Goal: Task Accomplishment & Management: Manage account settings

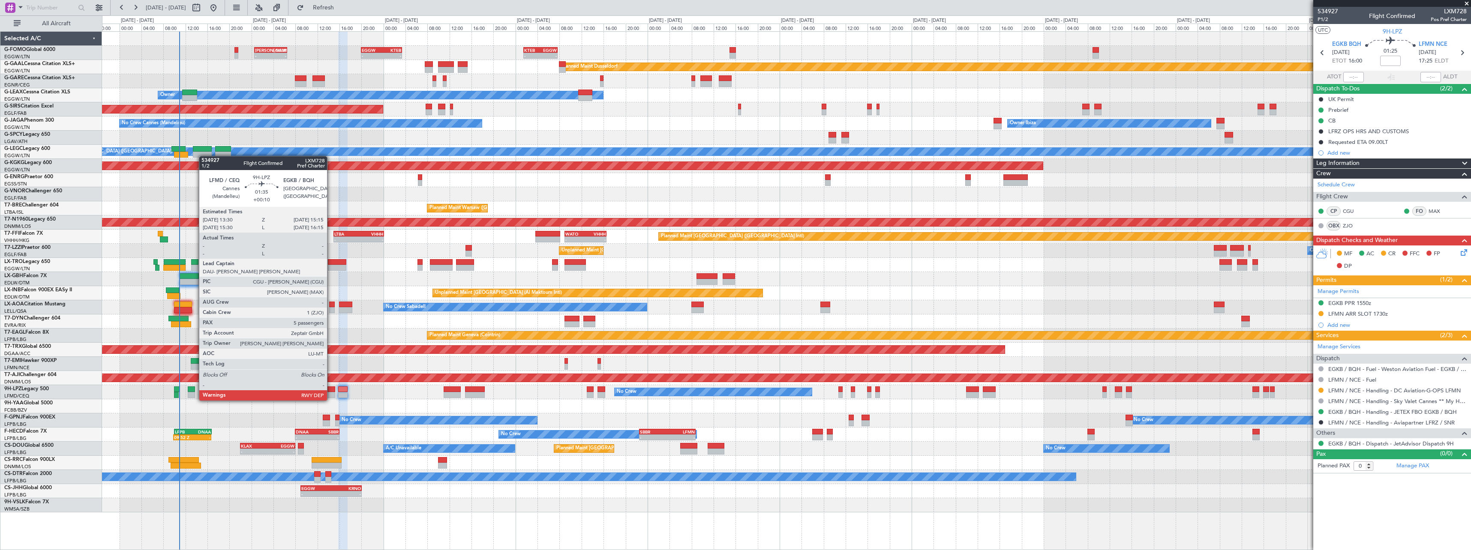
click at [331, 392] on div at bounding box center [330, 395] width 10 height 6
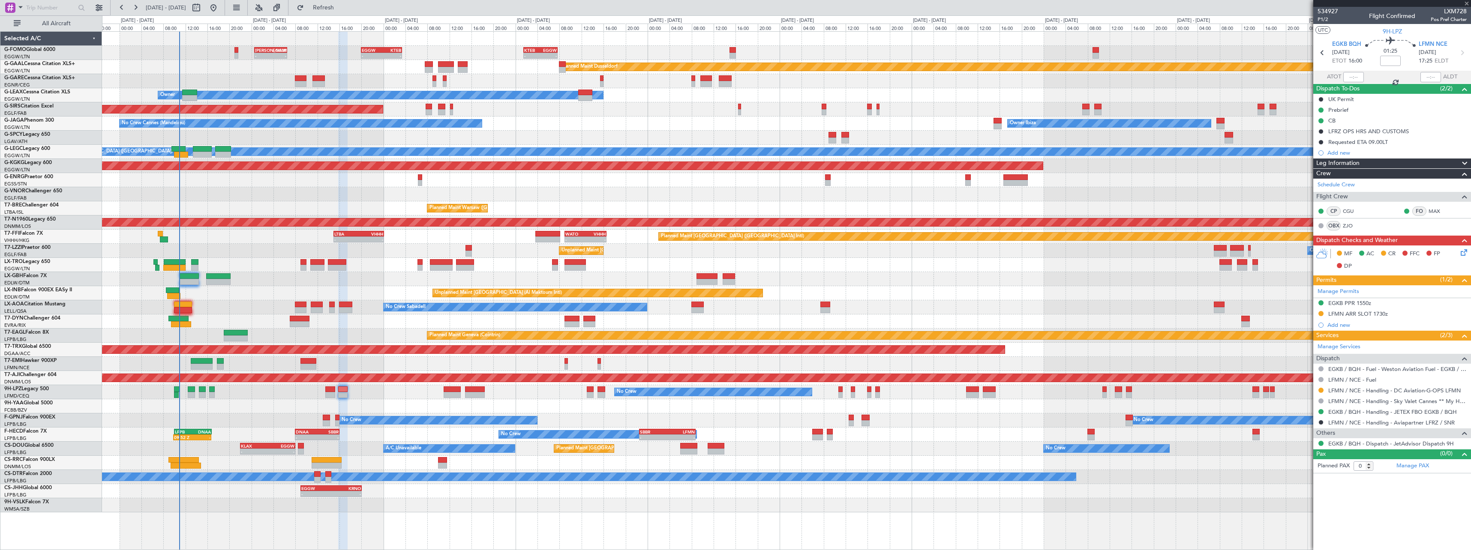
type input "+00:10"
type input "5"
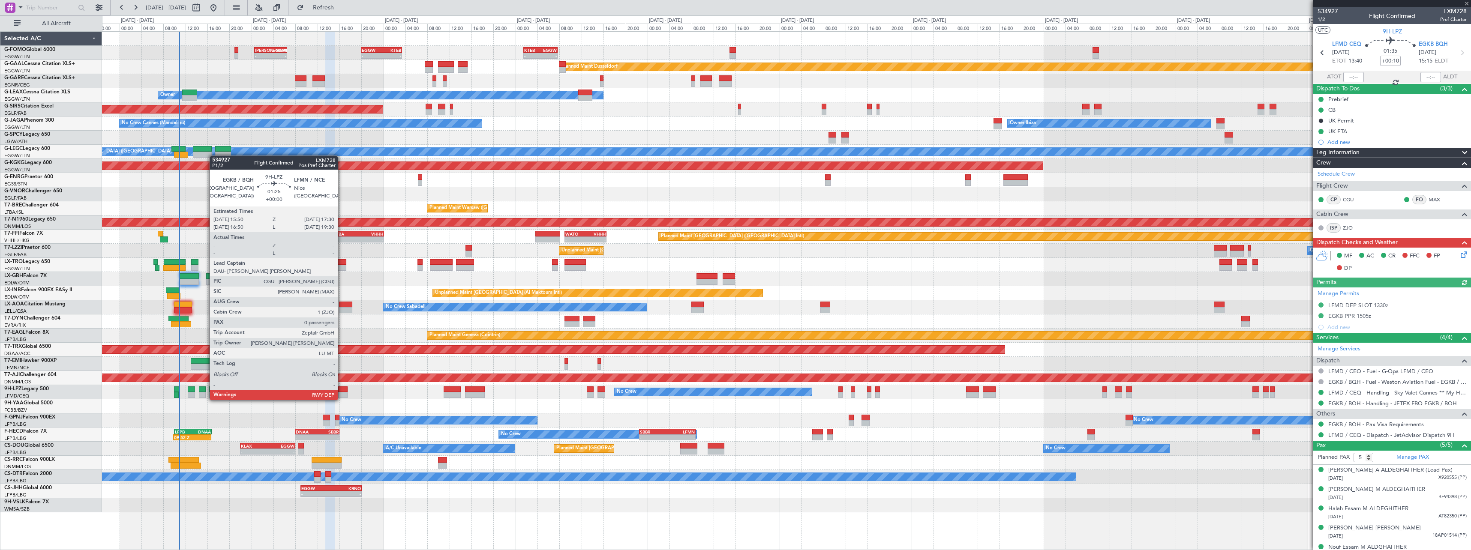
click at [342, 392] on div at bounding box center [342, 390] width 9 height 6
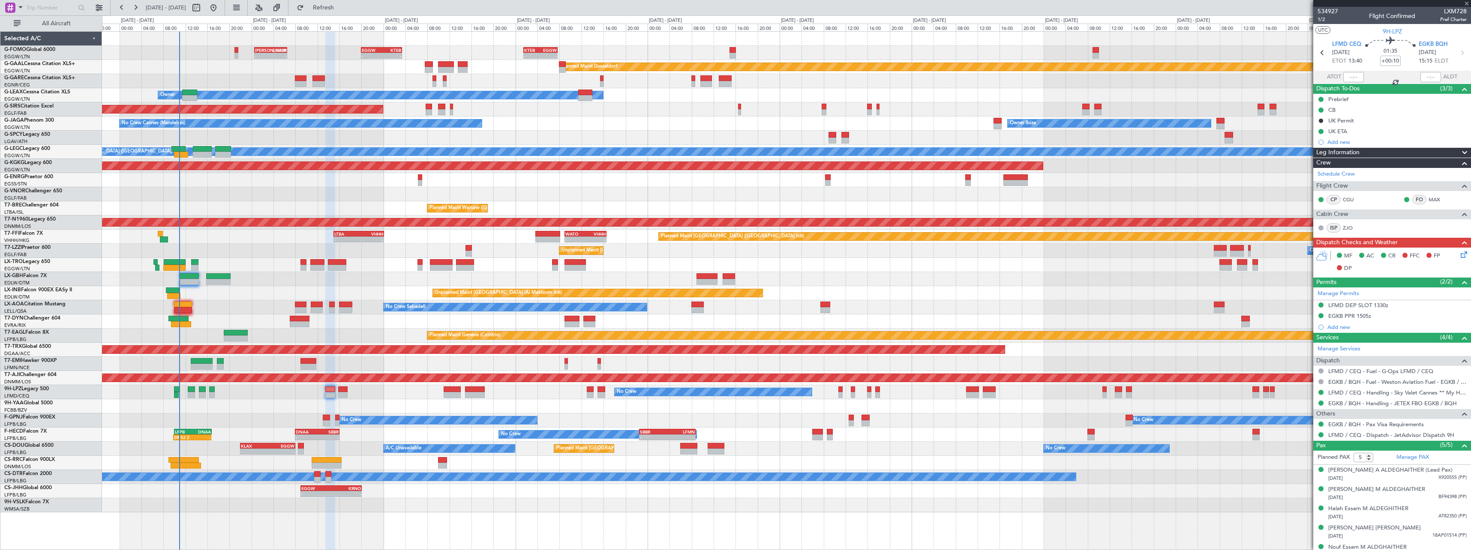
type input "0"
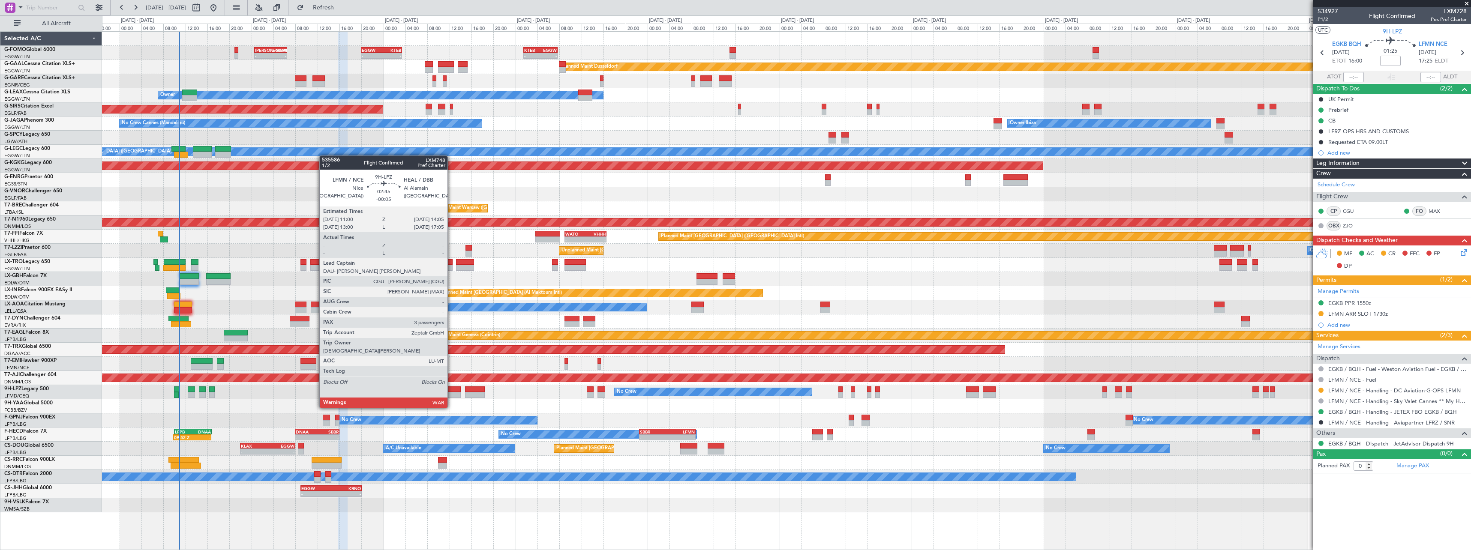
click at [452, 392] on div at bounding box center [452, 390] width 17 height 6
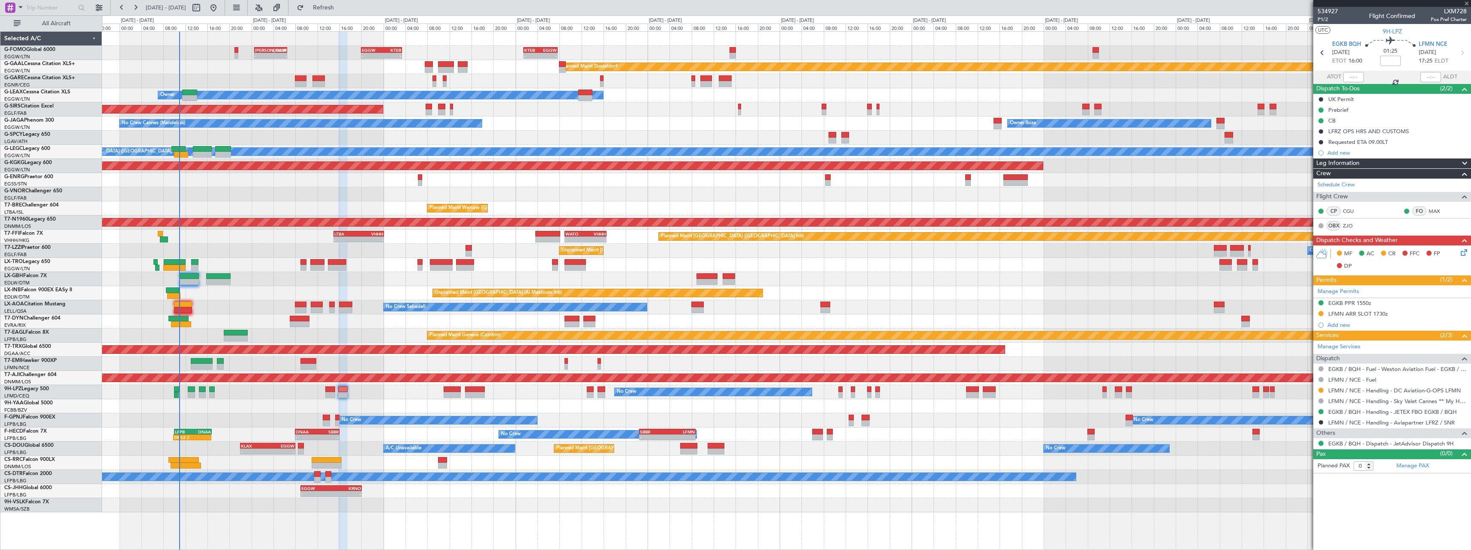
type input "-00:05"
type input "3"
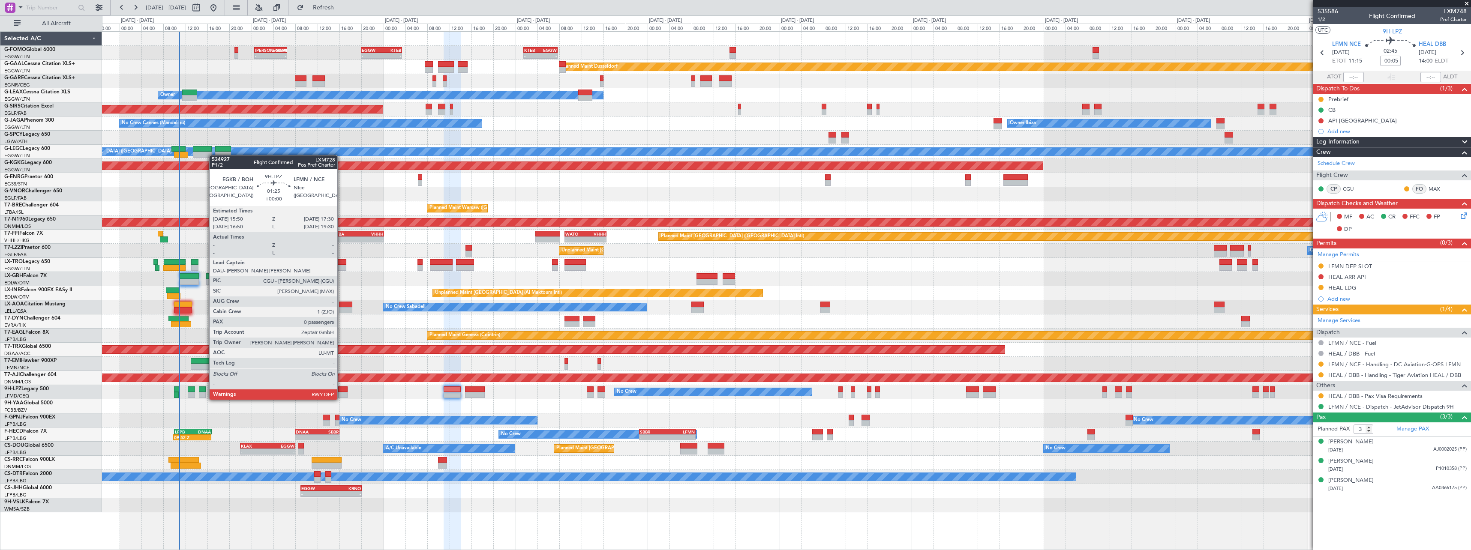
click at [341, 391] on div at bounding box center [342, 390] width 9 height 6
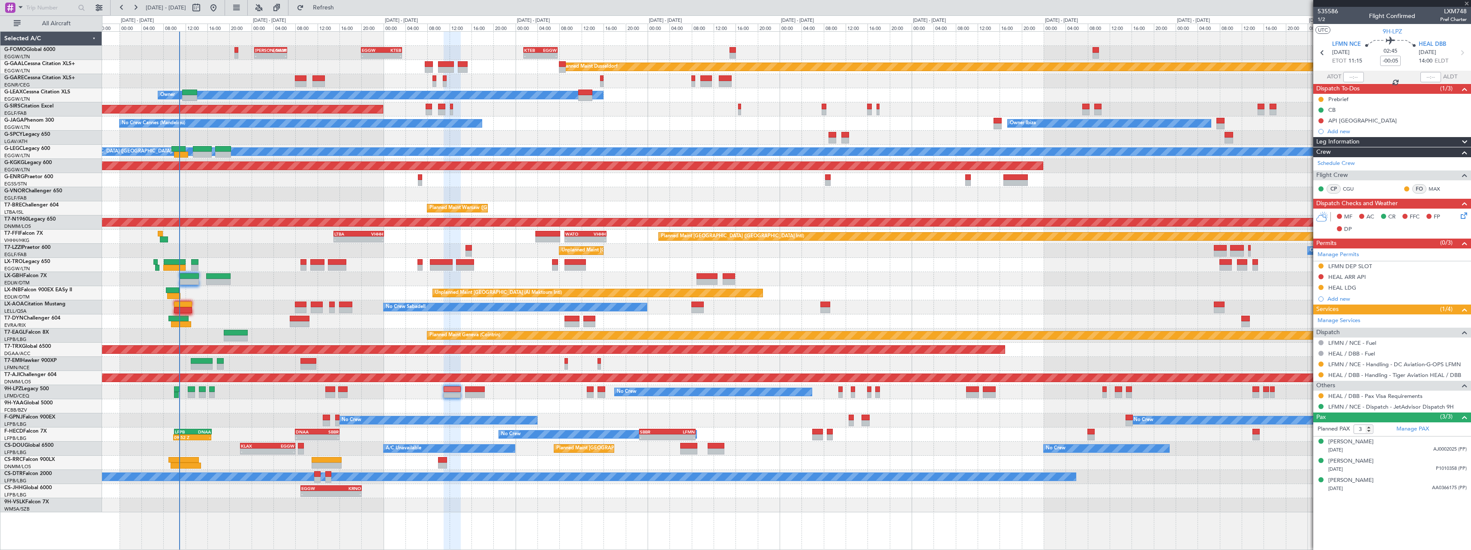
type input "0"
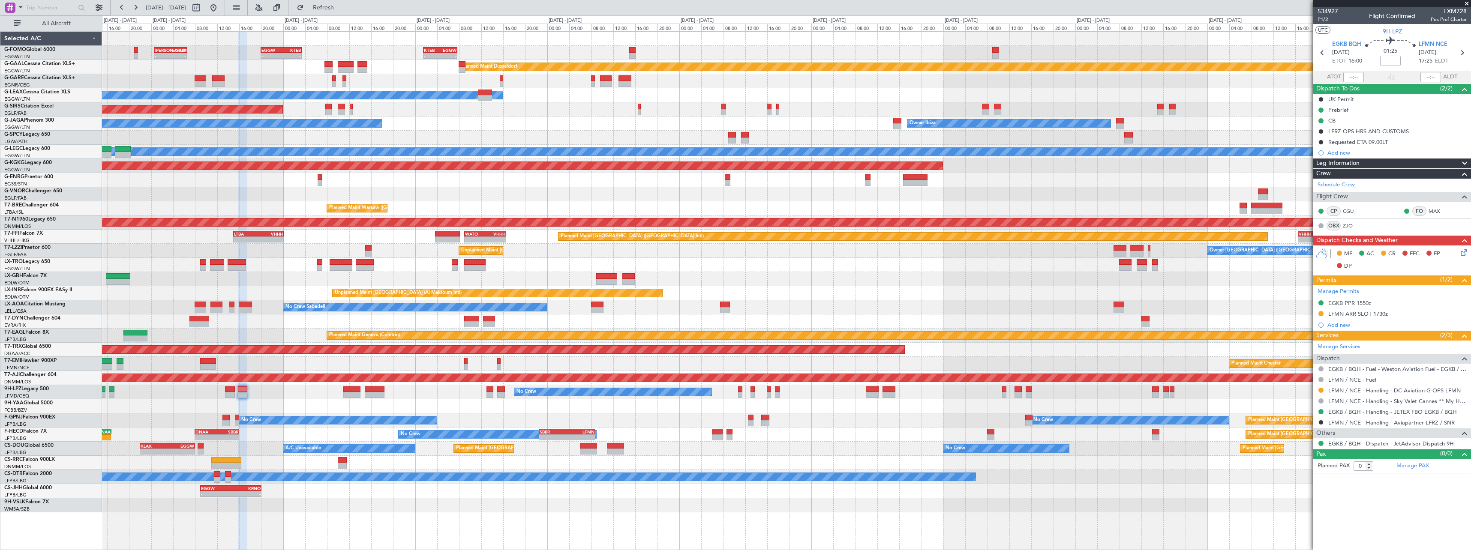
click at [446, 393] on div "No Crew No Crew" at bounding box center [786, 392] width 1369 height 14
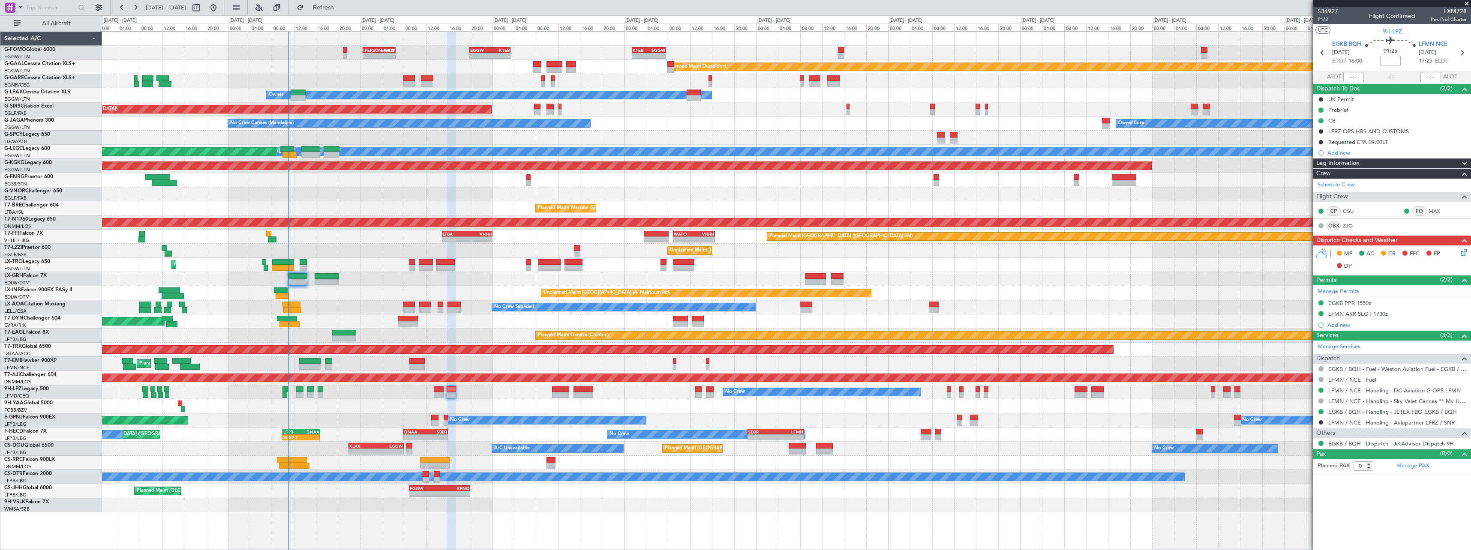
click at [605, 490] on div "- - EGGW 09:00 Z KRNO 20:05 Z Planned Maint [GEOGRAPHIC_DATA] ([GEOGRAPHIC_DATA…" at bounding box center [786, 491] width 1369 height 14
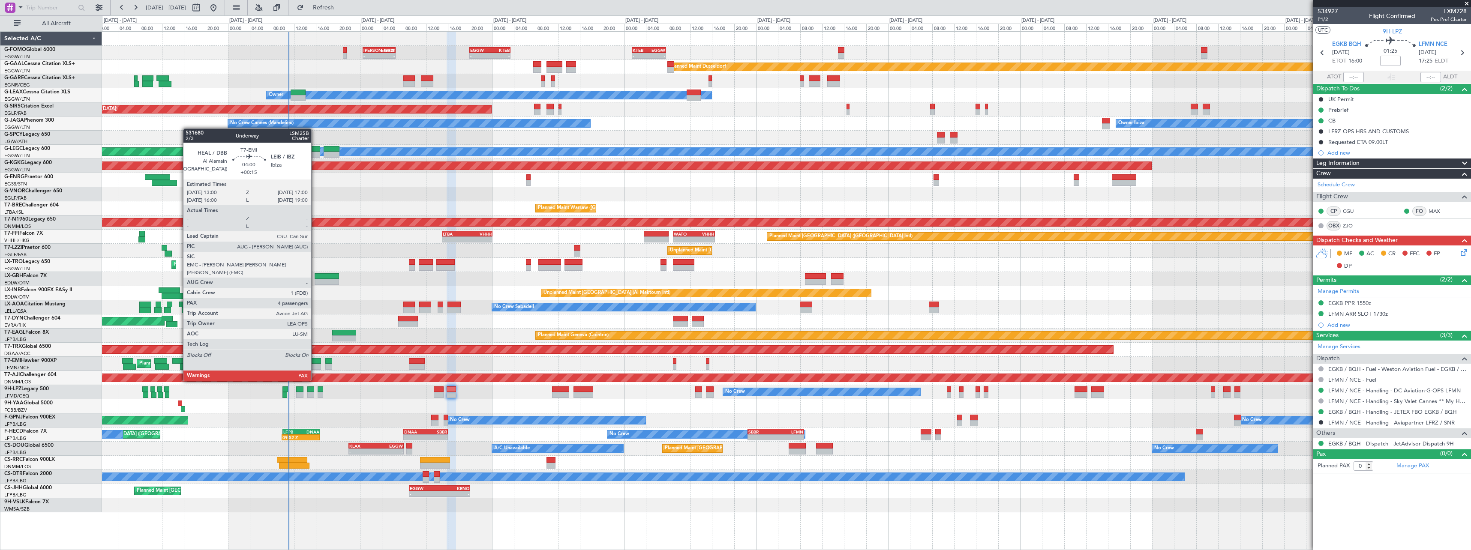
click at [315, 365] on div at bounding box center [310, 367] width 22 height 6
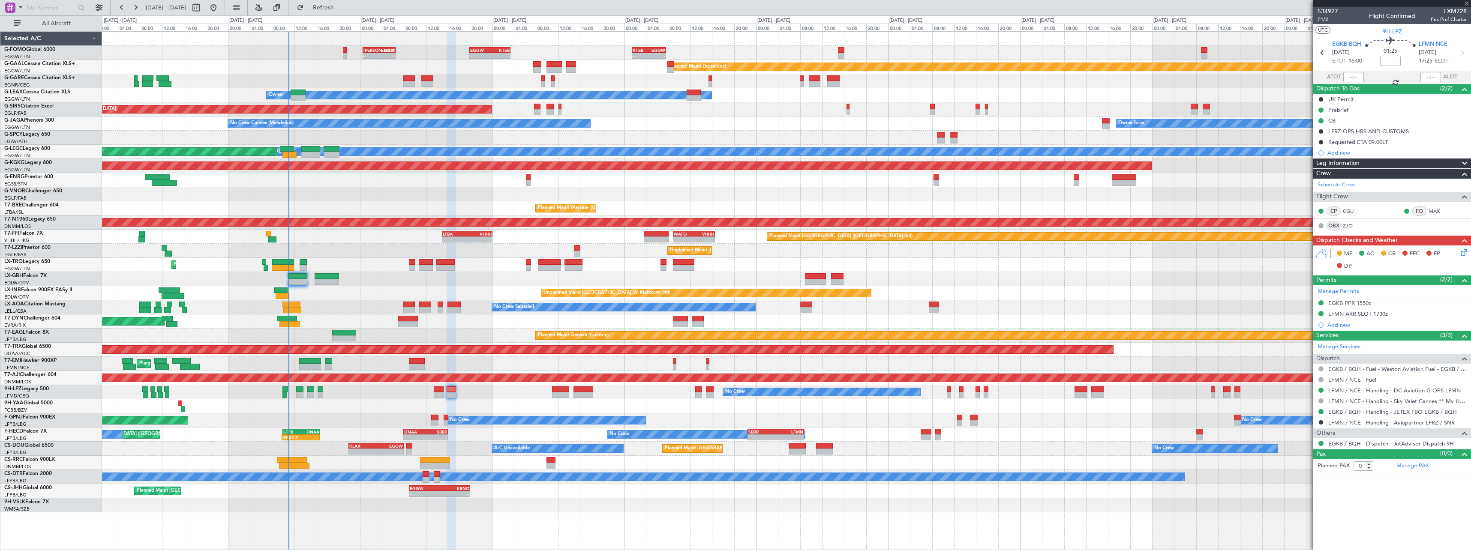
type input "+00:15"
type input "4"
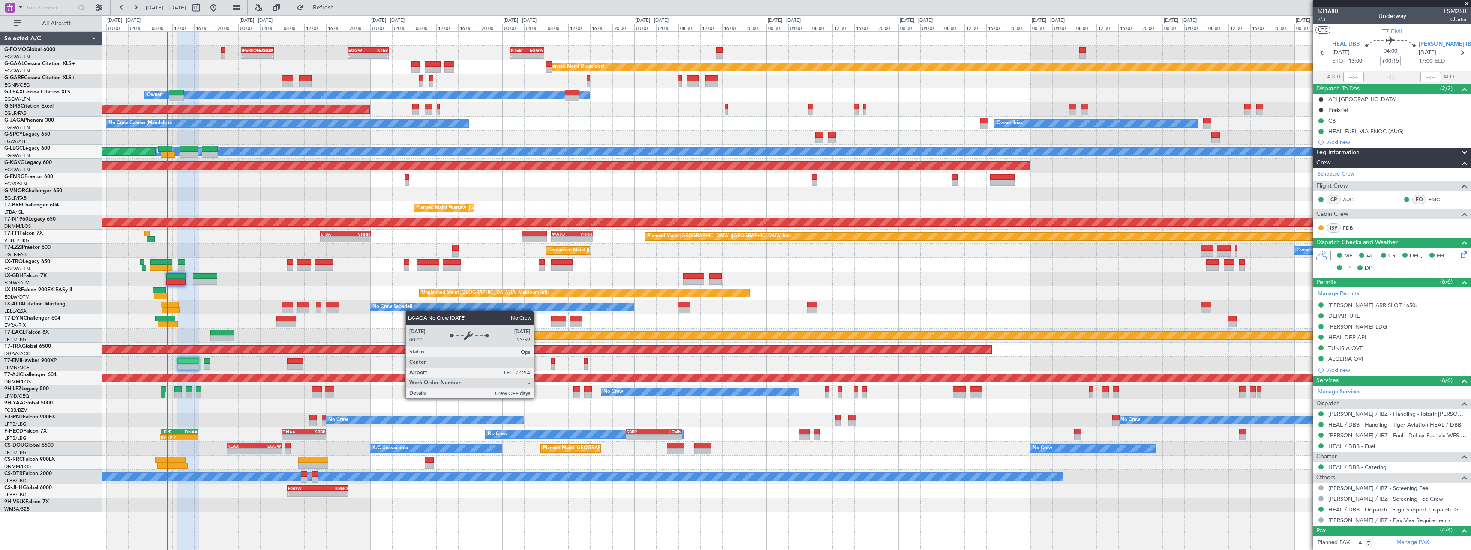
click at [408, 310] on div "- - [PERSON_NAME] 00:35 Z EGGW 06:30 Z - - EGGW 20:00 Z KTEB 03:25 Z - - KTEB 0…" at bounding box center [786, 272] width 1369 height 481
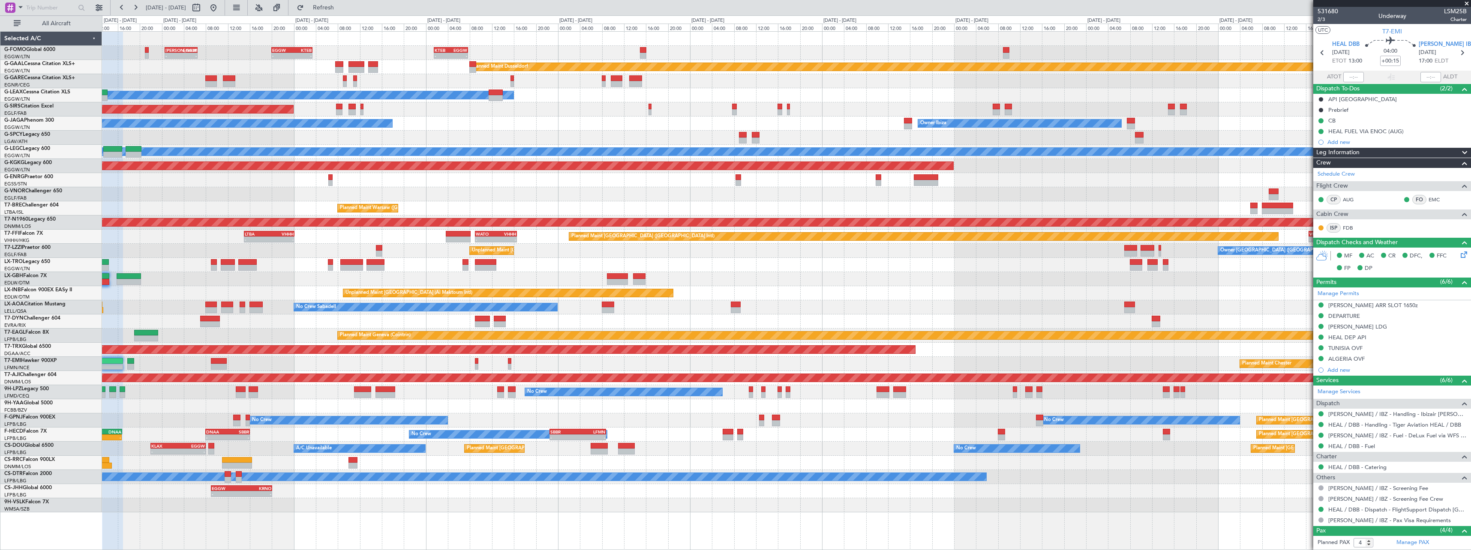
click at [295, 282] on div "- - [PERSON_NAME] 00:35 Z EGGW 06:30 Z - - EGGW 20:00 Z KTEB 03:25 Z - - KTEB 0…" at bounding box center [786, 272] width 1369 height 481
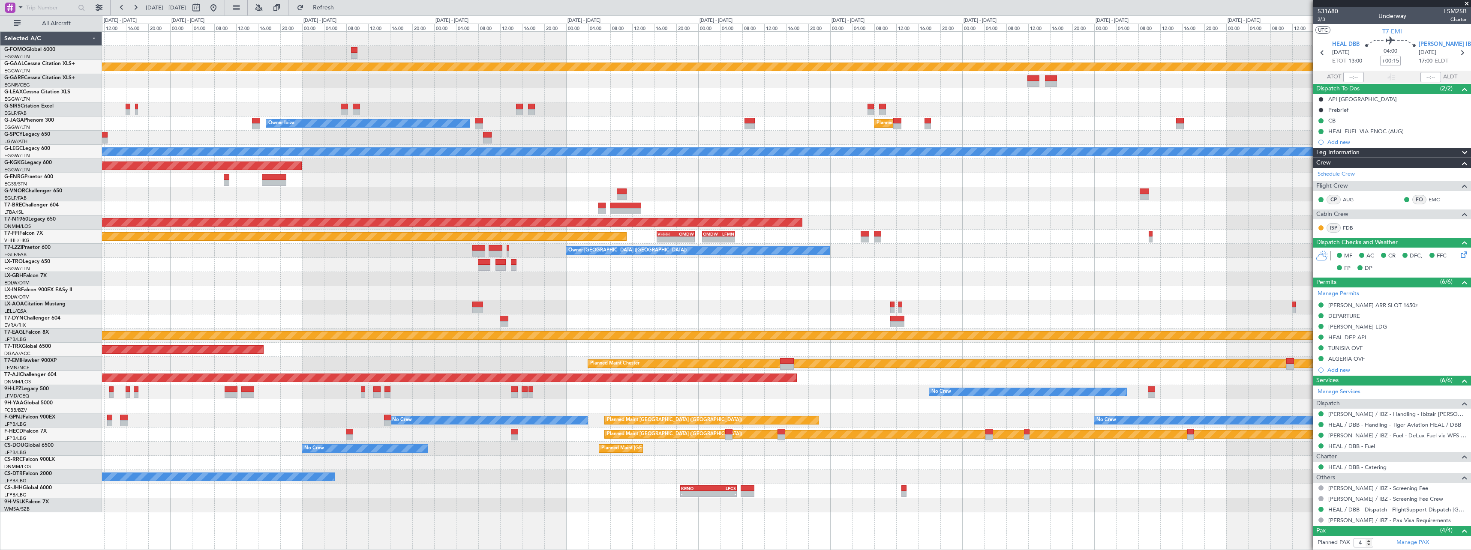
click at [335, 301] on div "No Crew Sabadell" at bounding box center [786, 307] width 1369 height 14
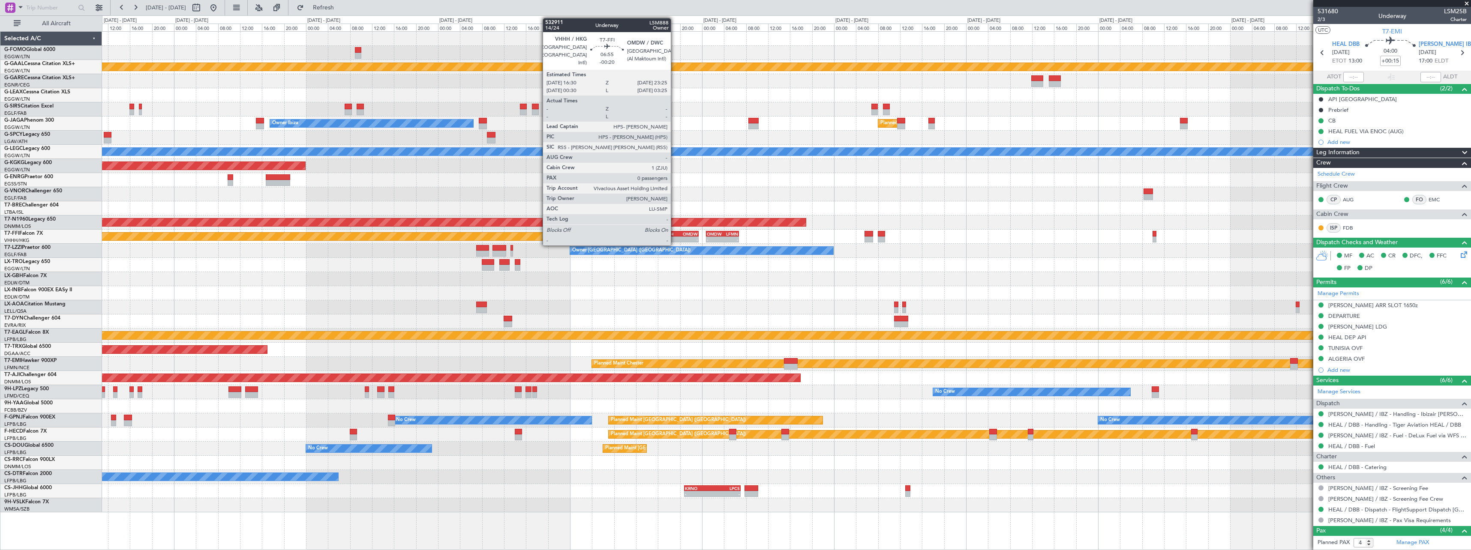
click at [676, 235] on div "VHHH" at bounding box center [670, 233] width 18 height 5
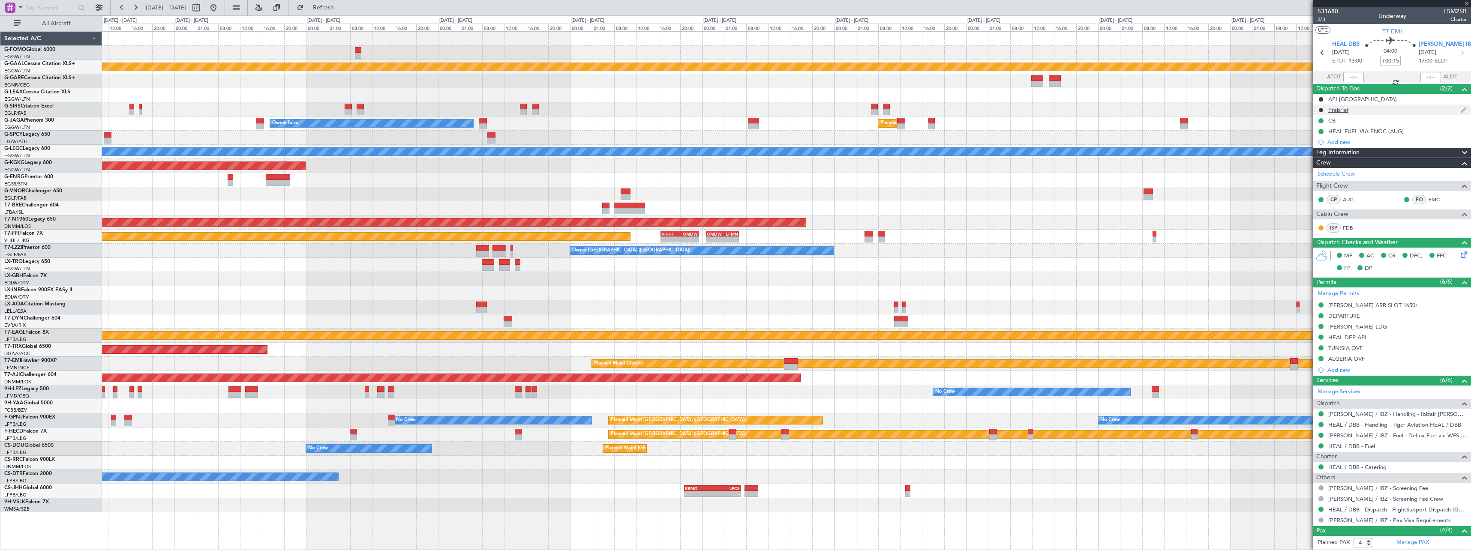
type input "-00:20"
type input "0"
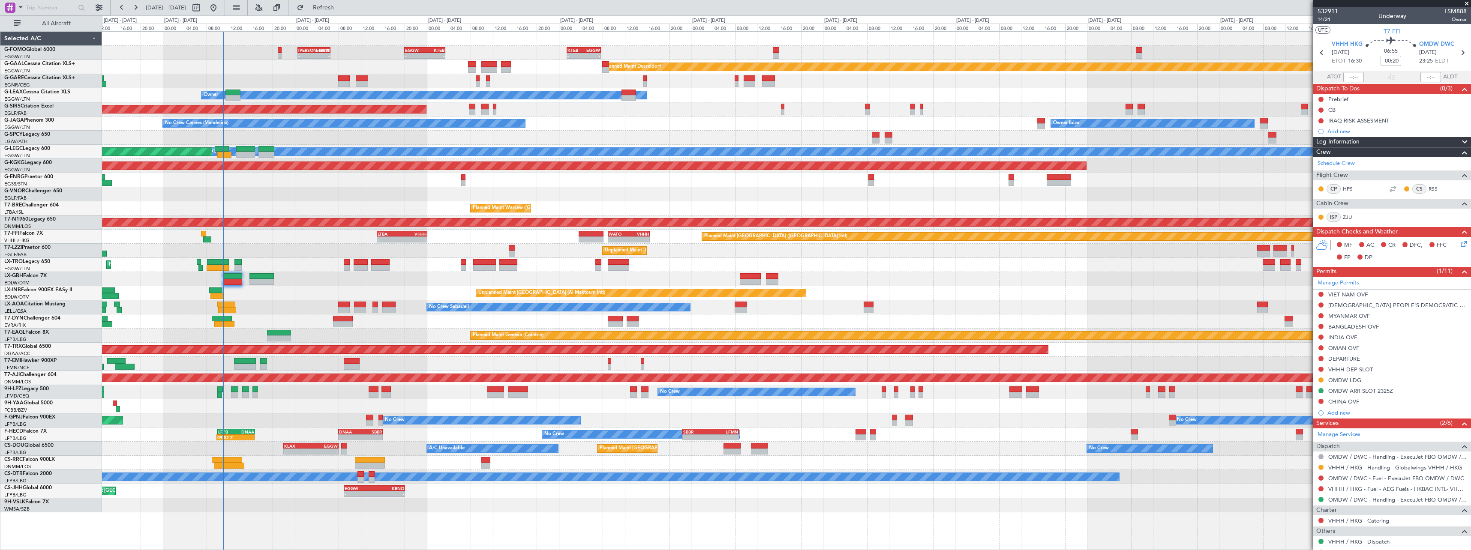
click at [1265, 476] on div "No Crew" at bounding box center [786, 477] width 1369 height 14
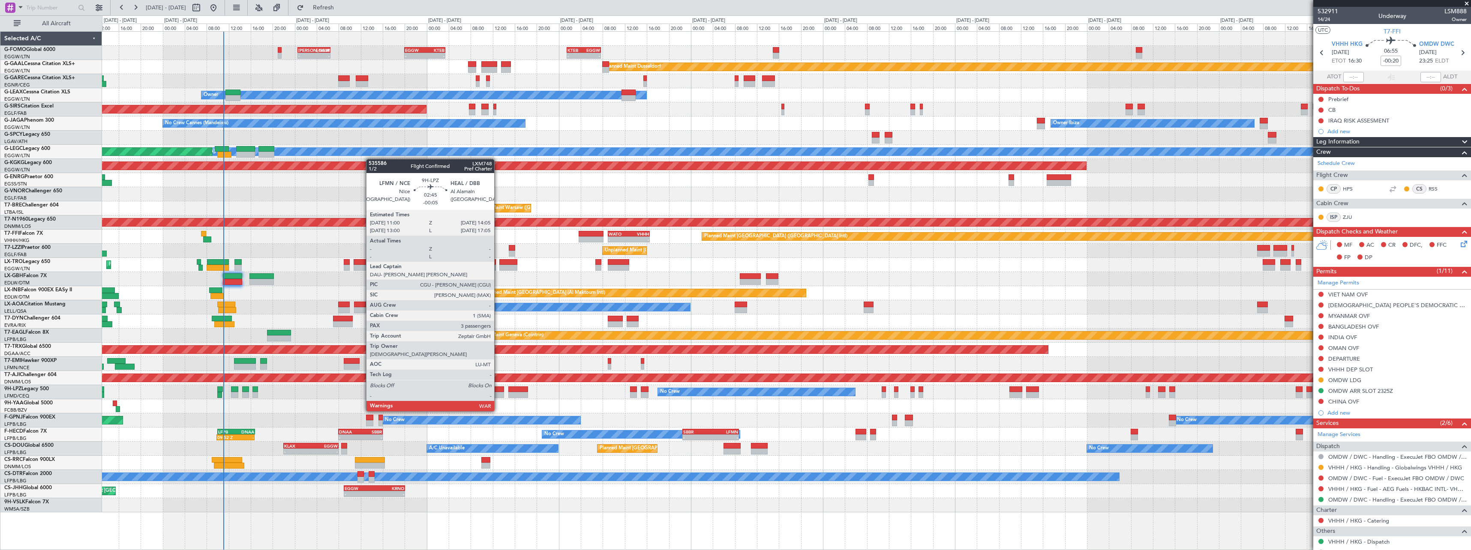
click at [498, 395] on div at bounding box center [495, 395] width 17 height 6
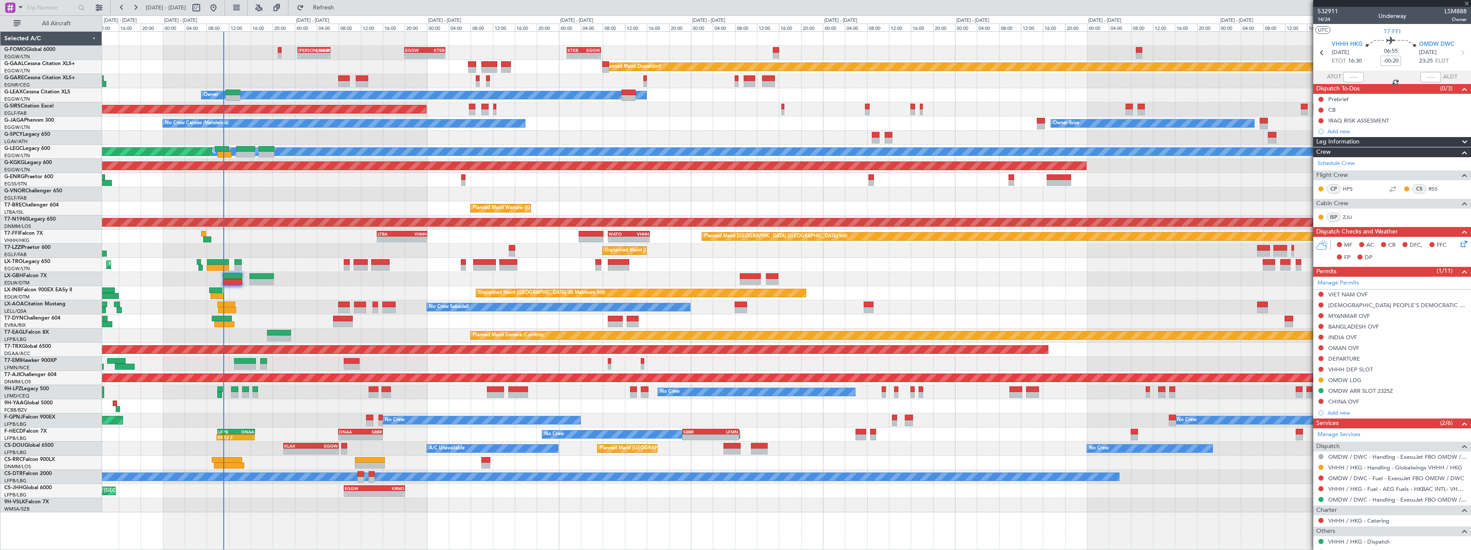
type input "-00:05"
type input "3"
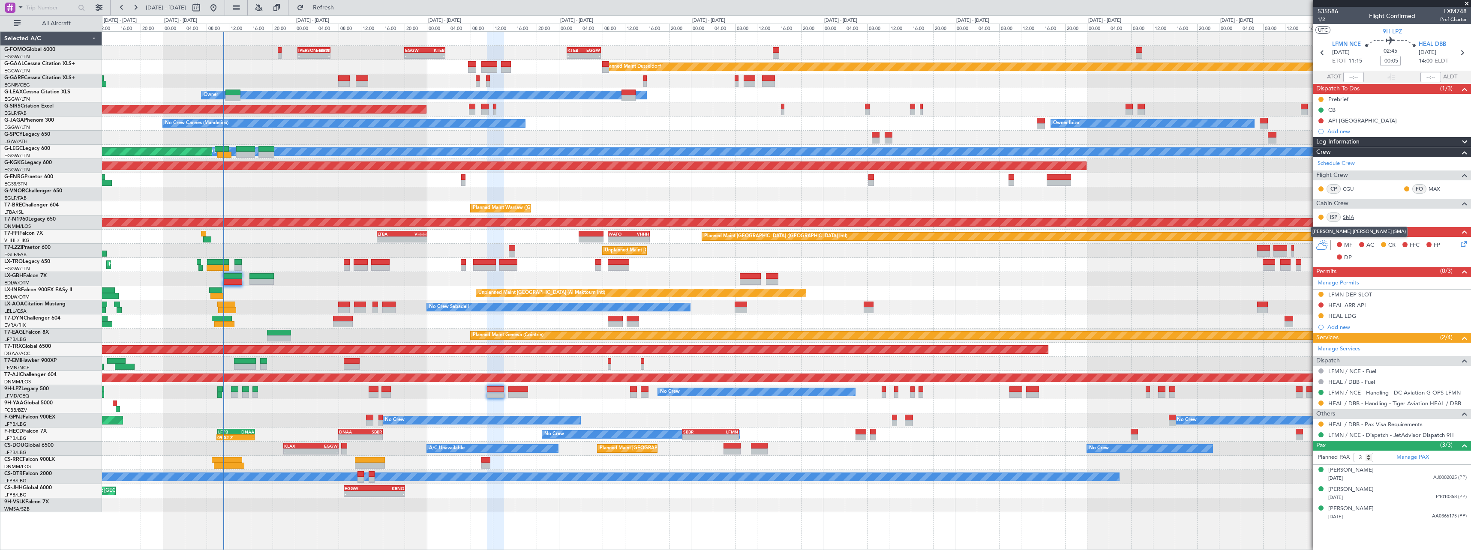
click at [1348, 215] on link "SMA" at bounding box center [1352, 217] width 19 height 8
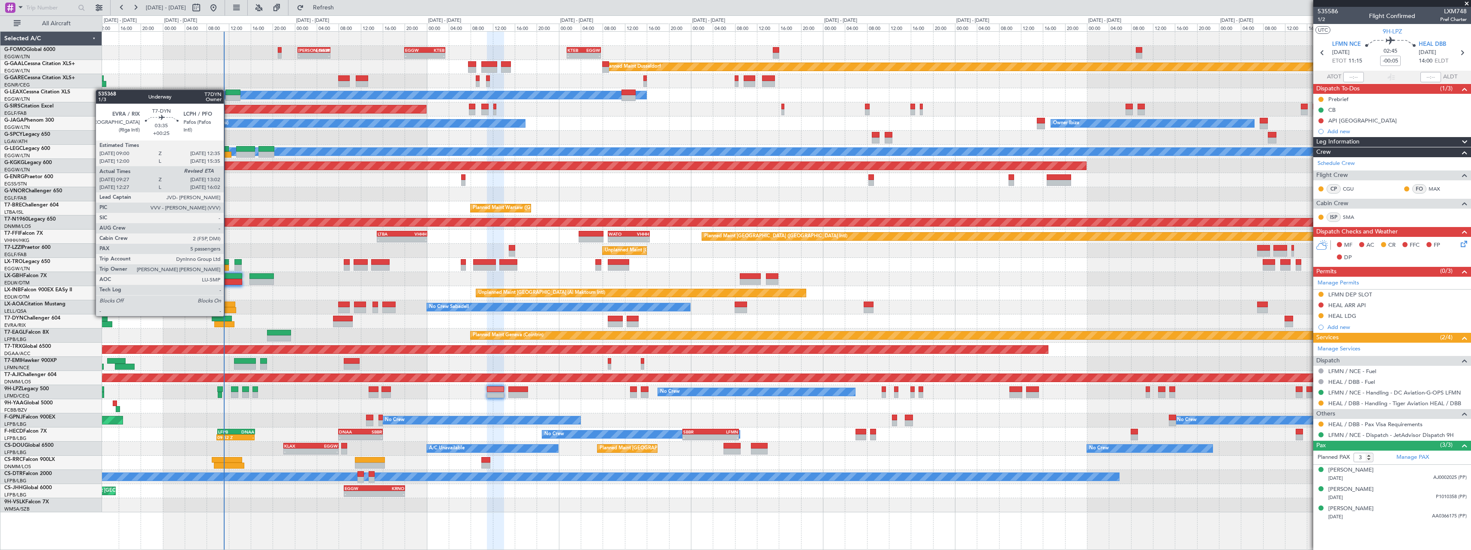
click at [228, 323] on div at bounding box center [224, 324] width 20 height 6
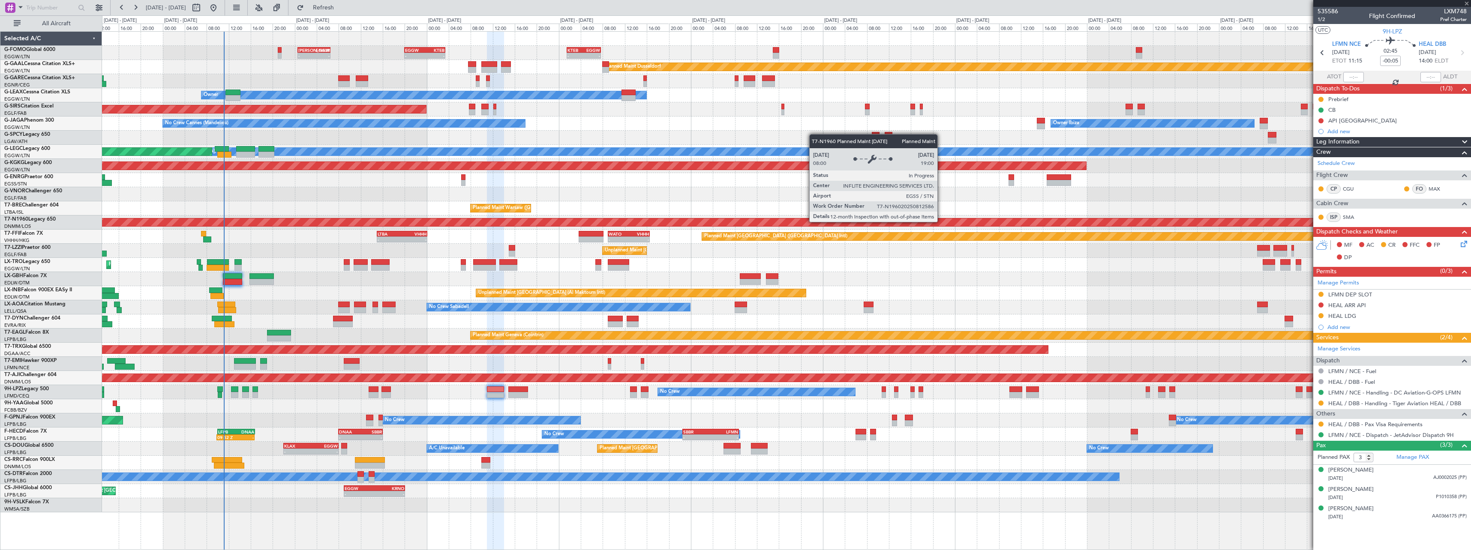
type input "+00:25"
type input "09:27"
type input "5"
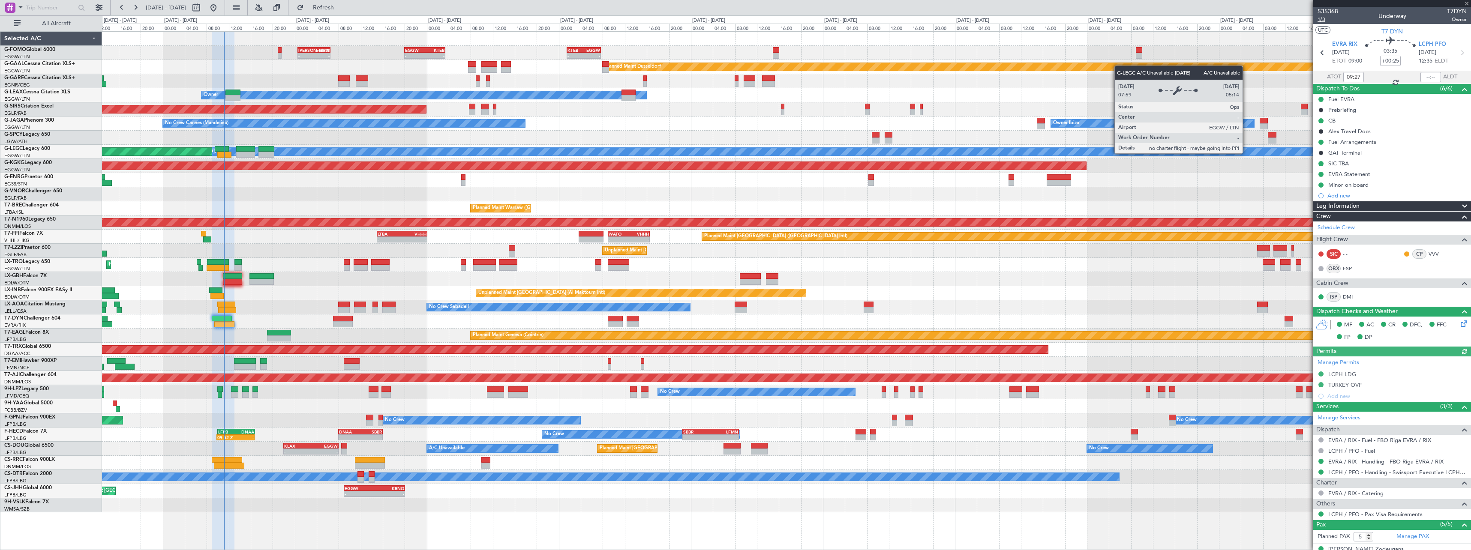
click at [1322, 19] on span "1/3" at bounding box center [1328, 19] width 21 height 7
click at [1333, 12] on span "535368" at bounding box center [1328, 11] width 21 height 9
click at [1323, 19] on span "1/3" at bounding box center [1328, 19] width 21 height 7
click at [340, 11] on button "Refresh" at bounding box center [318, 8] width 51 height 14
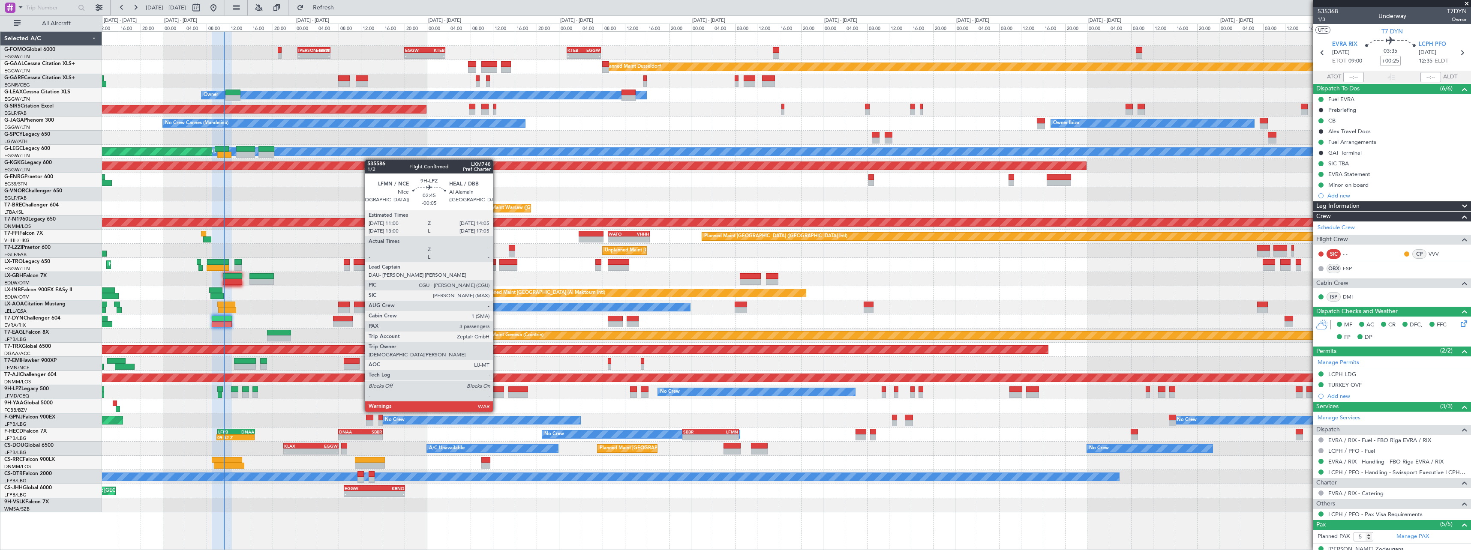
click at [497, 396] on div at bounding box center [495, 395] width 17 height 6
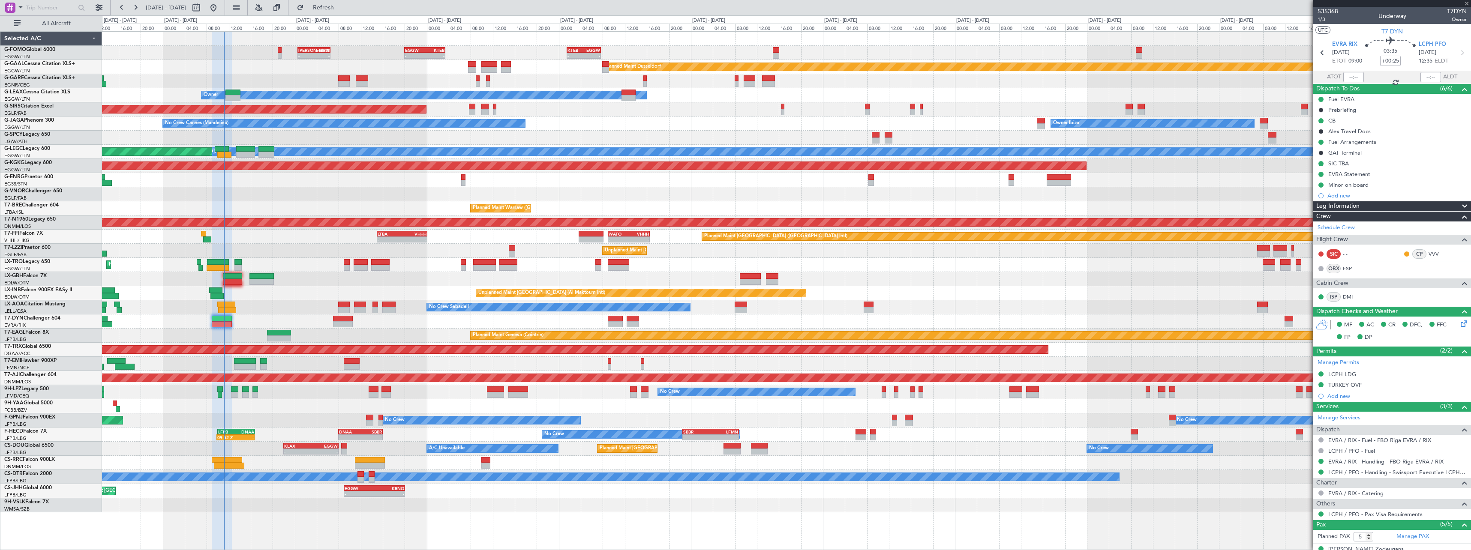
type input "-00:05"
type input "3"
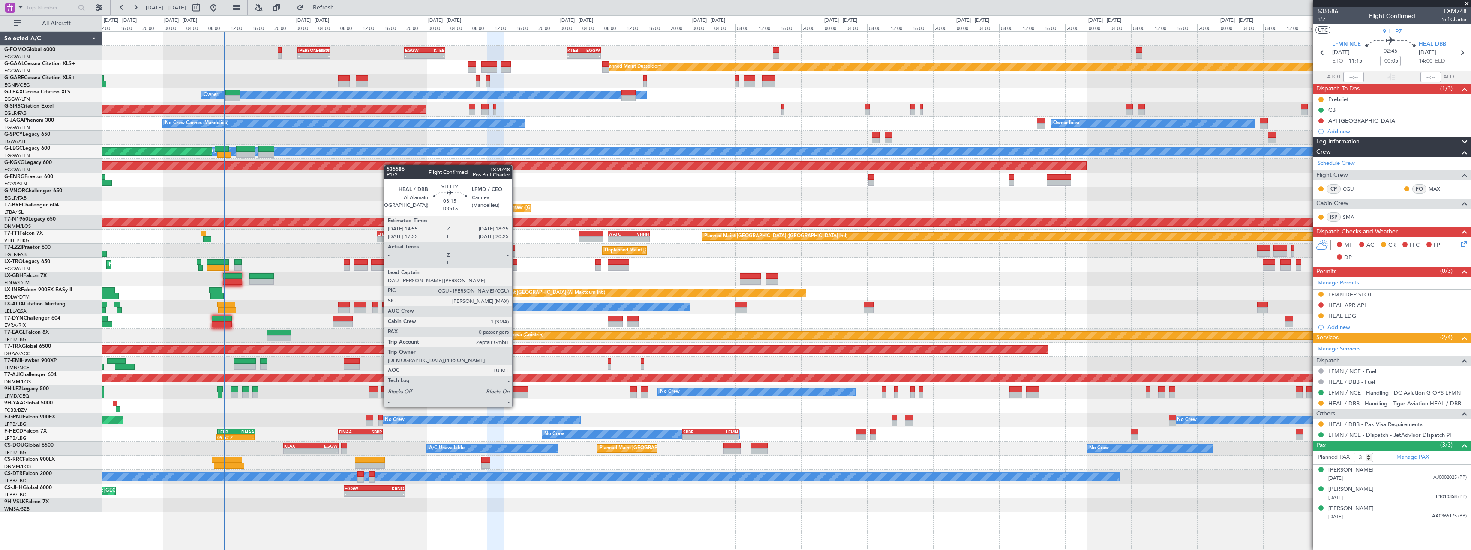
click at [517, 391] on div at bounding box center [517, 390] width 19 height 6
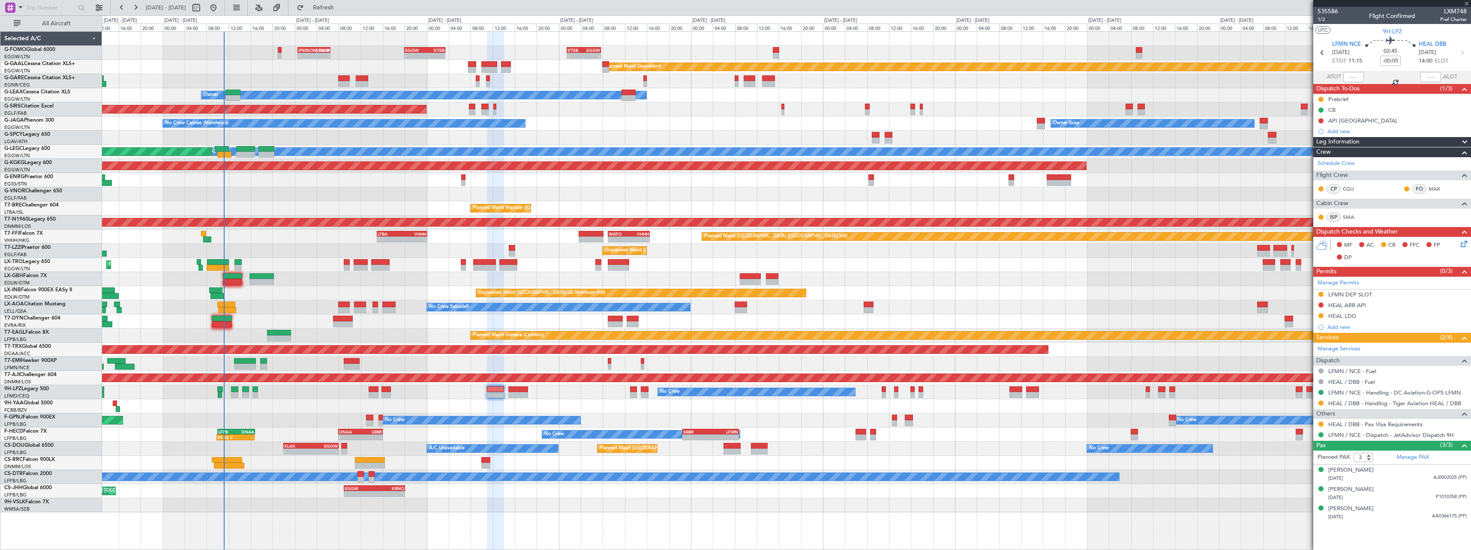
type input "+00:15"
type input "0"
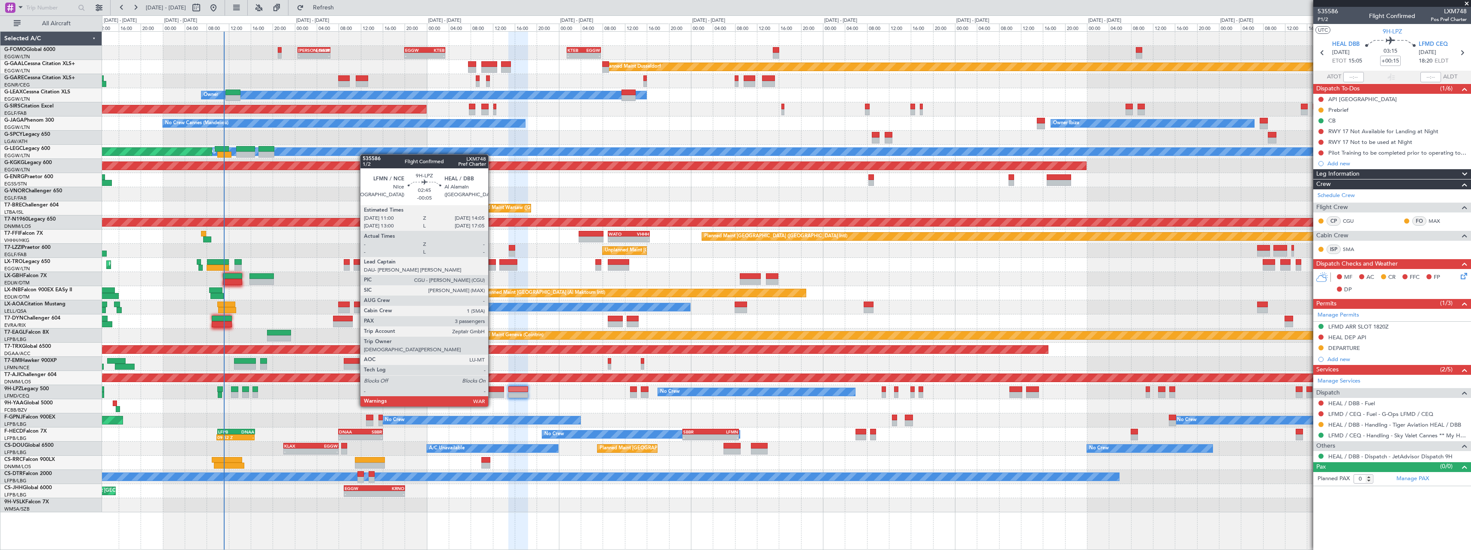
click at [492, 390] on div at bounding box center [495, 390] width 17 height 6
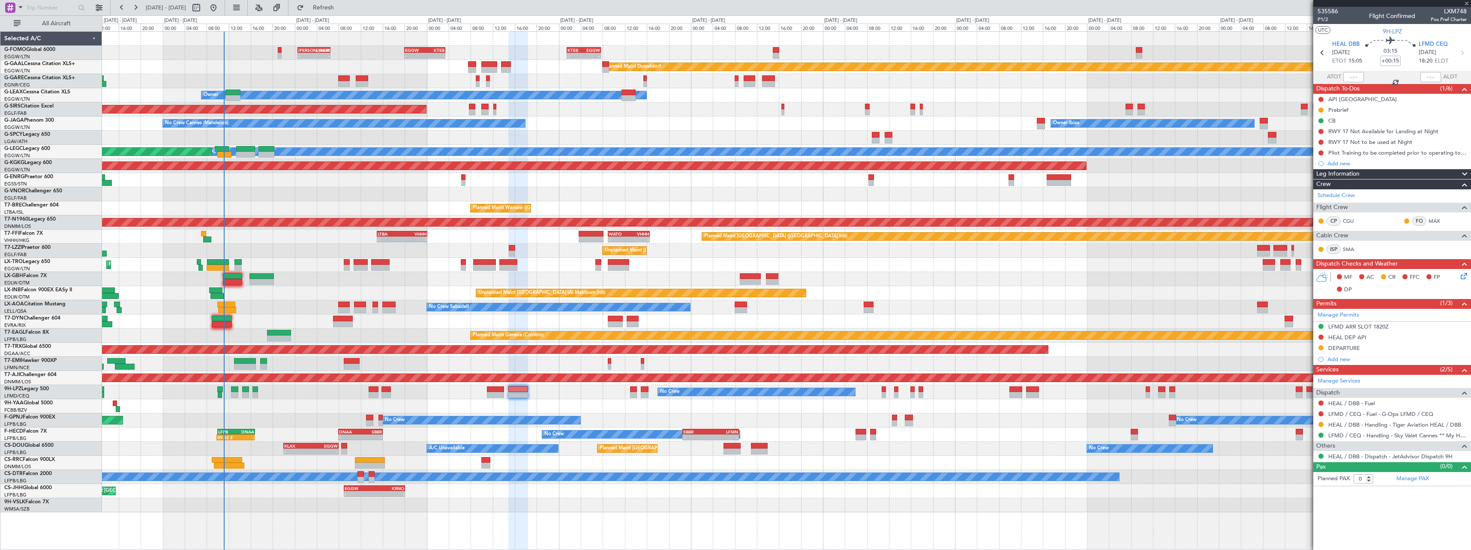
type input "-00:05"
type input "3"
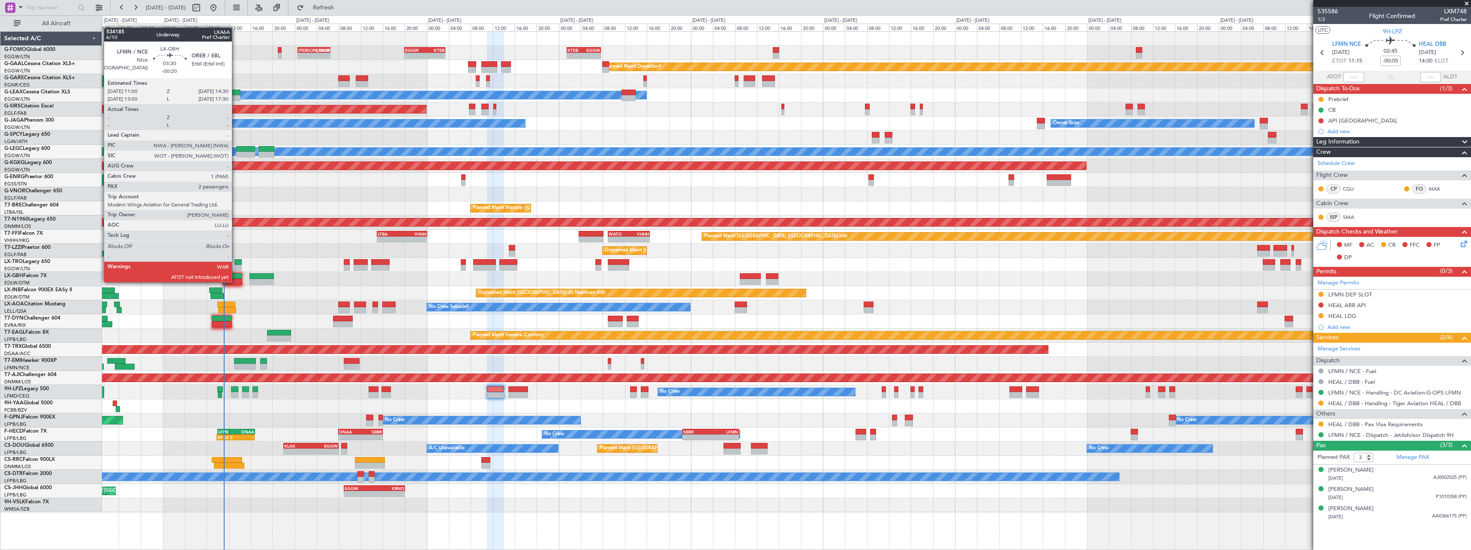
click at [236, 282] on div at bounding box center [232, 282] width 19 height 6
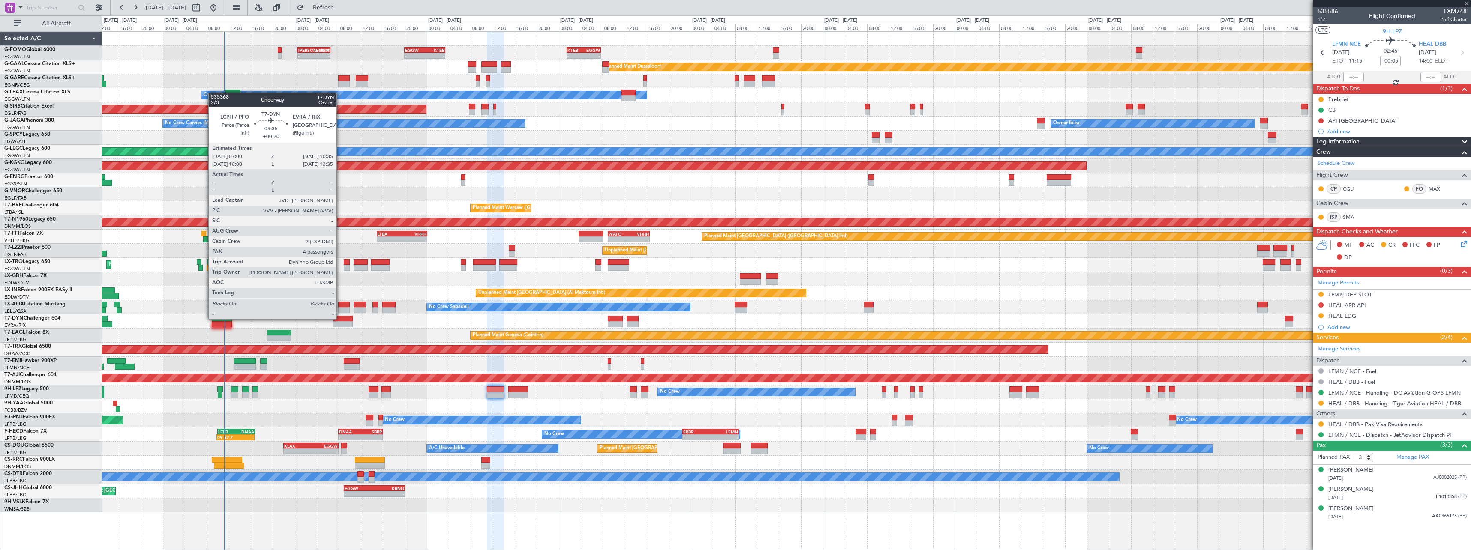
type input "-00:20"
type input "2"
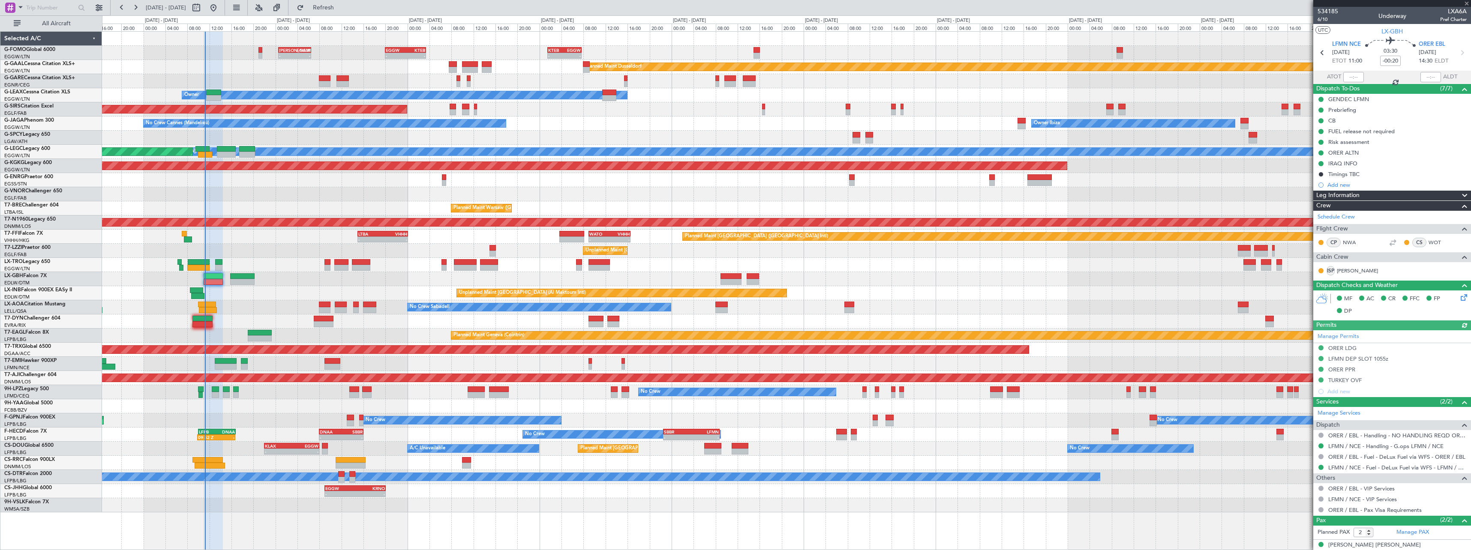
click at [393, 285] on div "- - KACK 00:35 Z EGGW 06:30 Z - - EGGW 20:00 Z KTEB 03:25 Z - - KTEB 01:30 Z EG…" at bounding box center [786, 272] width 1369 height 481
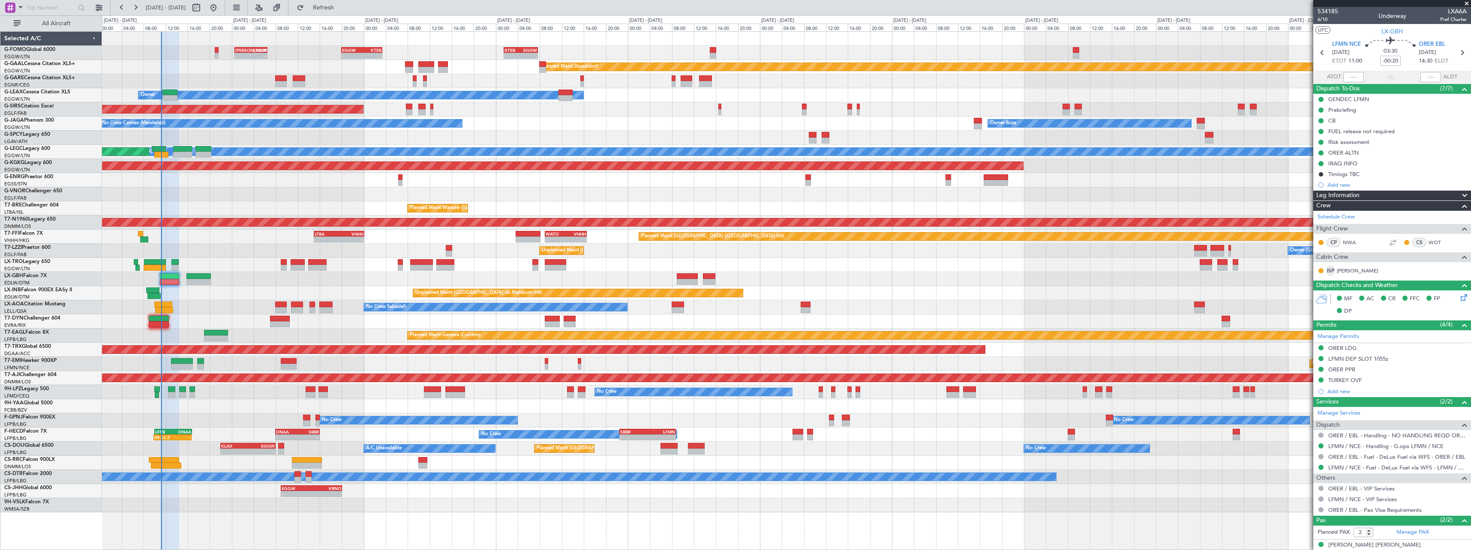
click at [270, 421] on div "No Crew No Crew Planned Maint Paris (Le Bourget) AOG Maint Hyères (Toulon-Hyère…" at bounding box center [786, 421] width 1369 height 14
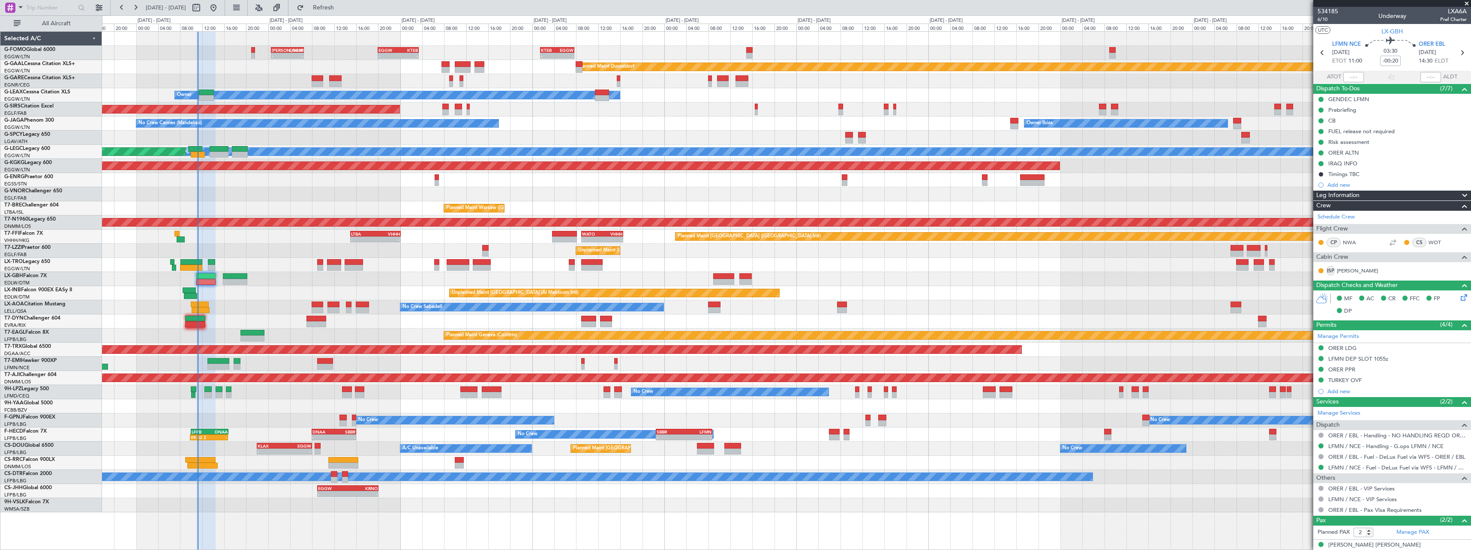
click at [513, 400] on div at bounding box center [786, 406] width 1369 height 14
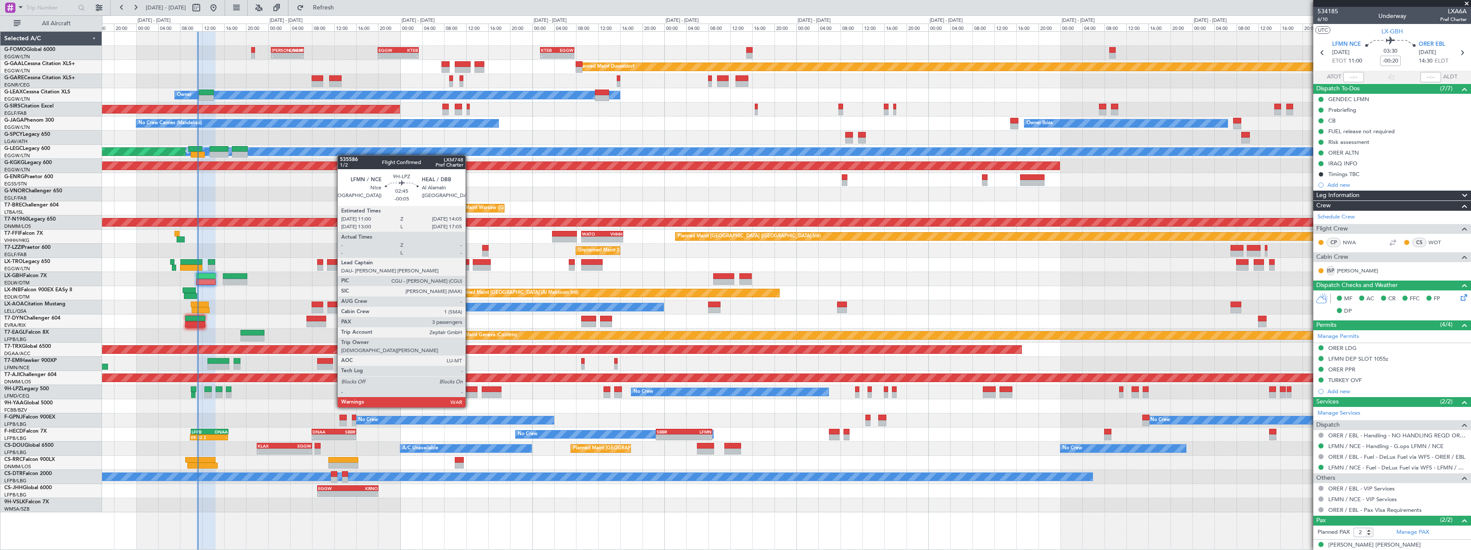
click at [469, 391] on div at bounding box center [468, 390] width 17 height 6
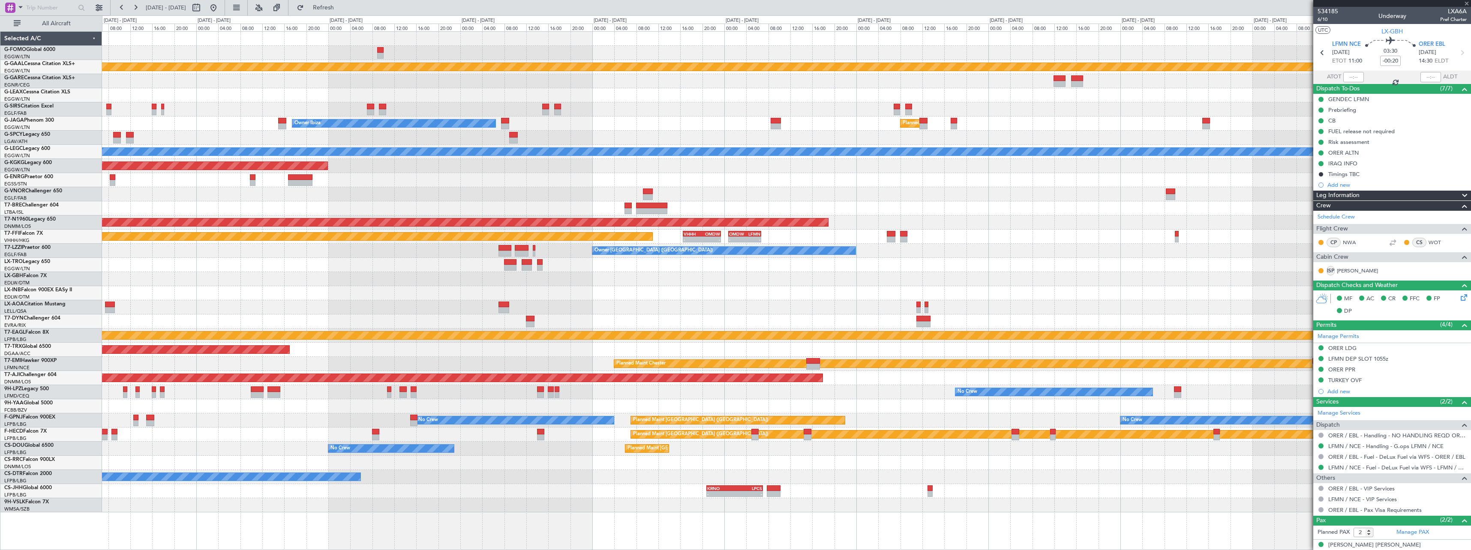
click at [69, 225] on div "KTEB 01:30 Z EGGW 07:40 Z - - Planned Maint Dusseldorf Owner Owner Ibiza Planne…" at bounding box center [735, 282] width 1471 height 535
type input "-00:05"
type input "3"
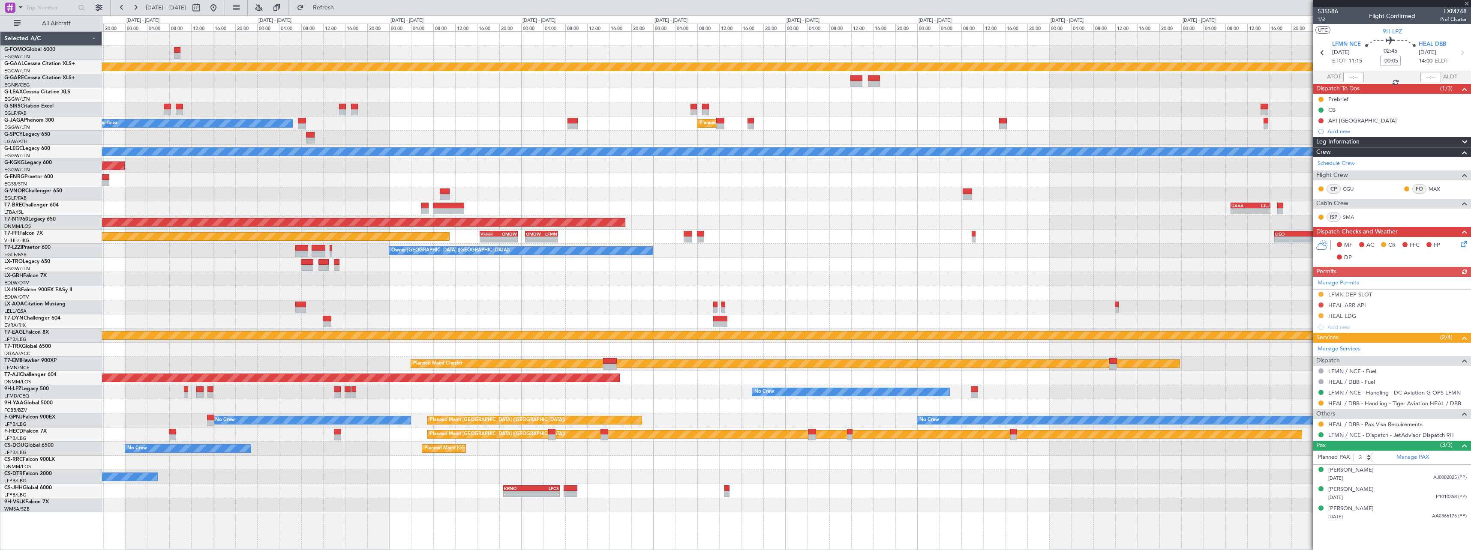
click at [725, 251] on div "Owner London (Farnborough) Owner Owner" at bounding box center [786, 251] width 1369 height 14
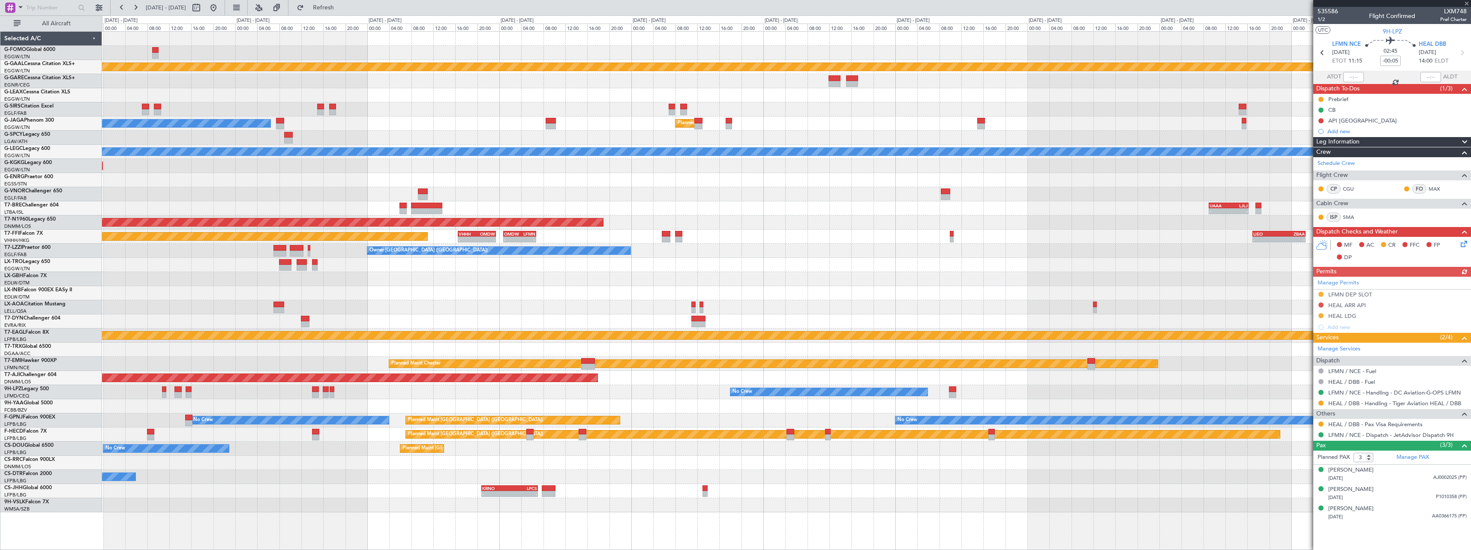
click at [481, 229] on div "Planned Maint [GEOGRAPHIC_DATA] ([GEOGRAPHIC_DATA])" at bounding box center [786, 223] width 1369 height 14
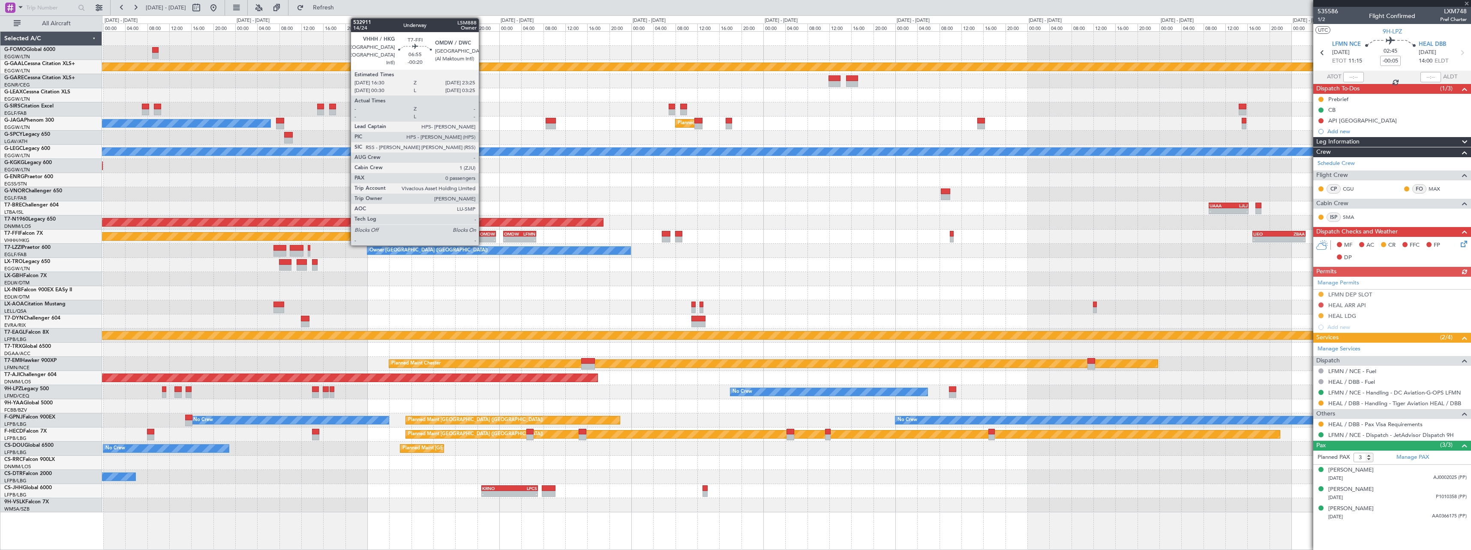
click at [483, 234] on div "OMDW" at bounding box center [486, 233] width 18 height 5
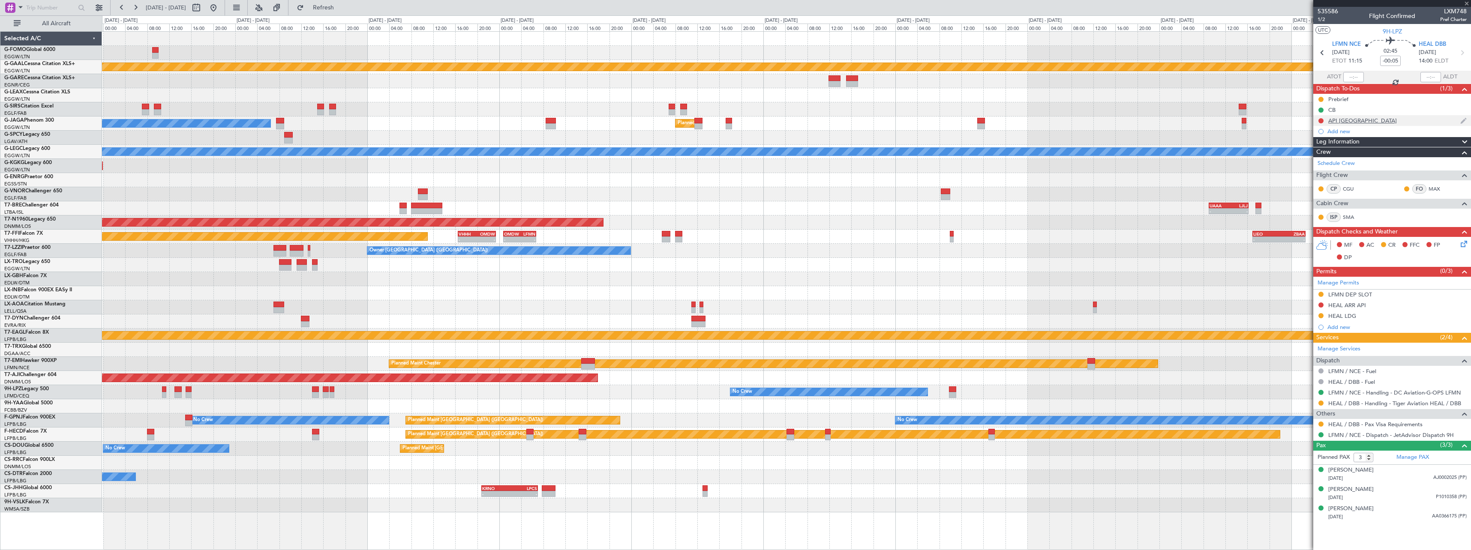
type input "-00:20"
type input "0"
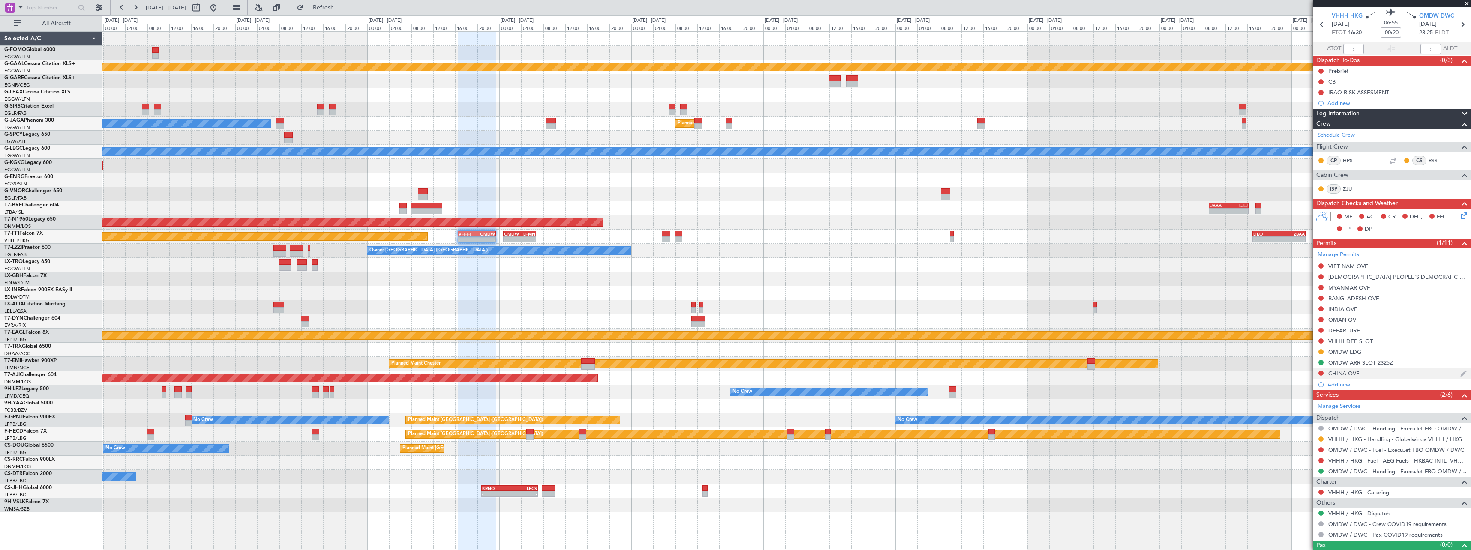
scroll to position [42, 0]
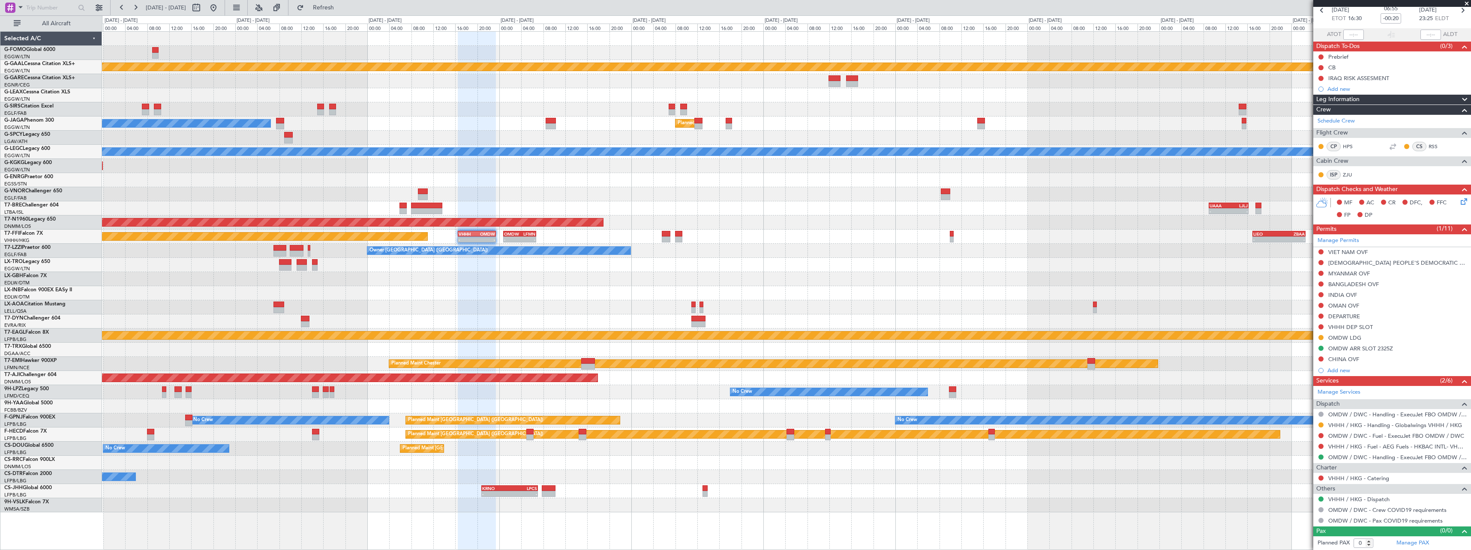
click at [1010, 312] on div at bounding box center [786, 307] width 1369 height 14
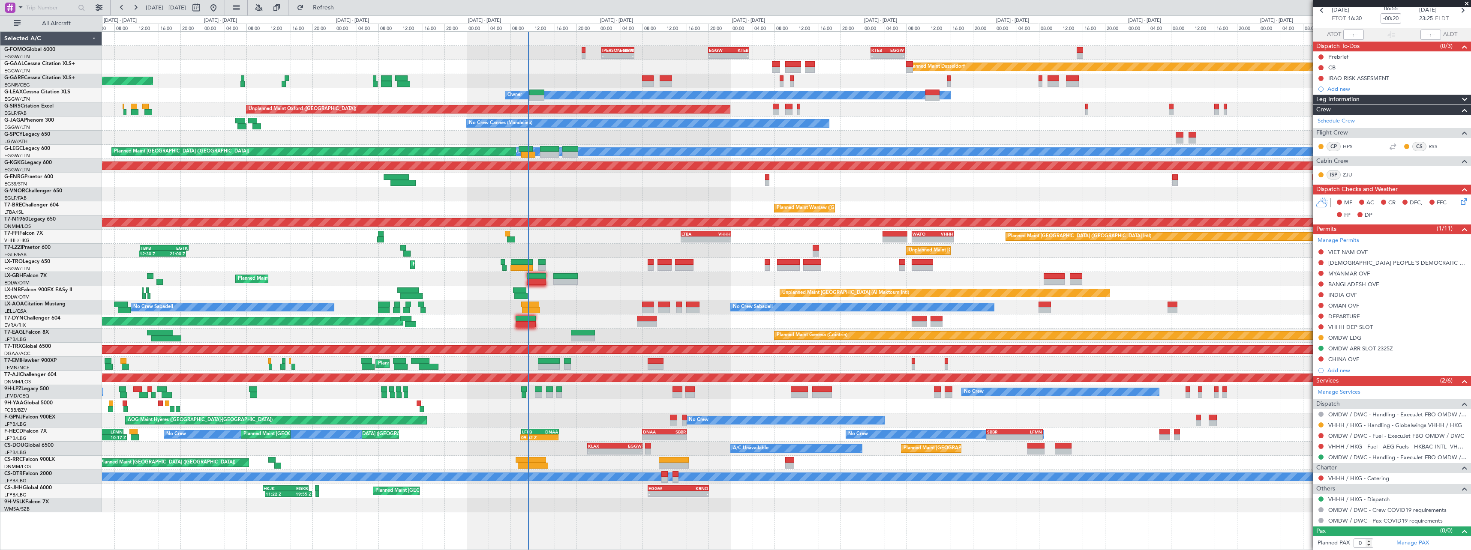
click at [792, 318] on div "KTEB 01:30 Z EGGW 07:40 Z - - EGGW 20:00 Z KTEB 03:25 Z - - KACK 00:35 Z EGGW 0…" at bounding box center [786, 272] width 1369 height 481
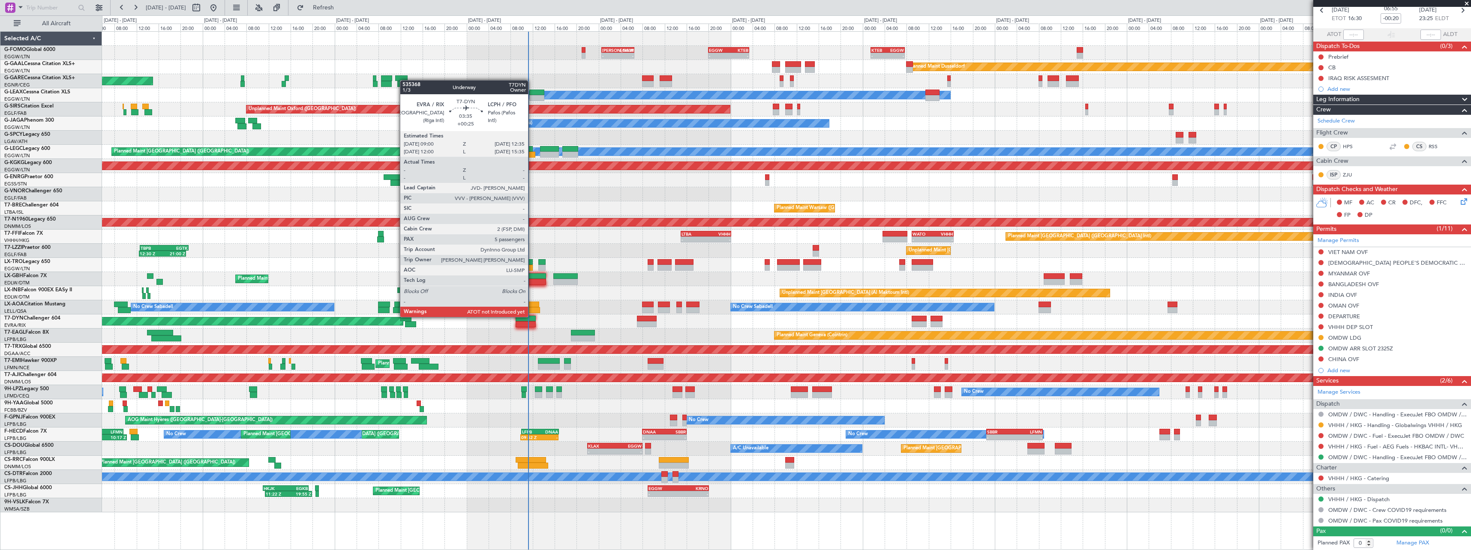
click at [532, 324] on div at bounding box center [526, 324] width 20 height 6
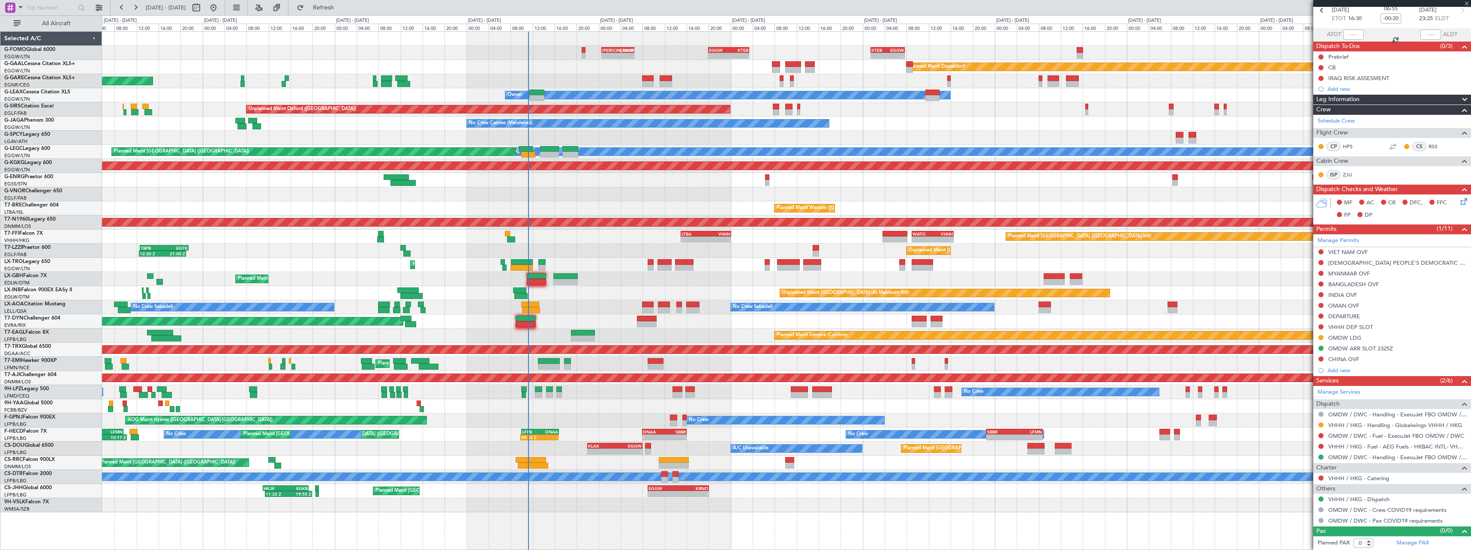
type input "+00:25"
type input "5"
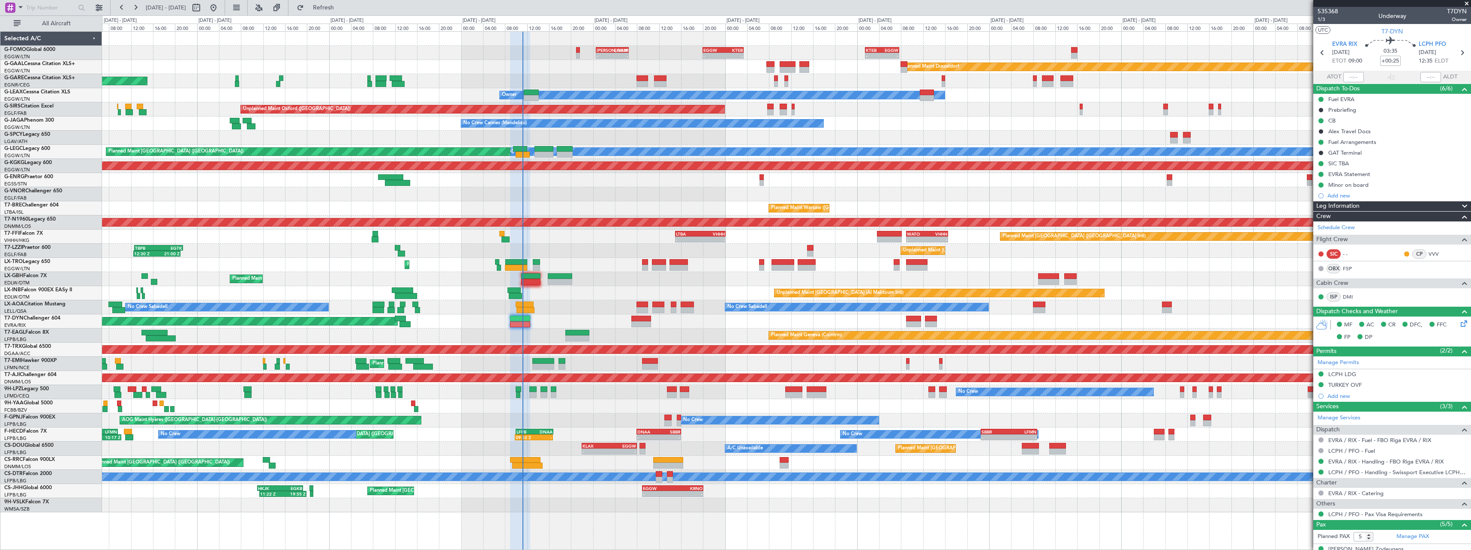
click at [788, 323] on div "Planned Maint [GEOGRAPHIC_DATA]-[GEOGRAPHIC_DATA]" at bounding box center [786, 322] width 1369 height 14
click at [1321, 17] on span "1/3" at bounding box center [1328, 19] width 21 height 7
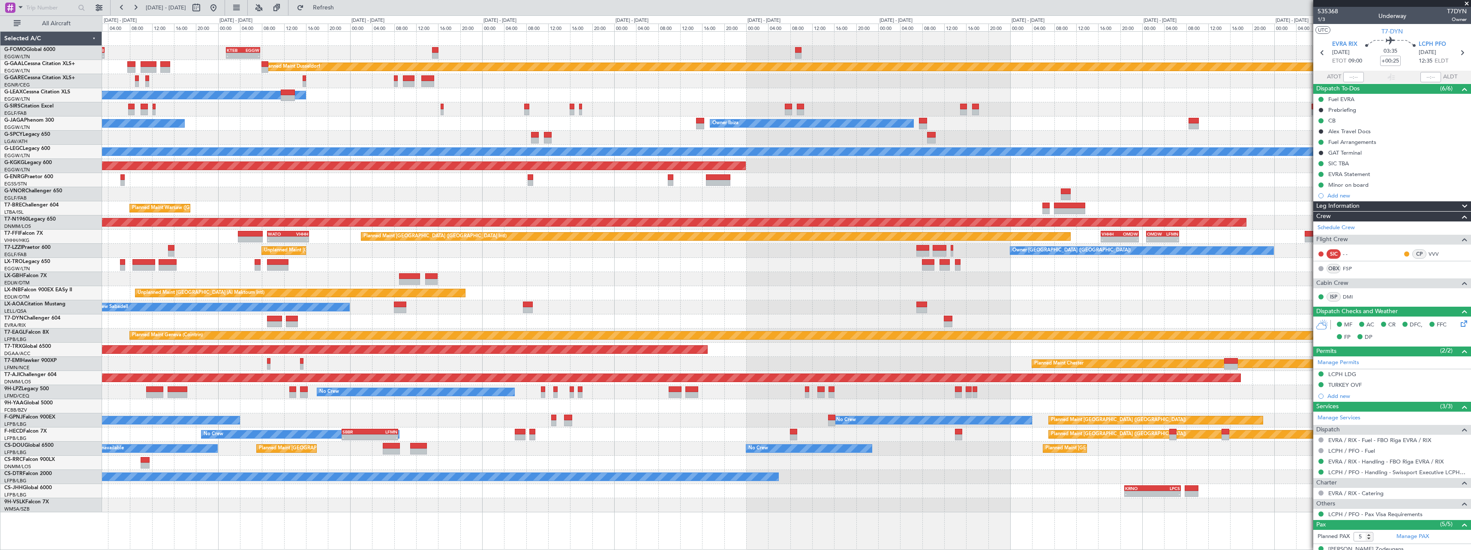
click at [385, 249] on div "- - EGGW 20:00 Z KTEB 03:25 Z - - KTEB 01:30 Z EGGW 07:40 Z KACK 00:35 Z EGGW 0…" at bounding box center [786, 272] width 1369 height 481
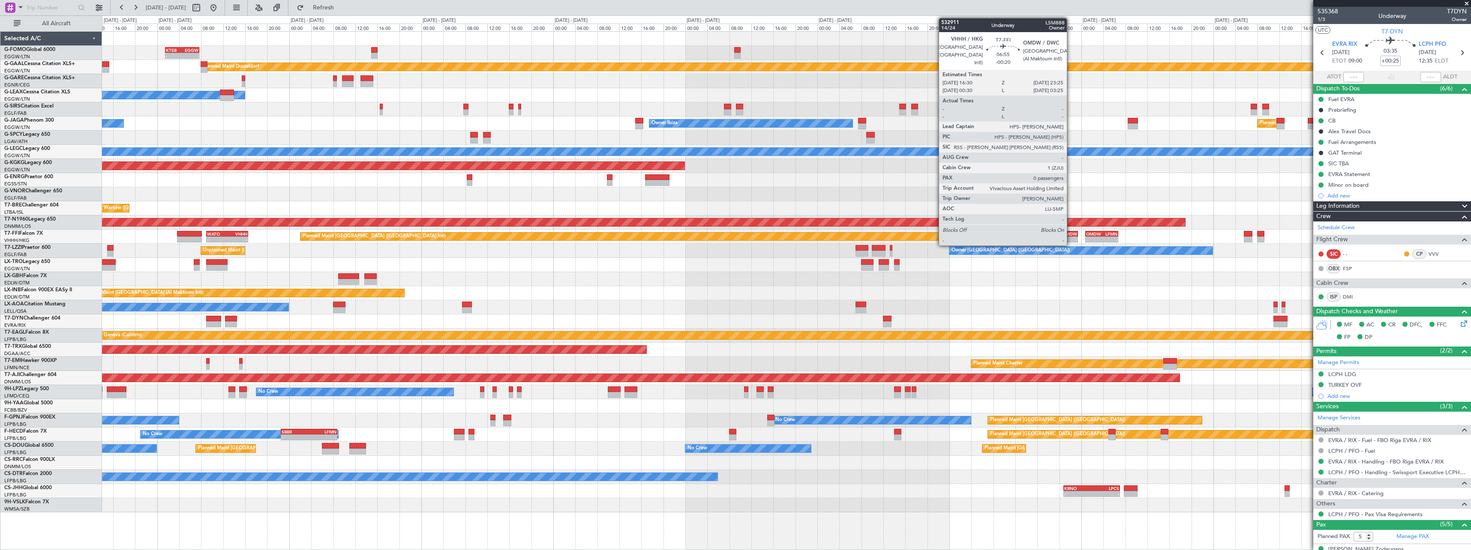
click at [1071, 236] on div "OMDW" at bounding box center [1068, 233] width 18 height 5
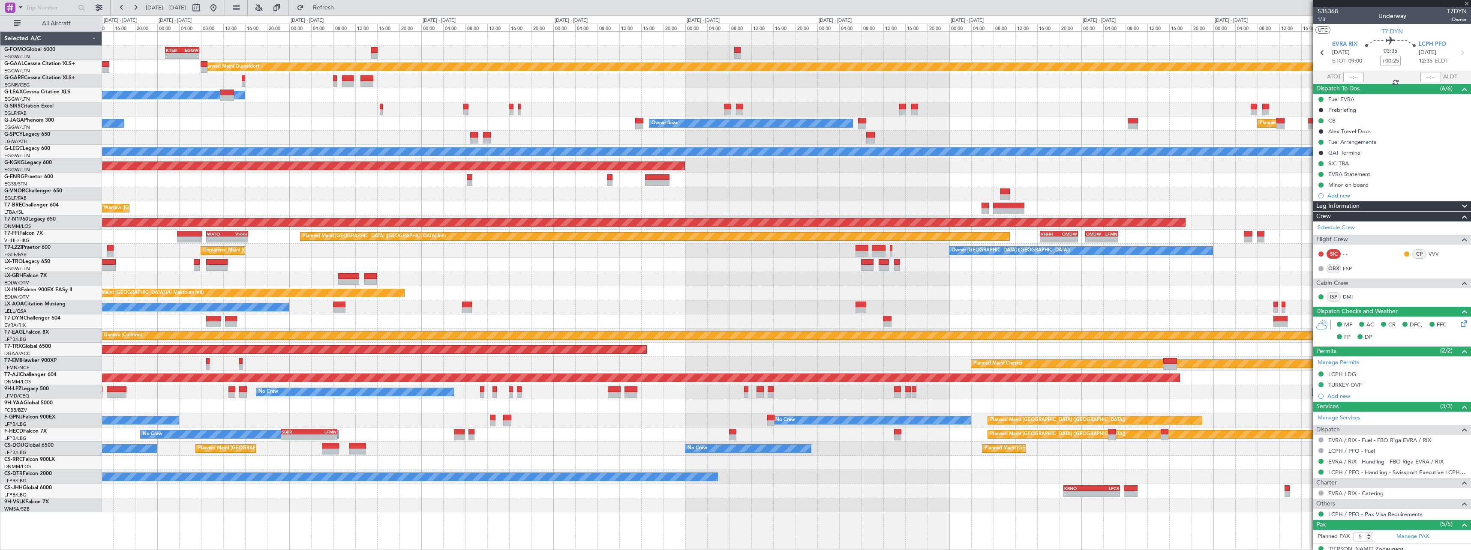
type input "-00:20"
type input "0"
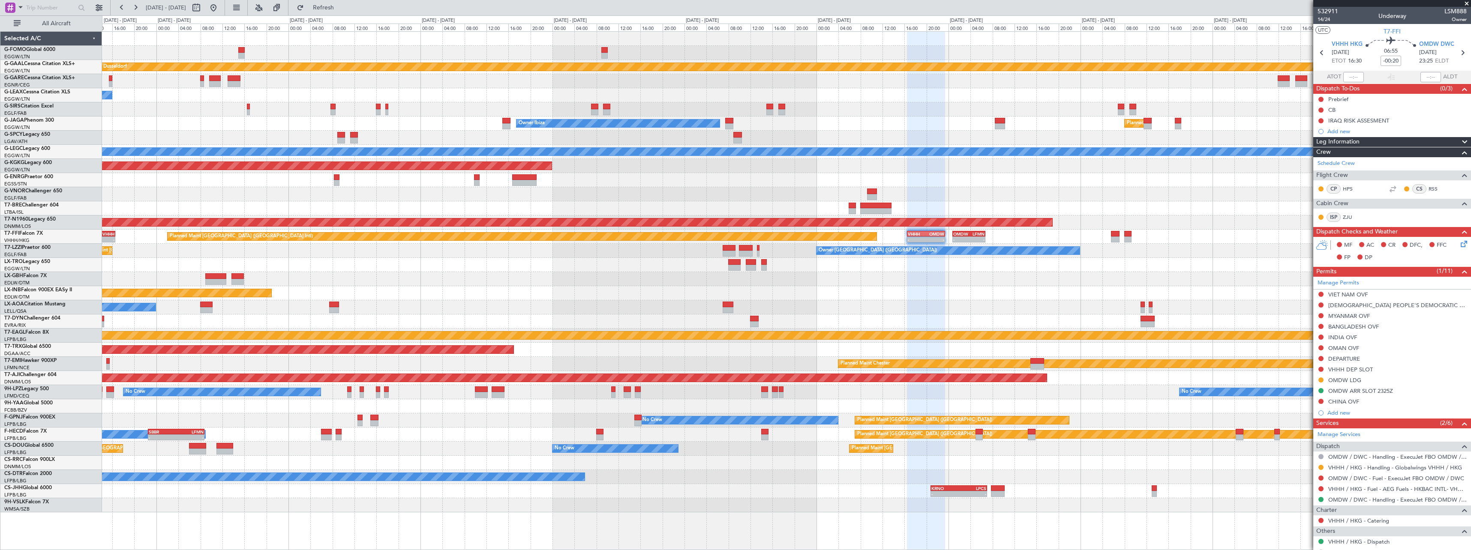
click at [969, 294] on div "KTEB 01:30 Z EGGW 07:40 Z - - EGGW 20:00 Z KTEB 03:25 Z - - KACK 00:35 Z EGGW 0…" at bounding box center [786, 272] width 1369 height 481
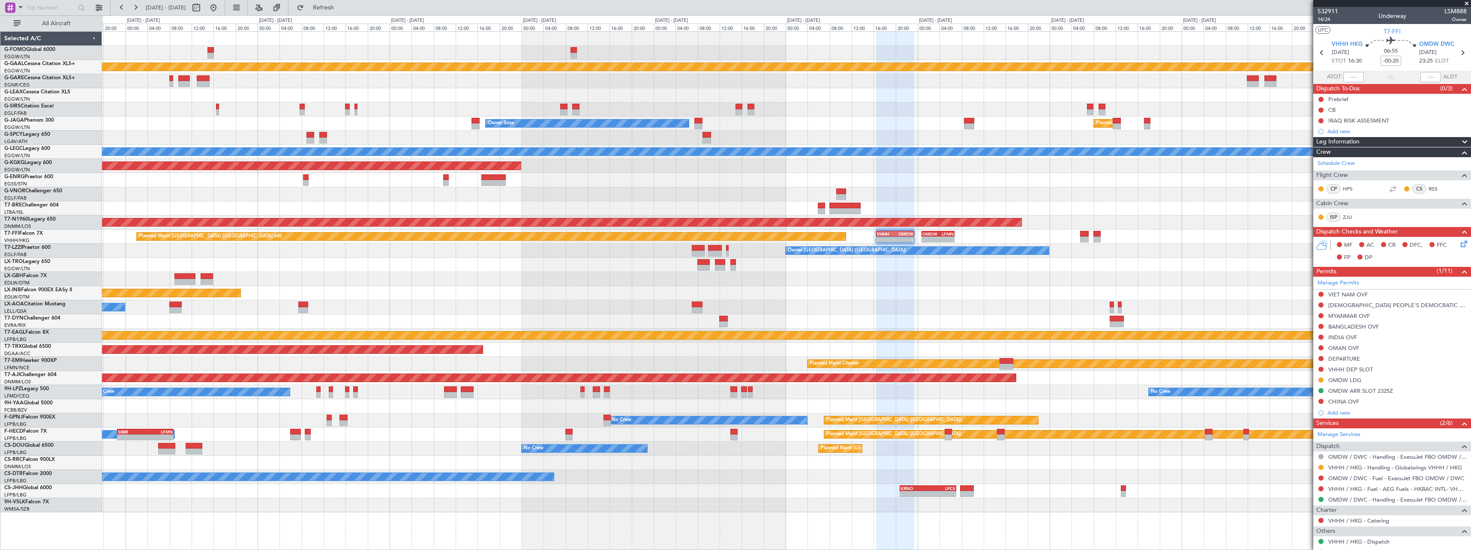
click at [1461, 142] on span at bounding box center [1464, 142] width 10 height 10
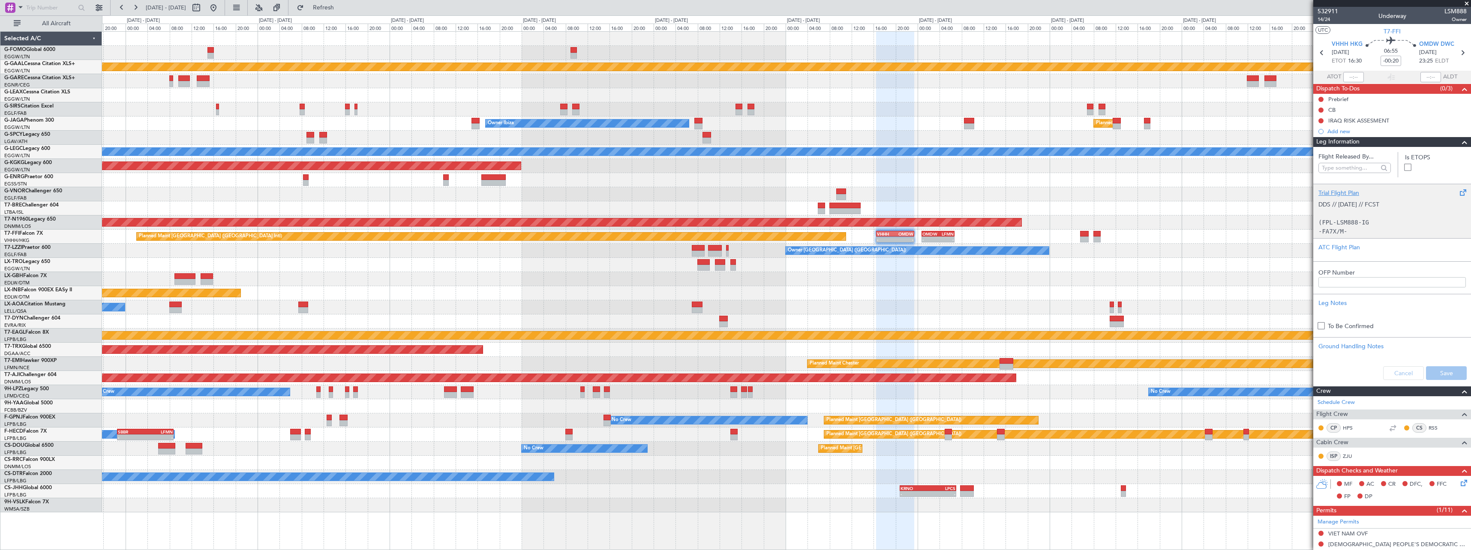
click at [1338, 192] on div "Trial Flight Plan" at bounding box center [1391, 193] width 147 height 9
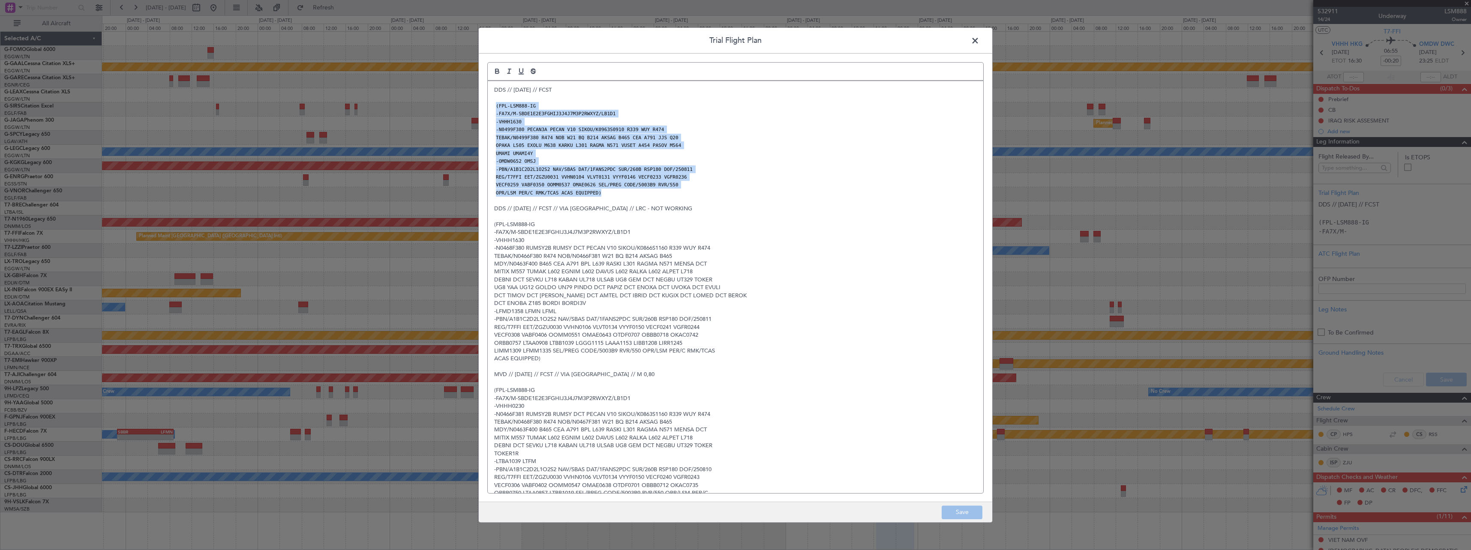
drag, startPoint x: 604, startPoint y: 193, endPoint x: 495, endPoint y: 108, distance: 138.6
click at [495, 108] on div "DDS // 10AUG // FCST (FPL-LSM888-IG -FA7X/M-SBDE1E2E3FGHIJ3J4J7M3P2RWXYZ/LB1D1 …" at bounding box center [735, 287] width 495 height 412
click at [739, 175] on p "REG/T7FFI EET/ZGZU0031 VVHN0104 VLVT0131 VYYF0146 VECF0233 VGFR0236" at bounding box center [735, 177] width 483 height 8
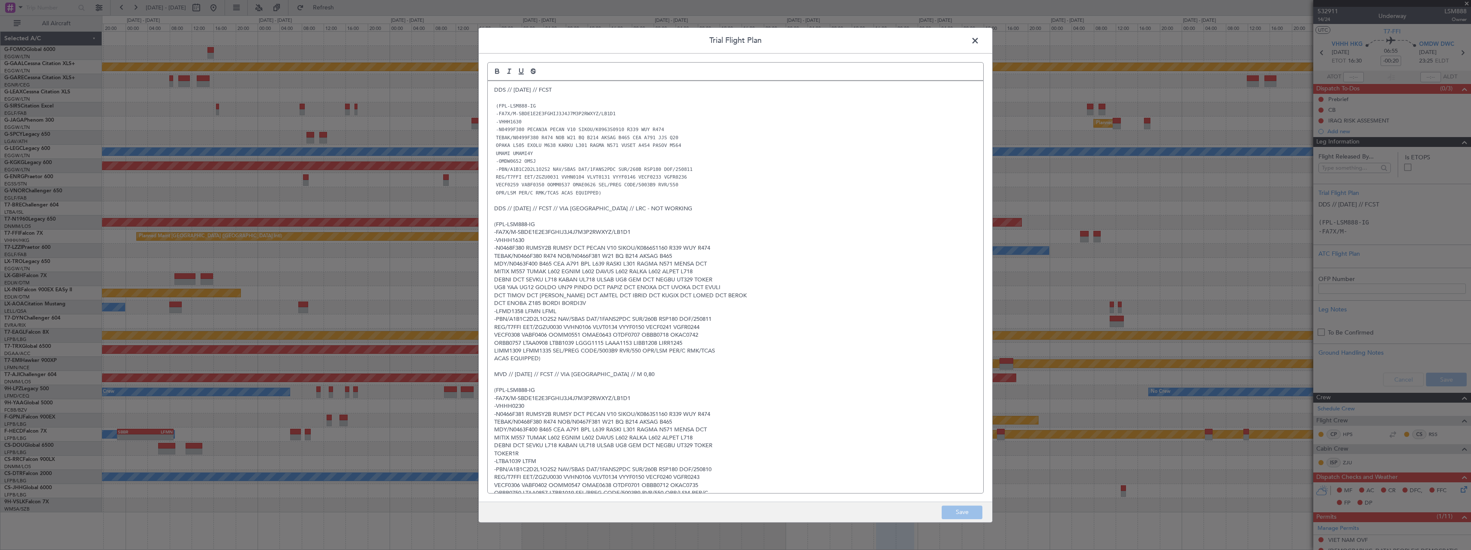
click at [645, 223] on p "(FPL-LSM888-IG" at bounding box center [735, 225] width 483 height 8
drag, startPoint x: 559, startPoint y: 130, endPoint x: 524, endPoint y: 131, distance: 34.3
click at [524, 131] on code "-N0499F380 PECAN3A PECAN V10 SIKOU/K0963S0910 R339 WUY R474" at bounding box center [579, 129] width 171 height 7
copy code "PECAN3A PECAN"
click at [979, 40] on span at bounding box center [979, 42] width 0 height 17
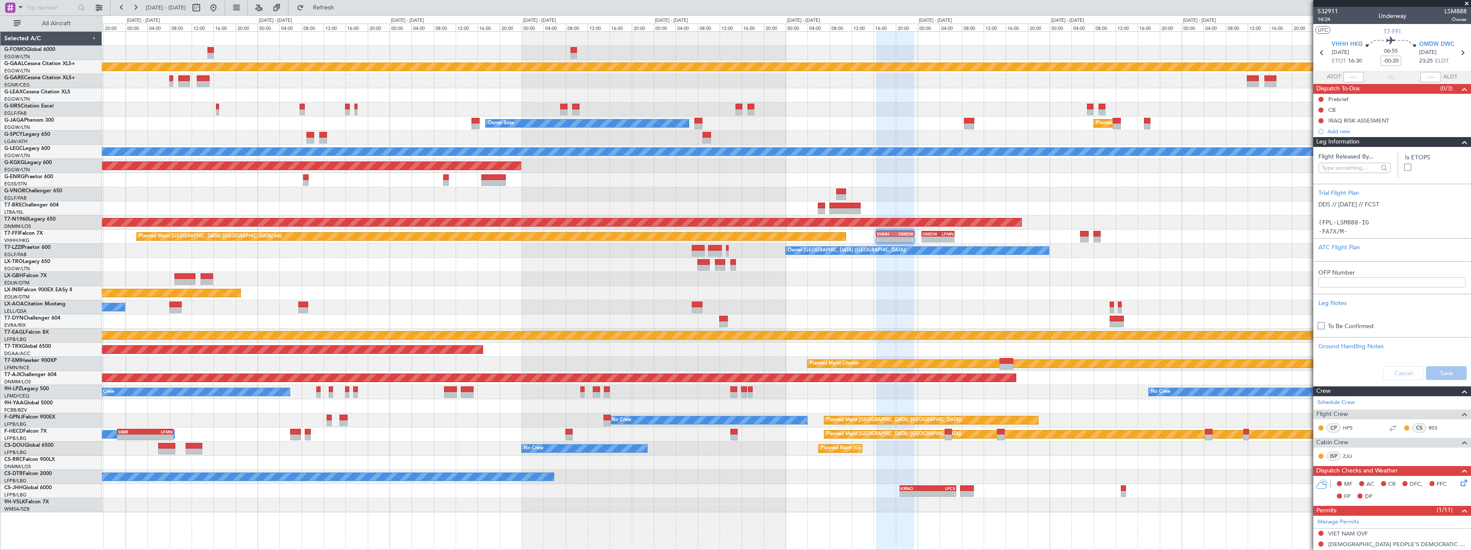
click at [1459, 144] on span at bounding box center [1464, 142] width 10 height 10
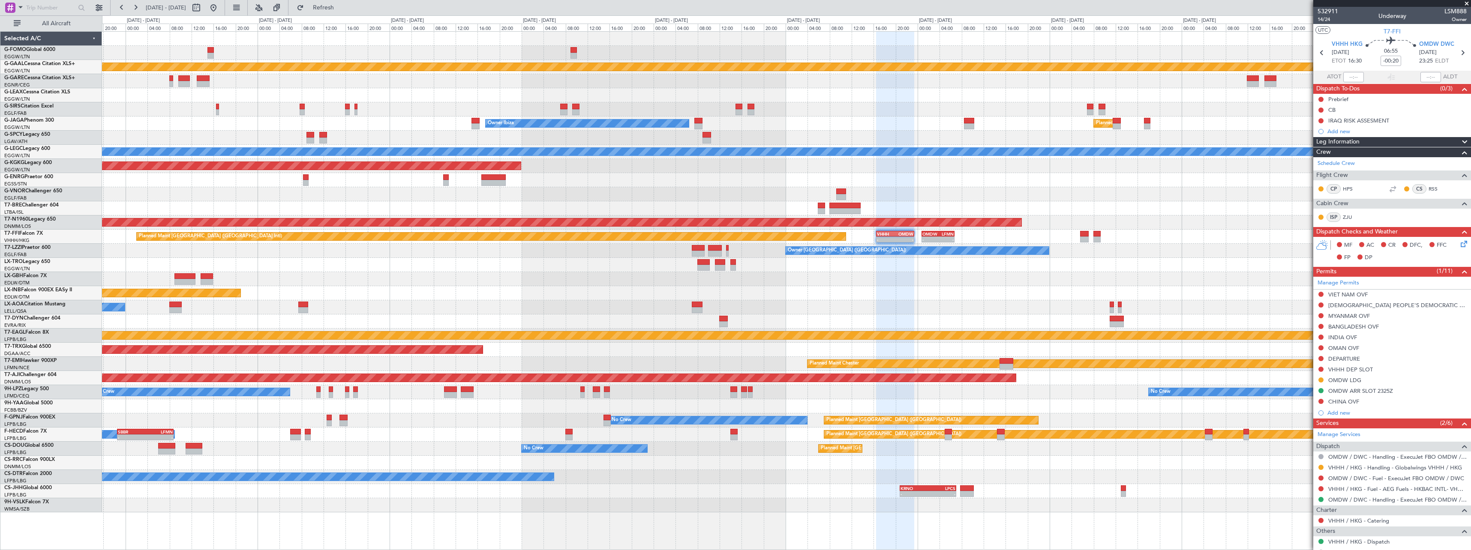
click at [1459, 138] on span at bounding box center [1464, 142] width 10 height 10
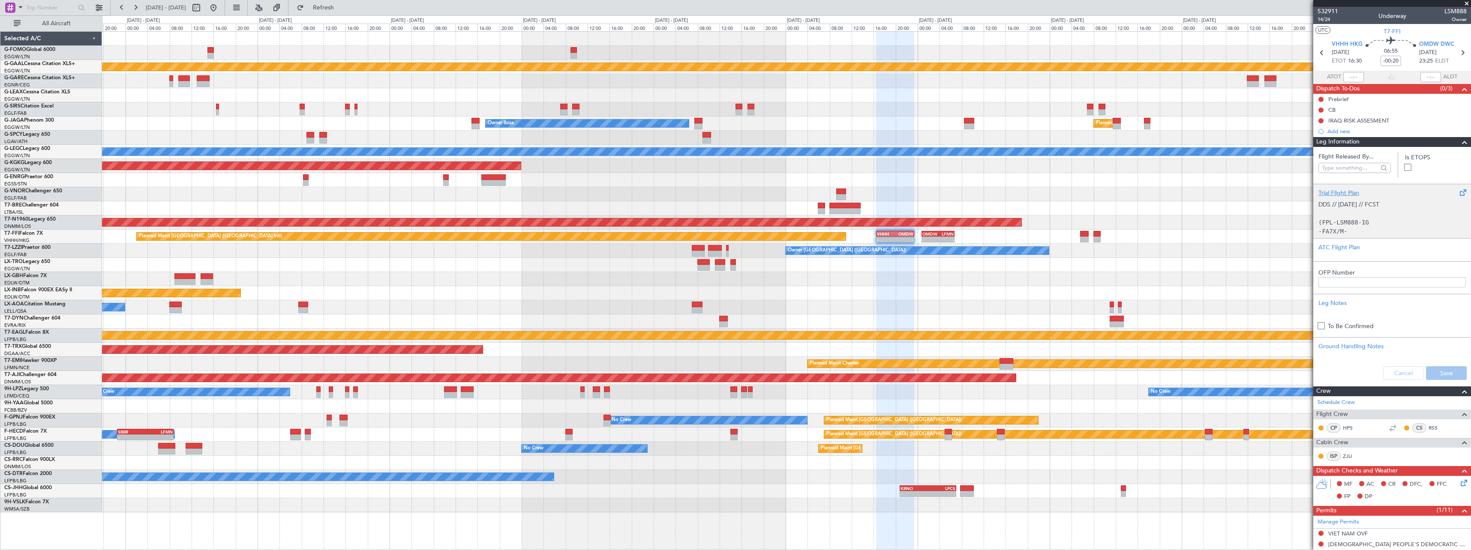
click at [1335, 190] on div "Trial Flight Plan" at bounding box center [1391, 193] width 147 height 9
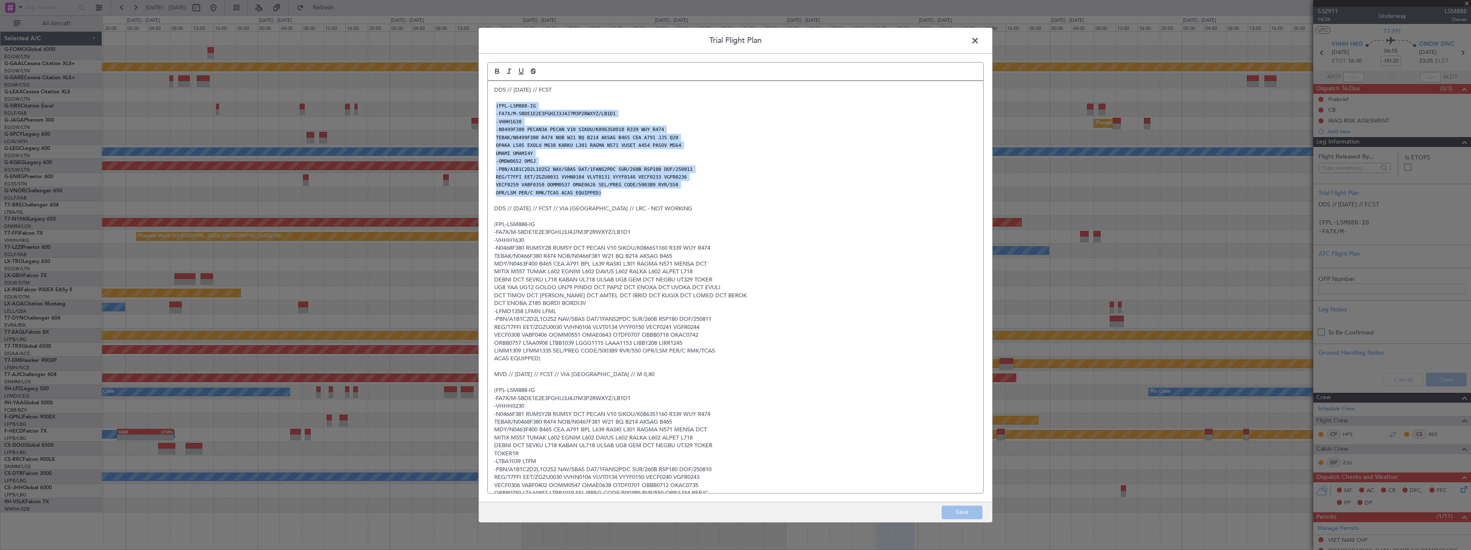
drag, startPoint x: 619, startPoint y: 196, endPoint x: 490, endPoint y: 107, distance: 156.2
click at [490, 107] on div "DDS // 10AUG // FCST (FPL-LSM888-IG -FA7X/M-SBDE1E2E3FGHIJ3J4J7M3P2RWXYZ/LB1D1 …" at bounding box center [735, 287] width 495 height 412
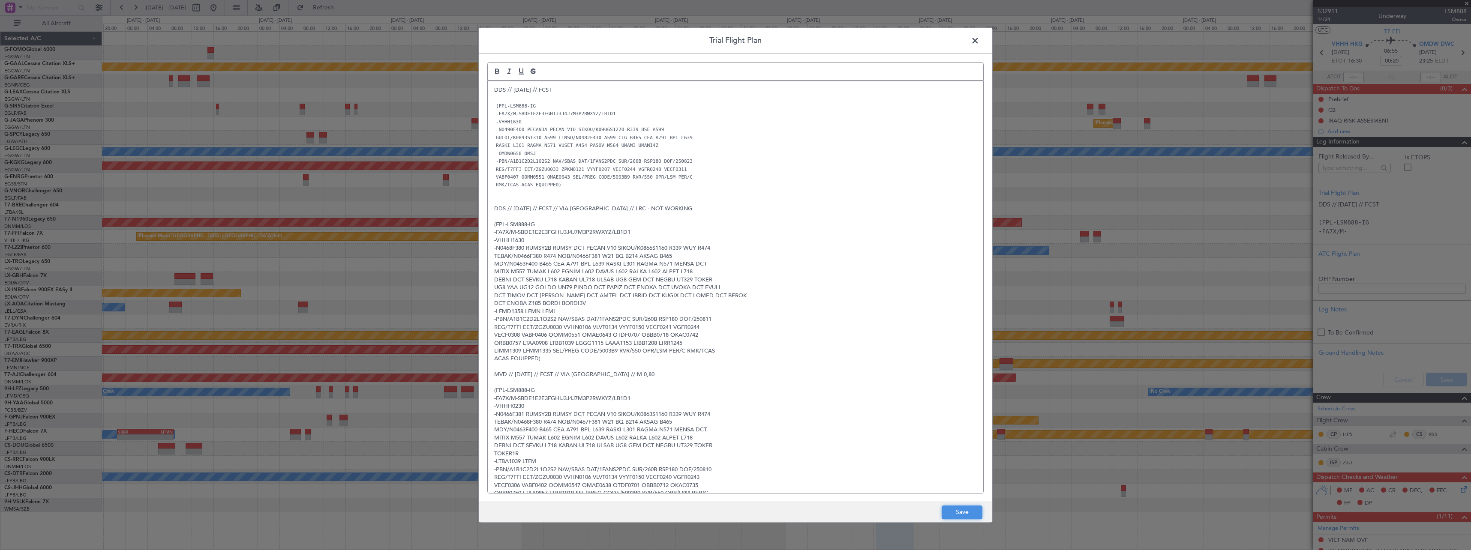
drag, startPoint x: 970, startPoint y: 513, endPoint x: 990, endPoint y: 499, distance: 24.6
click at [969, 513] on button "Save" at bounding box center [962, 513] width 41 height 14
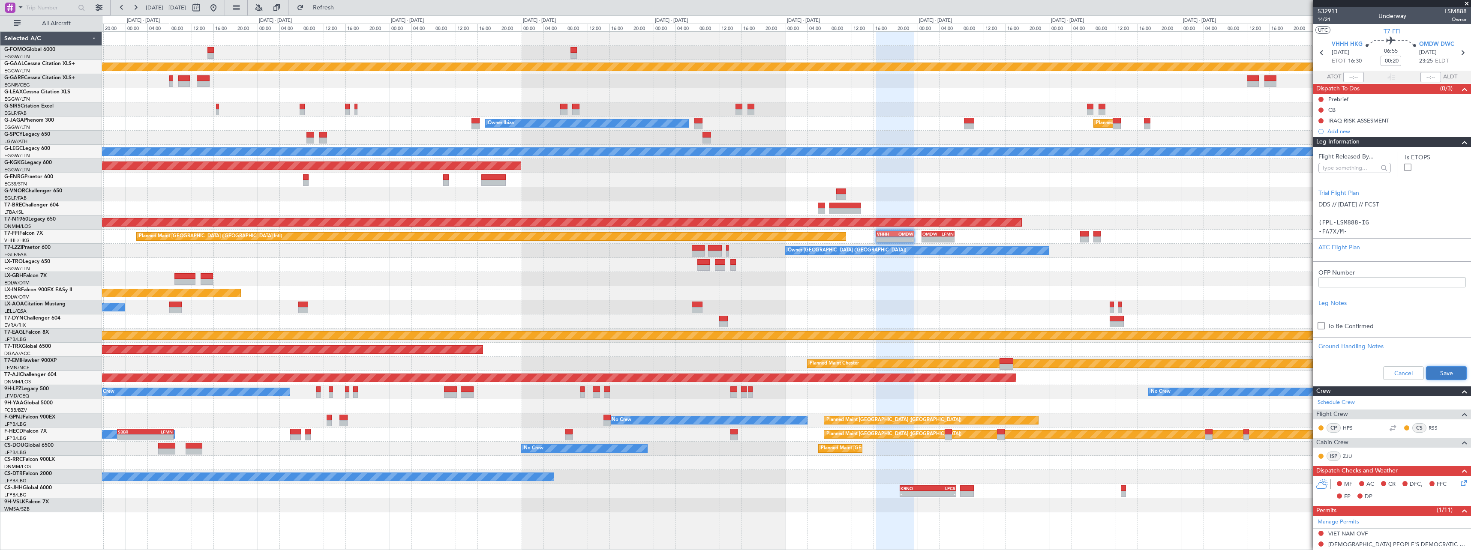
click at [1433, 373] on button "Save" at bounding box center [1446, 373] width 41 height 14
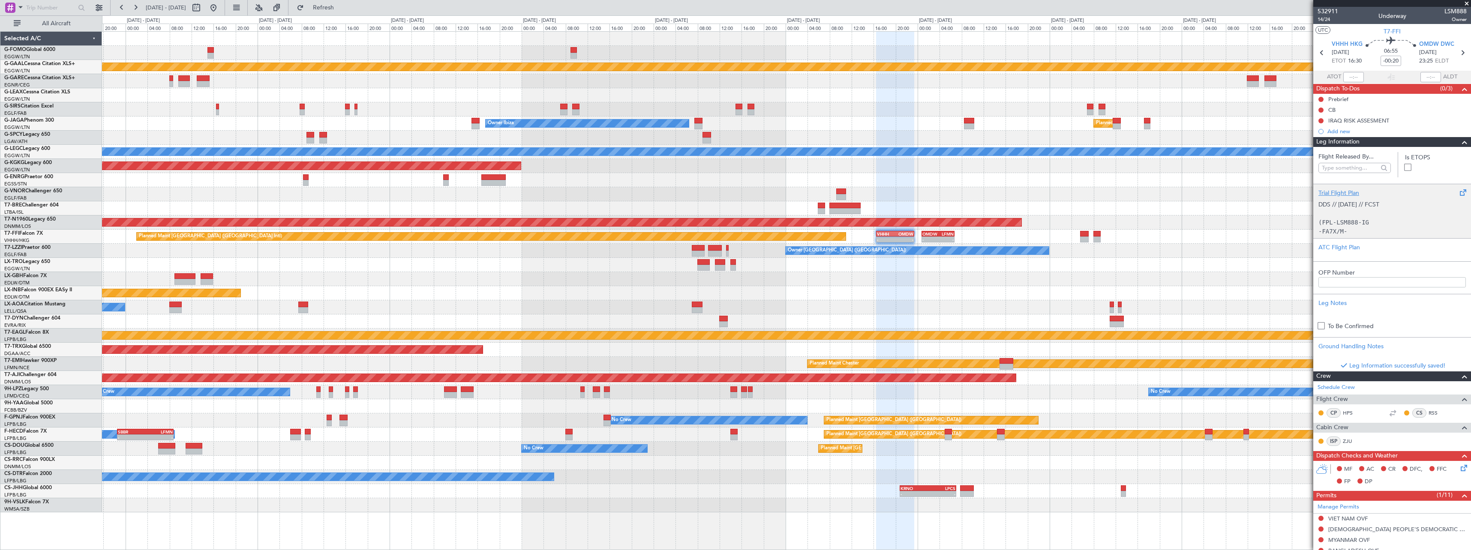
click at [1346, 190] on div "Trial Flight Plan" at bounding box center [1391, 193] width 147 height 9
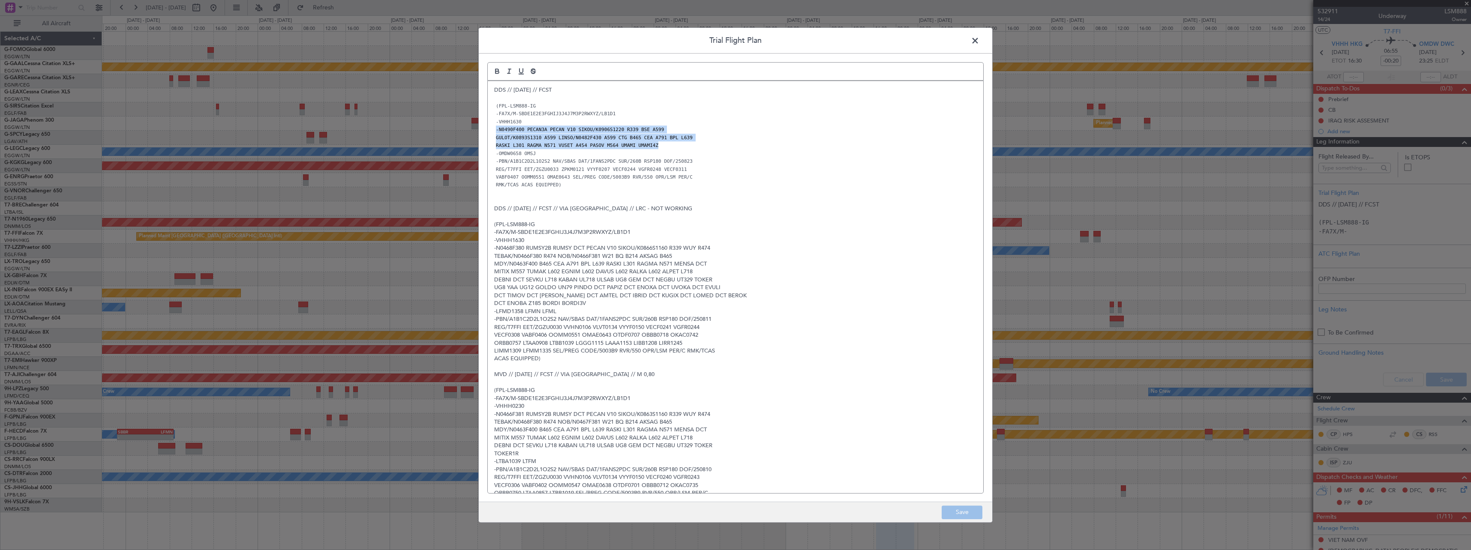
drag, startPoint x: 653, startPoint y: 145, endPoint x: 489, endPoint y: 130, distance: 165.3
click at [491, 130] on div "DDS // 10AUG // FCST (FPL-LSM888-IG -FA7X/M-SBDE1E2E3FGHIJ3J4J7M3P2RWXYZ/LB1D1 …" at bounding box center [735, 287] width 495 height 412
copy div "-N0490F400 PECAN3A PECAN V10 SIKOU/K0906S1220 R339 BSE A599 GULOT/K0893S1310 A5…"
click at [979, 42] on span at bounding box center [979, 42] width 0 height 17
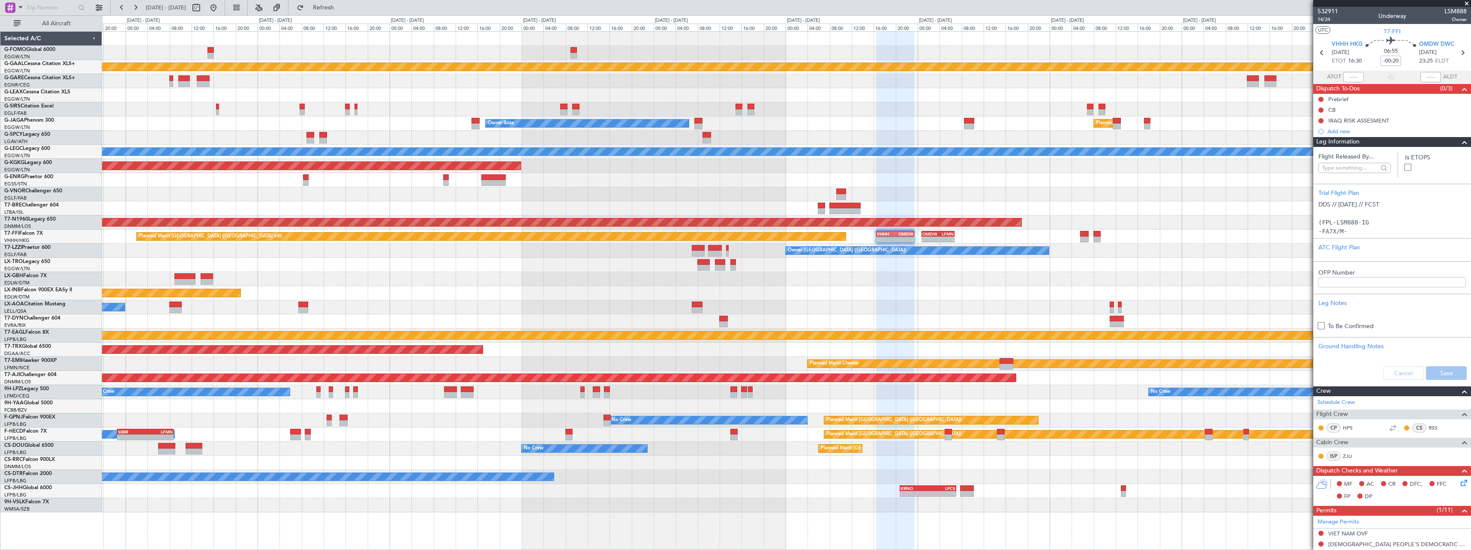
click at [1459, 144] on span at bounding box center [1464, 142] width 10 height 10
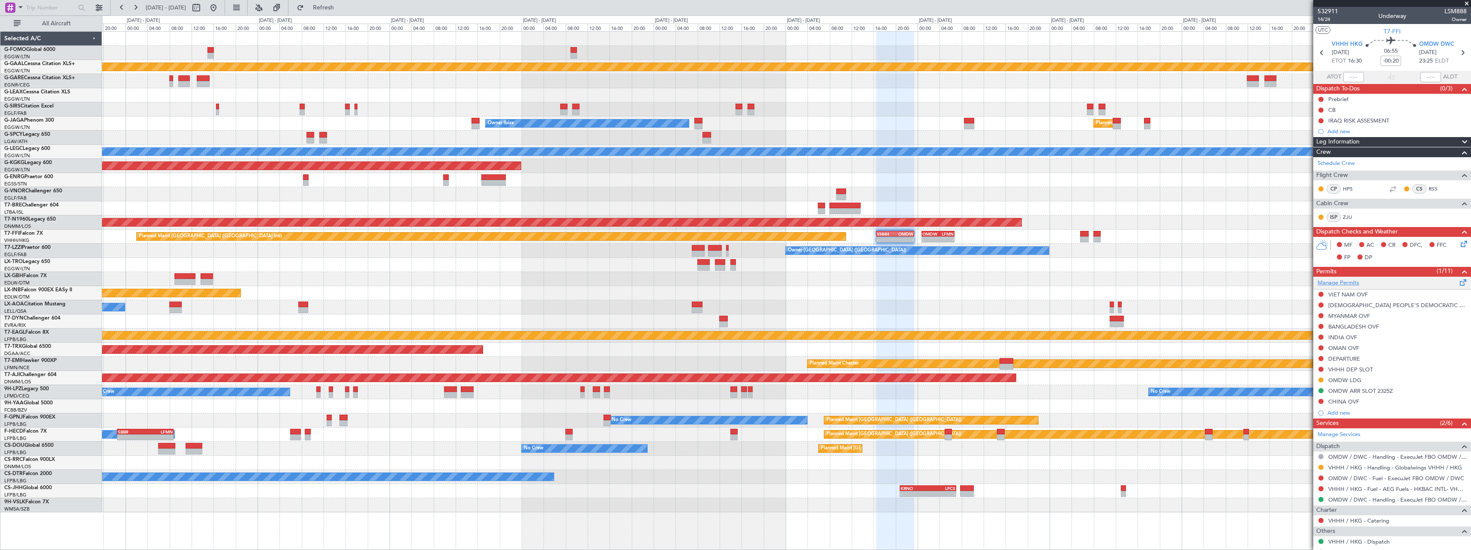
click at [1344, 282] on link "Manage Permits" at bounding box center [1339, 283] width 42 height 9
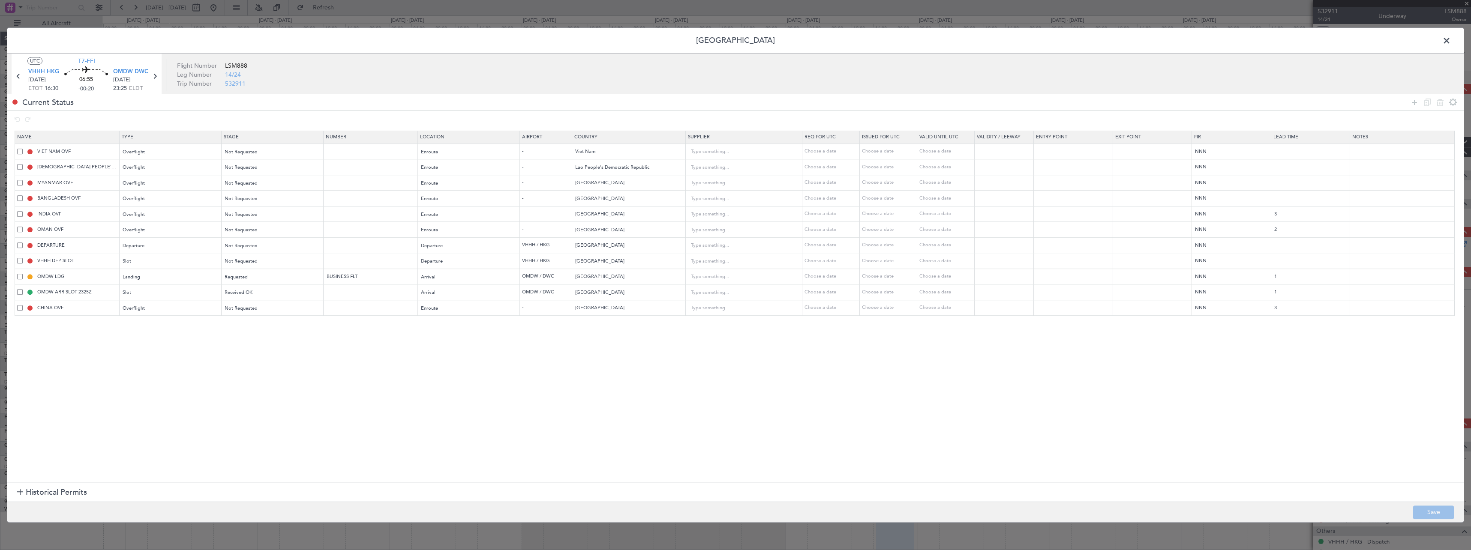
click at [17, 150] on td "VIET NAM OVF" at bounding box center [67, 152] width 105 height 16
click at [20, 150] on span at bounding box center [20, 152] width 6 height 6
click at [23, 149] on input "checkbox" at bounding box center [23, 149] width 0 height 0
click at [24, 169] on div "LAO PEOPLE'S DEMOCRATIC REPUBLIC OVF" at bounding box center [68, 168] width 102 height 8
click at [19, 169] on span at bounding box center [20, 167] width 6 height 6
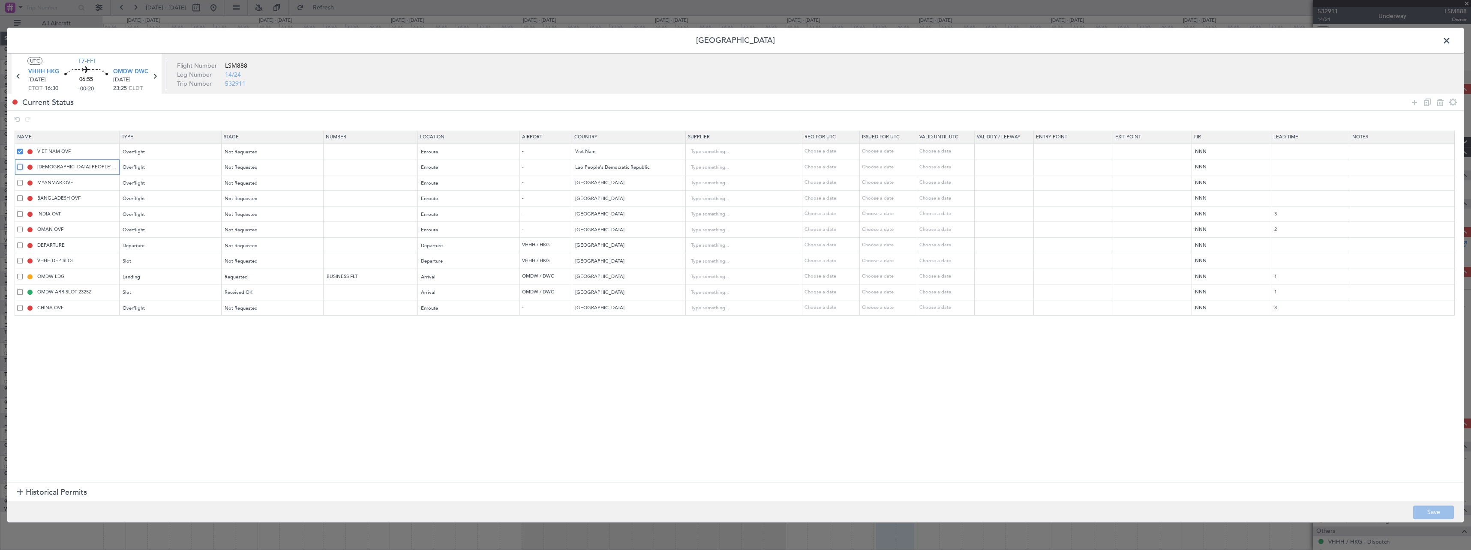
click at [23, 164] on input "checkbox" at bounding box center [23, 164] width 0 height 0
click at [19, 181] on span at bounding box center [20, 183] width 6 height 6
click at [23, 180] on input "checkbox" at bounding box center [23, 180] width 0 height 0
click at [22, 150] on span at bounding box center [20, 152] width 6 height 6
click at [23, 149] on input "checkbox" at bounding box center [23, 149] width 0 height 0
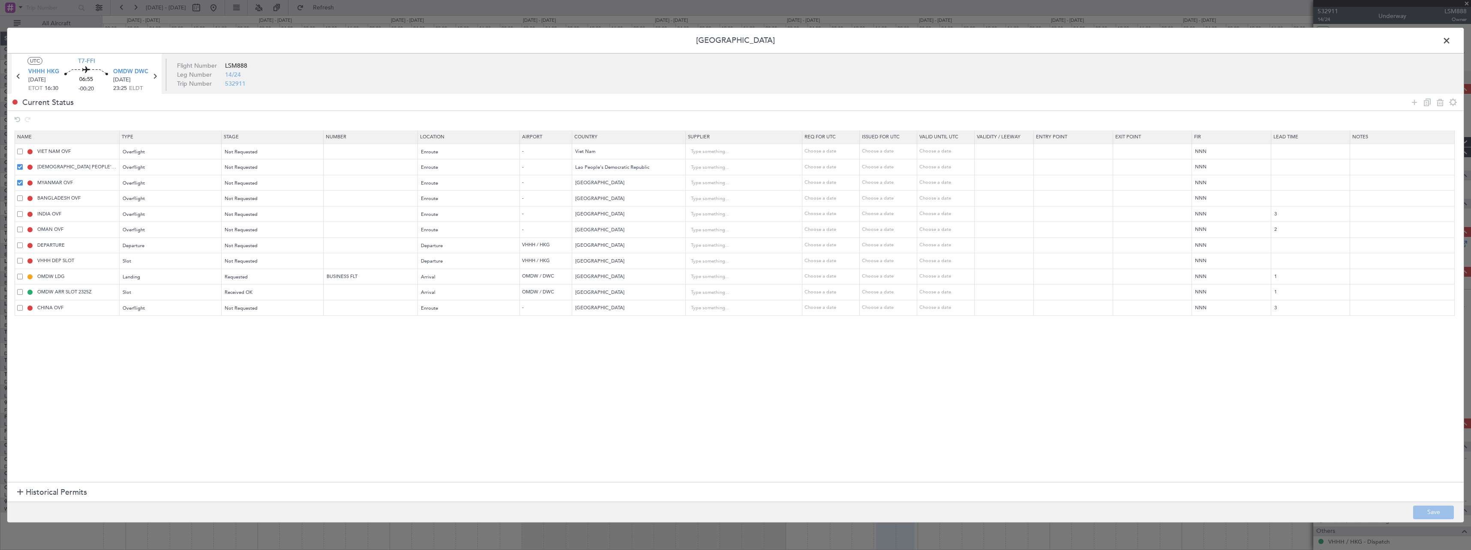
click at [21, 166] on span at bounding box center [20, 167] width 6 height 6
click at [23, 164] on input "checkbox" at bounding box center [23, 164] width 0 height 0
click at [19, 177] on td "MYANMAR OVF" at bounding box center [67, 183] width 105 height 16
click at [19, 182] on span at bounding box center [20, 183] width 6 height 6
click at [23, 180] on input "checkbox" at bounding box center [23, 180] width 0 height 0
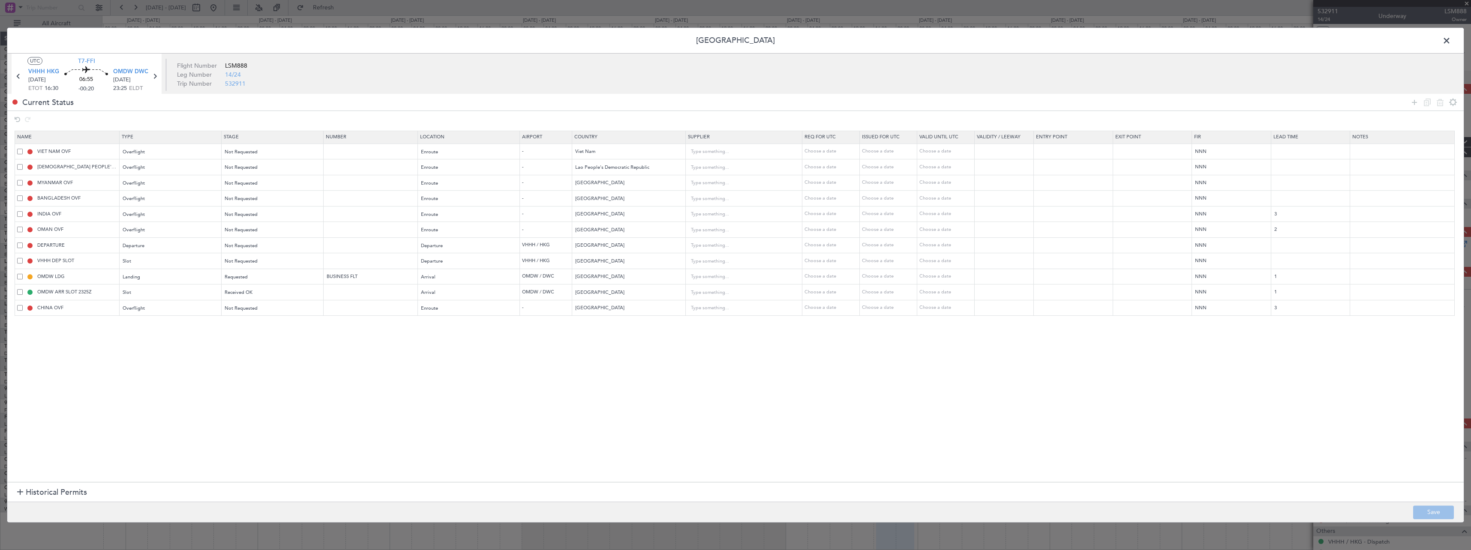
click at [19, 309] on span at bounding box center [20, 308] width 6 height 6
click at [23, 305] on input "checkbox" at bounding box center [23, 305] width 0 height 0
click at [1443, 102] on icon at bounding box center [1440, 102] width 10 height 10
click at [19, 151] on span at bounding box center [20, 152] width 6 height 6
click at [23, 149] on input "checkbox" at bounding box center [23, 149] width 0 height 0
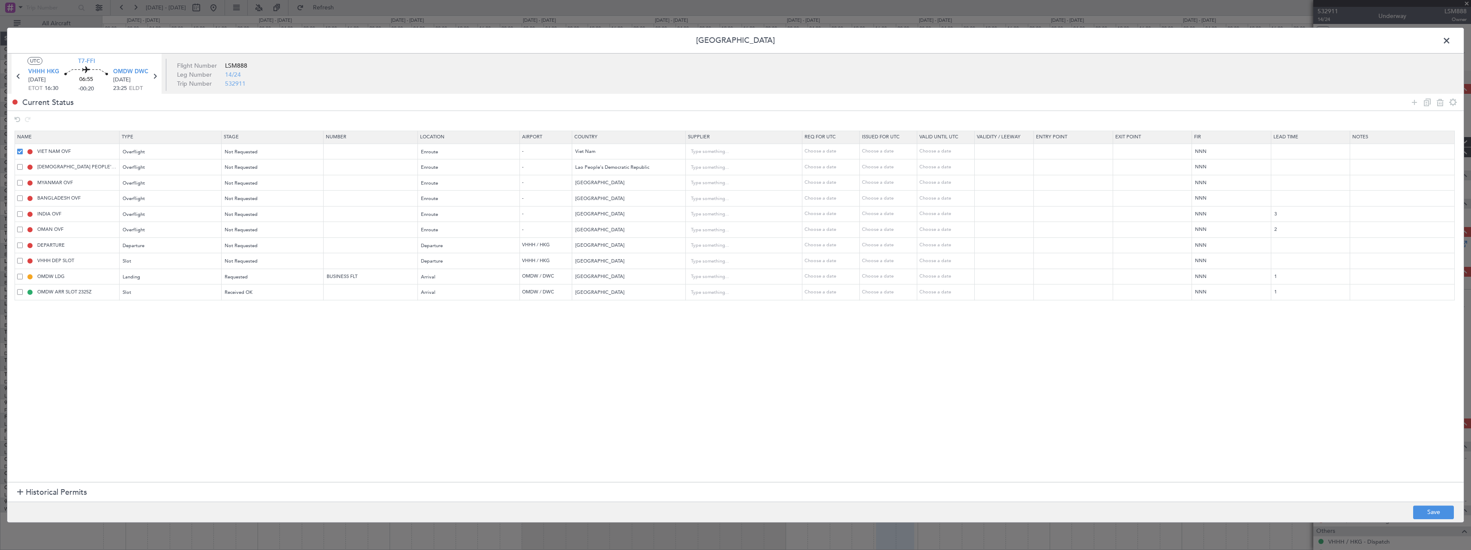
click at [22, 166] on span at bounding box center [20, 167] width 6 height 6
click at [23, 164] on input "checkbox" at bounding box center [23, 164] width 0 height 0
click at [19, 168] on span at bounding box center [20, 167] width 6 height 6
click at [23, 164] on input "checkbox" at bounding box center [23, 164] width 0 height 0
click at [1441, 102] on icon at bounding box center [1440, 102] width 10 height 10
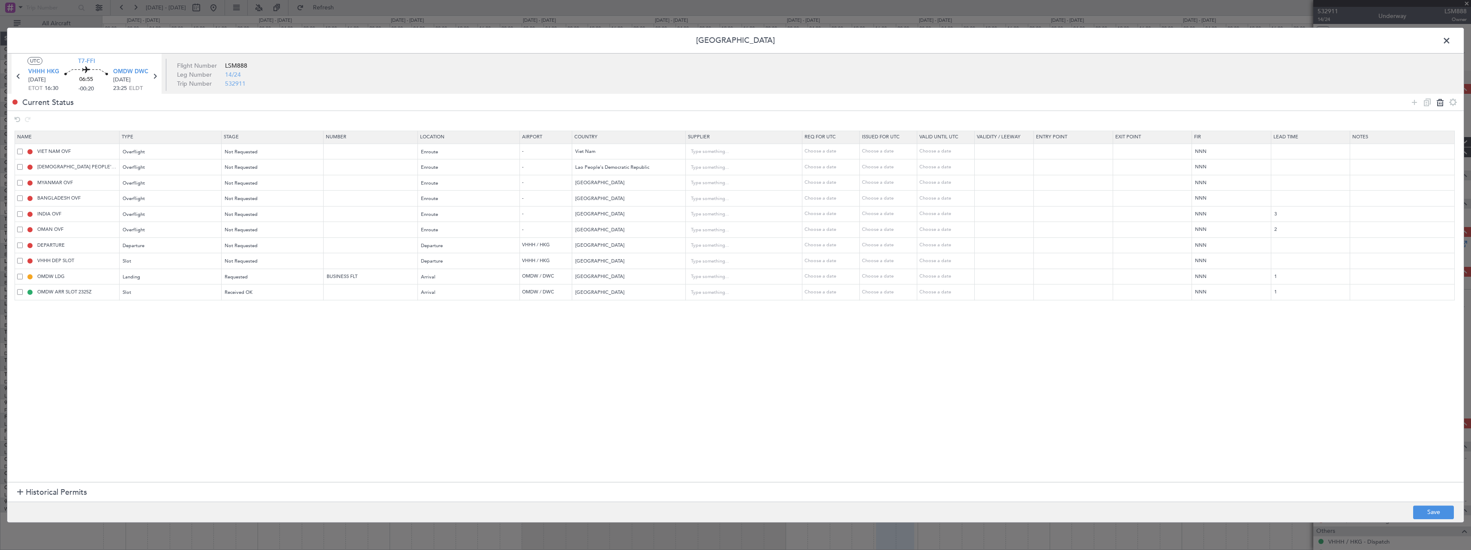
type input "LAO PEOPLE'S DEMOCRATIC REPUBLIC OVF"
type input "Lao People's Democratic Republic"
type input "MYANMAR OVF"
type input "Myanmar"
type input "BANGLADESH OVF"
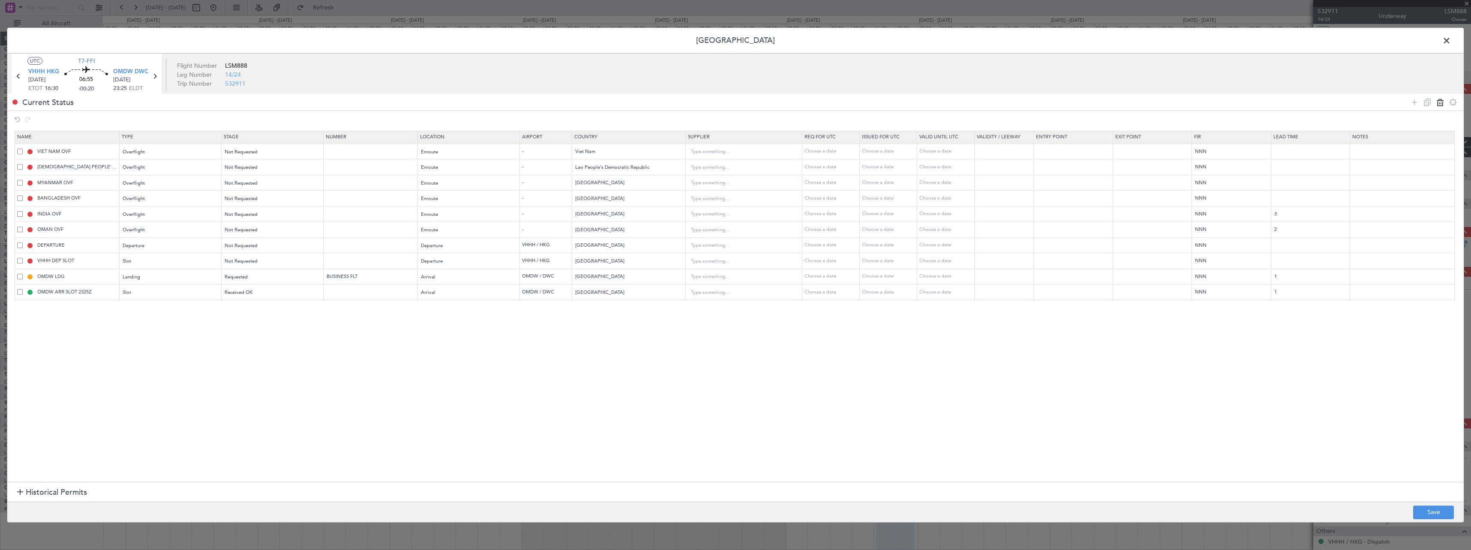
type input "Bangladesh"
type input "INDIA OVF"
type input "India"
type input "3"
type input "OMAN OVF"
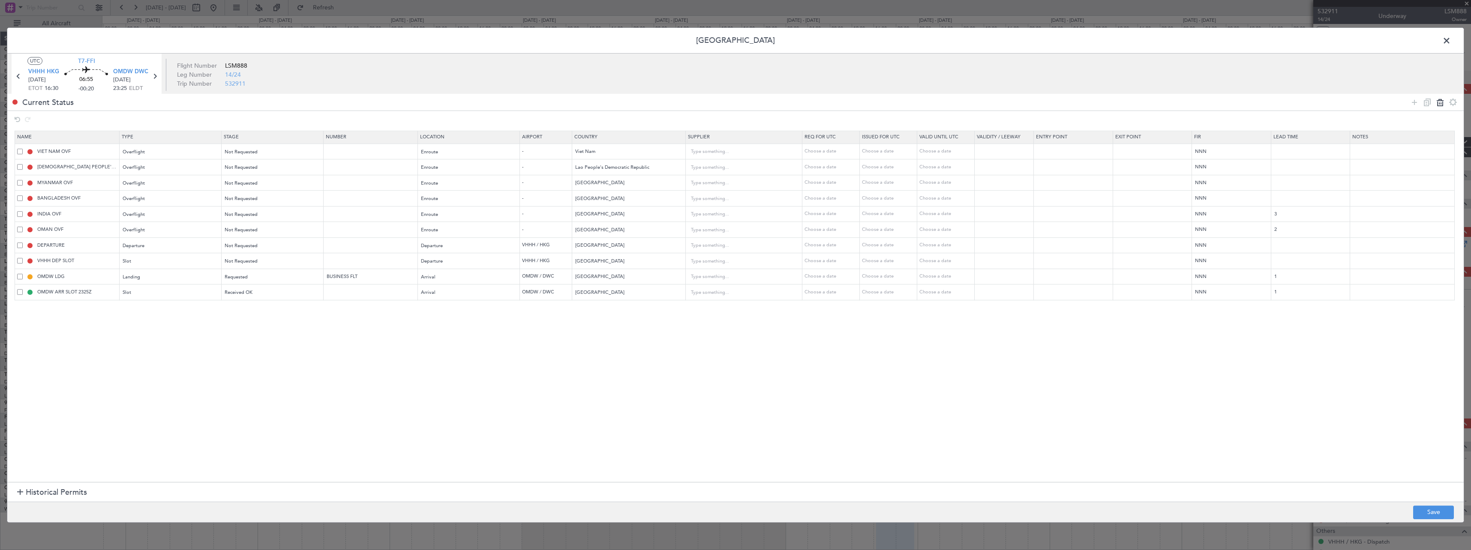
type input "Oman"
type input "2"
type input "DEPARTURE"
type input "Hong Kong"
type input "VHHH DEP SLOT"
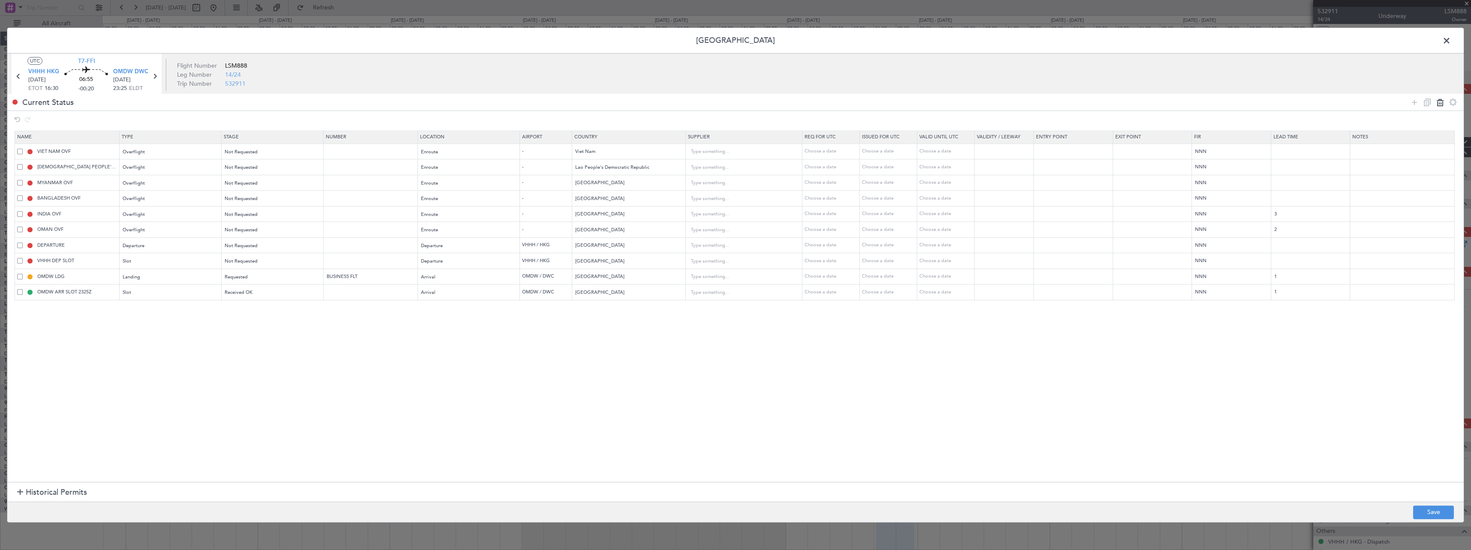
type input "OMDW LDG"
type input "BUSINESS FLT"
type input "United Arab Emirates"
type input "1"
type input "OMDW ARR SLOT 2325Z"
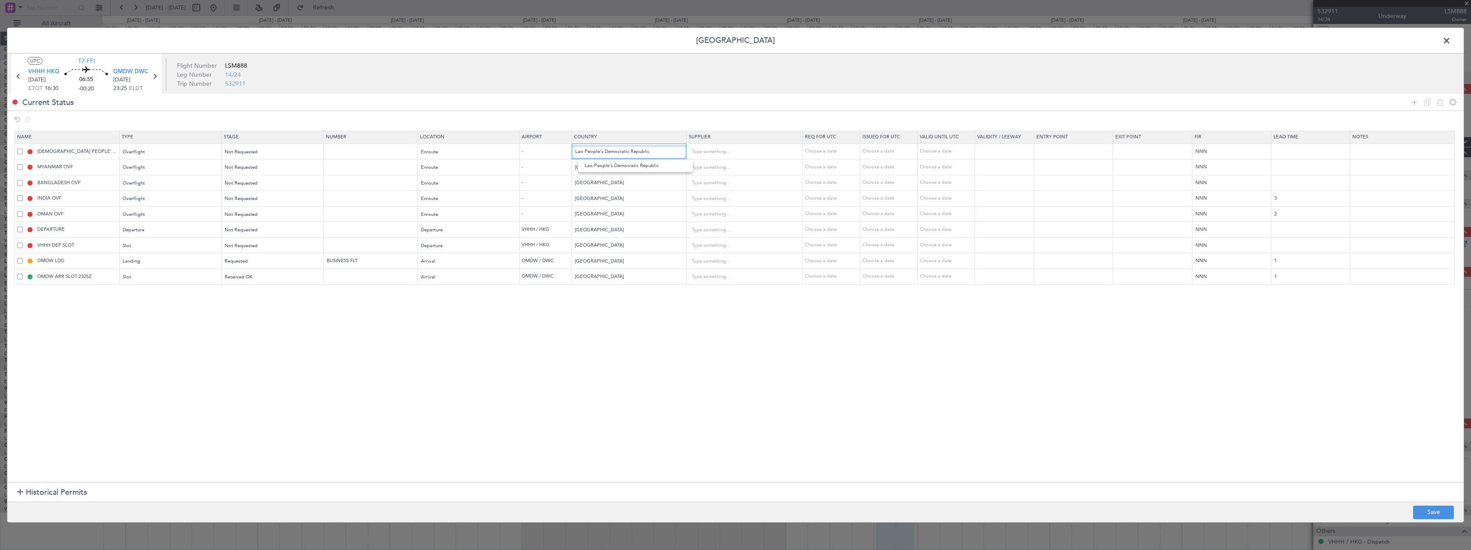
drag, startPoint x: 654, startPoint y: 153, endPoint x: 549, endPoint y: 151, distance: 104.6
click at [553, 153] on tr "LAO PEOPLE'S DEMOCRATIC REPUBLIC OVF Overflight Not Requested Enroute - Lao Peo…" at bounding box center [739, 152] width 1449 height 16
click at [592, 165] on span "China" at bounding box center [636, 165] width 102 height 13
type input "China"
click at [1434, 516] on button "Save" at bounding box center [1433, 513] width 41 height 14
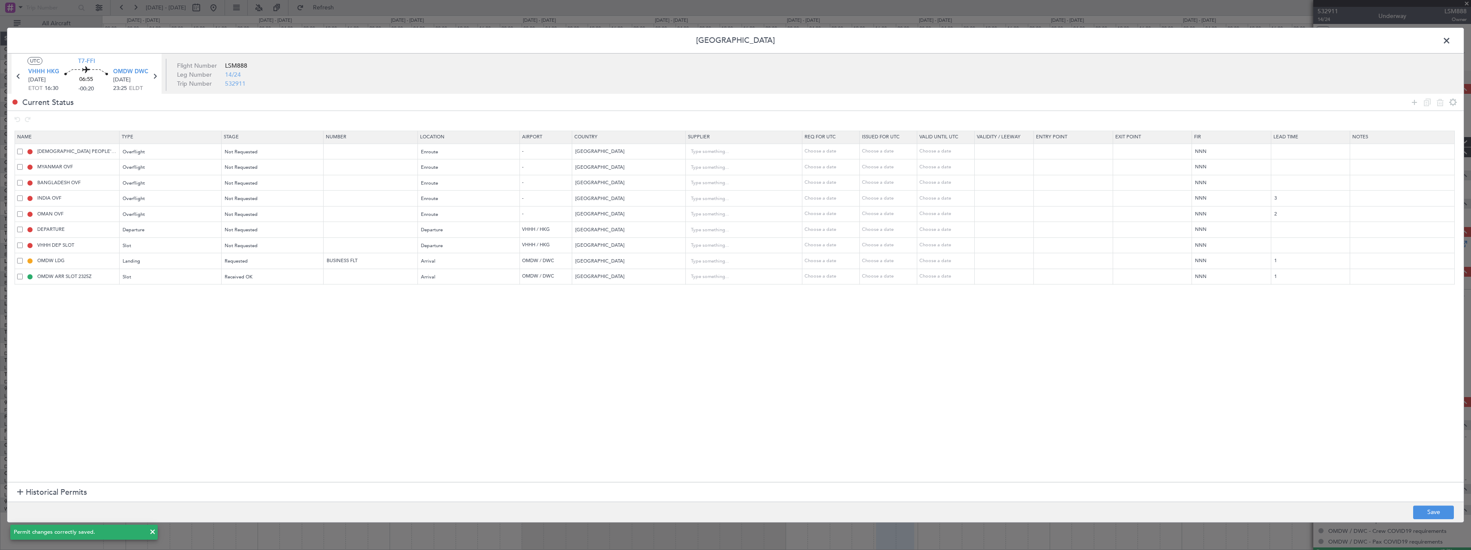
click at [1451, 42] on span at bounding box center [1451, 42] width 0 height 17
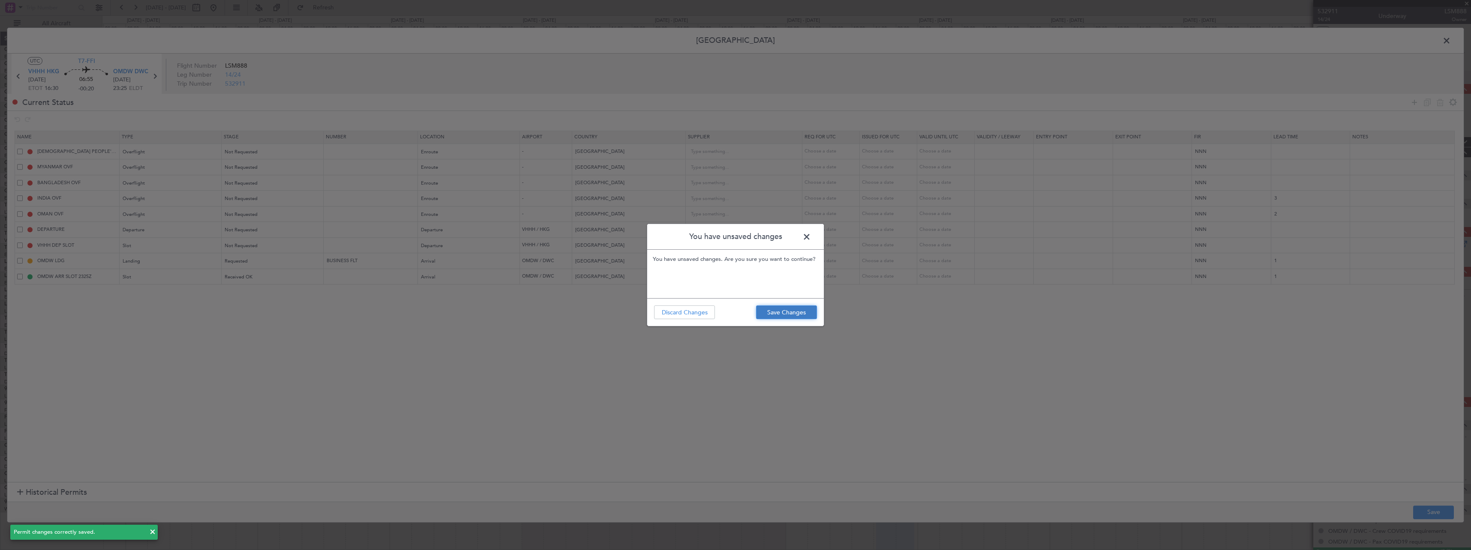
click at [778, 311] on button "Save Changes" at bounding box center [786, 313] width 61 height 14
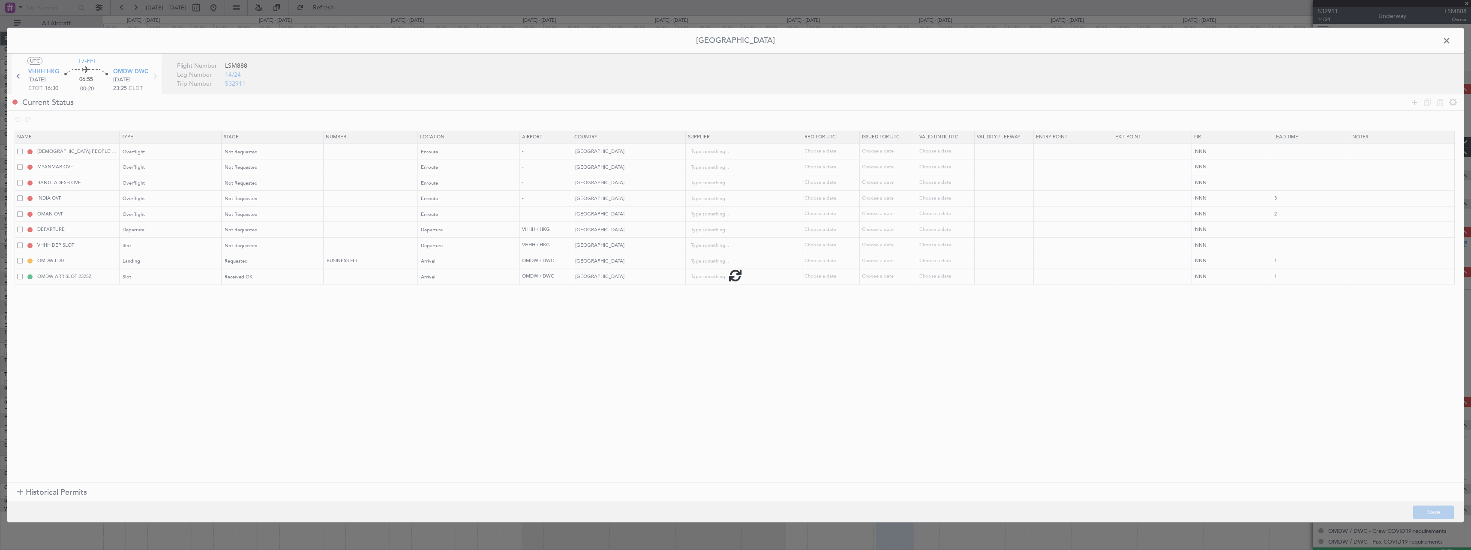
type input "CHINA OVF"
type input "3"
click at [1451, 41] on span at bounding box center [1451, 42] width 0 height 17
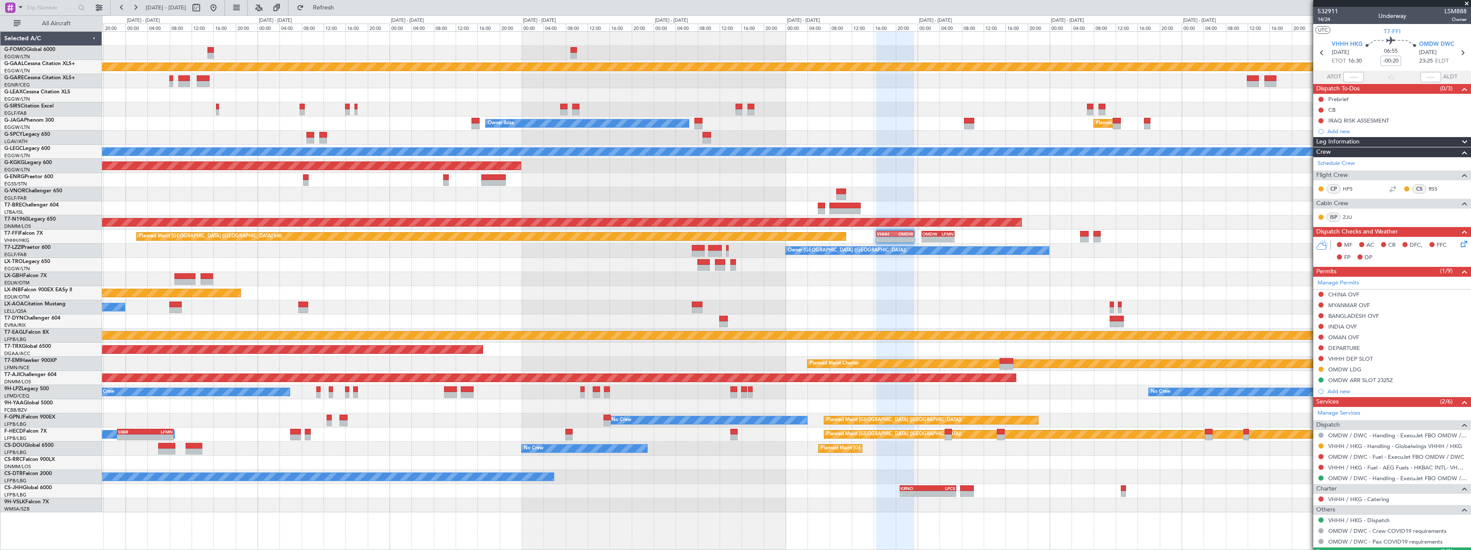
click at [1159, 237] on div "Planned Maint Hong Kong (Hong Kong Intl) - - VHHH 16:30 Z OMDW 23:25 Z - - OMDW…" at bounding box center [786, 237] width 1369 height 14
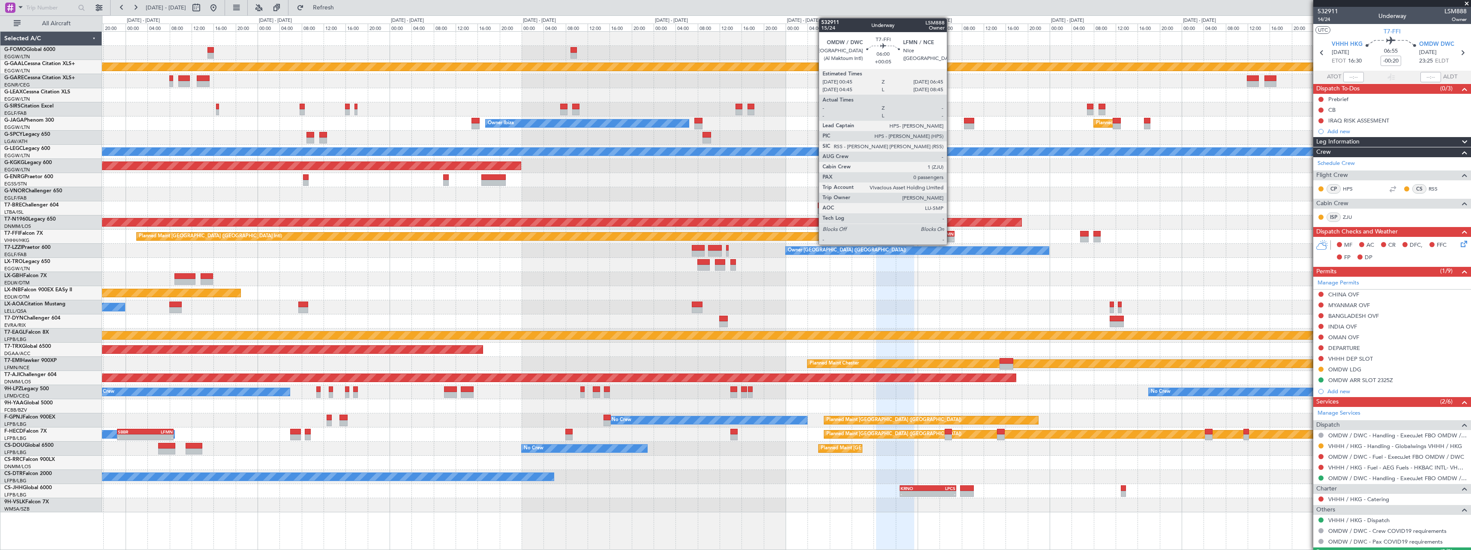
click at [951, 237] on div "- -" at bounding box center [938, 240] width 33 height 6
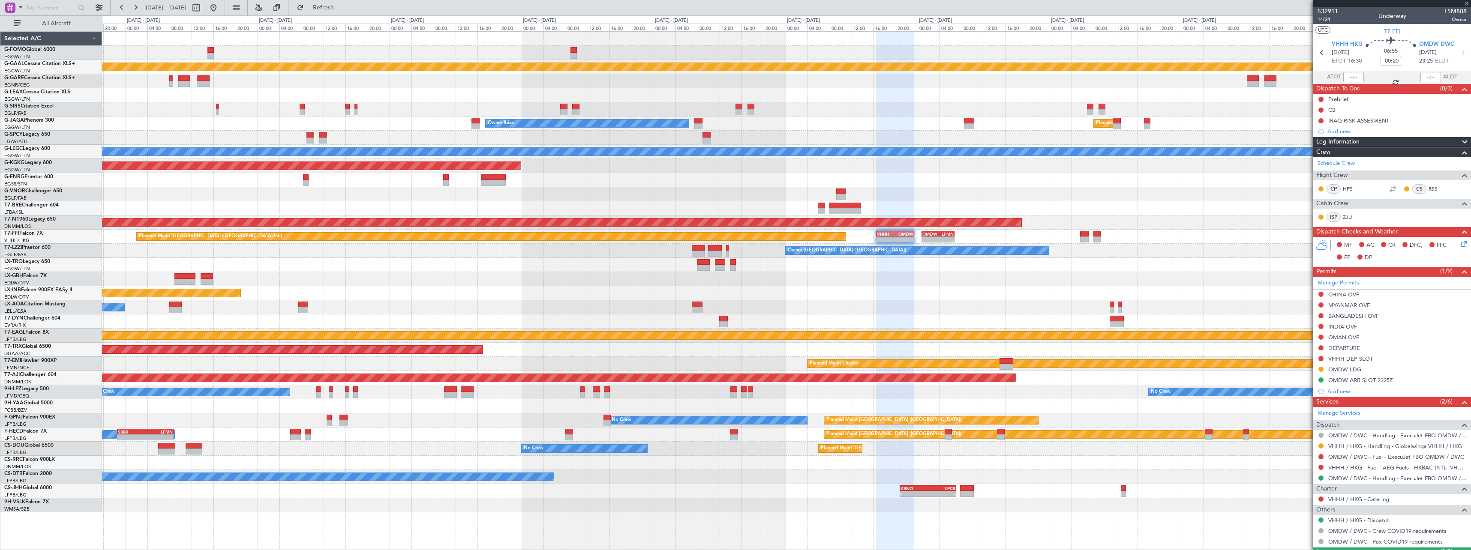
type input "+00:05"
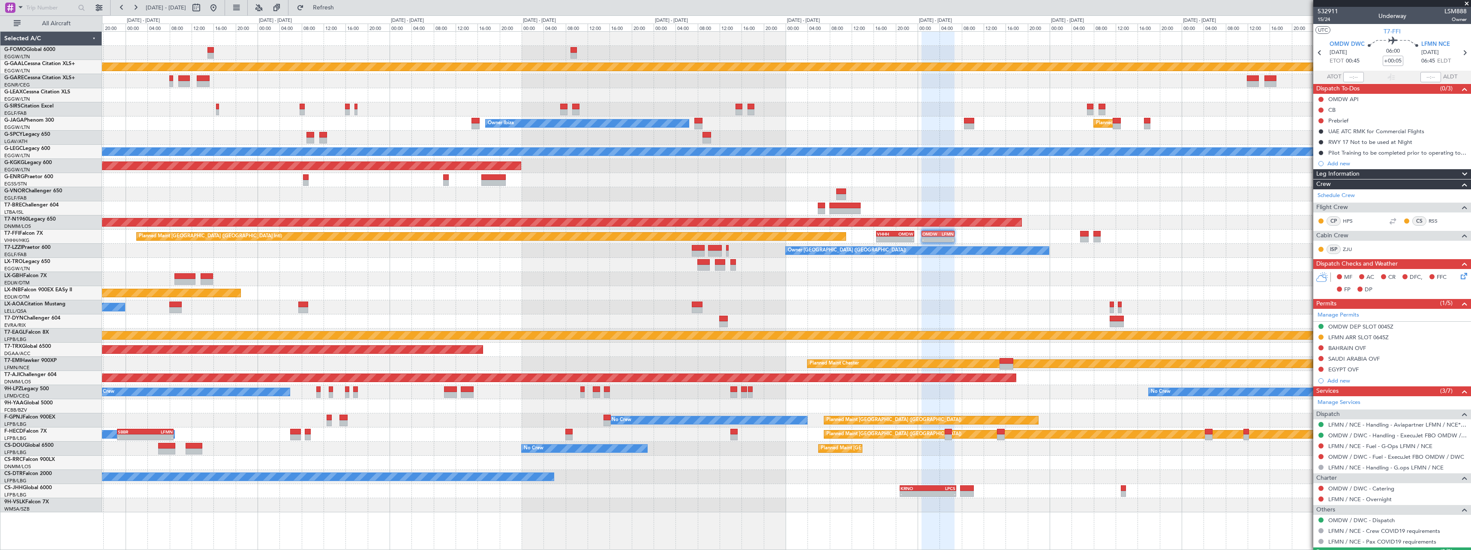
click at [1459, 175] on span at bounding box center [1464, 174] width 10 height 10
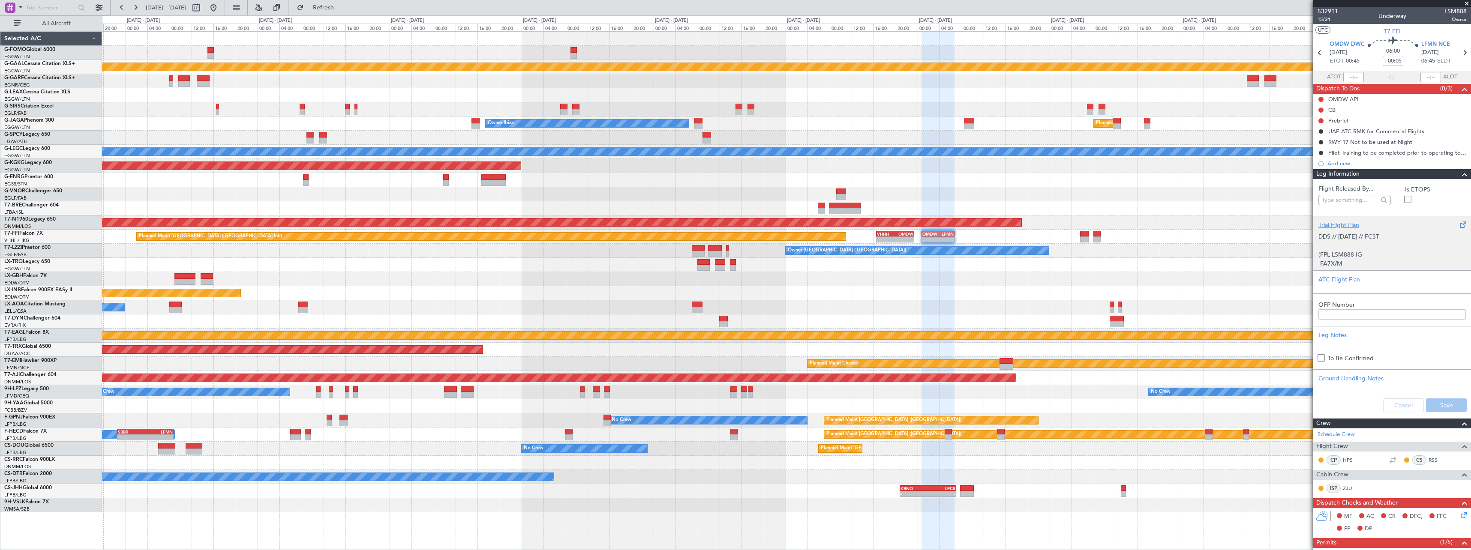
click at [1340, 226] on div "Trial Flight Plan" at bounding box center [1391, 225] width 147 height 9
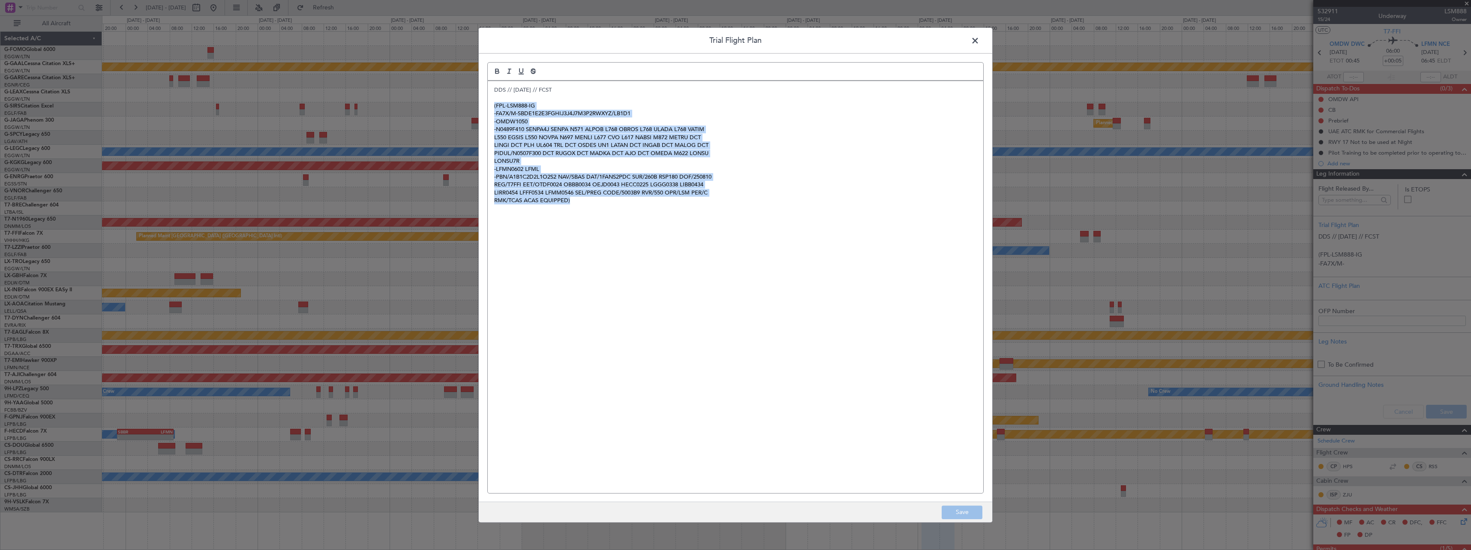
drag, startPoint x: 631, startPoint y: 216, endPoint x: 489, endPoint y: 103, distance: 180.3
click at [489, 103] on div "DDS // 10AUG // FCST (FPL-LSM888-IG -FA7X/M-SBDE1E2E3FGHIJ3J4J7M3P2RWXYZ/LB1D1 …" at bounding box center [735, 287] width 495 height 412
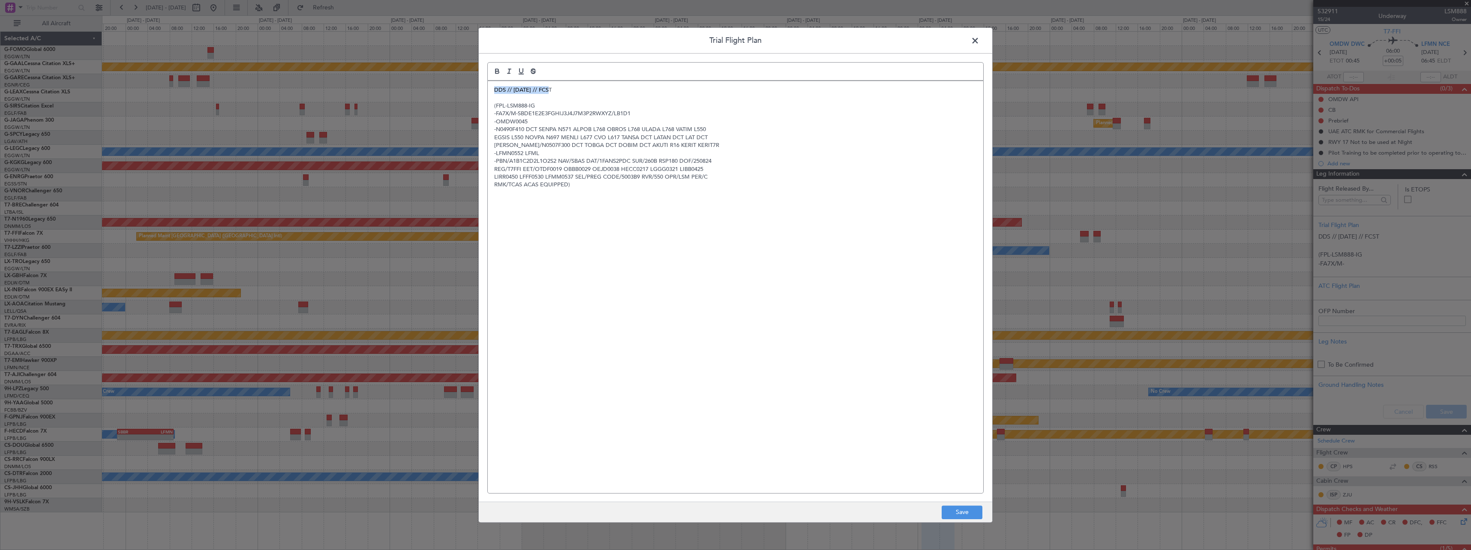
drag, startPoint x: 563, startPoint y: 90, endPoint x: 459, endPoint y: 90, distance: 104.6
click at [459, 90] on div "Trial Flight Plan DDS // 10AUG // FCST (FPL-LSM888-IG -FA7X/M-SBDE1E2E3FGHIJ3J4…" at bounding box center [735, 275] width 1471 height 550
drag, startPoint x: 700, startPoint y: 143, endPoint x: 544, endPoint y: 128, distance: 155.9
click at [543, 128] on div "ZVM//23AUG//FCST (FPL-LSM888-IG -FA7X/M-SBDE1E2E3FGHIJ3J4J7M3P2RWXYZ/LB1D1 -OMD…" at bounding box center [735, 287] width 495 height 412
click at [542, 130] on p "-N0490F410 DCT SENPA N571 ALPOB L768 OBROS L768 ULADA L768 VATIM L550" at bounding box center [735, 130] width 483 height 8
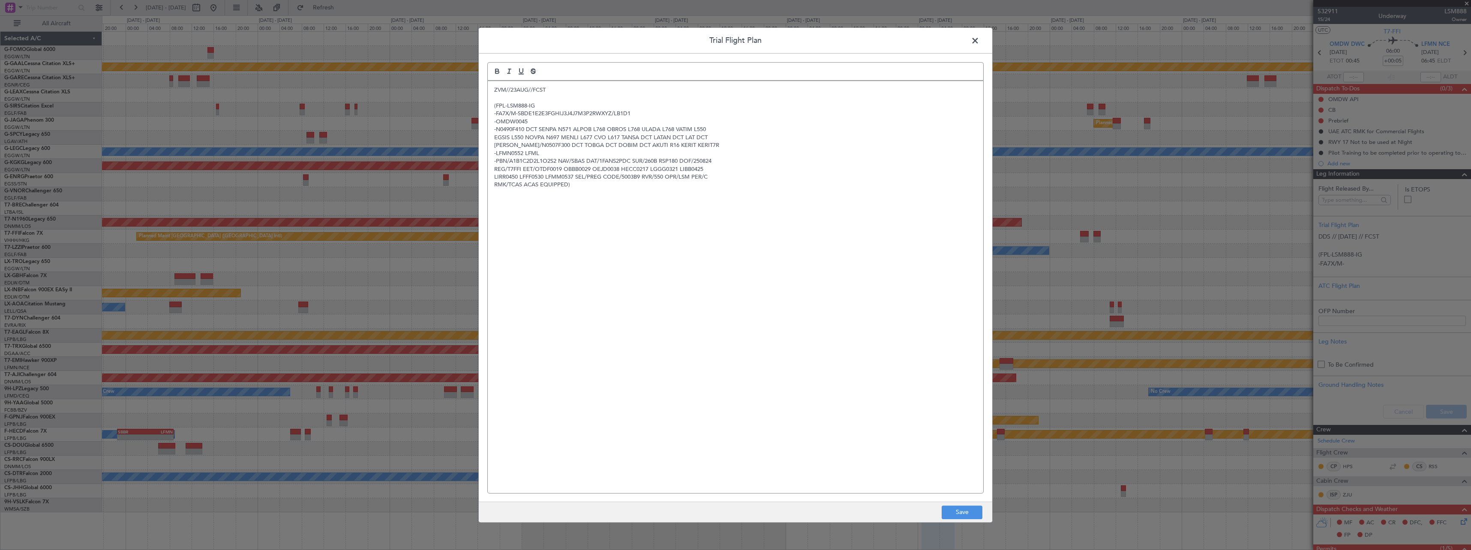
click at [568, 198] on div "ZVM//23AUG//FCST (FPL-LSM888-IG -FA7X/M-SBDE1E2E3FGHIJ3J4J7M3P2RWXYZ/LB1D1 -OMD…" at bounding box center [735, 287] width 495 height 412
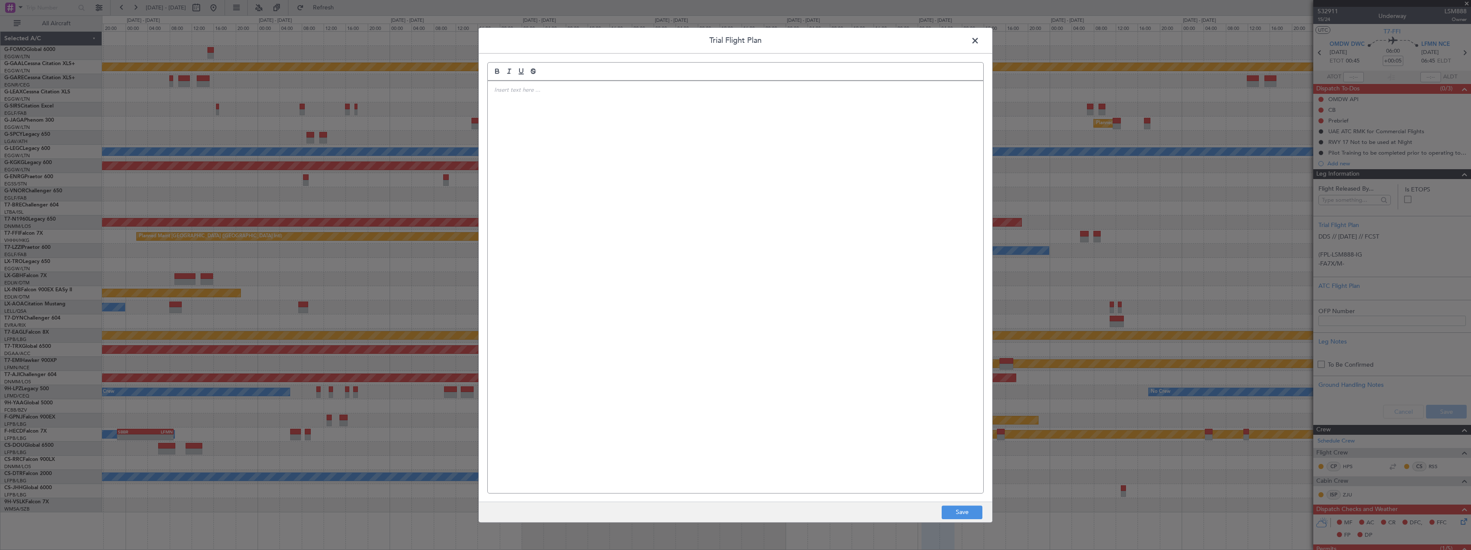
click at [979, 37] on span at bounding box center [979, 42] width 0 height 17
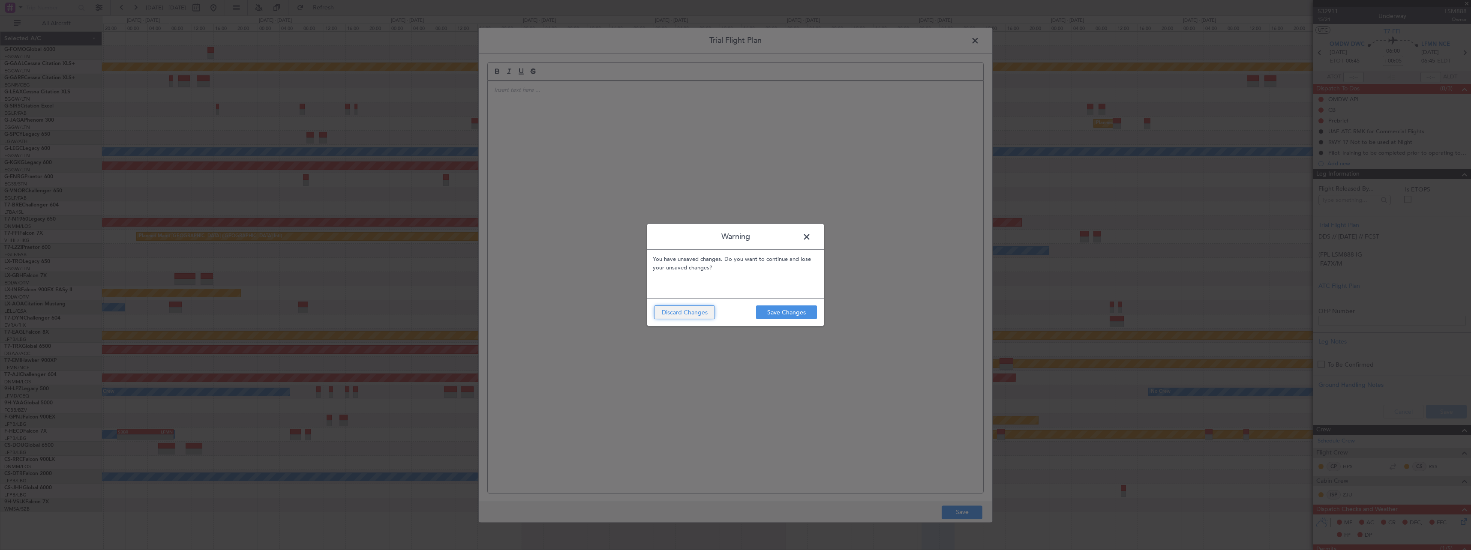
click at [685, 310] on button "Discard Changes" at bounding box center [684, 313] width 61 height 14
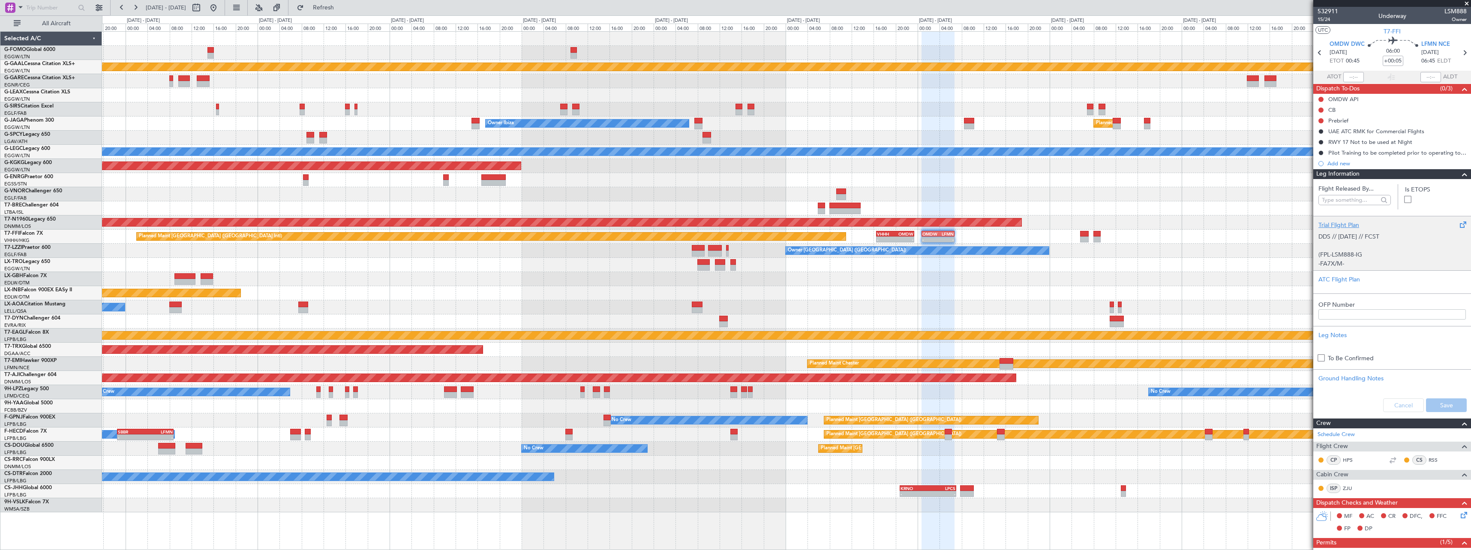
click at [1340, 227] on div "Trial Flight Plan" at bounding box center [1391, 225] width 147 height 9
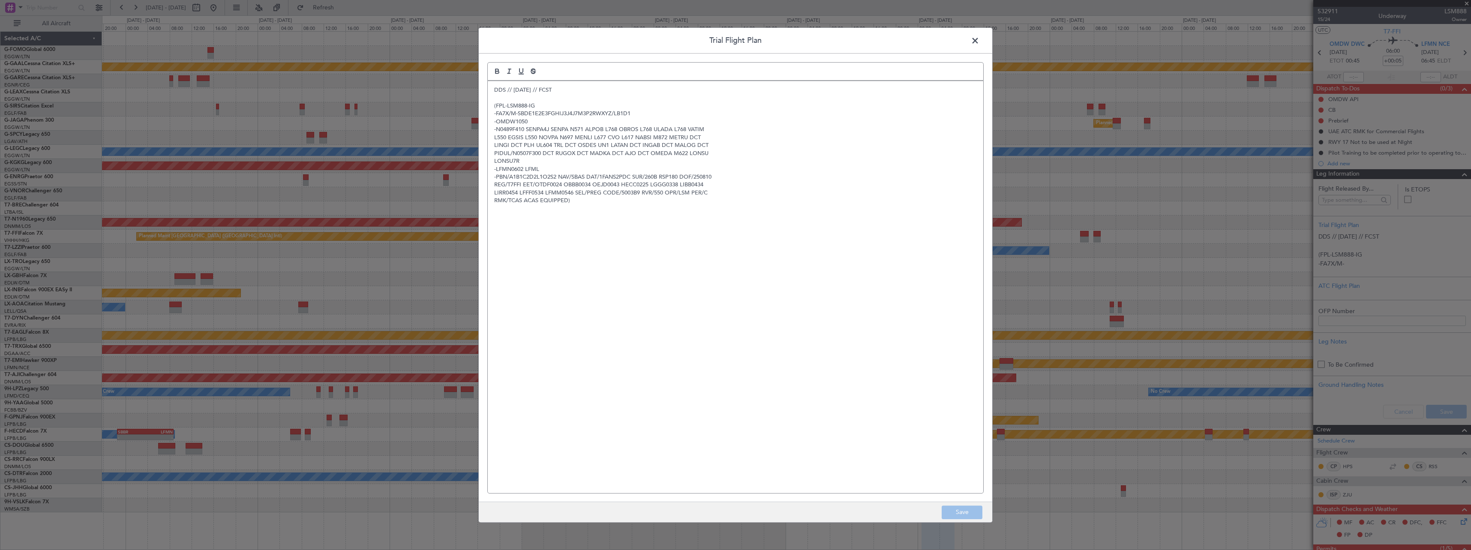
click at [546, 128] on p "-N0489F410 SENPA4J SENPA N571 ALPOB L768 OBROS L768 ULADA L768 VATIM" at bounding box center [735, 130] width 483 height 8
copy p "SENPA4J"
click at [590, 198] on p "RMK/TCAS ACAS EQUIPPED)" at bounding box center [735, 201] width 483 height 8
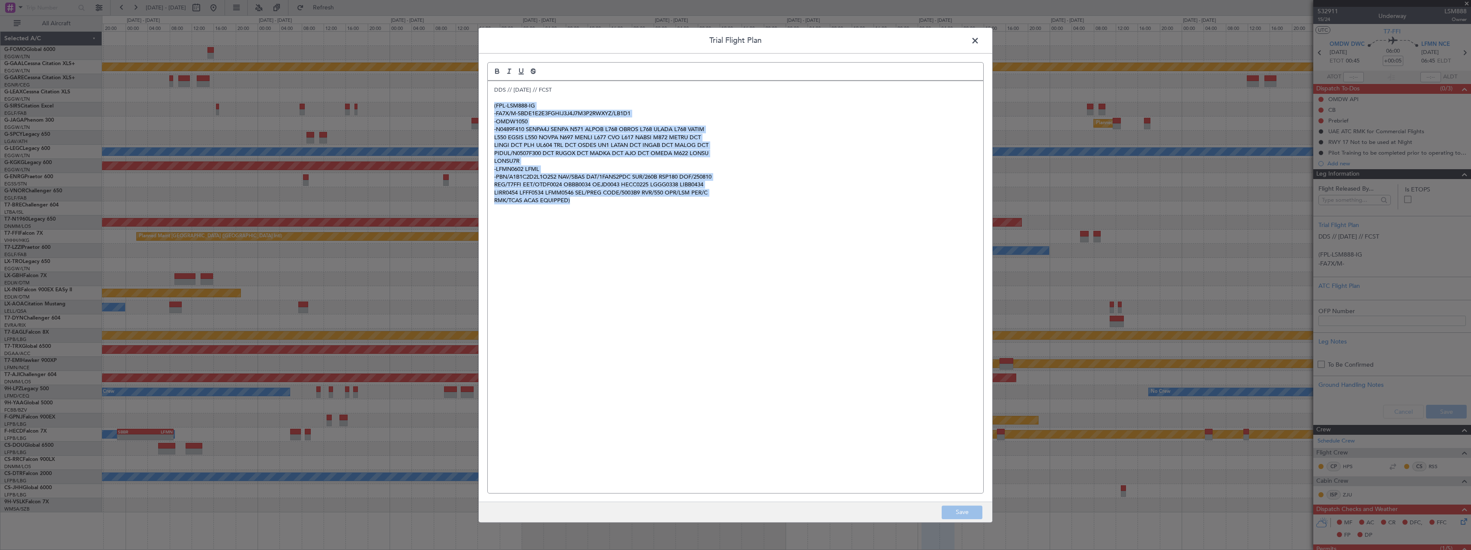
drag, startPoint x: 590, startPoint y: 205, endPoint x: 485, endPoint y: 106, distance: 144.3
click at [485, 106] on div "Trial Flight Plan DDS // 10AUG // FCST (FPL-LSM888-IG -FA7X/M-SBDE1E2E3FGHIJ3J4…" at bounding box center [735, 274] width 514 height 495
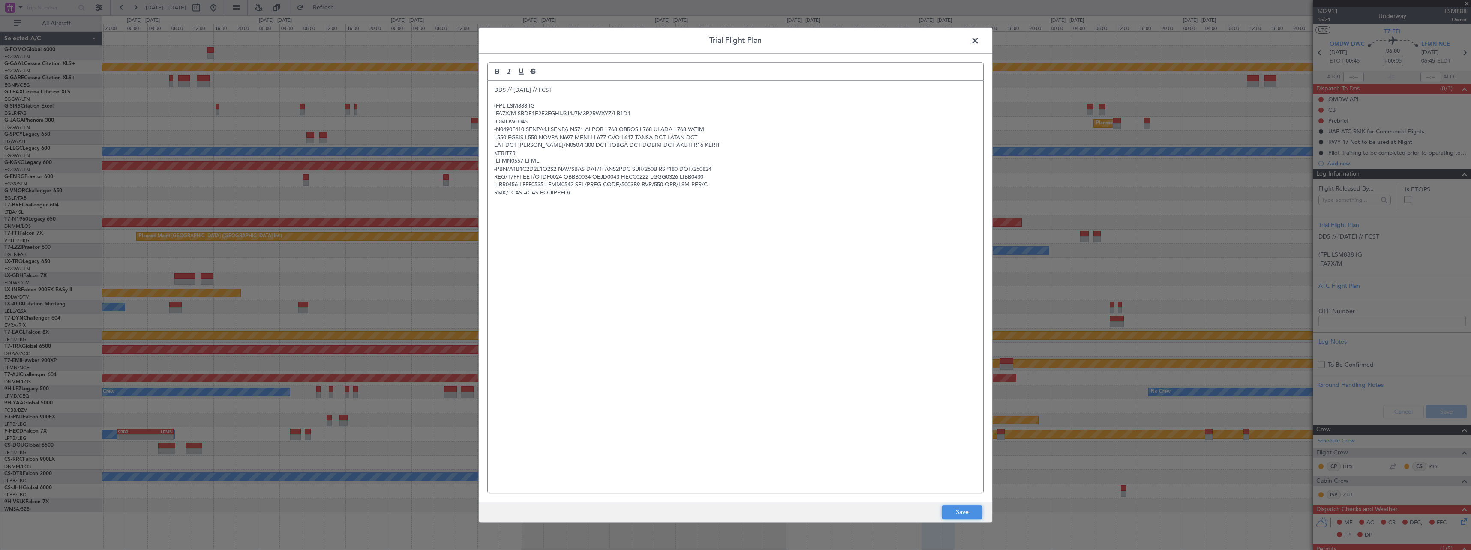
click at [965, 517] on button "Save" at bounding box center [962, 513] width 41 height 14
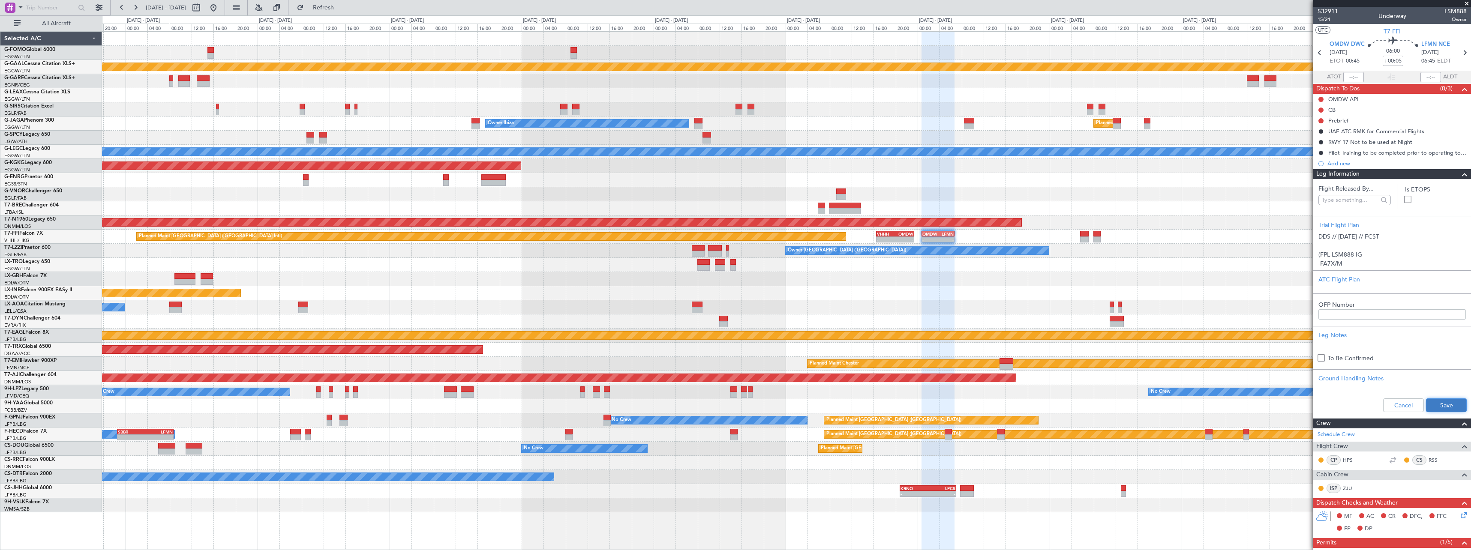
click at [1458, 409] on button "Save" at bounding box center [1446, 406] width 41 height 14
click at [1163, 214] on div "Planned Maint Warsaw (Modlin) - - UAAA 09:00 Z LJLJ 16:15 Z" at bounding box center [786, 208] width 1369 height 14
click at [1345, 223] on div "Trial Flight Plan" at bounding box center [1391, 225] width 147 height 9
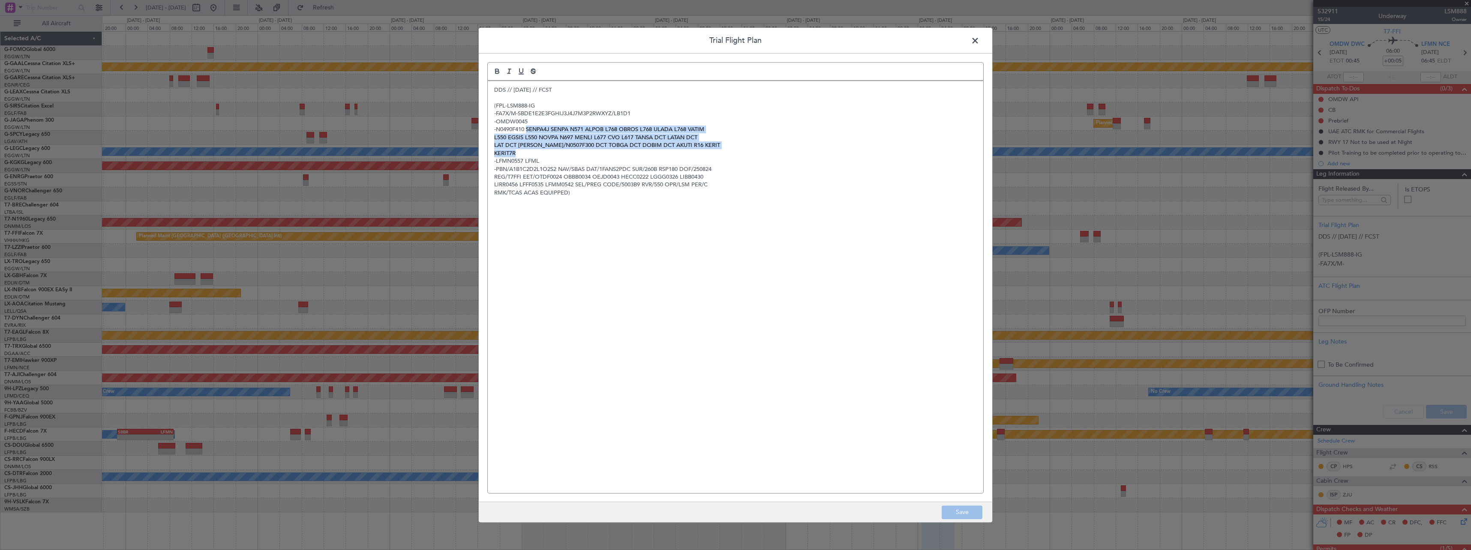
drag, startPoint x: 539, startPoint y: 151, endPoint x: 526, endPoint y: 128, distance: 26.5
click at [526, 128] on div "DDS // 10AUG // FCST (FPL-LSM888-IG -FA7X/M-SBDE1E2E3FGHIJ3J4J7M3P2RWXYZ/LB1D1 …" at bounding box center [735, 287] width 495 height 412
click at [523, 147] on p "LAT DCT GILIO/N0507F300 DCT TOBGA DCT DOBIM DCT AKUTI R16 KERIT" at bounding box center [735, 145] width 483 height 8
drag, startPoint x: 526, startPoint y: 154, endPoint x: 488, endPoint y: 130, distance: 44.3
click at [488, 130] on div "DDS // 10AUG // FCST (FPL-LSM888-IG -FA7X/M-SBDE1E2E3FGHIJ3J4J7M3P2RWXYZ/LB1D1 …" at bounding box center [735, 287] width 495 height 412
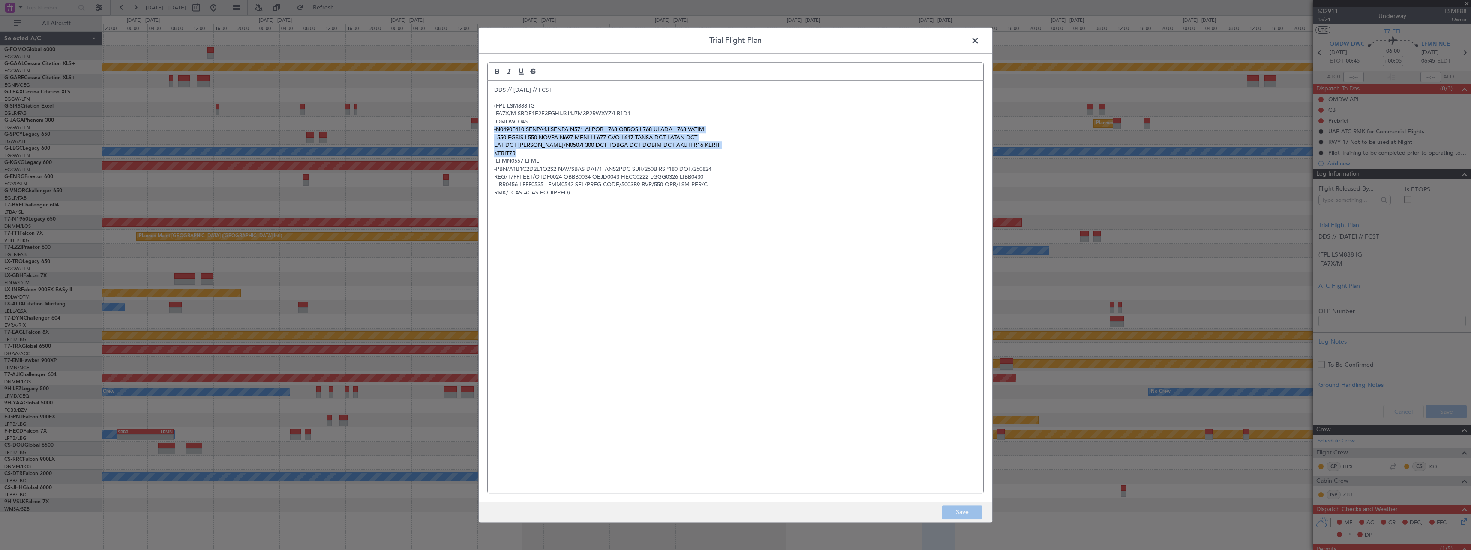
copy div "-N0490F410 SENPA4J SENPA N571 ALPOB L768 OBROS L768 ULADA L768 VATIM L550 EGSIS…"
drag, startPoint x: 976, startPoint y: 41, endPoint x: 1015, endPoint y: 70, distance: 48.3
click at [979, 41] on span at bounding box center [979, 42] width 0 height 17
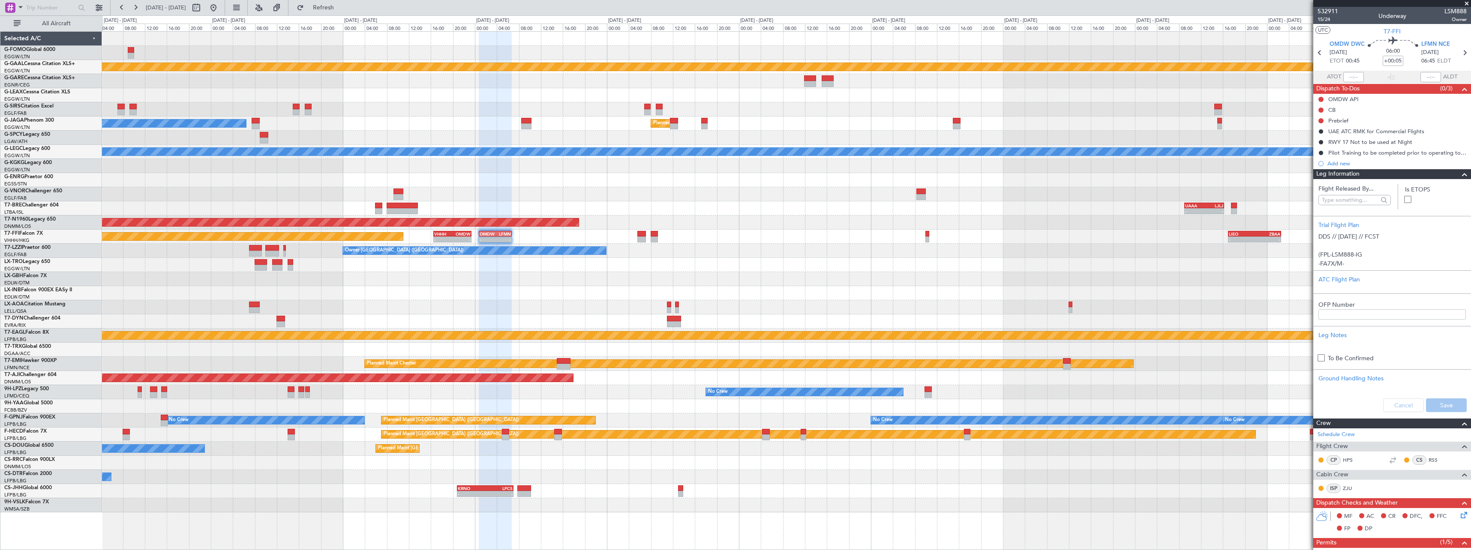
click at [683, 235] on div "Planned Maint Dusseldorf Planned Maint London (Luton) Owner Ibiza A/C Unavailab…" at bounding box center [786, 272] width 1369 height 481
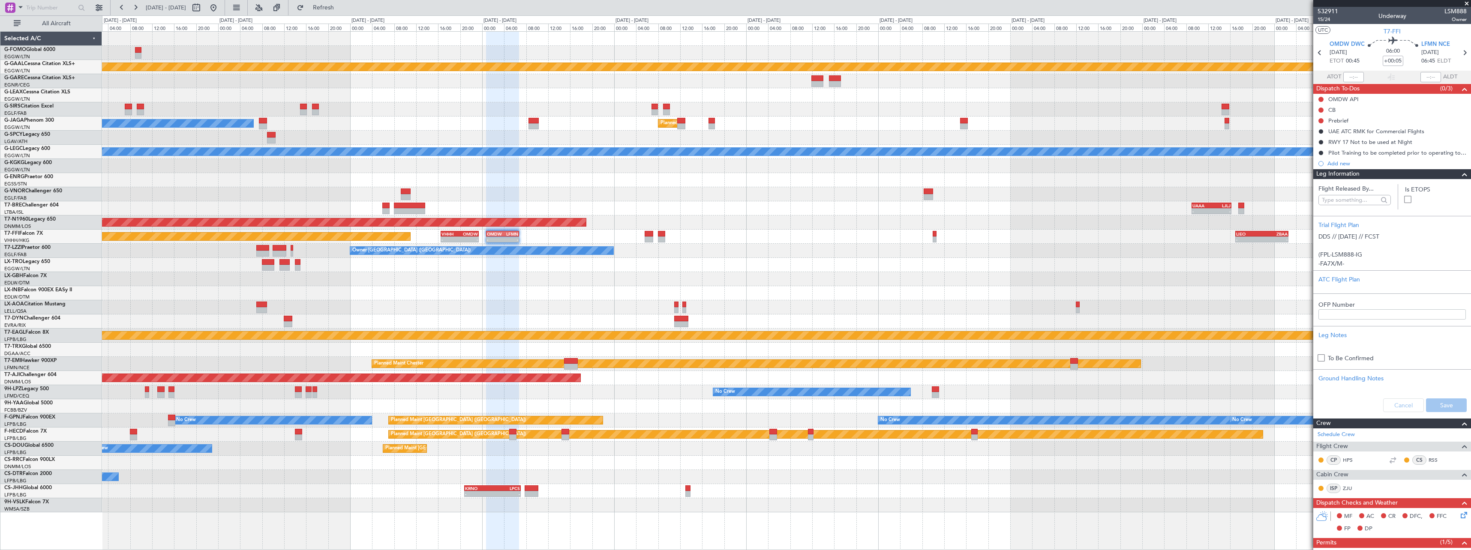
click at [787, 243] on div "Planned Maint Dusseldorf Planned Maint London (Luton) Owner Ibiza A/C Unavailab…" at bounding box center [786, 272] width 1369 height 481
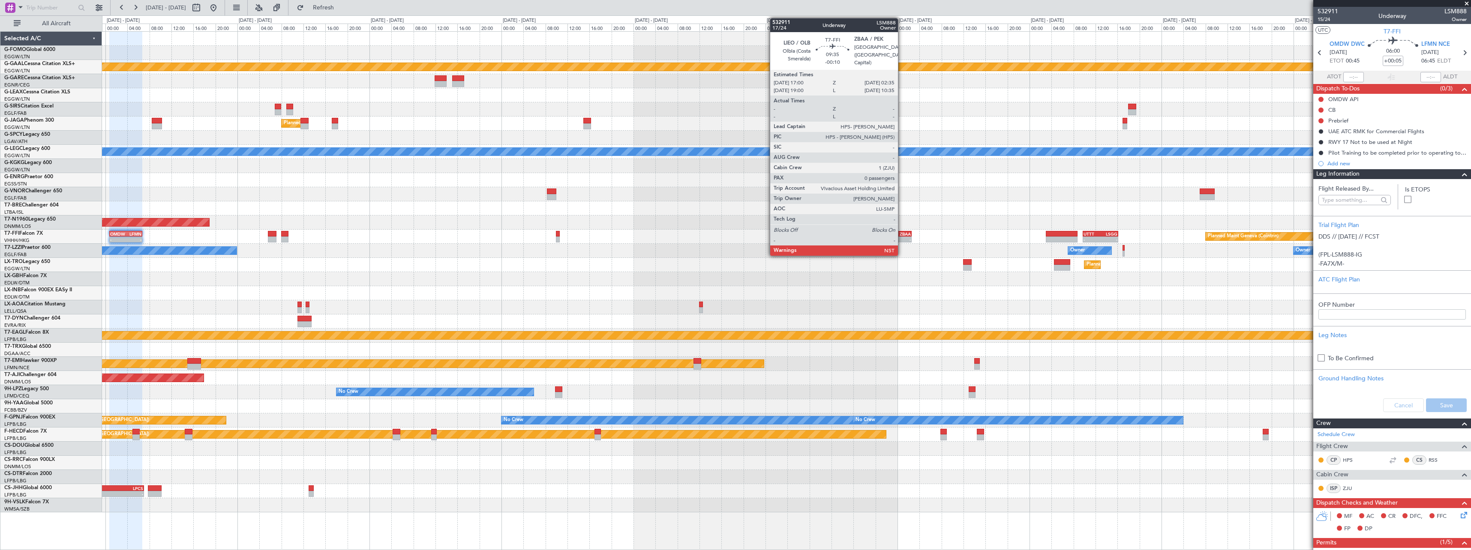
click at [896, 235] on div "ZBAA" at bounding box center [898, 233] width 26 height 5
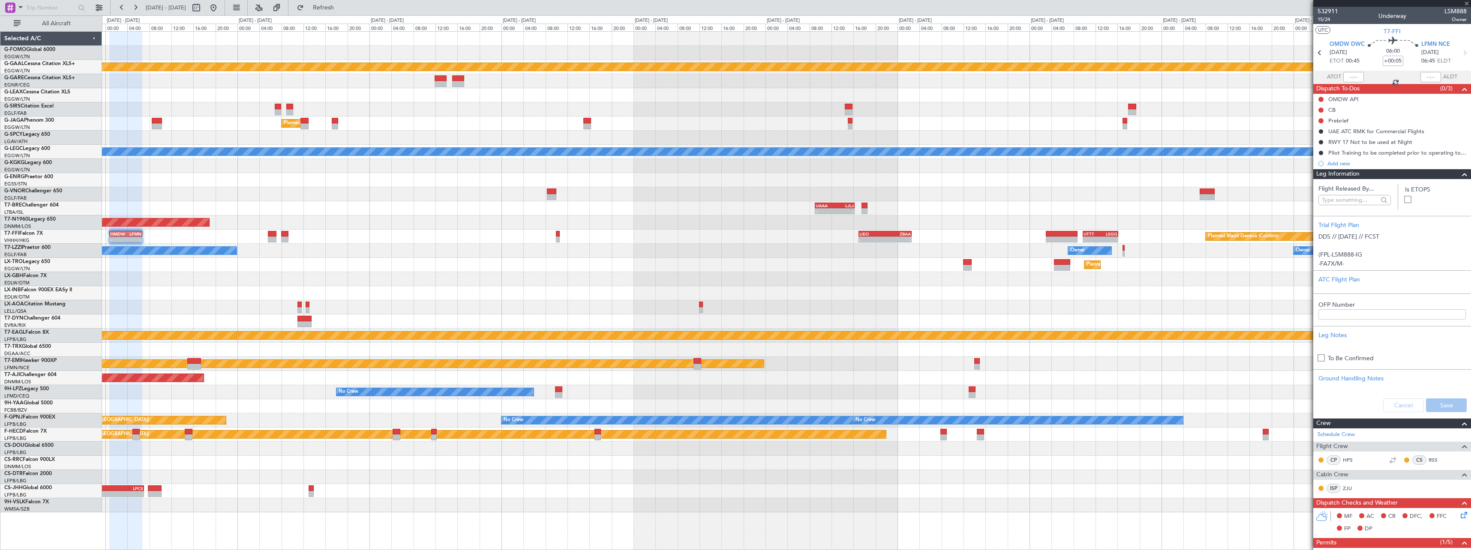
click at [1460, 176] on span at bounding box center [1464, 174] width 10 height 10
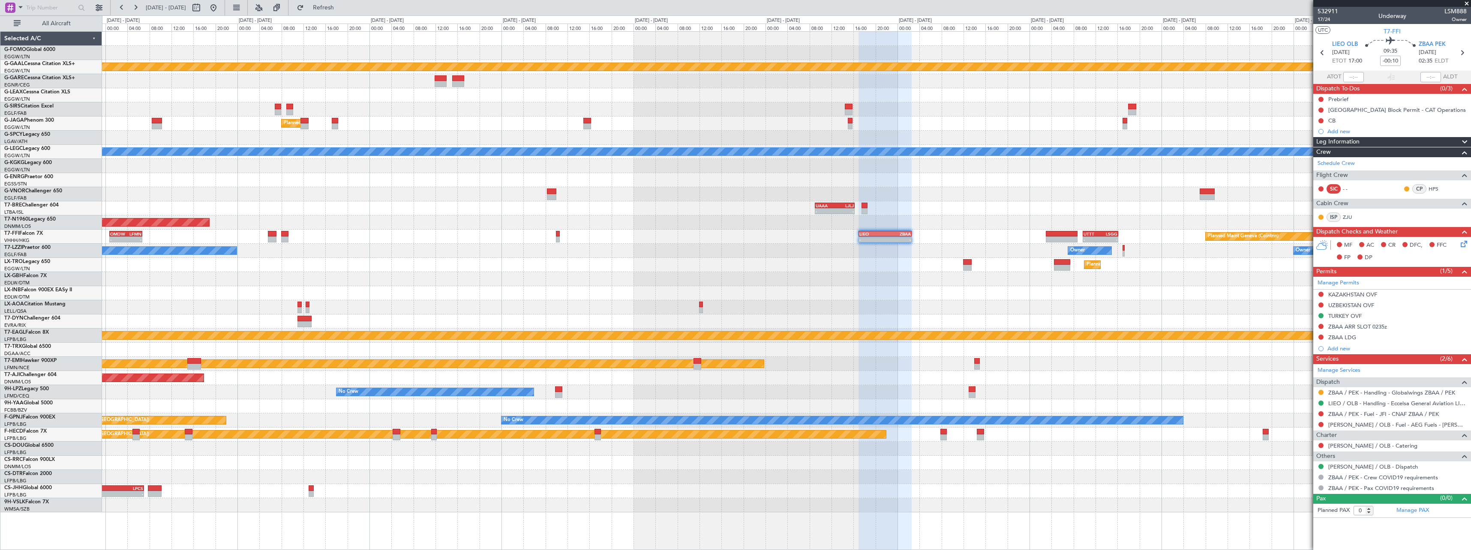
click at [1468, 138] on span at bounding box center [1464, 142] width 10 height 10
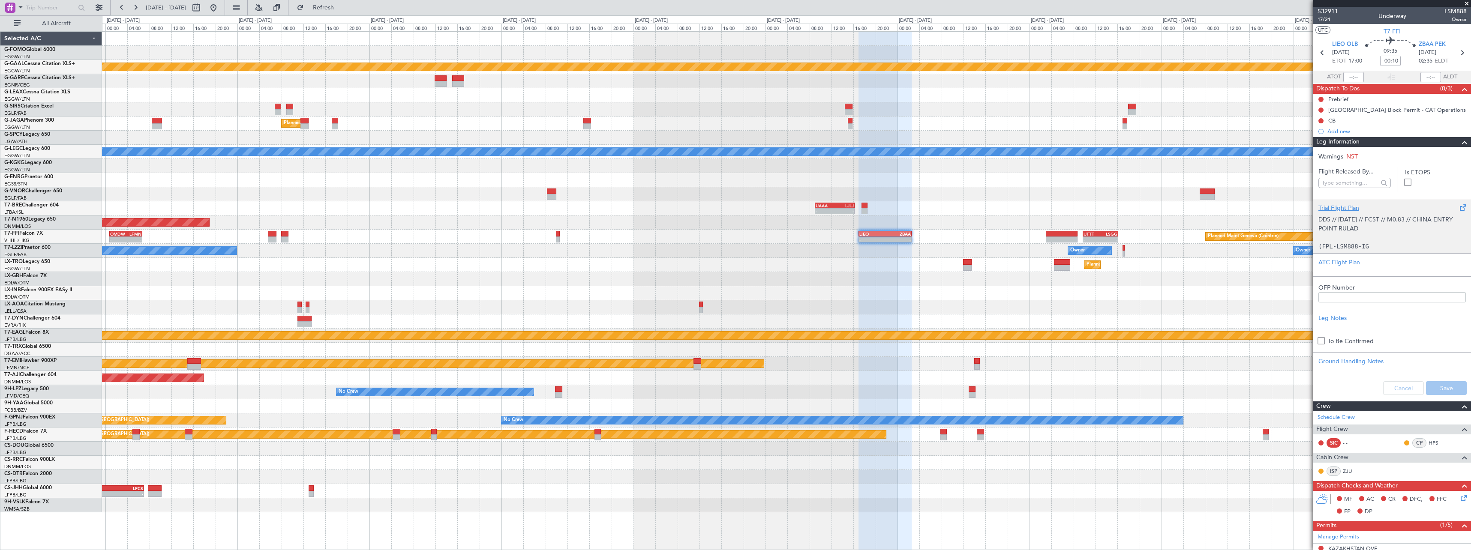
click at [1339, 205] on div "Trial Flight Plan" at bounding box center [1391, 208] width 147 height 9
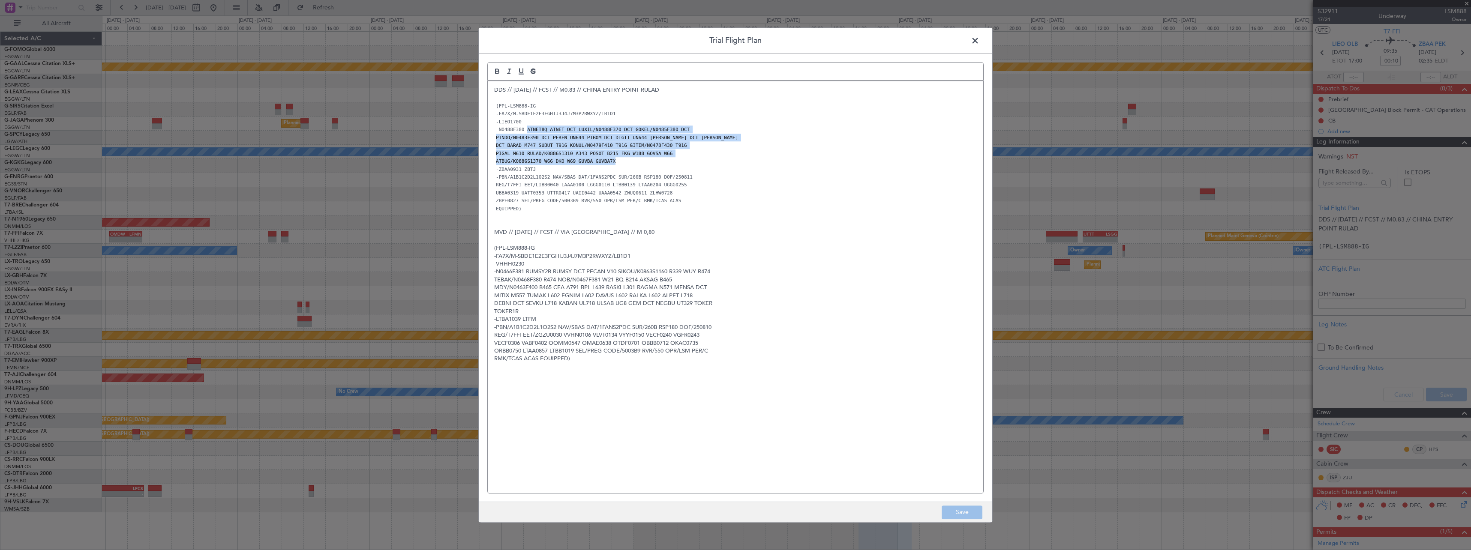
drag, startPoint x: 525, startPoint y: 128, endPoint x: 631, endPoint y: 161, distance: 110.8
click at [631, 161] on div "DDS // 10AUG // FCST // M0.83 // CHINA ENTRY POINT RULAD (FPL-LSM888-IG -FA7X/M…" at bounding box center [735, 287] width 495 height 412
copy div "ATNET8Q ATNET DCT LUXIL/N0488F370 DCT GOKEL/N0485F380 DCT PINDO/N0483F390 DCT P…"
click at [979, 44] on span at bounding box center [979, 42] width 0 height 17
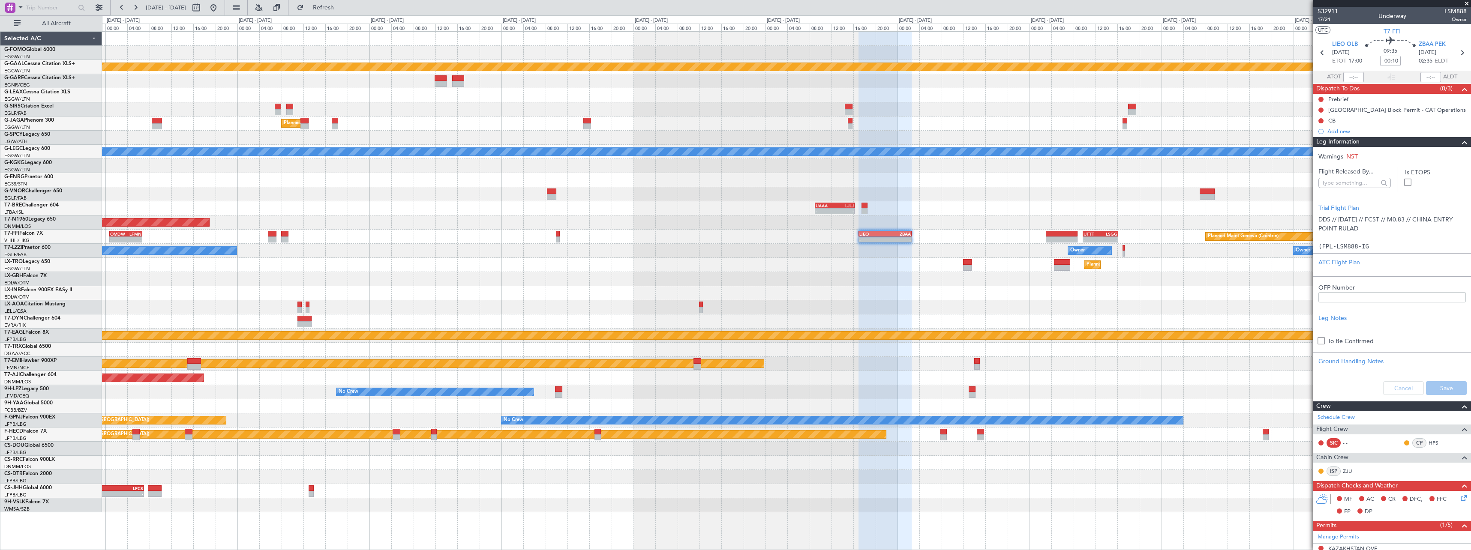
drag, startPoint x: 1460, startPoint y: 144, endPoint x: 1078, endPoint y: 471, distance: 503.5
click at [1459, 144] on span at bounding box center [1464, 142] width 10 height 10
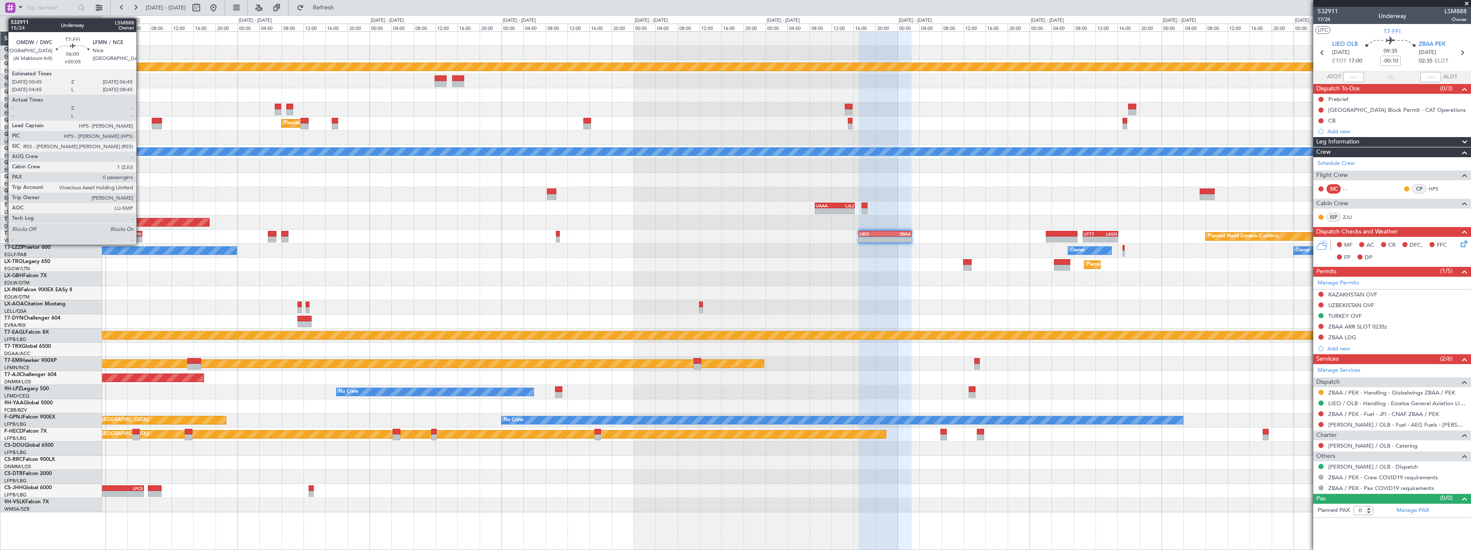
click at [140, 236] on div "OMDW 00:45 Z LFMN 06:45 Z" at bounding box center [125, 234] width 33 height 6
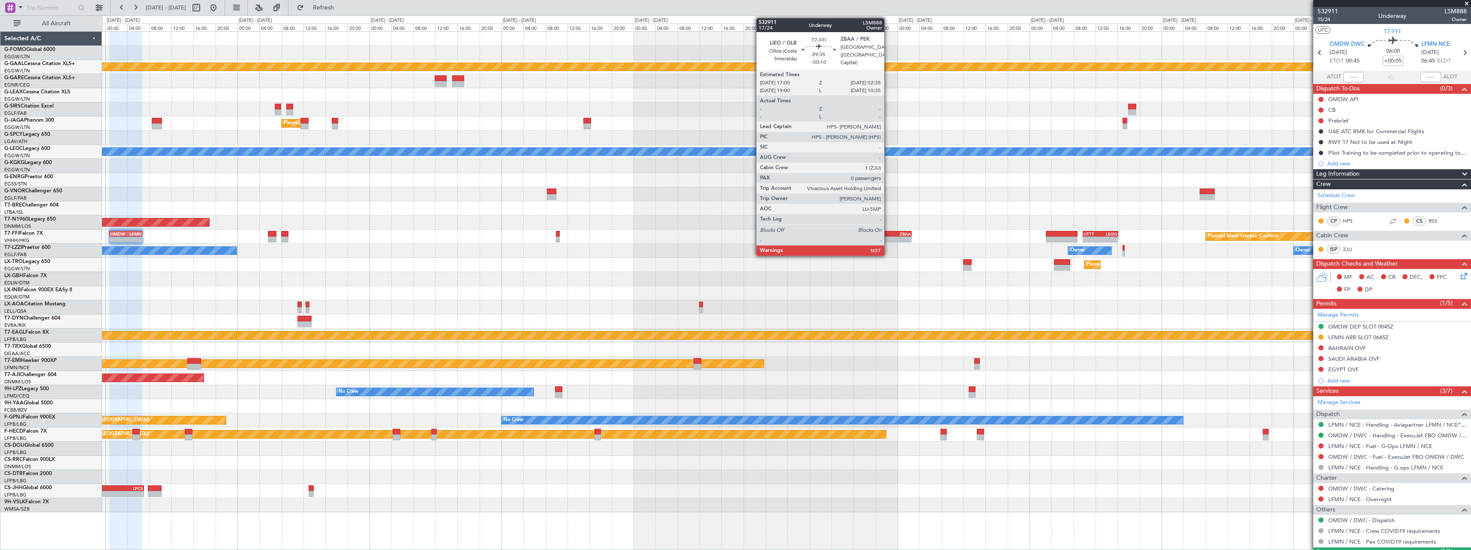
click at [889, 236] on div "ZBAA" at bounding box center [898, 233] width 26 height 5
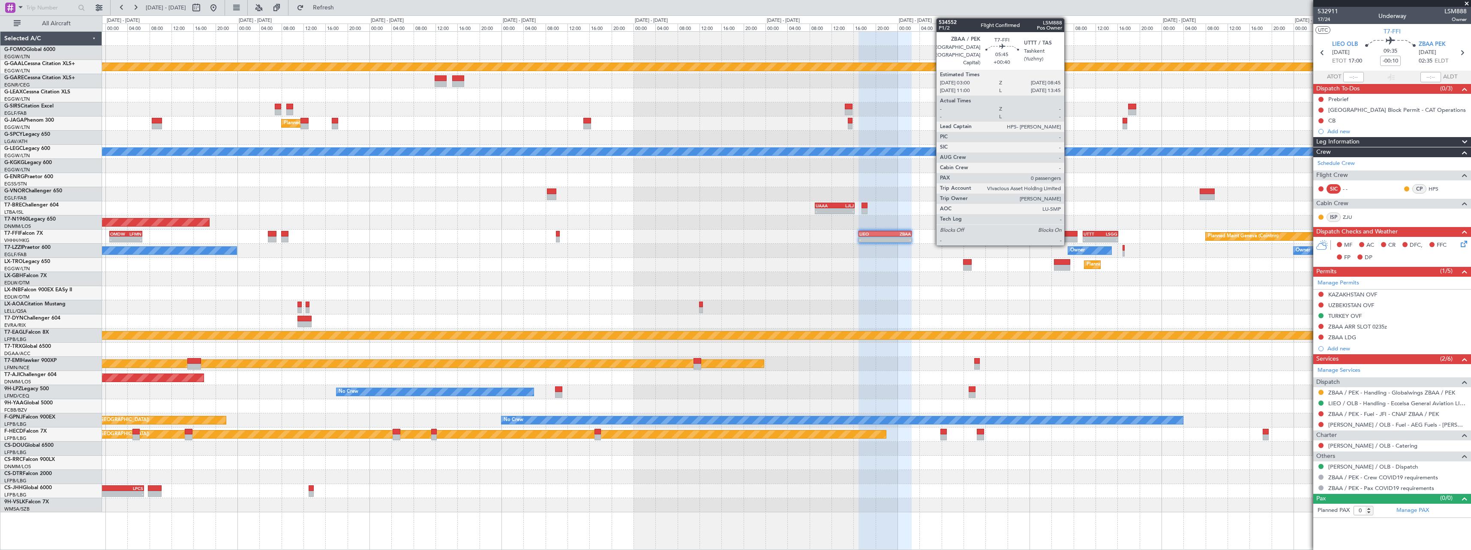
click at [1068, 234] on div at bounding box center [1062, 234] width 32 height 6
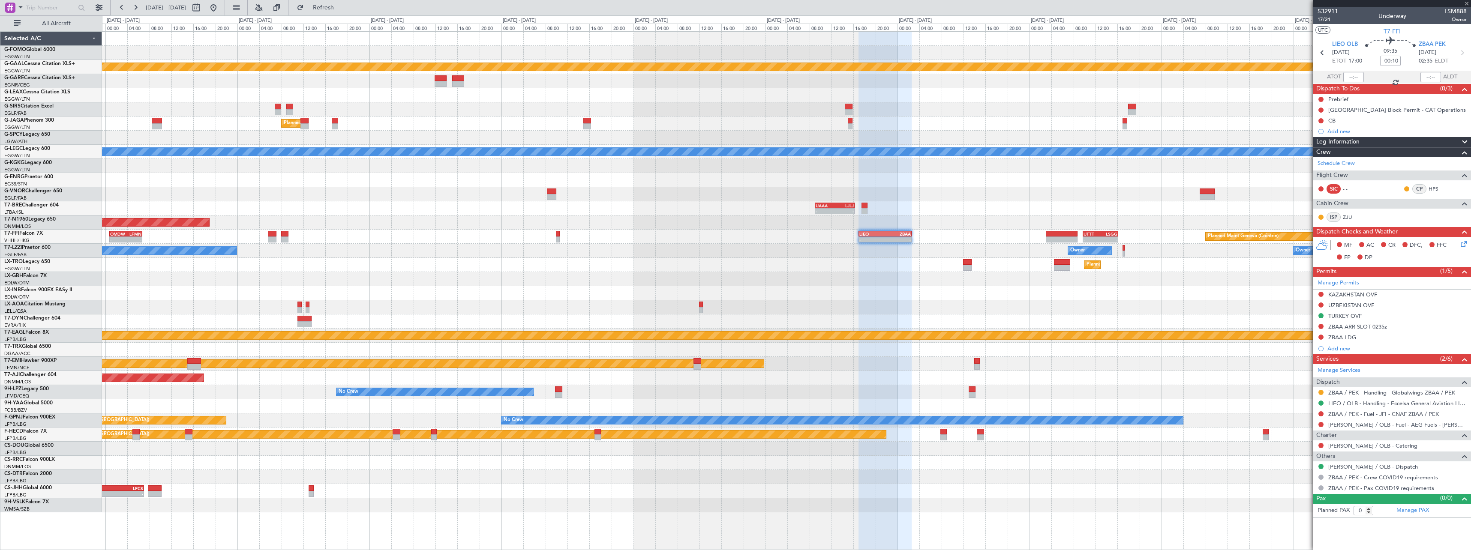
type input "+00:40"
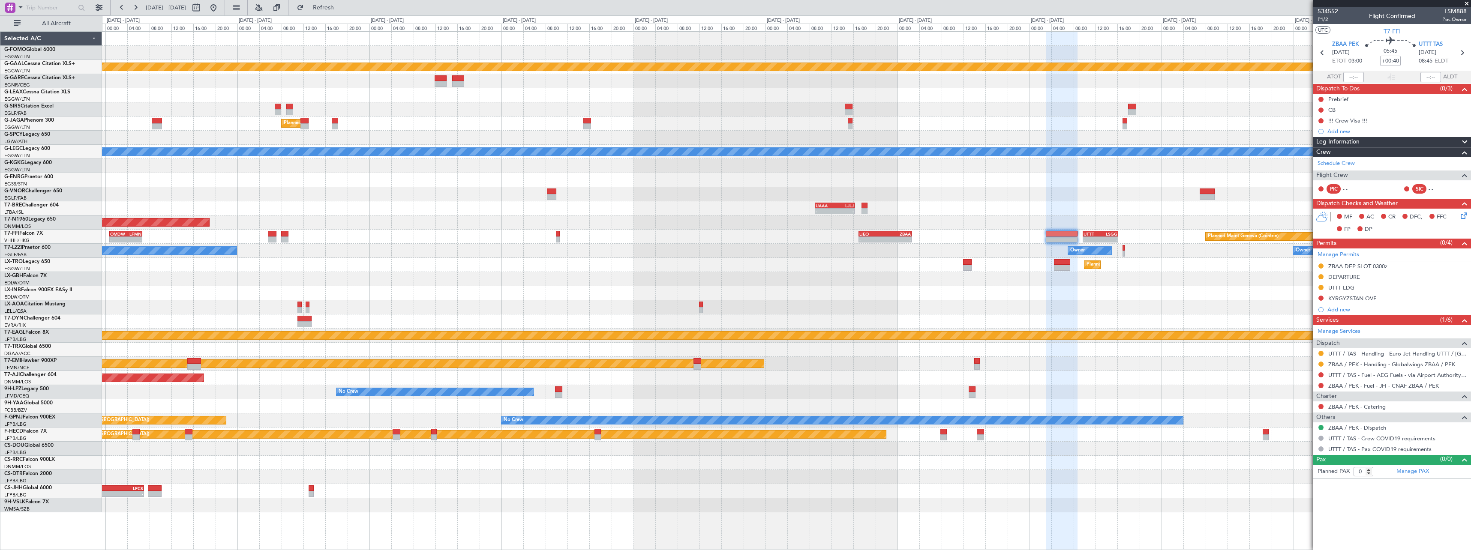
click at [1465, 140] on span at bounding box center [1464, 142] width 10 height 10
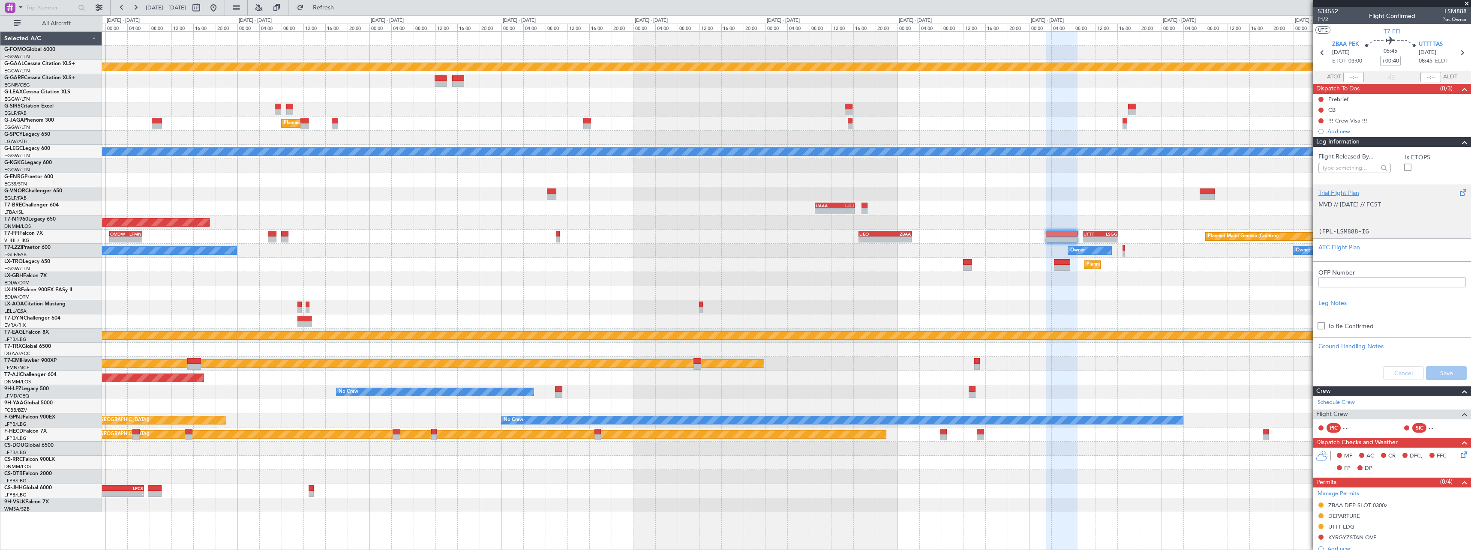
click at [1337, 193] on div "Trial Flight Plan" at bounding box center [1391, 193] width 147 height 9
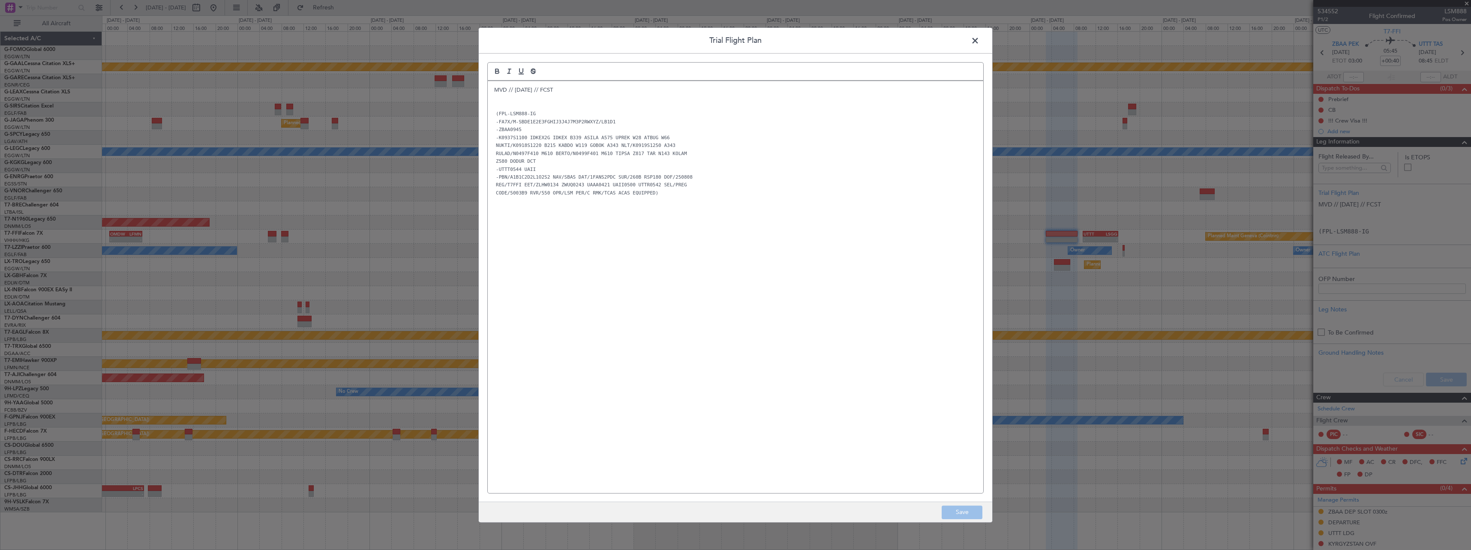
click at [562, 103] on p at bounding box center [735, 106] width 483 height 8
click at [979, 41] on span at bounding box center [979, 42] width 0 height 17
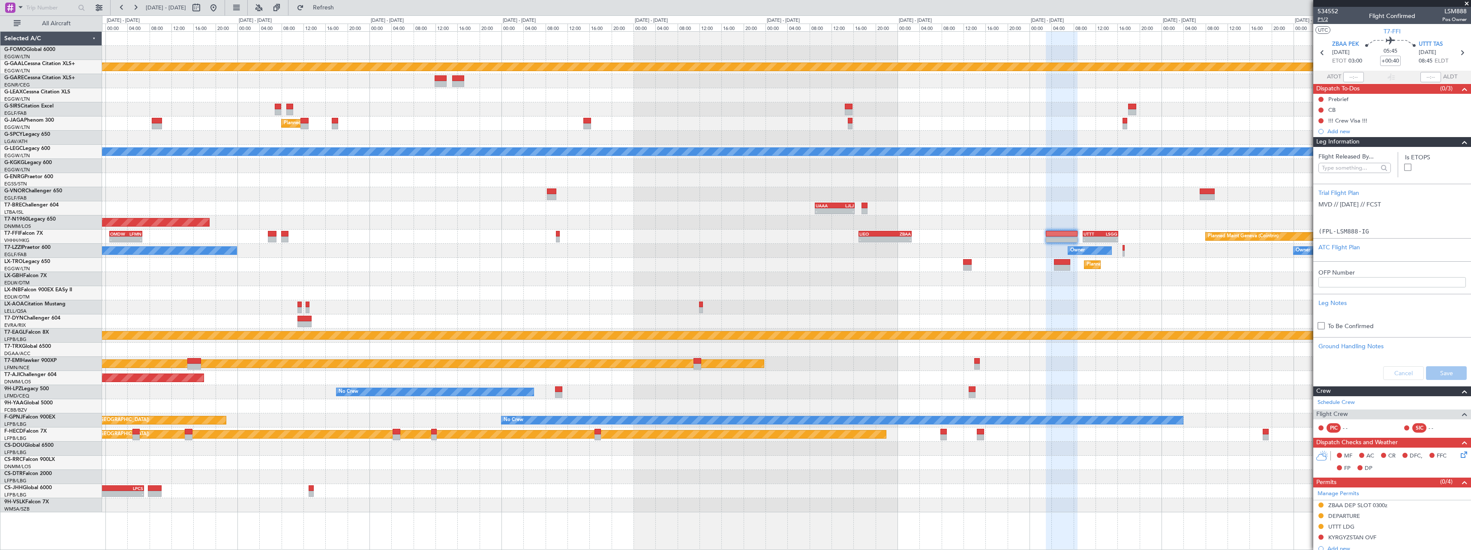
click at [1326, 21] on span "P1/2" at bounding box center [1328, 19] width 21 height 7
click at [1459, 146] on span at bounding box center [1464, 142] width 10 height 10
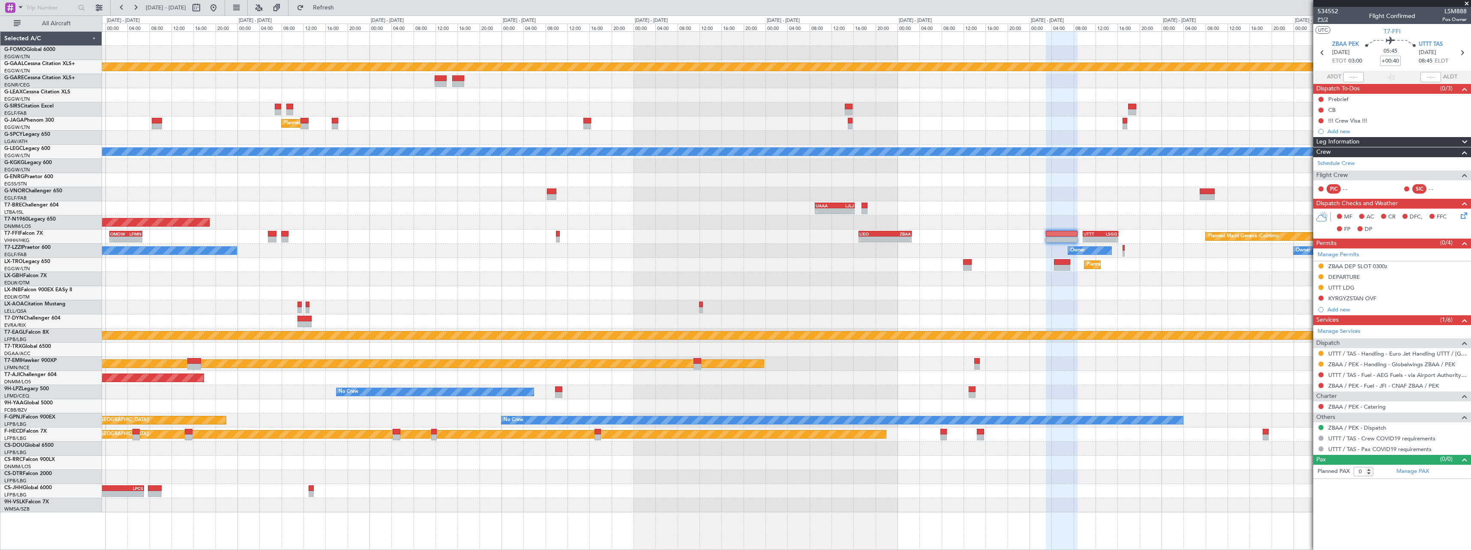
click at [1322, 21] on span "P1/2" at bounding box center [1328, 19] width 21 height 7
click at [1466, 141] on span at bounding box center [1464, 142] width 10 height 10
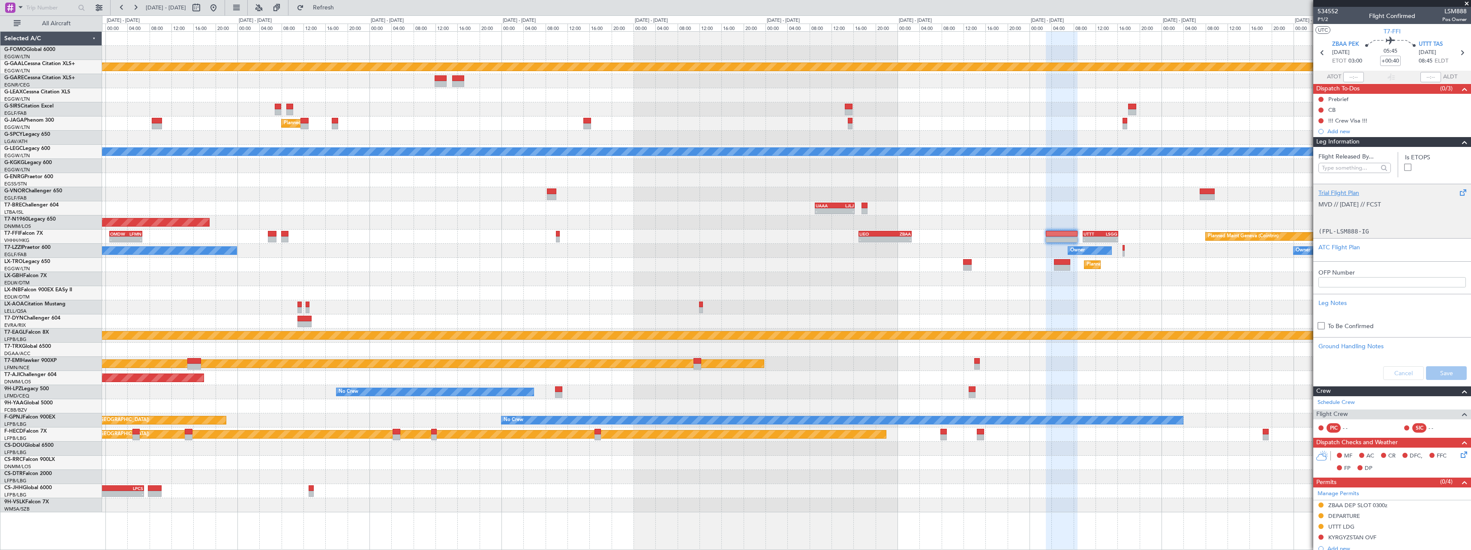
click at [1323, 195] on div "Trial Flight Plan" at bounding box center [1391, 193] width 147 height 9
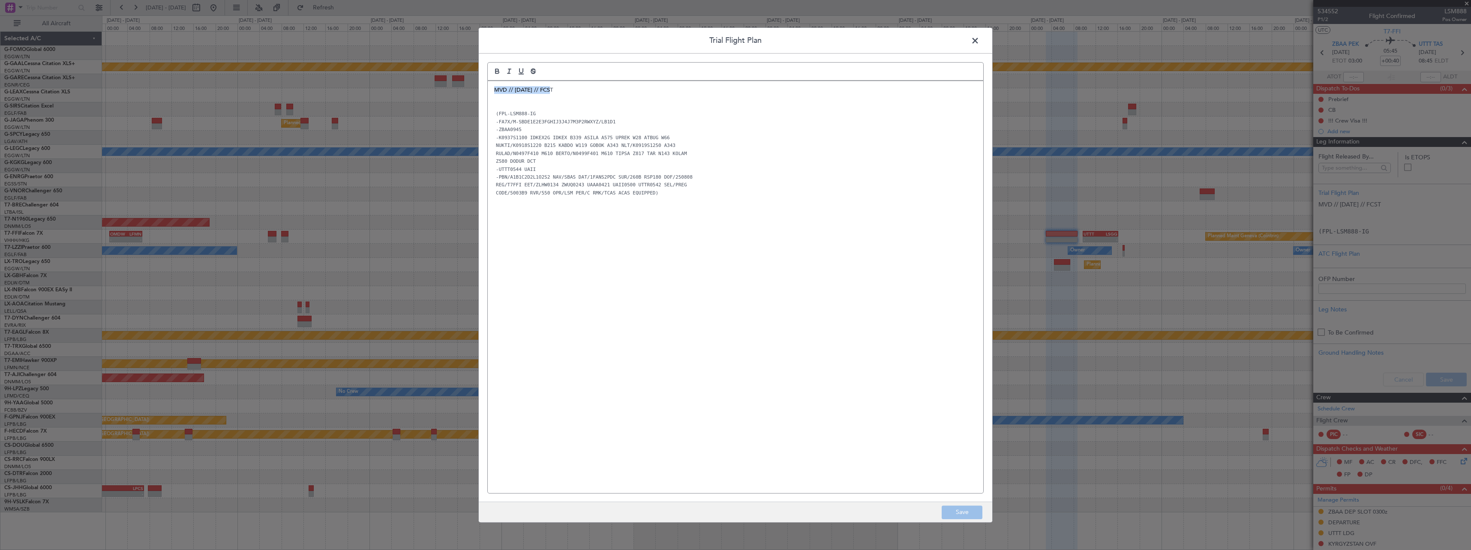
drag, startPoint x: 564, startPoint y: 88, endPoint x: 465, endPoint y: 87, distance: 99.5
click at [466, 87] on div "Trial Flight Plan MVD // 08AUG // FCST (FPL-LSM888-IG -FA7X/M-SBDE1E2E3FGHIJ3J4…" at bounding box center [735, 275] width 1471 height 550
click at [528, 105] on p at bounding box center [735, 106] width 483 height 8
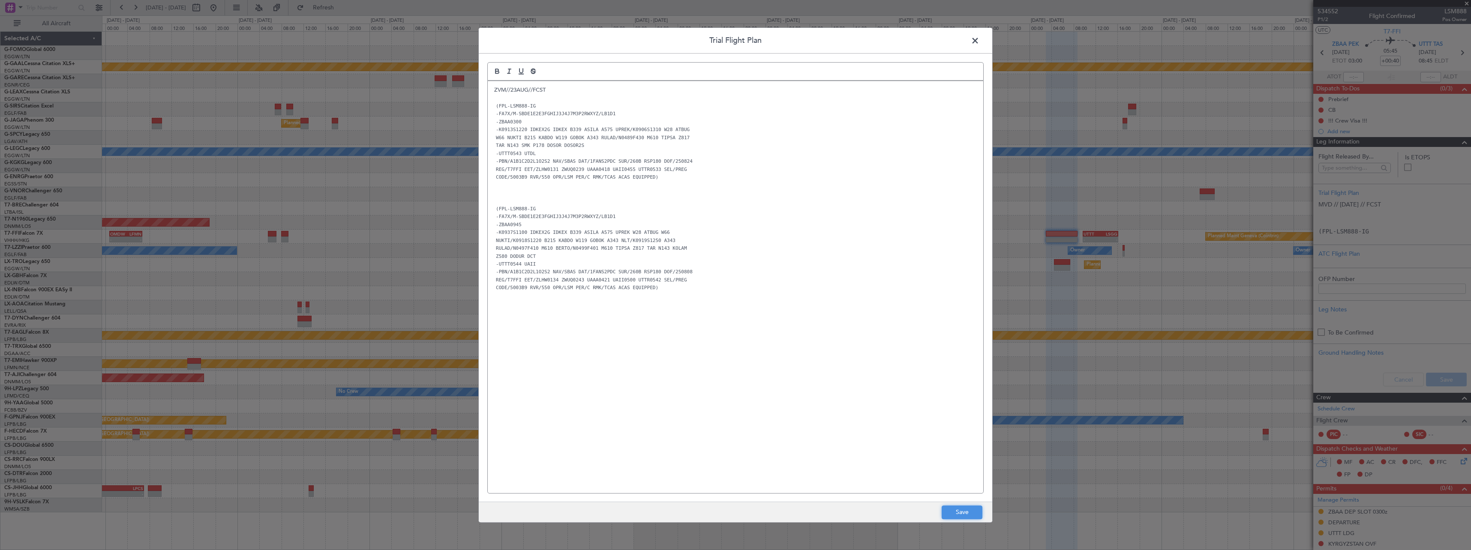
click at [965, 508] on button "Save" at bounding box center [962, 513] width 41 height 14
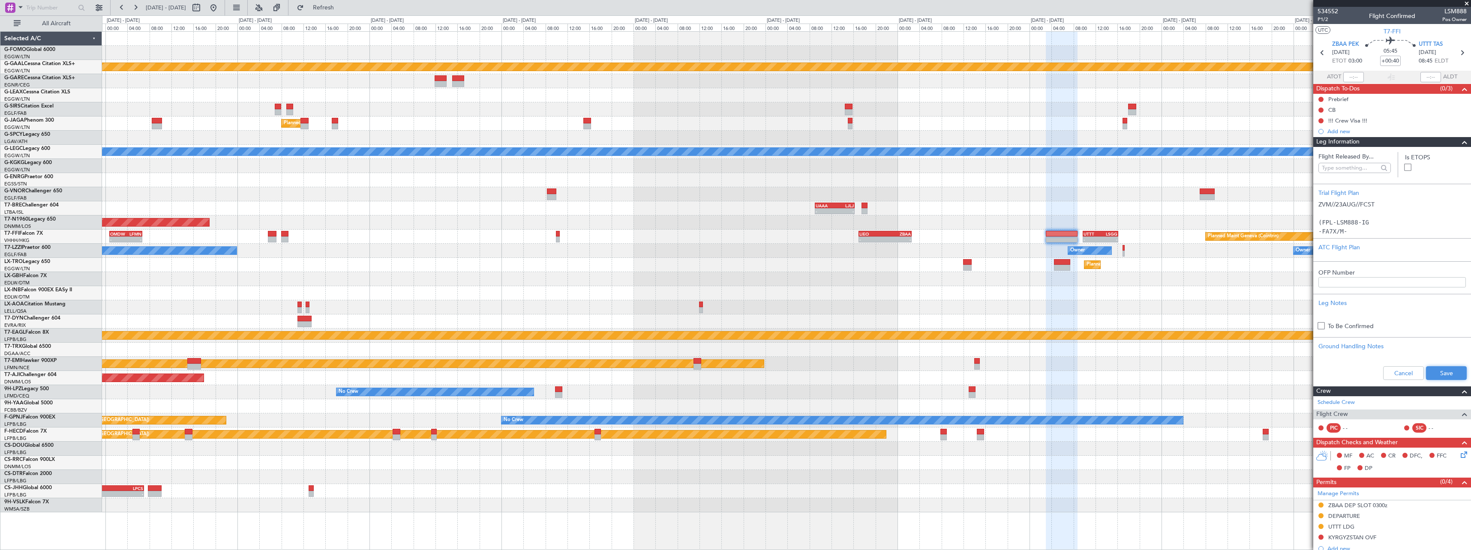
click at [1455, 372] on button "Save" at bounding box center [1446, 373] width 41 height 14
click at [1459, 144] on span at bounding box center [1464, 142] width 10 height 10
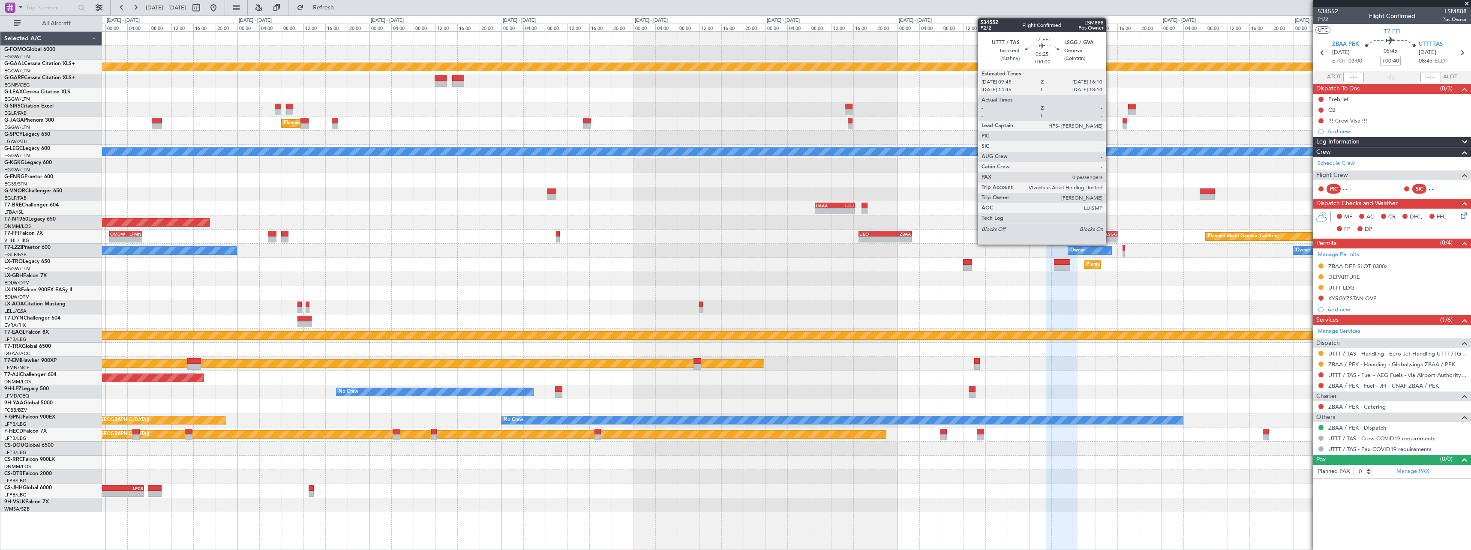
click at [1110, 237] on div "-" at bounding box center [1109, 239] width 17 height 5
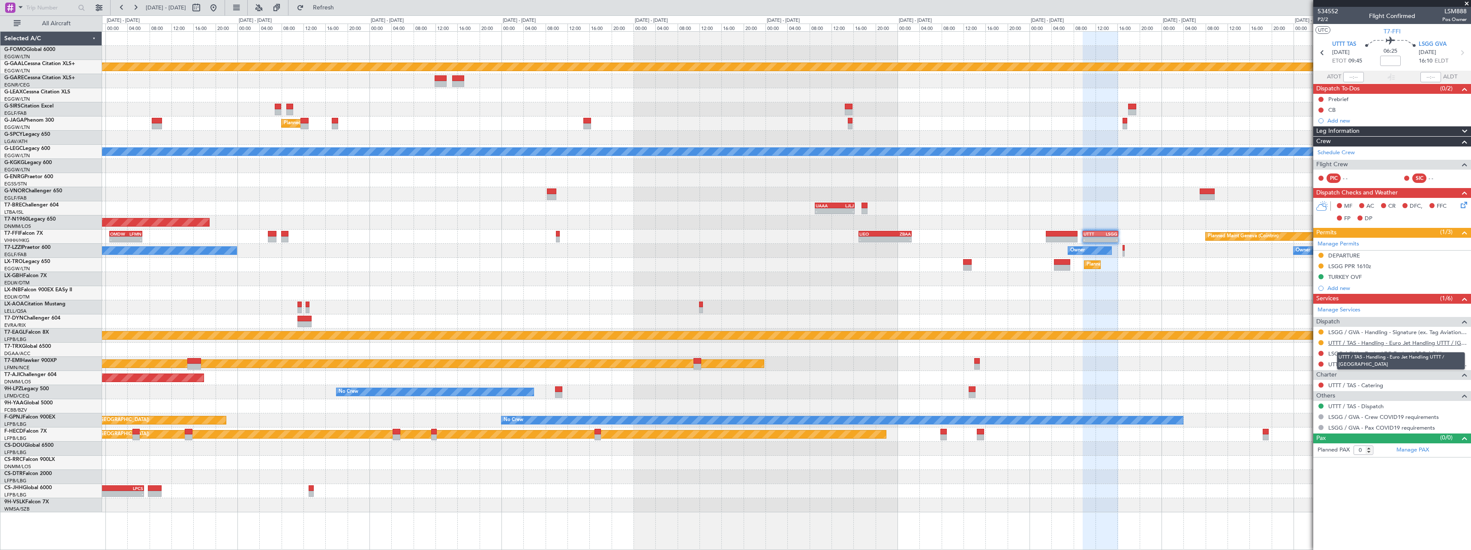
click at [1390, 345] on link "UTTT / TAS - Handling - Euro Jet Handling UTTT / TAS" at bounding box center [1397, 342] width 138 height 7
click at [1462, 129] on span at bounding box center [1464, 131] width 10 height 10
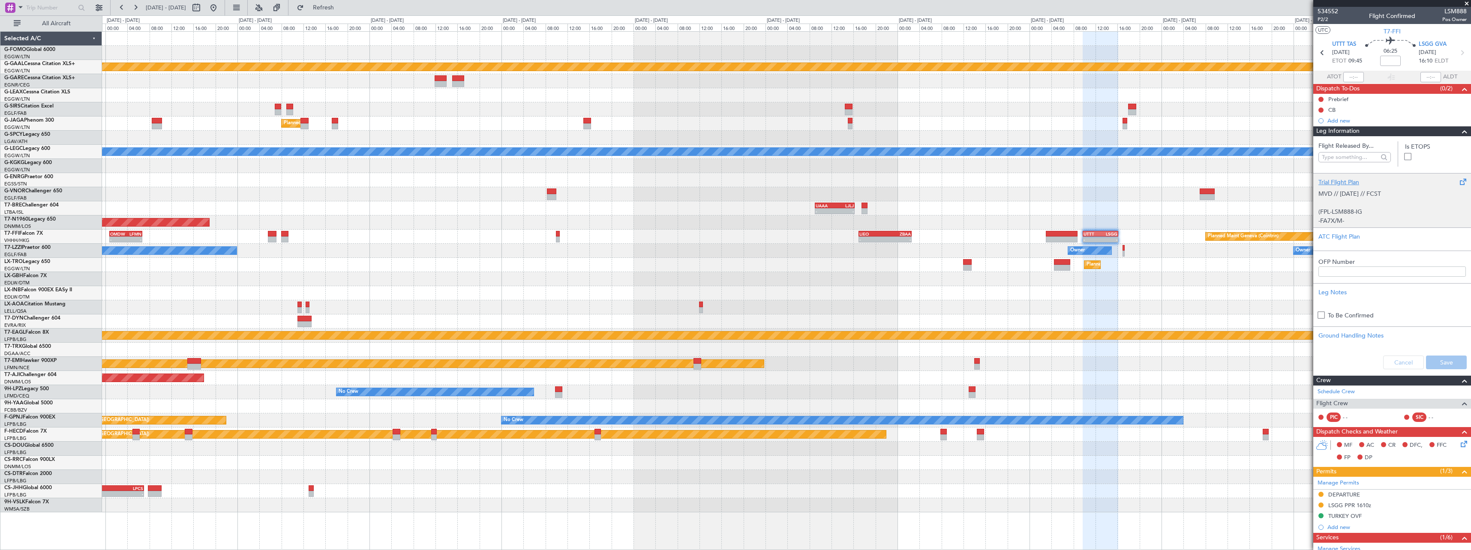
click at [1352, 183] on div "Trial Flight Plan" at bounding box center [1391, 182] width 147 height 9
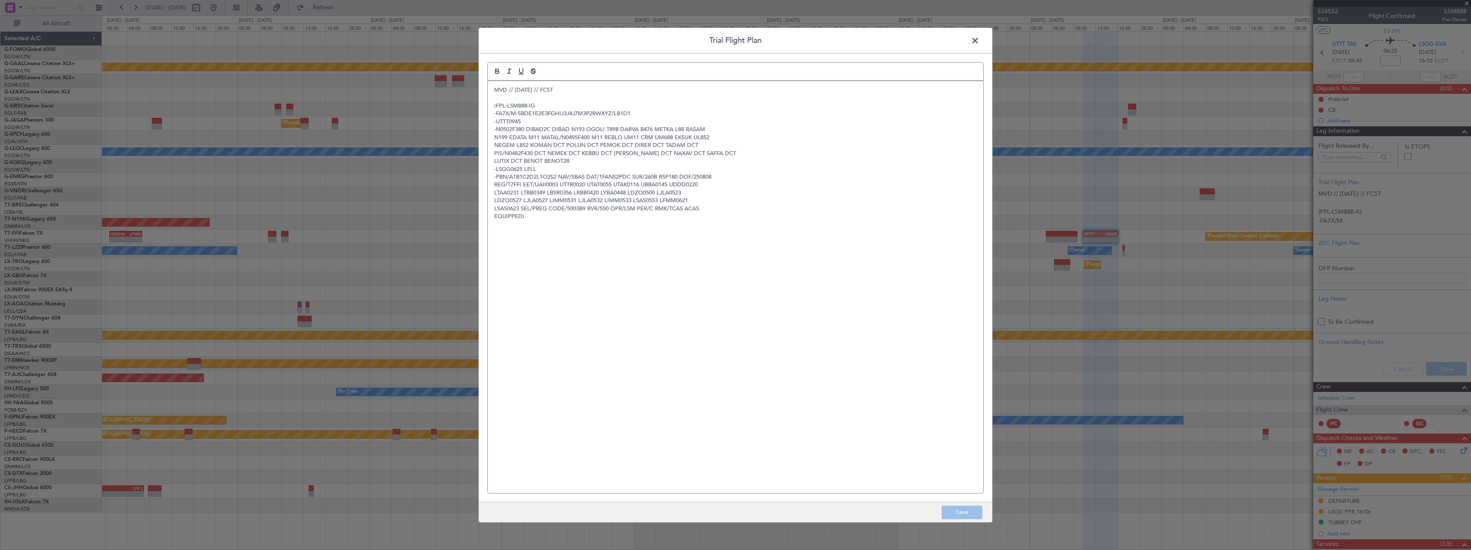
click at [494, 87] on div "MVD // 08AUG // FCST (FPL-LSM888-IG -FA7X/M-SBDE1E2E3FGHIJ3J4J7M3P2RWXYZ/LB1D1 …" at bounding box center [735, 287] width 495 height 412
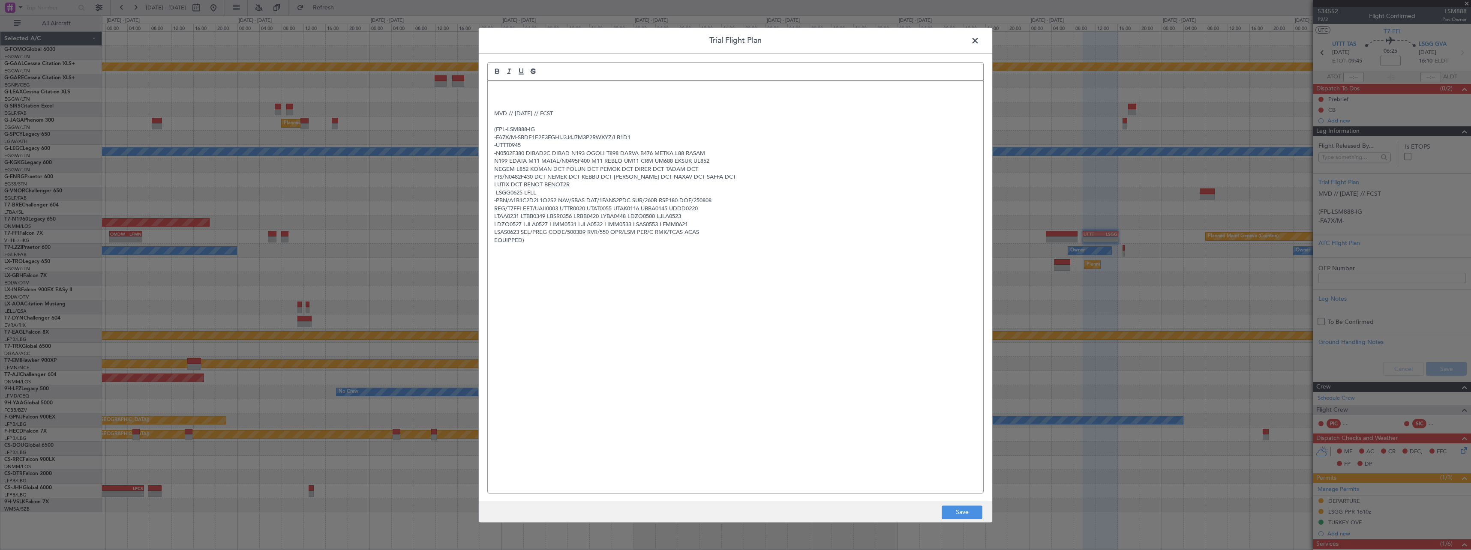
click at [497, 83] on div "MVD // 08AUG // FCST (FPL-LSM888-IG -FA7X/M-SBDE1E2E3FGHIJ3J4J7M3P2RWXYZ/LB1D1 …" at bounding box center [735, 287] width 495 height 412
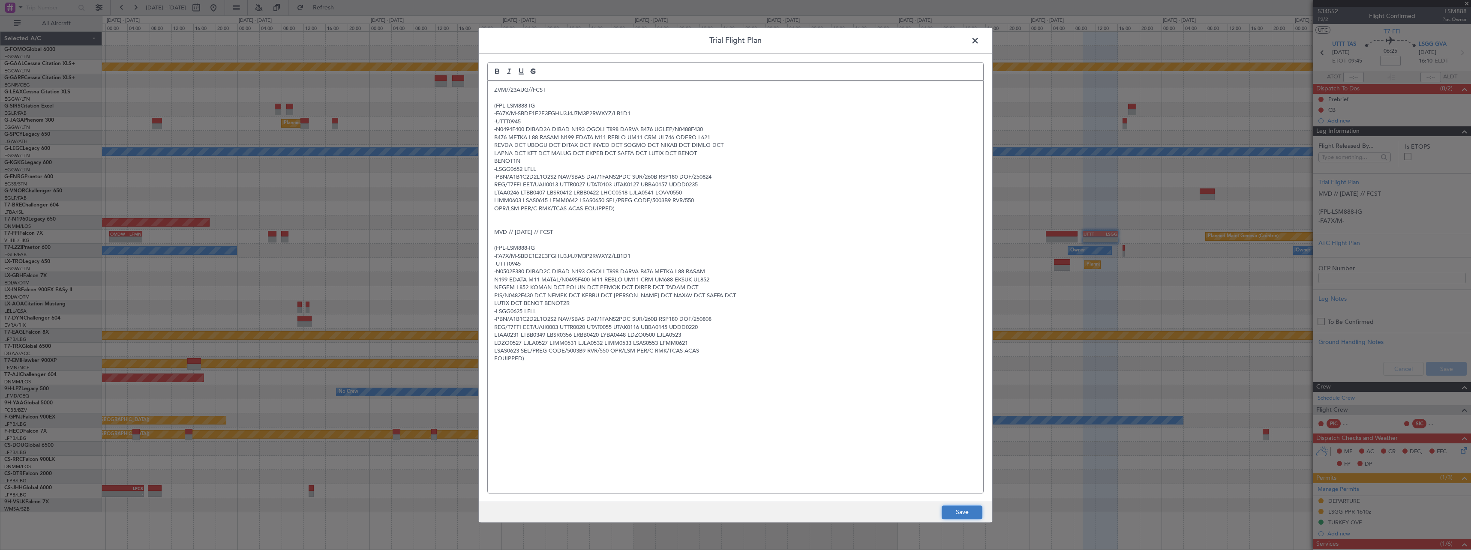
click at [952, 514] on button "Save" at bounding box center [962, 513] width 41 height 14
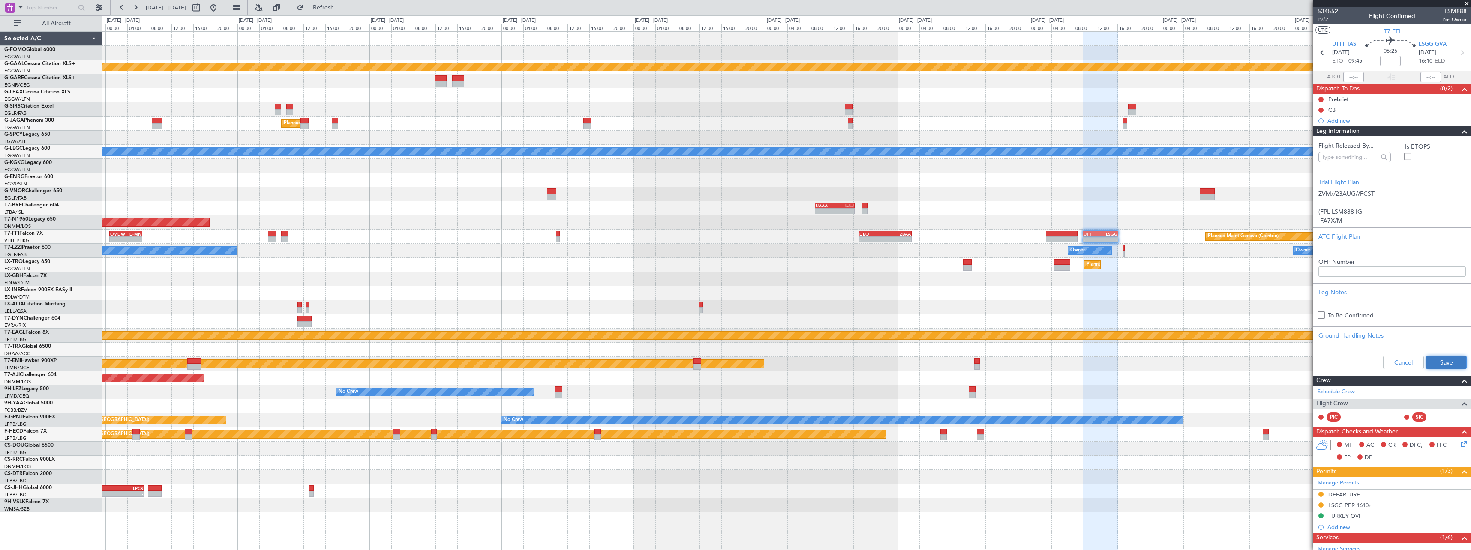
click at [1441, 365] on button "Save" at bounding box center [1446, 363] width 41 height 14
click at [1459, 131] on span at bounding box center [1464, 131] width 10 height 10
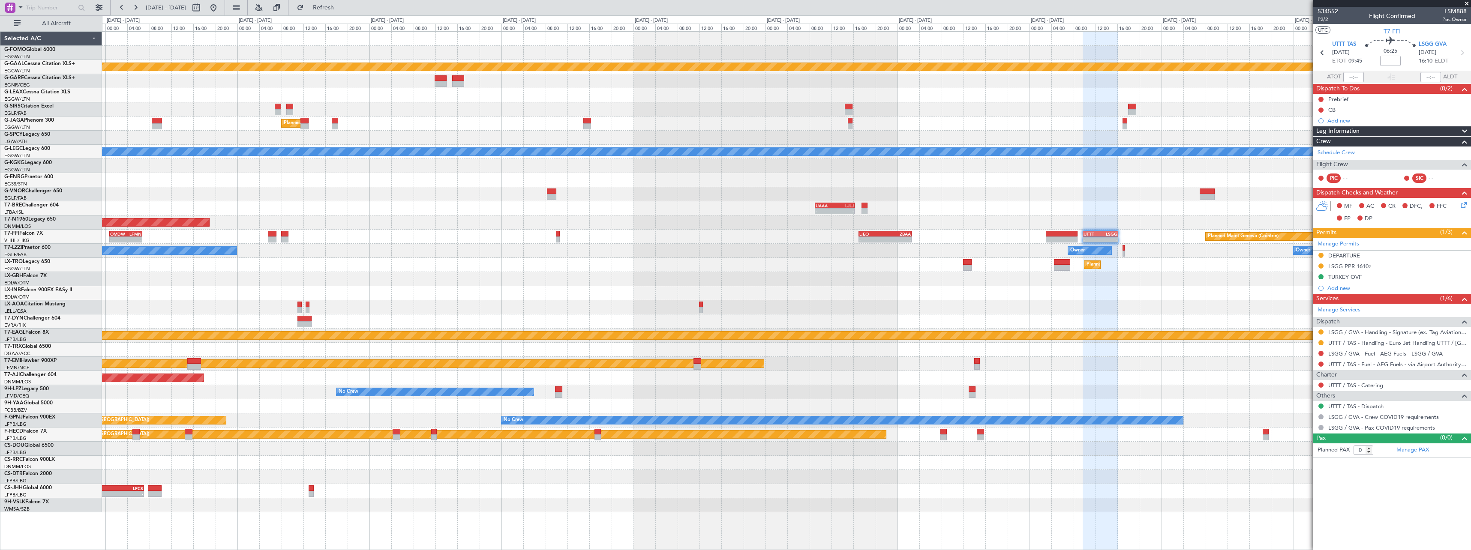
click at [1465, 129] on span at bounding box center [1464, 131] width 10 height 10
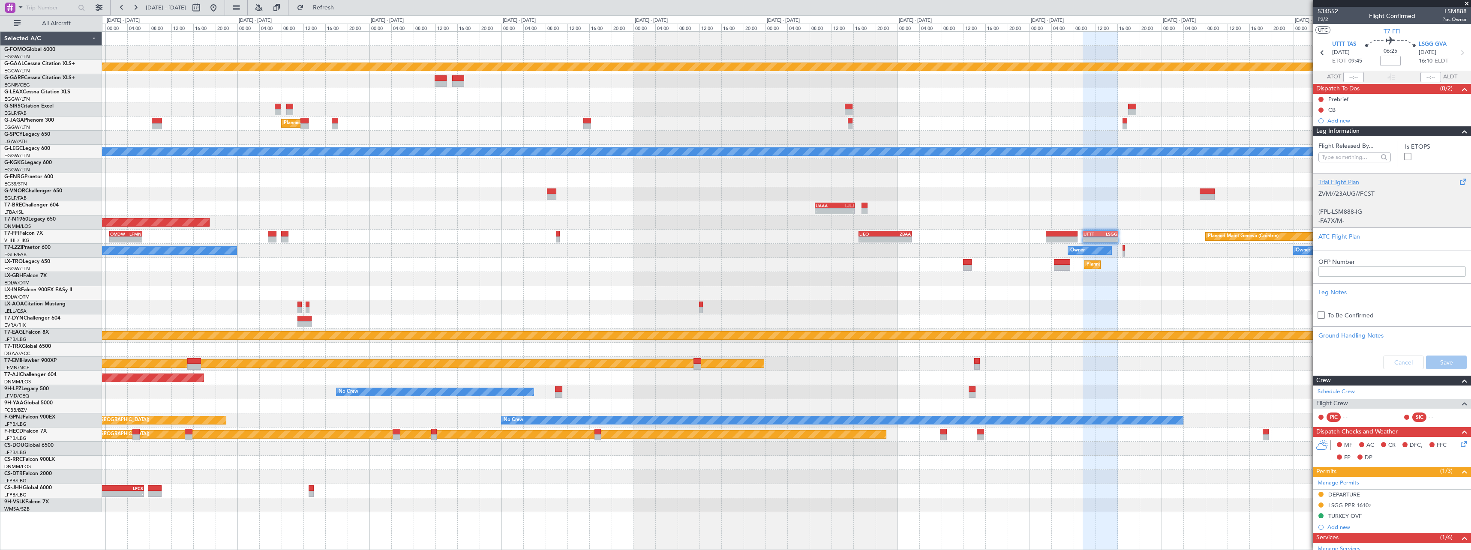
click at [1338, 180] on div "Trial Flight Plan" at bounding box center [1391, 182] width 147 height 9
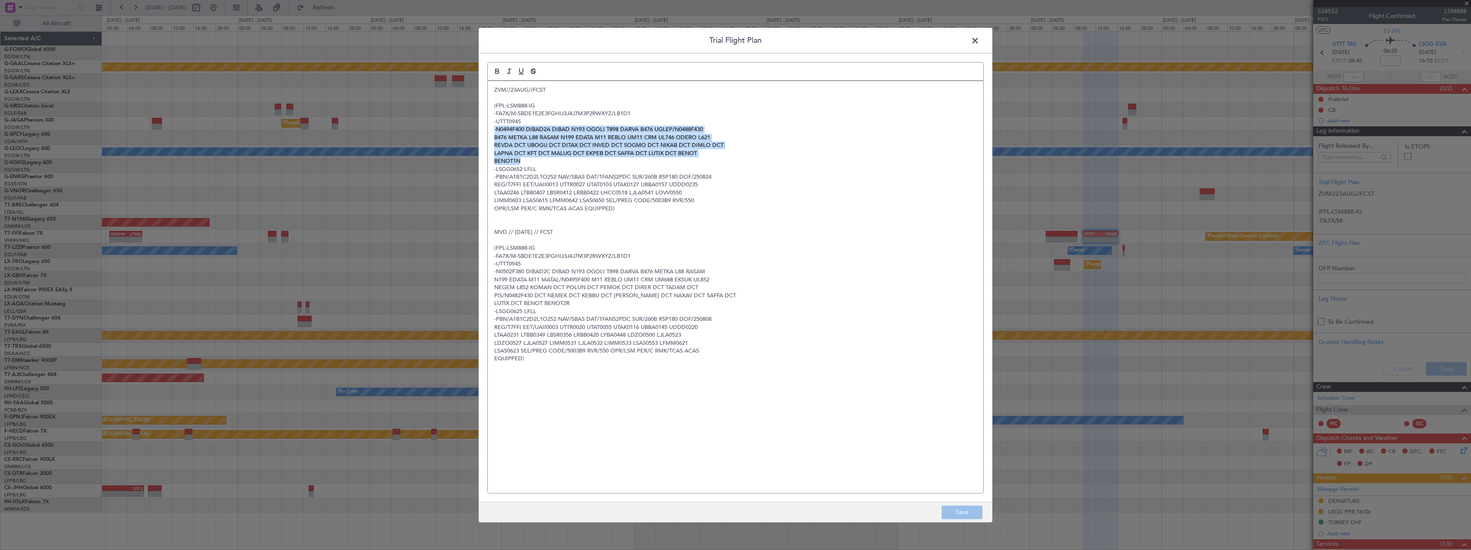
drag, startPoint x: 521, startPoint y: 159, endPoint x: 489, endPoint y: 131, distance: 43.1
click at [489, 131] on div "ZVM//23AUG//FCST (FPL-LSM888-IG -FA7X/M-SBDE1E2E3FGHIJ3J4J7M3P2RWXYZ/LB1D1 -UTT…" at bounding box center [735, 287] width 495 height 412
copy div "-N0494F400 DIBAD2A DIBAD N193 OGOLI T898 DARVA B476 UGLEP/N0488F430 B476 METKA …"
click at [979, 39] on span at bounding box center [979, 42] width 0 height 17
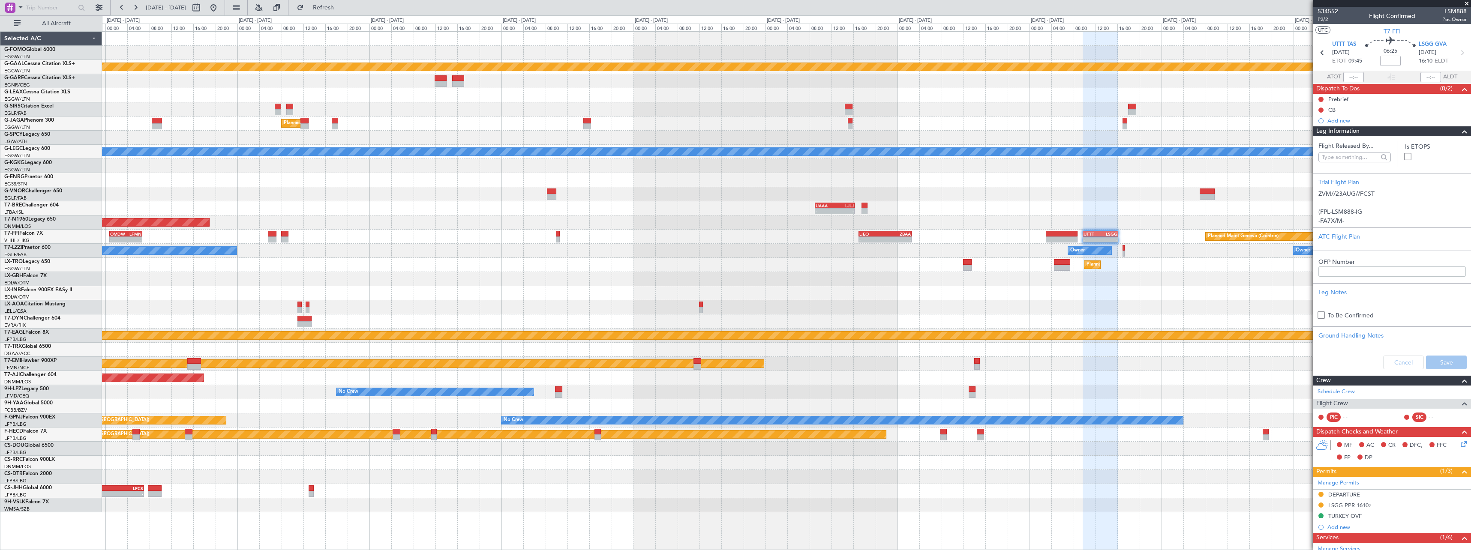
click at [1217, 368] on div "Planned Maint Chester" at bounding box center [786, 364] width 1369 height 14
click at [1343, 179] on div "Trial Flight Plan" at bounding box center [1391, 182] width 147 height 9
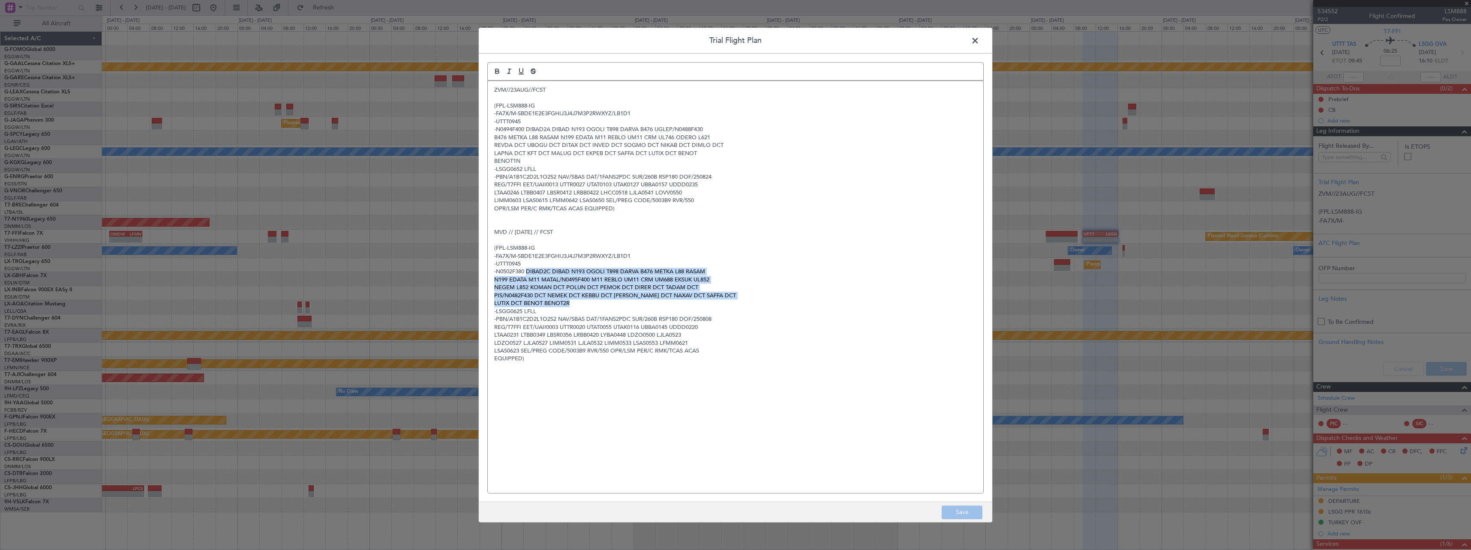
drag, startPoint x: 526, startPoint y: 270, endPoint x: 583, endPoint y: 301, distance: 64.4
click at [583, 301] on div "ZVM//23AUG//FCST (FPL-LSM888-IG -FA7X/M-SBDE1E2E3FGHIJ3J4J7M3P2RWXYZ/LB1D1 -UTT…" at bounding box center [735, 287] width 495 height 412
copy div "DIBAD2C DIBAD N193 OGOLI T898 DARVA B476 METKA L88 RASAM N199 EDATA M11 MATAL/N…"
click at [550, 268] on p "-N0502F380 DIBAD2C DIBAD N193 OGOLI T898 DARVA B476 METKA L88 RASAM" at bounding box center [735, 272] width 483 height 8
drag, startPoint x: 551, startPoint y: 269, endPoint x: 599, endPoint y: 252, distance: 51.0
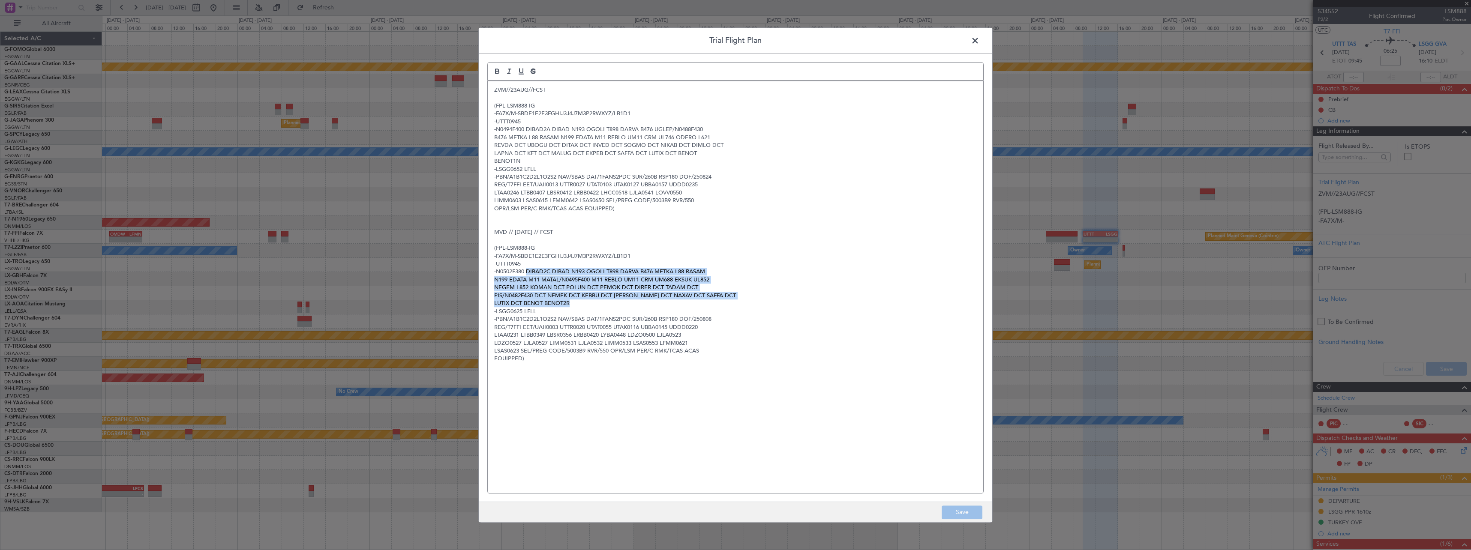
click at [552, 269] on p "-N0502F380 DIBAD2C DIBAD N193 OGOLI T898 DARVA B476 METKA L88 RASAM" at bounding box center [735, 272] width 483 height 8
click at [736, 221] on p at bounding box center [735, 225] width 483 height 8
drag, startPoint x: 552, startPoint y: 271, endPoint x: 541, endPoint y: 302, distance: 33.1
click at [541, 302] on div "ZVM//23AUG//FCST (FPL-LSM888-IG -FA7X/M-SBDE1E2E3FGHIJ3J4J7M3P2RWXYZ/LB1D1 -UTT…" at bounding box center [735, 287] width 495 height 412
copy div "DIBAD N193 OGOLI T898 DARVA B476 METKA L88 RASAM N199 EDATA M11 MATAL/N0495F400…"
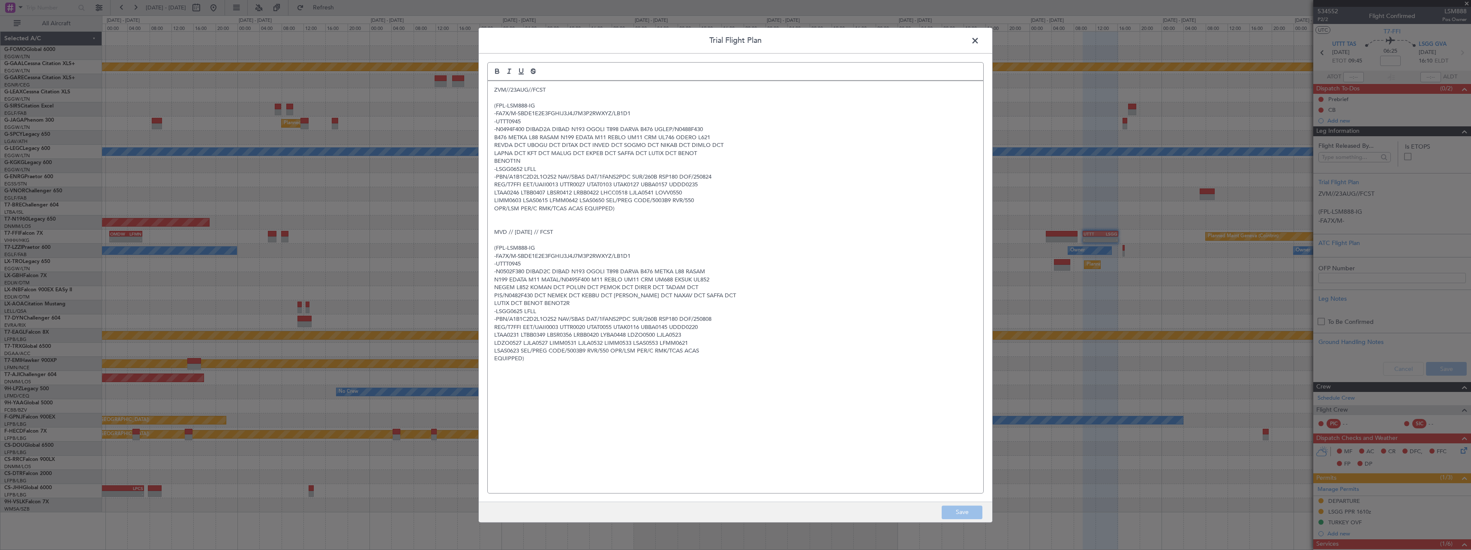
drag, startPoint x: 544, startPoint y: 307, endPoint x: 535, endPoint y: 304, distance: 8.7
click at [544, 306] on p "LUTIX DCT BENOT BENOT2R" at bounding box center [735, 304] width 483 height 8
drag, startPoint x: 543, startPoint y: 302, endPoint x: 550, endPoint y: 269, distance: 33.5
click at [550, 269] on div "ZVM//23AUG//FCST (FPL-LSM888-IG -FA7X/M-SBDE1E2E3FGHIJ3J4J7M3P2RWXYZ/LB1D1 -UTT…" at bounding box center [735, 287] width 495 height 412
copy div "DIBAD N193 OGOLI T898 DARVA B476 METKA L88 RASAM N199 EDATA M11 MATAL/N0495F400…"
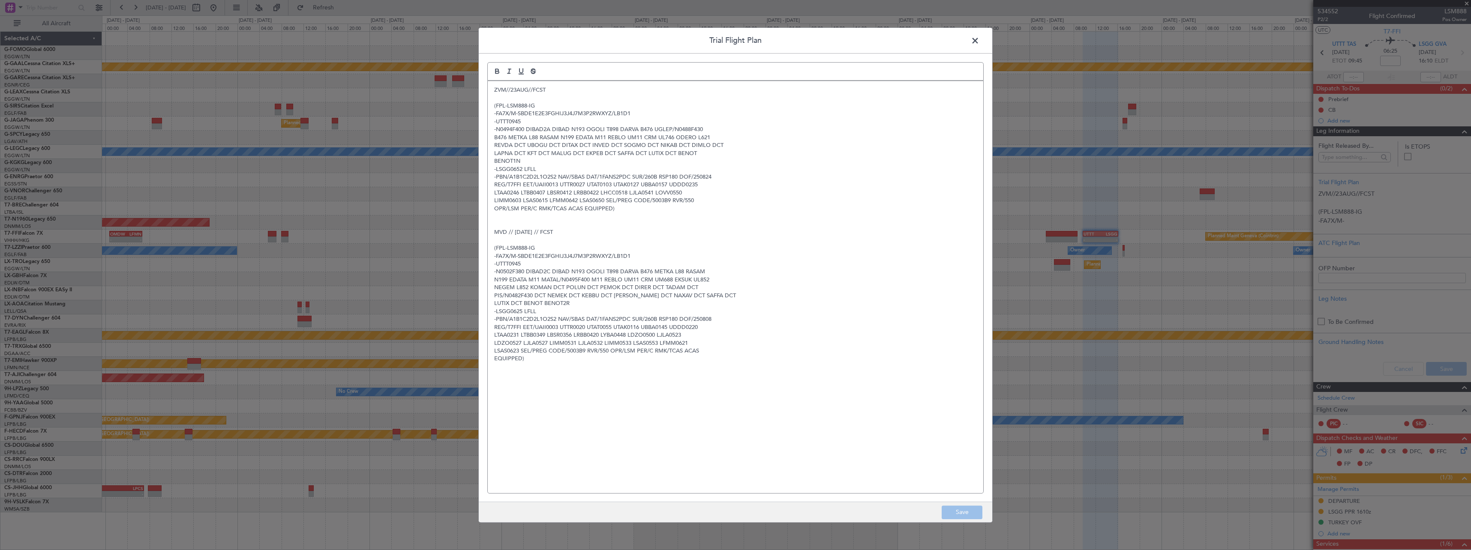
click at [544, 159] on p "BENOT1N" at bounding box center [735, 161] width 483 height 8
drag, startPoint x: 541, startPoint y: 159, endPoint x: 492, endPoint y: 128, distance: 57.6
click at [492, 128] on div "ZVM//23AUG//FCST (FPL-LSM888-IG -FA7X/M-SBDE1E2E3FGHIJ3J4J7M3P2RWXYZ/LB1D1 -UTT…" at bounding box center [735, 287] width 495 height 412
copy div "-N0494F400 DIBAD2A DIBAD N193 OGOLI T898 DARVA B476 UGLEP/N0488F430 B476 METKA …"
drag, startPoint x: 973, startPoint y: 41, endPoint x: 982, endPoint y: 47, distance: 10.8
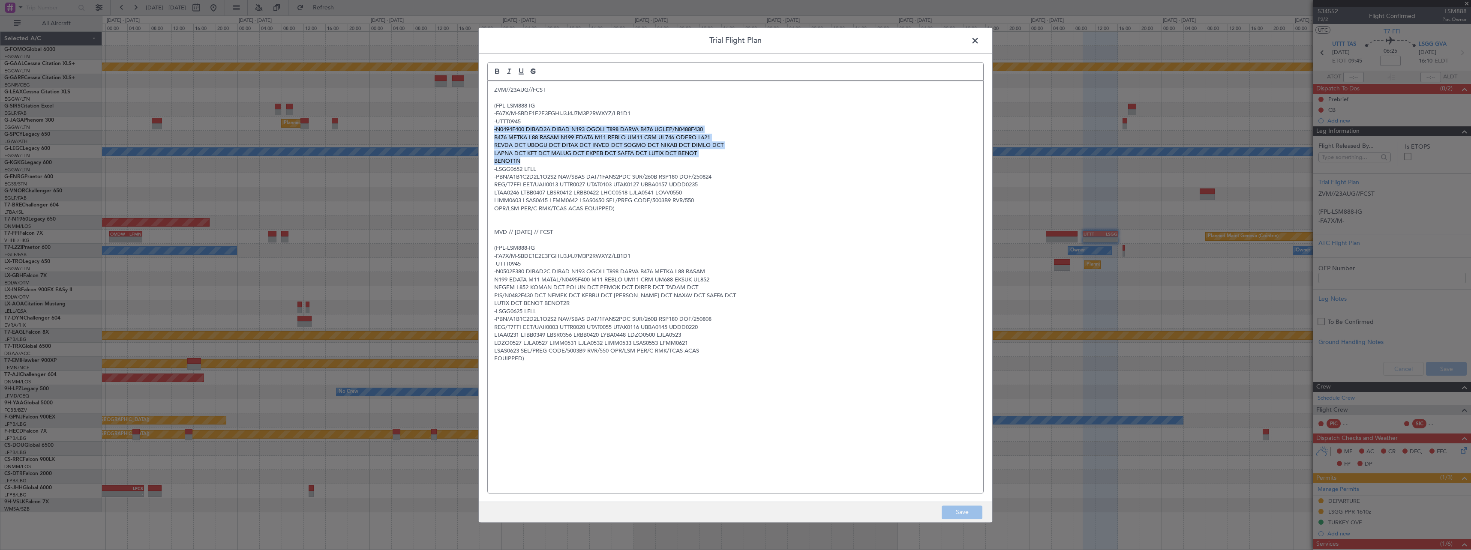
click at [979, 41] on span at bounding box center [979, 42] width 0 height 17
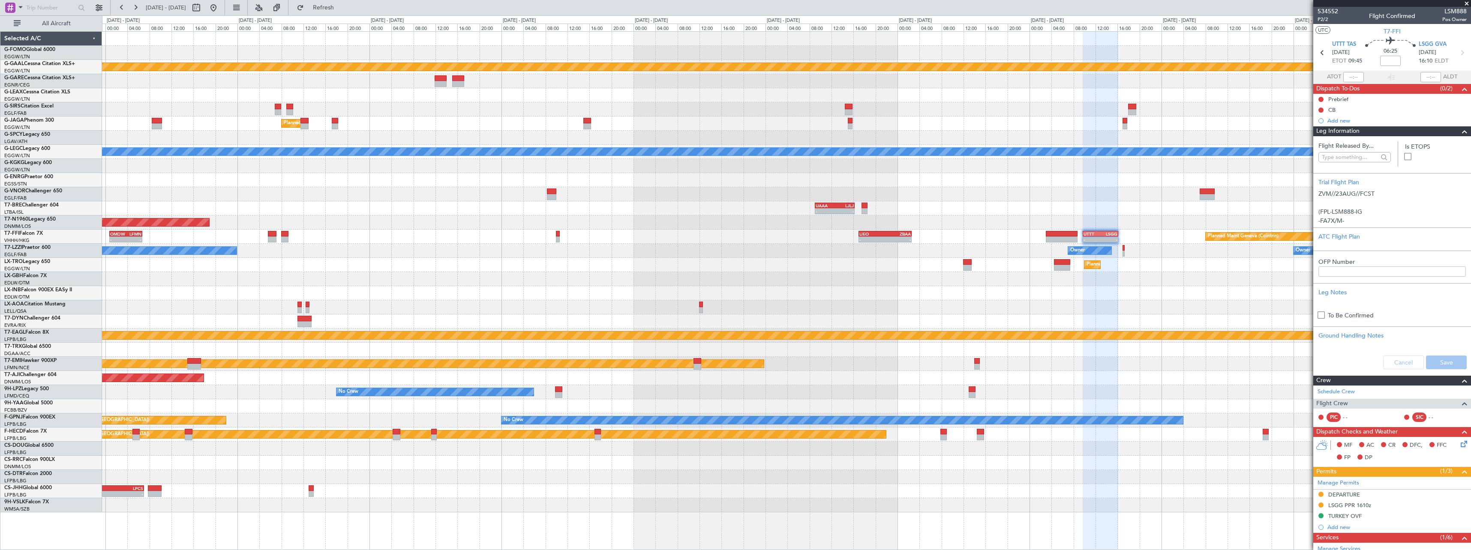
click at [1459, 134] on span at bounding box center [1464, 131] width 10 height 10
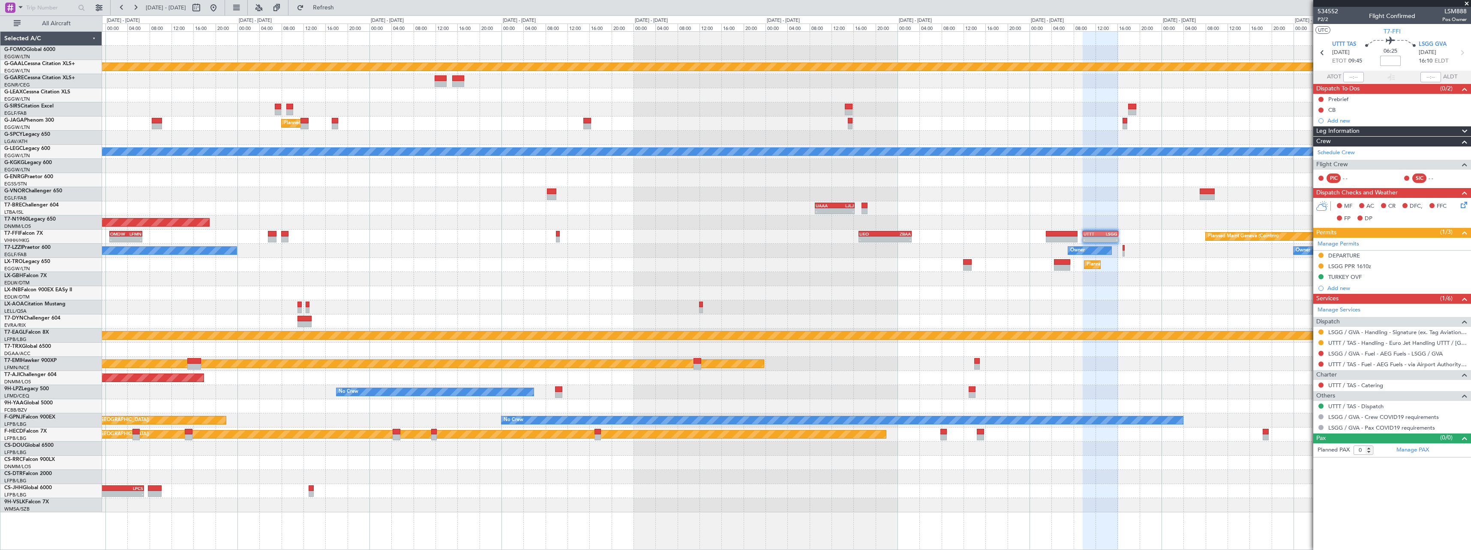
click at [1392, 61] on input at bounding box center [1390, 61] width 21 height 10
type input "+00:25"
click at [1414, 66] on div "06:25 +00:25" at bounding box center [1390, 53] width 57 height 32
click at [1344, 243] on link "Manage Permits" at bounding box center [1339, 244] width 42 height 9
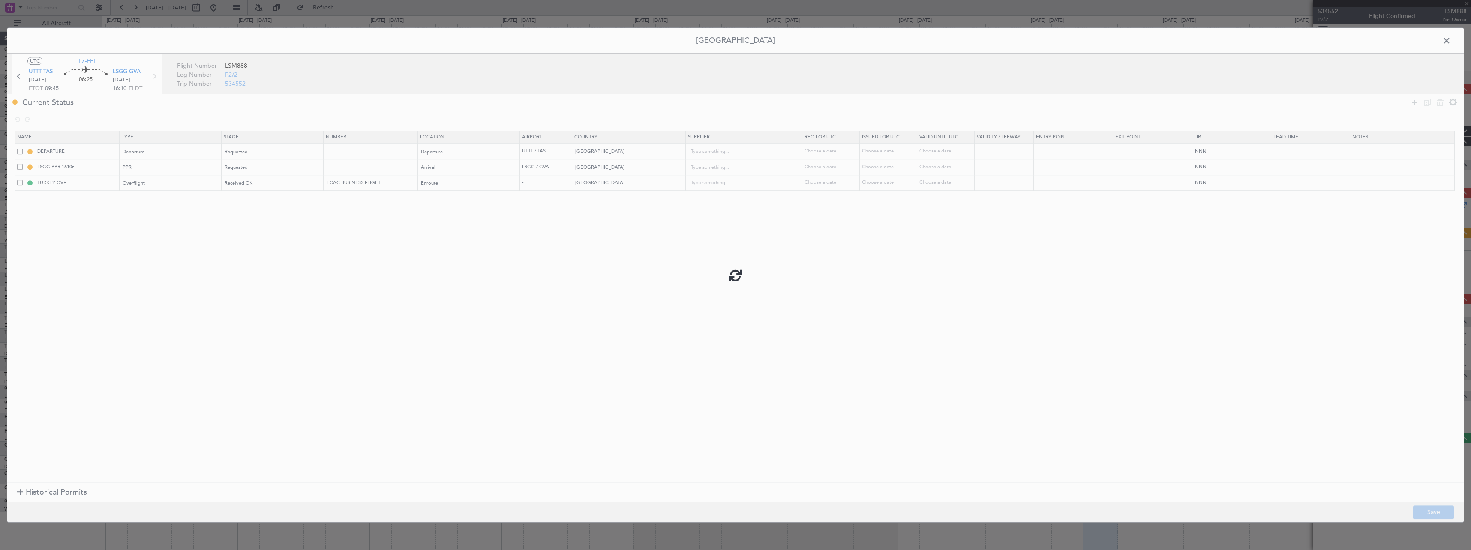
click at [1321, 253] on div at bounding box center [735, 275] width 1456 height 495
type input "+00:25"
click at [16, 183] on td "TURKEY OVF" at bounding box center [67, 183] width 105 height 16
click at [19, 183] on span at bounding box center [20, 183] width 6 height 6
click at [23, 180] on input "checkbox" at bounding box center [23, 180] width 0 height 0
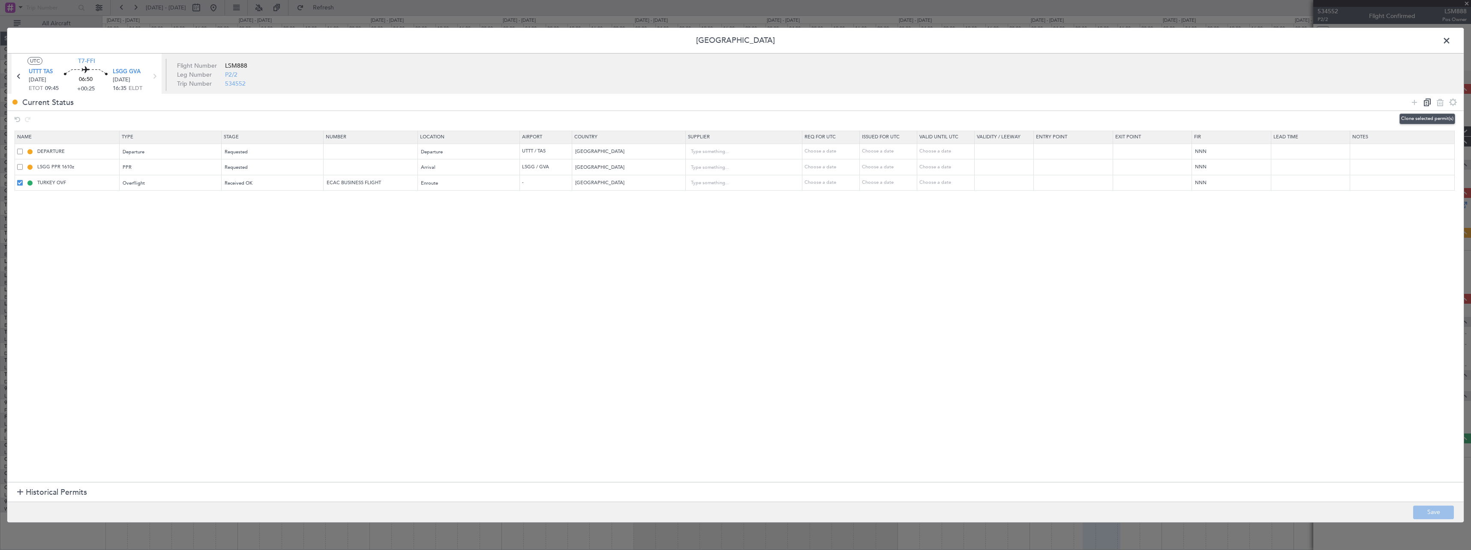
click at [1429, 103] on icon at bounding box center [1427, 102] width 10 height 10
click at [596, 203] on input "Turkey" at bounding box center [624, 198] width 98 height 13
drag, startPoint x: 589, startPoint y: 202, endPoint x: 558, endPoint y: 203, distance: 30.4
click at [560, 203] on tr "TURKEY OVF Overflight Received OK ECAC BUSINESS FLIGHT Enroute - Turkey Choose …" at bounding box center [739, 199] width 1449 height 16
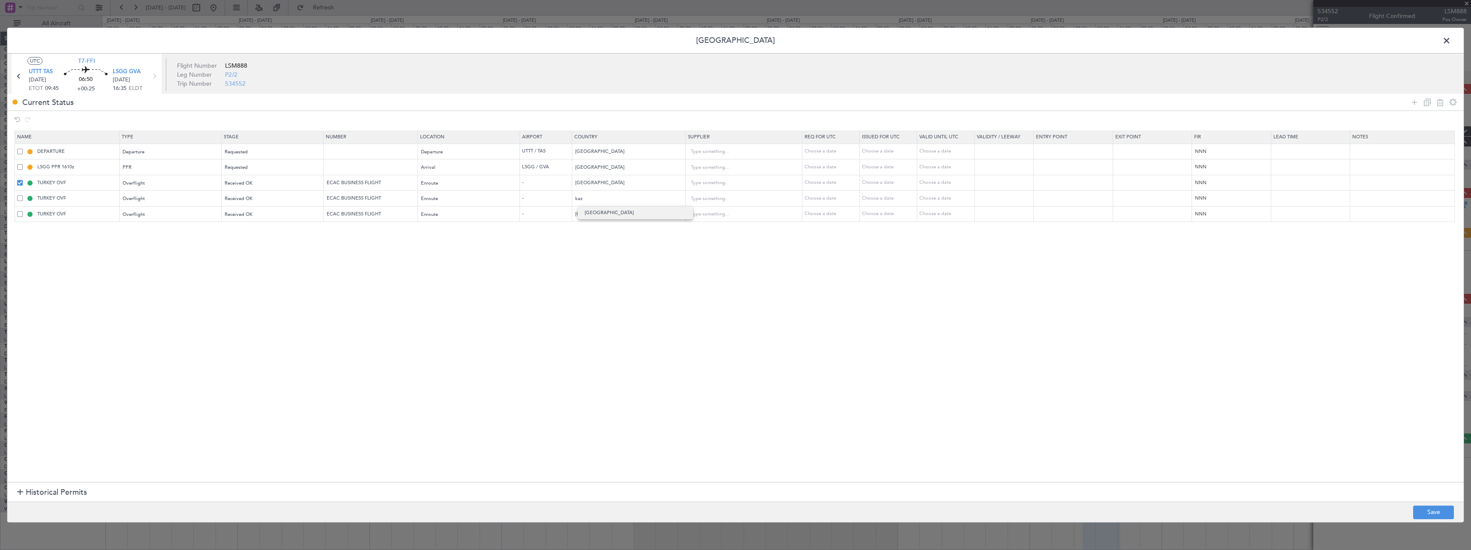
click at [586, 211] on span "Kazakhstan" at bounding box center [636, 213] width 102 height 13
type input "Kazakhstan"
click at [613, 211] on input "Turkey" at bounding box center [624, 214] width 98 height 13
drag, startPoint x: 612, startPoint y: 211, endPoint x: 531, endPoint y: 210, distance: 81.4
click at [531, 210] on tr "TURKEY OVF Overflight Received OK ECAC BUSINESS FLIGHT Enroute - Turkey Choose …" at bounding box center [739, 215] width 1449 height 16
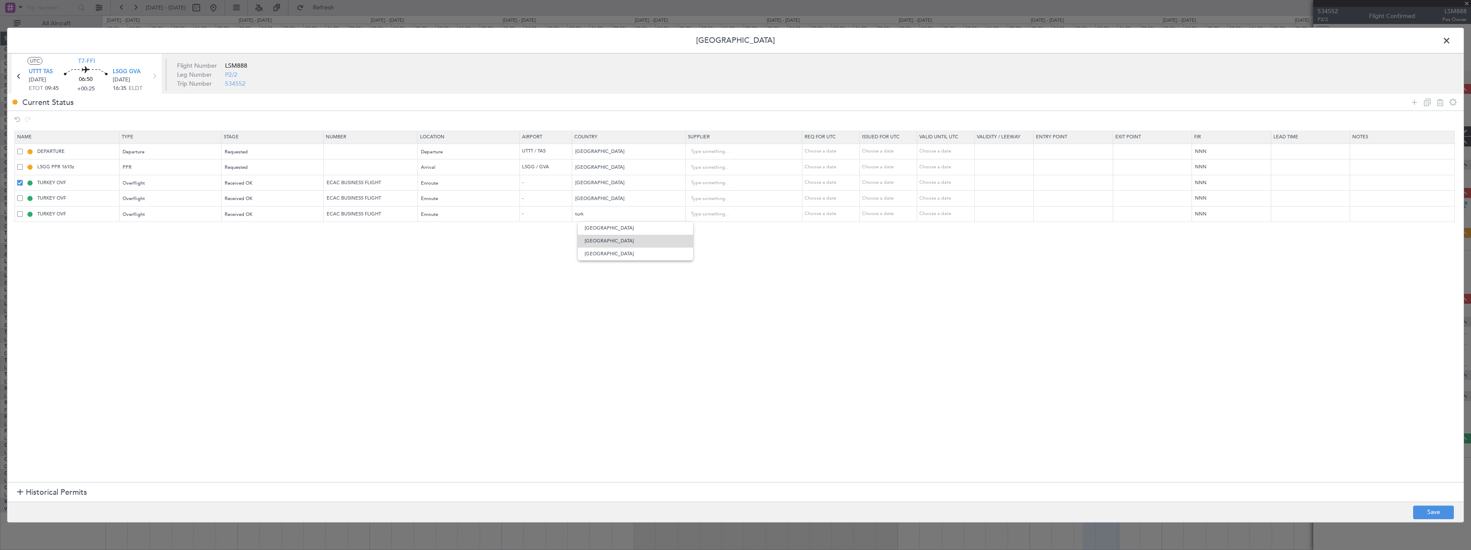
drag, startPoint x: 590, startPoint y: 238, endPoint x: 343, endPoint y: 226, distance: 246.8
click at [589, 238] on span "Turkmenistan" at bounding box center [636, 241] width 102 height 13
type input "Turkmenistan"
drag, startPoint x: 382, startPoint y: 201, endPoint x: 239, endPoint y: 203, distance: 143.2
click at [239, 203] on tr "TURKEY OVF Overflight Received OK ECAC BUSINESS FLIGHT Enroute - Kazakhstan Cho…" at bounding box center [739, 199] width 1449 height 16
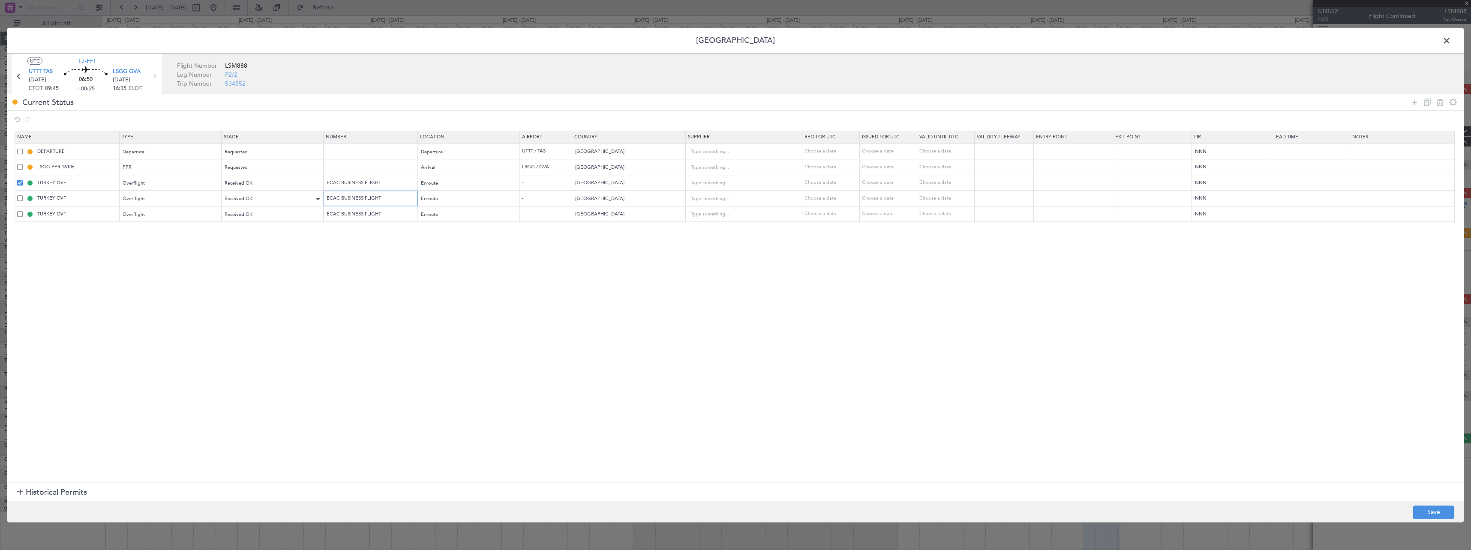
type input "T"
drag, startPoint x: 354, startPoint y: 199, endPoint x: 321, endPoint y: 196, distance: 33.1
click at [320, 195] on tr "TURKEY OVF Overflight Received OK T Enroute - Kazakhstan Choose a date Choose a…" at bounding box center [739, 199] width 1449 height 16
drag, startPoint x: 401, startPoint y: 215, endPoint x: 289, endPoint y: 216, distance: 111.9
click at [289, 216] on tr "TURKEY OVF Overflight Received OK ECAC BUSINESS FLIGHT Enroute - Turkmenistan C…" at bounding box center [739, 215] width 1449 height 16
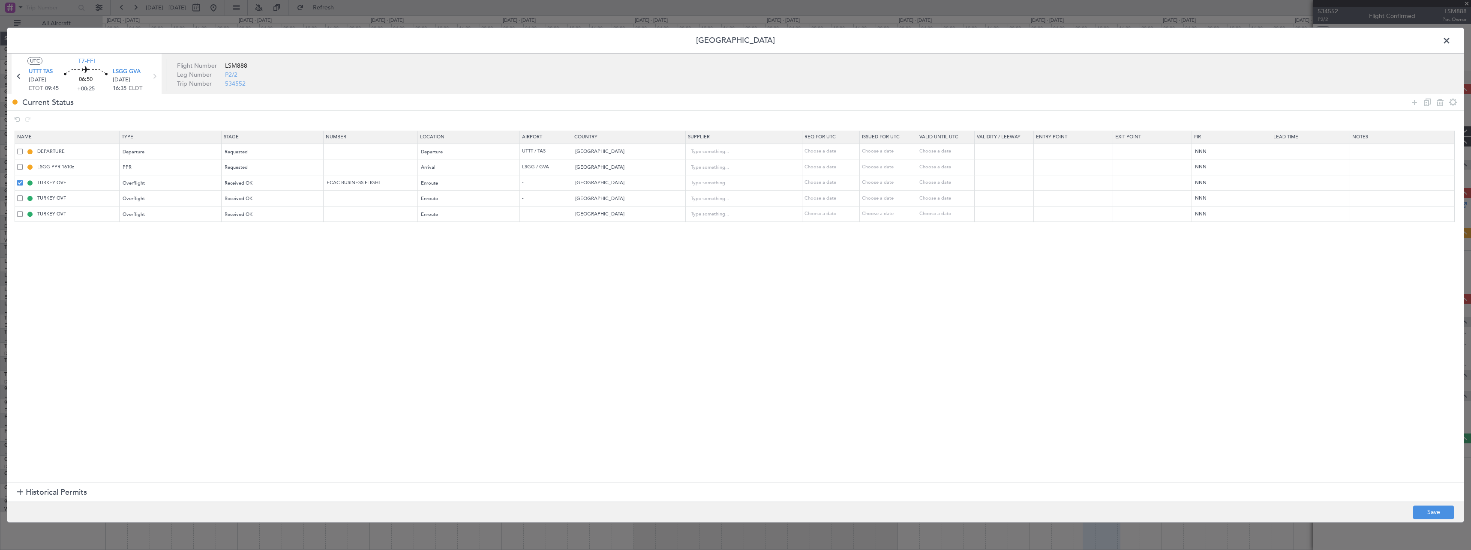
click at [359, 367] on section "Name Type Stage Number Location Airport Country Supplier Req For Utc Issued For…" at bounding box center [735, 306] width 1456 height 354
click at [260, 201] on div "Received OK" at bounding box center [270, 198] width 90 height 13
click at [255, 246] on span "Requested" at bounding box center [276, 246] width 96 height 13
click at [258, 212] on div "Received OK" at bounding box center [270, 214] width 90 height 13
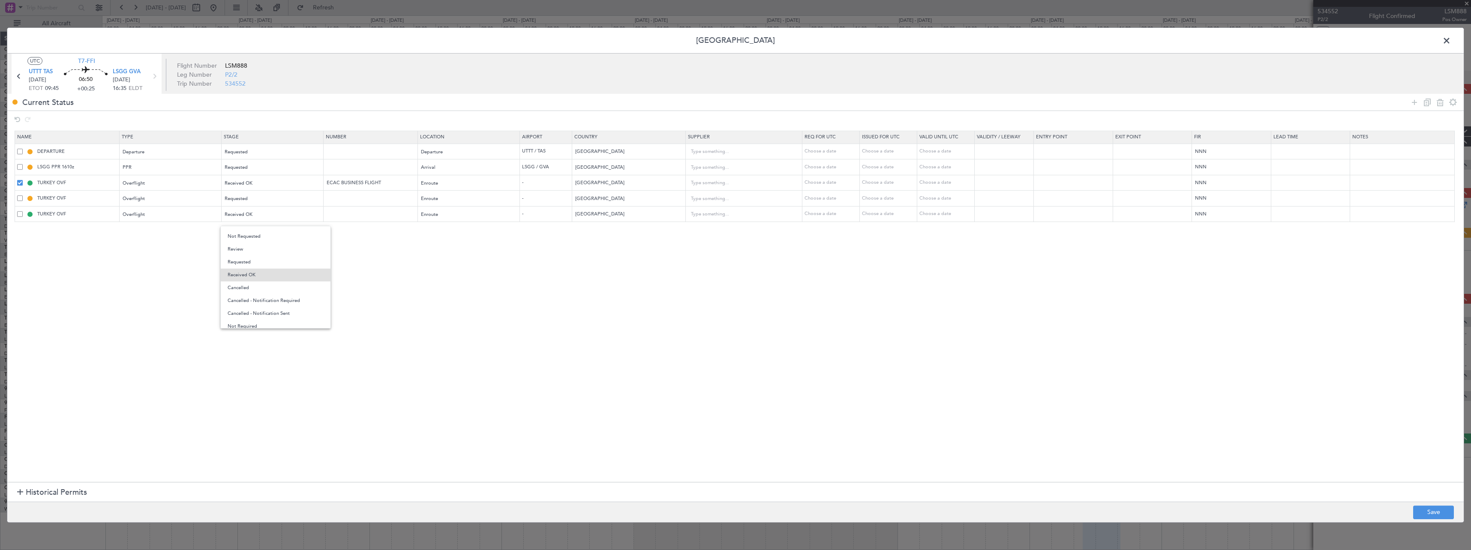
drag, startPoint x: 258, startPoint y: 259, endPoint x: 395, endPoint y: 273, distance: 137.5
click at [261, 261] on span "Requested" at bounding box center [276, 262] width 96 height 13
click at [1438, 512] on button "Save" at bounding box center [1433, 513] width 41 height 14
type input "KAZAKHSTAN OVF"
type input "TURKMENISTAN OVF"
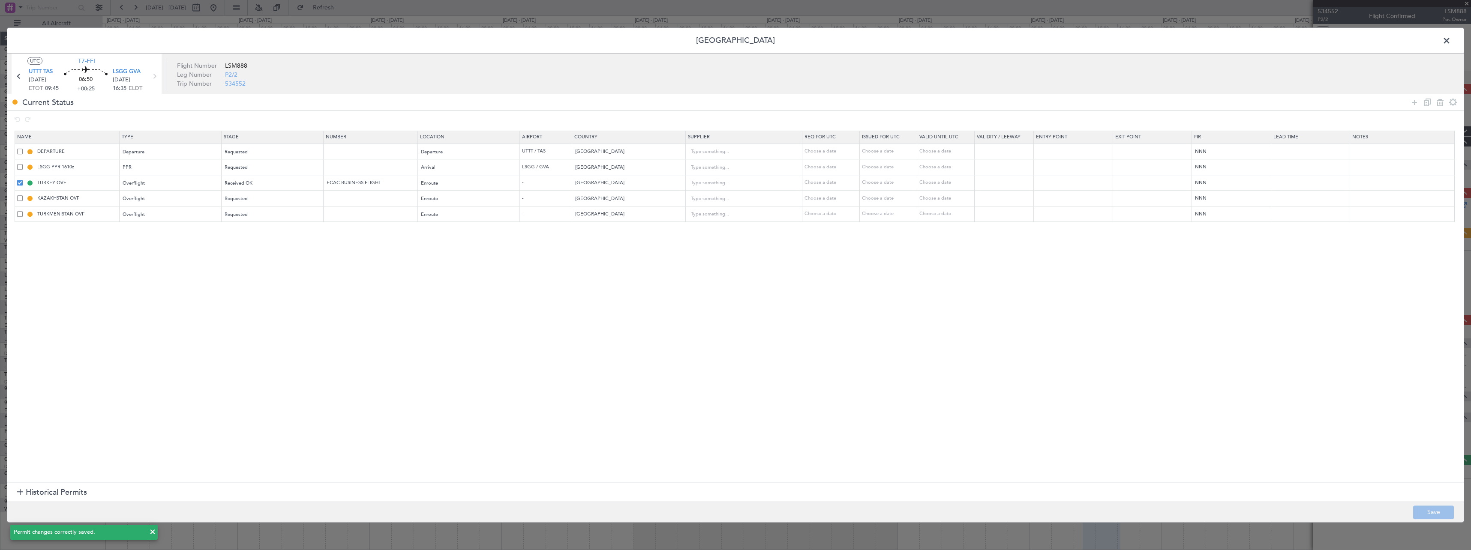
click at [1451, 43] on span at bounding box center [1451, 42] width 0 height 17
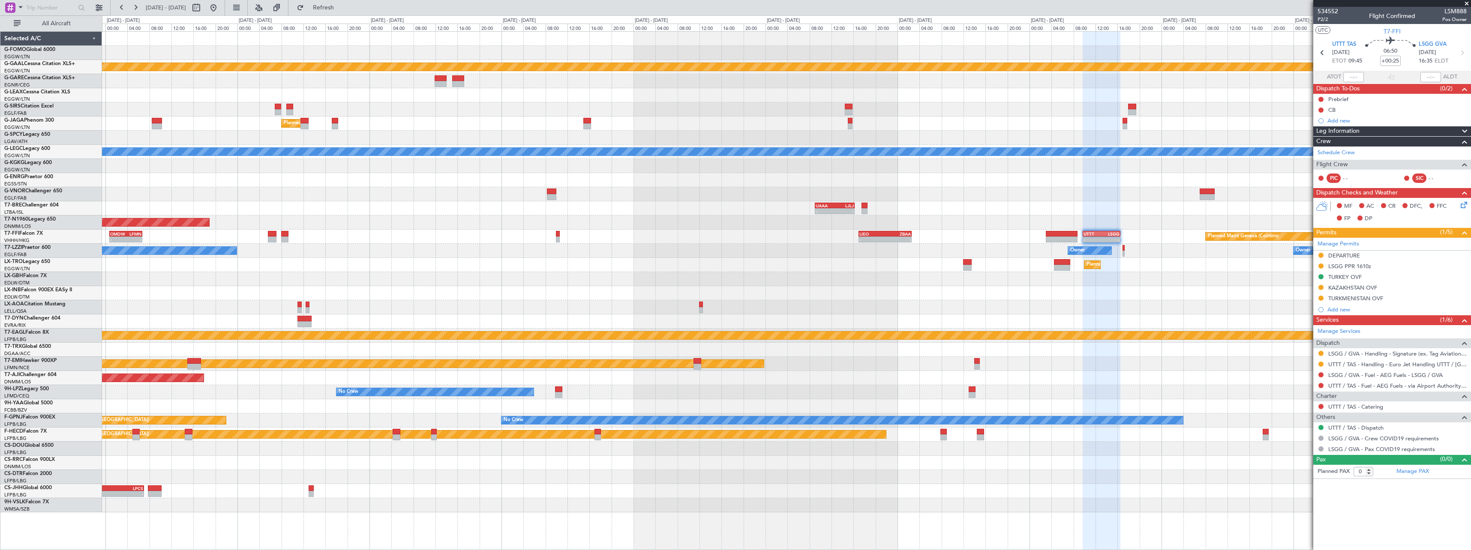
click at [1338, 310] on div "Add new" at bounding box center [1396, 309] width 139 height 7
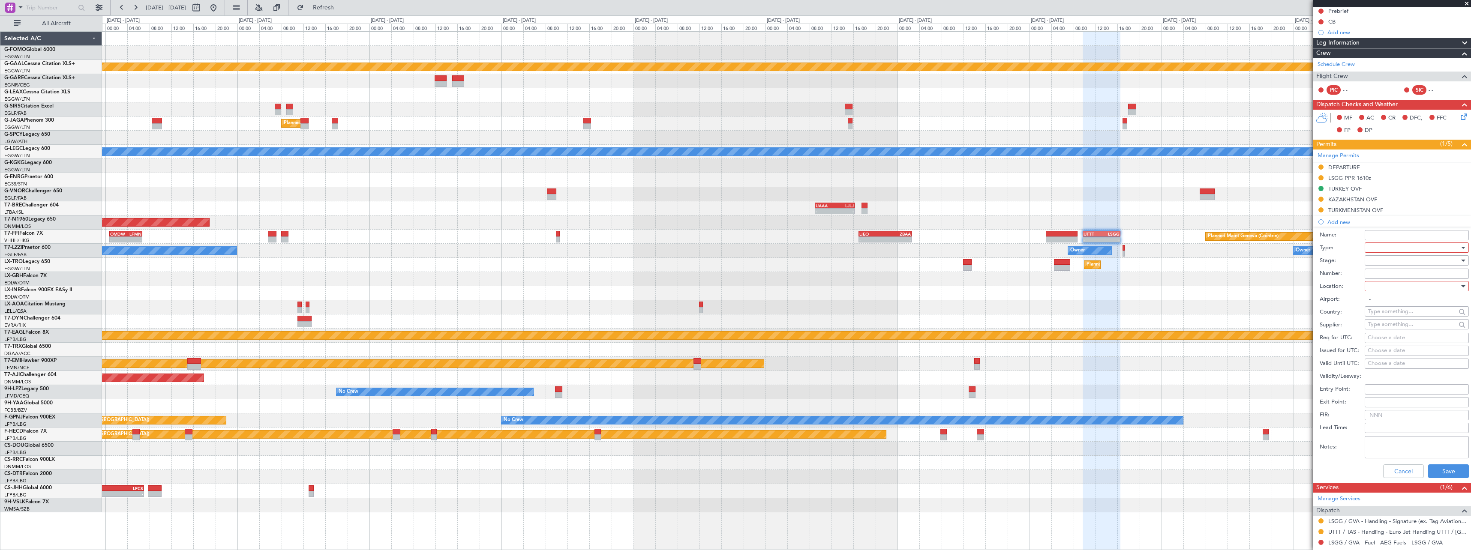
scroll to position [171, 0]
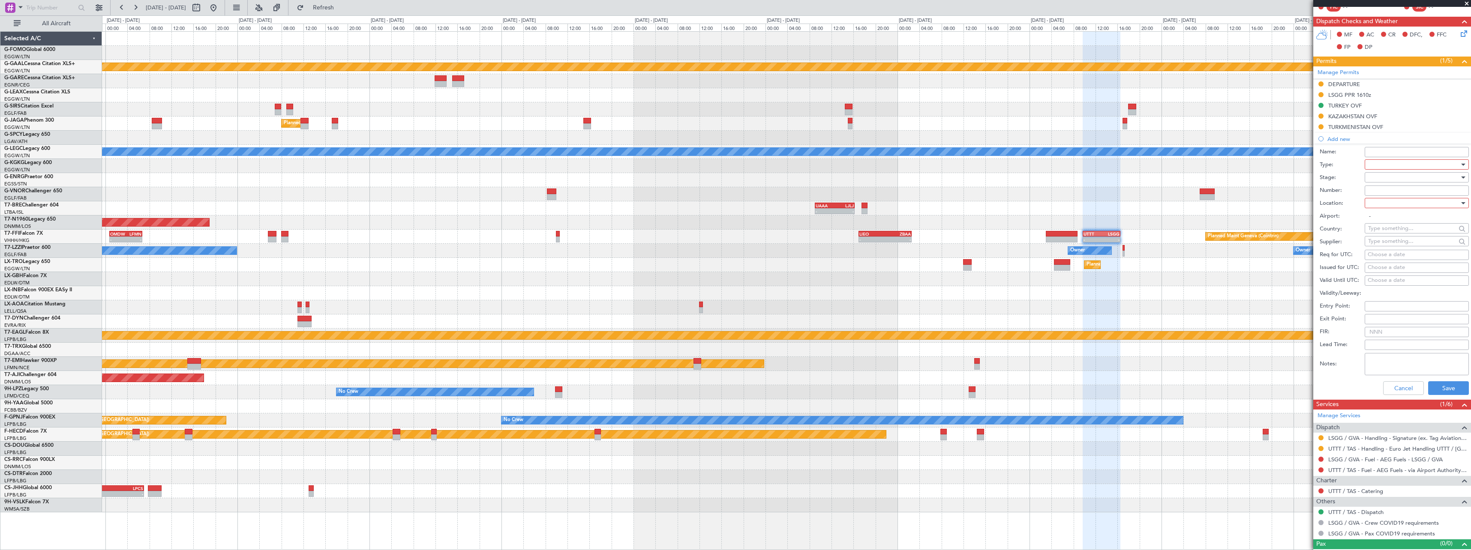
click at [1404, 168] on div at bounding box center [1413, 164] width 91 height 13
click at [1402, 215] on span "Landing" at bounding box center [1414, 216] width 90 height 13
click at [1395, 178] on div at bounding box center [1413, 177] width 91 height 13
click at [1395, 210] on span "Not Requested" at bounding box center [1414, 207] width 90 height 13
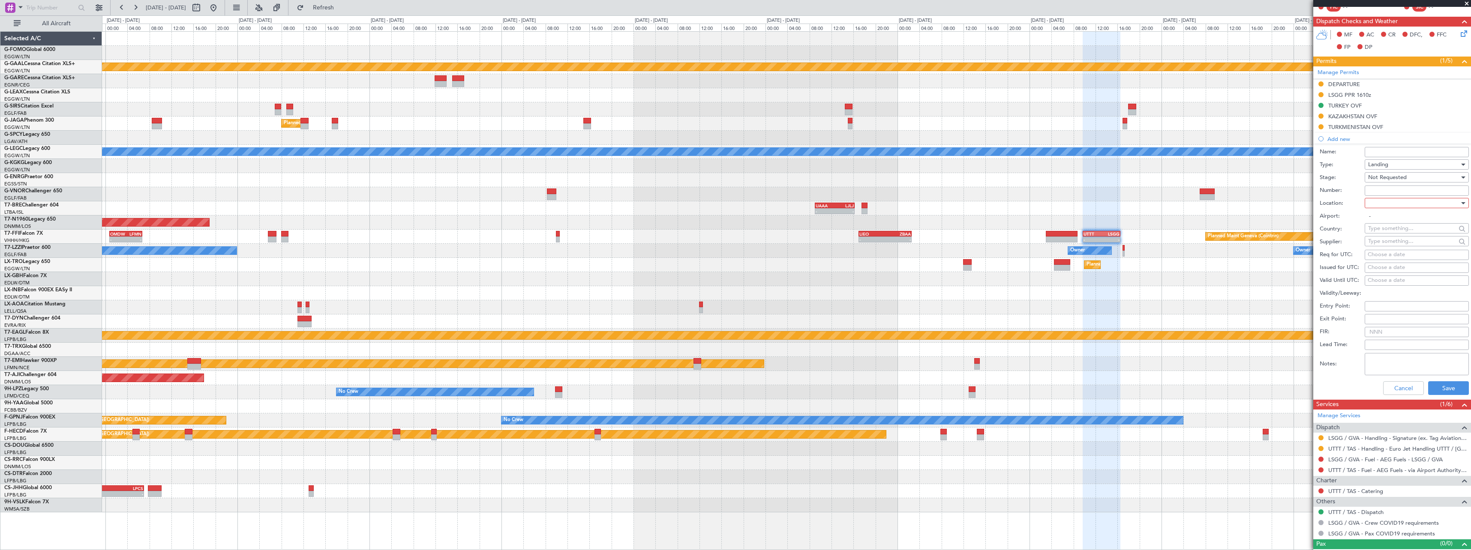
click at [1396, 206] on div at bounding box center [1413, 203] width 91 height 13
click at [1388, 250] on span "Arrival" at bounding box center [1414, 246] width 90 height 13
type input "LSGG / GVA"
click at [1442, 388] on button "Save" at bounding box center [1448, 388] width 41 height 14
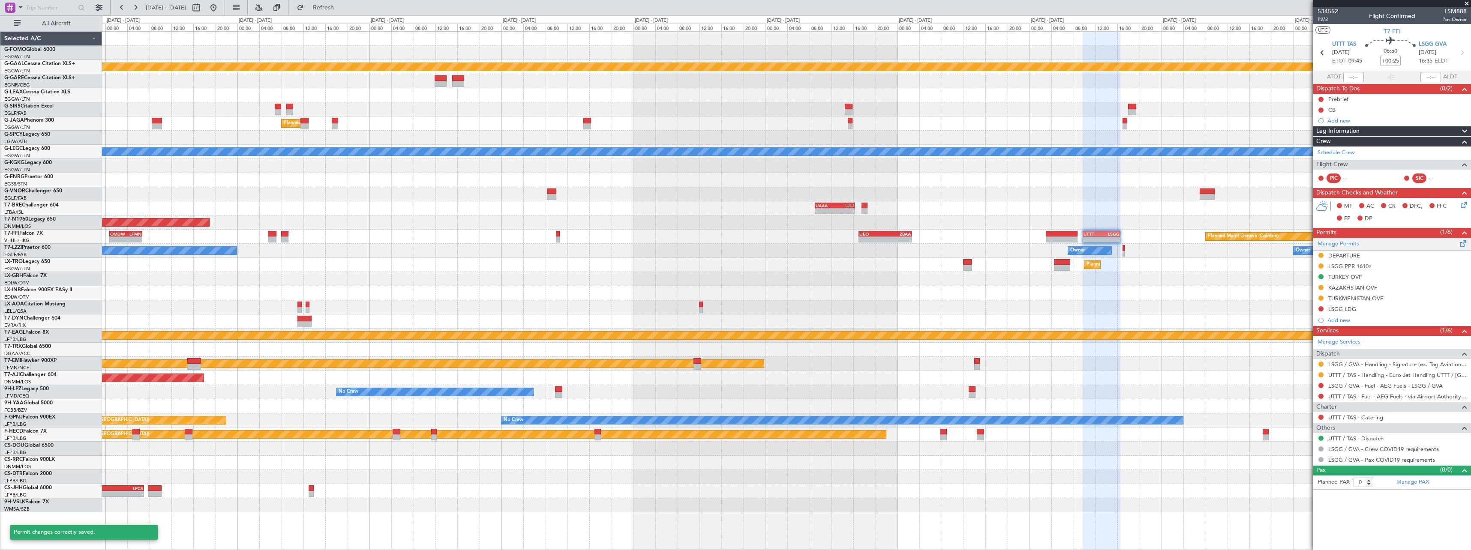
scroll to position [0, 0]
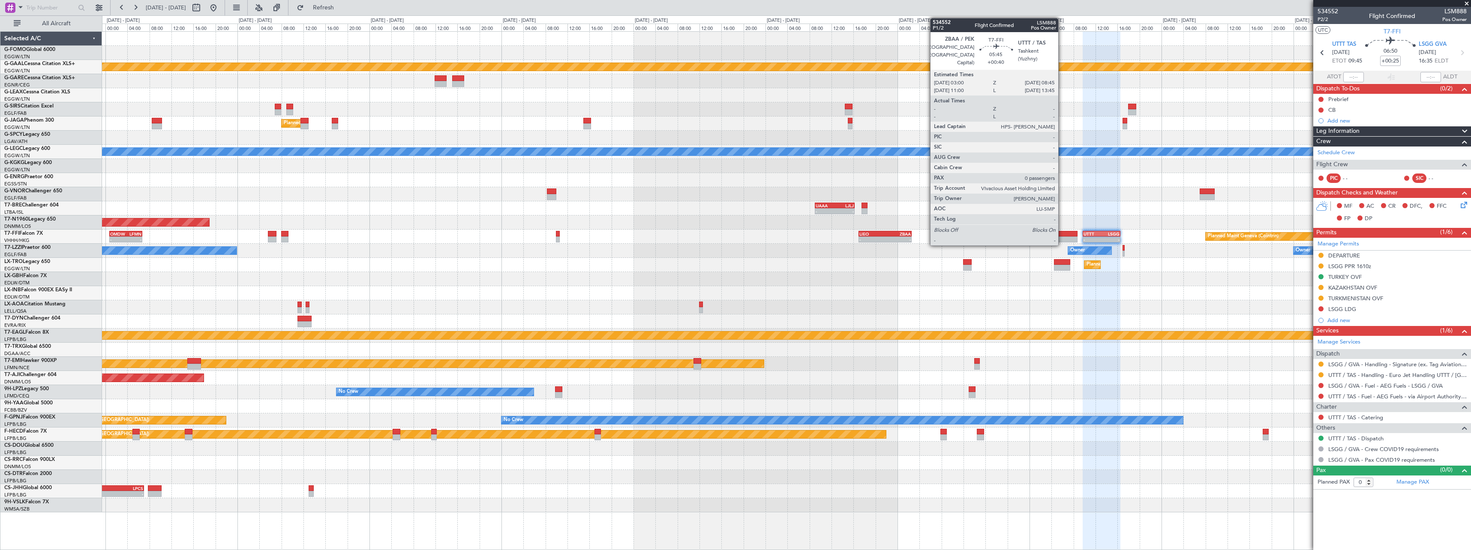
click at [1062, 237] on div at bounding box center [1062, 240] width 32 height 6
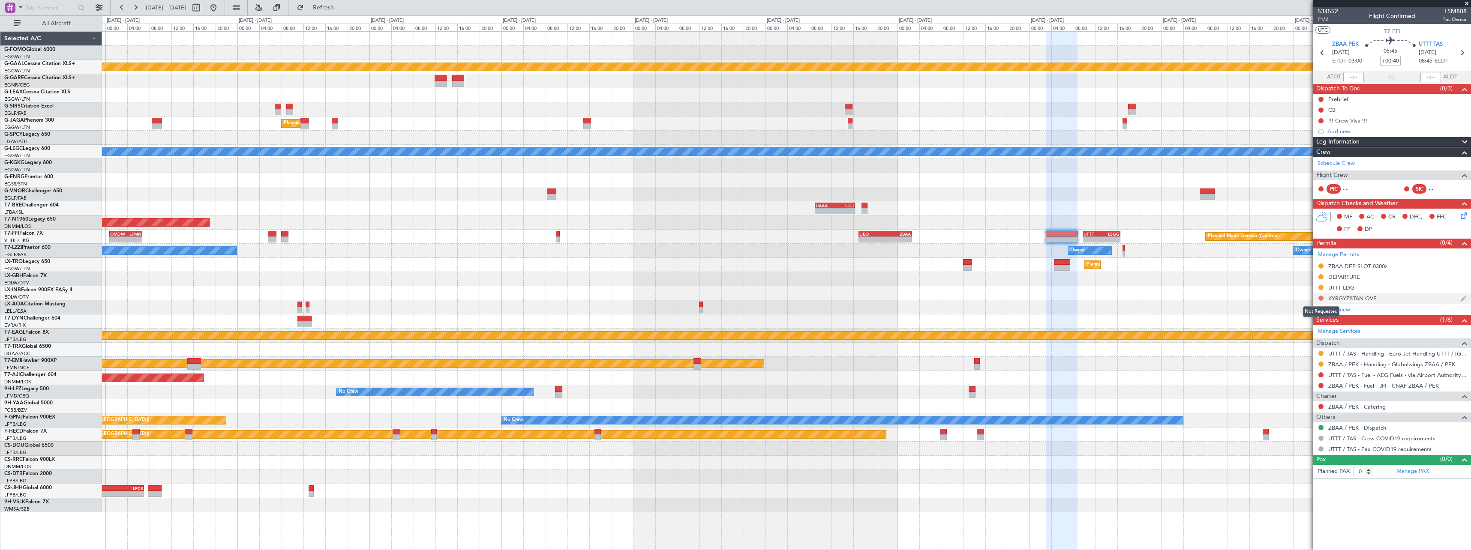
click at [1322, 297] on button at bounding box center [1320, 298] width 5 height 5
click at [1305, 331] on li "Requested" at bounding box center [1320, 336] width 99 height 13
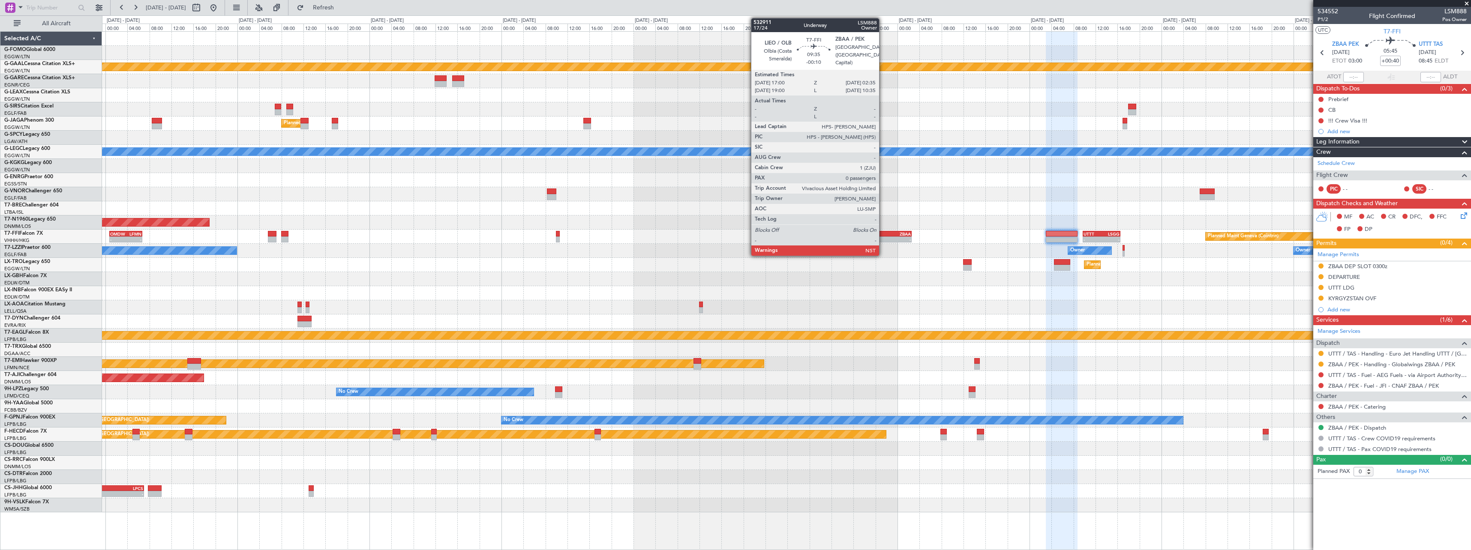
click at [883, 235] on div "LIEO" at bounding box center [872, 233] width 26 height 5
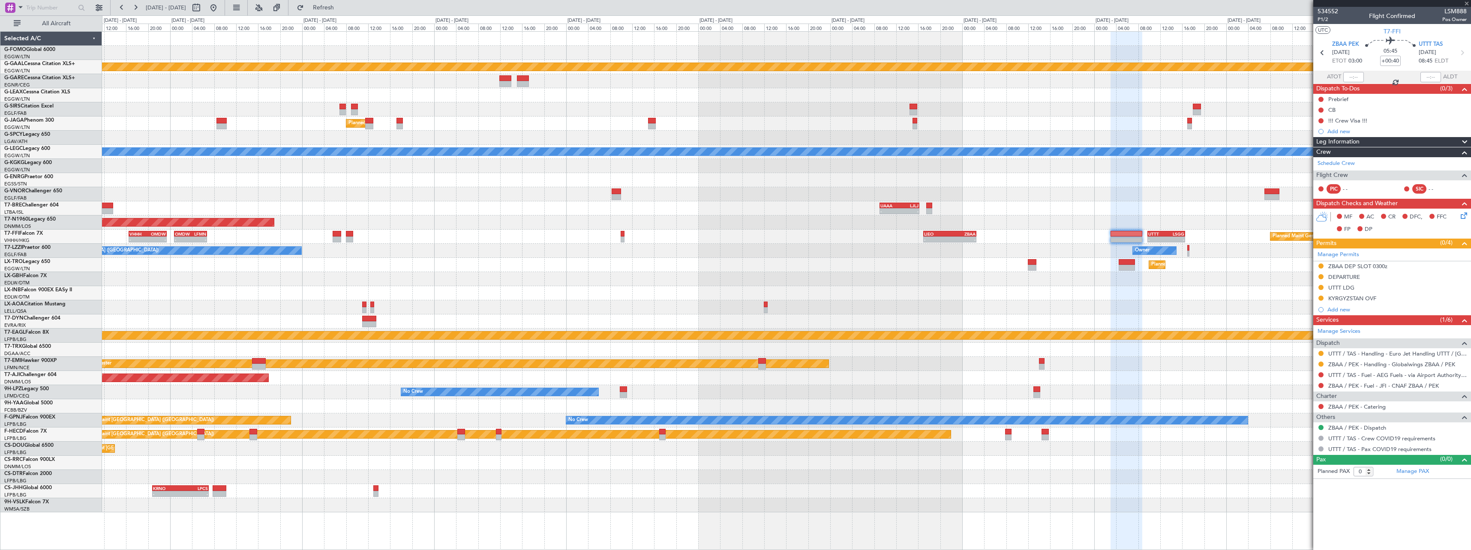
click at [937, 258] on div "Owner Owner Owner London (Farnborough)" at bounding box center [786, 251] width 1369 height 14
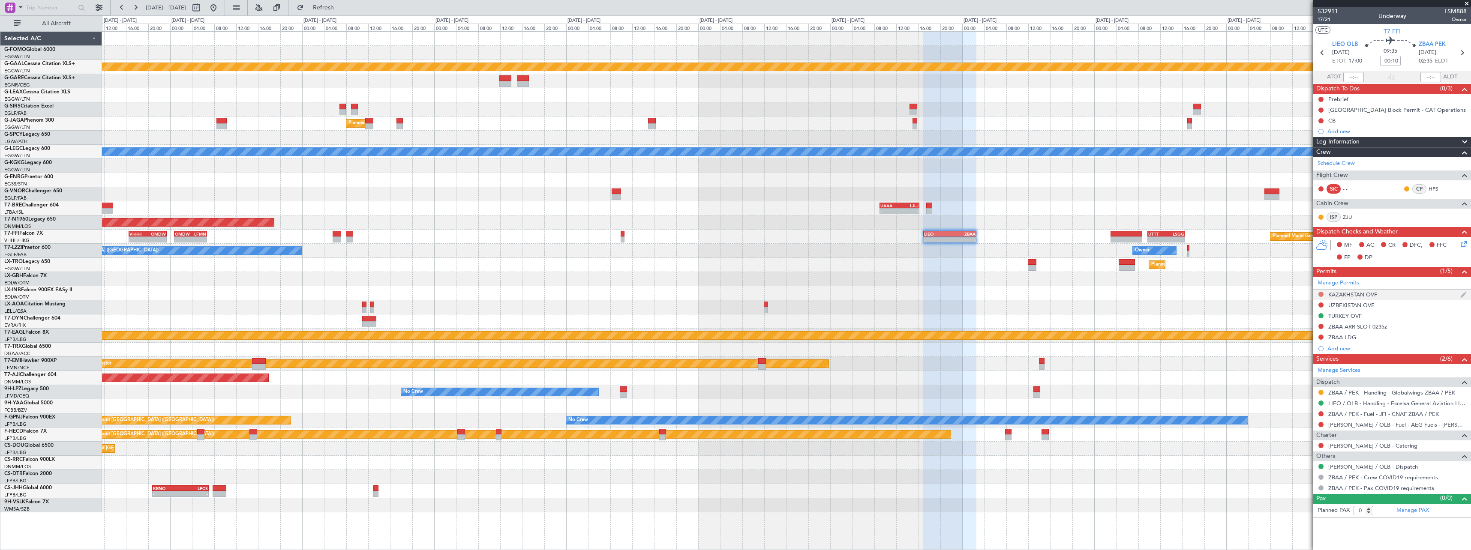
click at [1323, 292] on button at bounding box center [1320, 294] width 5 height 5
click at [1304, 330] on span "Requested" at bounding box center [1296, 332] width 27 height 9
click at [1321, 304] on button at bounding box center [1320, 305] width 5 height 5
click at [1310, 343] on span "Requested" at bounding box center [1296, 343] width 27 height 9
click at [1320, 327] on button at bounding box center [1320, 326] width 5 height 5
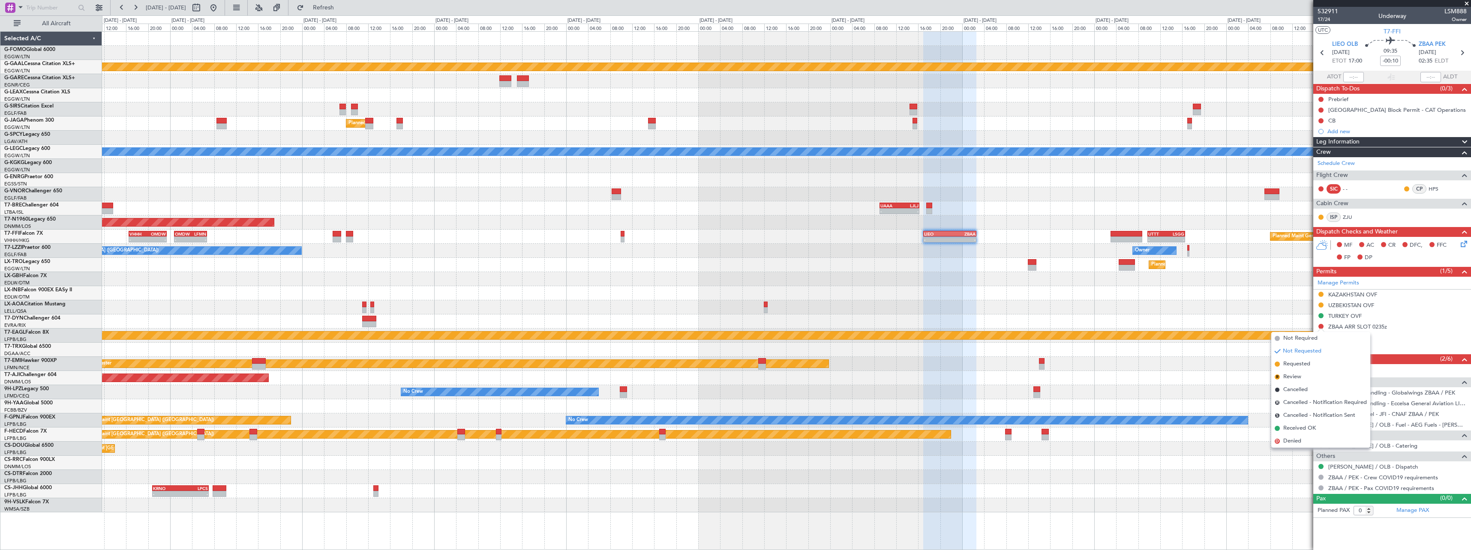
drag, startPoint x: 1307, startPoint y: 365, endPoint x: 1314, endPoint y: 360, distance: 8.3
click at [1307, 365] on span "Requested" at bounding box center [1296, 364] width 27 height 9
click at [1321, 339] on button at bounding box center [1320, 337] width 5 height 5
click at [1310, 374] on span "Requested" at bounding box center [1296, 375] width 27 height 9
click at [1352, 319] on div "TURKEY OVF" at bounding box center [1344, 315] width 33 height 7
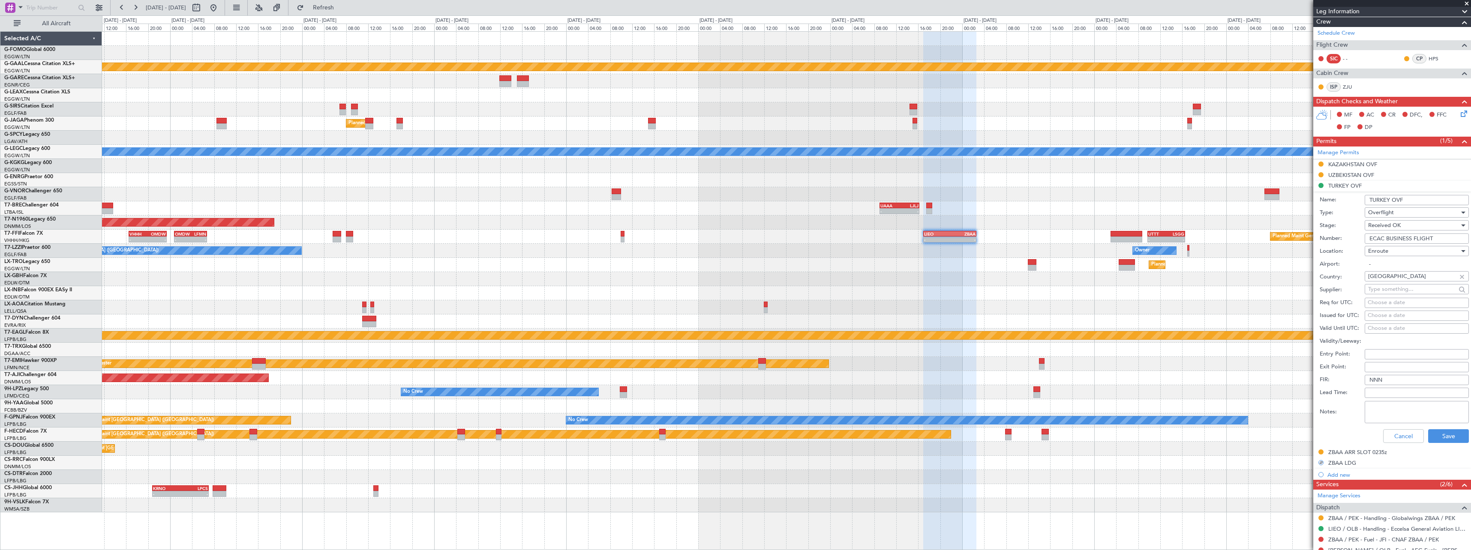
scroll to position [214, 0]
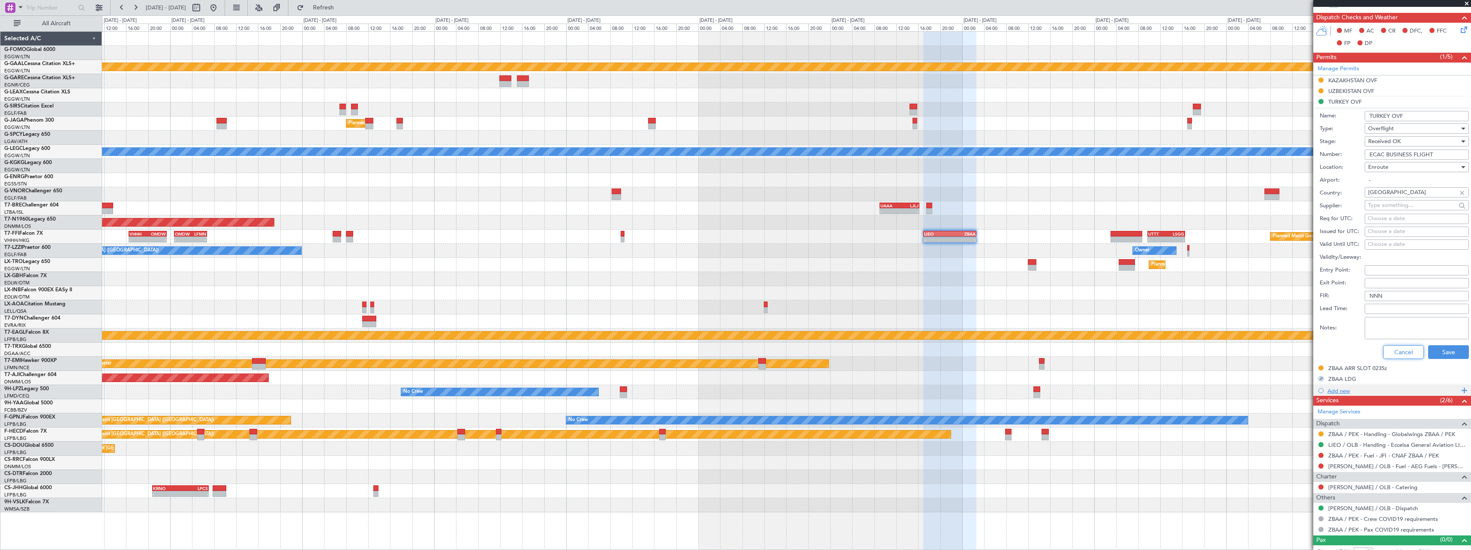
click at [1399, 353] on button "Cancel" at bounding box center [1403, 352] width 41 height 14
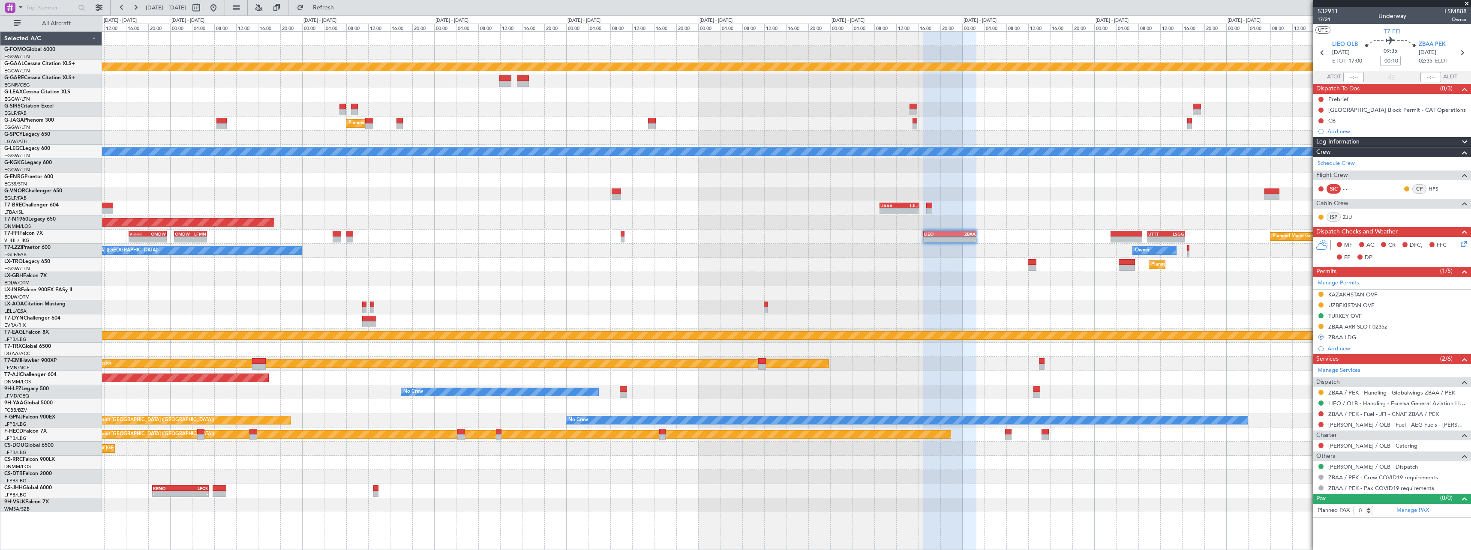
scroll to position [0, 0]
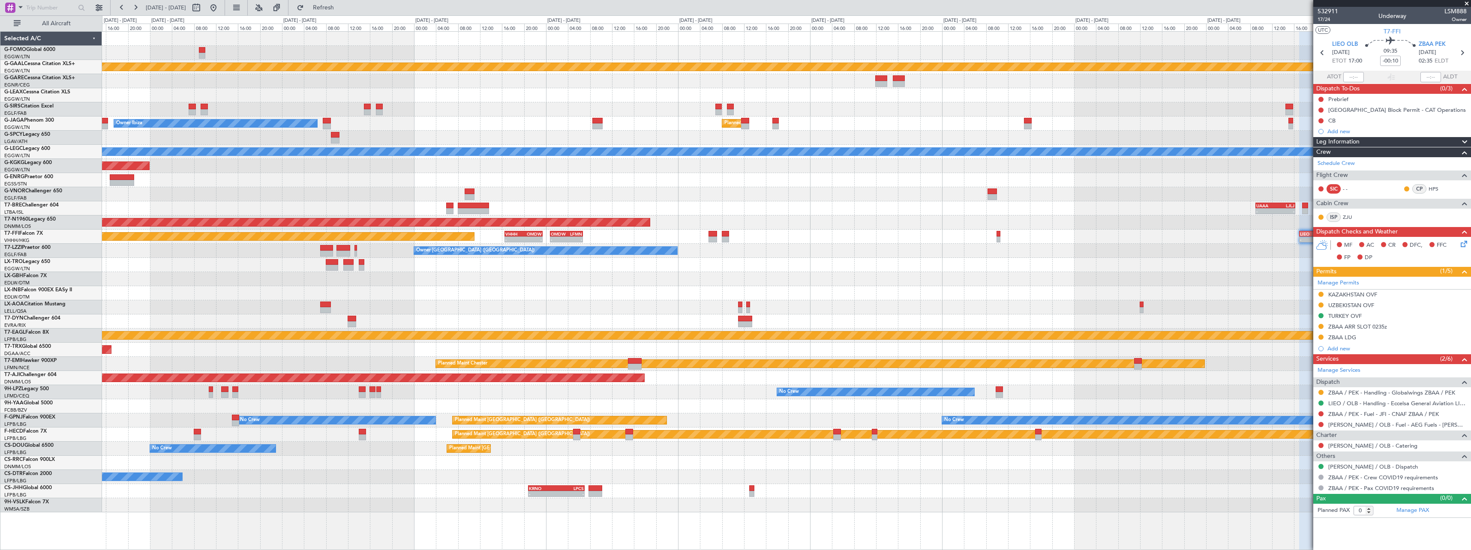
click at [1090, 274] on div "Planned Maint Dusseldorf Planned Maint London (Luton) Owner Ibiza A/C Unavailab…" at bounding box center [786, 272] width 1369 height 481
click at [946, 273] on div "Planned Maint Dusseldorf Owner Ibiza Planned Maint London (Luton) A/C Unavailab…" at bounding box center [786, 272] width 1369 height 481
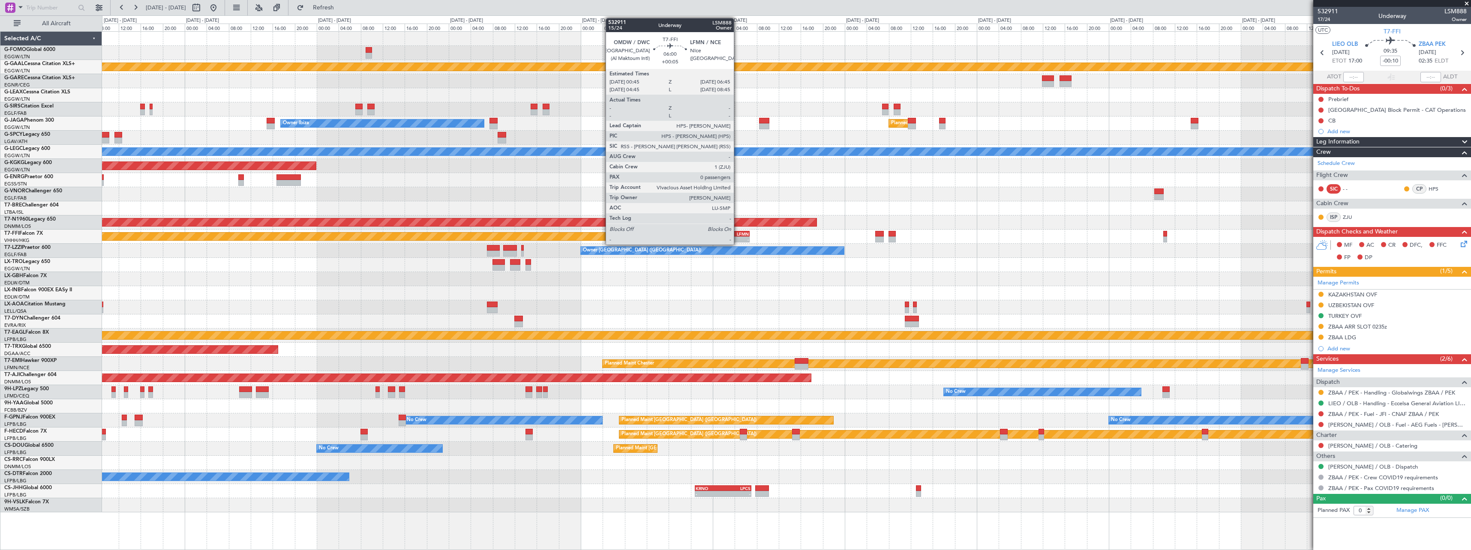
click at [738, 237] on div "-" at bounding box center [741, 239] width 16 height 5
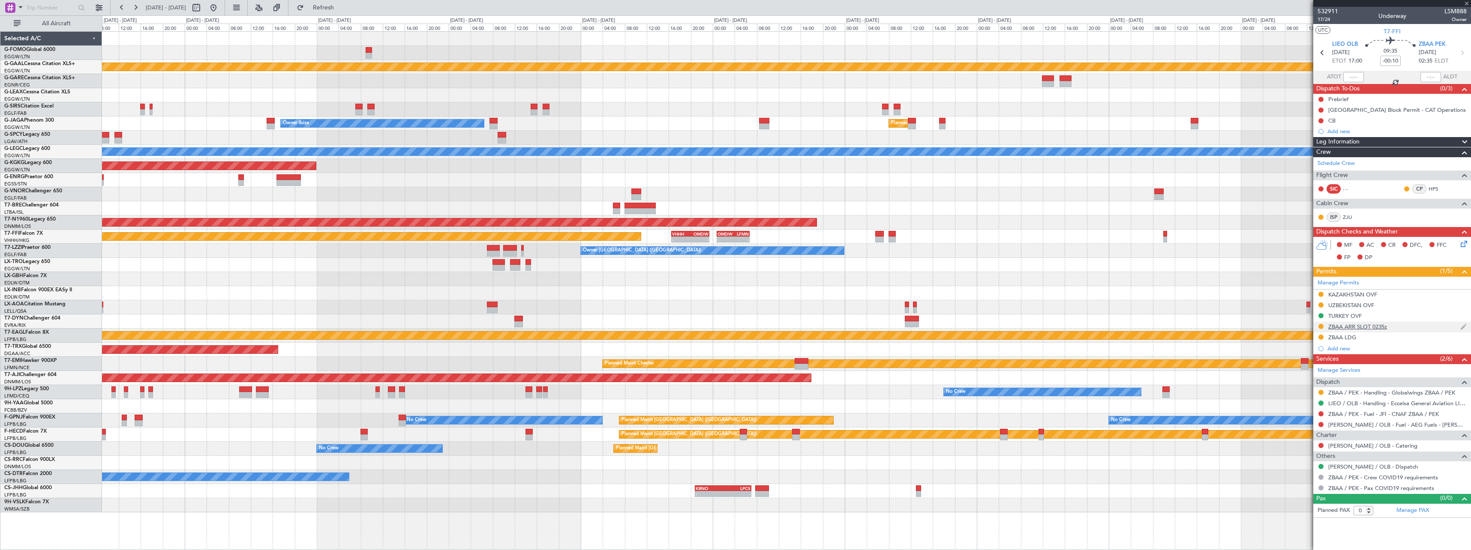
type input "+00:05"
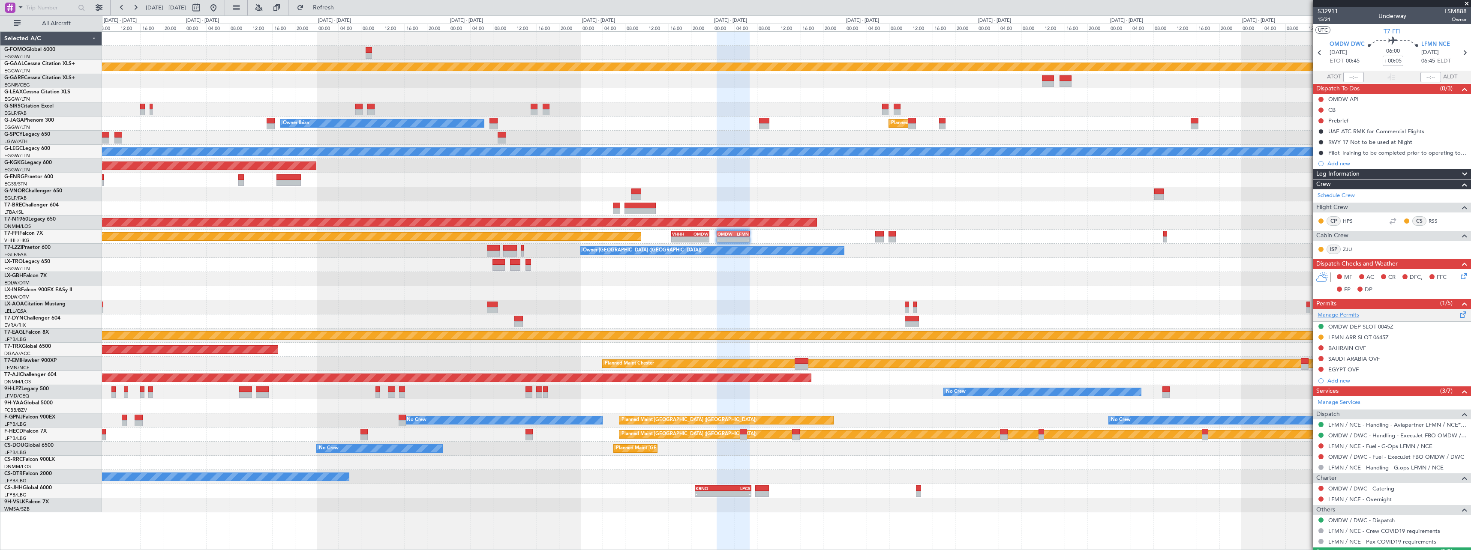
click at [1337, 317] on link "Manage Permits" at bounding box center [1339, 315] width 42 height 9
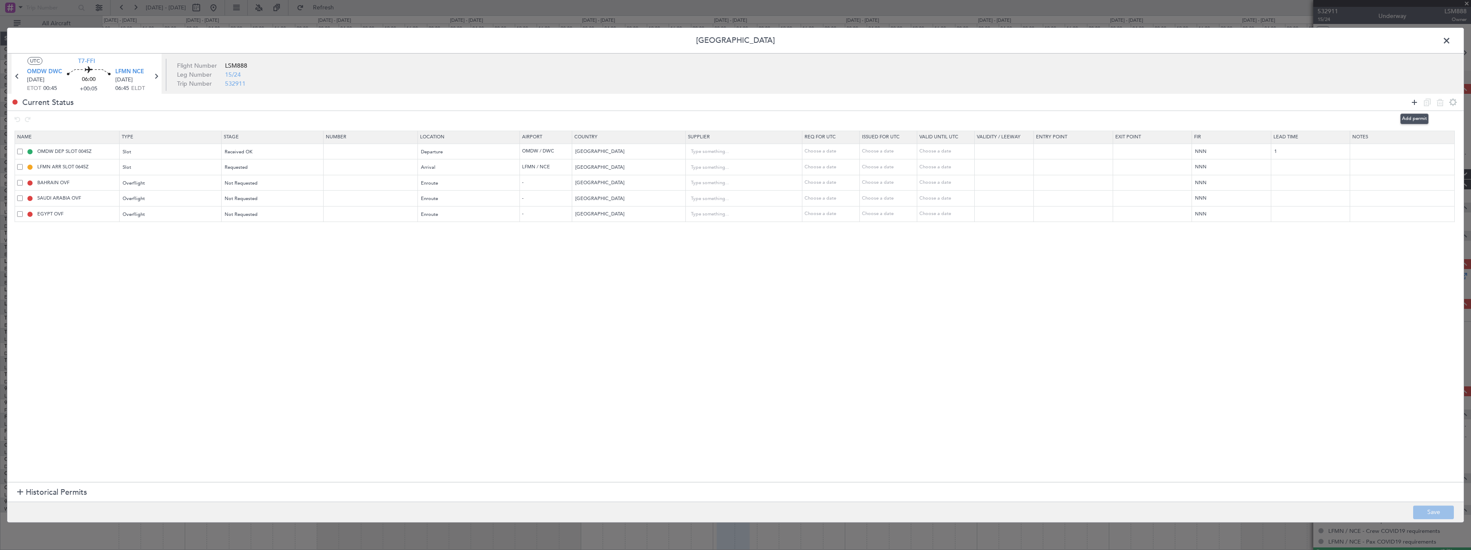
click at [1412, 103] on icon at bounding box center [1414, 102] width 10 height 10
click at [144, 232] on div "Type" at bounding box center [168, 230] width 90 height 13
click at [154, 277] on span "API" at bounding box center [173, 274] width 96 height 13
click at [274, 232] on div "Select an option" at bounding box center [270, 230] width 90 height 13
drag, startPoint x: 273, startPoint y: 263, endPoint x: 409, endPoint y: 243, distance: 138.2
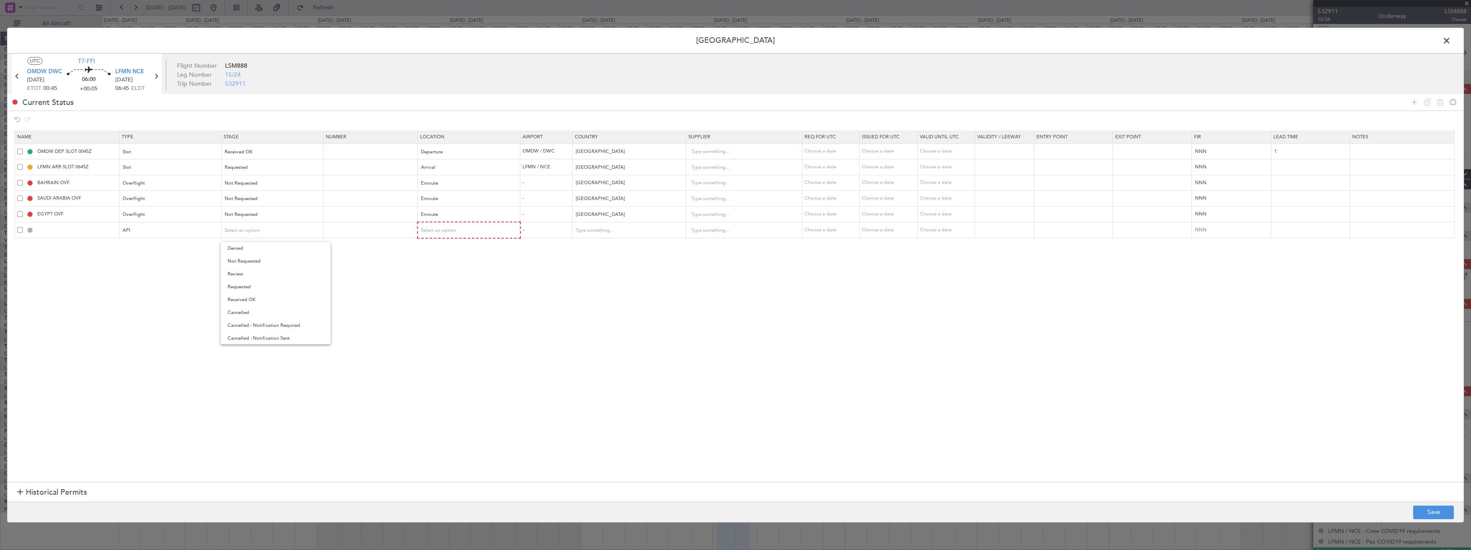
click at [274, 264] on span "Not Requested" at bounding box center [276, 261] width 96 height 13
click at [450, 233] on span "Select an option" at bounding box center [438, 230] width 35 height 6
click at [449, 252] on span "Departure" at bounding box center [474, 248] width 96 height 13
click at [1431, 511] on button "Save" at bounding box center [1433, 513] width 41 height 14
type input "OMDW DEP API"
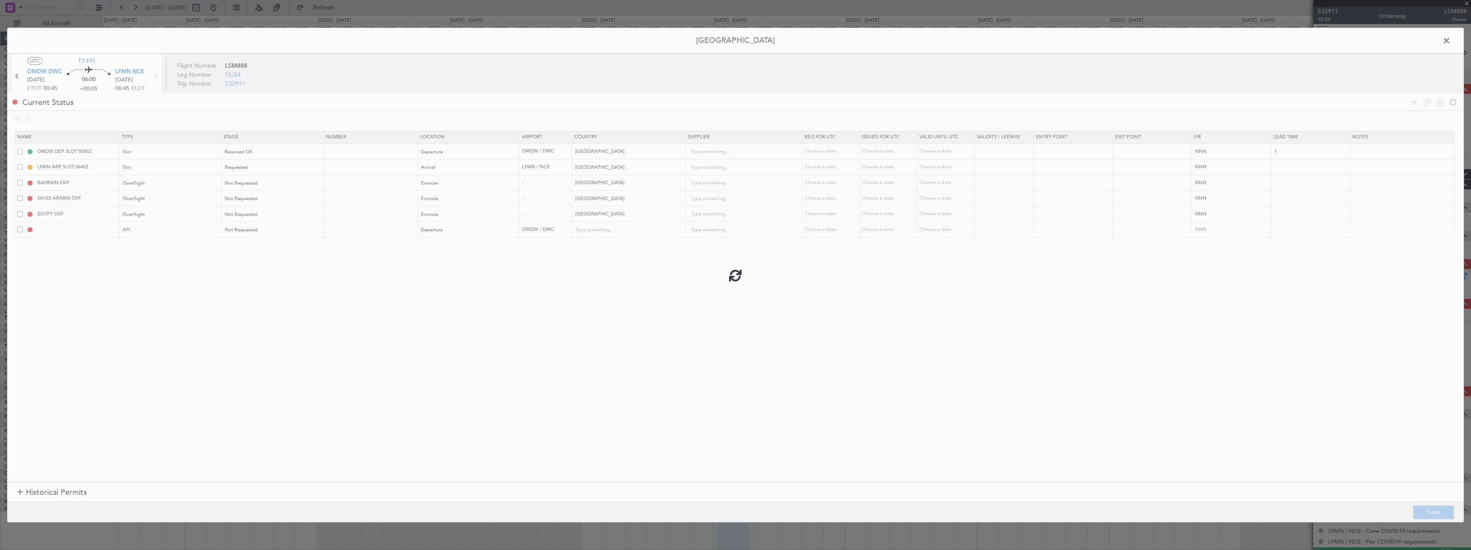
type input "United Arab Emirates"
type input "NNN"
type input "1"
click at [1451, 43] on span at bounding box center [1451, 42] width 0 height 17
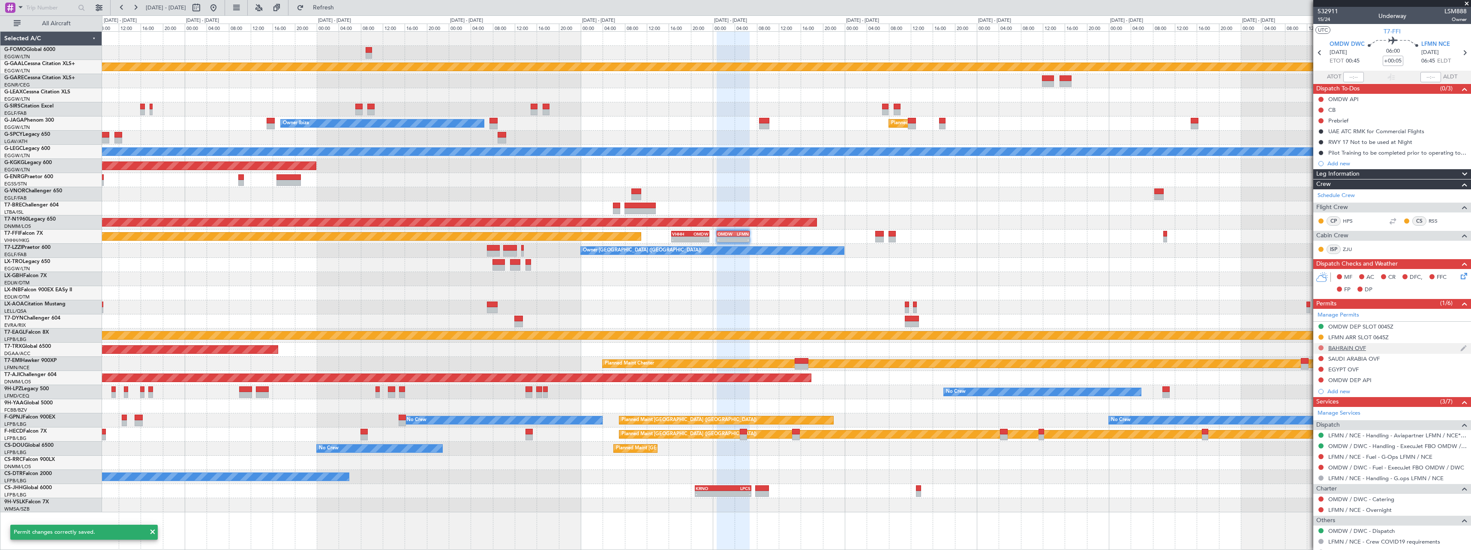
click at [1322, 348] on button at bounding box center [1320, 347] width 5 height 5
click at [1300, 386] on span "Requested" at bounding box center [1296, 385] width 27 height 9
click at [1322, 360] on button at bounding box center [1320, 358] width 5 height 5
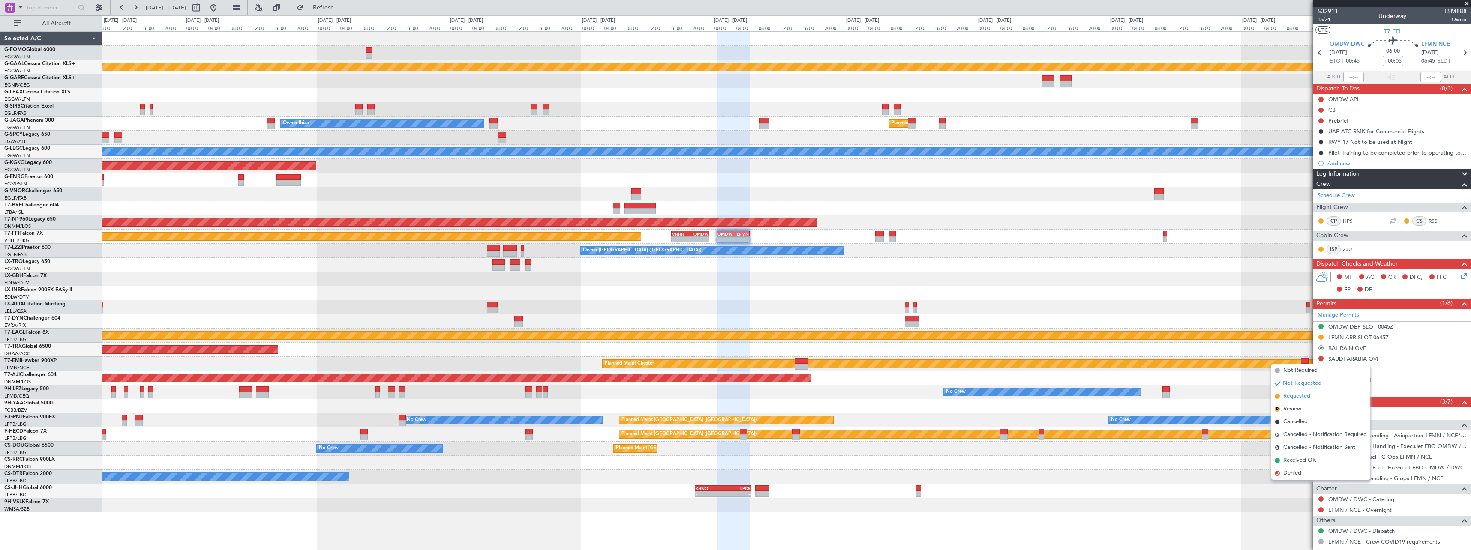
click at [1305, 397] on span "Requested" at bounding box center [1296, 396] width 27 height 9
click at [1321, 371] on button at bounding box center [1320, 369] width 5 height 5
click at [1303, 408] on span "Requested" at bounding box center [1296, 407] width 27 height 9
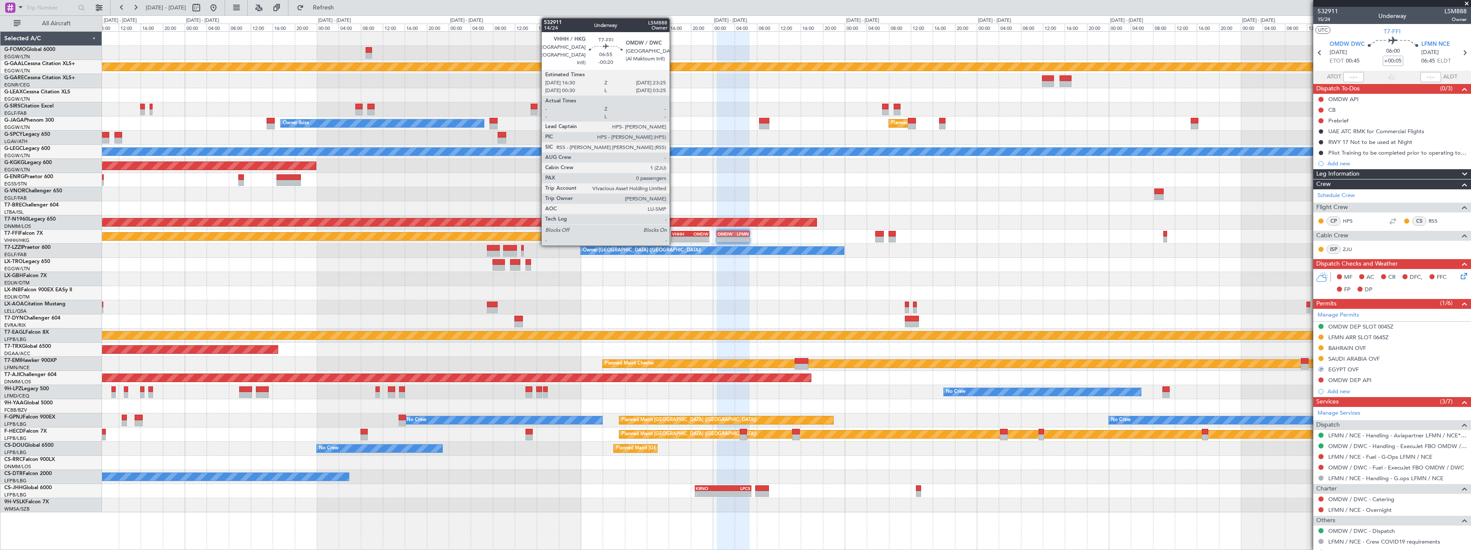
click at [679, 233] on div "VHHH" at bounding box center [681, 233] width 18 height 5
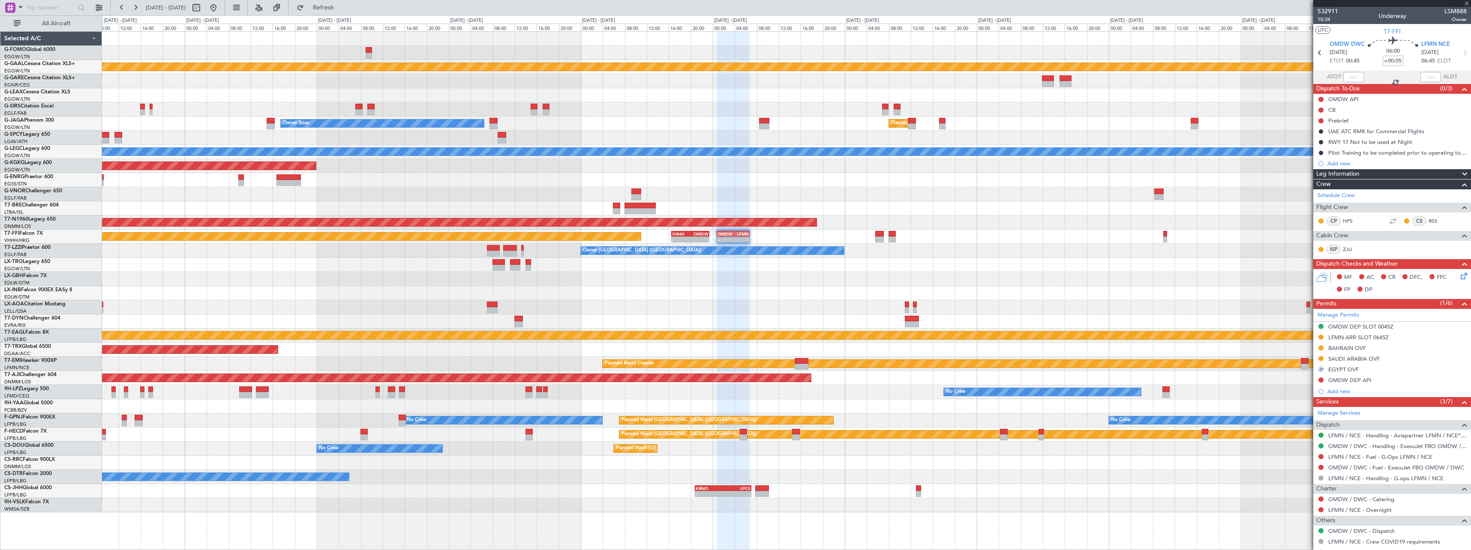
type input "-00:20"
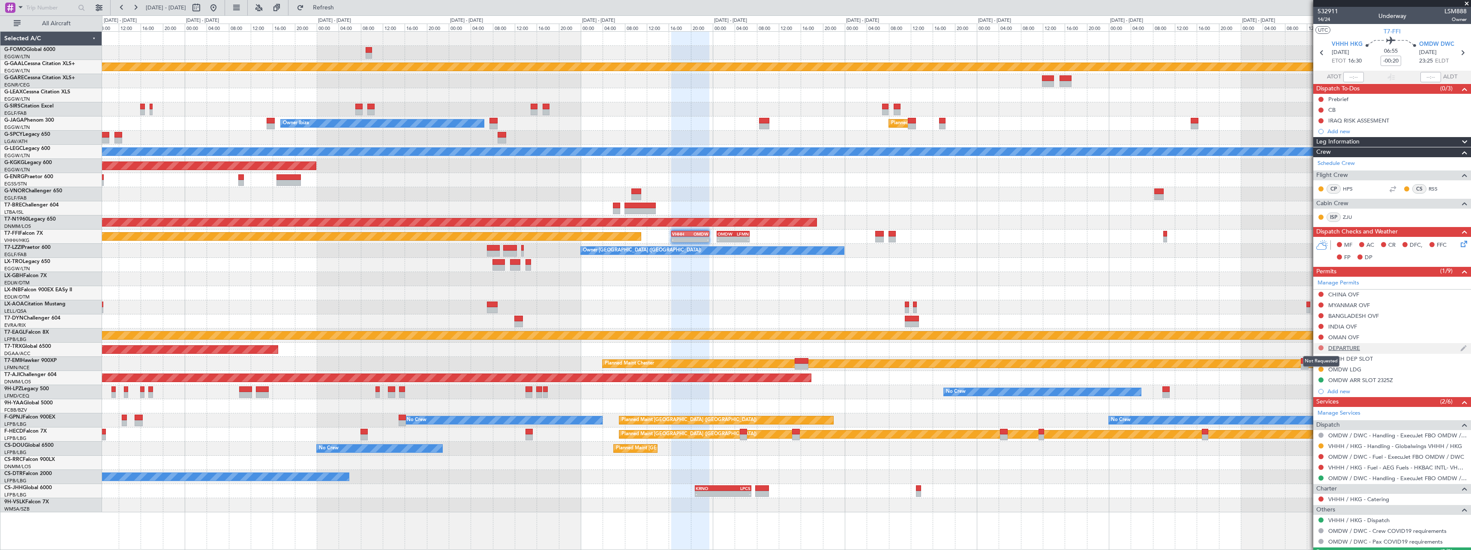
click at [1322, 348] on button at bounding box center [1320, 347] width 5 height 5
drag, startPoint x: 1291, startPoint y: 387, endPoint x: 1321, endPoint y: 385, distance: 30.1
click at [1291, 387] on span "Requested" at bounding box center [1296, 385] width 27 height 9
click at [1321, 357] on button at bounding box center [1320, 358] width 5 height 5
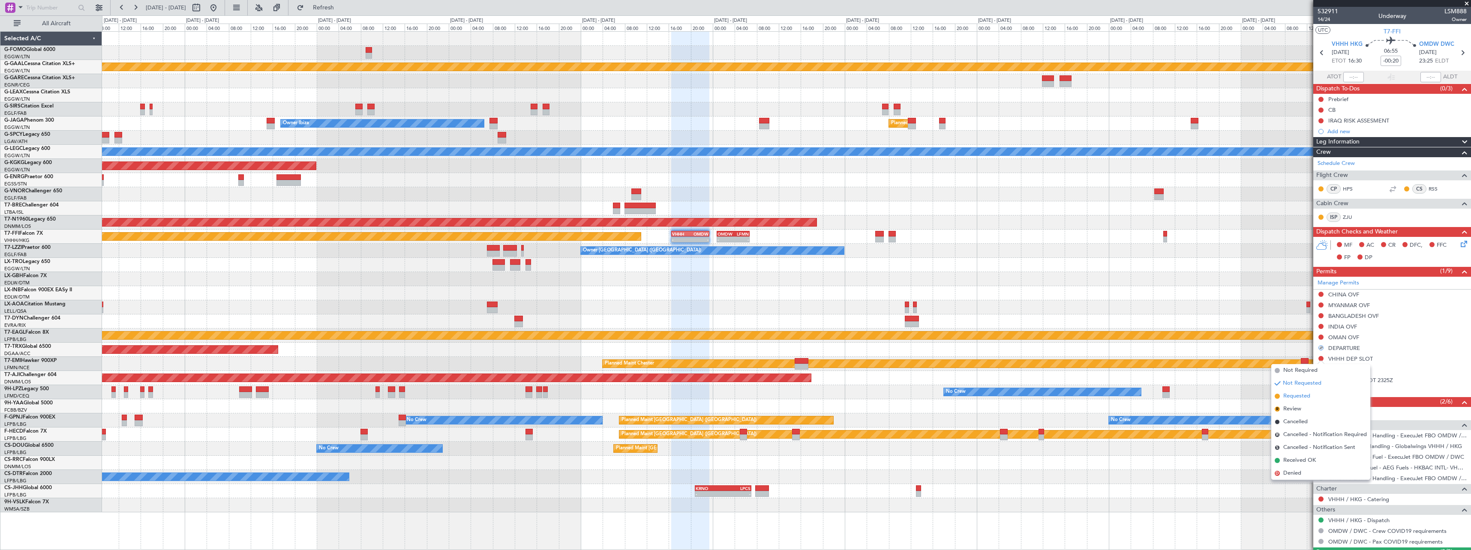
click at [1304, 397] on span "Requested" at bounding box center [1296, 396] width 27 height 9
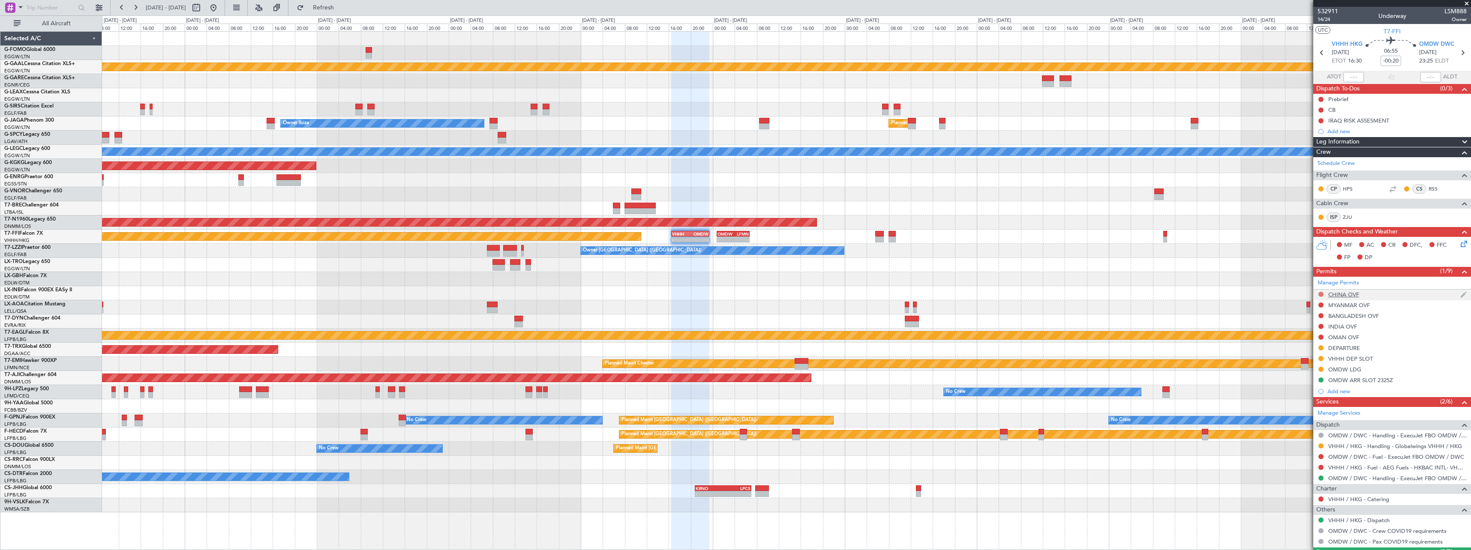
click at [1322, 294] on button at bounding box center [1320, 294] width 5 height 5
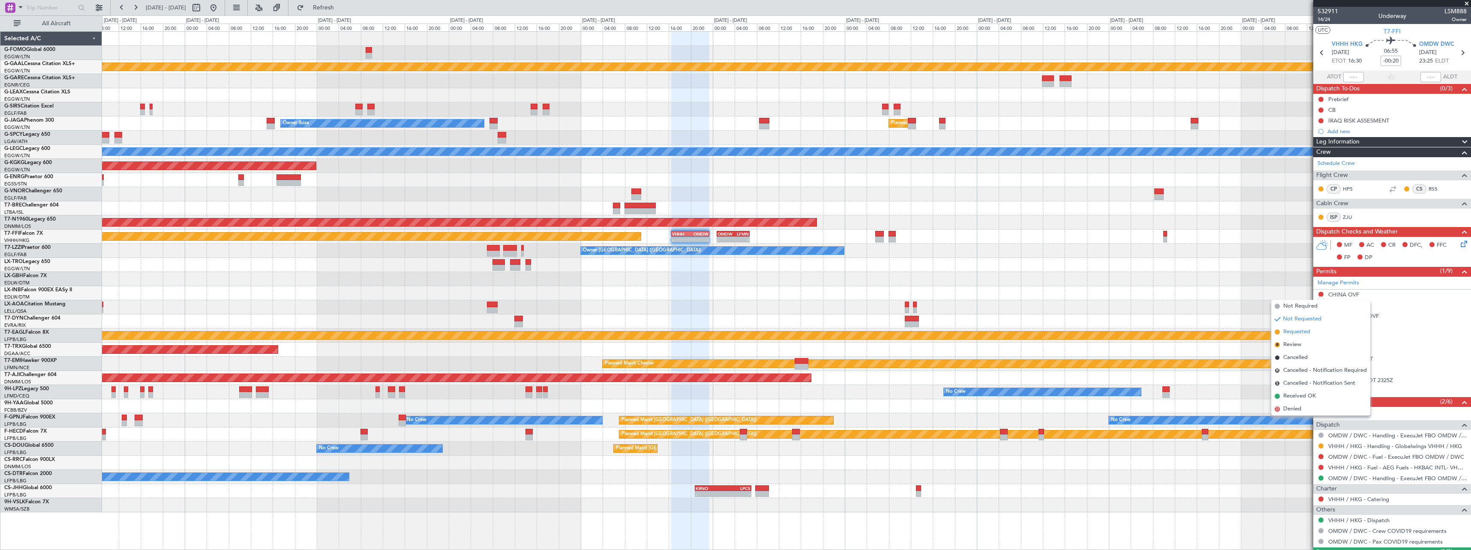
click at [1306, 333] on span "Requested" at bounding box center [1296, 332] width 27 height 9
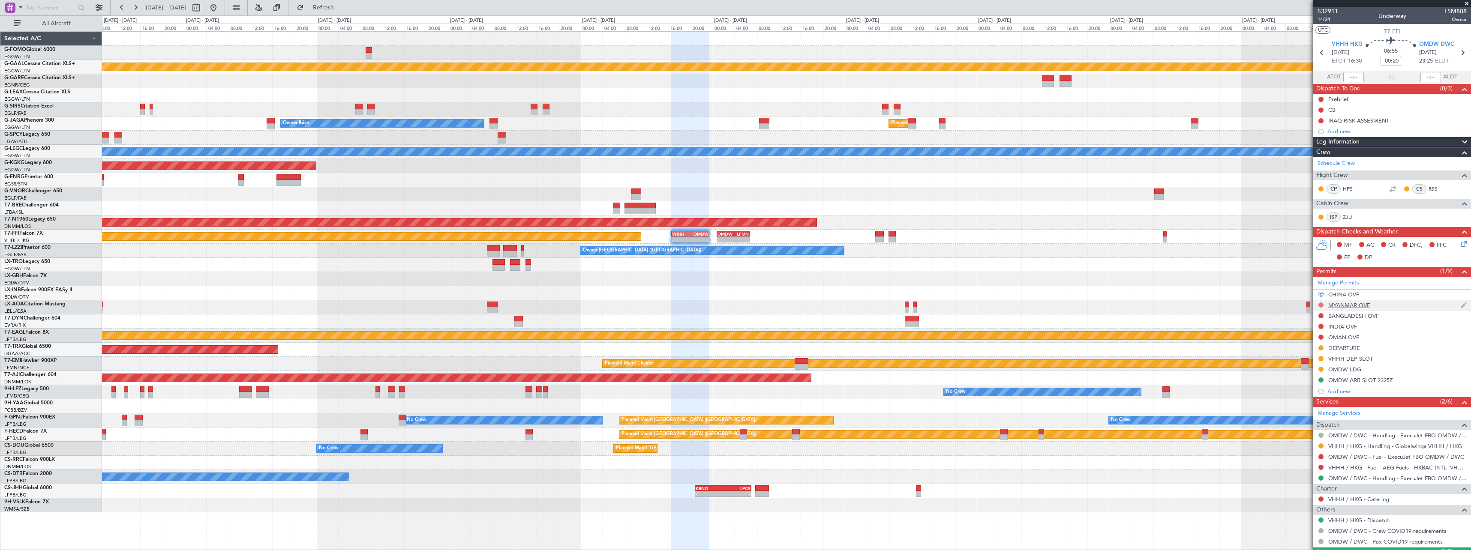
click at [1321, 305] on button at bounding box center [1320, 305] width 5 height 5
click at [1300, 342] on span "Requested" at bounding box center [1296, 343] width 27 height 9
click at [1321, 316] on button at bounding box center [1320, 315] width 5 height 5
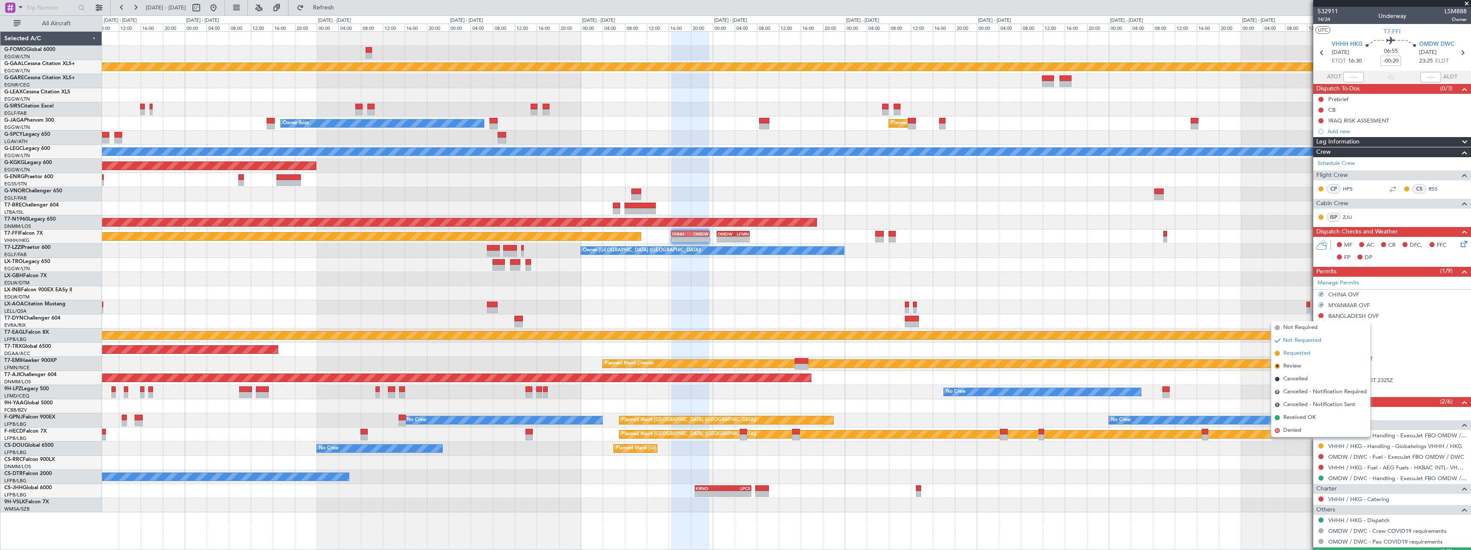
click at [1299, 353] on span "Requested" at bounding box center [1296, 353] width 27 height 9
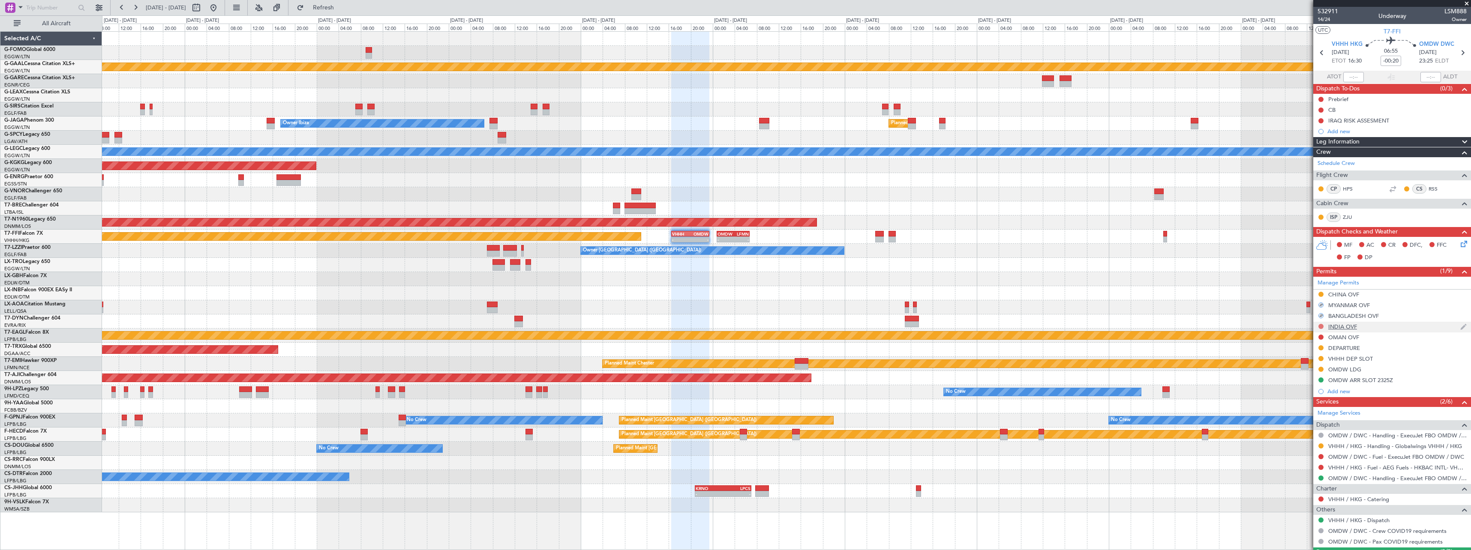
click at [1321, 325] on button at bounding box center [1320, 326] width 5 height 5
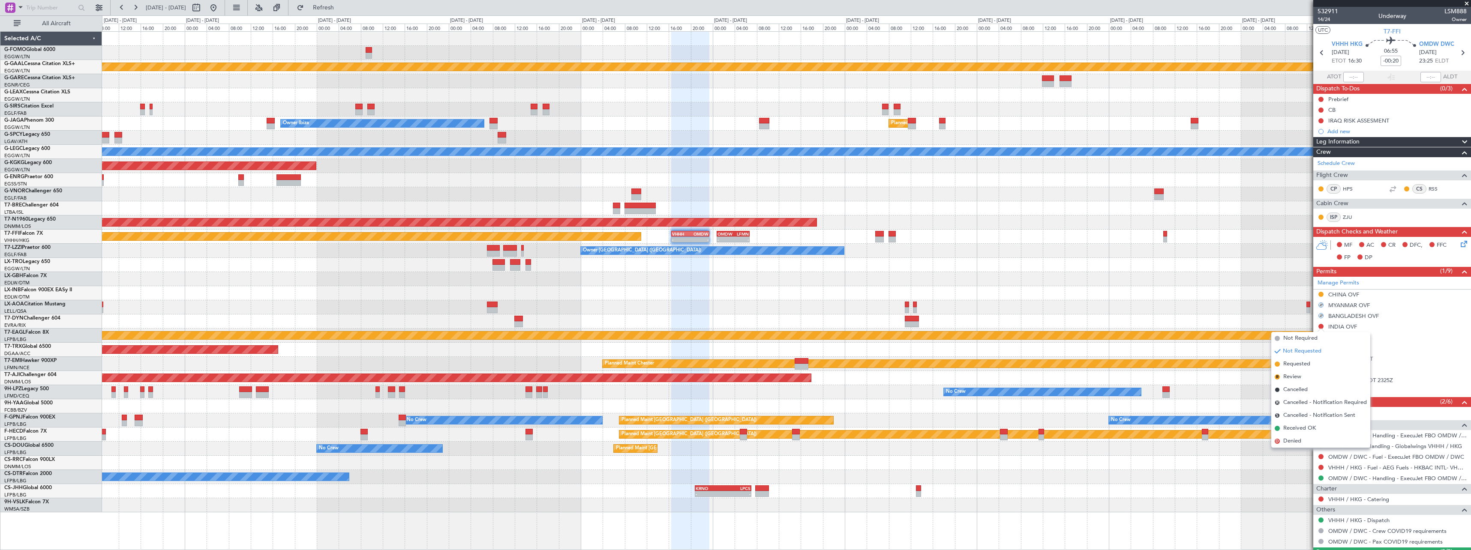
click at [1304, 363] on span "Requested" at bounding box center [1296, 364] width 27 height 9
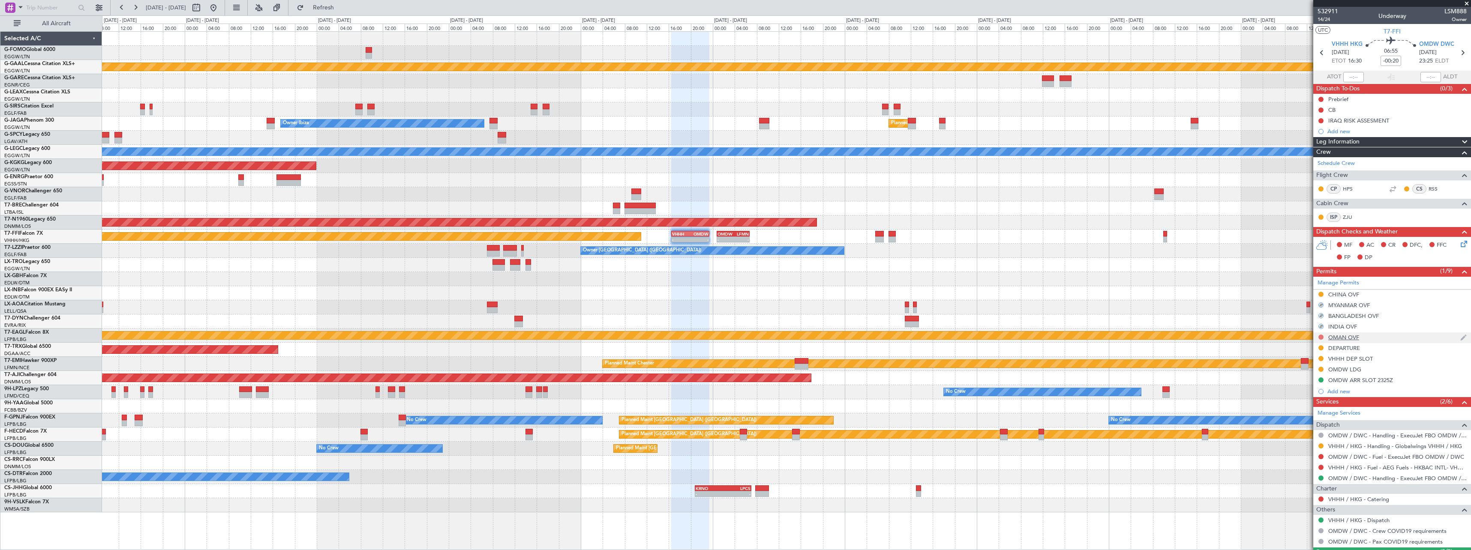
click at [1321, 336] on button at bounding box center [1320, 337] width 5 height 5
click at [1306, 376] on span "Requested" at bounding box center [1296, 375] width 27 height 9
click at [1342, 296] on div "CHINA OVF" at bounding box center [1343, 294] width 31 height 7
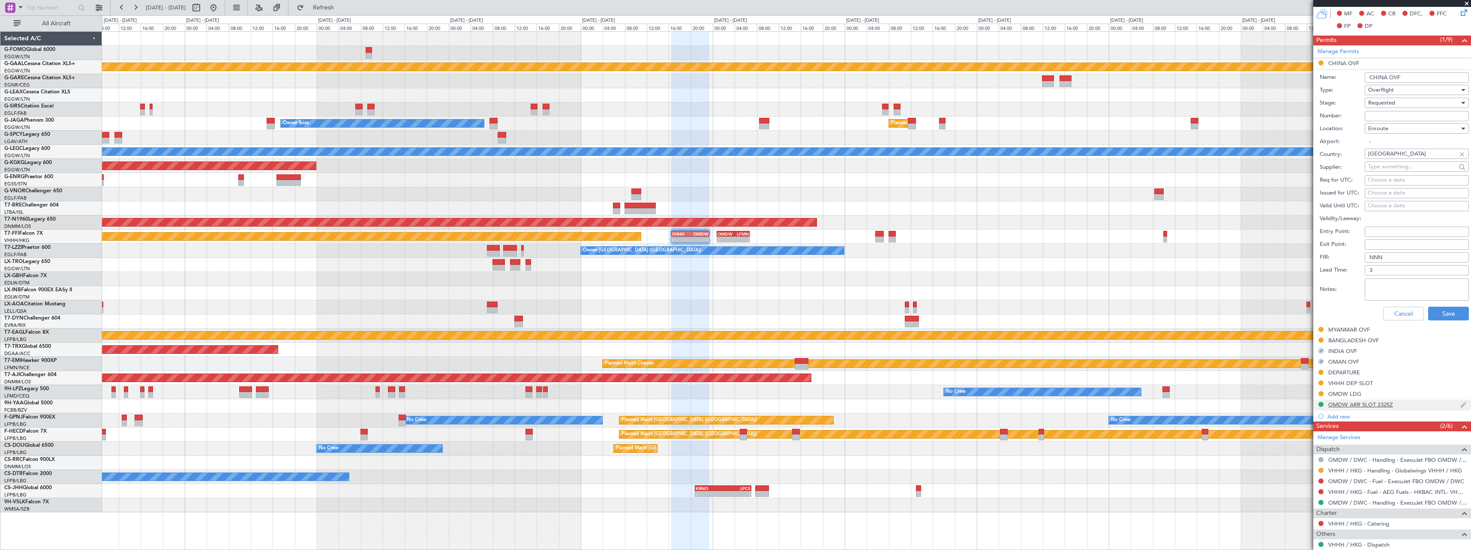
scroll to position [257, 0]
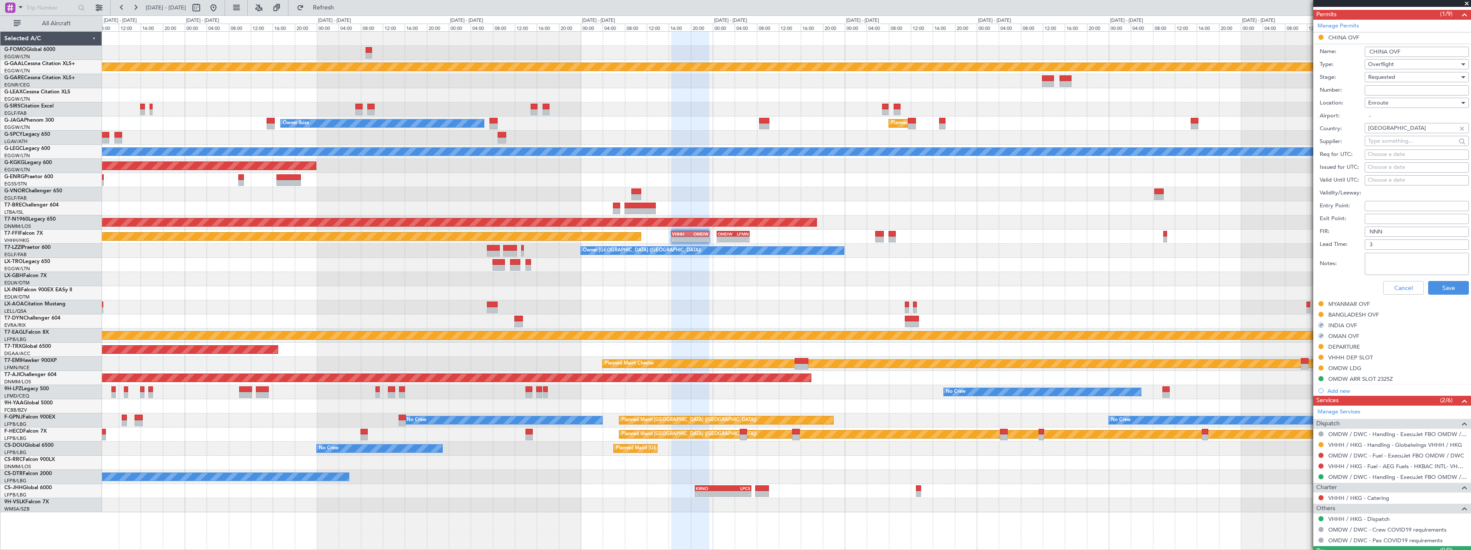
click at [1390, 262] on textarea "Notes:" at bounding box center [1417, 264] width 104 height 22
drag, startPoint x: 1401, startPoint y: 270, endPoint x: 1338, endPoint y: 256, distance: 64.4
click at [1338, 258] on div "Notes: UAS ETD 1230z" at bounding box center [1394, 264] width 149 height 26
type textarea "UAS ETD 1230z"
click at [1447, 289] on button "Save" at bounding box center [1448, 288] width 41 height 14
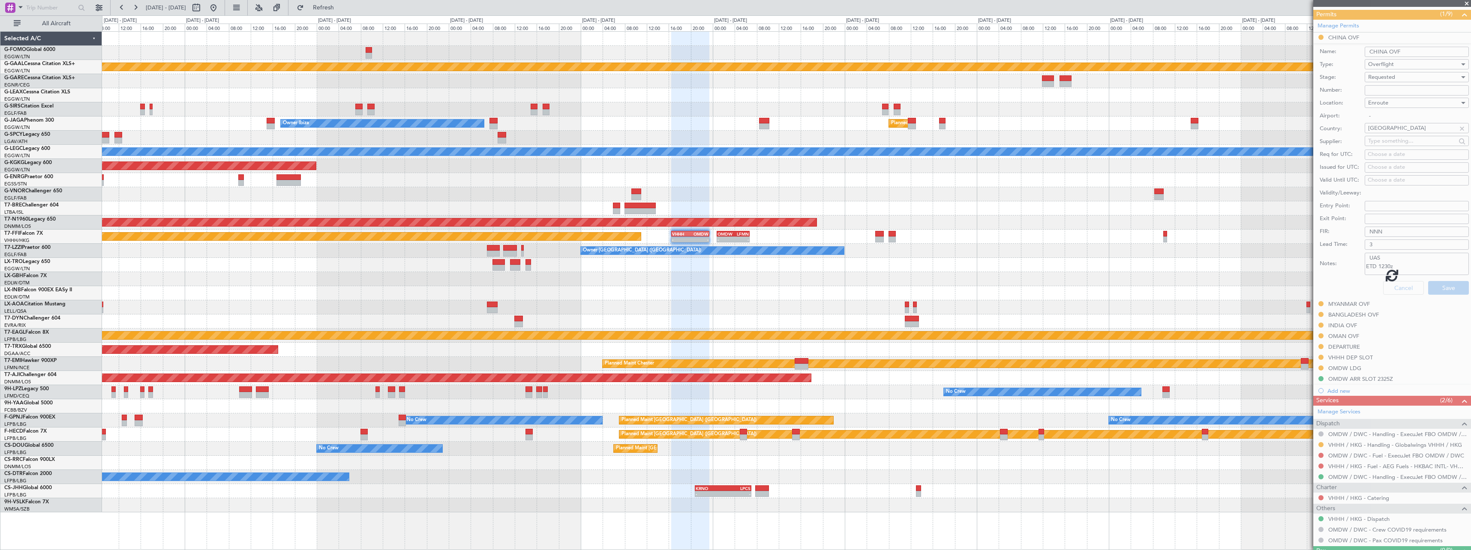
scroll to position [21, 0]
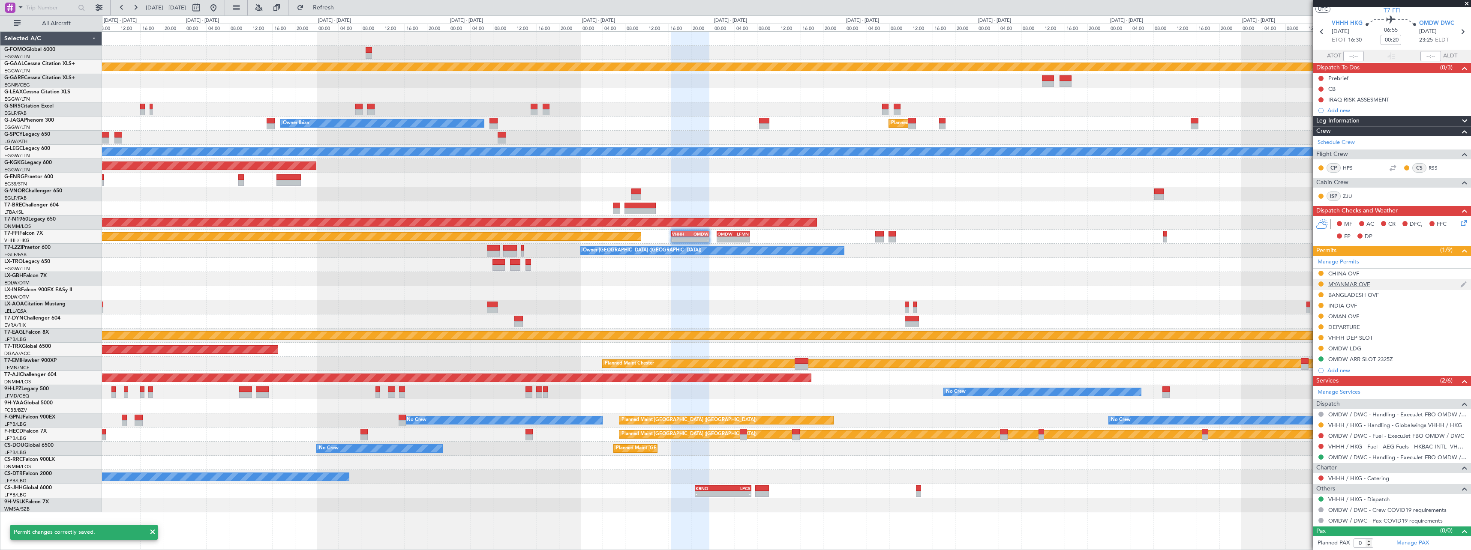
click at [1363, 286] on div "MYANMAR OVF" at bounding box center [1349, 284] width 42 height 7
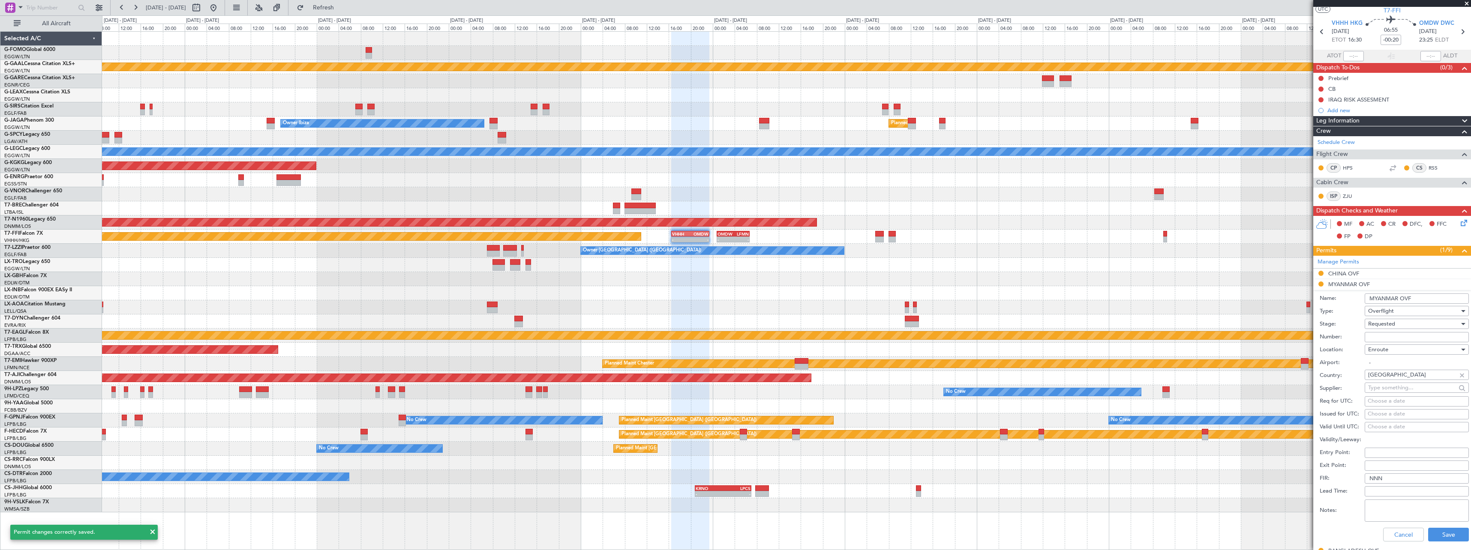
scroll to position [257, 0]
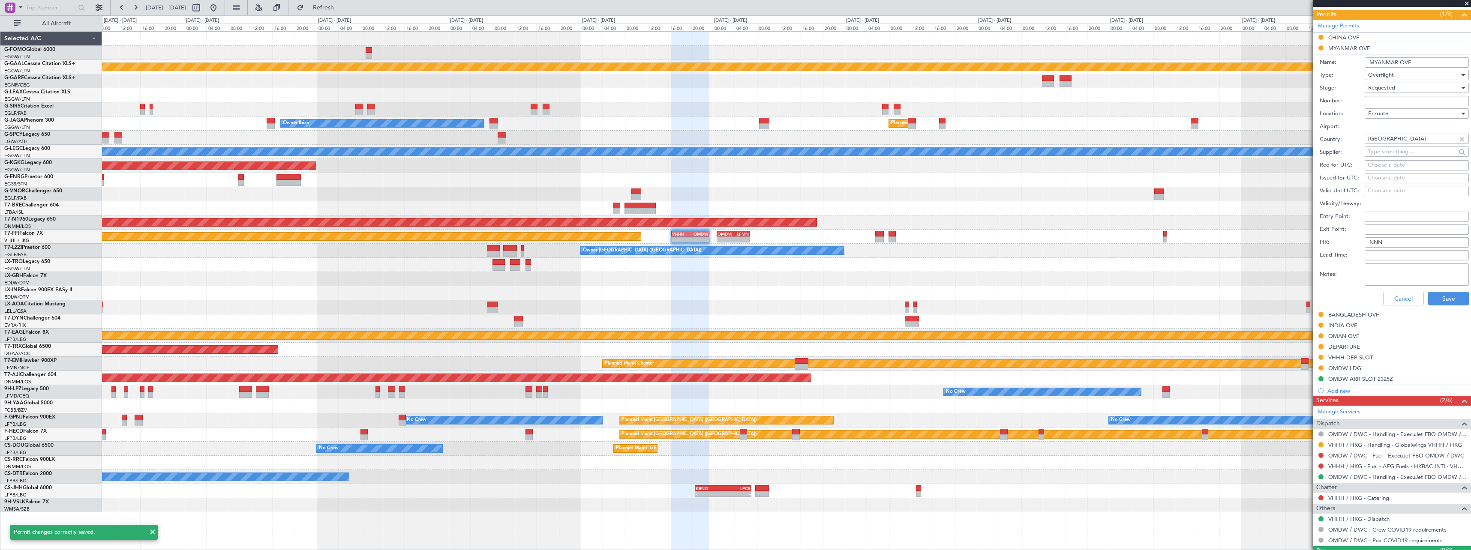
click at [1385, 271] on textarea "Notes:" at bounding box center [1417, 275] width 104 height 22
paste textarea "UAS ETD 1230z"
type textarea "UAS ETD 1230z"
click at [1443, 302] on button "Save" at bounding box center [1448, 299] width 41 height 14
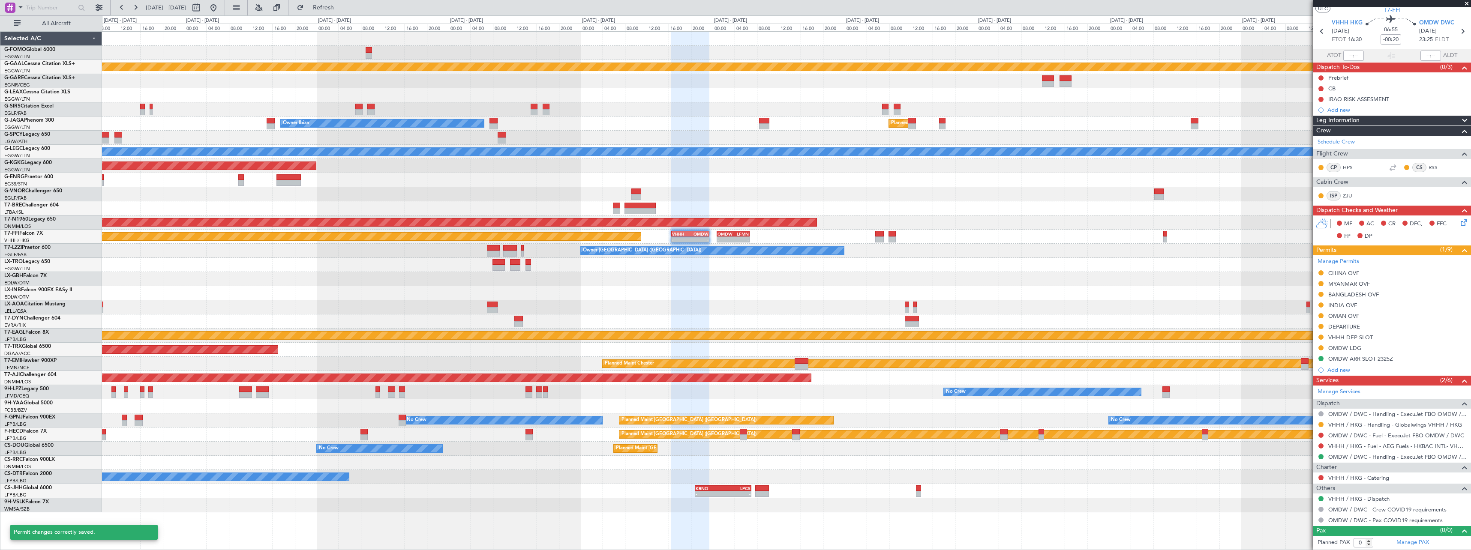
scroll to position [21, 0]
click at [1355, 297] on div "BANGLADESH OVF" at bounding box center [1353, 294] width 51 height 7
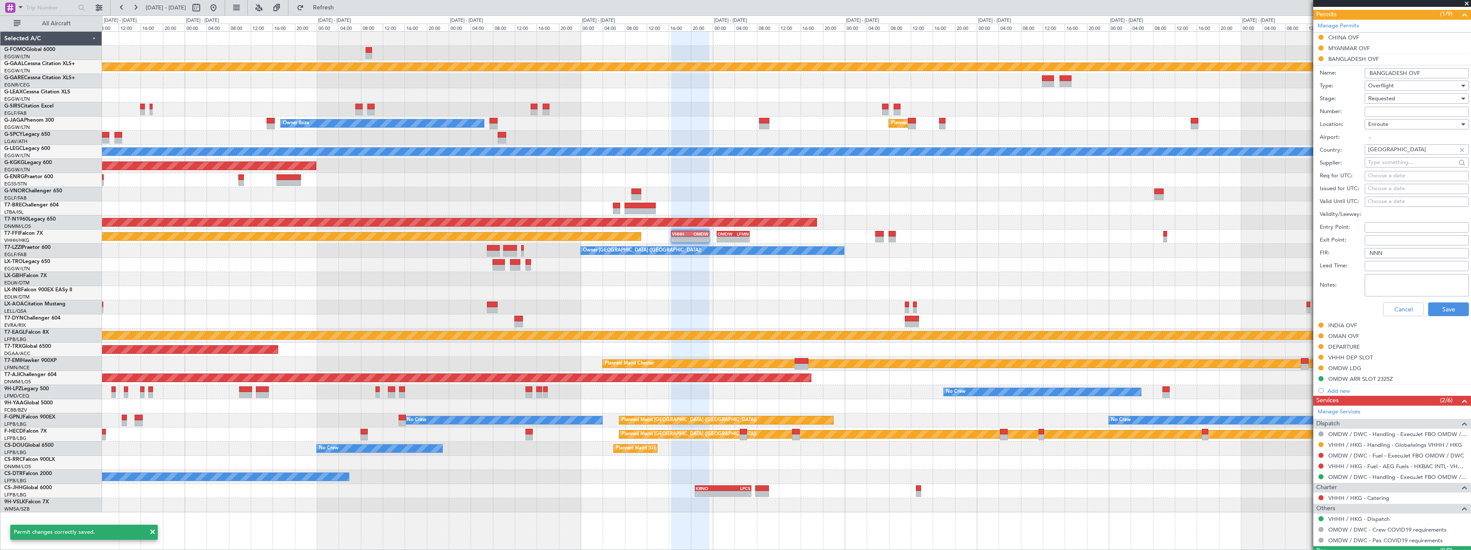
click at [1407, 285] on textarea "Notes:" at bounding box center [1417, 285] width 104 height 22
paste textarea "UAS ETD 1230z"
type textarea "UAS ETD 1230z"
click at [1439, 308] on button "Save" at bounding box center [1448, 310] width 41 height 14
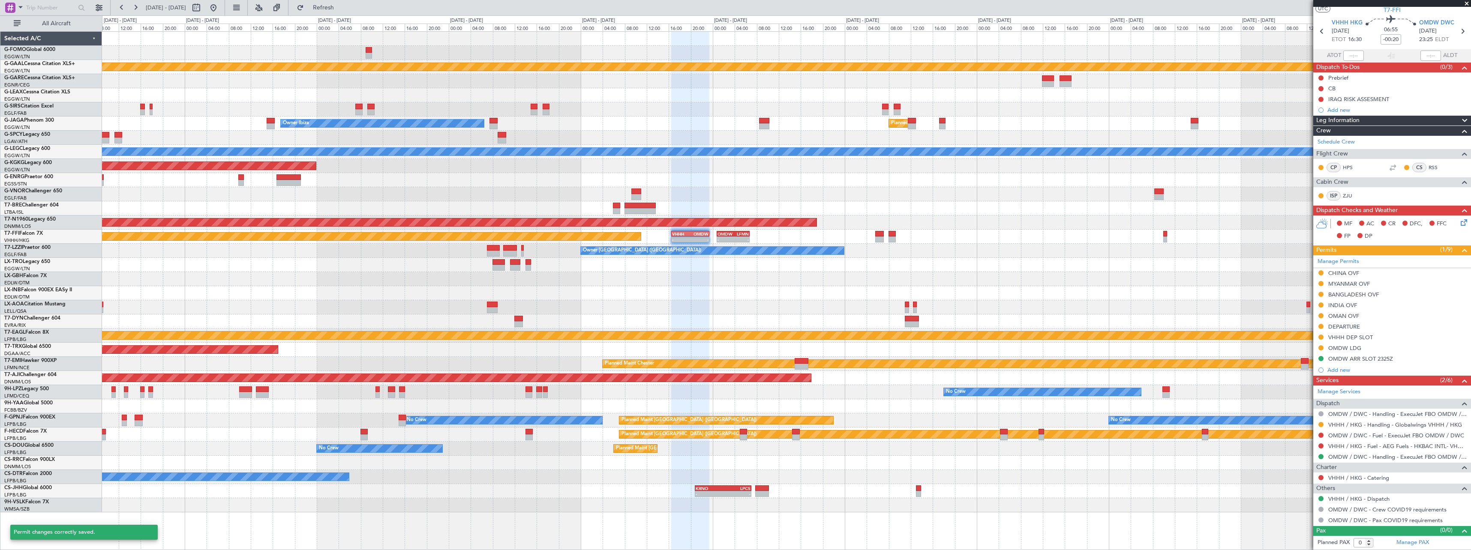
scroll to position [21, 0]
click at [1357, 317] on div "OMAN OVF" at bounding box center [1343, 316] width 31 height 7
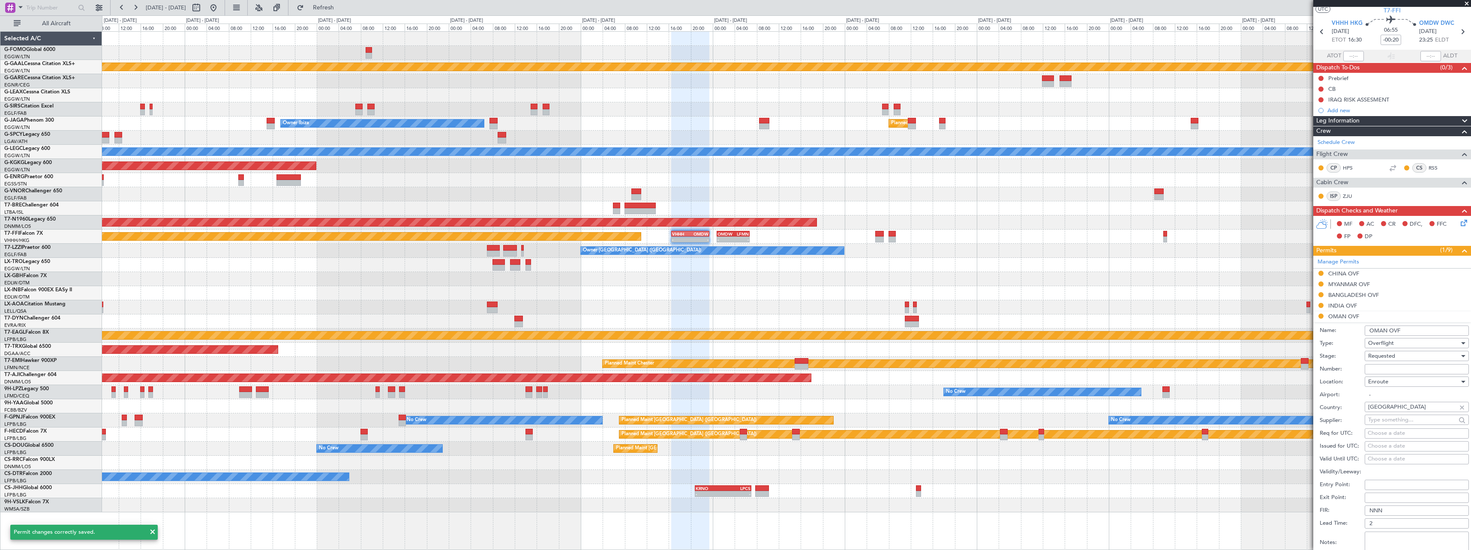
scroll to position [257, 0]
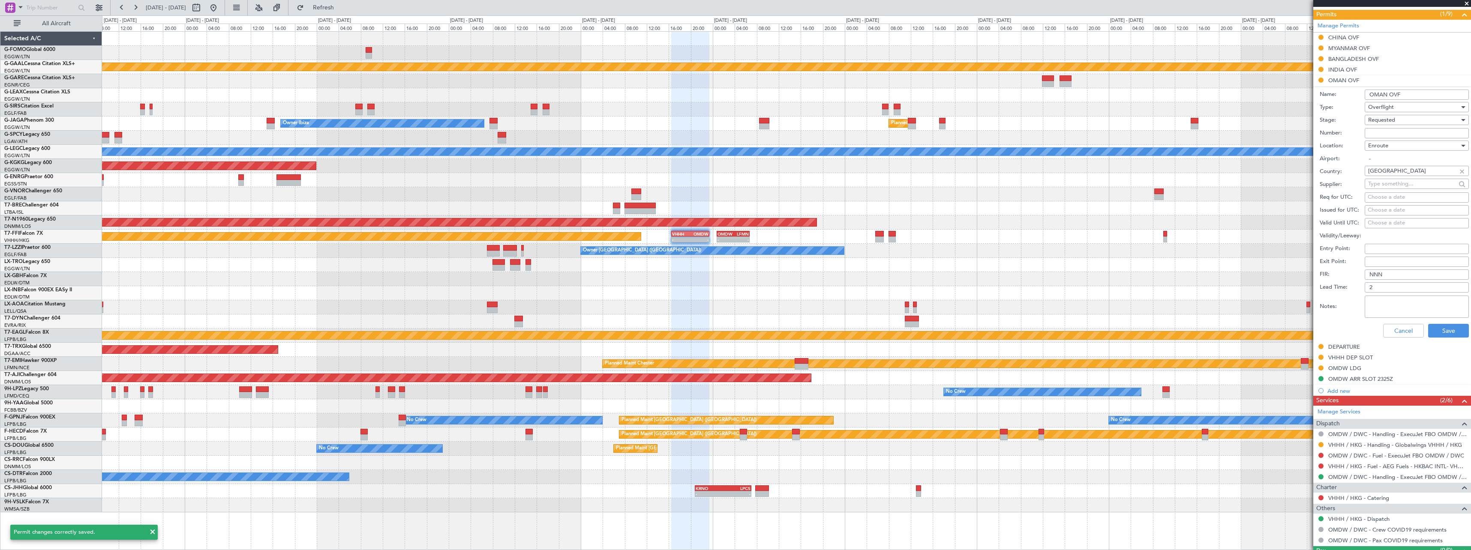
click at [1404, 307] on textarea "Notes:" at bounding box center [1417, 307] width 104 height 22
paste textarea "UAS ETD 1230z"
type textarea "UAS ETD 1230z"
click at [1452, 335] on button "Save" at bounding box center [1448, 331] width 41 height 14
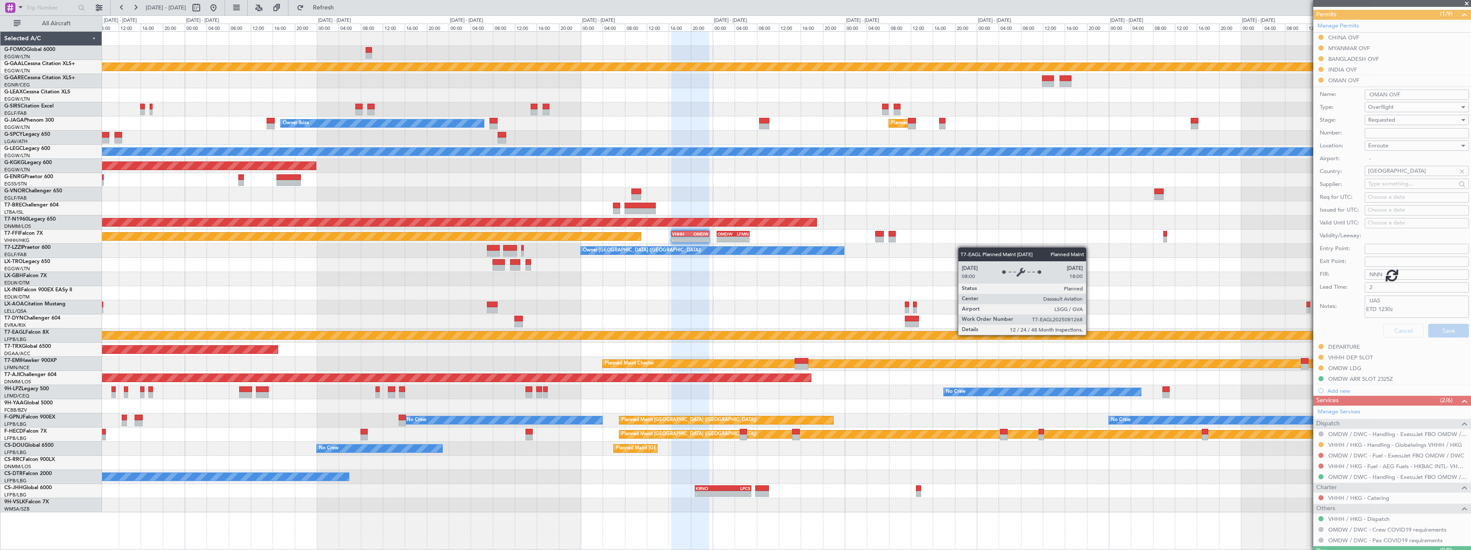
scroll to position [21, 0]
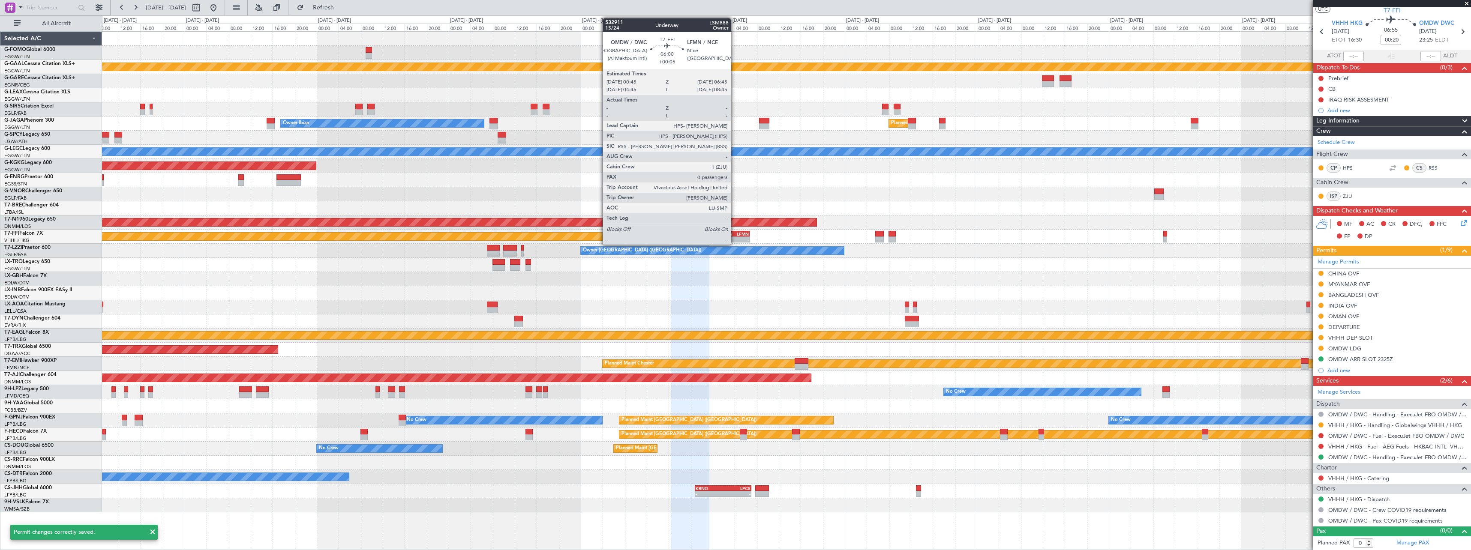
click at [735, 239] on div "-" at bounding box center [741, 239] width 16 height 5
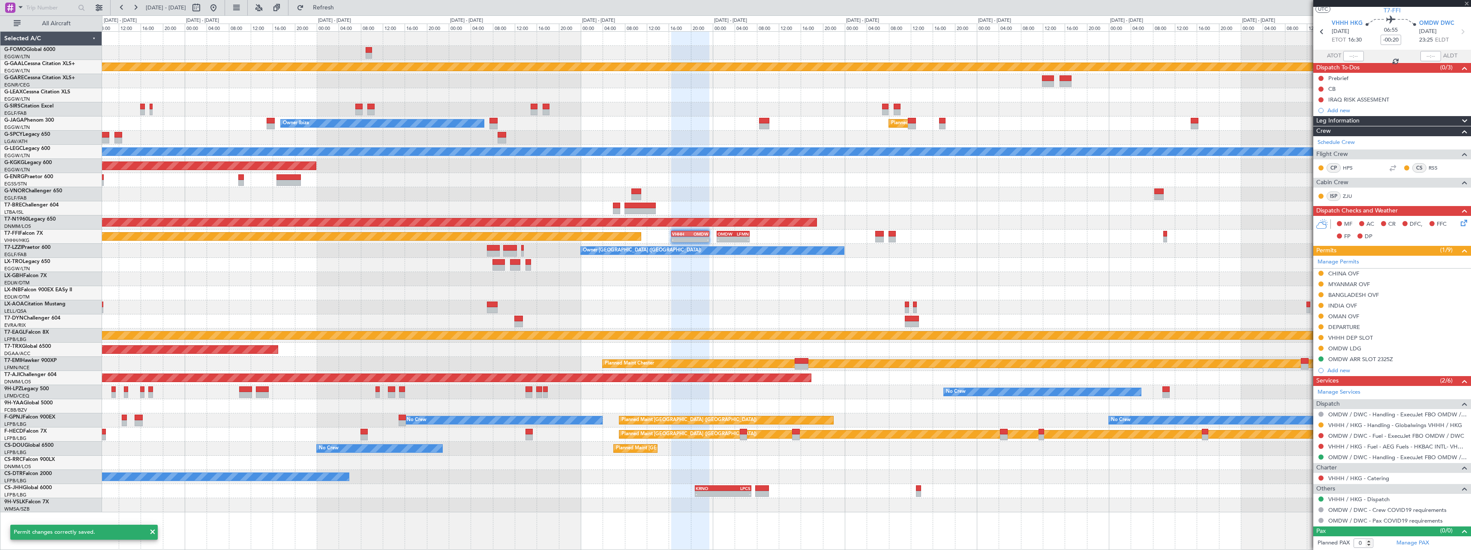
type input "+00:05"
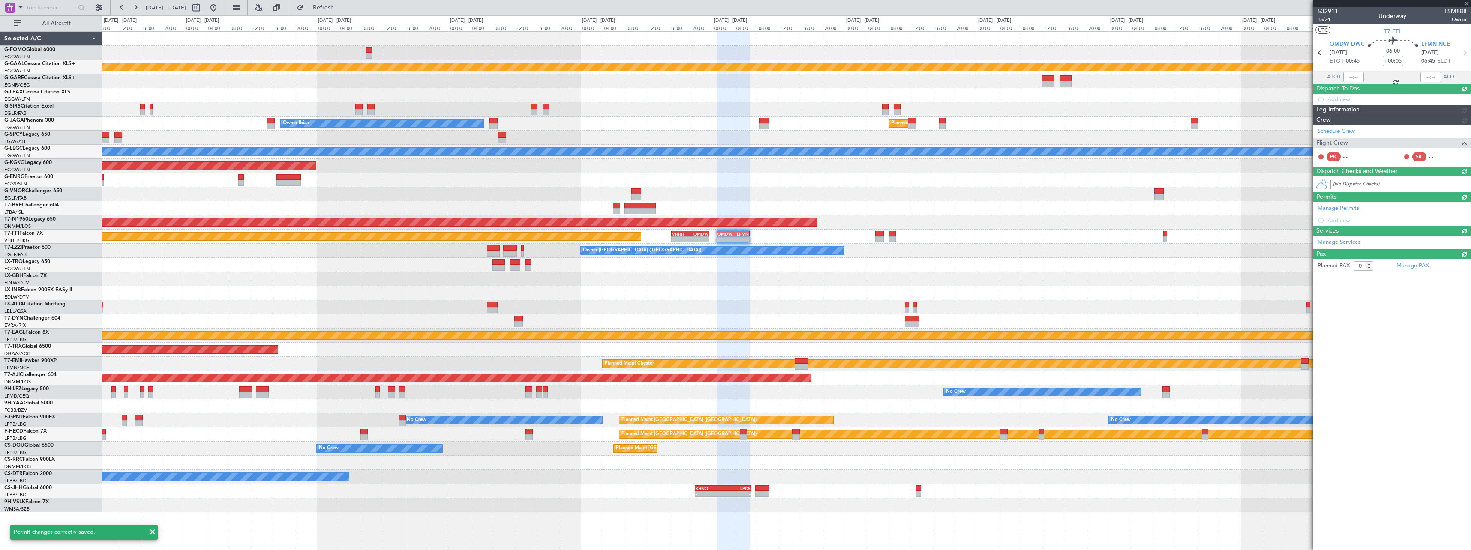
scroll to position [0, 0]
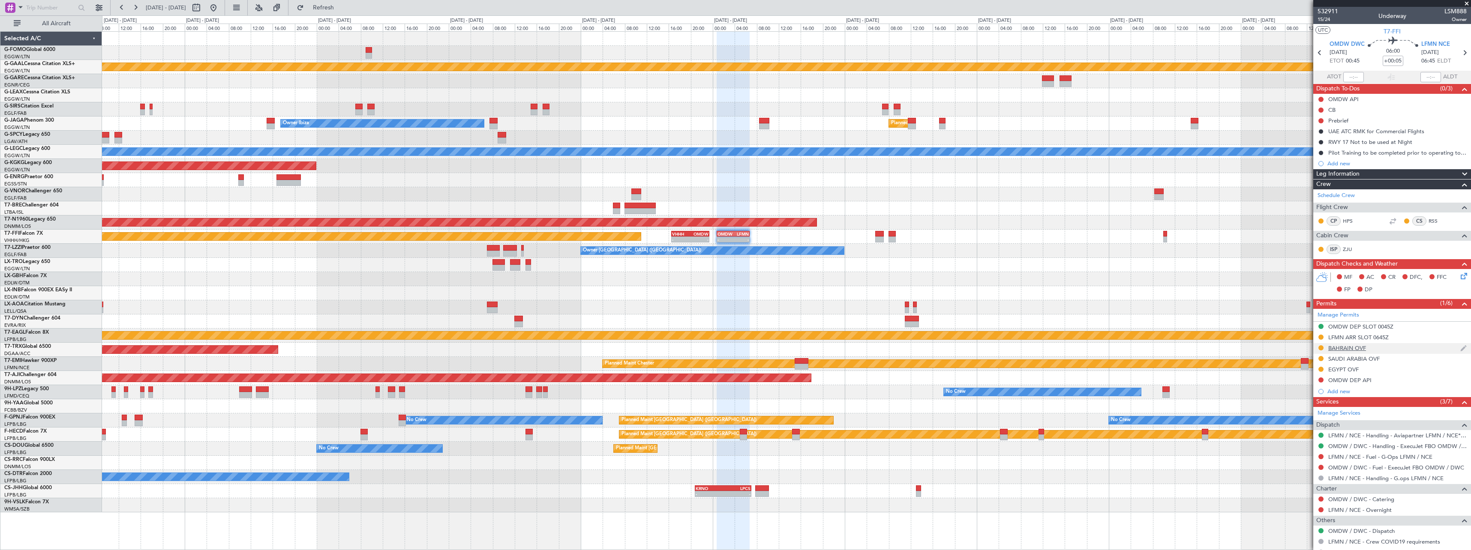
click at [1354, 348] on div "BAHRAIN OVF" at bounding box center [1347, 348] width 38 height 7
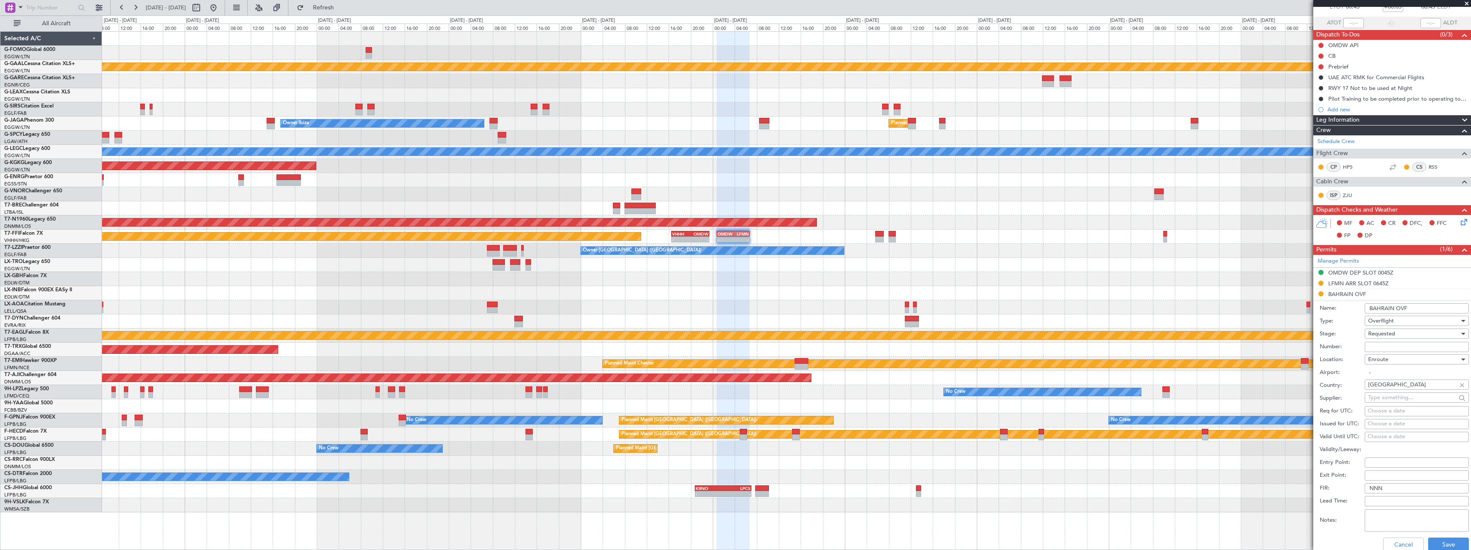
scroll to position [86, 0]
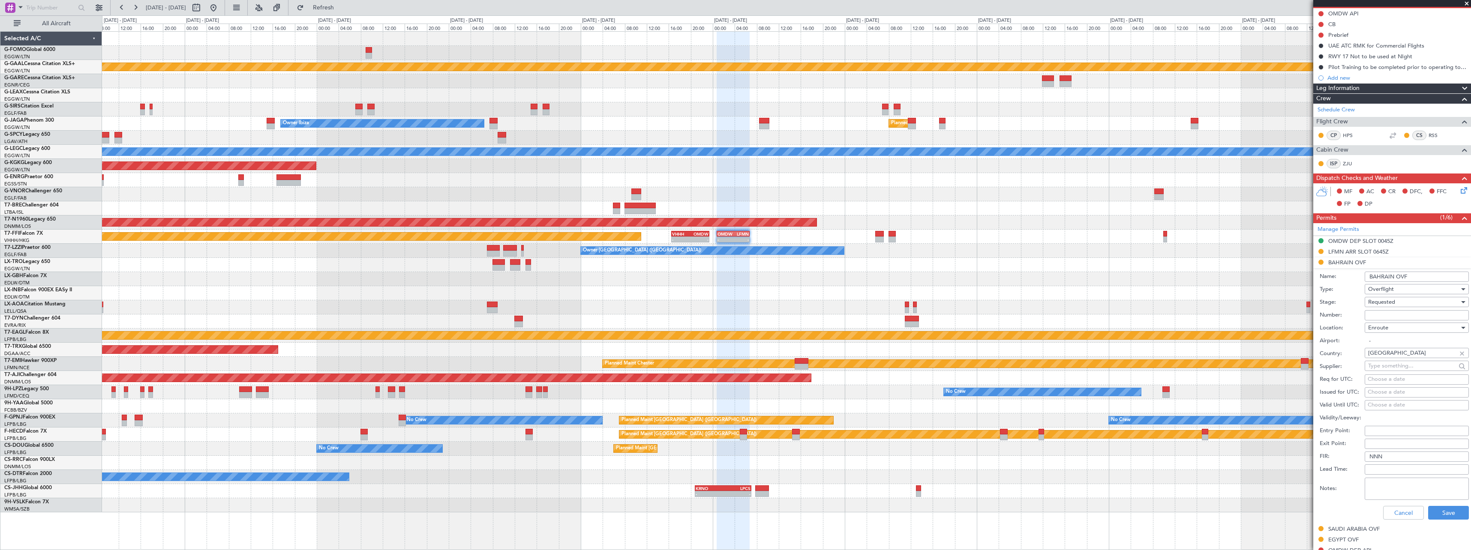
click at [1385, 484] on textarea "Notes:" at bounding box center [1417, 489] width 104 height 22
paste textarea "UAS ETD 1230z"
drag, startPoint x: 1410, startPoint y: 481, endPoint x: 1390, endPoint y: 491, distance: 21.9
click at [1392, 490] on textarea "UAS ETD 1230z" at bounding box center [1417, 489] width 104 height 22
click at [1386, 492] on textarea "UAS ETD 1230z" at bounding box center [1417, 489] width 104 height 22
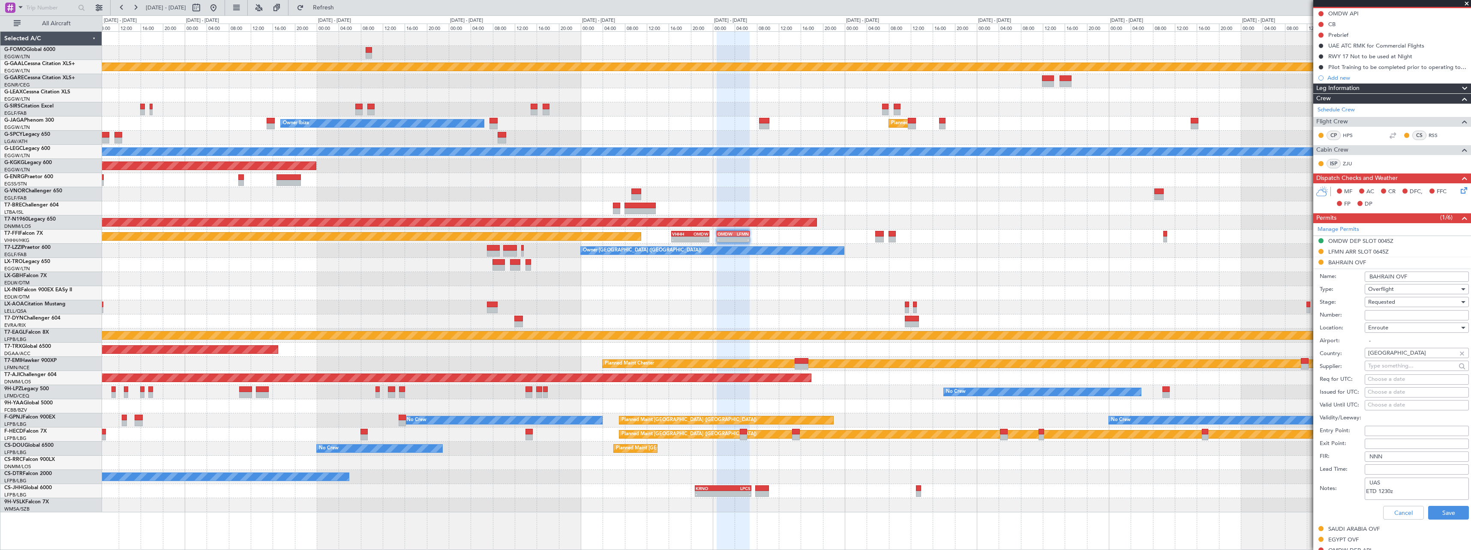
click at [1387, 493] on textarea "UAS ETD 1230z" at bounding box center [1417, 489] width 104 height 22
drag, startPoint x: 1412, startPoint y: 492, endPoint x: 1358, endPoint y: 488, distance: 54.1
click at [1358, 488] on div "Notes: UAS ETD 0010z" at bounding box center [1394, 489] width 149 height 26
click at [1398, 487] on textarea "UAS ETD 0010z" at bounding box center [1417, 489] width 104 height 22
drag, startPoint x: 1390, startPoint y: 488, endPoint x: 1365, endPoint y: 482, distance: 26.0
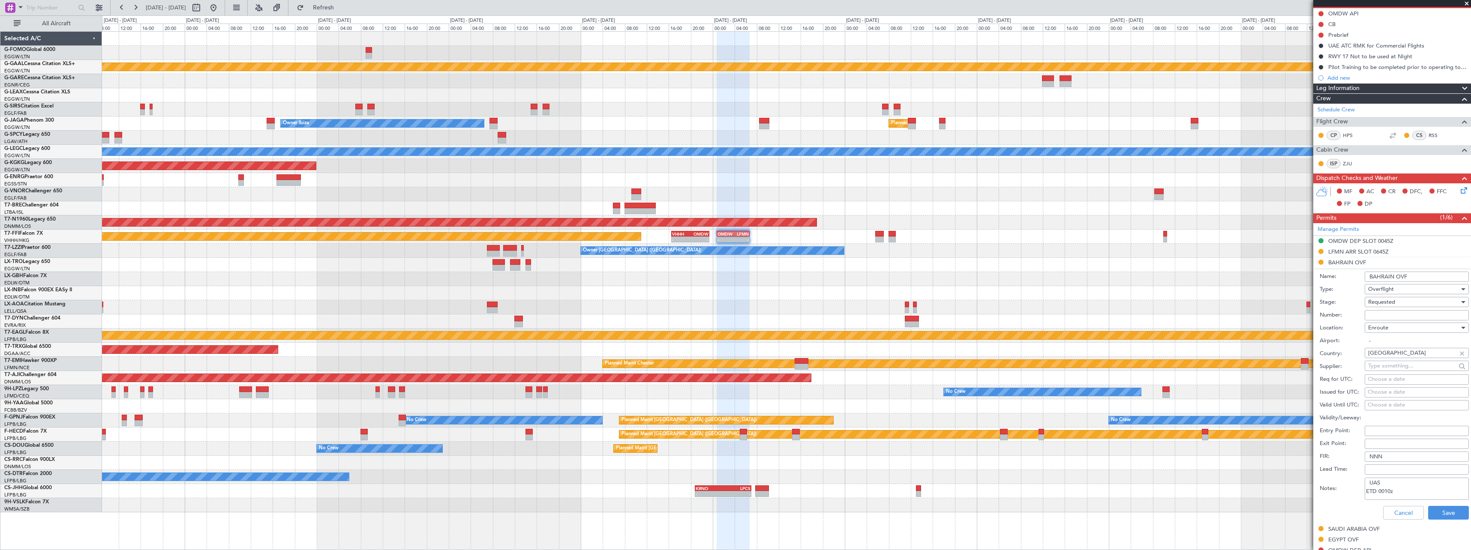
click at [1365, 482] on textarea "UAS ETD 0010z" at bounding box center [1417, 489] width 104 height 22
type textarea "UAS ETD 0010z"
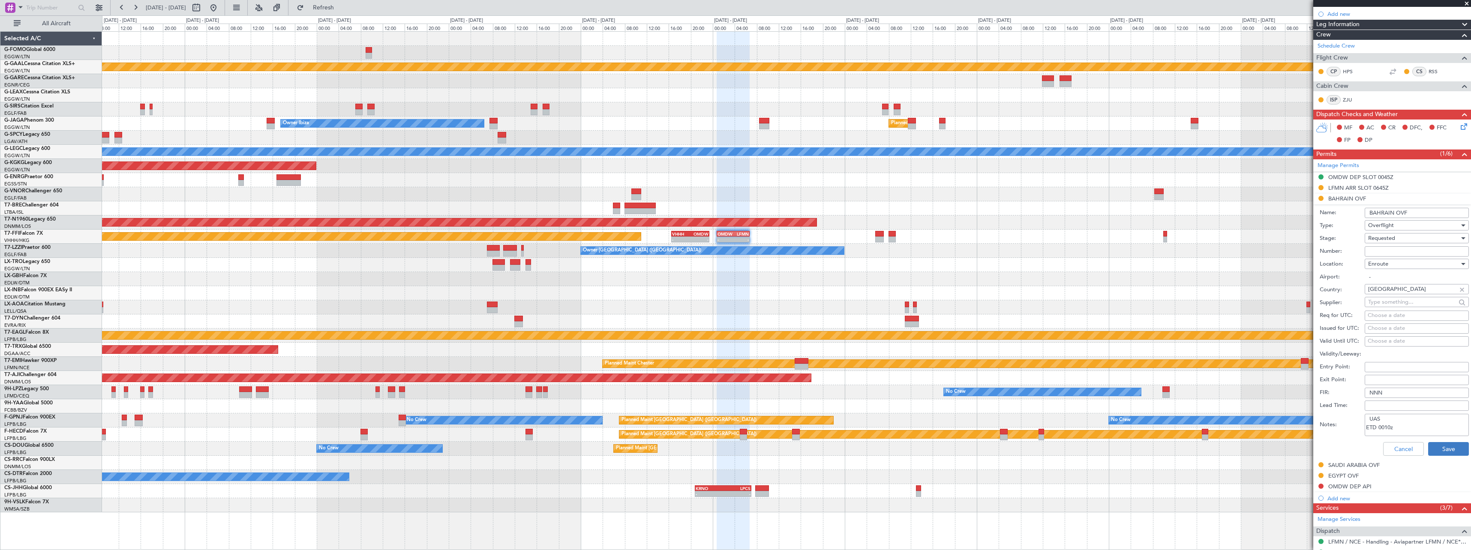
scroll to position [214, 0]
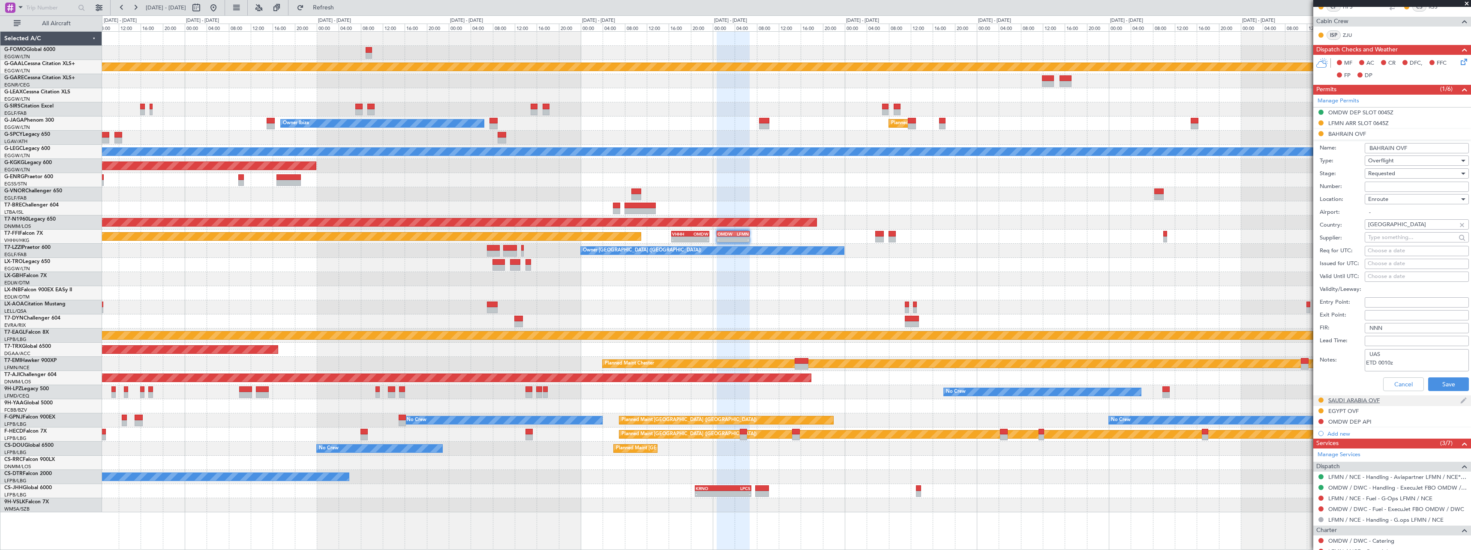
drag, startPoint x: 1449, startPoint y: 416, endPoint x: 1449, endPoint y: 405, distance: 11.6
click at [1446, 420] on ul "OMDW DEP SLOT 0045Z LFMN ARR SLOT 0645Z BAHRAIN OVF Name: BAHRAIN OVF Type: Ove…" at bounding box center [1392, 273] width 158 height 331
click at [1447, 389] on button "Save" at bounding box center [1448, 385] width 41 height 14
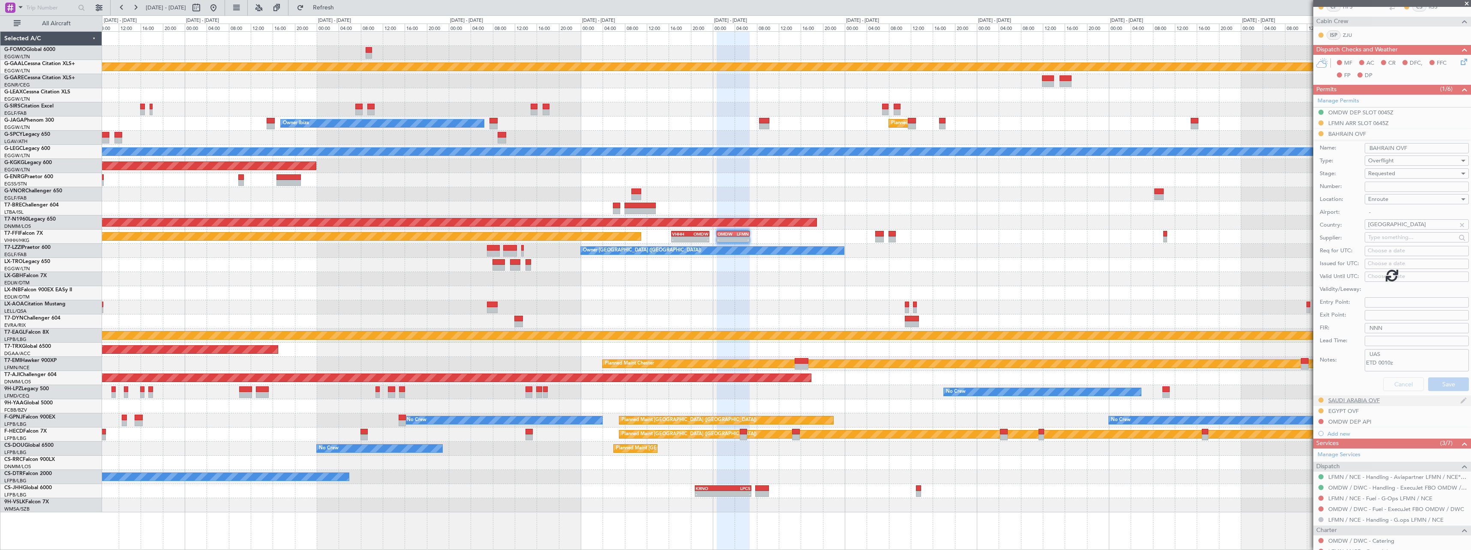
scroll to position [32, 0]
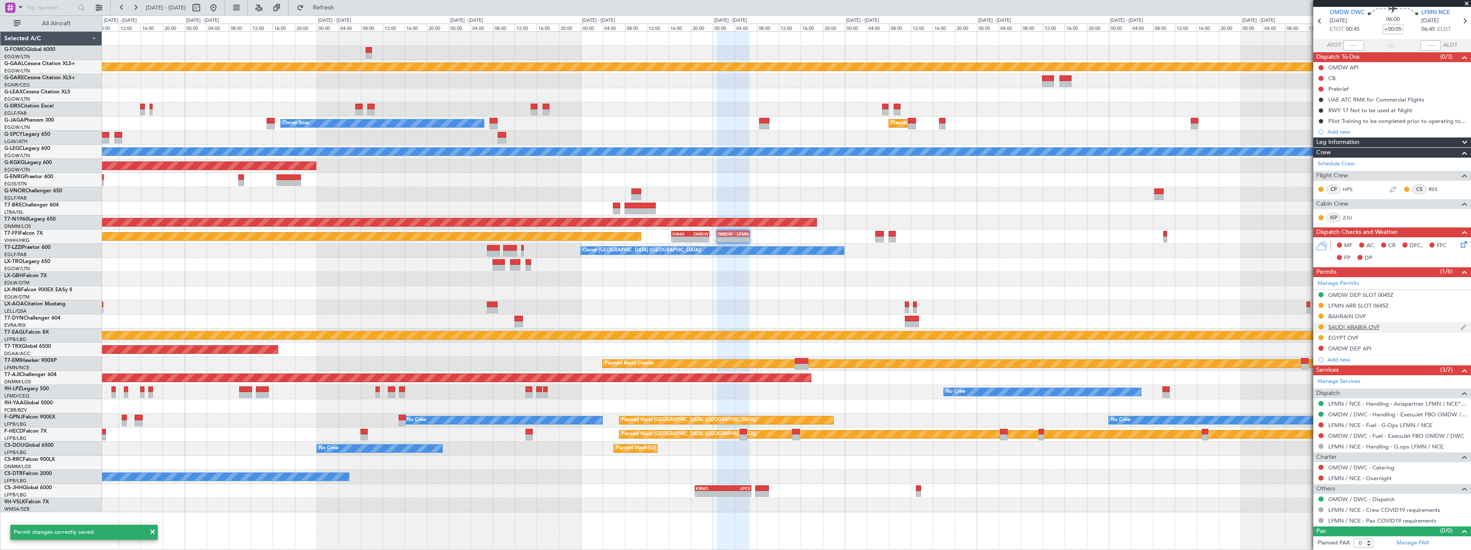
click at [1373, 328] on div "SAUDI ARABIA OVF" at bounding box center [1353, 327] width 51 height 7
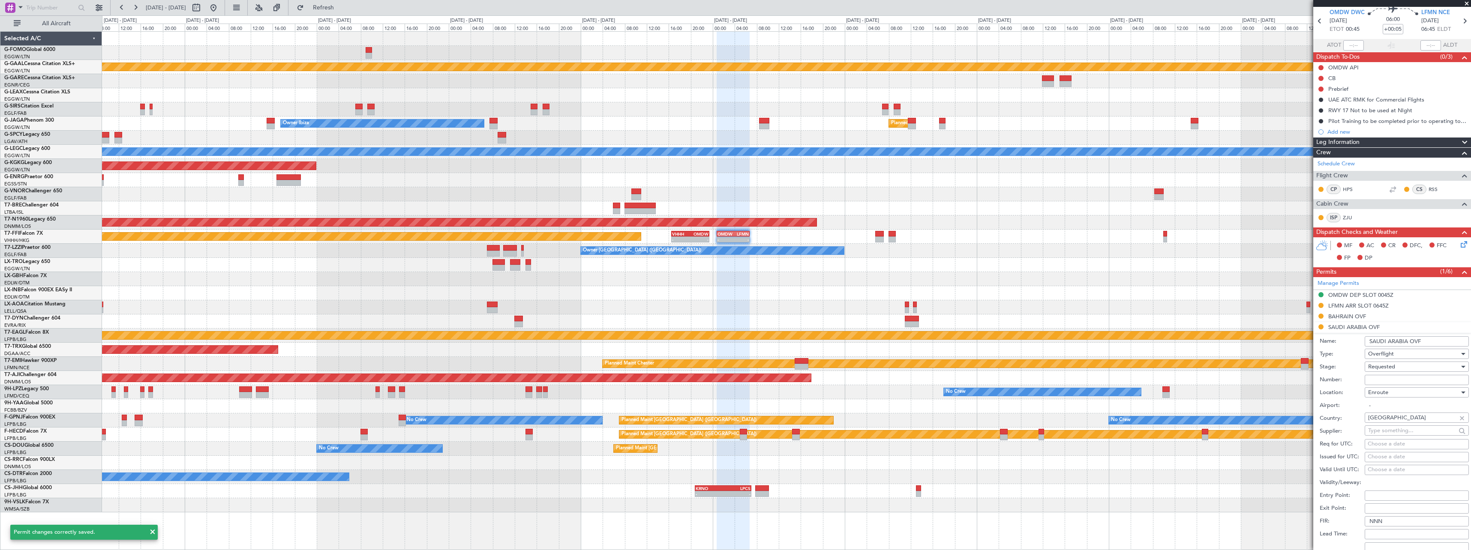
scroll to position [214, 0]
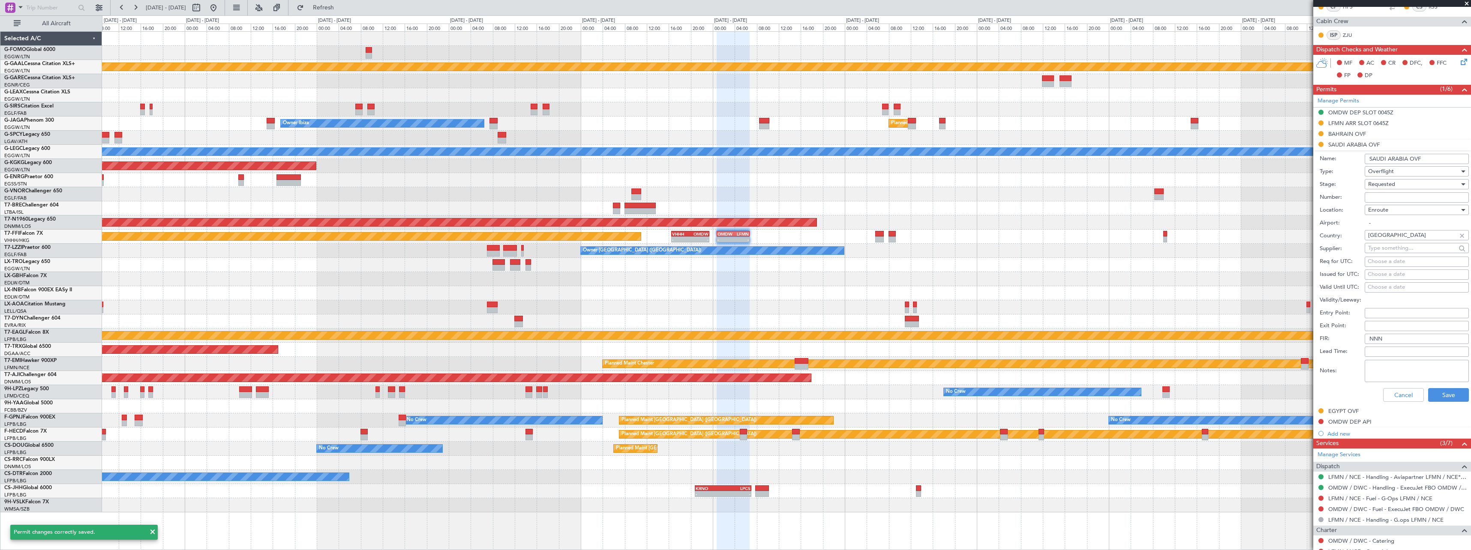
click at [1401, 373] on textarea "Notes:" at bounding box center [1417, 371] width 104 height 22
paste textarea "UAS ETD 0010z"
type textarea "UAS ETD 0010z"
click at [1441, 396] on button "Save" at bounding box center [1448, 395] width 41 height 14
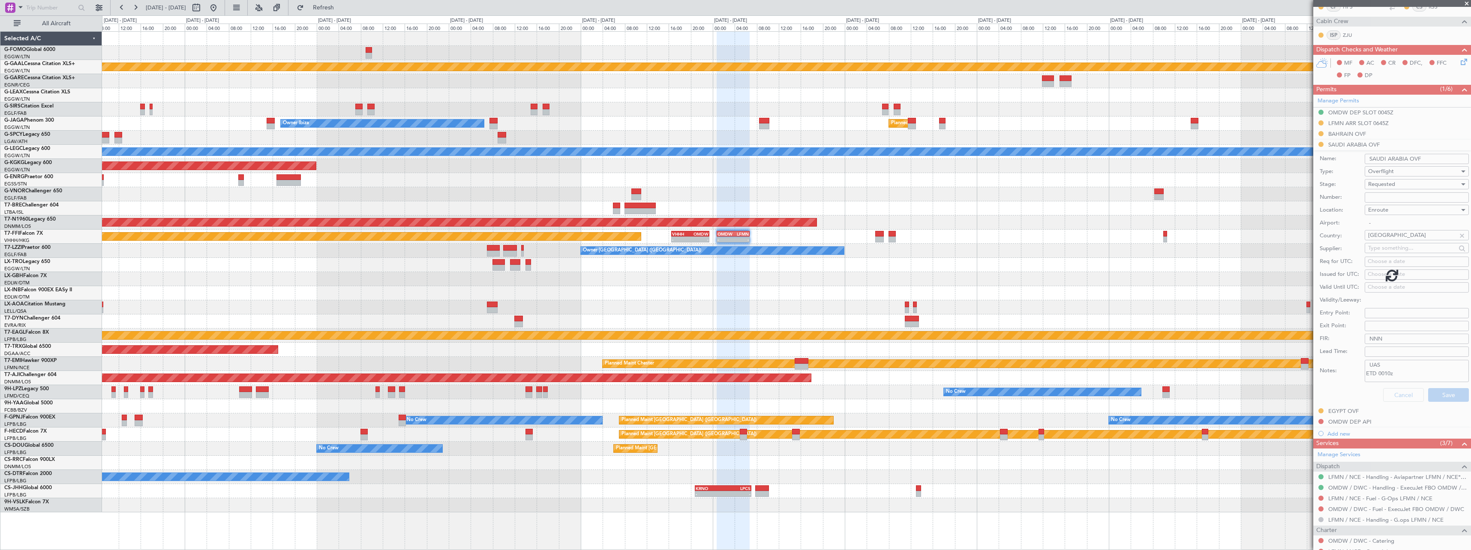
click at [1345, 380] on div at bounding box center [1392, 275] width 158 height 550
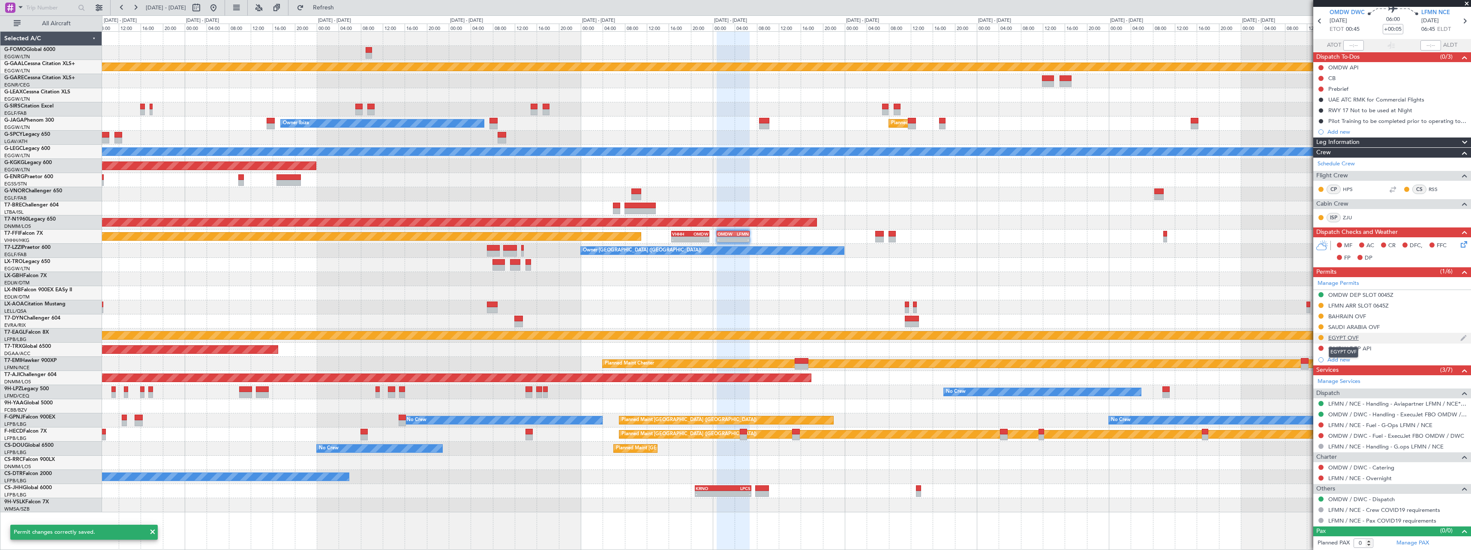
click at [1345, 337] on div "EGYPT OVF" at bounding box center [1343, 337] width 30 height 7
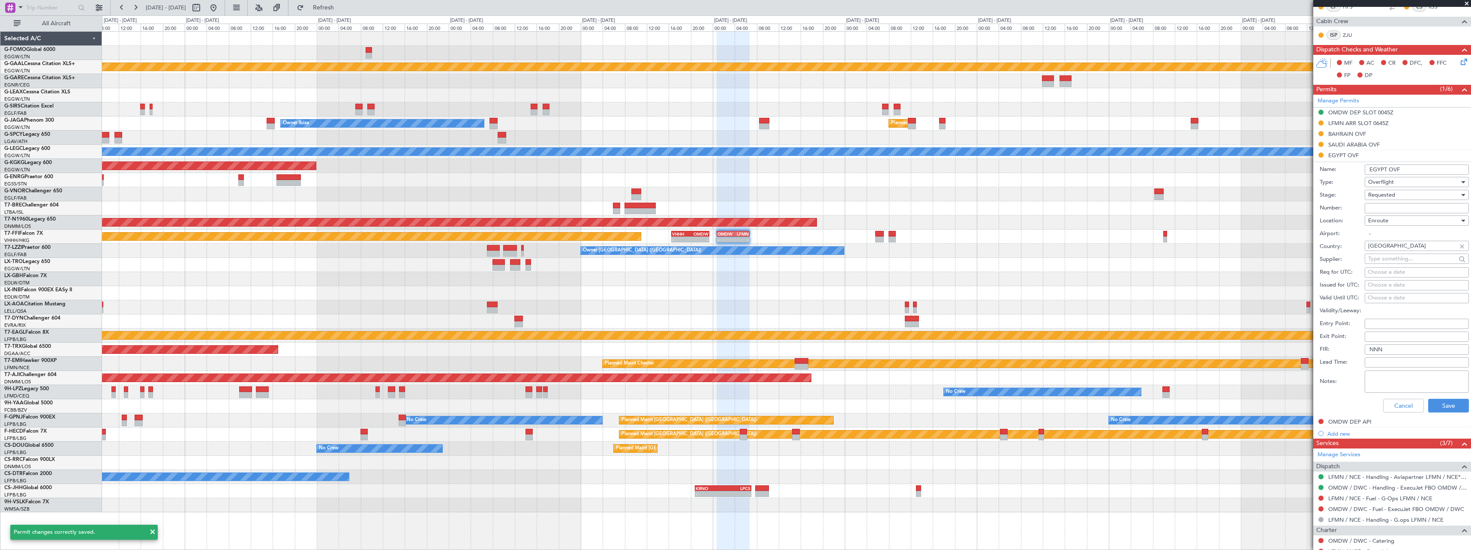
click at [1404, 365] on input "Lead Time:" at bounding box center [1417, 362] width 104 height 10
drag, startPoint x: 1325, startPoint y: 352, endPoint x: 1333, endPoint y: 339, distance: 16.0
click at [1331, 340] on form "Name: EGYPT OVF Type: Overflight Stage: Requested Number: Location: Enroute Air…" at bounding box center [1392, 289] width 158 height 256
click at [1374, 376] on textarea "Notes:" at bounding box center [1417, 382] width 104 height 22
paste textarea "UAS ETD 0010z"
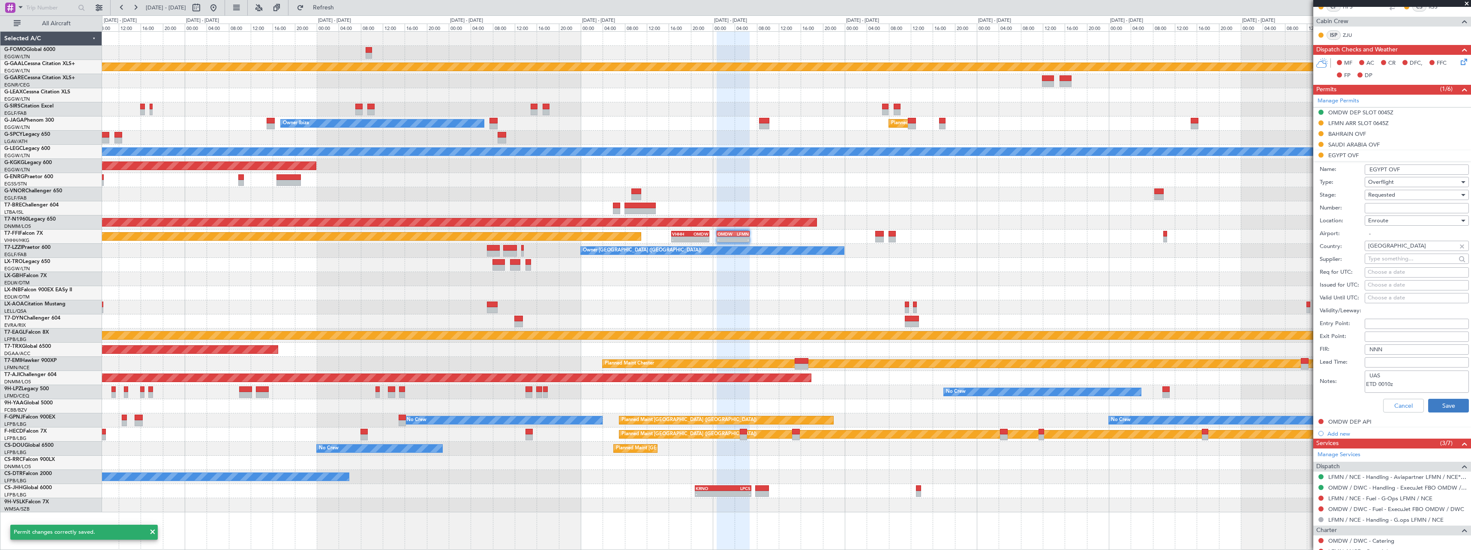
type textarea "UAS ETD 0010z"
click at [1451, 409] on button "Save" at bounding box center [1448, 406] width 41 height 14
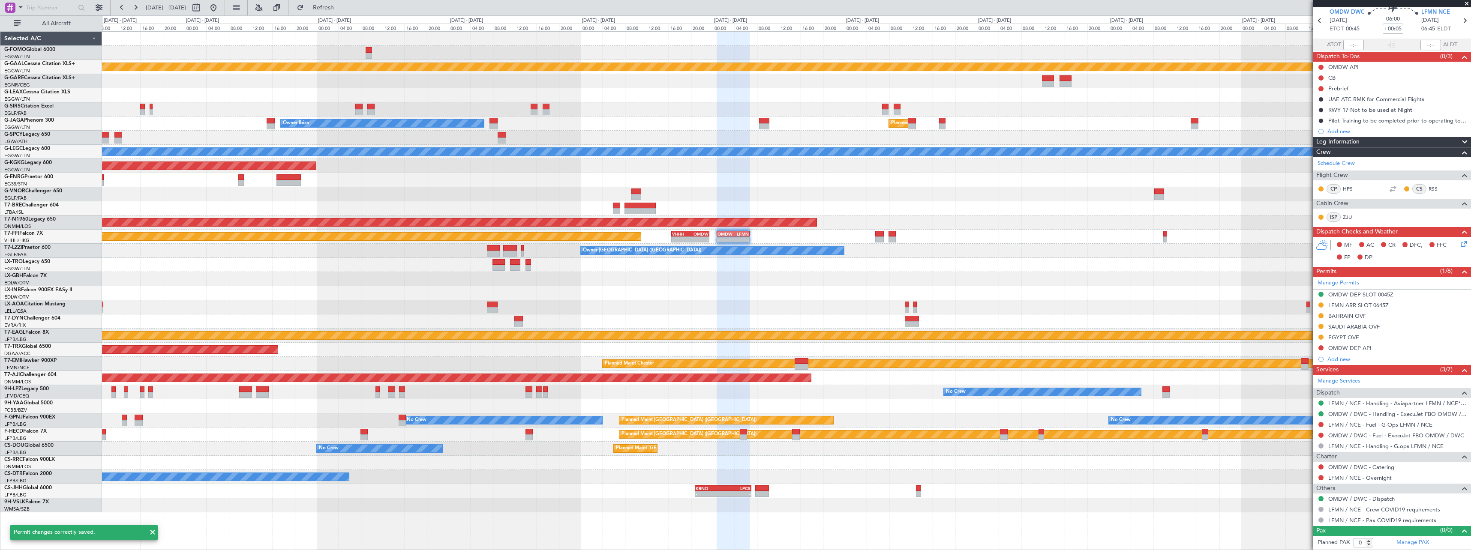
scroll to position [32, 0]
click at [1350, 337] on div "EGYPT OVF" at bounding box center [1343, 337] width 30 height 7
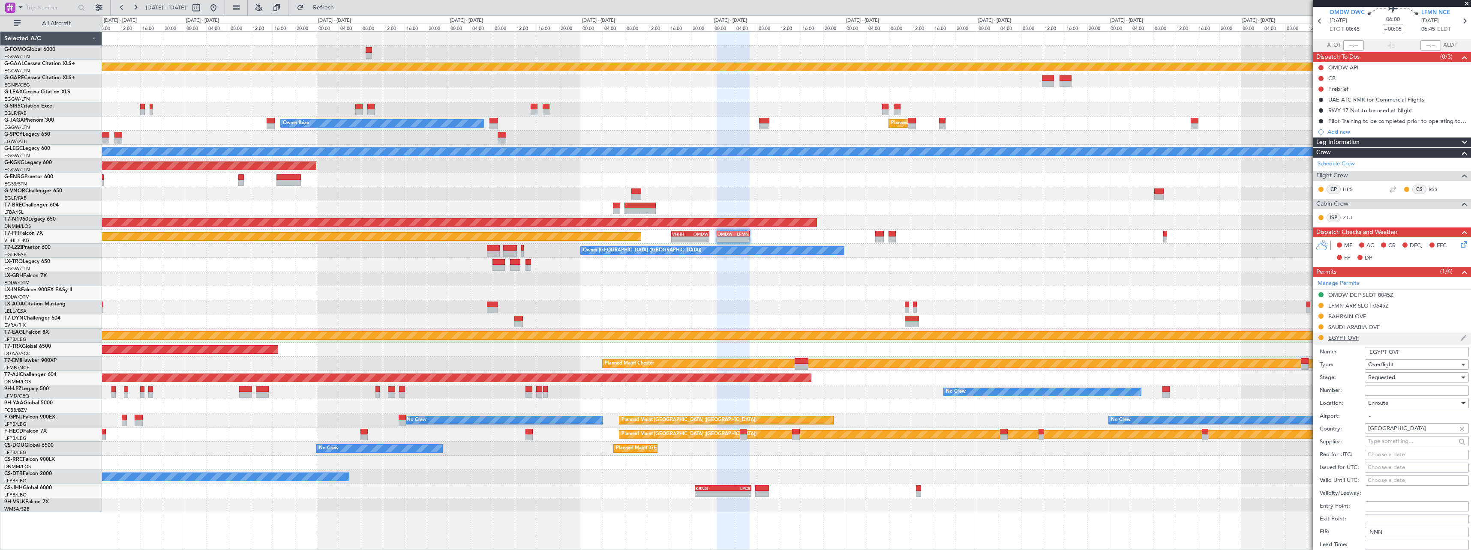
scroll to position [214, 0]
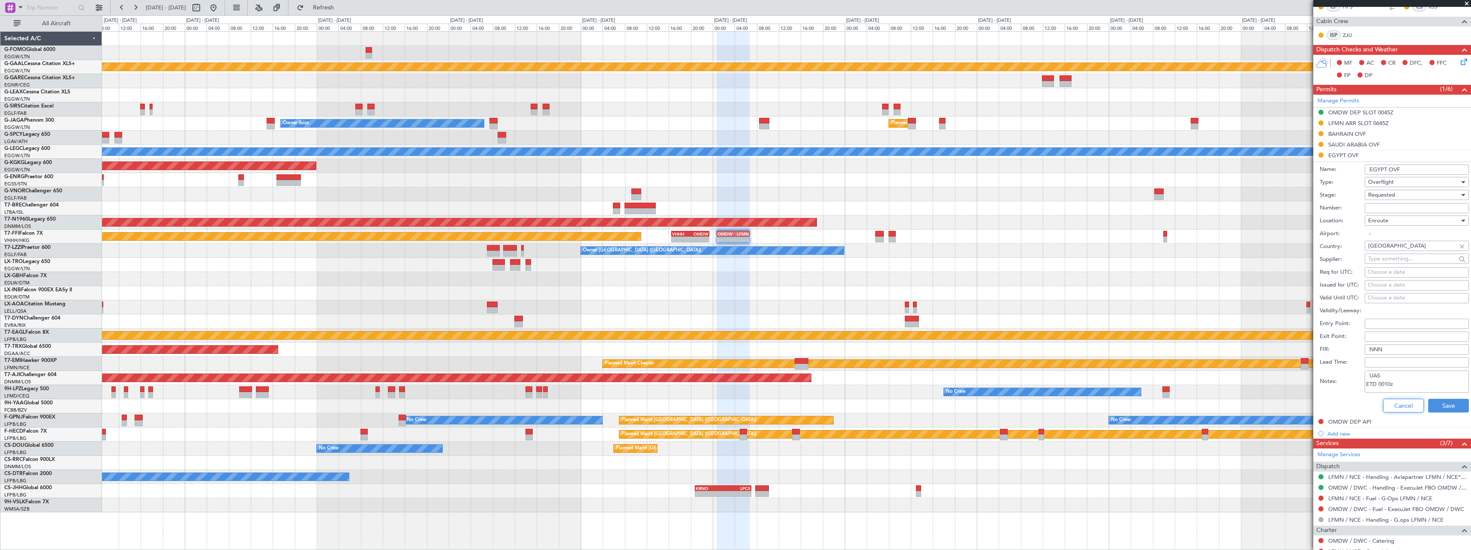
drag, startPoint x: 1401, startPoint y: 408, endPoint x: 1174, endPoint y: 366, distance: 230.9
click at [1398, 407] on button "Cancel" at bounding box center [1403, 406] width 41 height 14
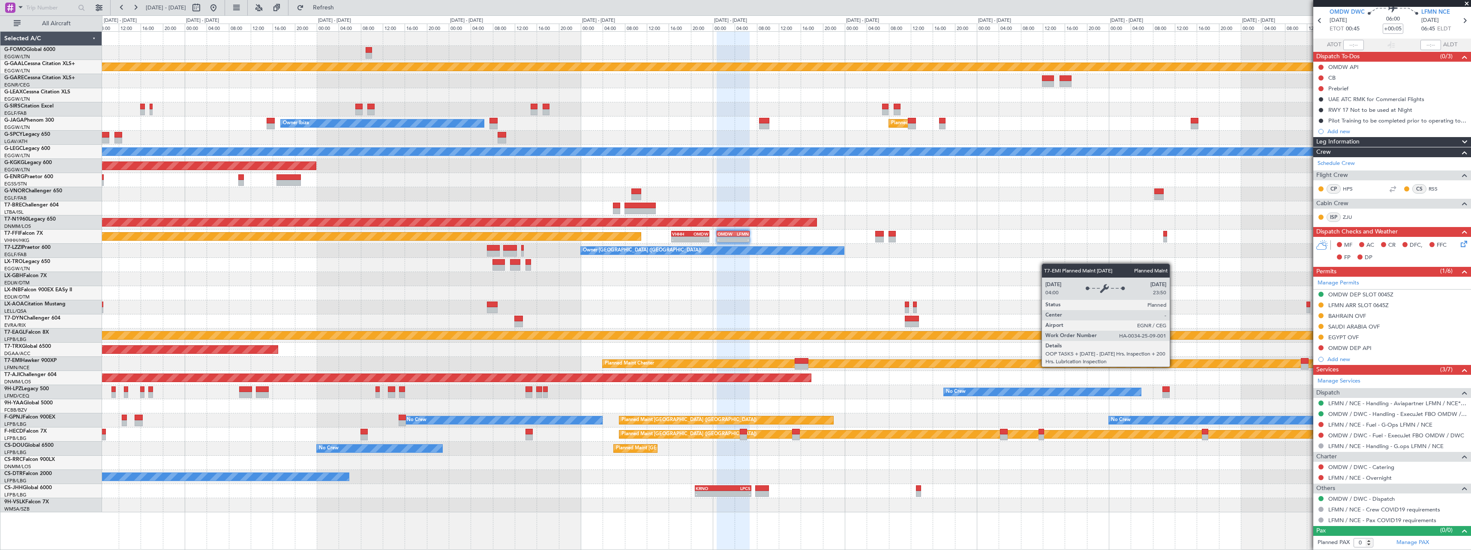
scroll to position [32, 0]
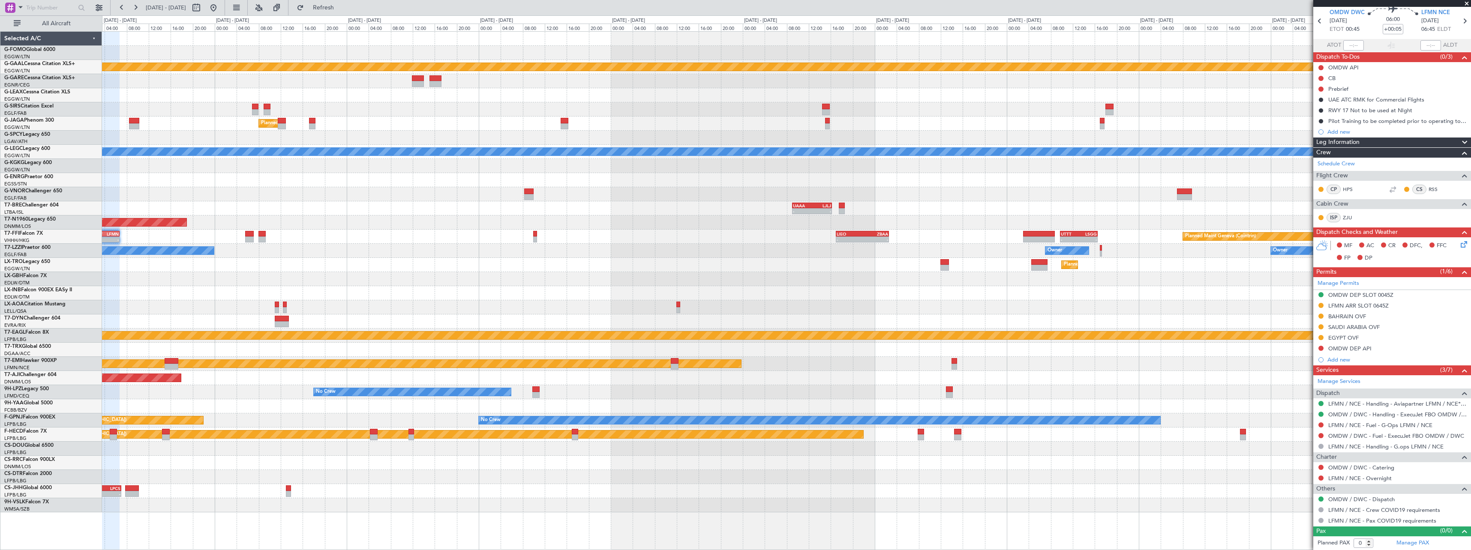
click at [303, 277] on div "- - EGGW 13:30 Z KTEB 20:25 Z Planned Maint Dusseldorf Planned Maint London (Lu…" at bounding box center [786, 272] width 1369 height 481
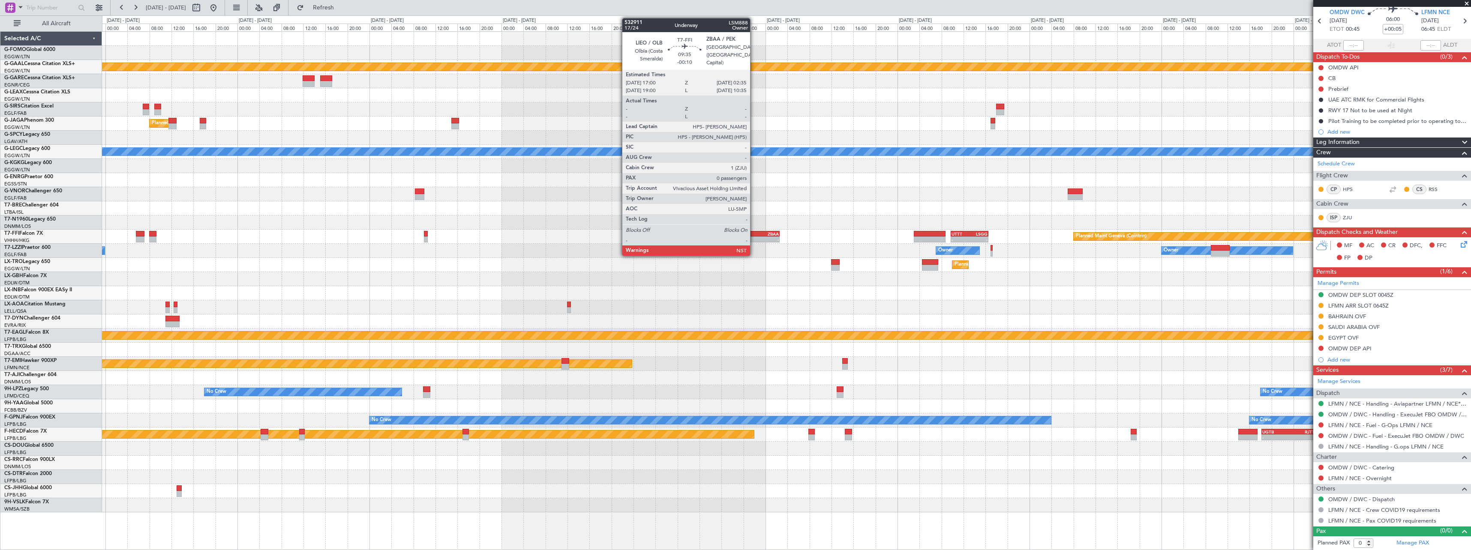
click at [754, 235] on div "ZBAA" at bounding box center [766, 233] width 26 height 5
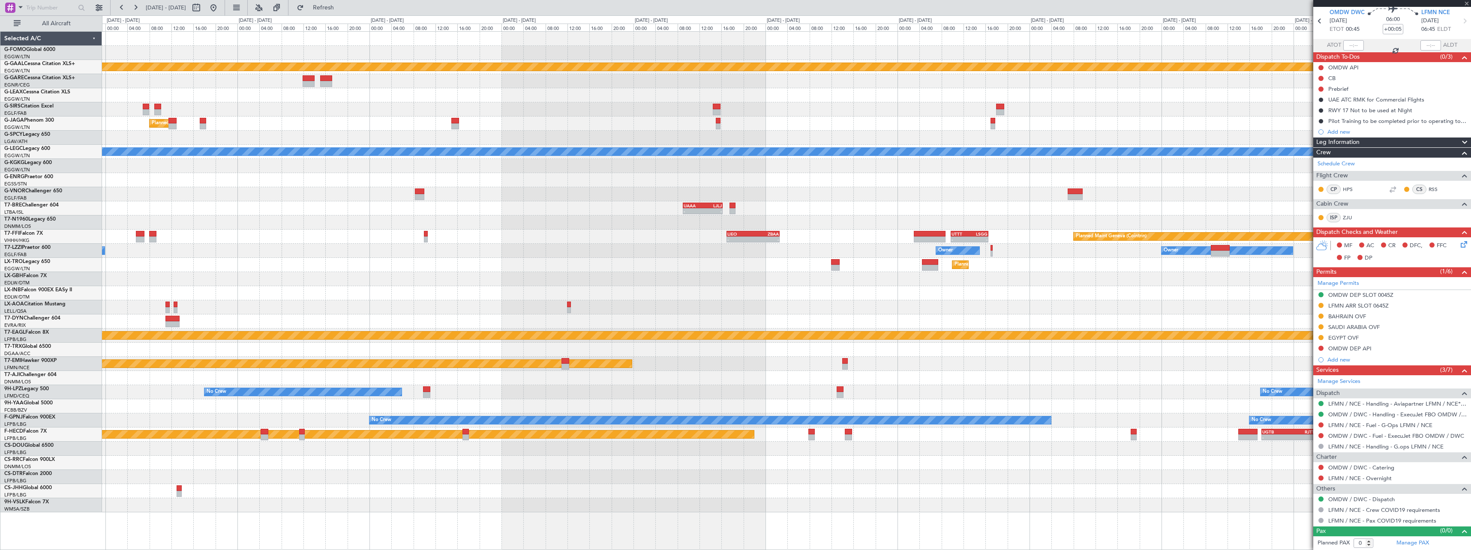
type input "-00:10"
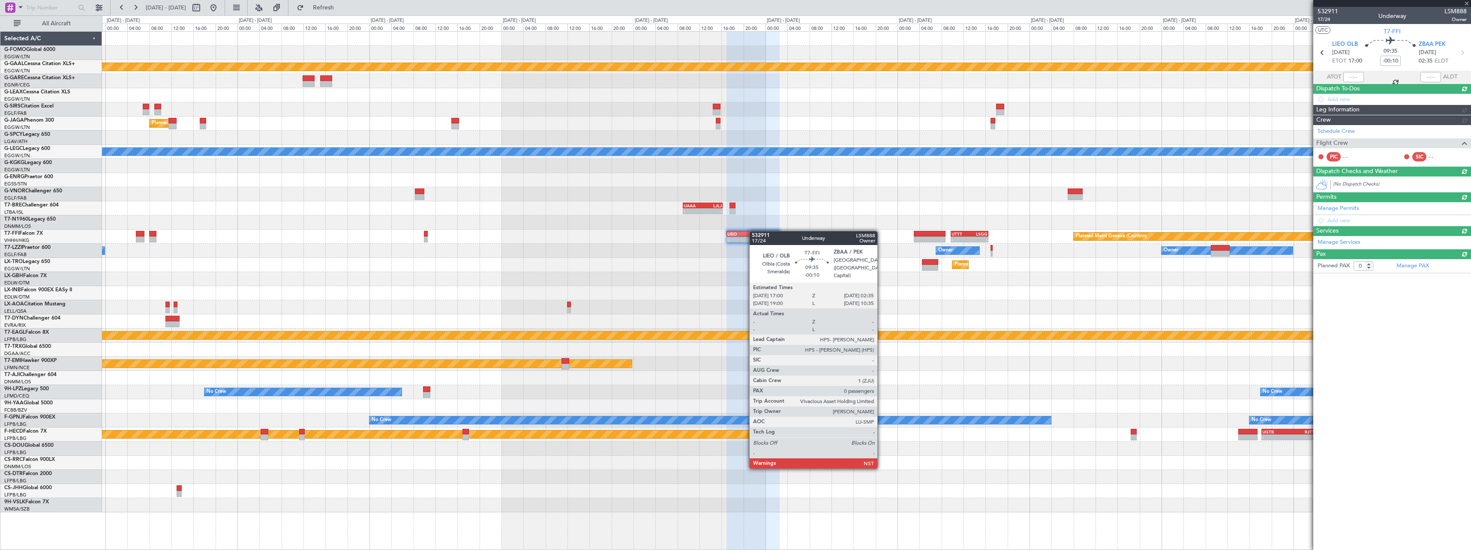
scroll to position [0, 0]
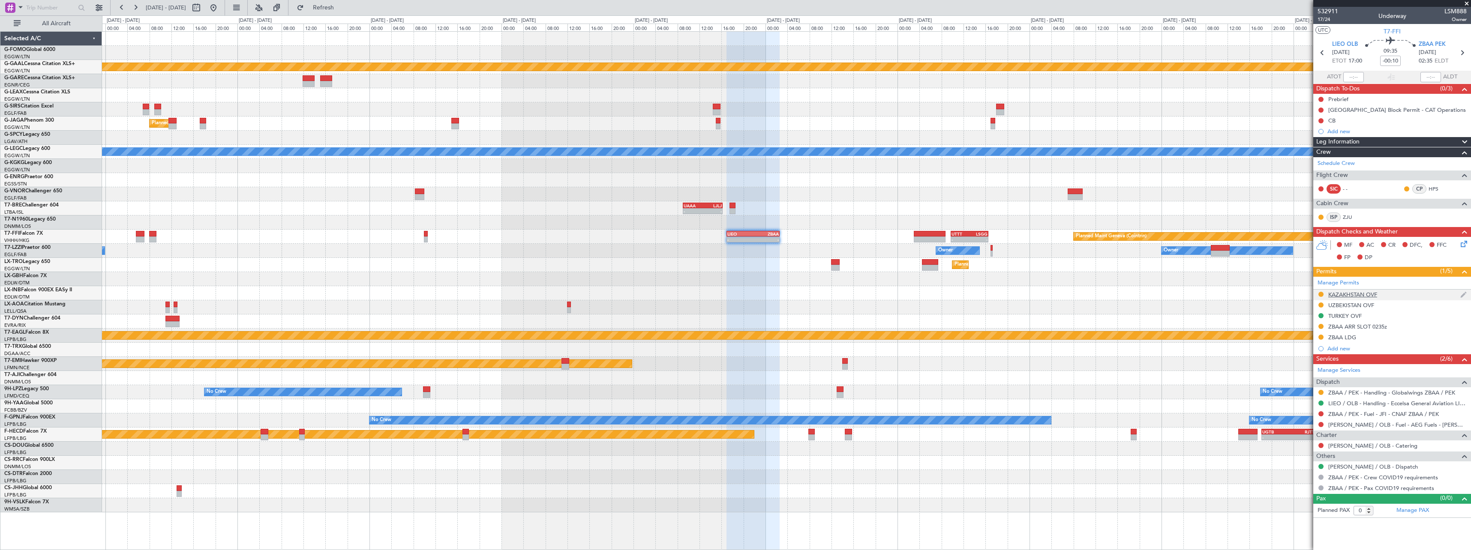
click at [1345, 297] on div "KAZAKHSTAN OVF" at bounding box center [1352, 294] width 49 height 7
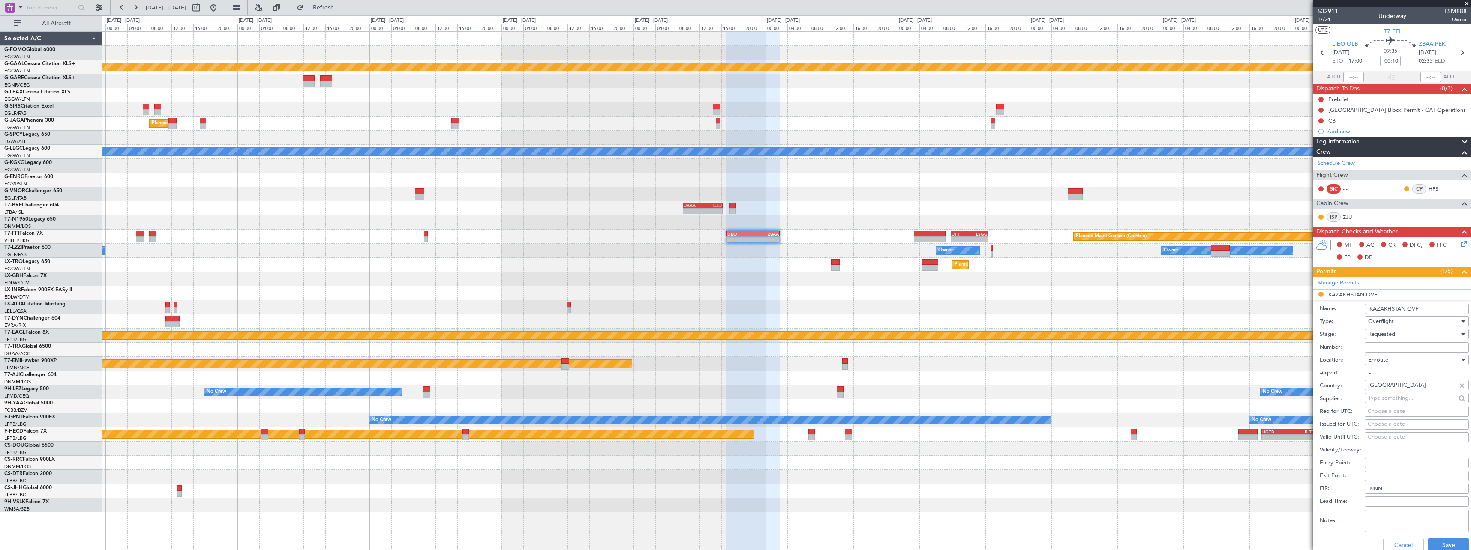
scroll to position [171, 0]
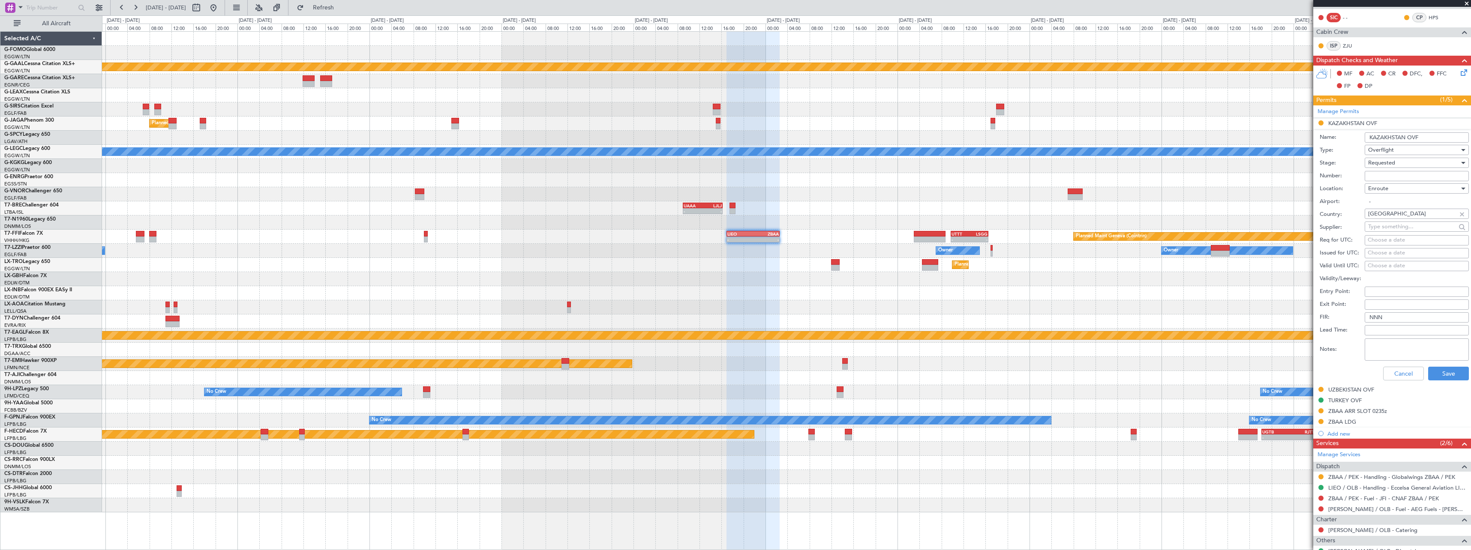
click at [1387, 350] on textarea "Notes:" at bounding box center [1417, 350] width 104 height 22
paste textarea "UAS ETD 0010z"
drag, startPoint x: 1388, startPoint y: 354, endPoint x: 1380, endPoint y: 354, distance: 8.2
click at [1380, 354] on textarea "UAS ETD 0010z" at bounding box center [1417, 350] width 104 height 22
drag, startPoint x: 1401, startPoint y: 354, endPoint x: 1340, endPoint y: 343, distance: 61.5
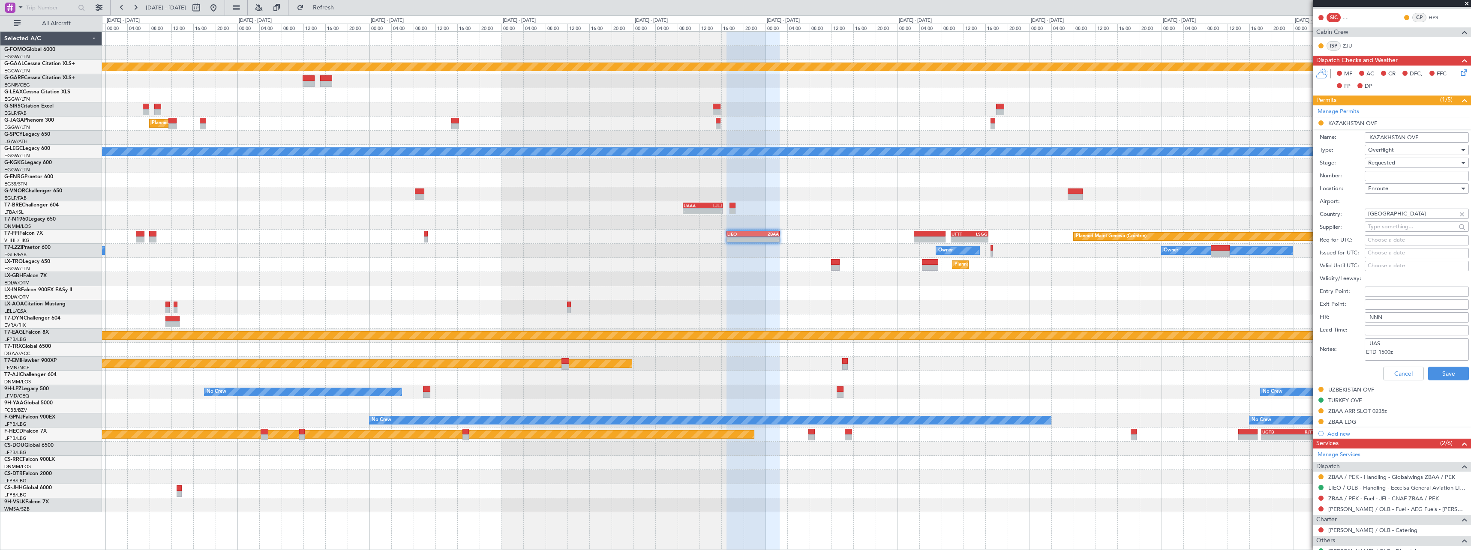
click at [1340, 343] on div "Notes: UAS ETD 1500z" at bounding box center [1394, 350] width 149 height 26
type textarea "UAS ETD 1500z"
click at [1454, 377] on button "Save" at bounding box center [1448, 374] width 41 height 14
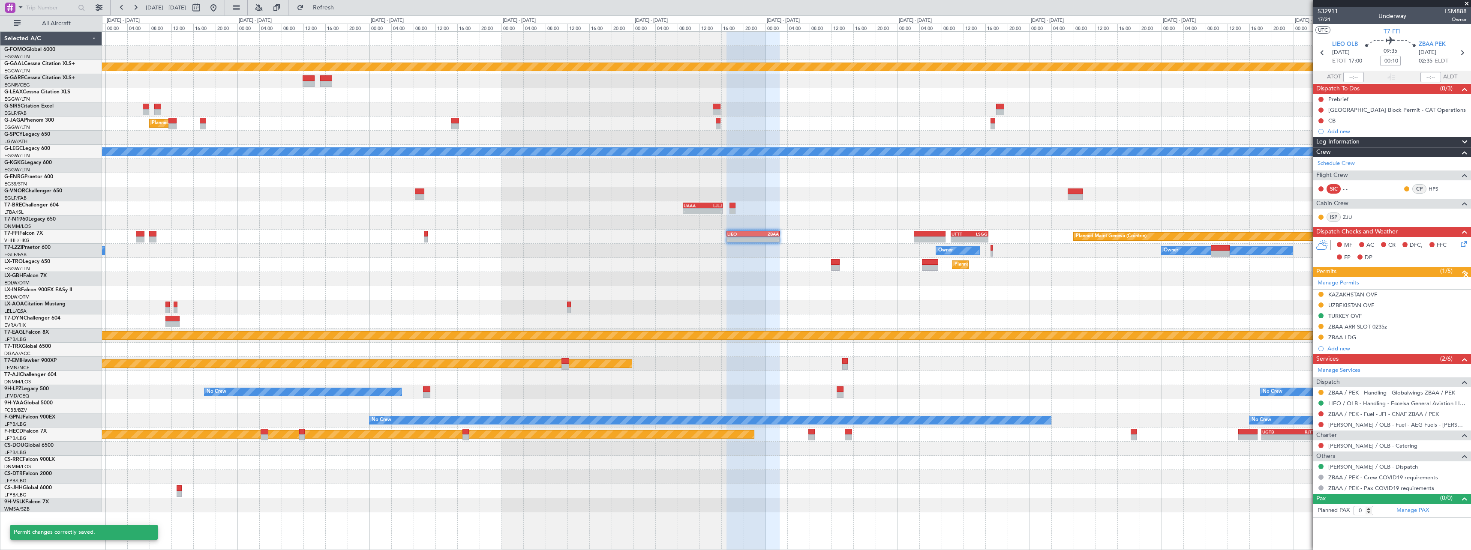
scroll to position [0, 0]
drag, startPoint x: 1365, startPoint y: 304, endPoint x: 1378, endPoint y: 321, distance: 21.1
click at [1365, 305] on div "UZBEKISTAN OVF" at bounding box center [1351, 305] width 46 height 7
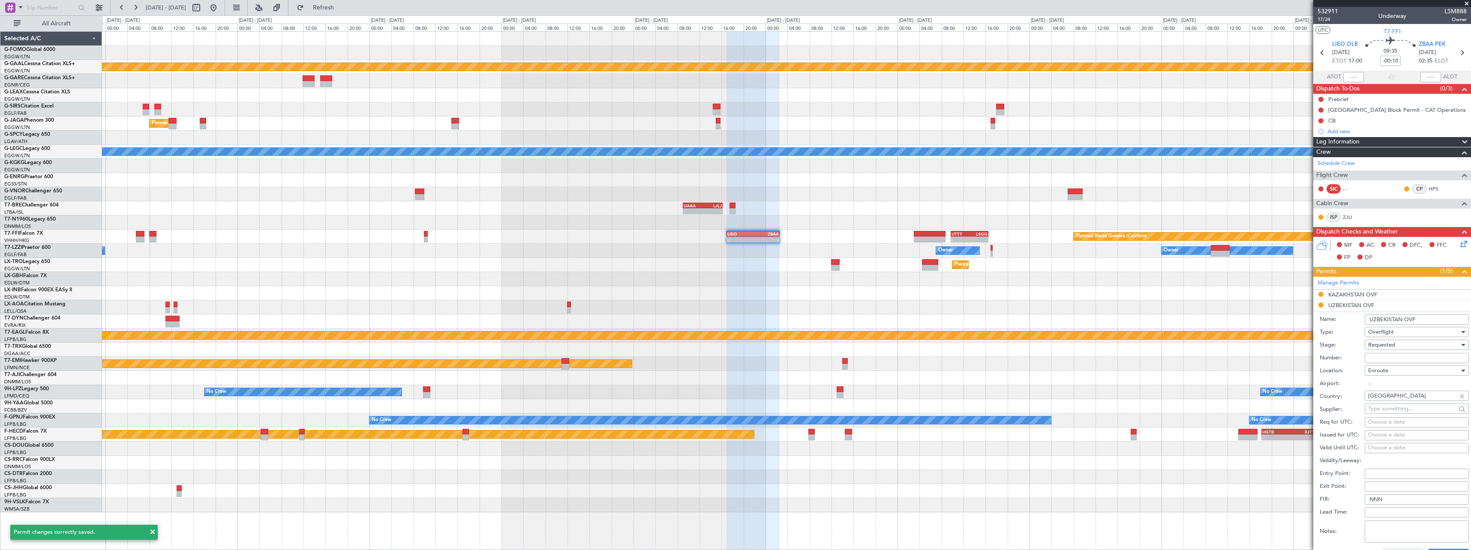
scroll to position [214, 0]
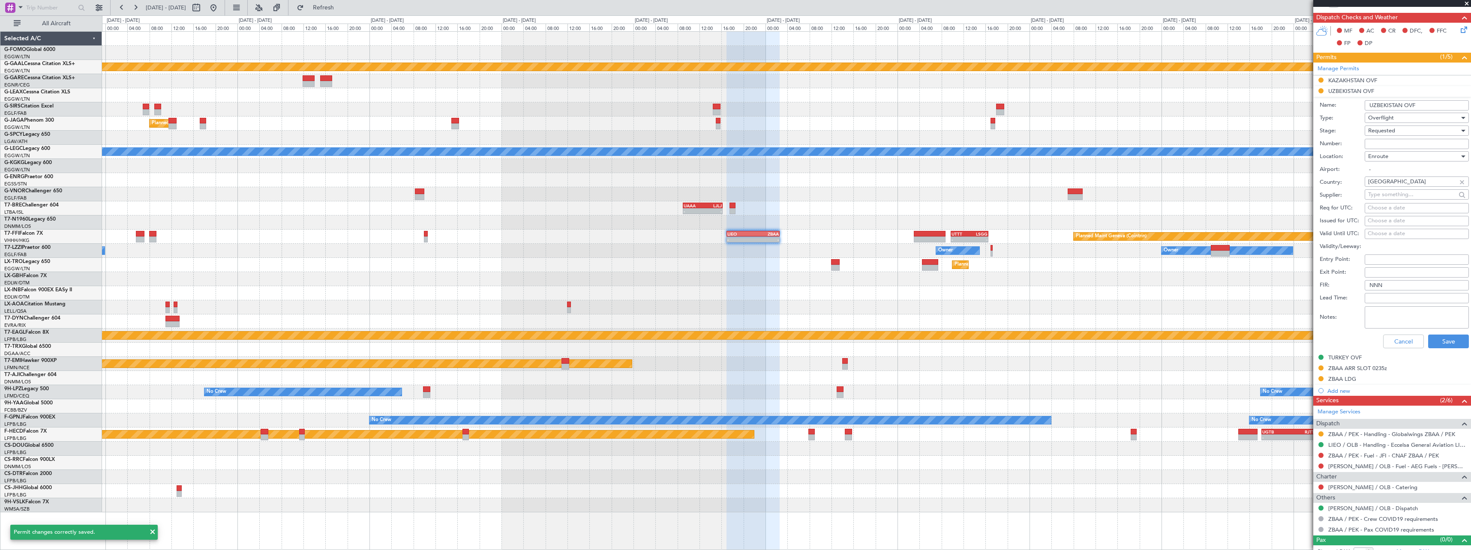
click at [1405, 324] on textarea "Notes:" at bounding box center [1417, 317] width 104 height 22
paste textarea "UAS ETD 1500z"
type textarea "UAS ETD 1500z"
click at [1444, 347] on button "Save" at bounding box center [1448, 342] width 41 height 14
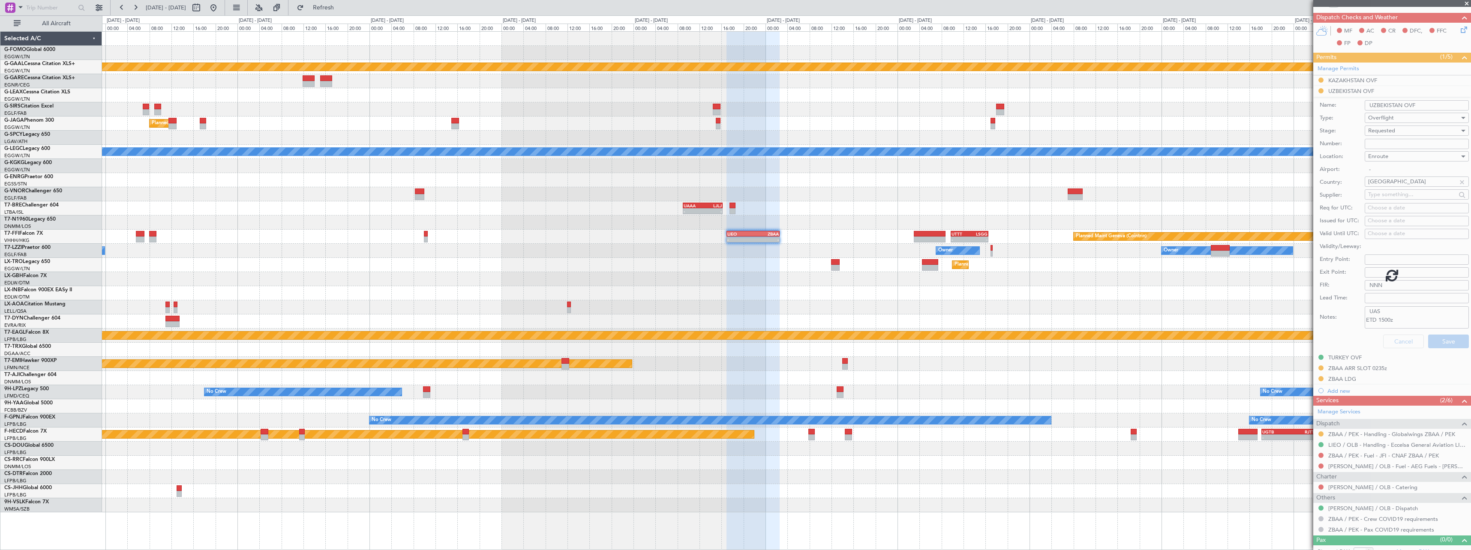
scroll to position [0, 0]
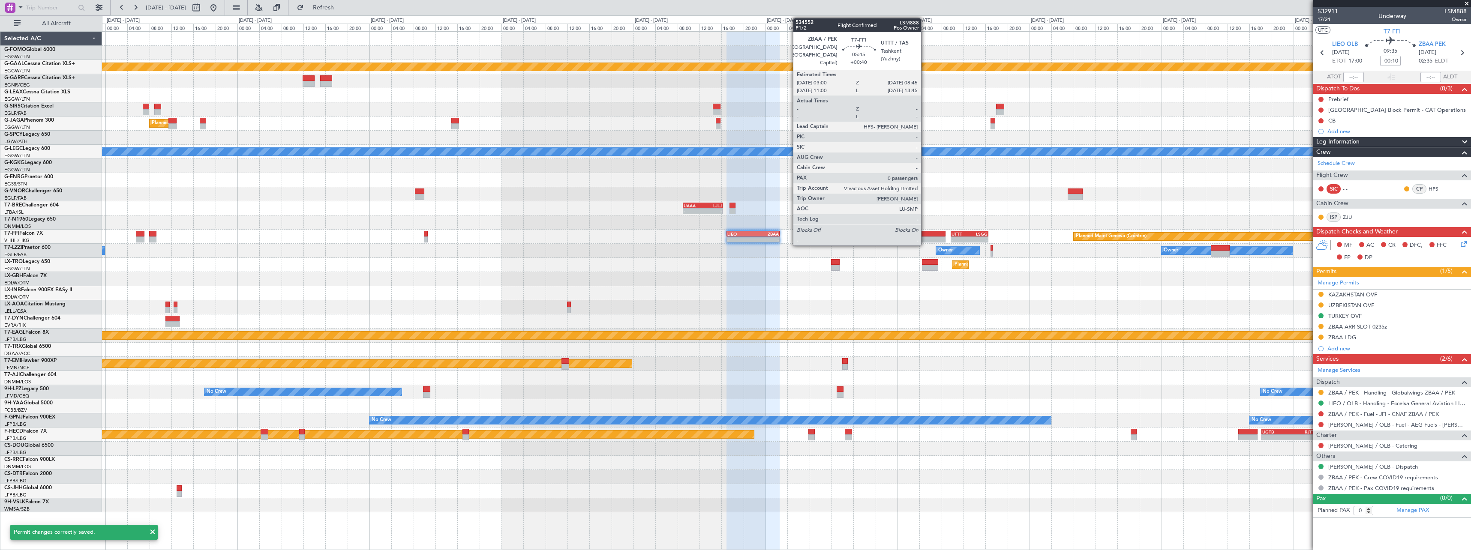
click at [925, 232] on div at bounding box center [930, 234] width 32 height 6
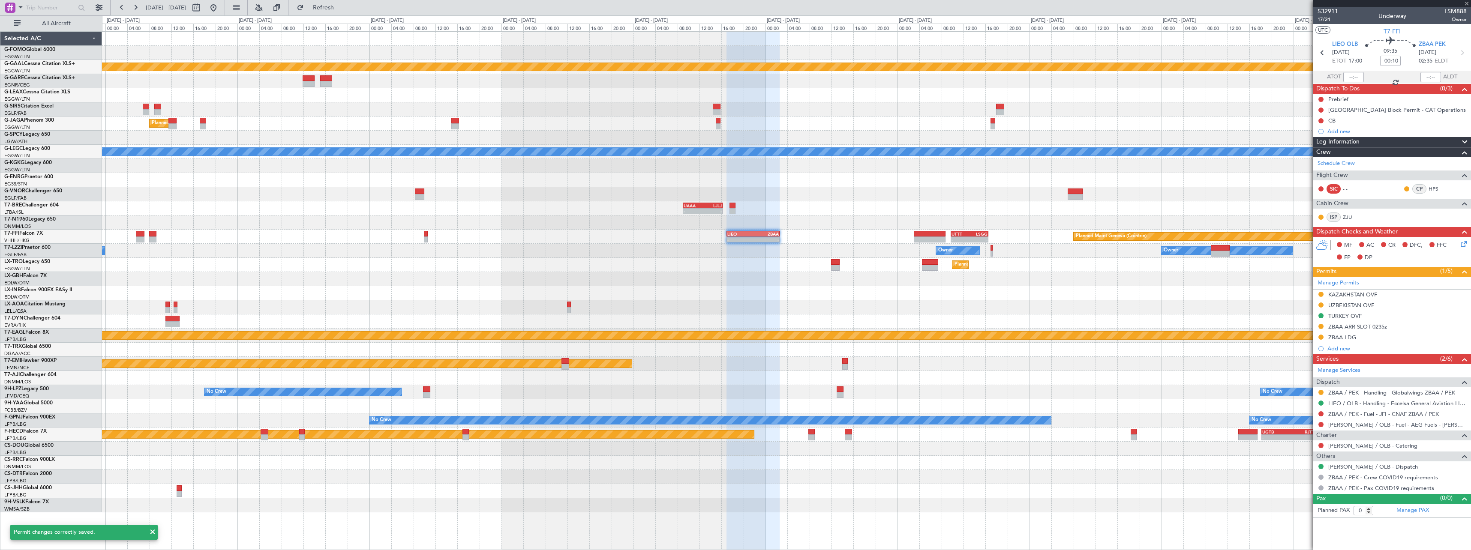
type input "+00:40"
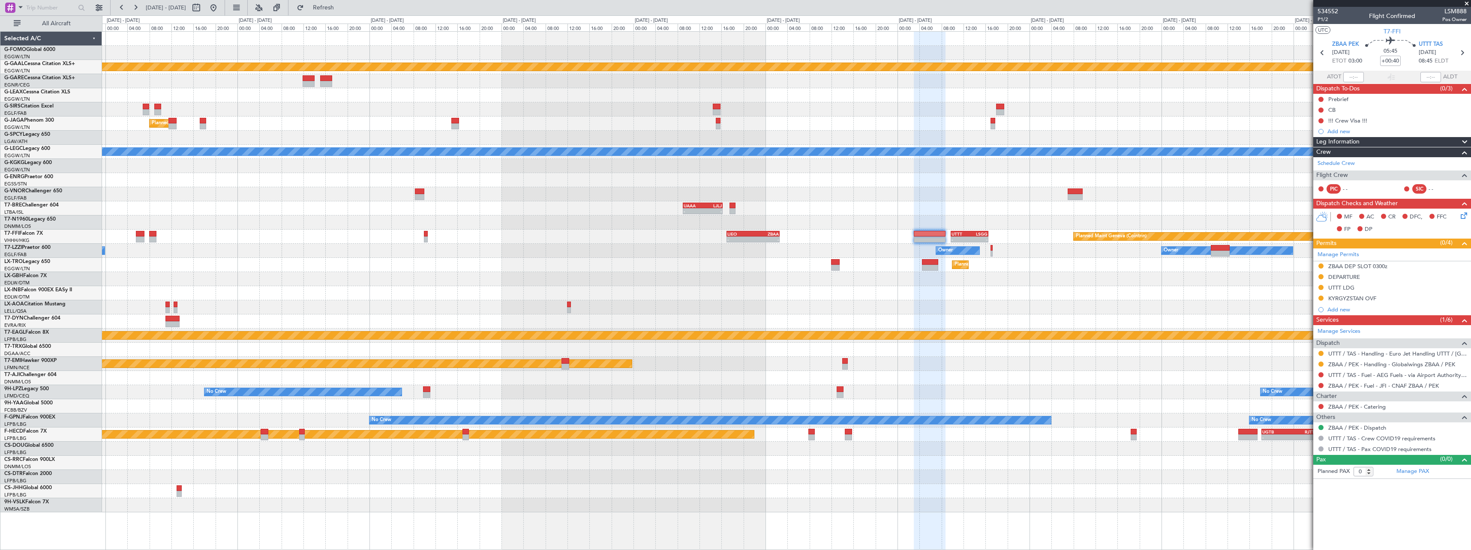
click at [1355, 302] on div "KYRGYZSTAN OVF" at bounding box center [1392, 299] width 158 height 11
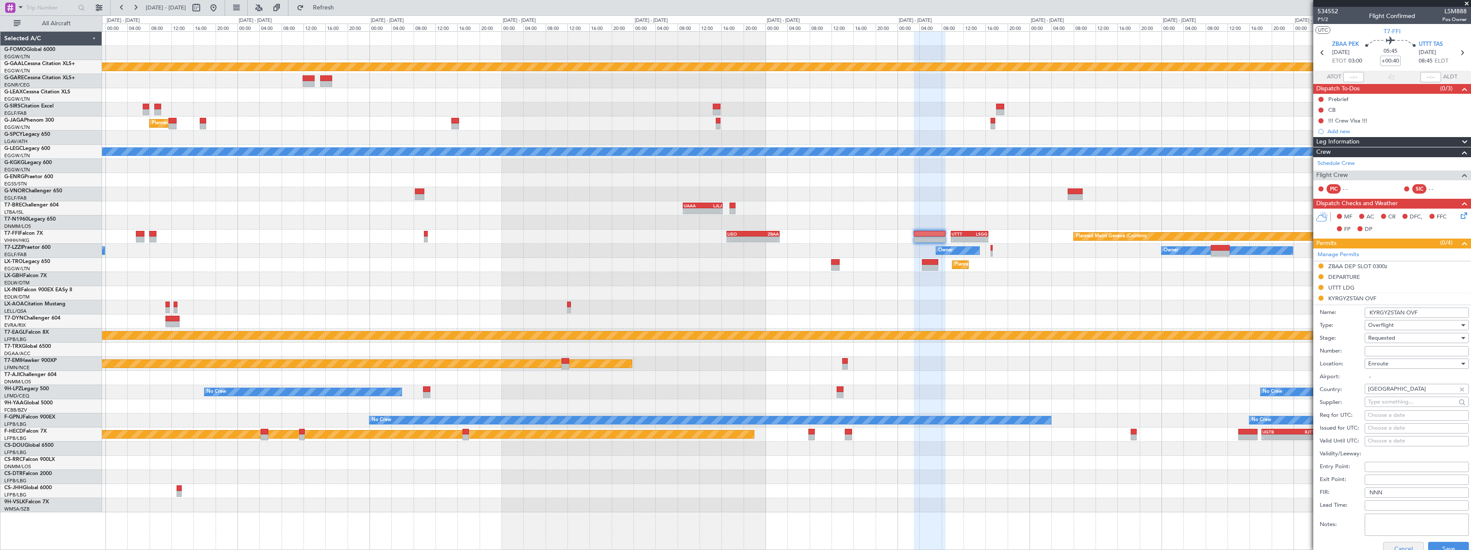
scroll to position [171, 0]
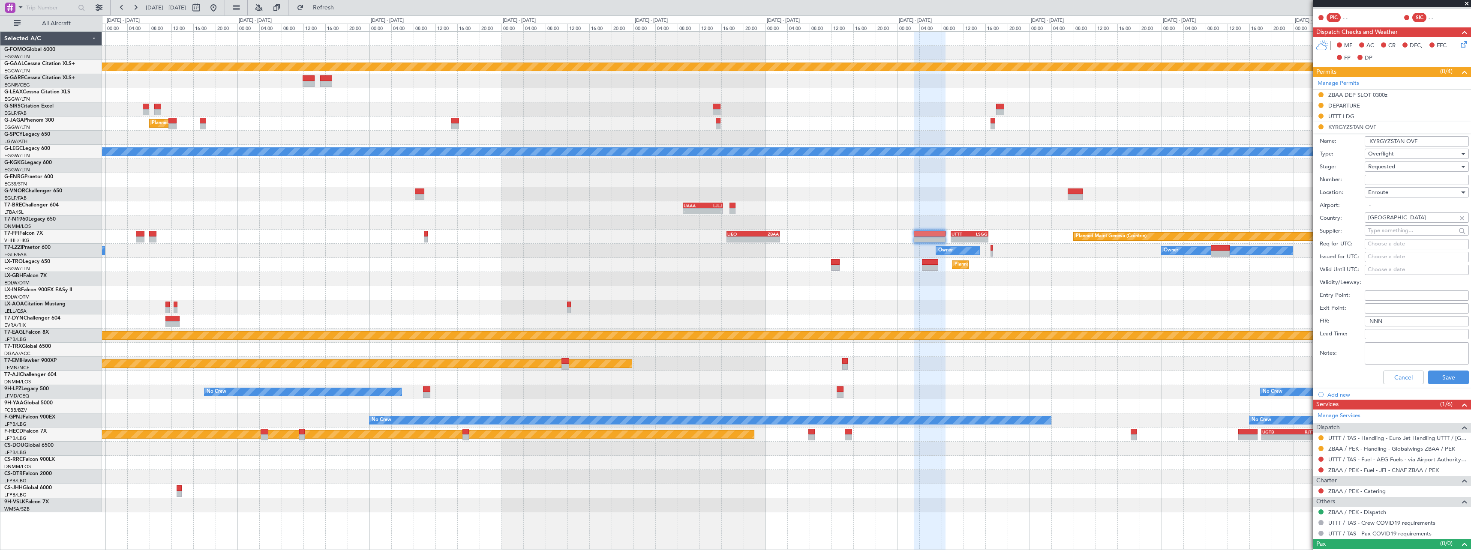
click at [1396, 352] on textarea "Notes:" at bounding box center [1417, 353] width 104 height 22
paste textarea "UAS ETD 1500z"
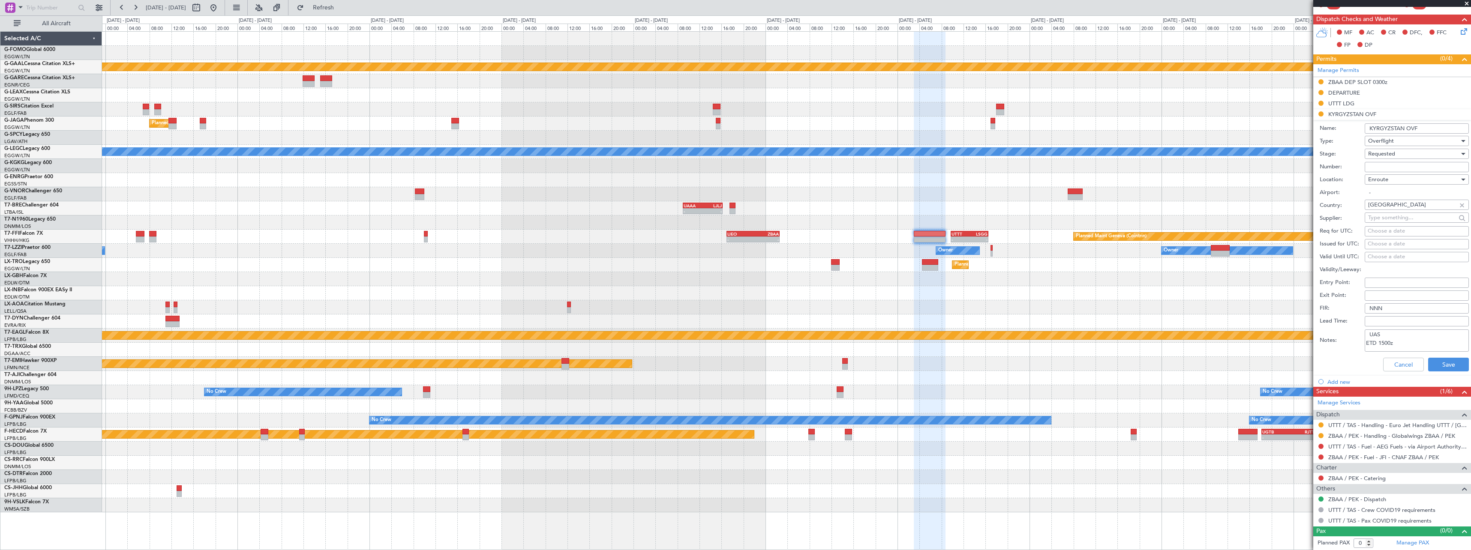
click at [1386, 344] on textarea "UAS ETD 1500z" at bounding box center [1417, 341] width 104 height 22
type textarea "UAS ETD 0010z"
click at [1454, 367] on button "Save" at bounding box center [1448, 365] width 41 height 14
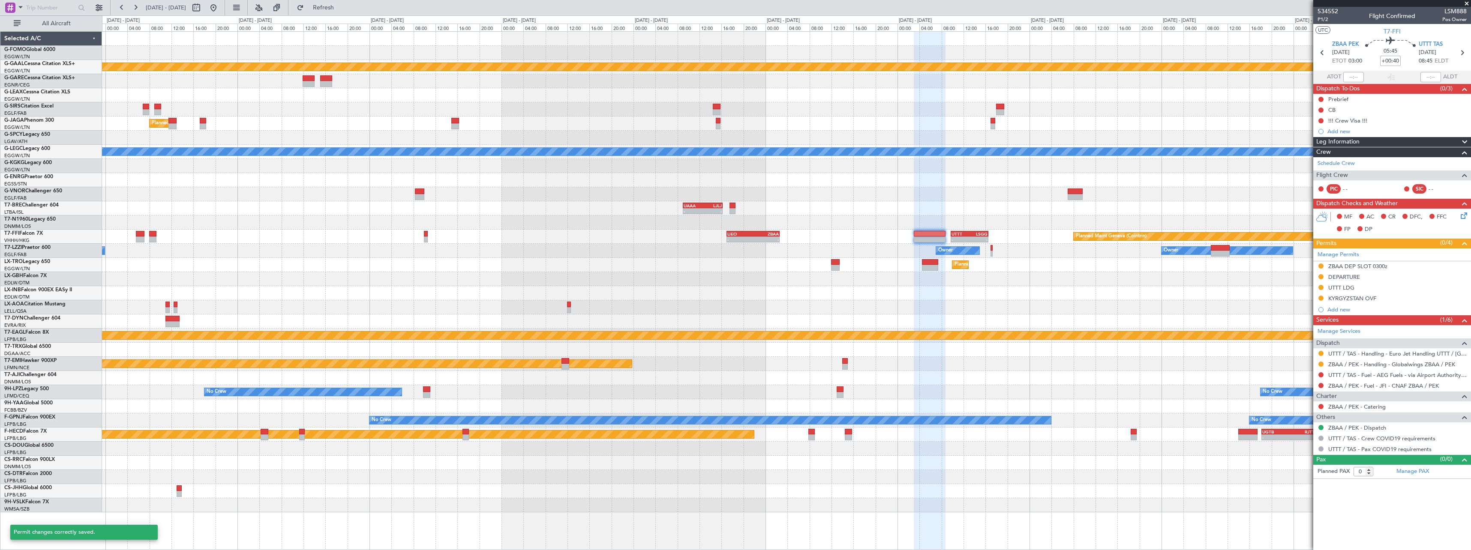
scroll to position [0, 0]
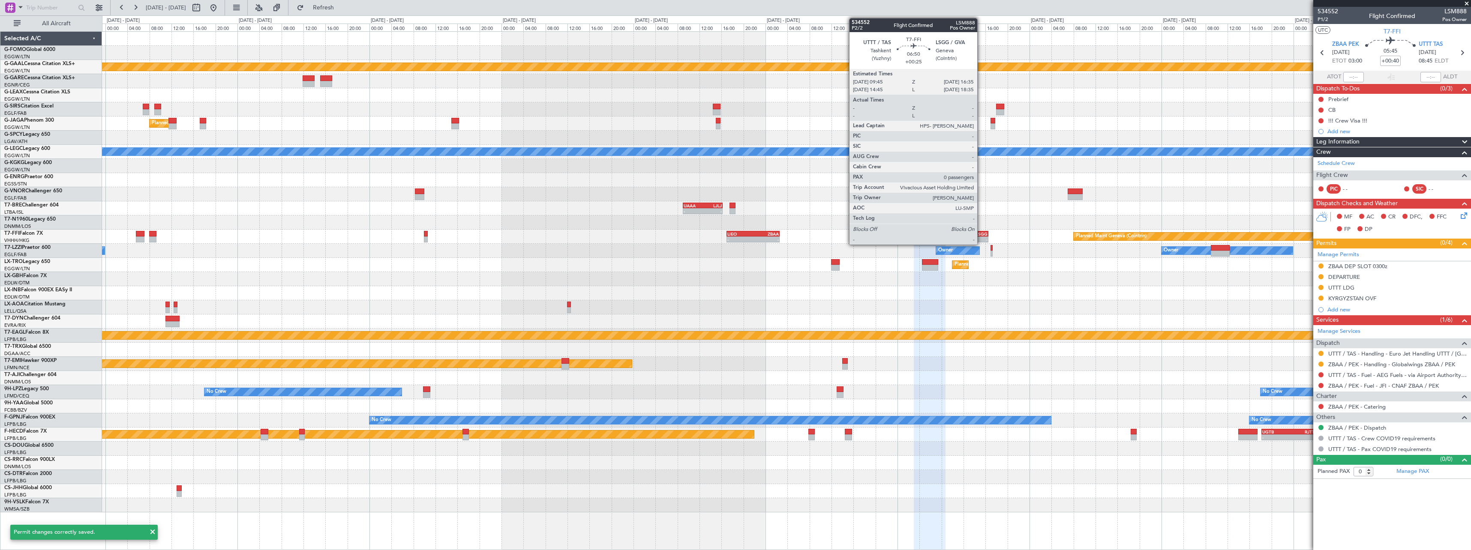
click at [981, 234] on div "LSGG" at bounding box center [979, 233] width 18 height 5
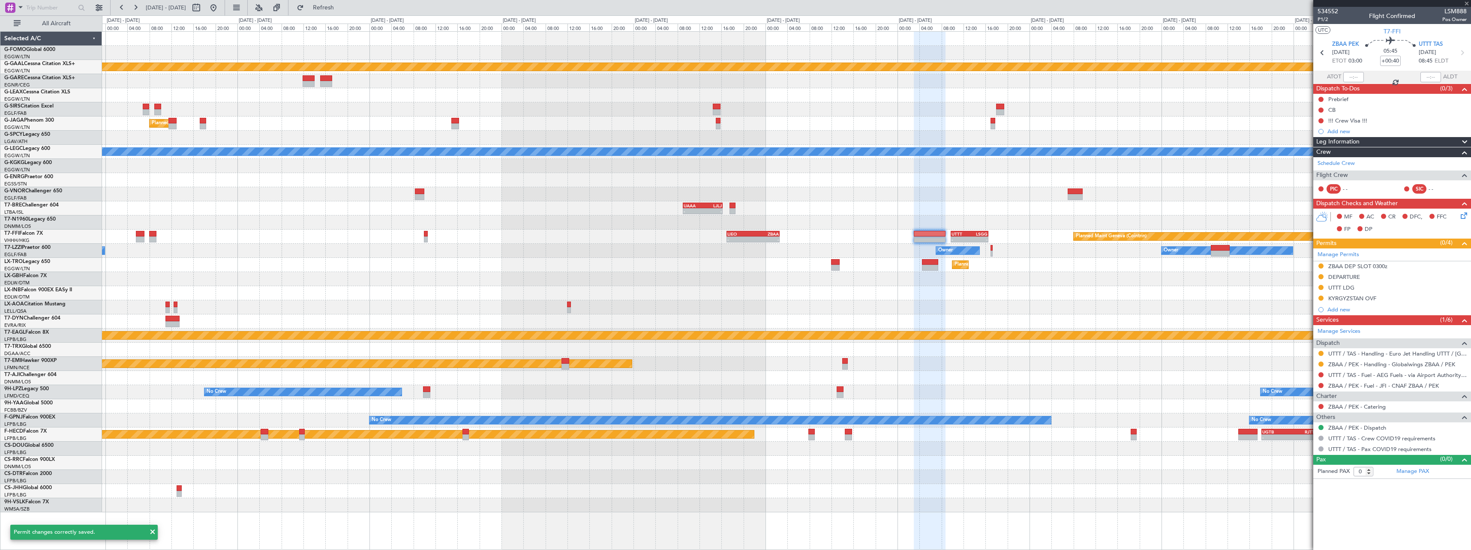
type input "+00:25"
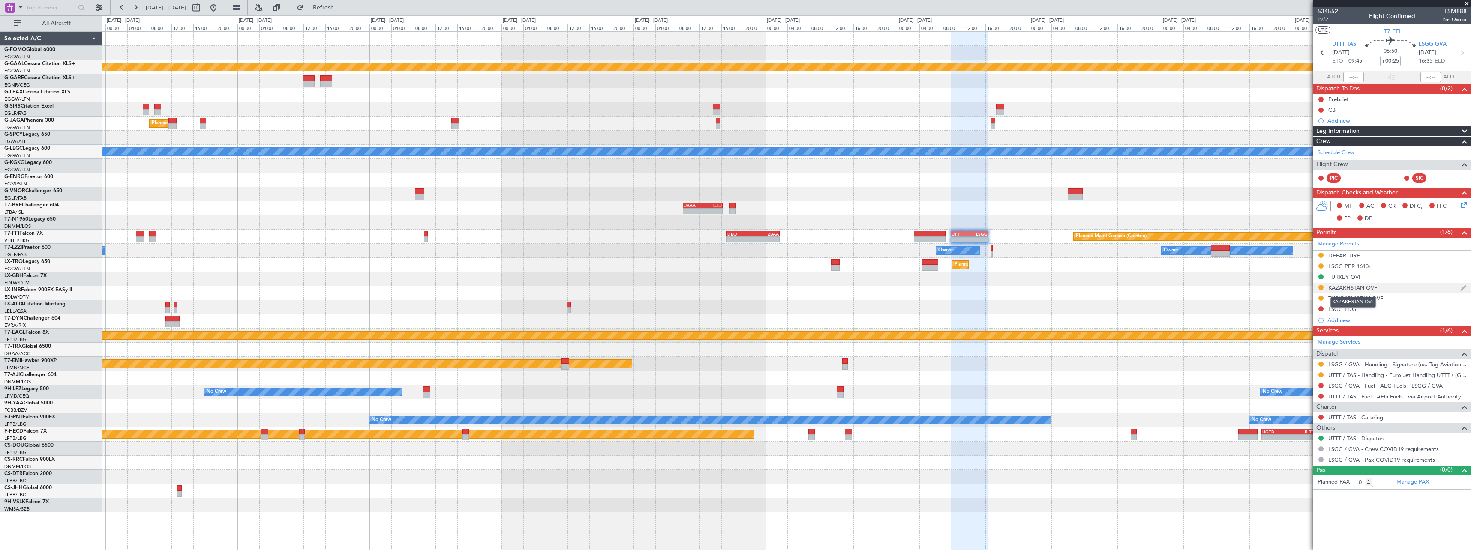
click at [1363, 288] on div "KAZAKHSTAN OVF" at bounding box center [1352, 287] width 49 height 7
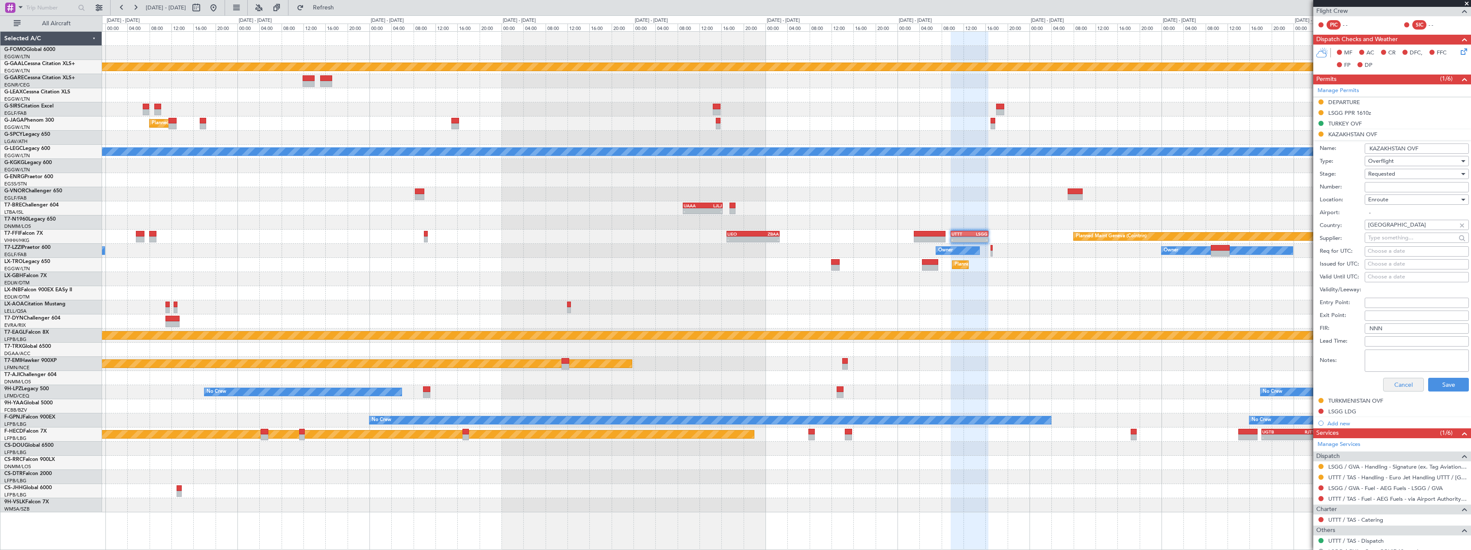
scroll to position [171, 0]
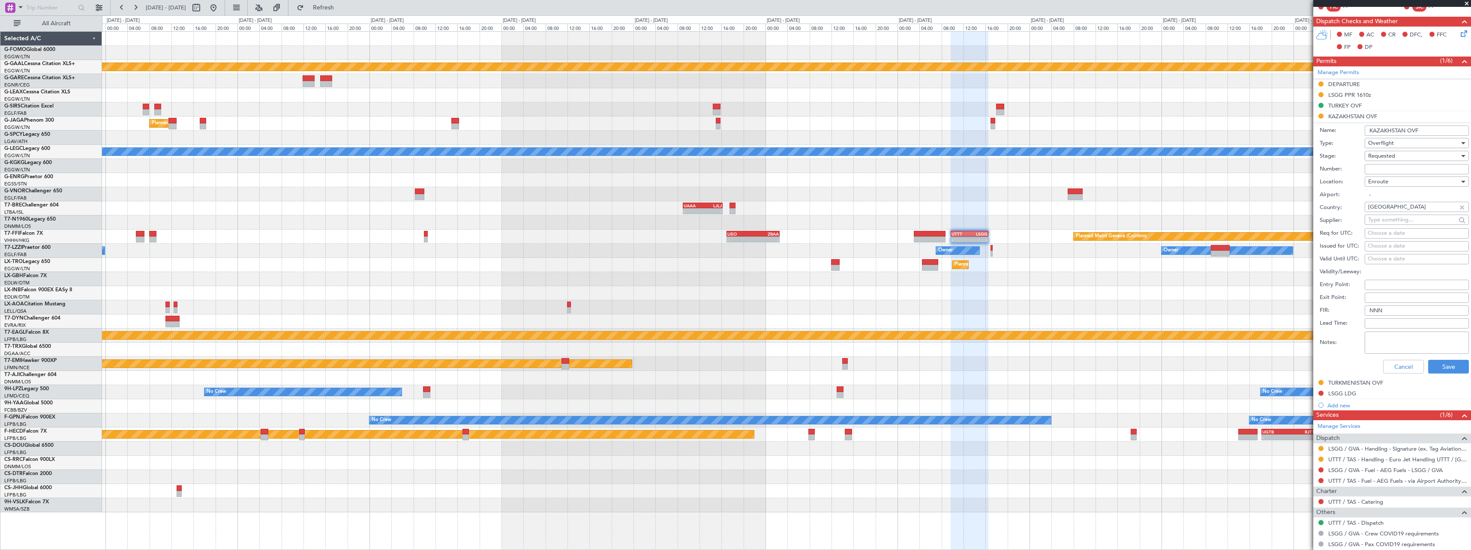
click at [1402, 343] on textarea "Notes:" at bounding box center [1417, 343] width 104 height 22
paste textarea "UAS ETD 1500z"
click at [1391, 345] on textarea "UAS ETD 1500z" at bounding box center [1417, 343] width 104 height 22
drag, startPoint x: 1396, startPoint y: 344, endPoint x: 1343, endPoint y: 332, distance: 54.4
click at [1343, 332] on div "Notes: UAS ETD 0345z" at bounding box center [1394, 343] width 149 height 26
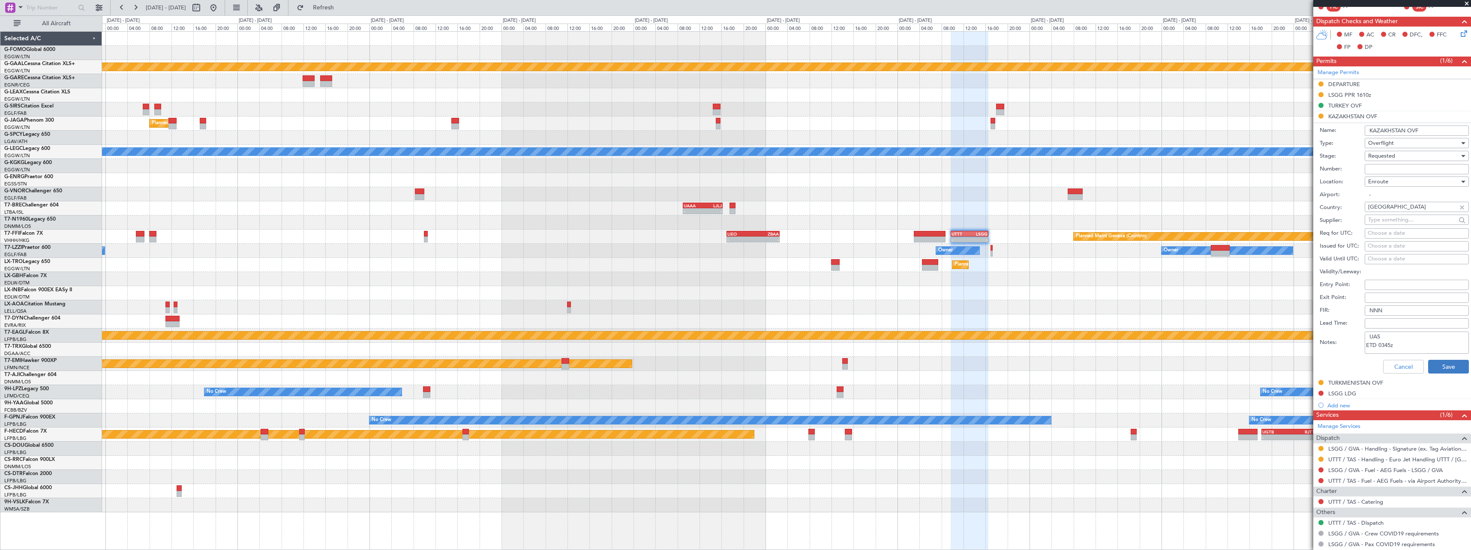
type textarea "UAS ETD 0345z"
click at [1440, 366] on button "Save" at bounding box center [1448, 367] width 41 height 14
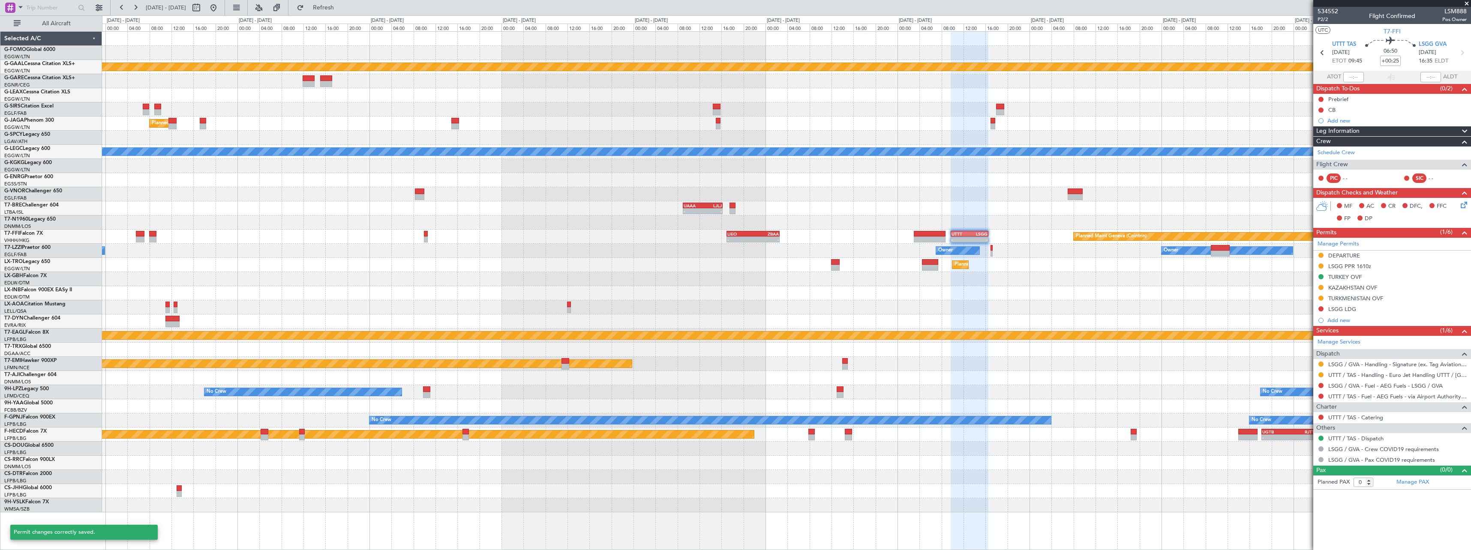
scroll to position [0, 0]
click at [1372, 298] on div "TURKMENISTAN OVF" at bounding box center [1355, 298] width 55 height 7
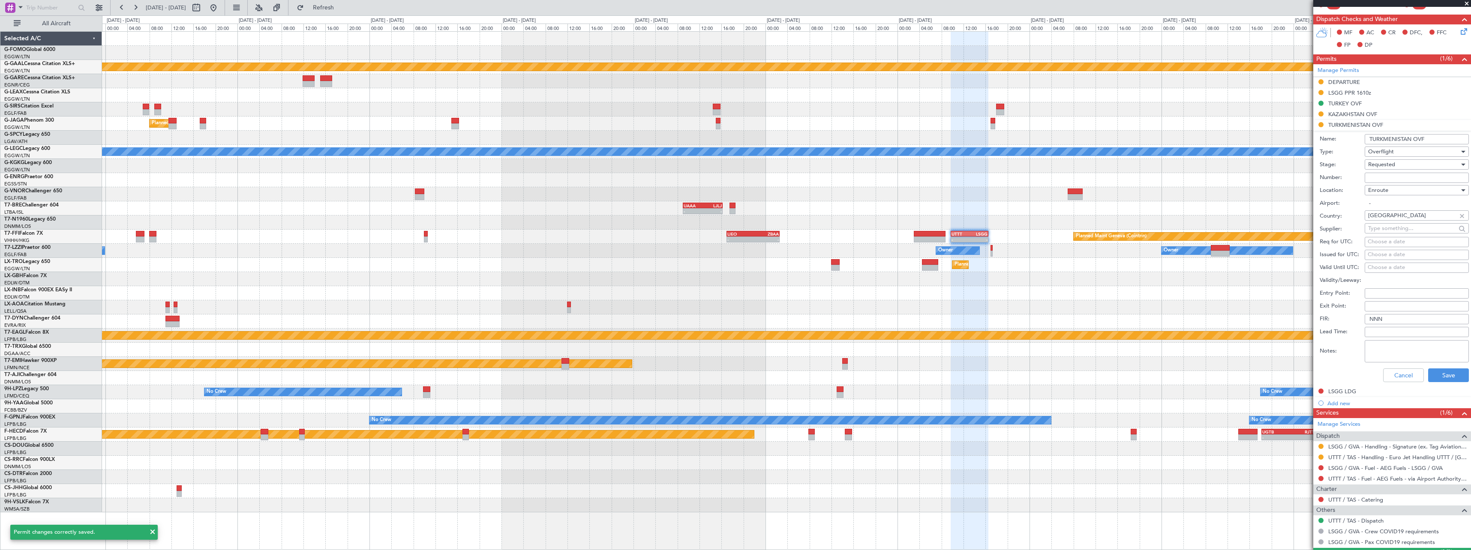
scroll to position [195, 0]
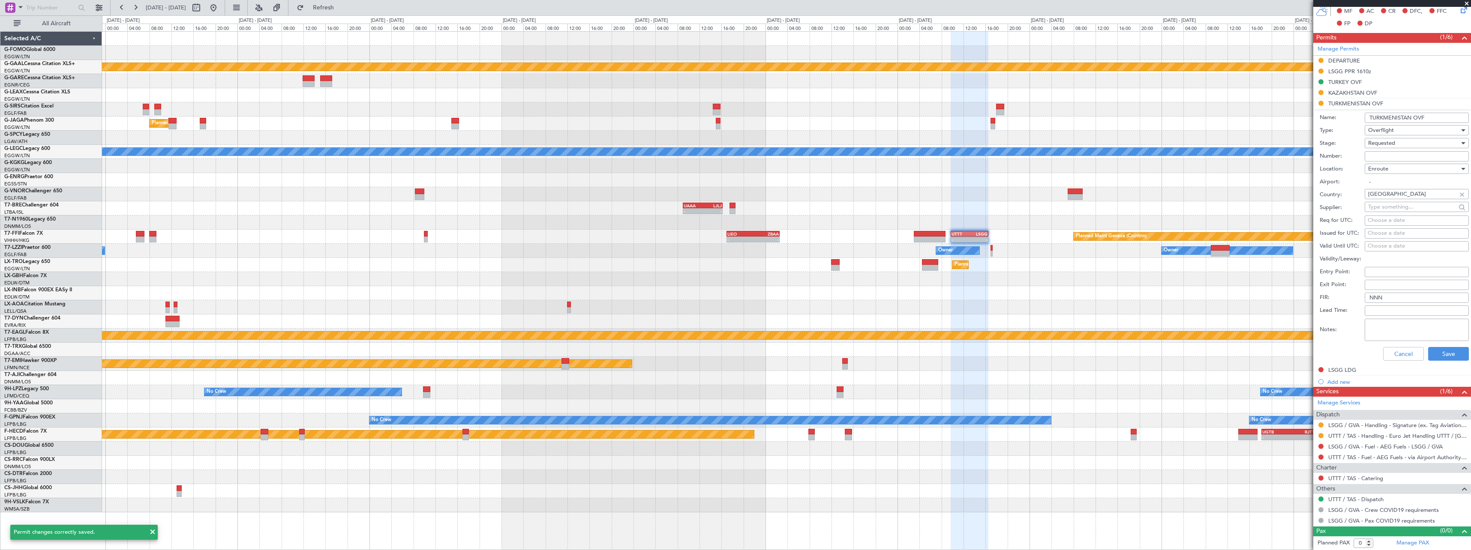
click at [1400, 326] on textarea "Notes:" at bounding box center [1417, 330] width 104 height 22
paste textarea "UAS ETD 0345z"
type textarea "UAS ETD 0345z"
click at [1440, 358] on button "Save" at bounding box center [1448, 354] width 41 height 14
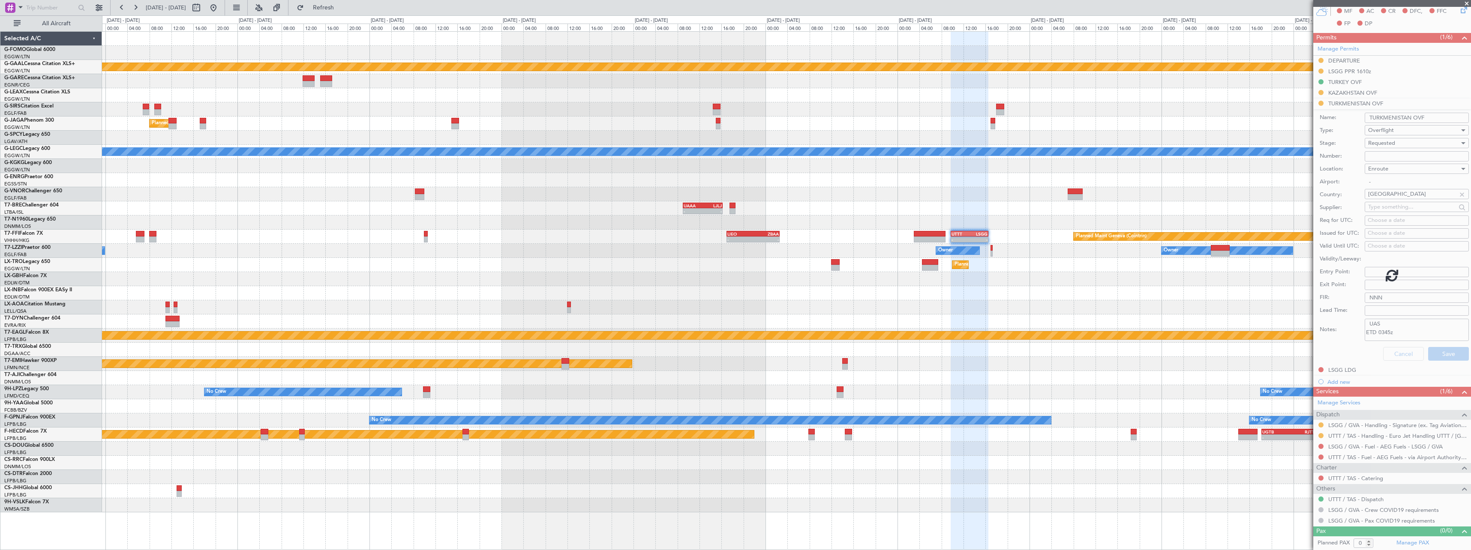
scroll to position [0, 0]
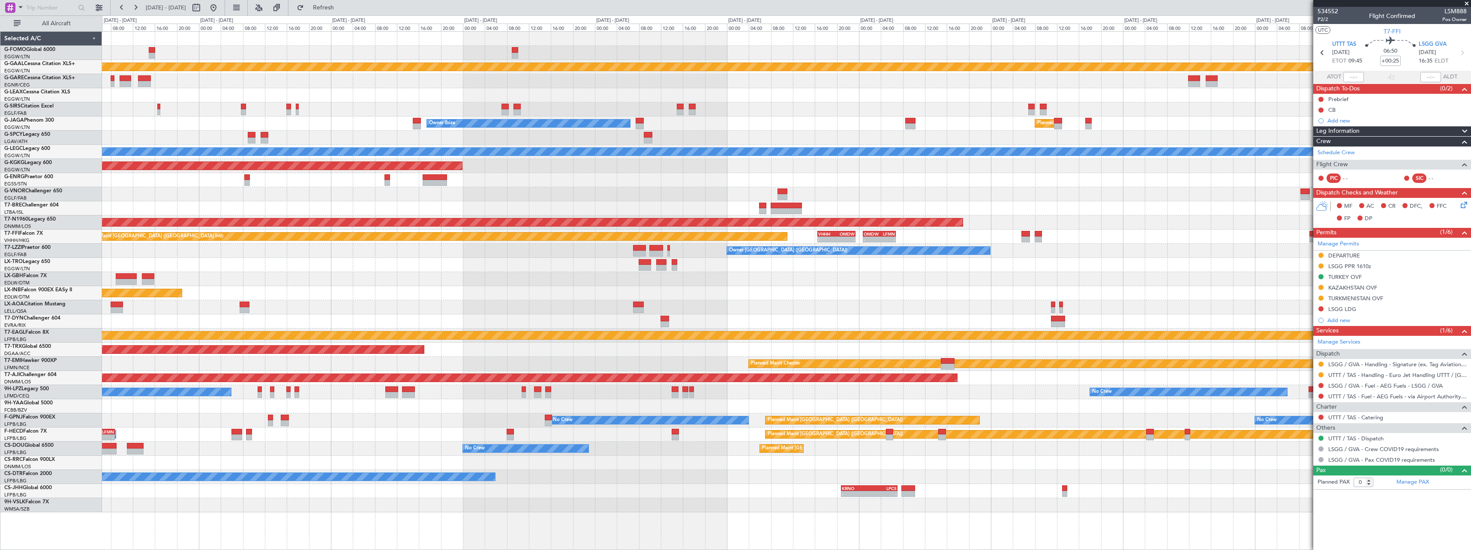
click at [1161, 276] on div "KTEB 01:30 Z EGGW 07:40 Z - - EGGW 20:00 Z KTEB 03:25 Z - - Planned Maint Dusse…" at bounding box center [786, 272] width 1369 height 481
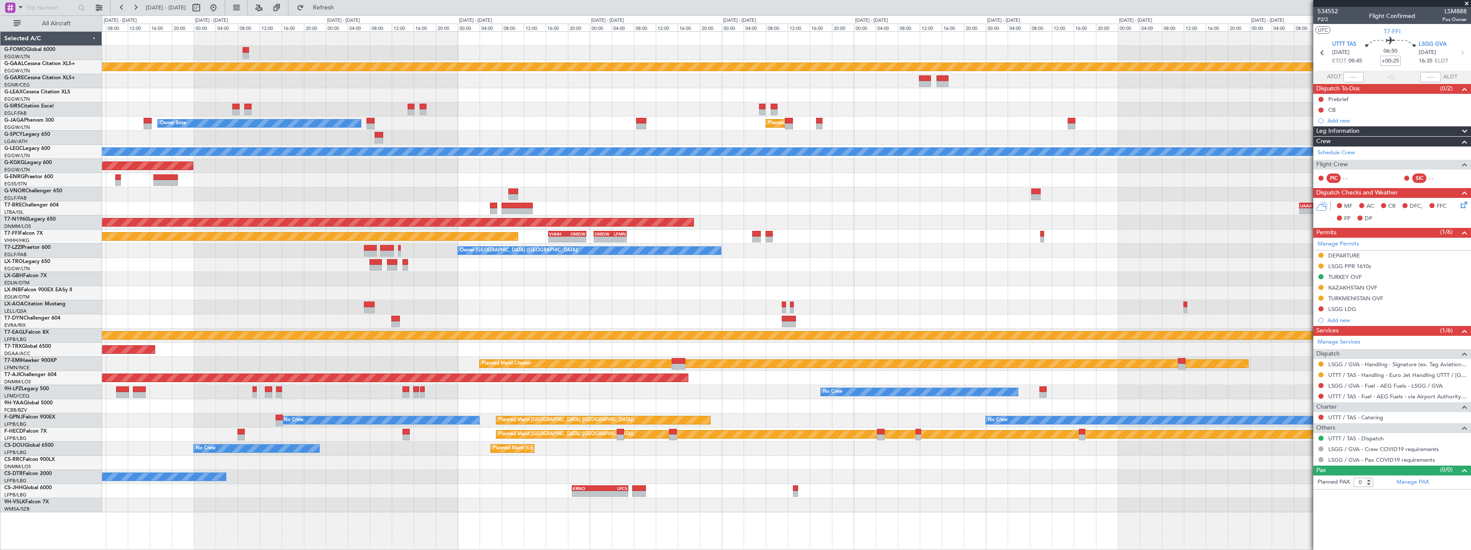
click at [181, 299] on div "Unplanned Maint [GEOGRAPHIC_DATA] (Al Maktoum Intl)" at bounding box center [786, 293] width 1369 height 14
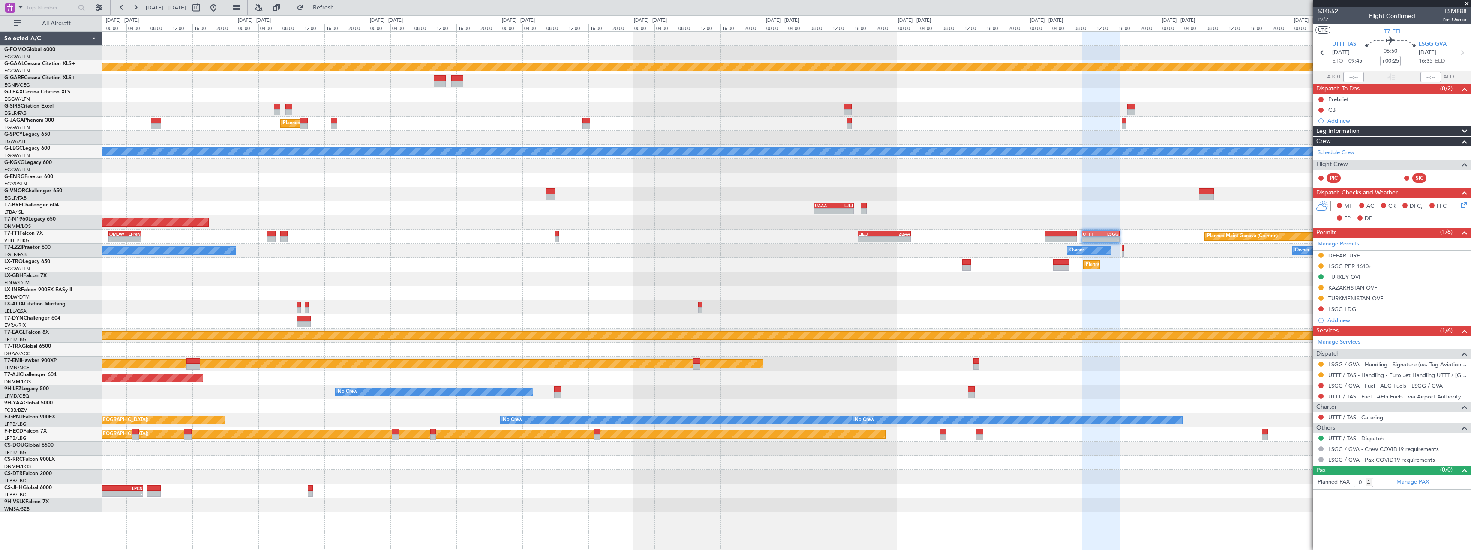
click at [253, 279] on div at bounding box center [786, 279] width 1369 height 14
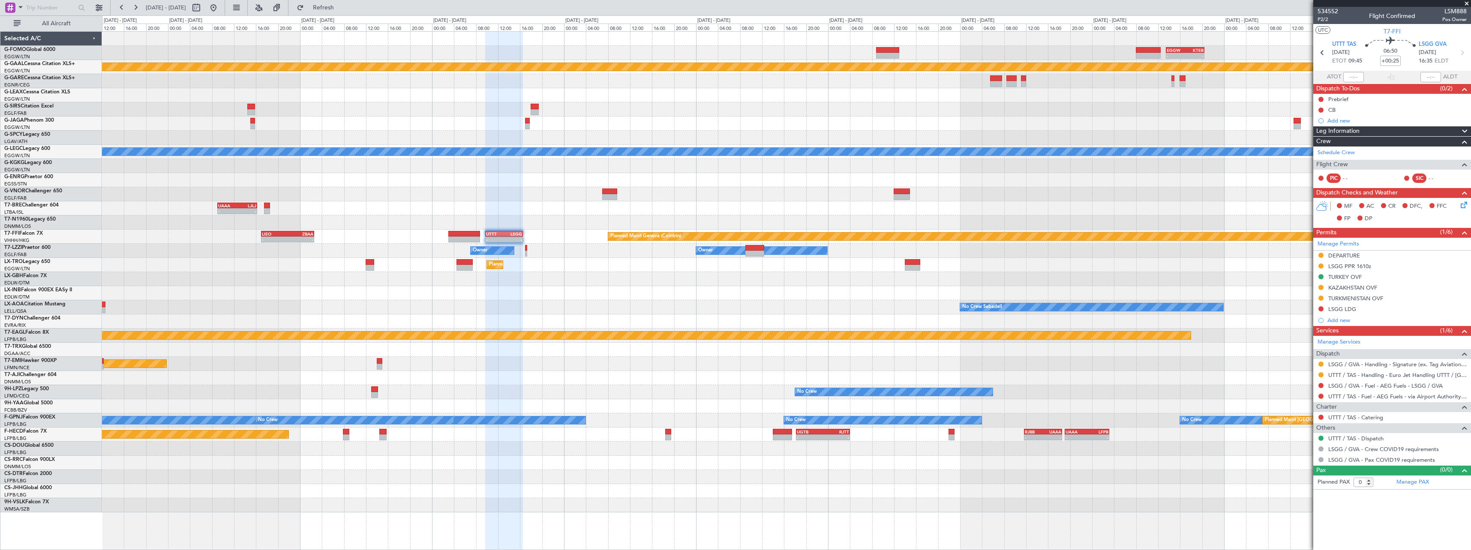
click at [629, 272] on div "- - EGGW 13:30 Z KTEB 20:25 Z Planned Maint Dusseldorf A/C Unavailable London (…" at bounding box center [786, 272] width 1369 height 481
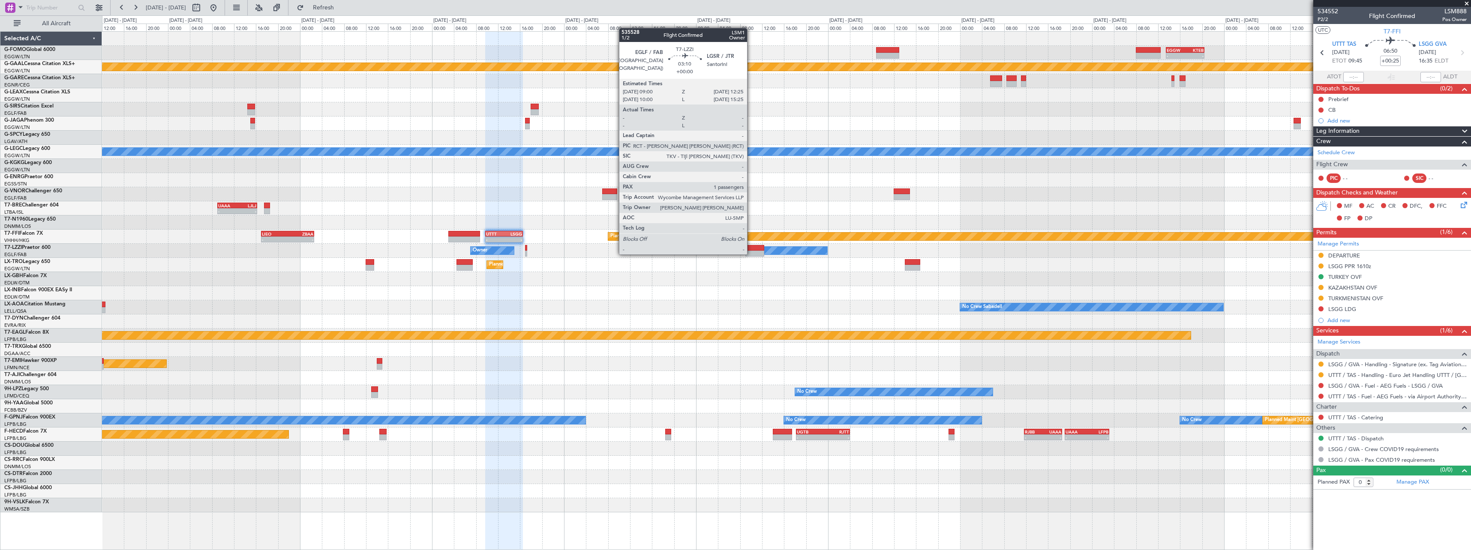
click at [751, 254] on div at bounding box center [754, 254] width 19 height 6
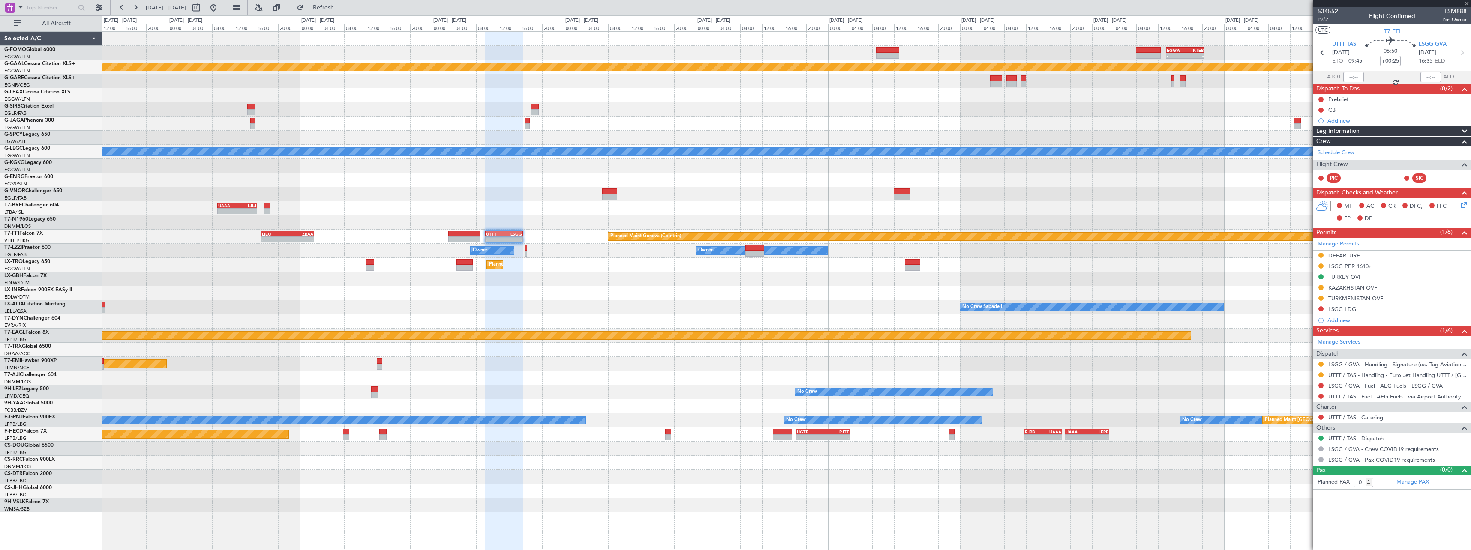
type input "1"
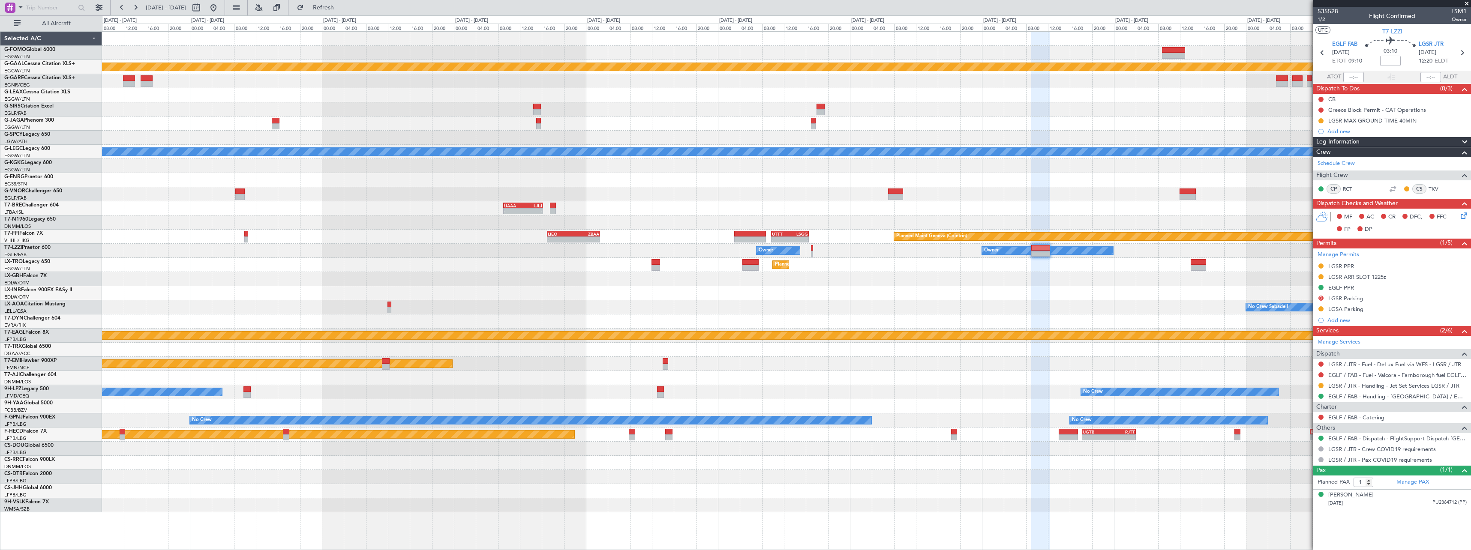
click at [718, 300] on div "- - EGGW 13:30 Z KTEB 20:25 Z Planned Maint Dusseldorf Planned Maint London (Lu…" at bounding box center [786, 272] width 1369 height 481
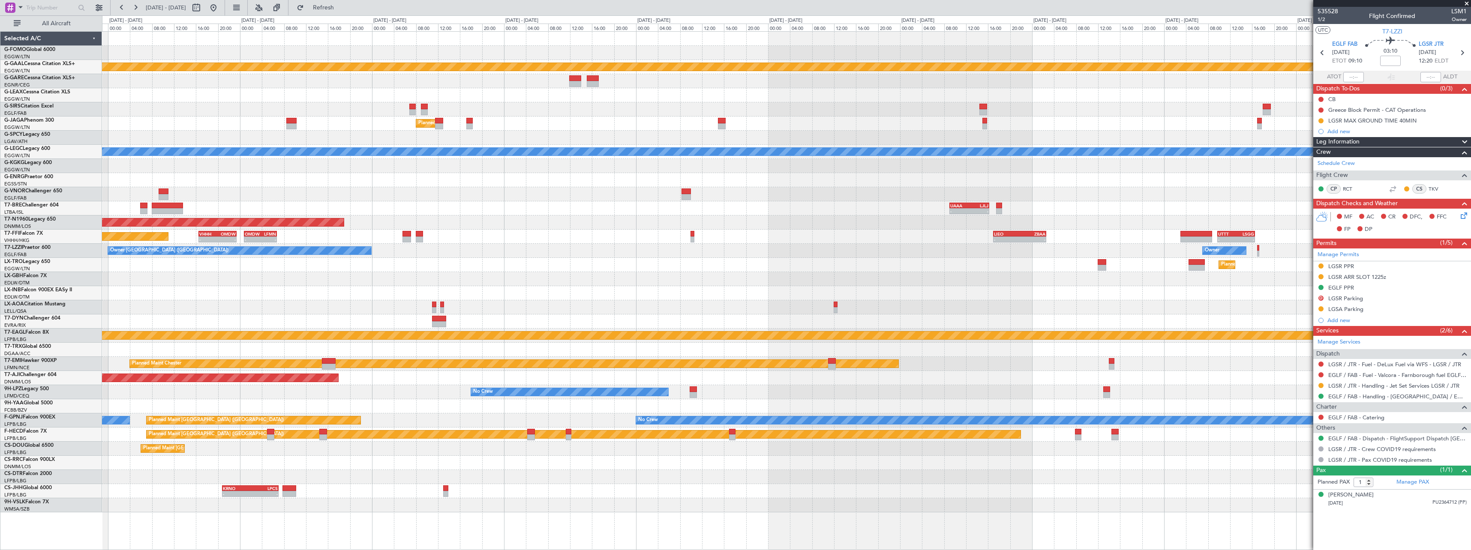
click at [877, 306] on div "No Crew Sabadell" at bounding box center [786, 307] width 1369 height 14
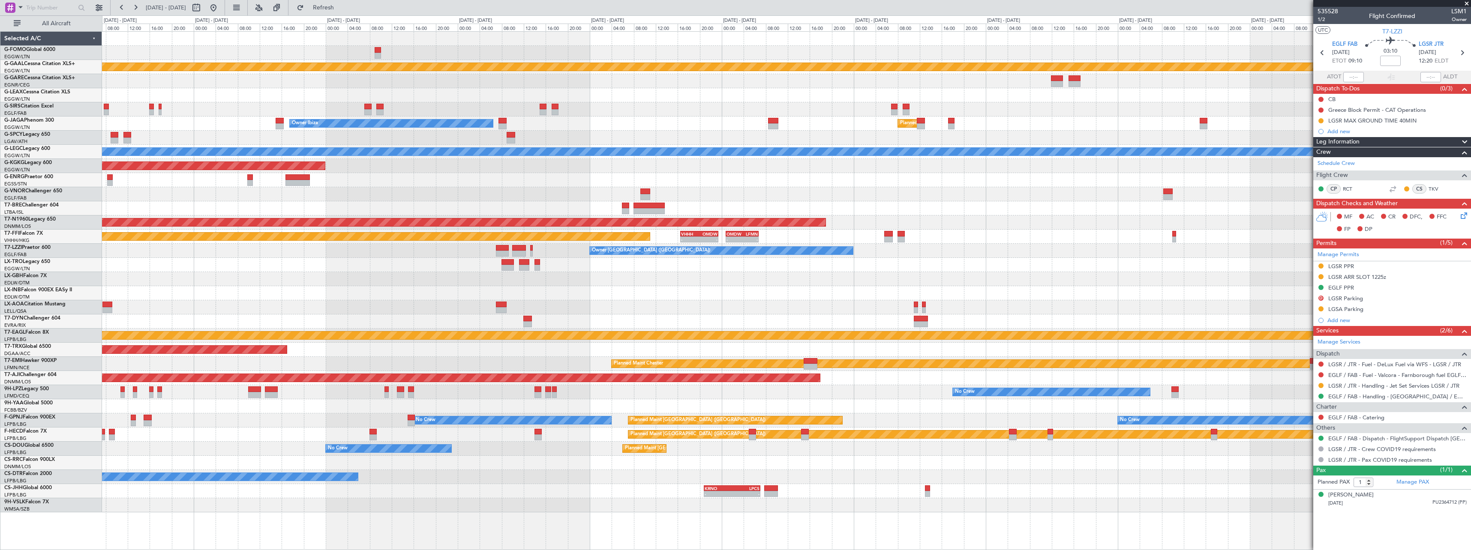
click at [964, 303] on div "No Crew Sabadell" at bounding box center [786, 307] width 1369 height 14
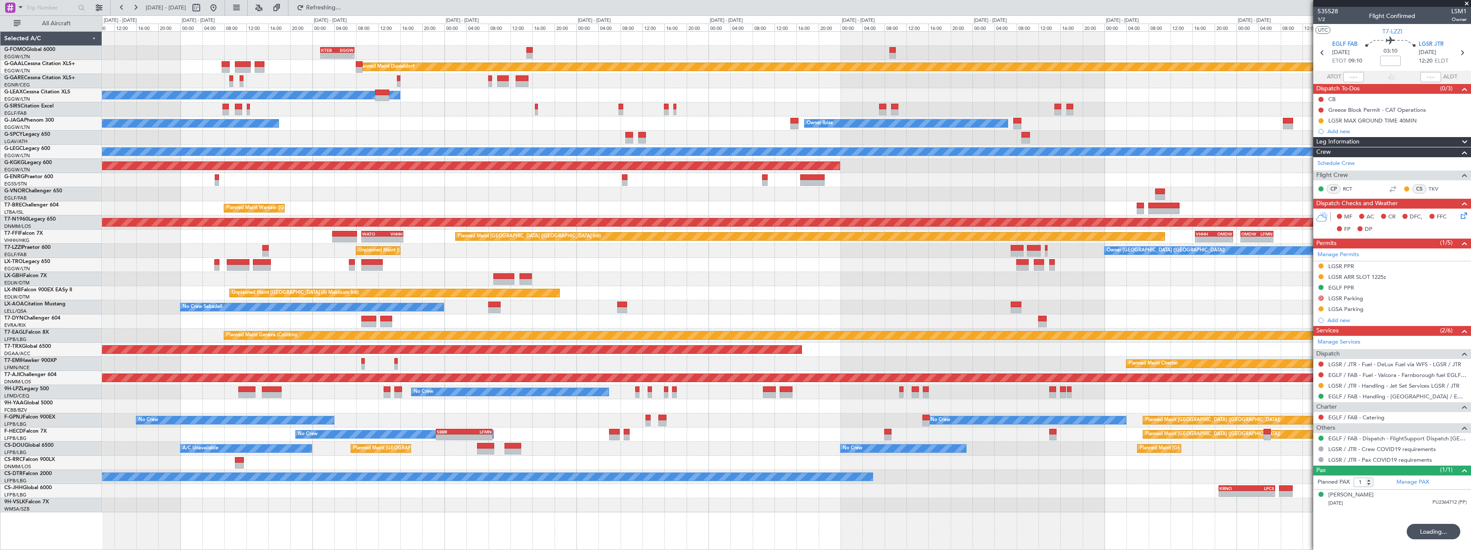
click at [993, 295] on div "Unplanned Maint [GEOGRAPHIC_DATA] (Al Maktoum Intl)" at bounding box center [786, 293] width 1369 height 14
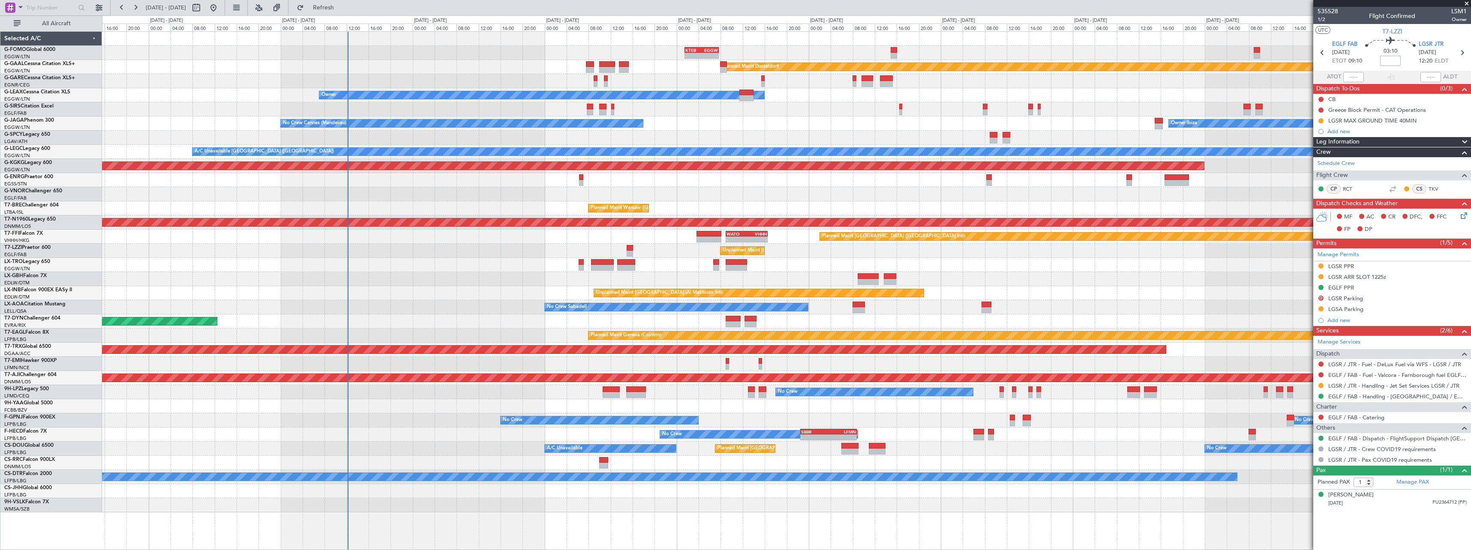
click at [950, 295] on div "Unplanned Maint [GEOGRAPHIC_DATA] (Al Maktoum Intl)" at bounding box center [786, 293] width 1369 height 14
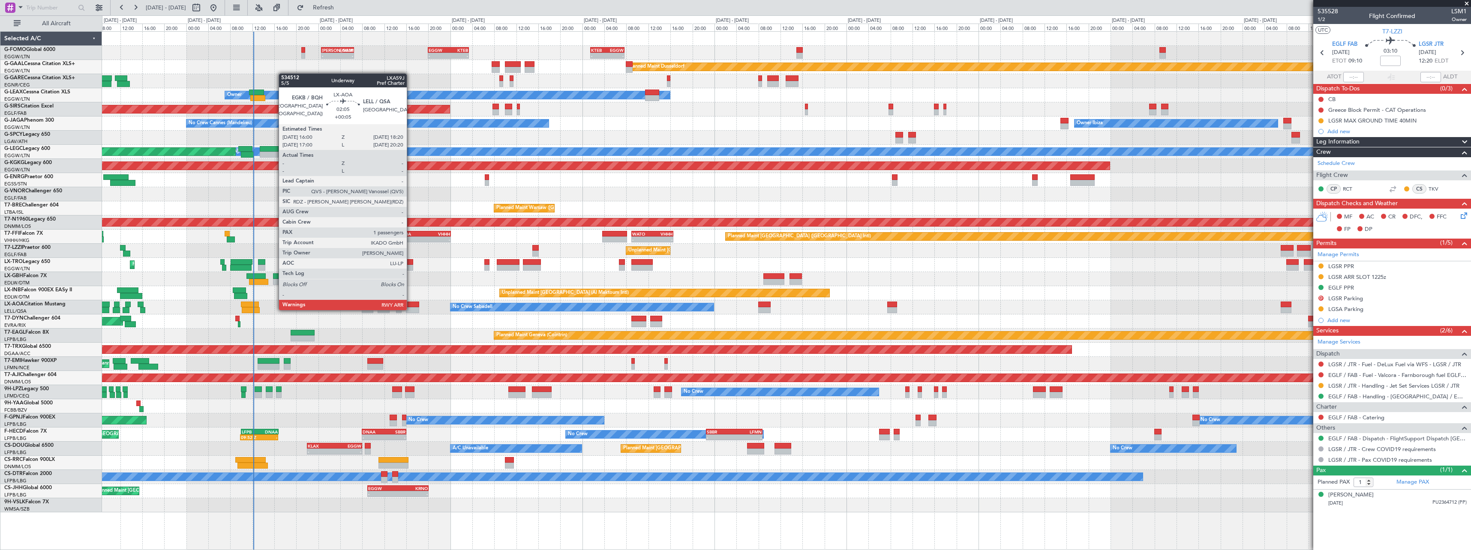
click at [411, 309] on div at bounding box center [412, 310] width 13 height 6
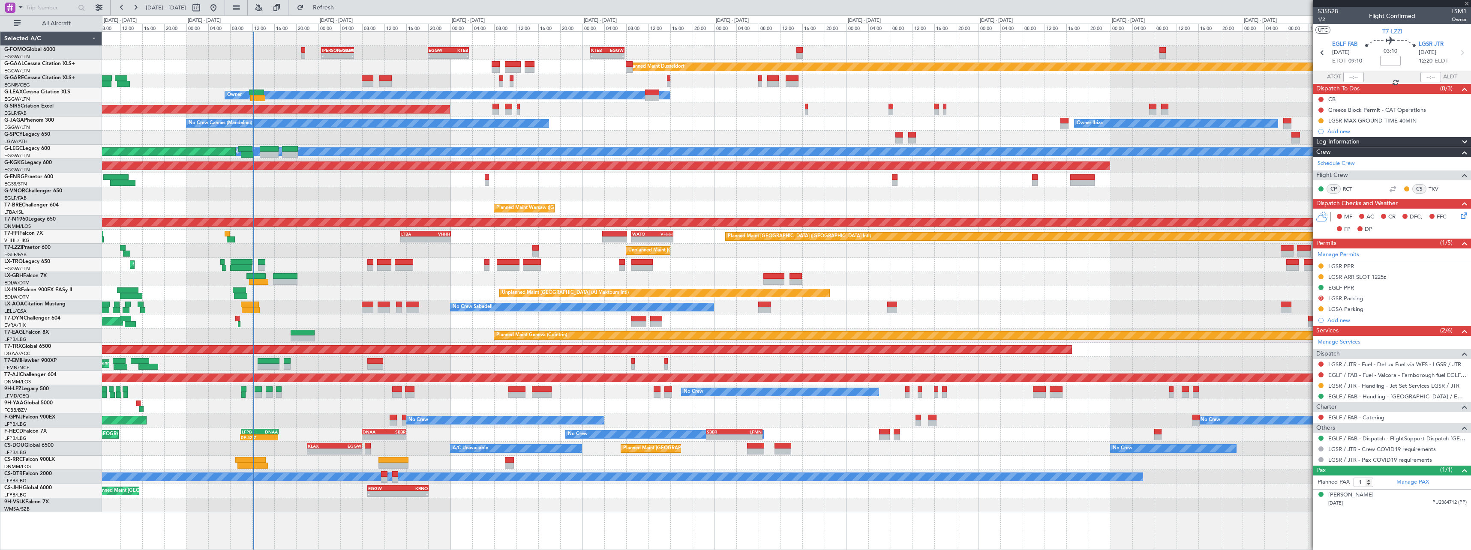
type input "+00:05"
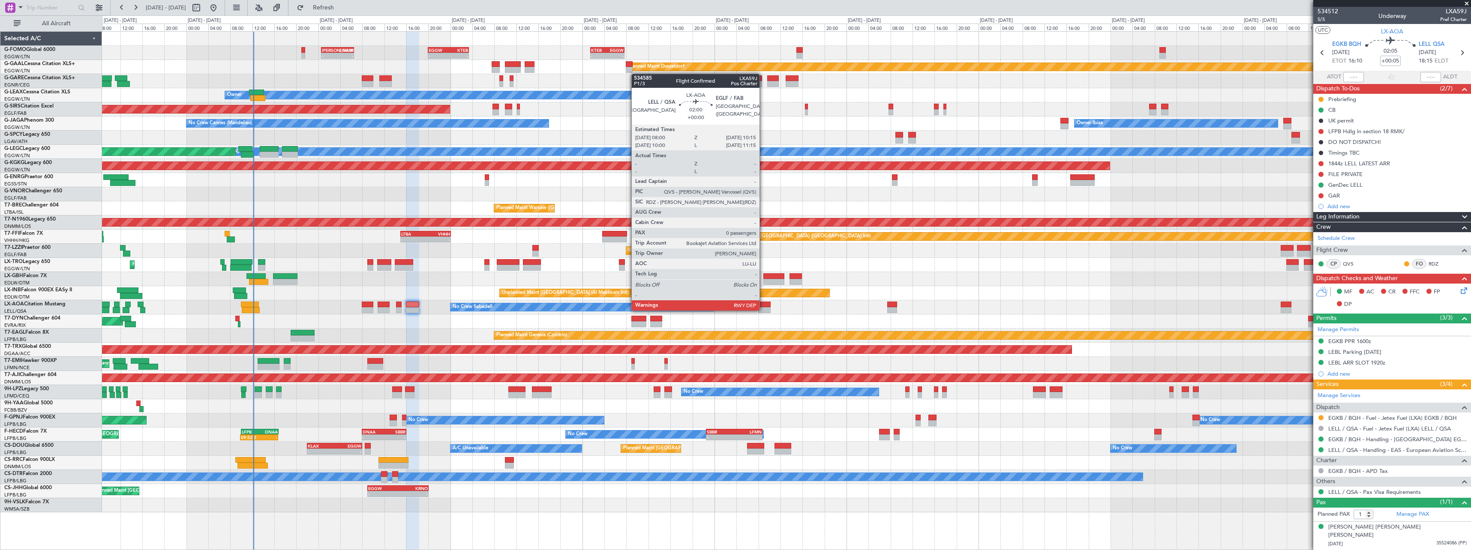
click at [763, 310] on div at bounding box center [764, 310] width 12 height 6
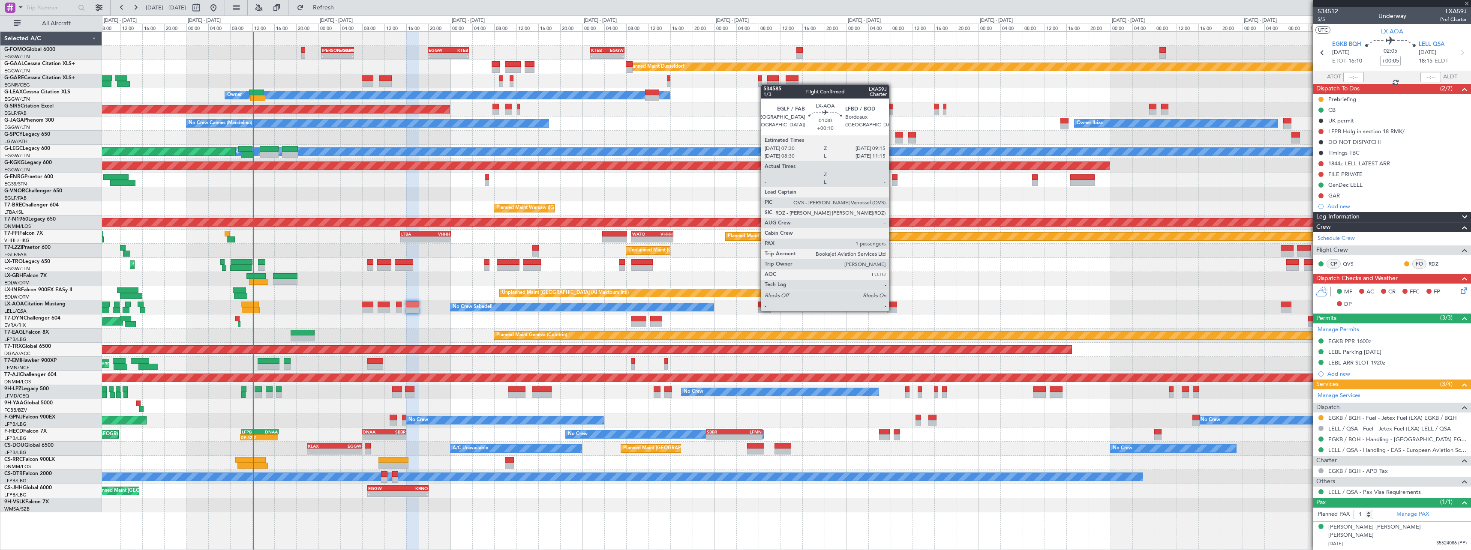
type input "0"
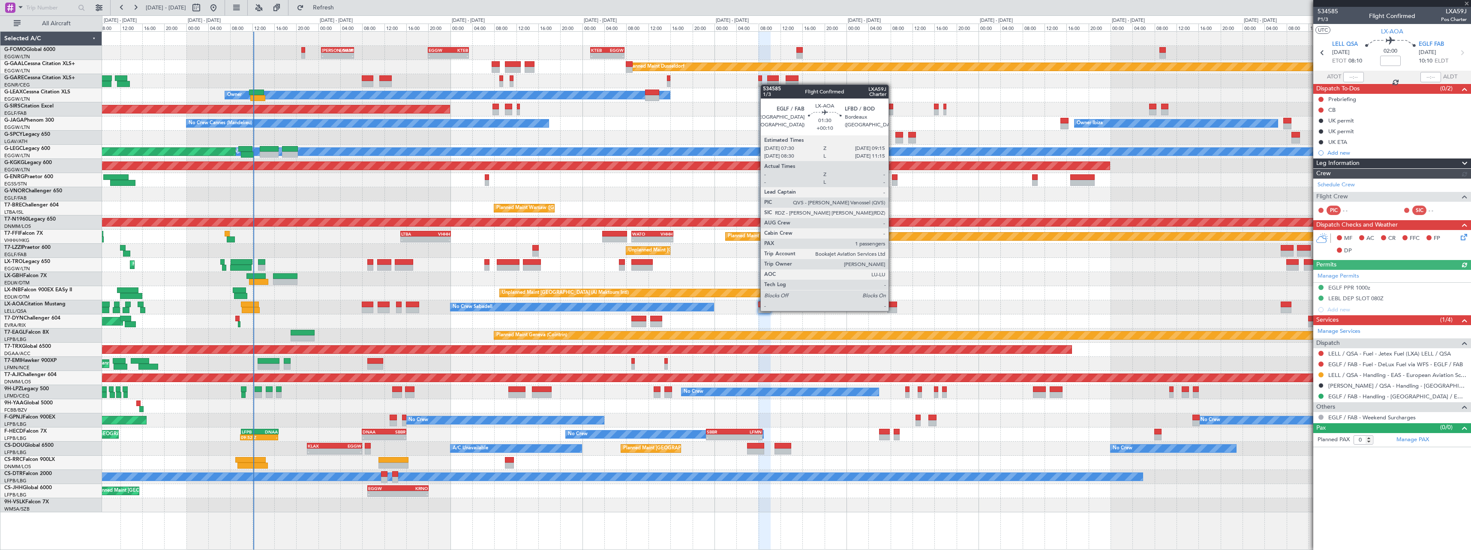
click at [892, 310] on div at bounding box center [892, 310] width 10 height 6
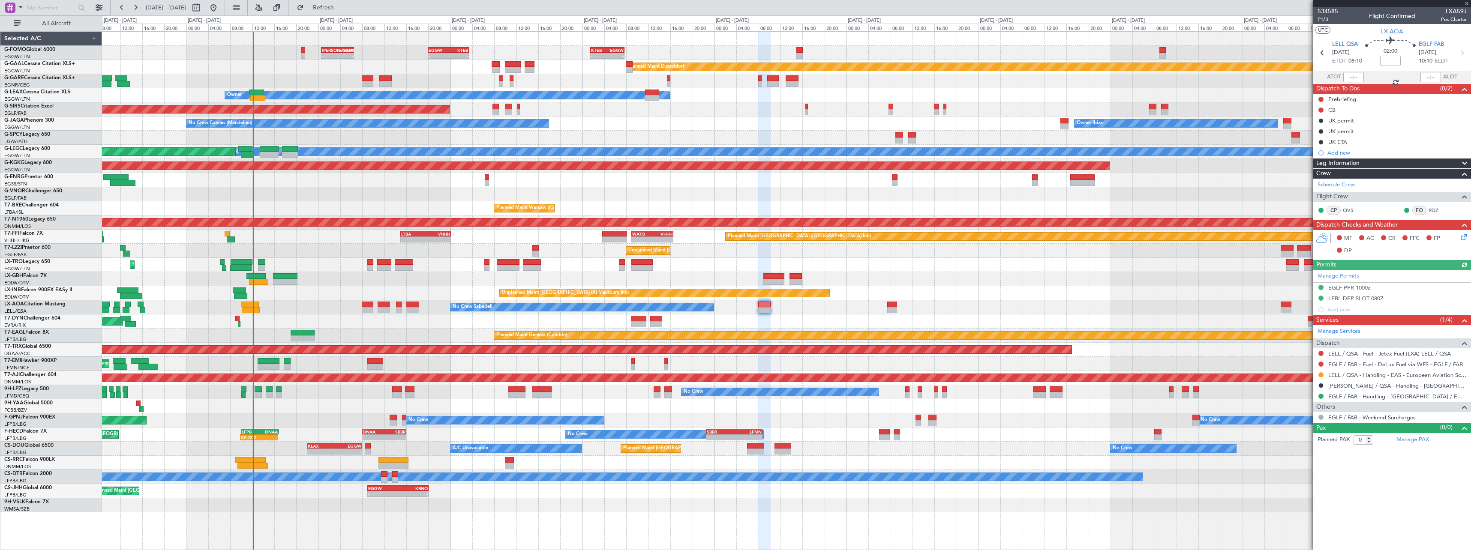
type input "+00:10"
type input "1"
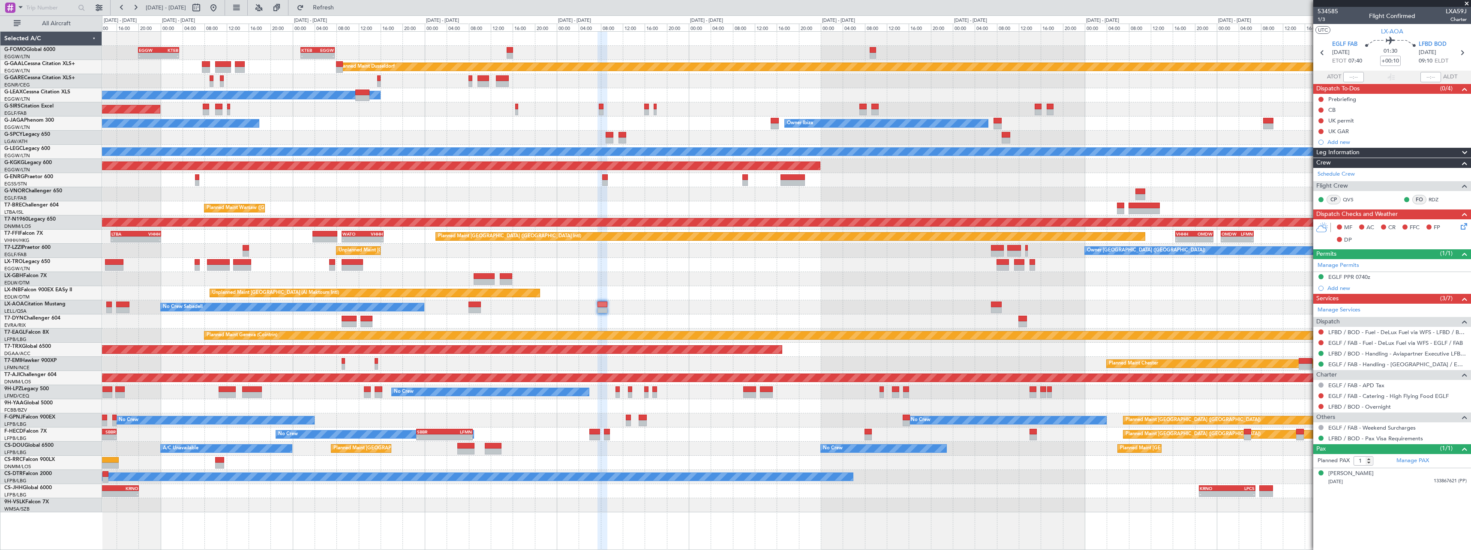
click at [742, 294] on div "Unplanned Maint [GEOGRAPHIC_DATA] (Al Maktoum Intl)" at bounding box center [786, 293] width 1369 height 14
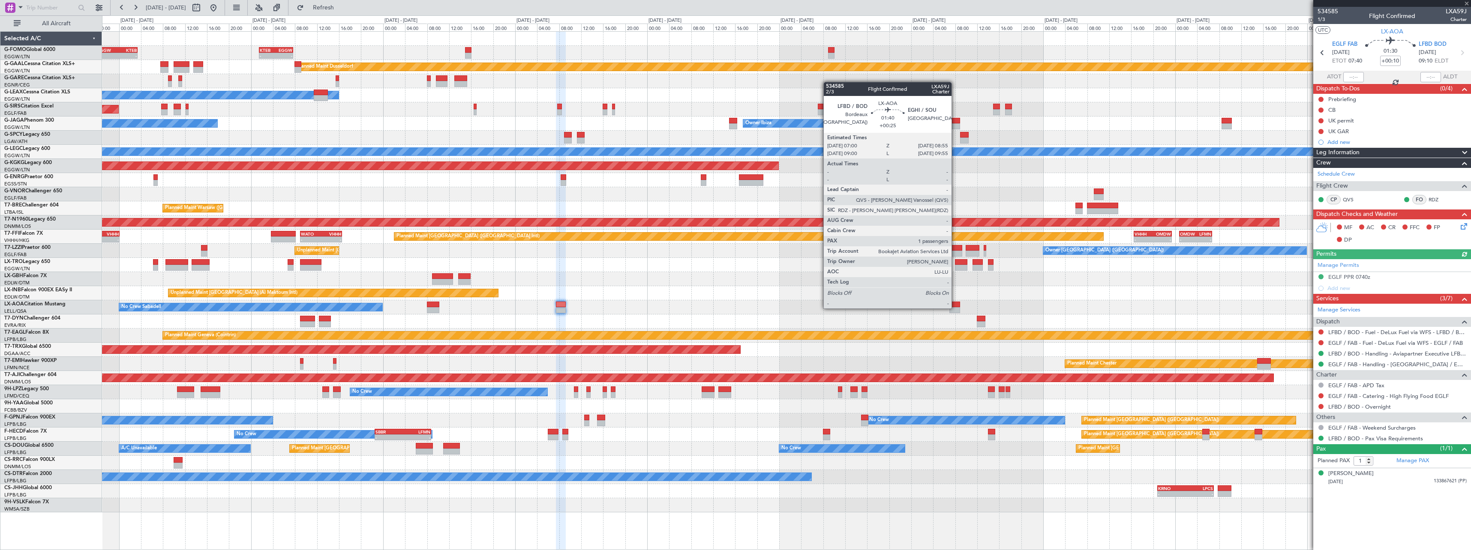
click at [955, 308] on div at bounding box center [954, 310] width 11 height 6
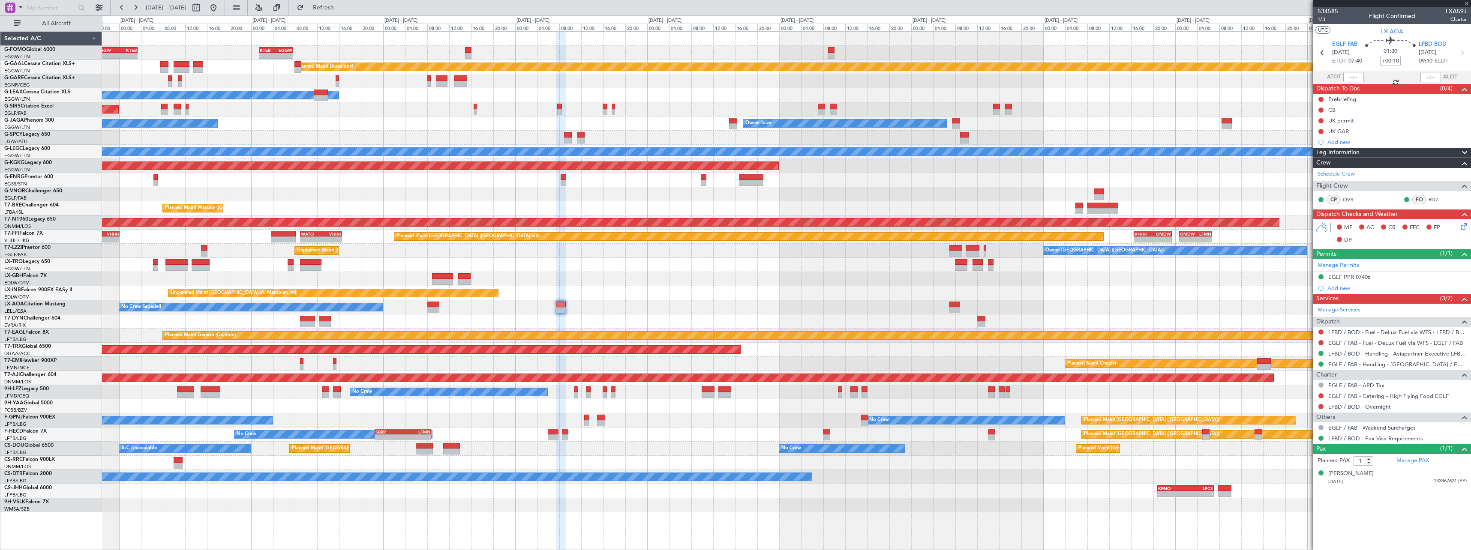
type input "+00:25"
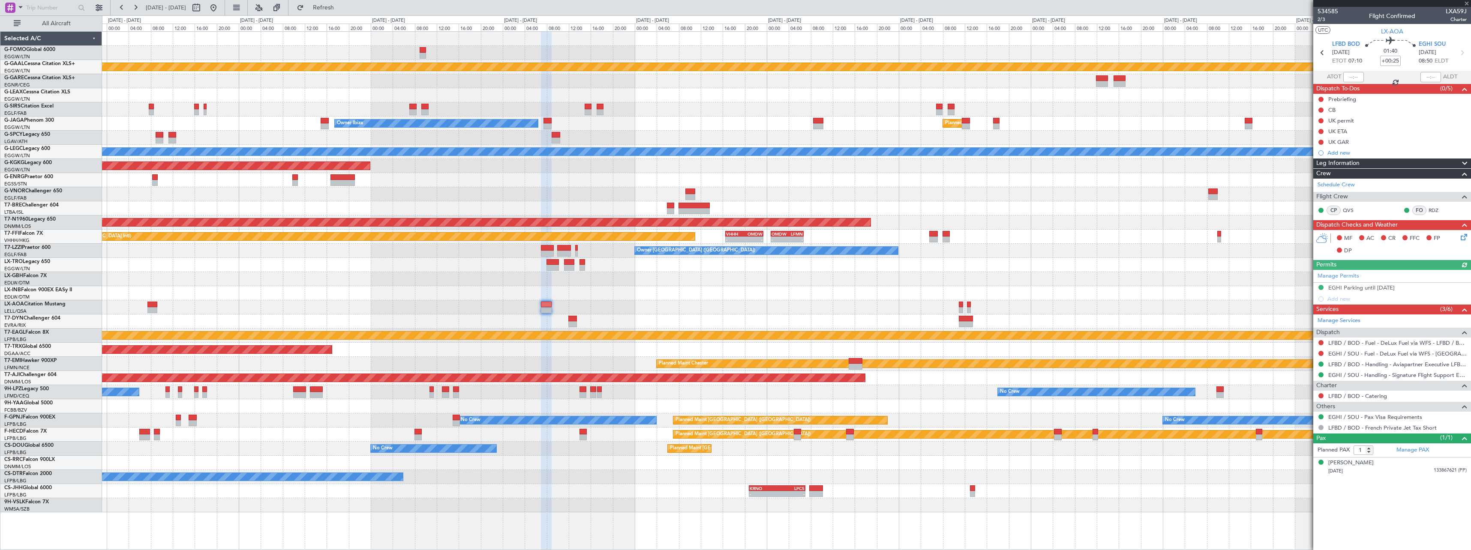
click at [737, 294] on div "- - KTEB 01:30 Z EGGW 07:40 Z Planned Maint Dusseldorf Owner Owner Ibiza Planne…" at bounding box center [786, 272] width 1369 height 481
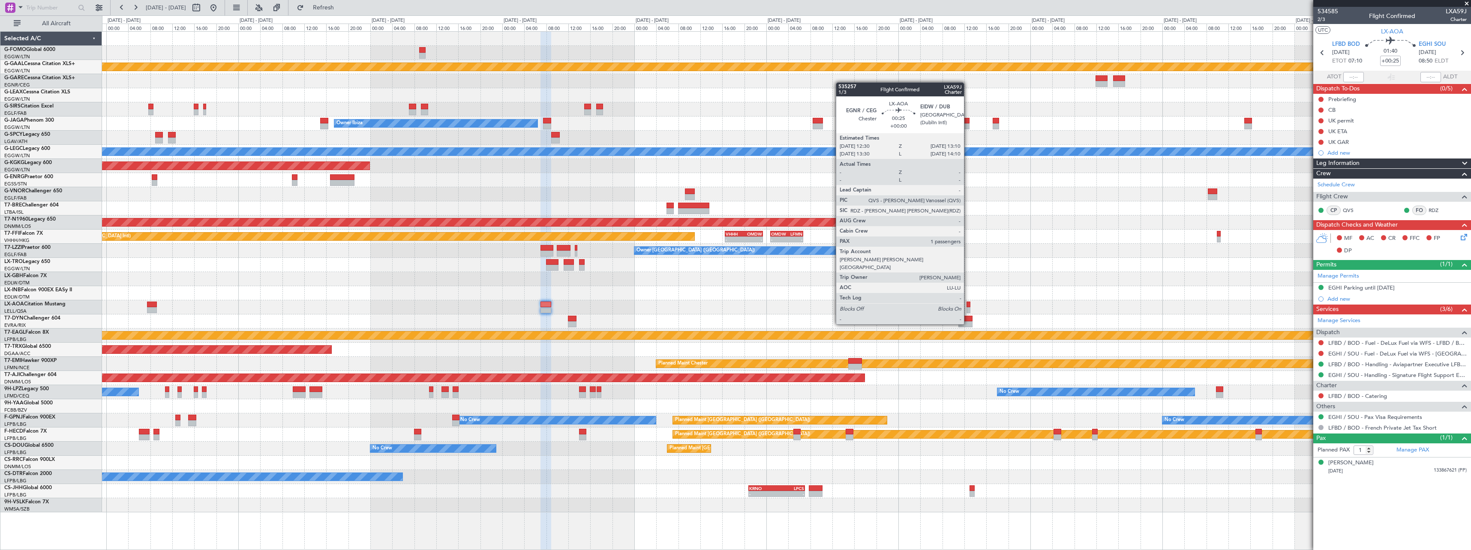
click at [968, 308] on div at bounding box center [969, 310] width 4 height 6
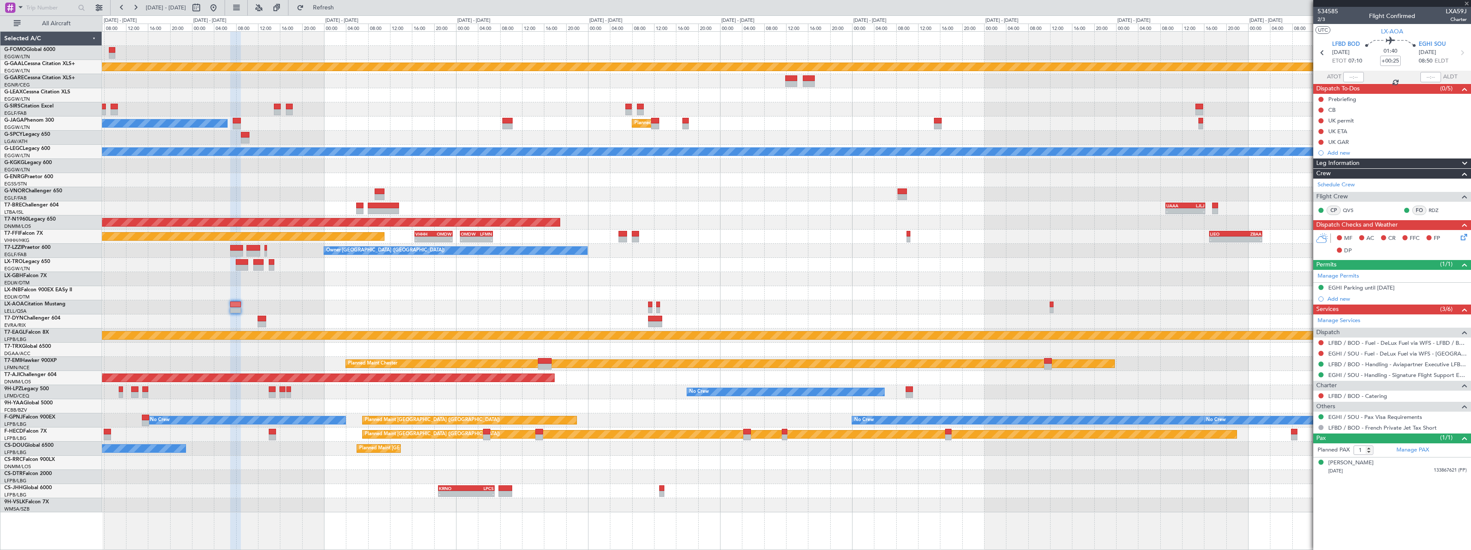
click at [697, 277] on div "Planned Maint Dusseldorf Owner Ibiza Planned Maint London (Luton) A/C Unavailab…" at bounding box center [786, 272] width 1369 height 481
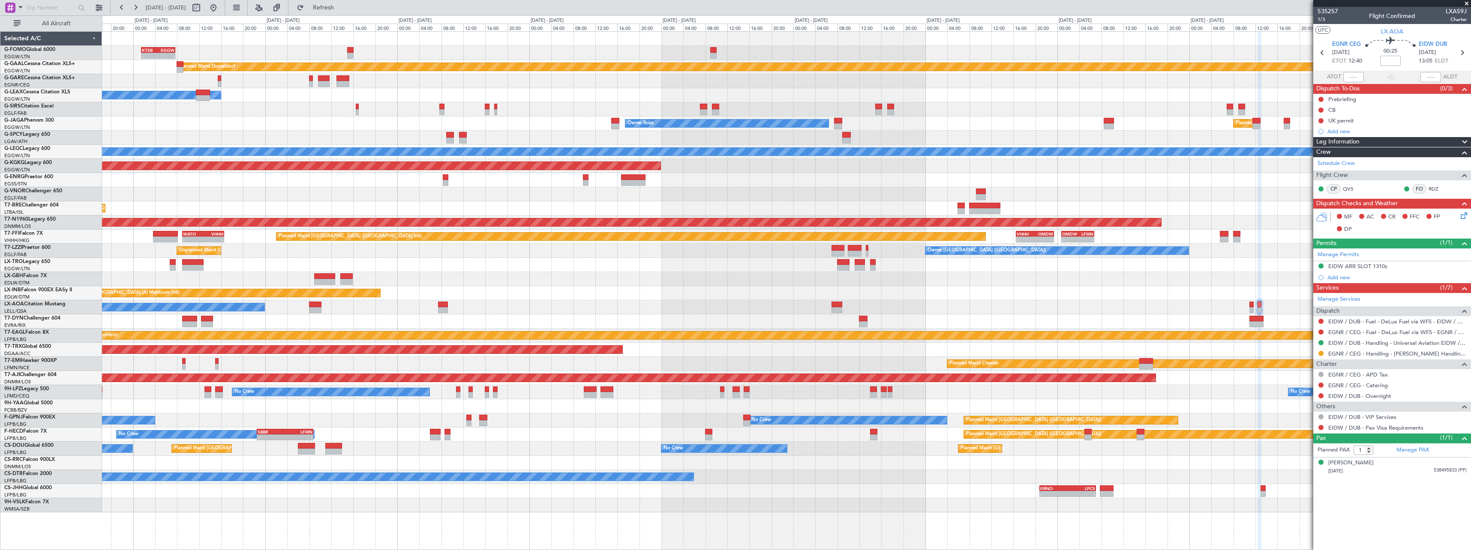
click at [1132, 324] on div "KTEB 01:30 Z EGGW 07:40 Z - - EGGW 20:00 Z KTEB 03:25 Z - - KACK 00:35 Z EGGW 0…" at bounding box center [786, 272] width 1369 height 481
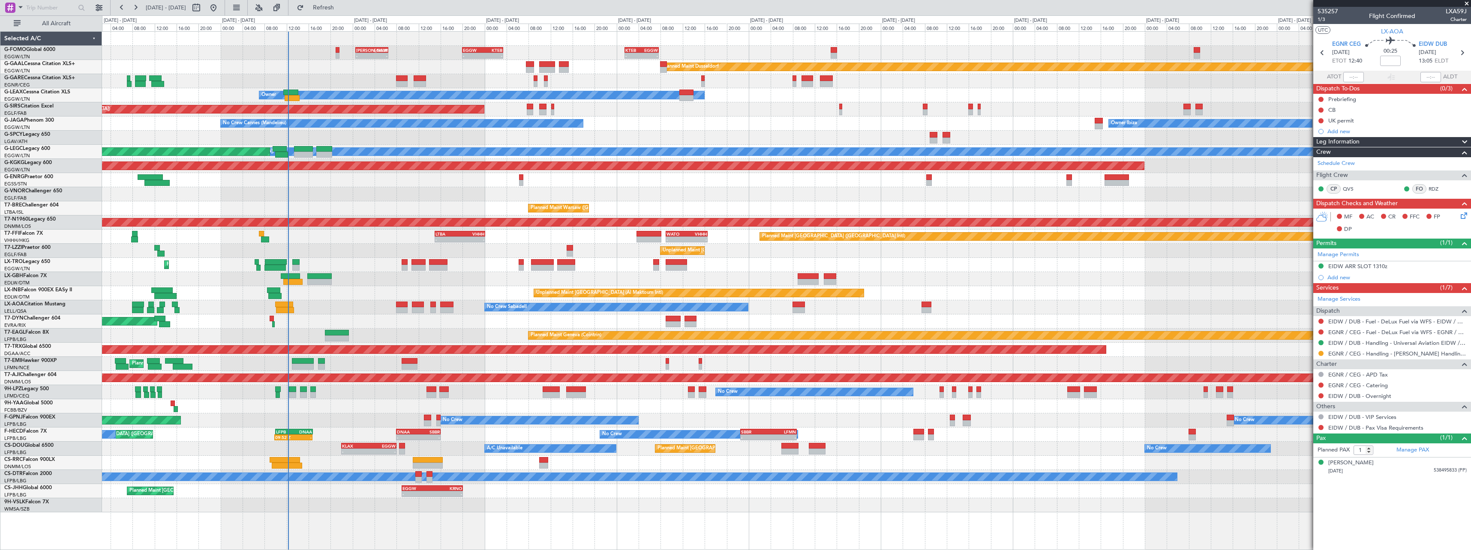
click at [527, 340] on div "Planned Maint Geneva (Cointrin)" at bounding box center [786, 336] width 1369 height 14
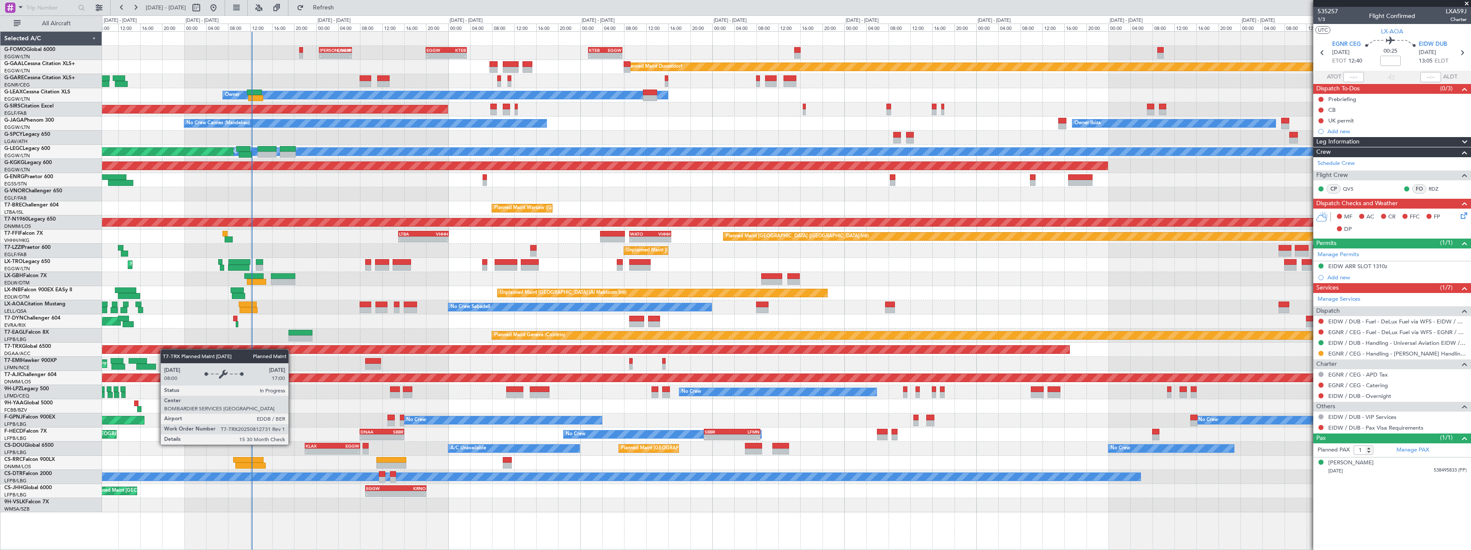
click at [809, 353] on div "KTEB 01:30 Z EGGW 07:40 Z - - EGGW 20:00 Z KTEB 03:25 Z - - KACK 00:35 Z EGGW 0…" at bounding box center [786, 272] width 1369 height 481
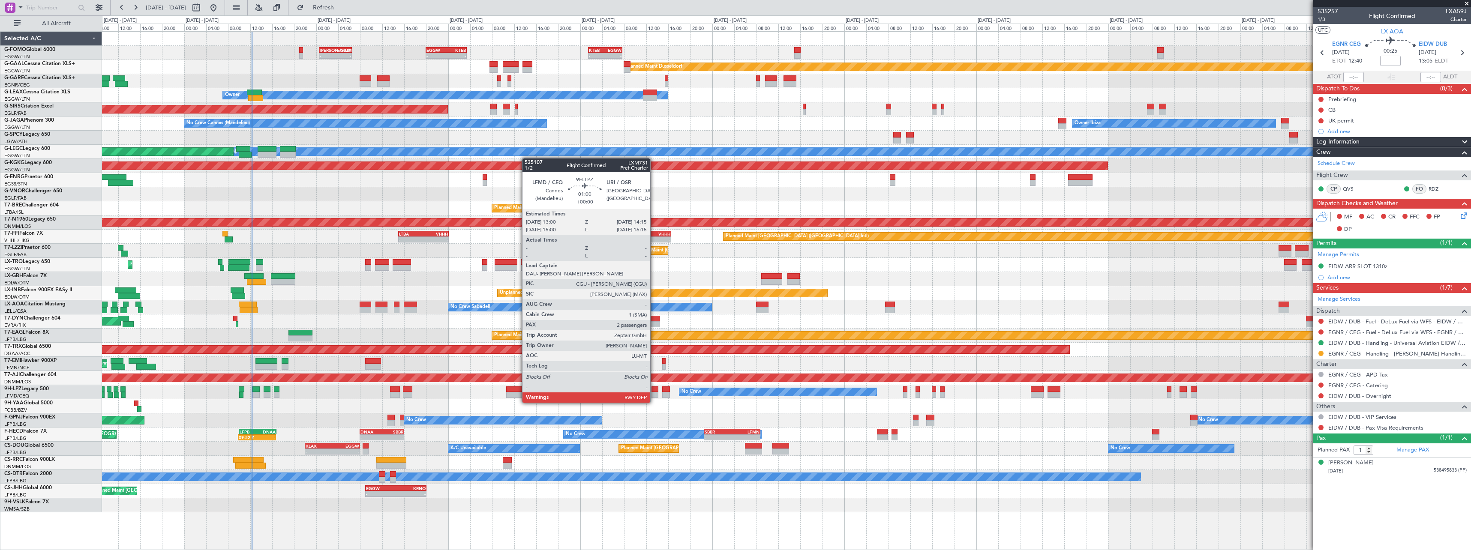
click at [654, 394] on div at bounding box center [655, 395] width 7 height 6
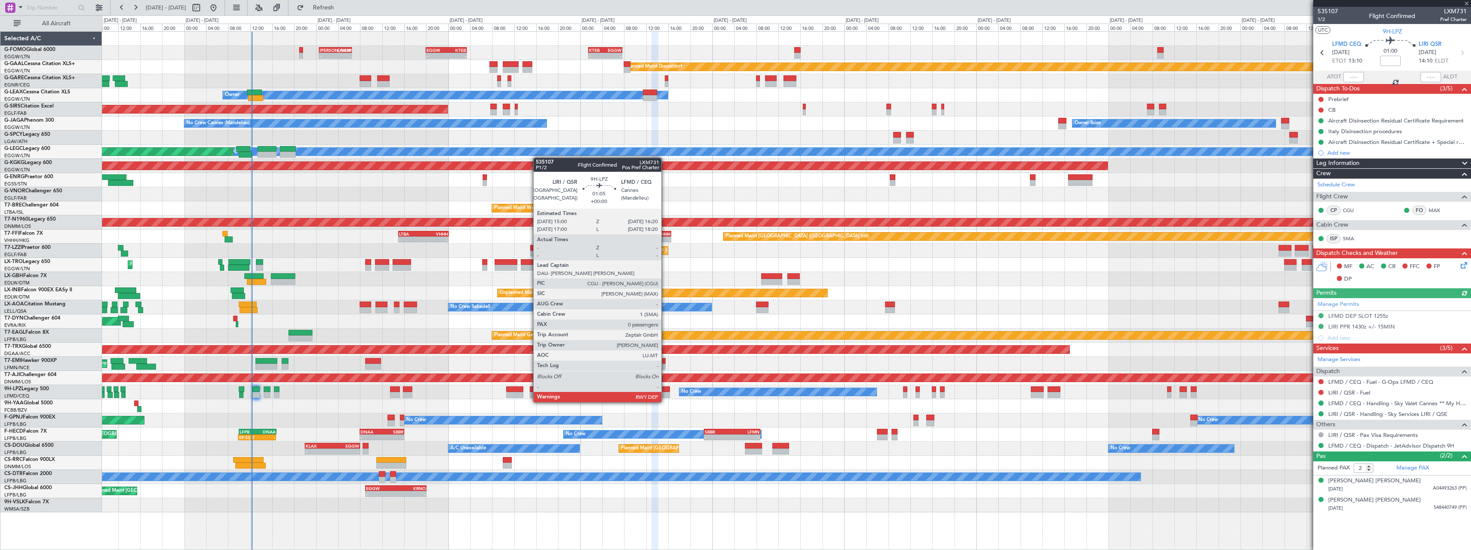
click at [665, 394] on div at bounding box center [666, 395] width 8 height 6
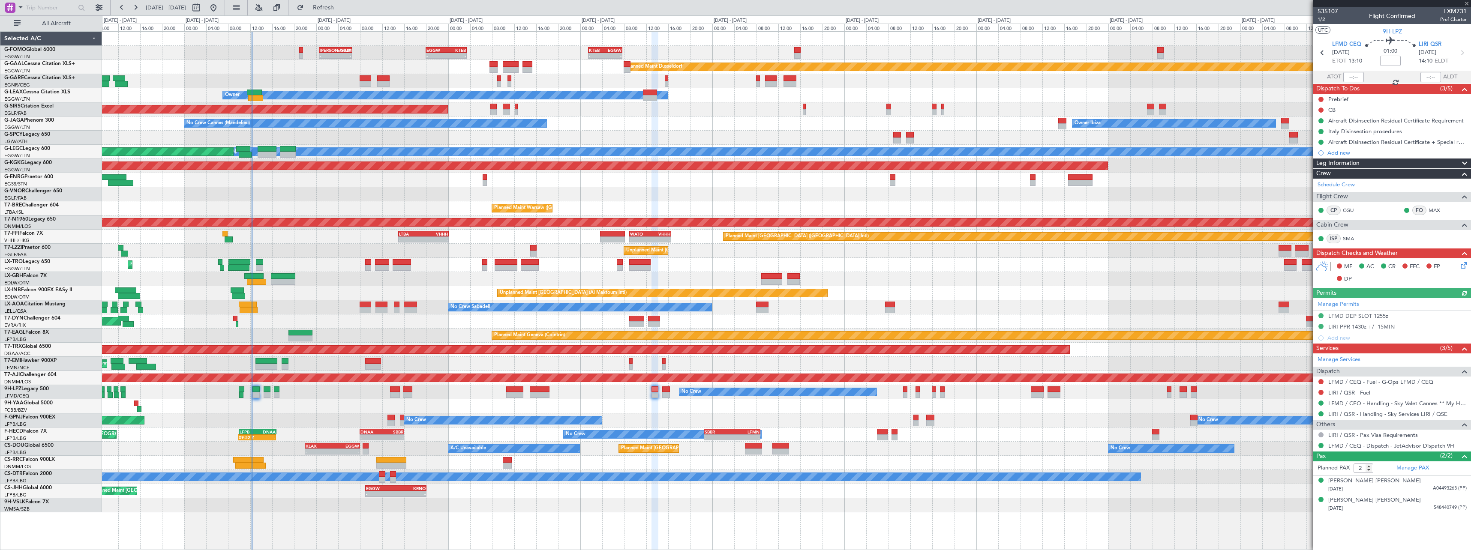
type input "0"
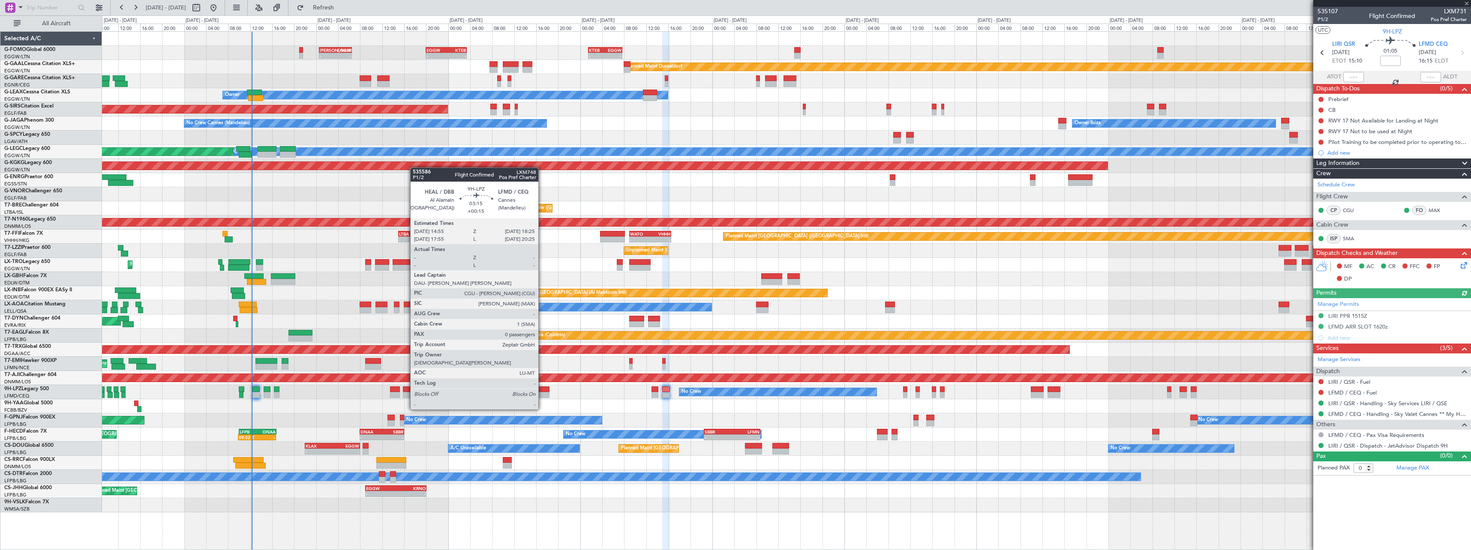
click at [542, 393] on div at bounding box center [539, 395] width 19 height 6
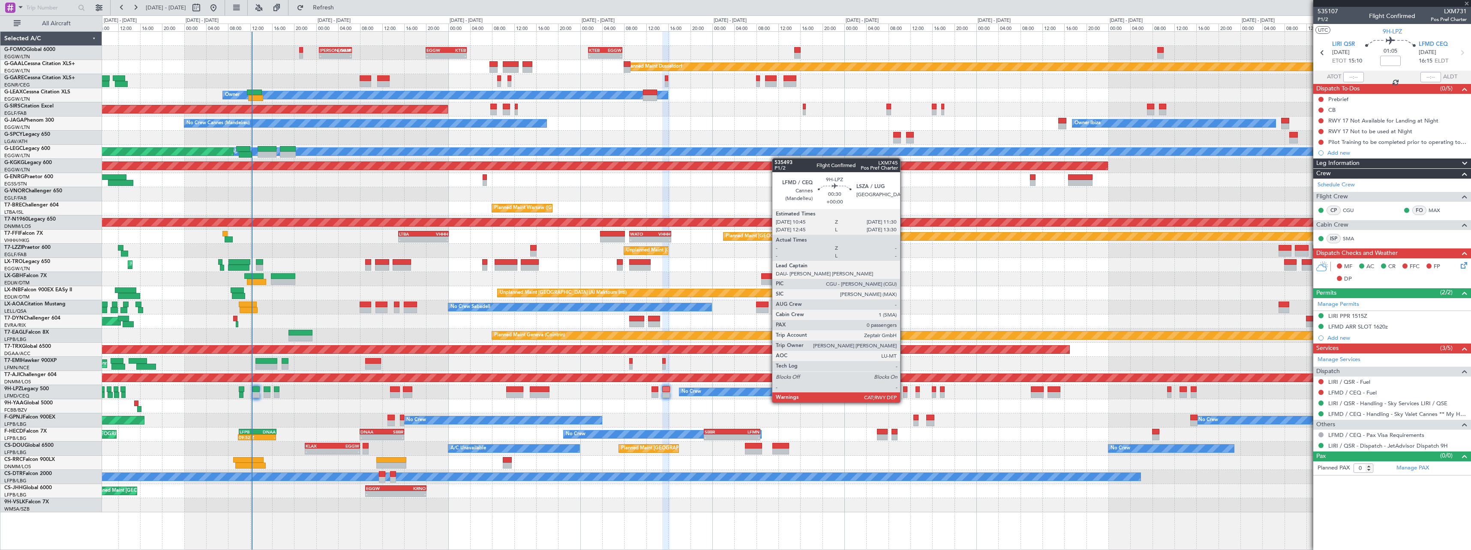
type input "+00:15"
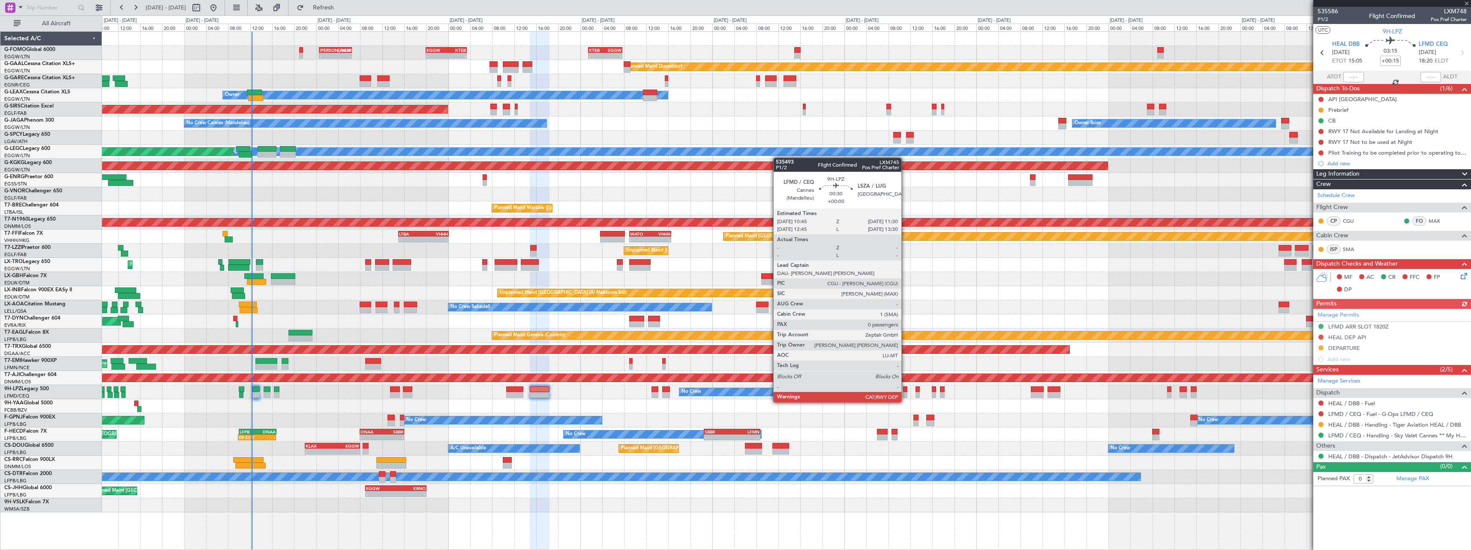
click at [905, 394] on div at bounding box center [905, 395] width 4 height 6
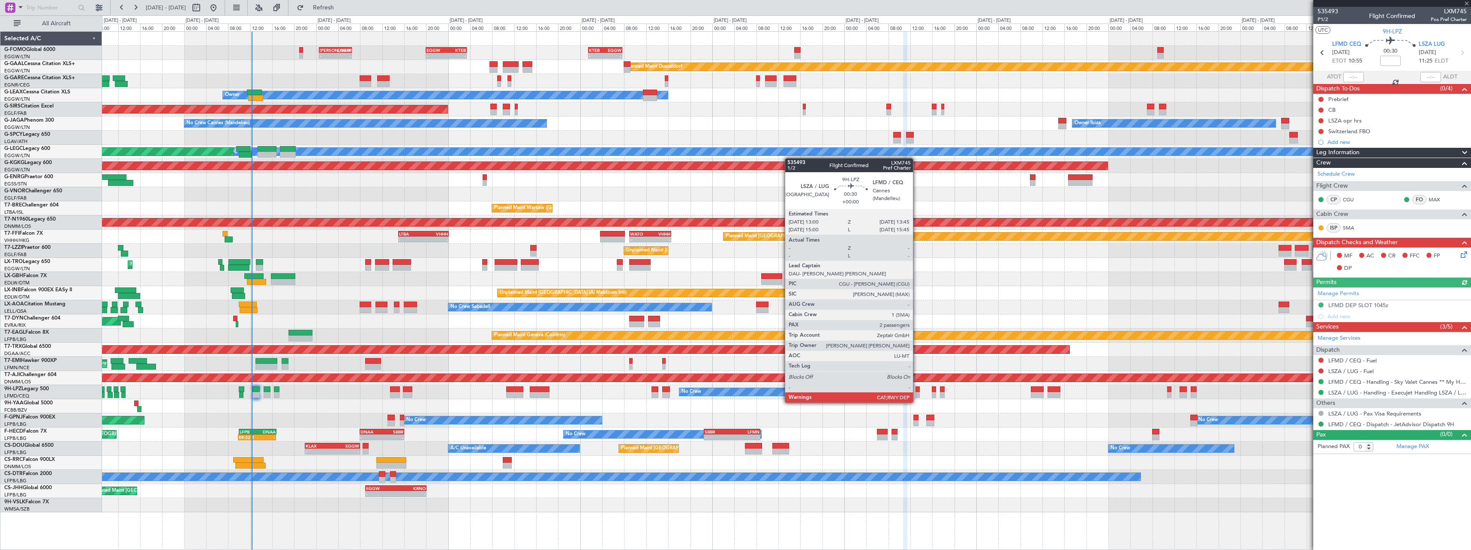
click at [917, 394] on div at bounding box center [918, 395] width 4 height 6
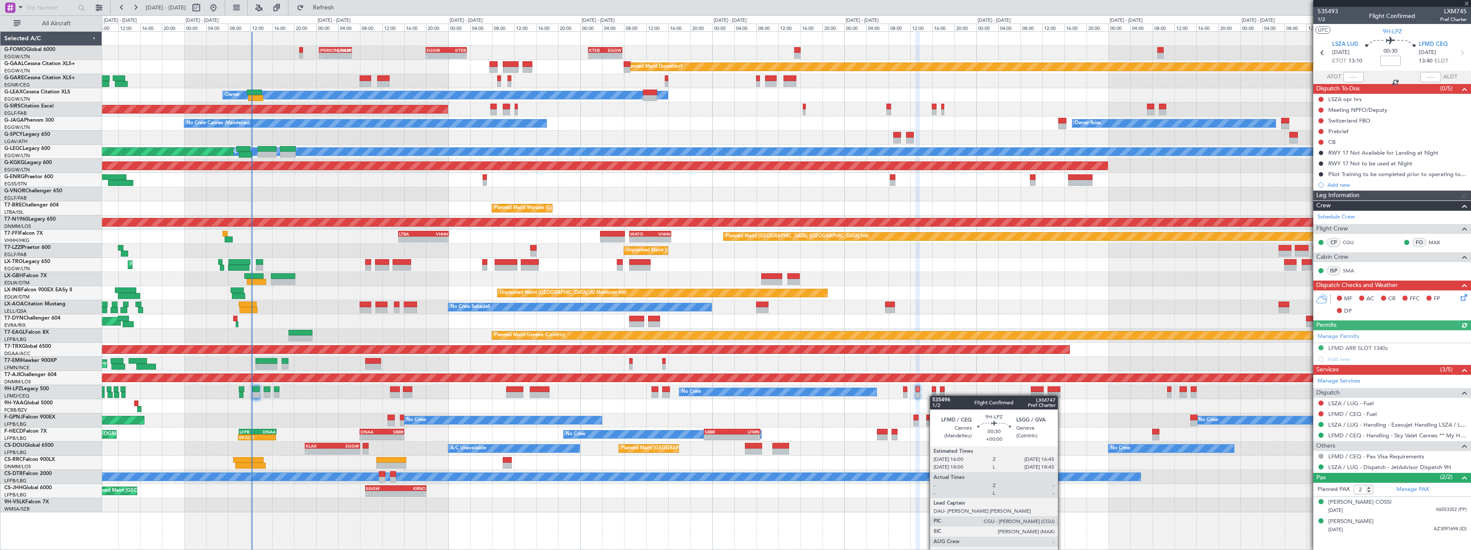
click at [934, 396] on div at bounding box center [934, 395] width 4 height 6
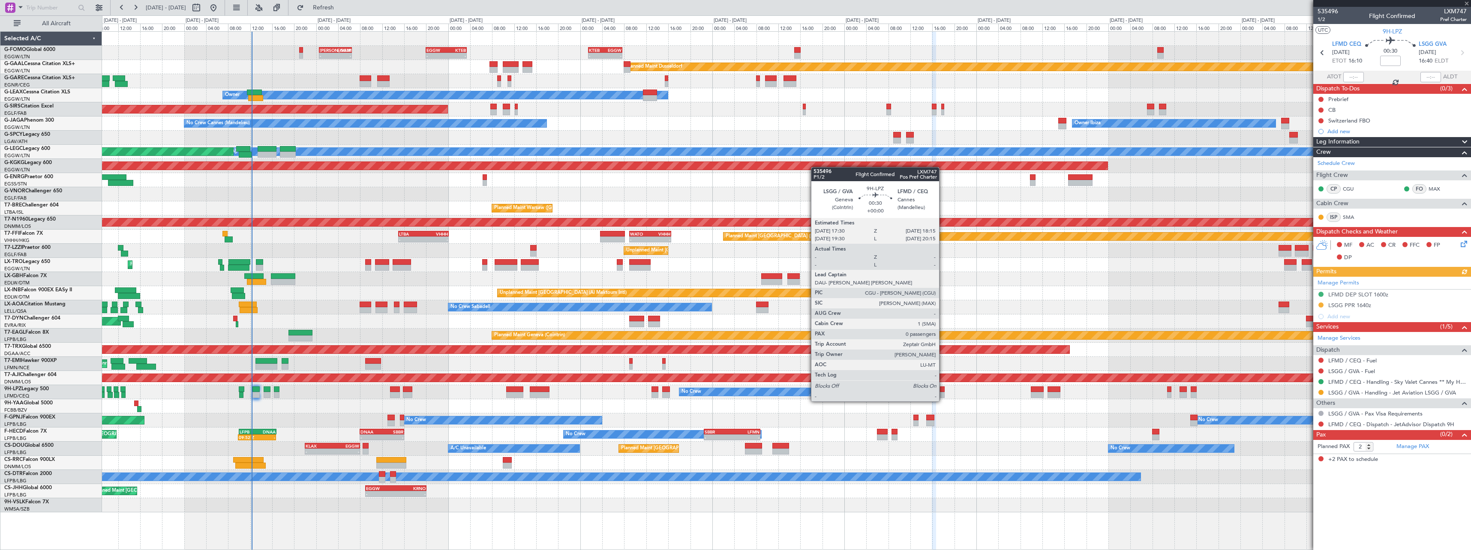
click at [944, 393] on div at bounding box center [942, 395] width 4 height 6
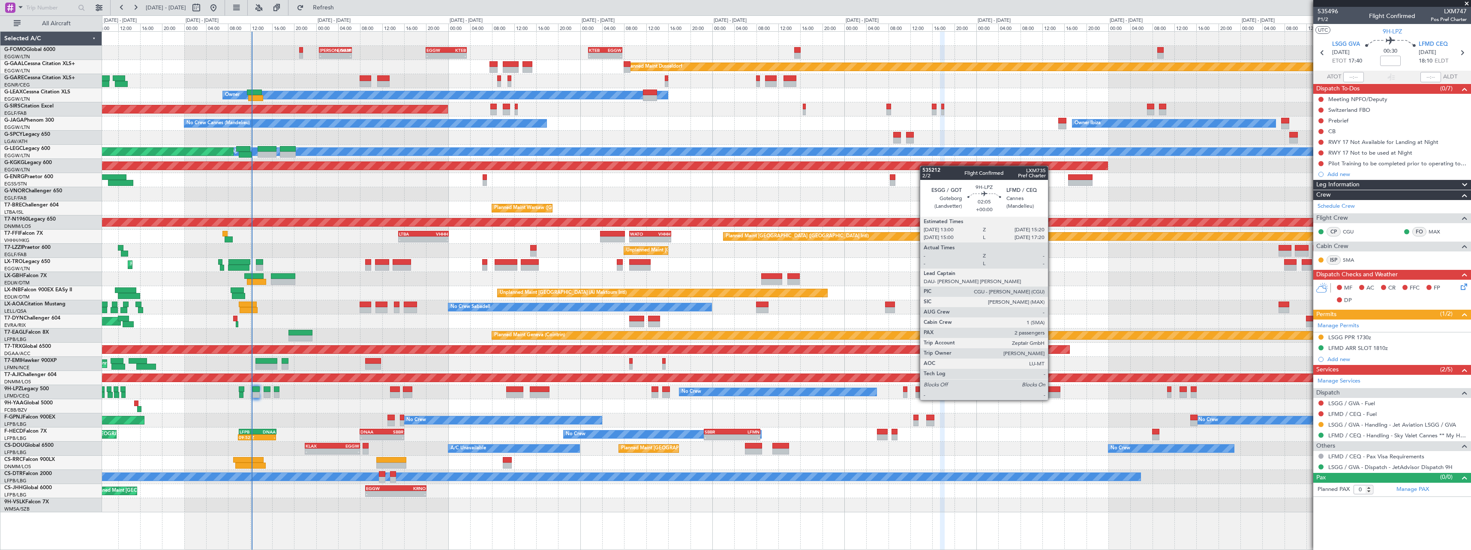
click at [1052, 392] on div at bounding box center [1054, 390] width 13 height 6
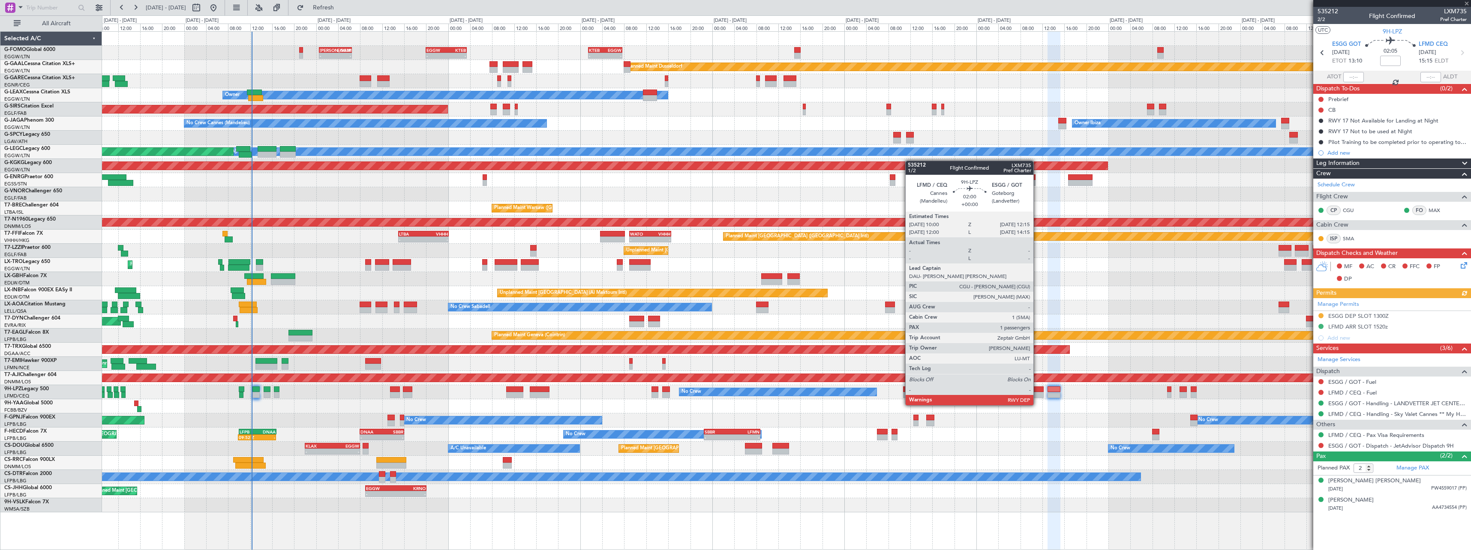
click at [1038, 397] on div at bounding box center [1037, 395] width 12 height 6
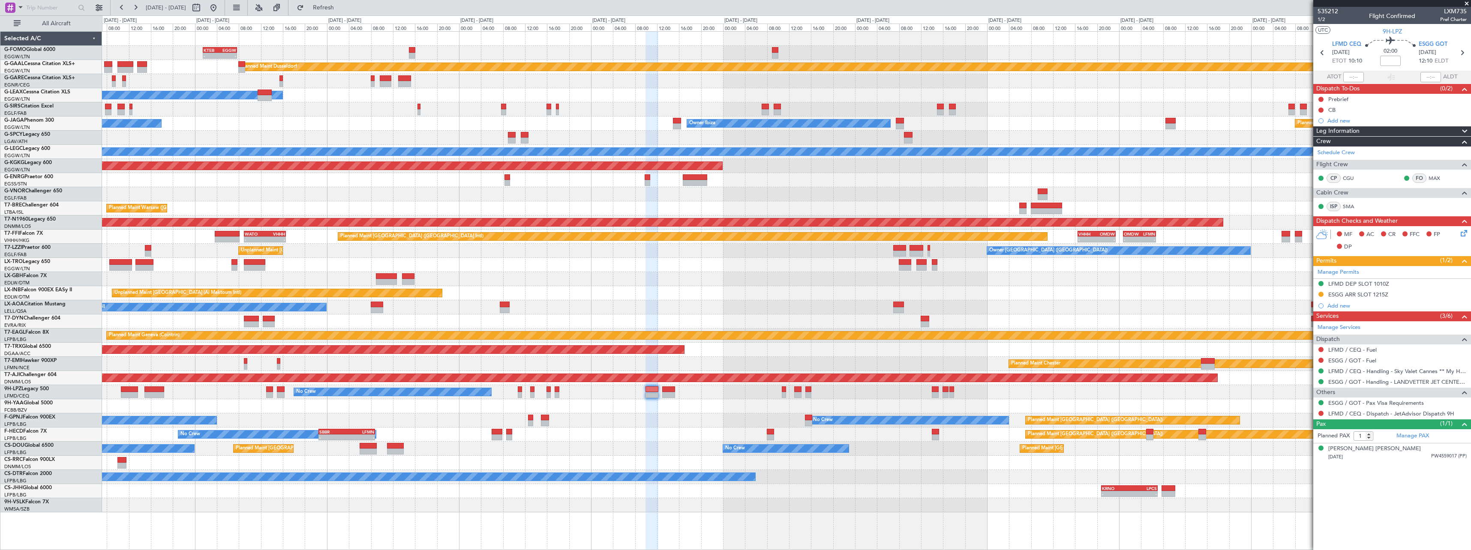
click at [658, 402] on div at bounding box center [786, 406] width 1369 height 14
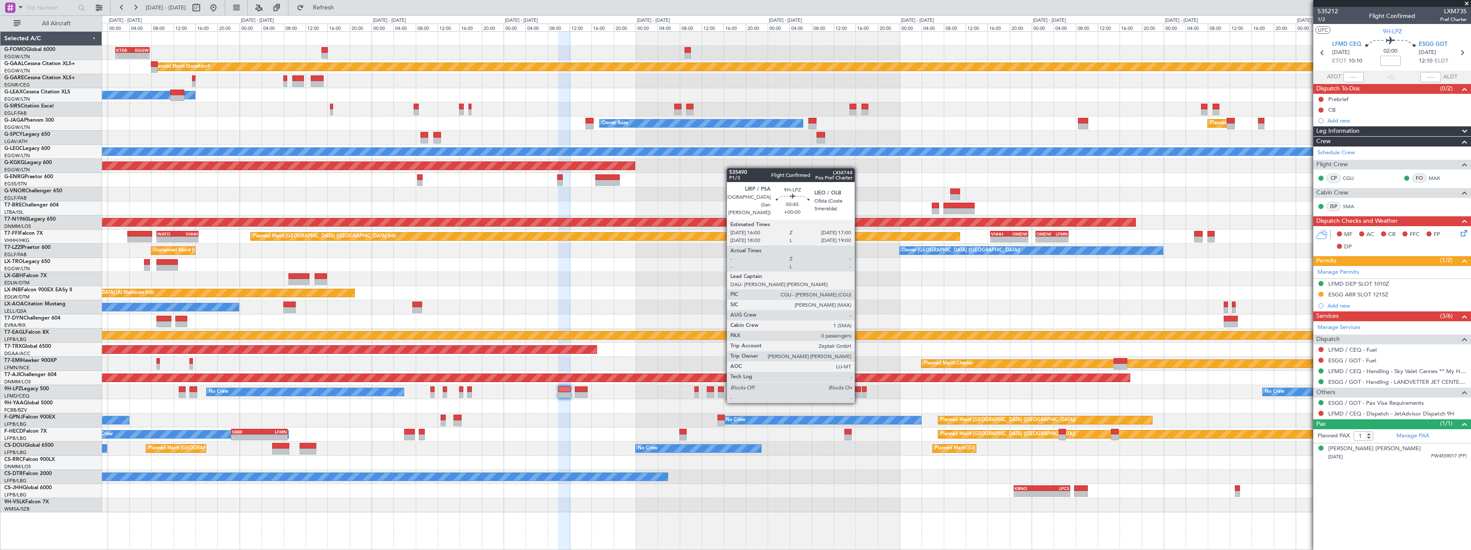
click at [859, 394] on div at bounding box center [858, 395] width 6 height 6
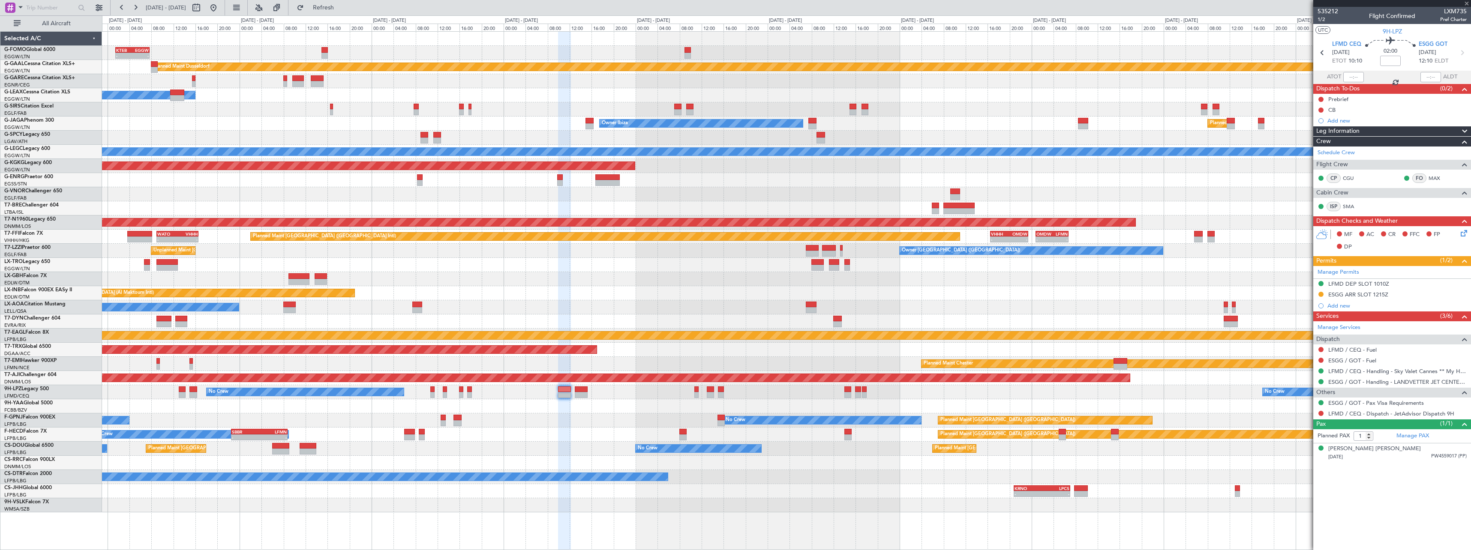
type input "0"
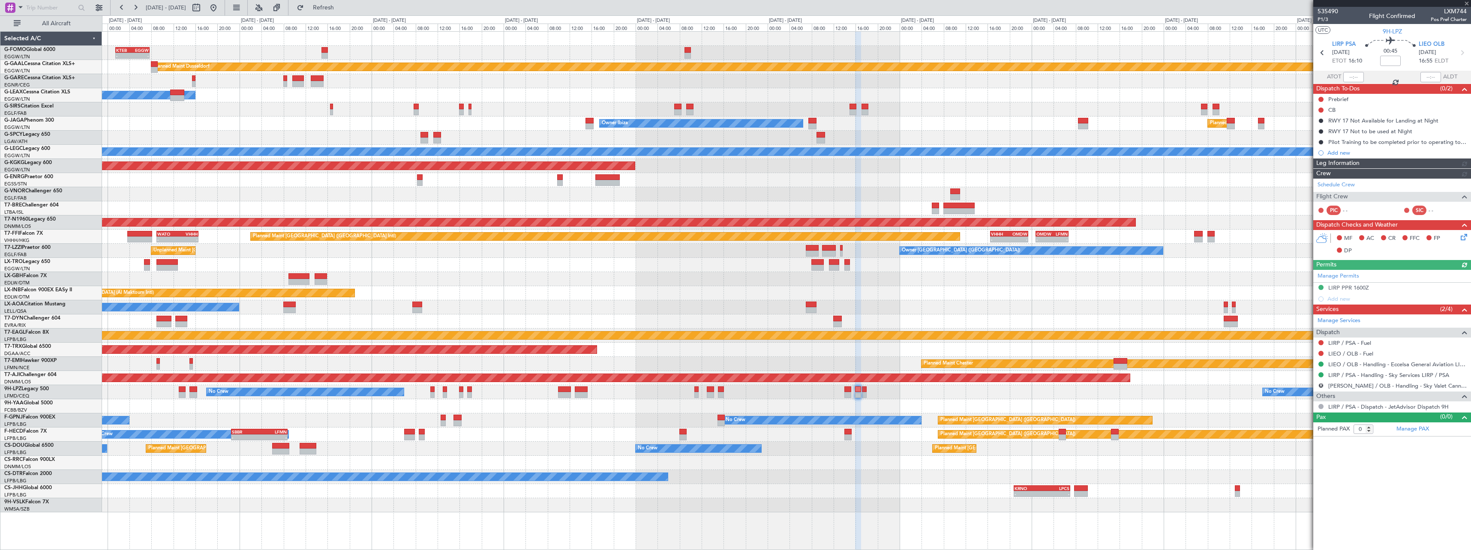
click at [1056, 396] on div "No Crew No Crew" at bounding box center [786, 392] width 1369 height 14
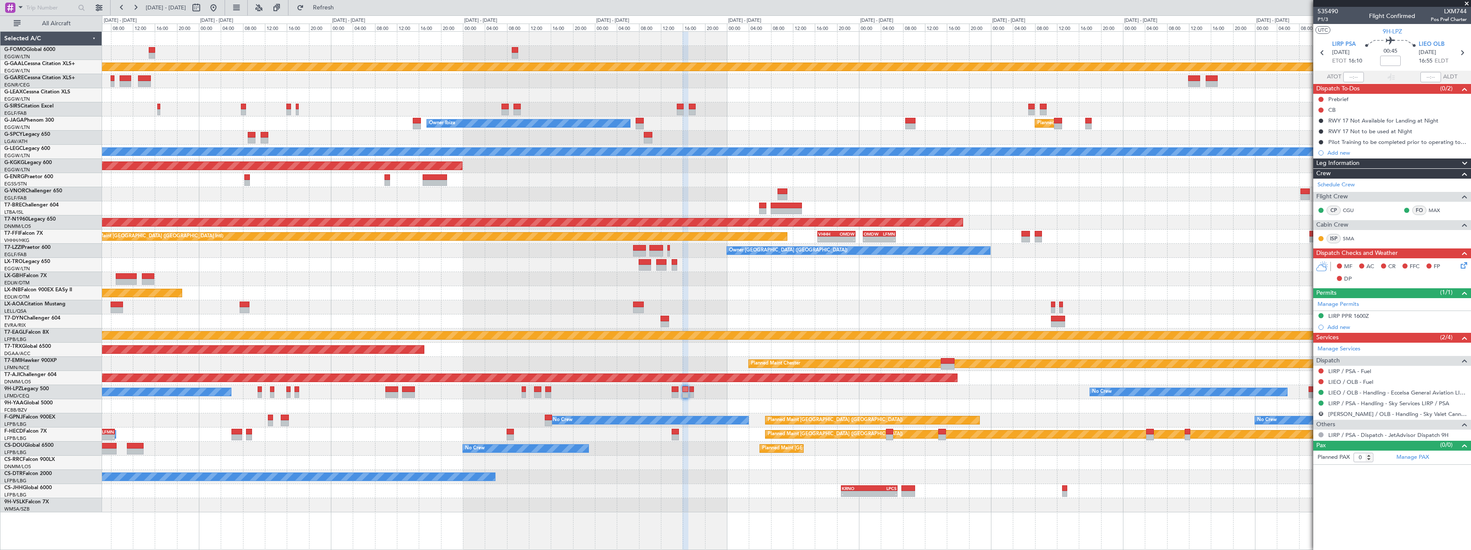
click at [971, 393] on div "KTEB 01:30 Z EGGW 07:40 Z - - EGGW 20:00 Z KTEB 03:25 Z - - Planned Maint Dusse…" at bounding box center [786, 272] width 1369 height 481
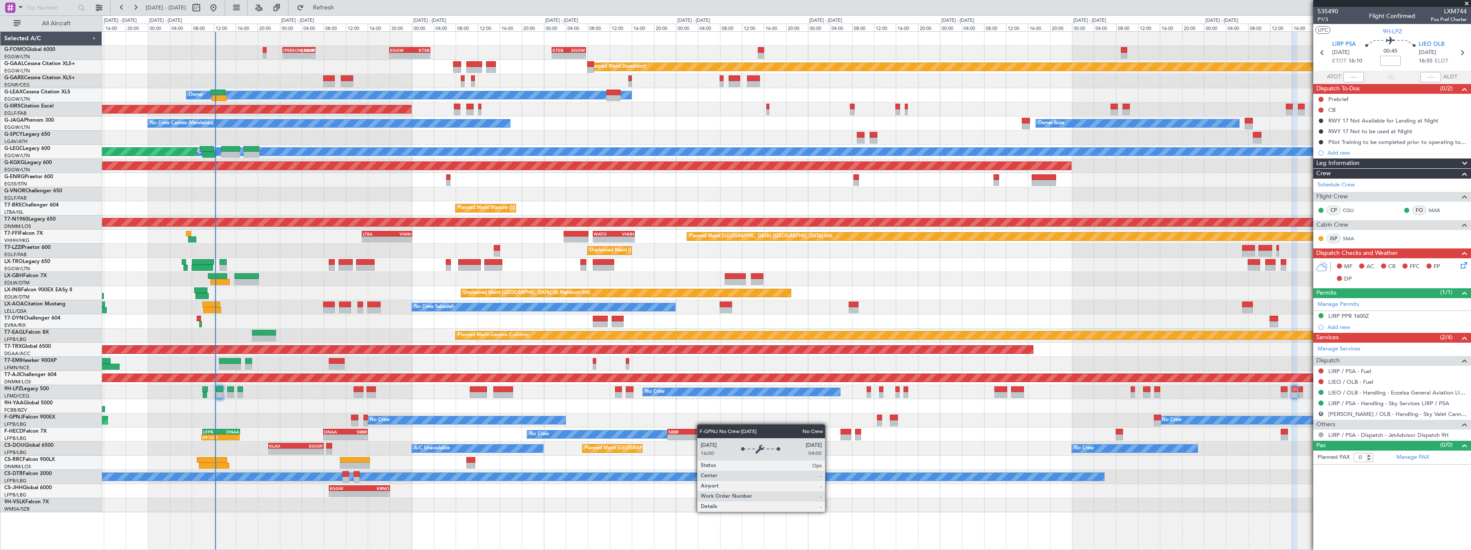
click at [529, 424] on div "KTEB 01:30 Z EGGW 07:40 Z - - EGGW 20:00 Z KTEB 03:25 Z - - KACK 00:35 Z EGGW 0…" at bounding box center [786, 272] width 1369 height 481
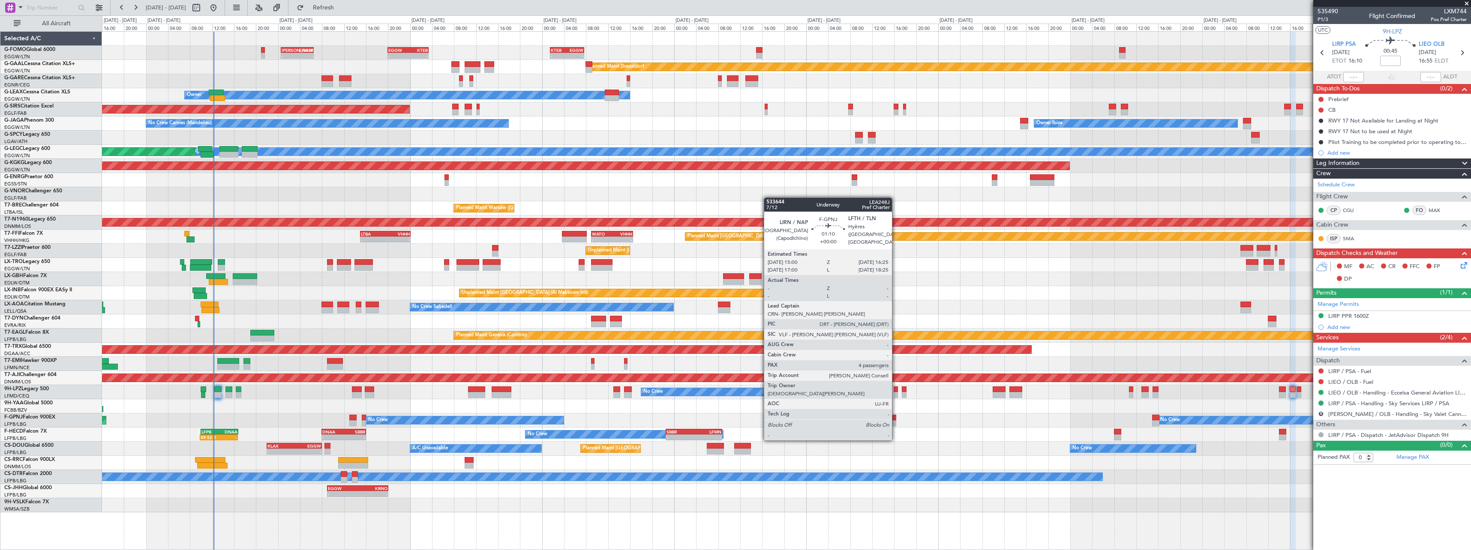
click at [896, 423] on div at bounding box center [892, 423] width 8 height 6
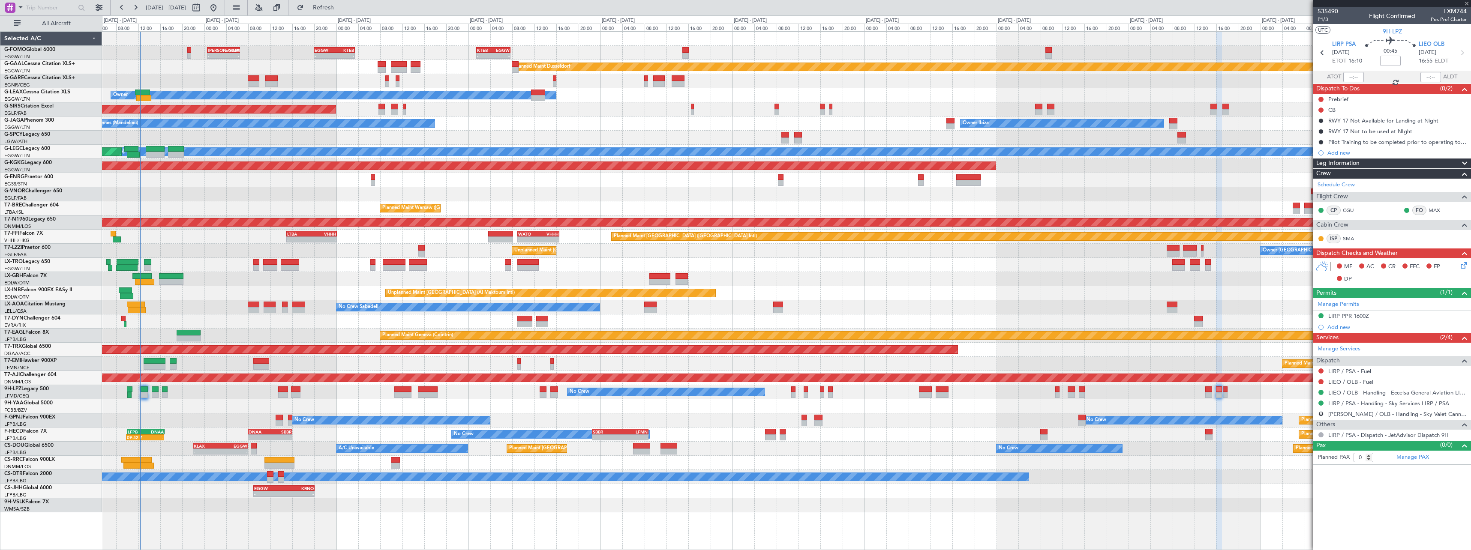
click at [759, 414] on div "No Crew No Crew Planned Maint Paris (Le Bourget) No Crew AOG Maint Hyères (Toul…" at bounding box center [786, 421] width 1369 height 14
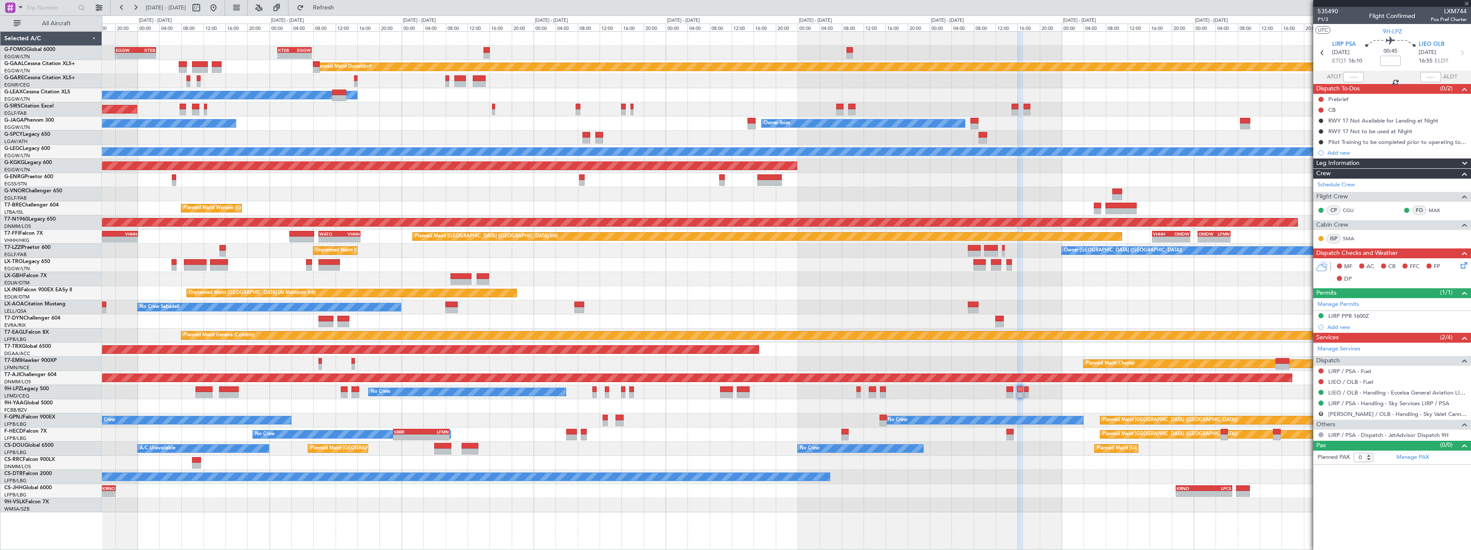
type input "4"
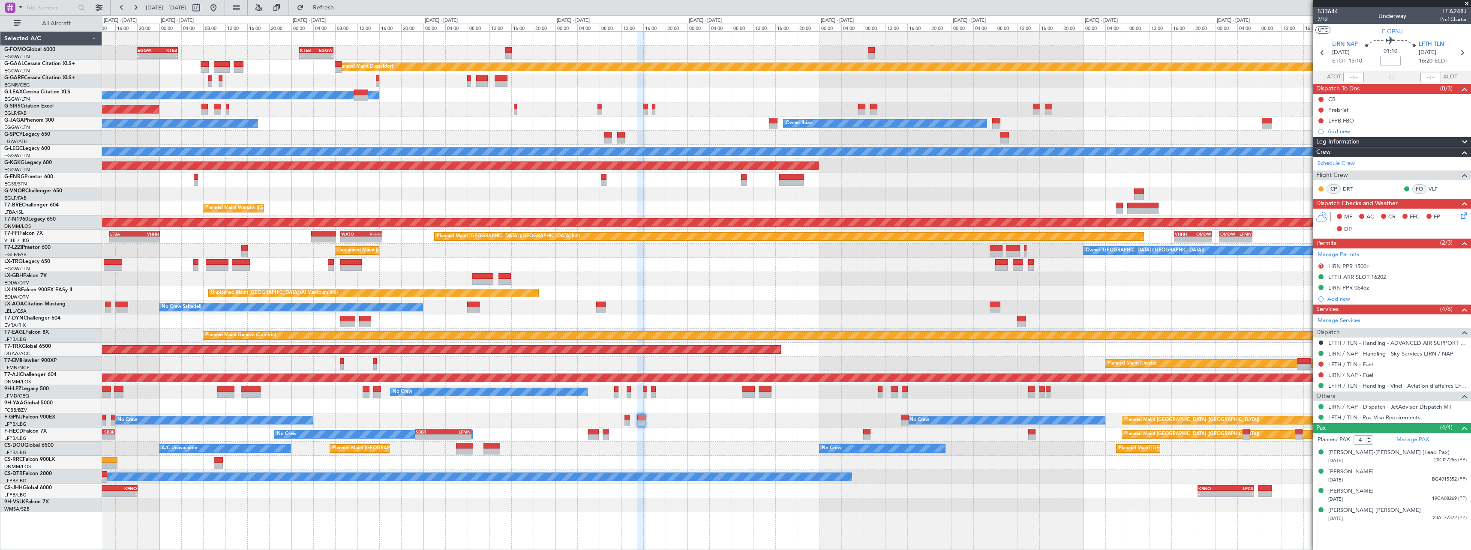
click at [401, 425] on div "No Crew No Crew Planned Maint Paris (Le Bourget) No Crew AOG Maint Hyères (Toul…" at bounding box center [786, 421] width 1369 height 14
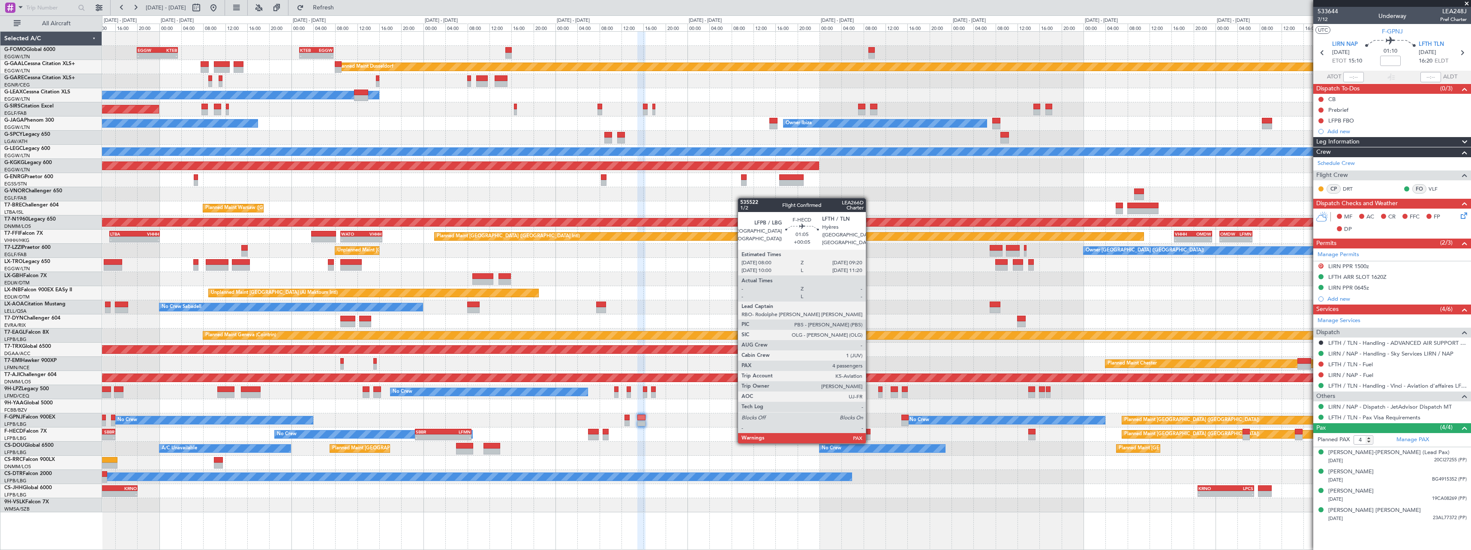
click at [870, 434] on div at bounding box center [867, 432] width 8 height 6
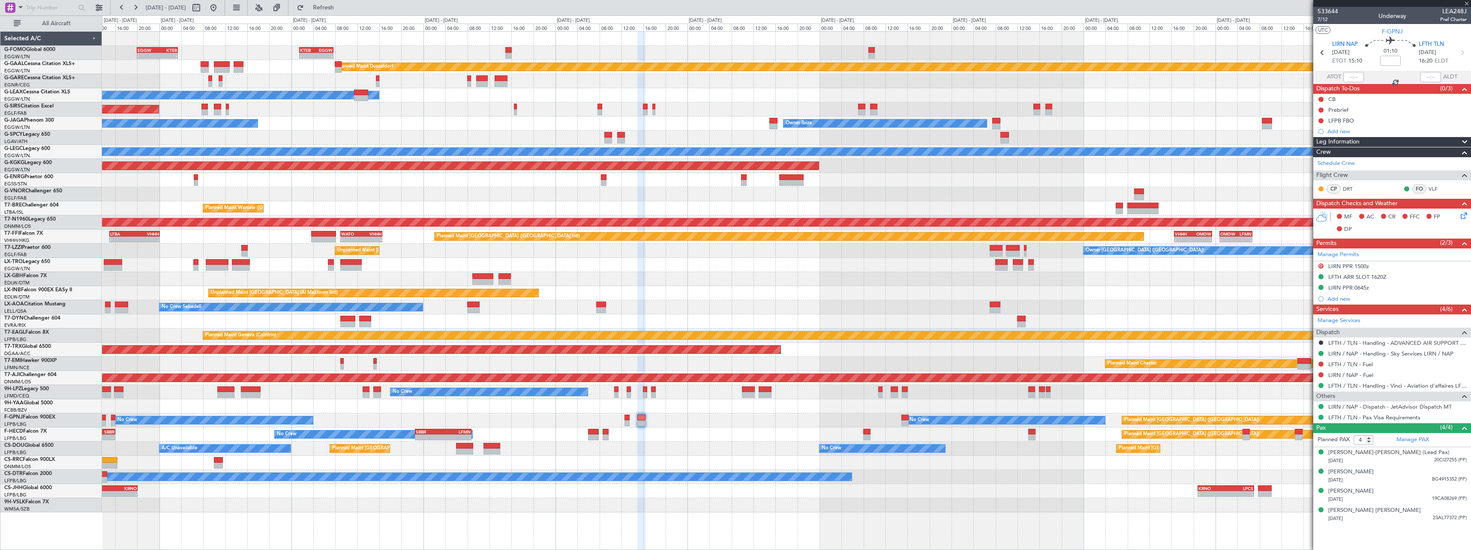
type input "+00:05"
type input "5"
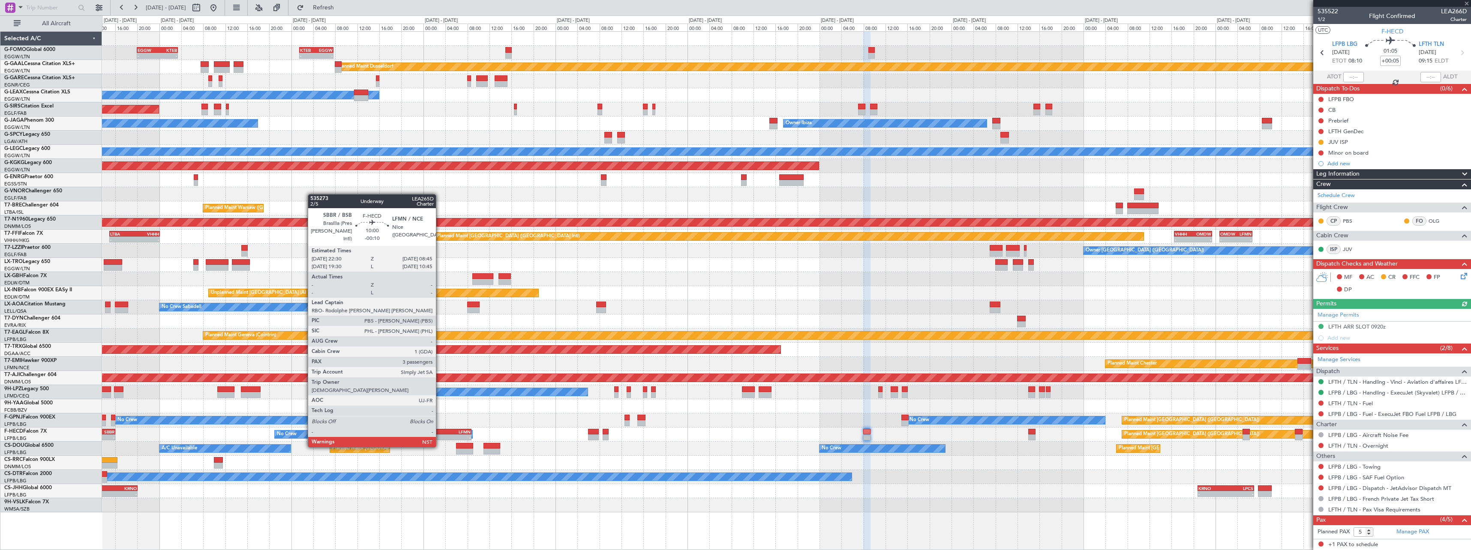
click at [440, 431] on div "SBBR" at bounding box center [429, 431] width 27 height 5
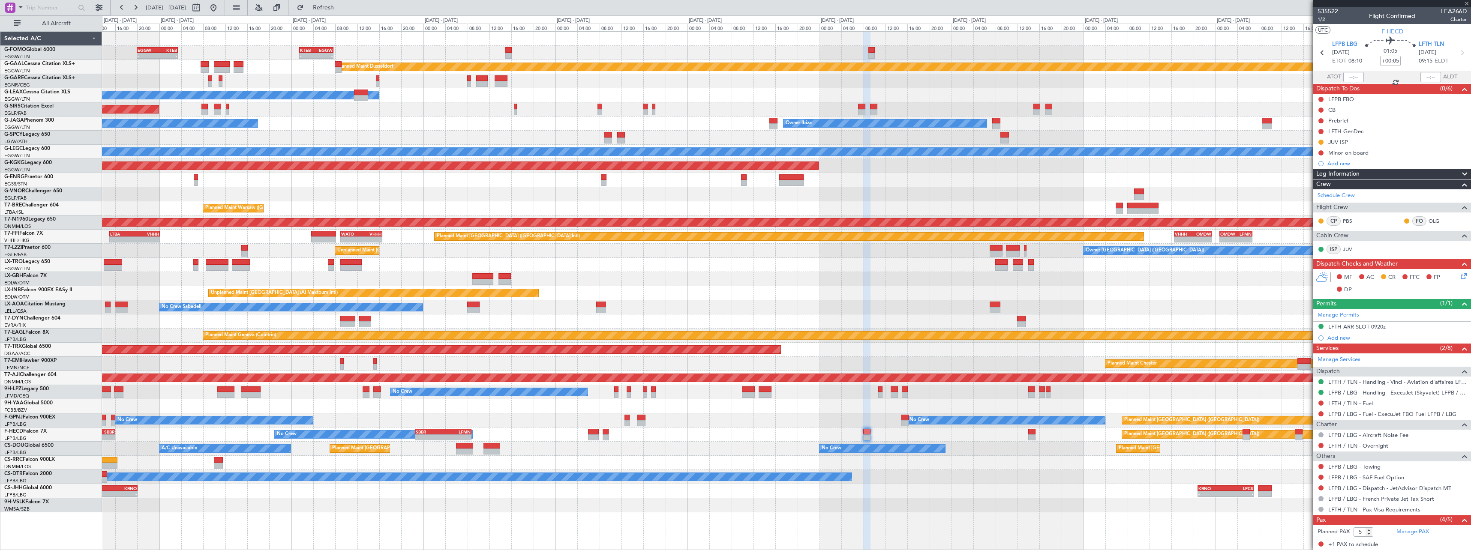
type input "-00:10"
type input "3"
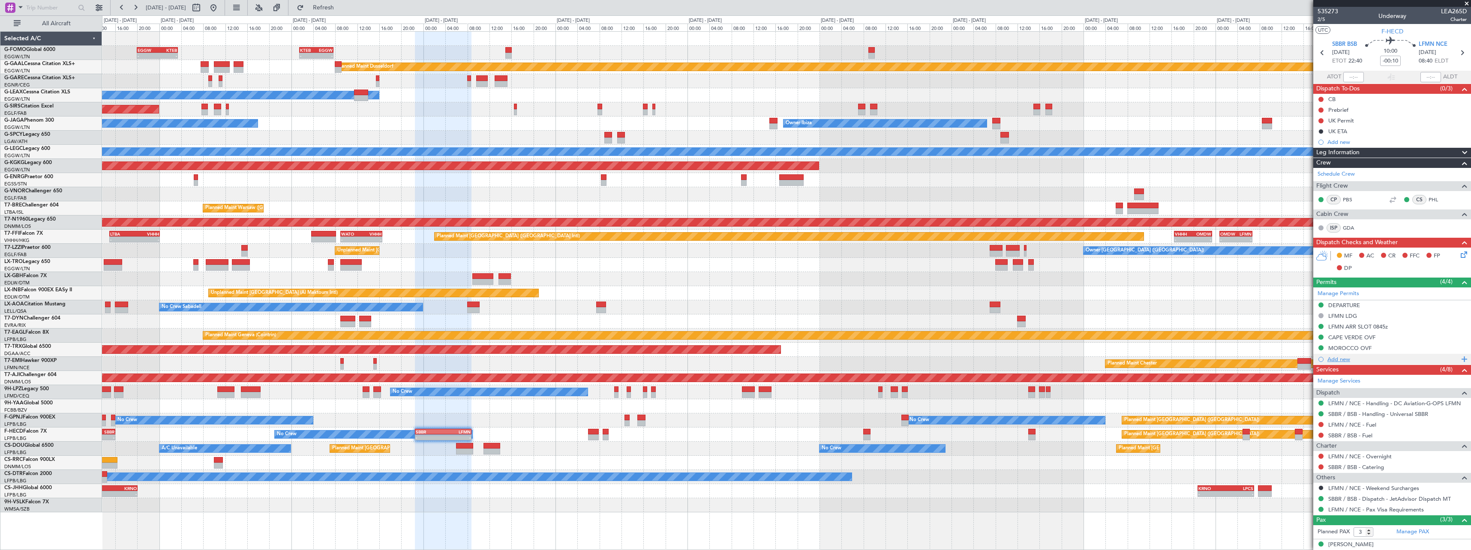
click at [1348, 360] on div "Add new" at bounding box center [1393, 359] width 132 height 7
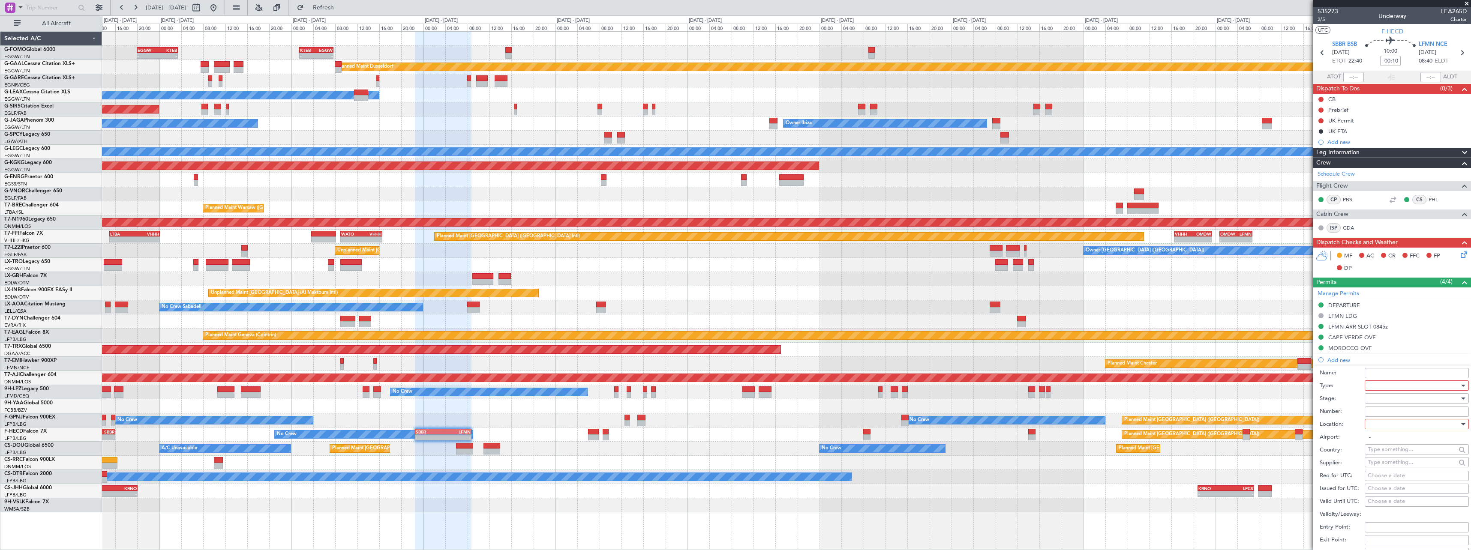
click at [1382, 384] on div at bounding box center [1413, 385] width 91 height 13
click at [1399, 478] on span "DOT Approval" at bounding box center [1414, 478] width 90 height 13
click at [1387, 399] on div at bounding box center [1413, 398] width 91 height 13
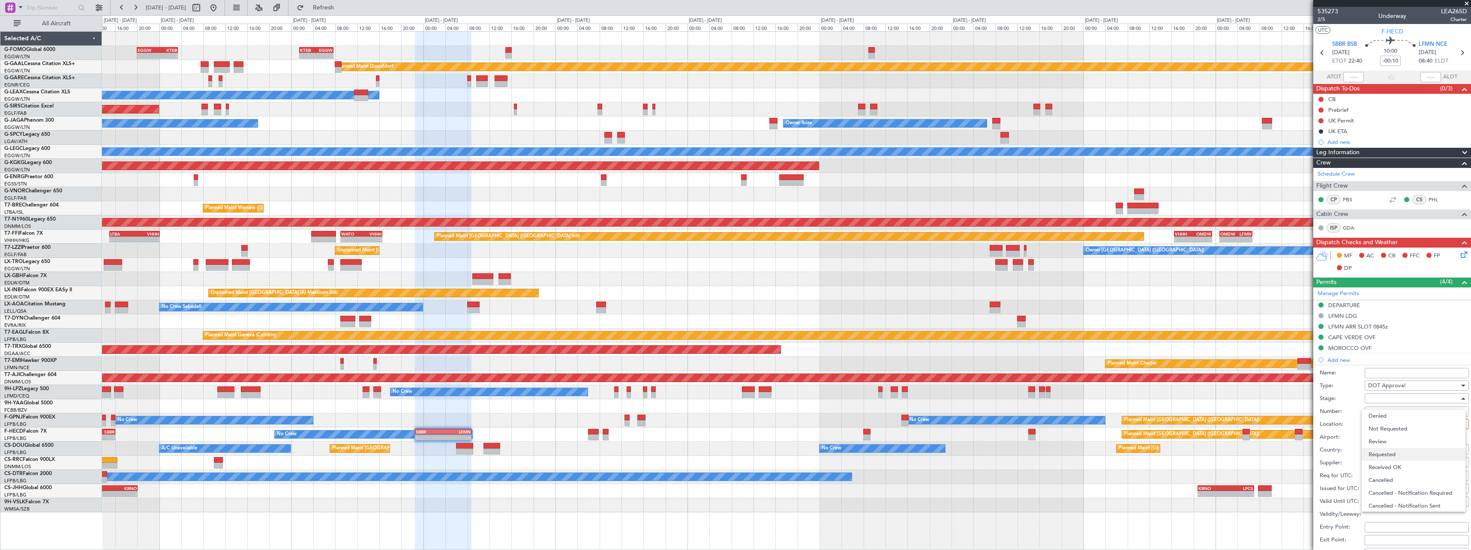
drag, startPoint x: 1392, startPoint y: 455, endPoint x: 1391, endPoint y: 411, distance: 44.2
click at [1392, 455] on span "Requested" at bounding box center [1414, 454] width 90 height 13
click at [1390, 424] on div at bounding box center [1413, 424] width 91 height 13
click at [1389, 443] on span "Departure" at bounding box center [1414, 441] width 90 height 13
type input "SBBR / BSB"
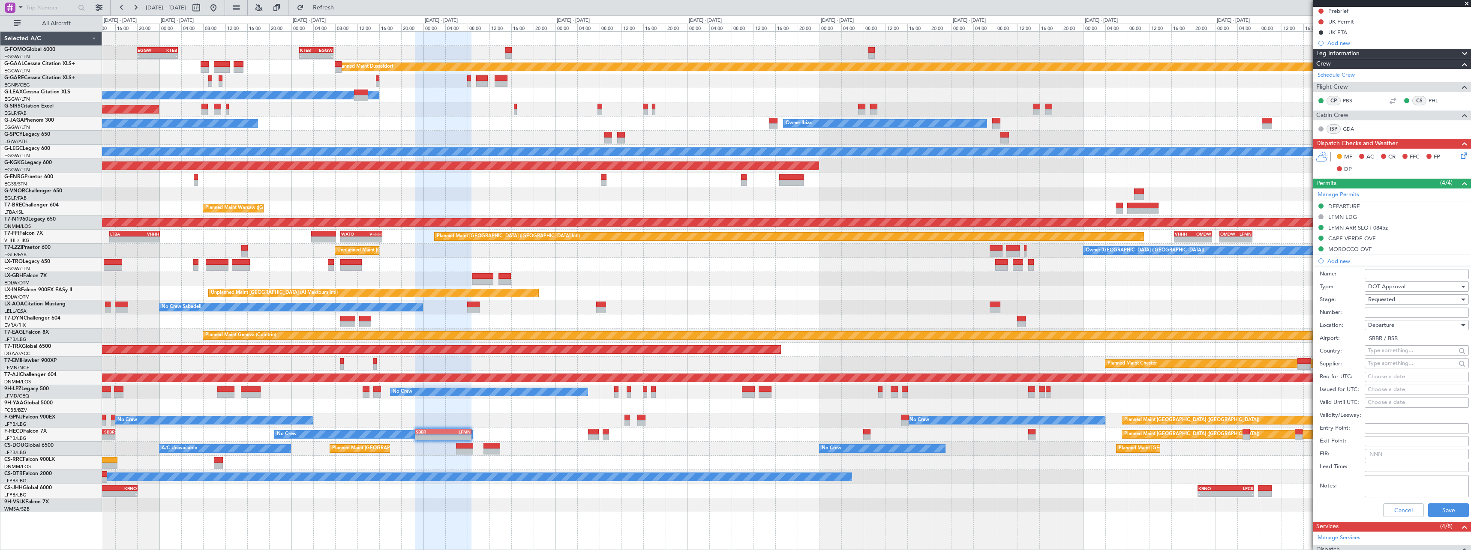
scroll to position [171, 0]
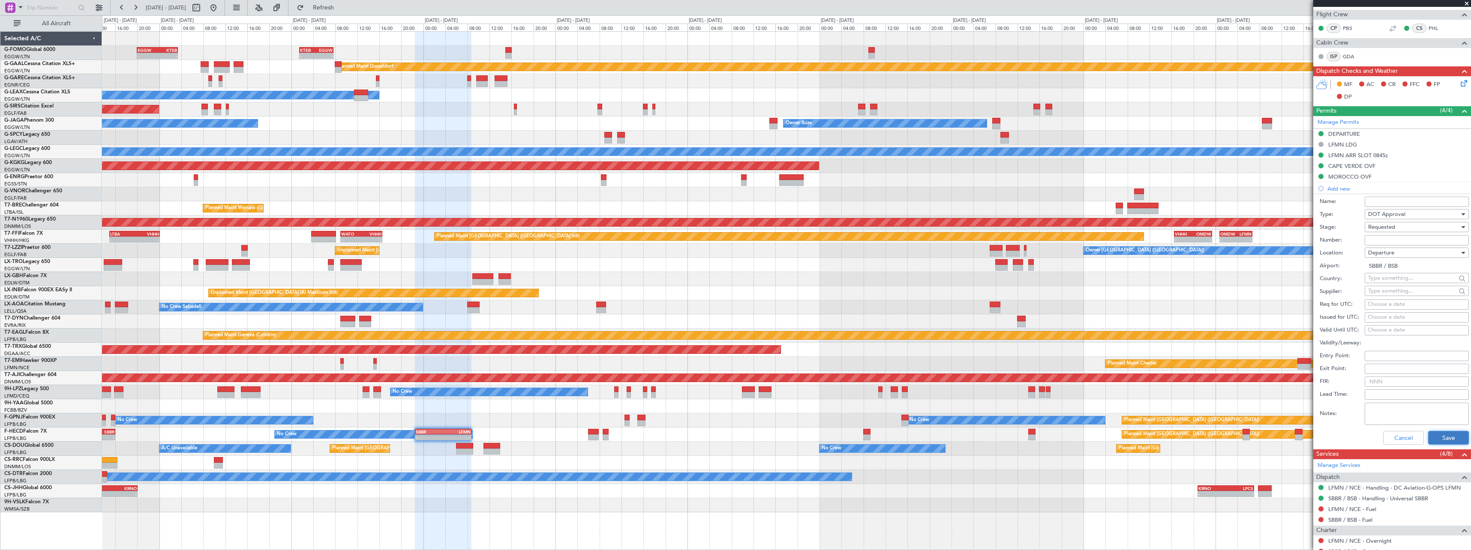
click at [1450, 436] on button "Save" at bounding box center [1448, 438] width 41 height 14
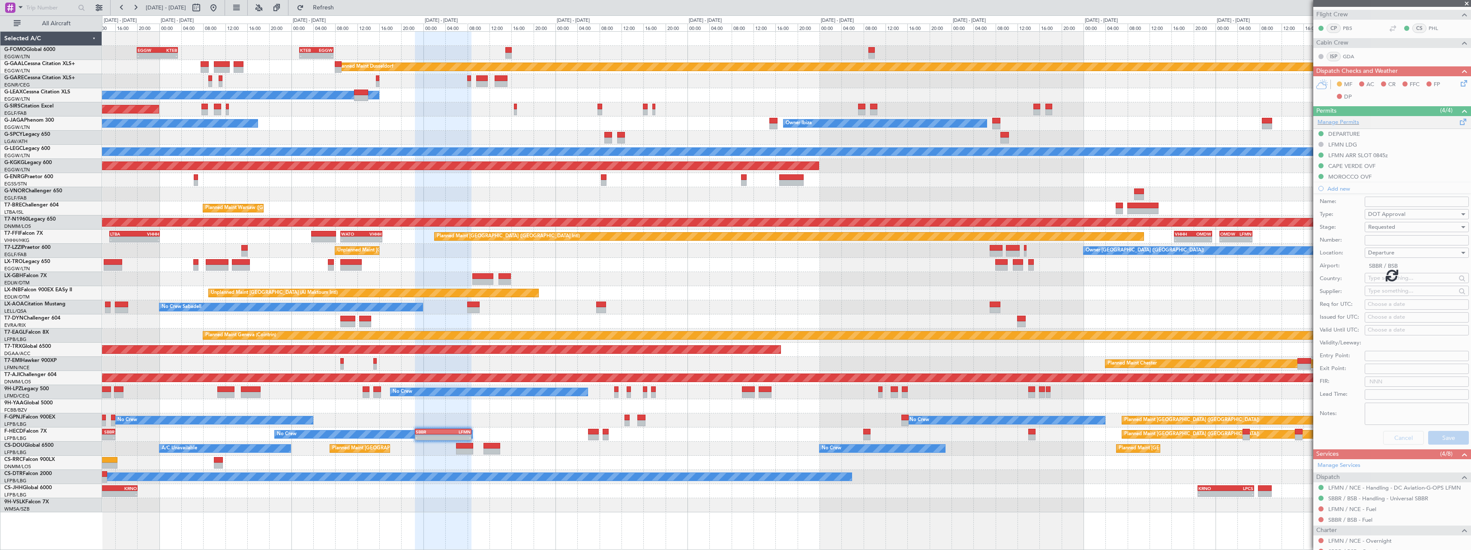
scroll to position [57, 0]
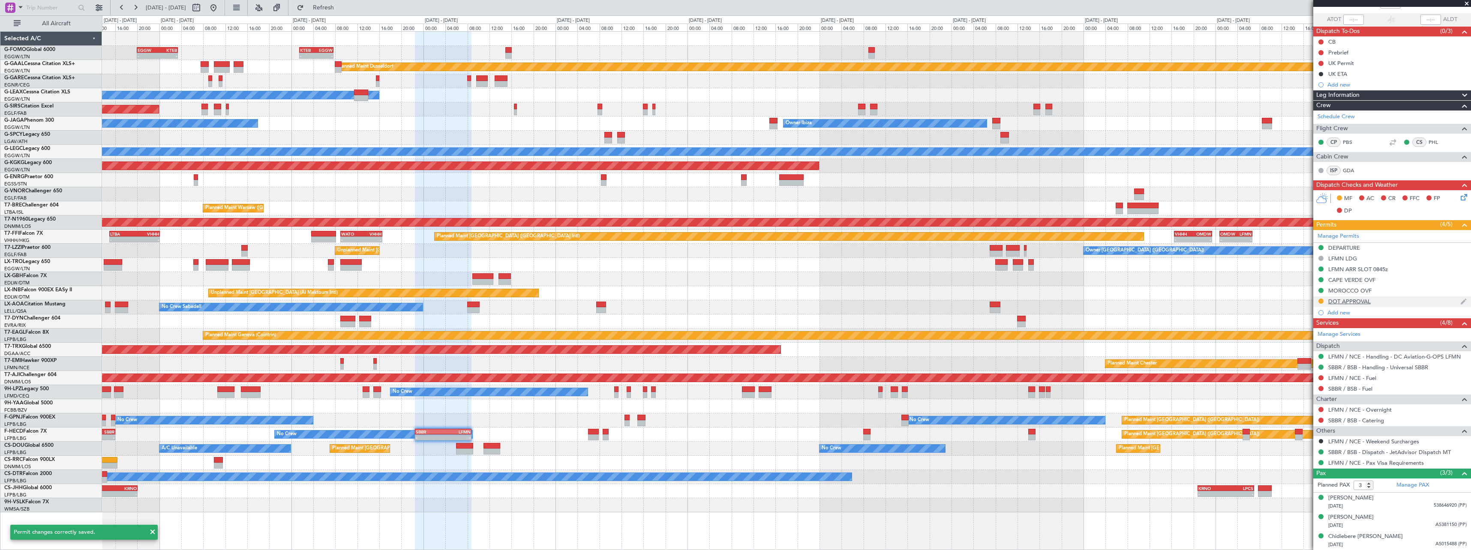
click at [1363, 304] on div "DOT APPROVAL" at bounding box center [1349, 301] width 42 height 7
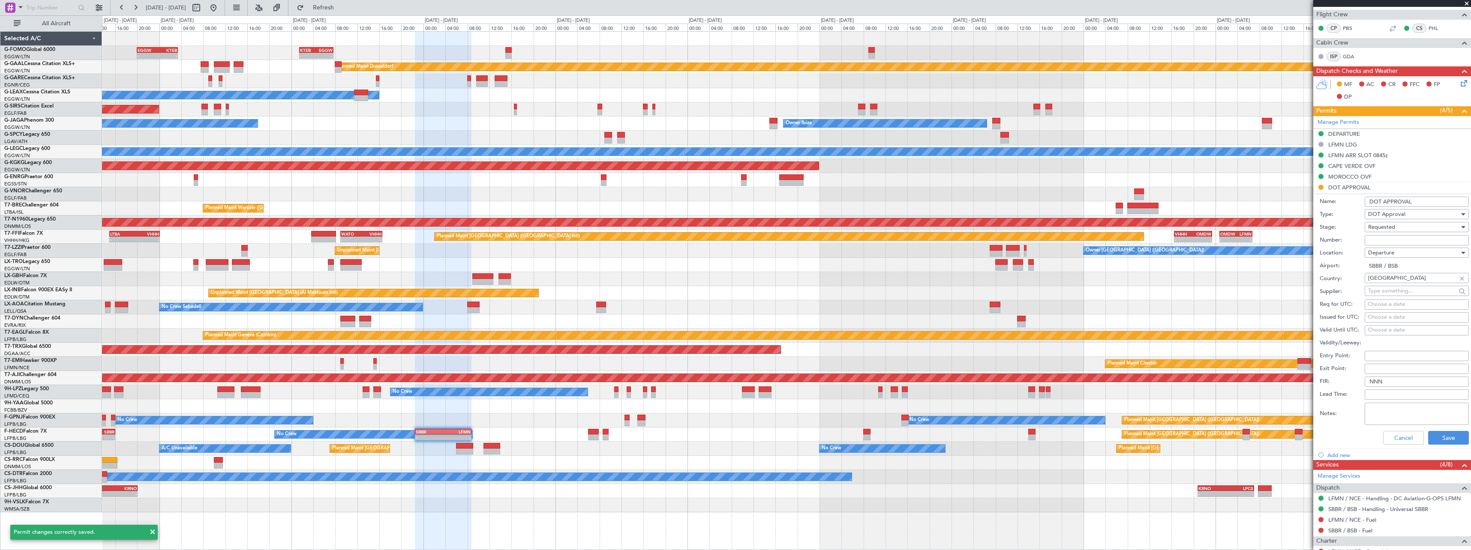
drag, startPoint x: 1420, startPoint y: 204, endPoint x: 1339, endPoint y: 204, distance: 81.0
click at [1339, 204] on div "Name: DOT APPROVAL" at bounding box center [1394, 201] width 149 height 13
type input "SBBR DAT NUMBER"
click at [1449, 433] on button "Save" at bounding box center [1448, 438] width 41 height 14
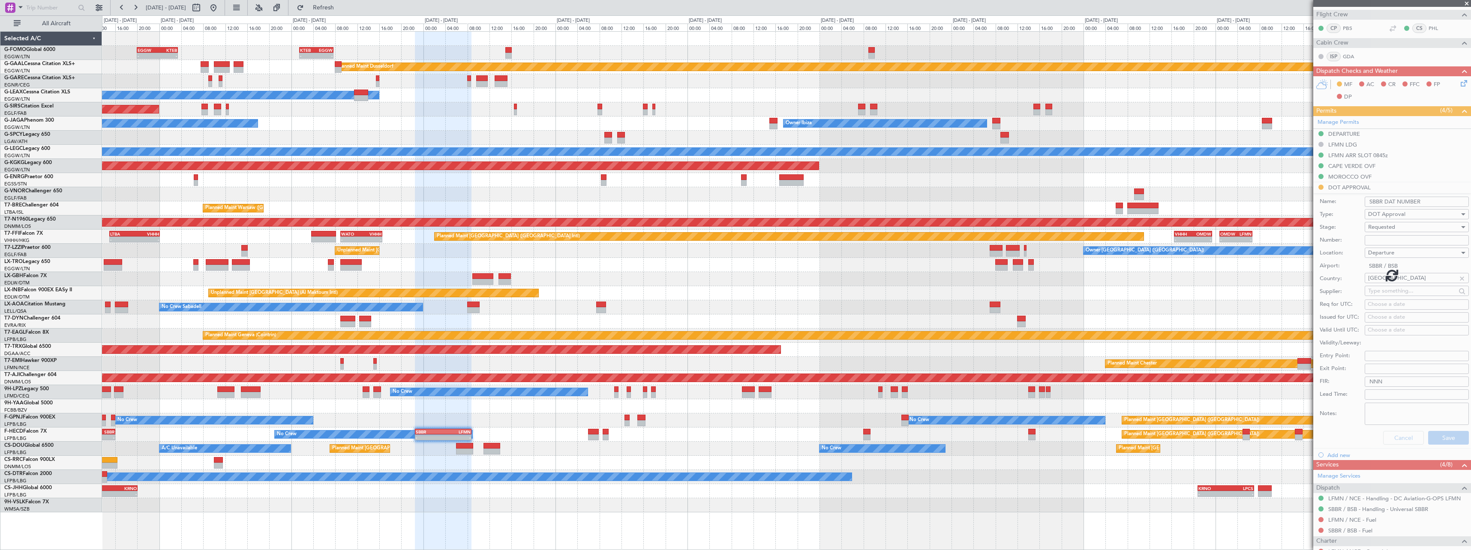
scroll to position [57, 0]
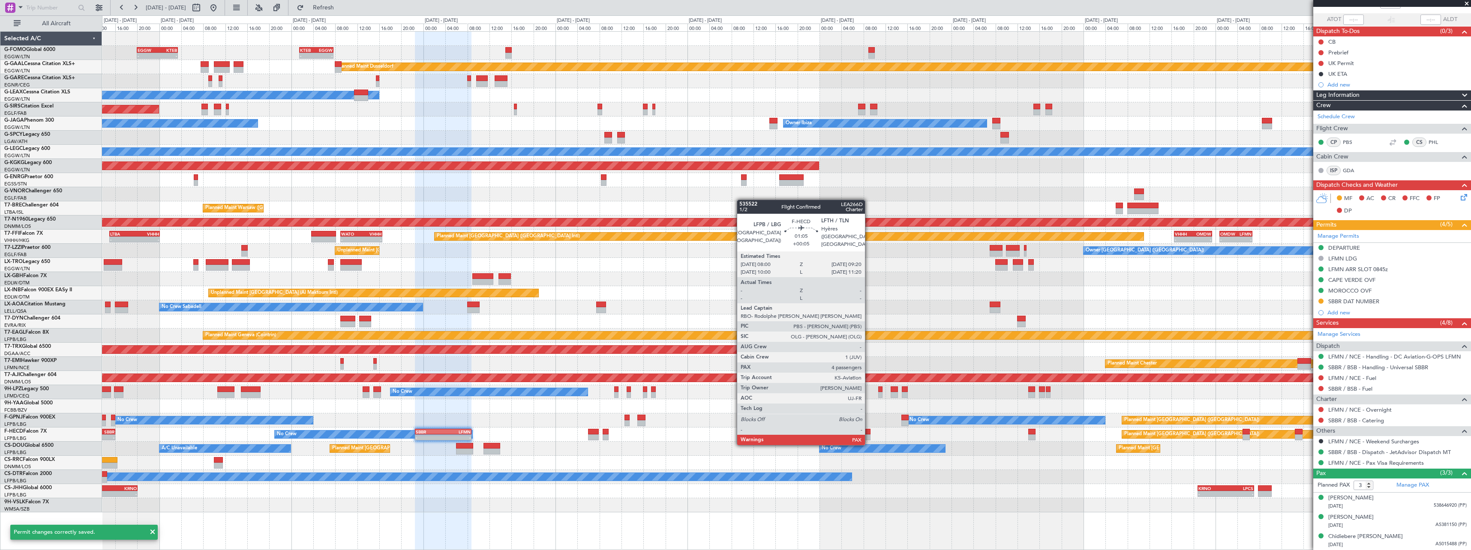
click at [868, 436] on div at bounding box center [867, 438] width 8 height 6
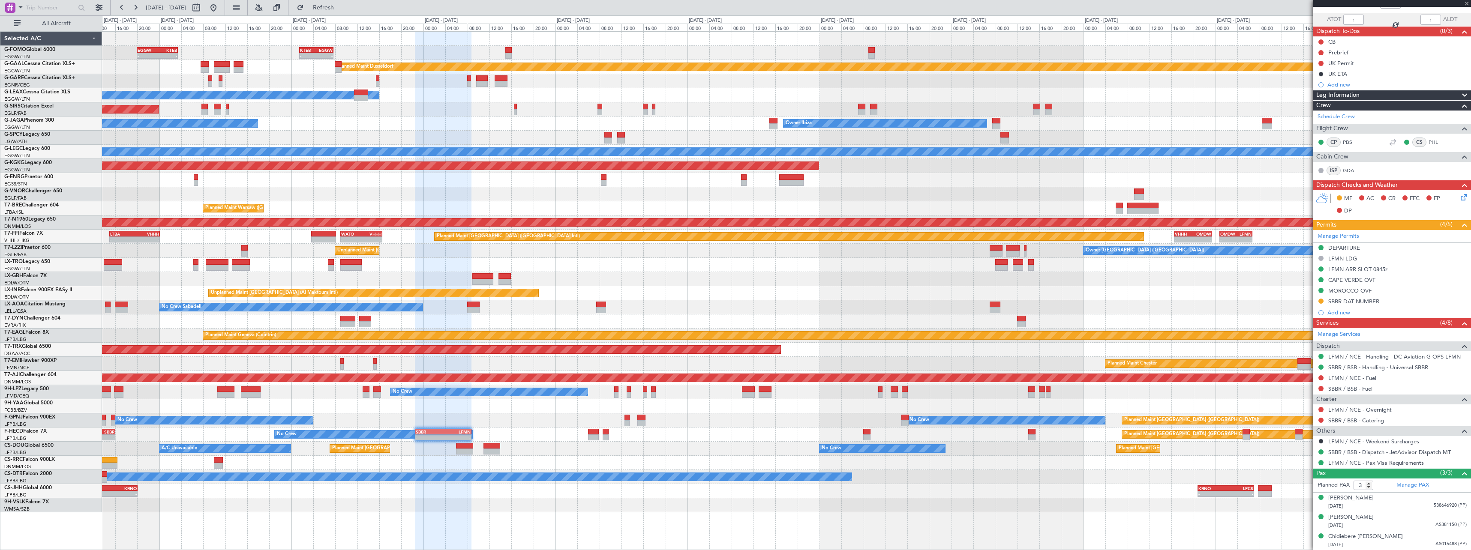
type input "+00:05"
type input "5"
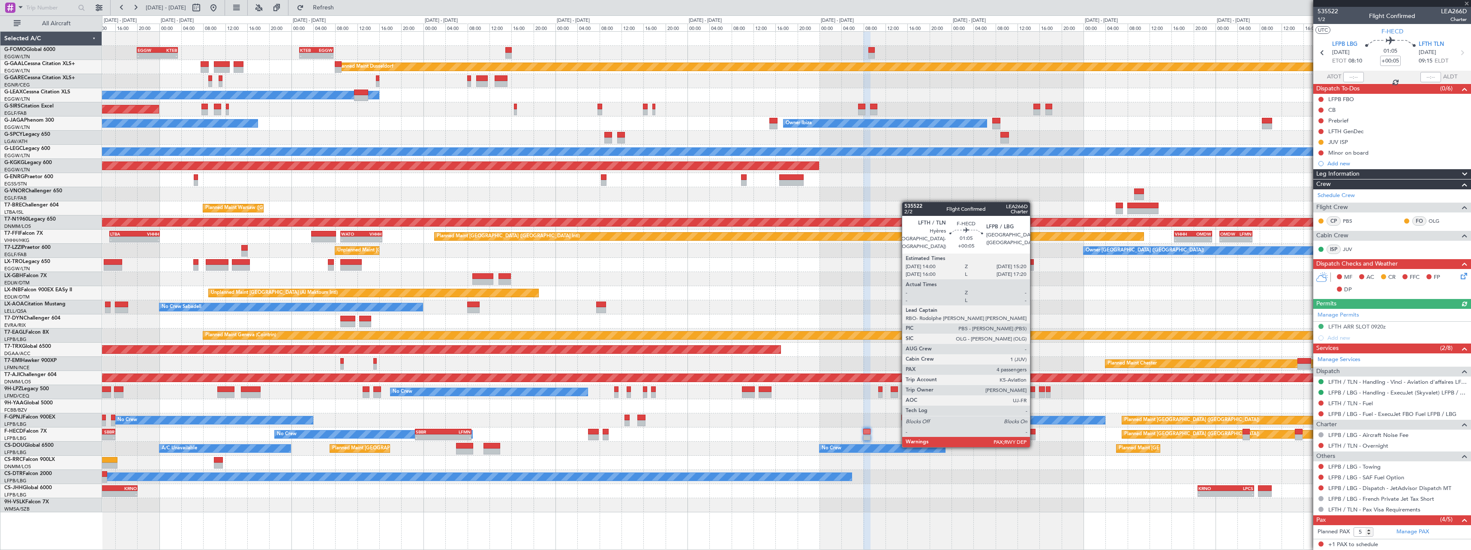
click at [1034, 438] on div at bounding box center [1032, 438] width 8 height 6
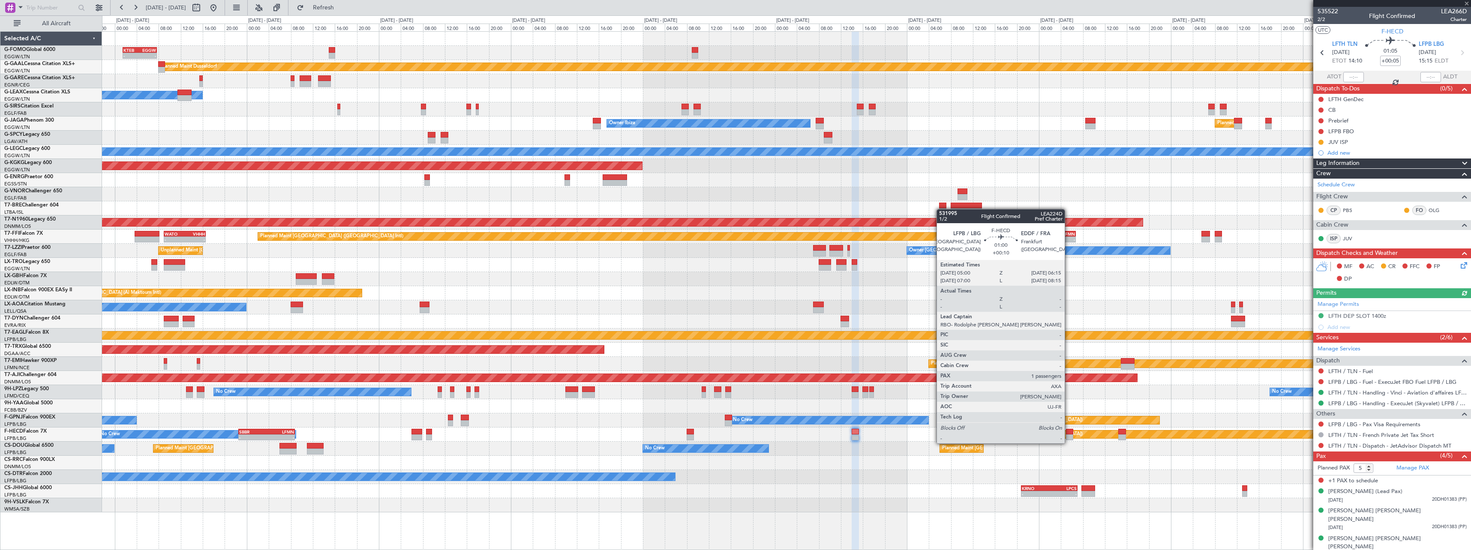
click at [1069, 435] on div at bounding box center [1069, 438] width 7 height 6
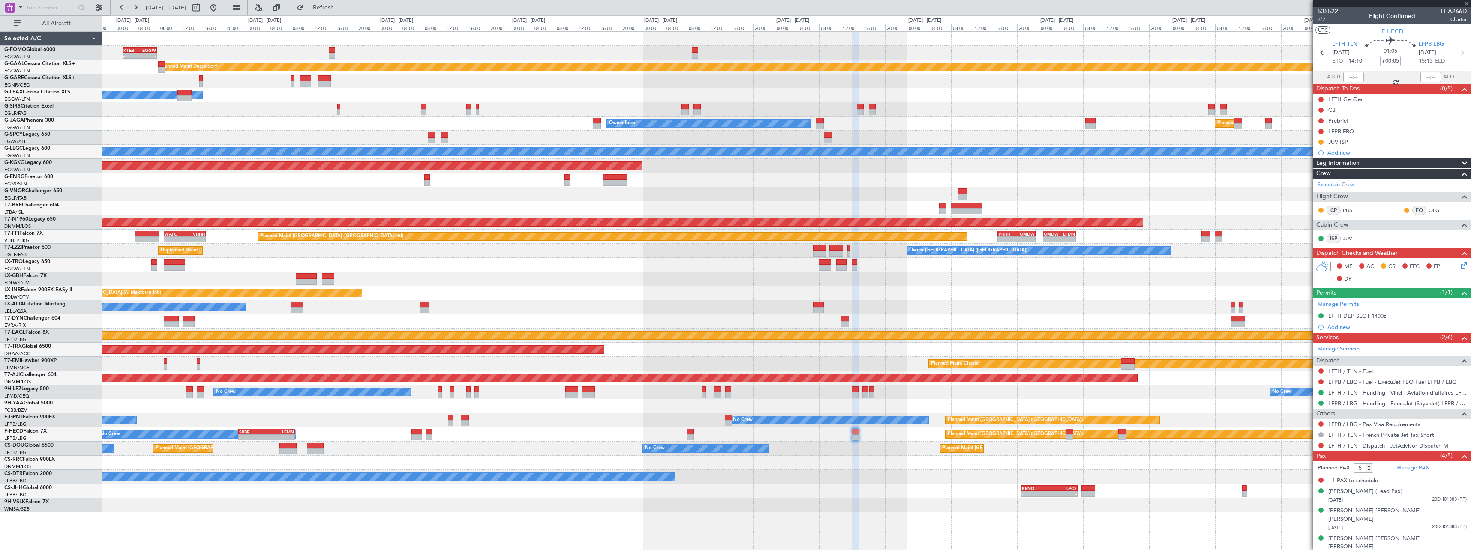
type input "+00:10"
type input "1"
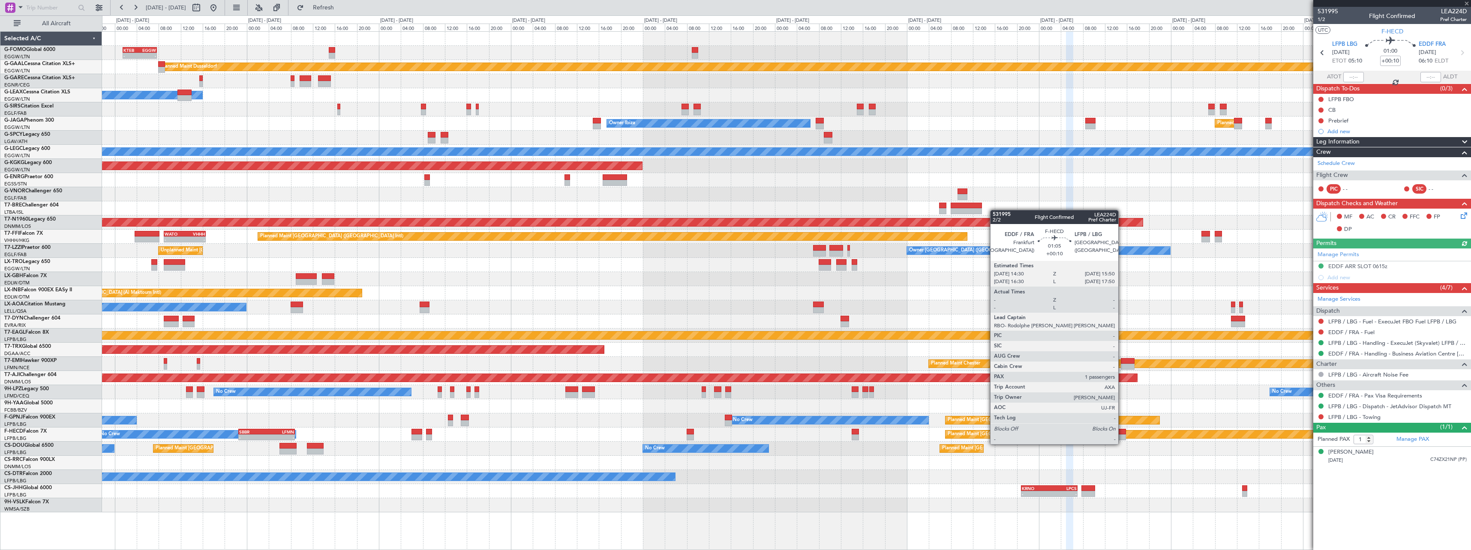
click at [1122, 436] on div at bounding box center [1122, 438] width 8 height 6
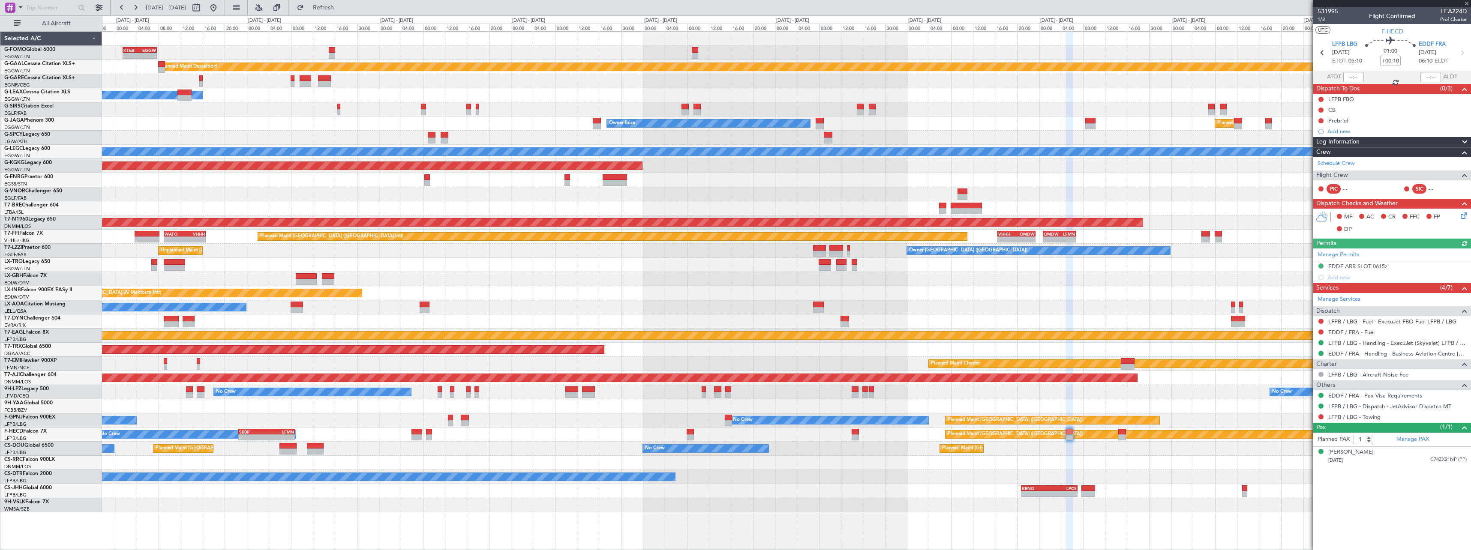
click at [927, 455] on div "- - KTEB 01:30 Z EGGW 07:40 Z EGGW 20:00 Z KTEB 03:25 Z - - KACK 00:35 Z EGGW 0…" at bounding box center [786, 272] width 1369 height 481
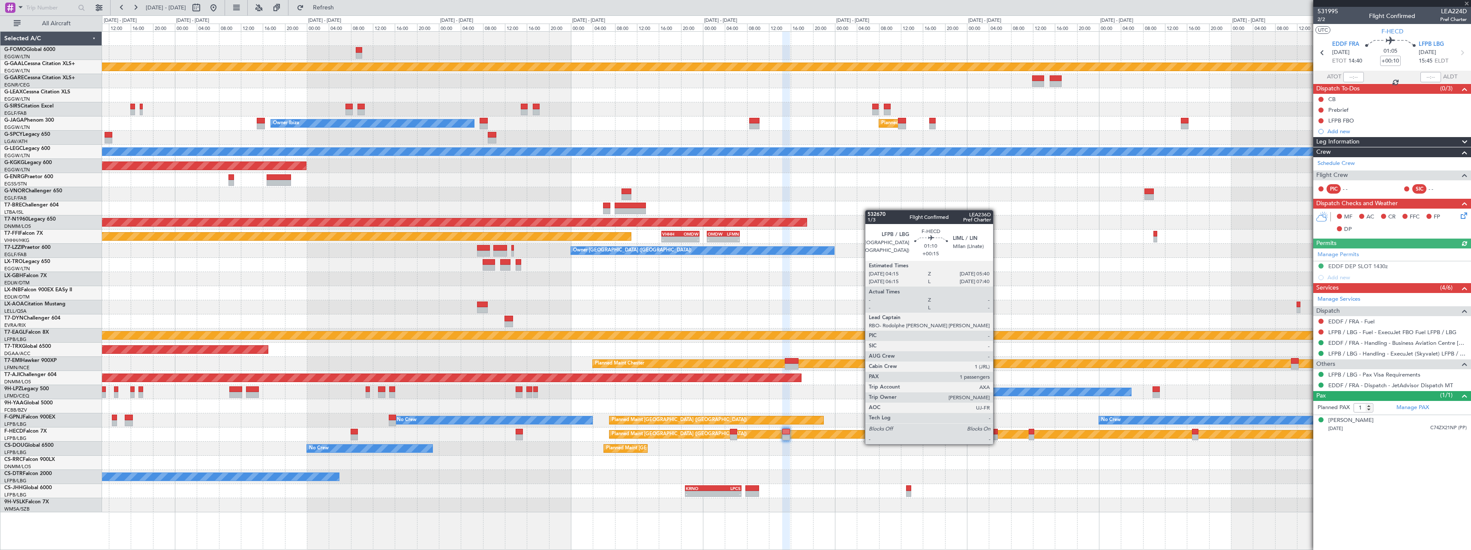
click at [997, 436] on div at bounding box center [994, 438] width 8 height 6
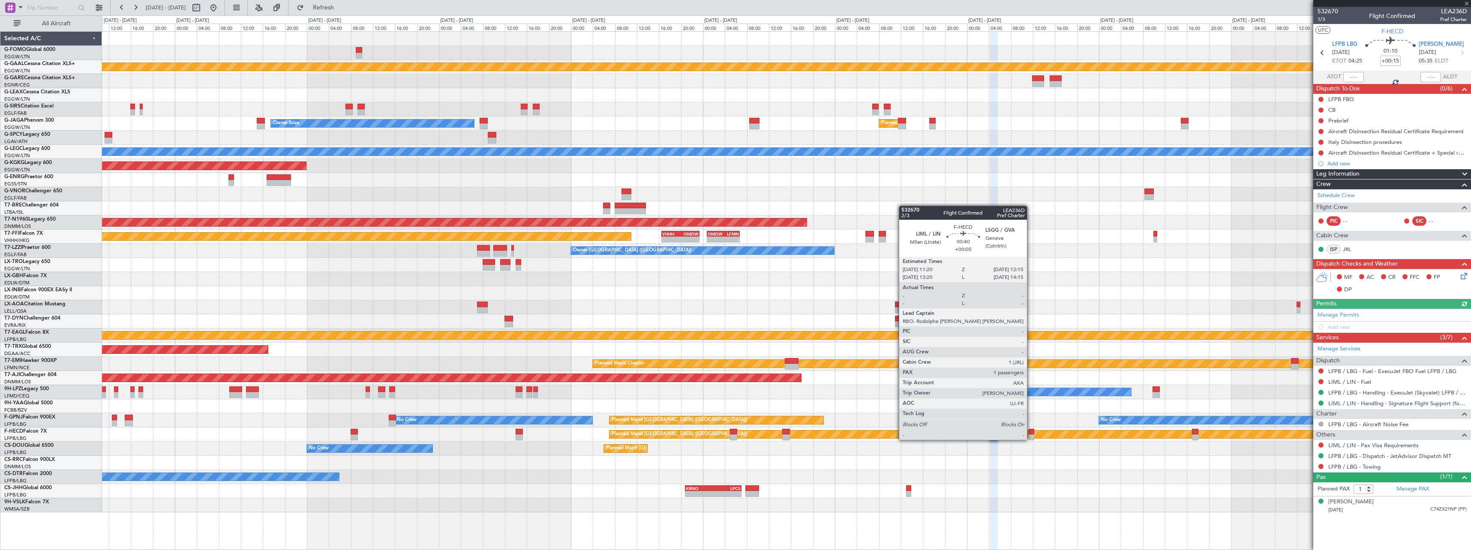
click at [1031, 432] on div at bounding box center [1031, 432] width 5 height 6
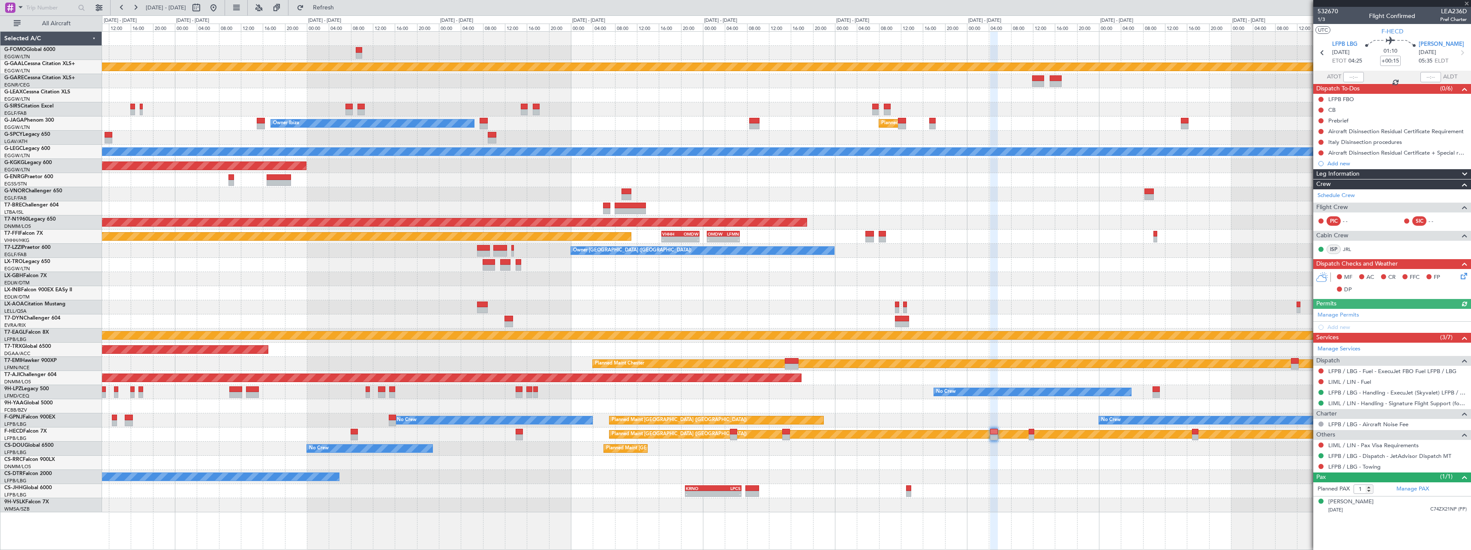
type input "+00:05"
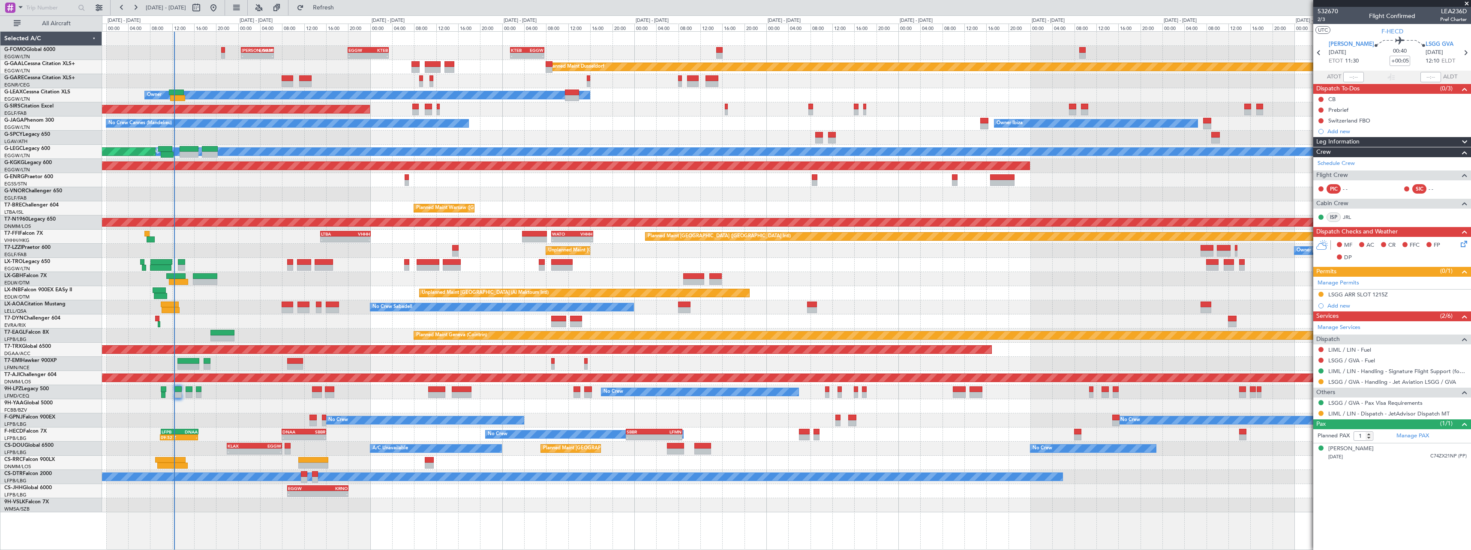
click at [1289, 437] on div "KTEB 01:30 Z EGGW 07:40 Z - - EGGW 20:00 Z KTEB 03:25 Z - - KACK 00:35 Z EGGW 0…" at bounding box center [786, 272] width 1369 height 481
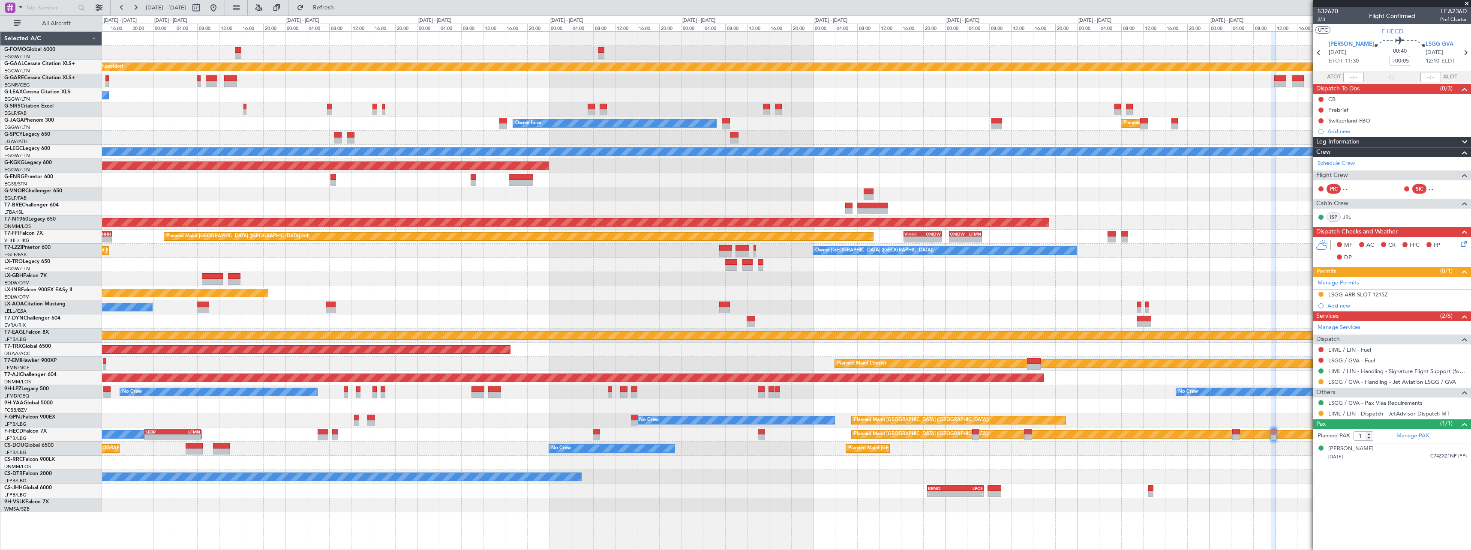
click at [742, 396] on div "KTEB 01:30 Z EGGW 07:40 Z - - EGGW 20:00 Z KTEB 03:25 Z - - KACK 00:35 Z EGGW 0…" at bounding box center [786, 272] width 1369 height 481
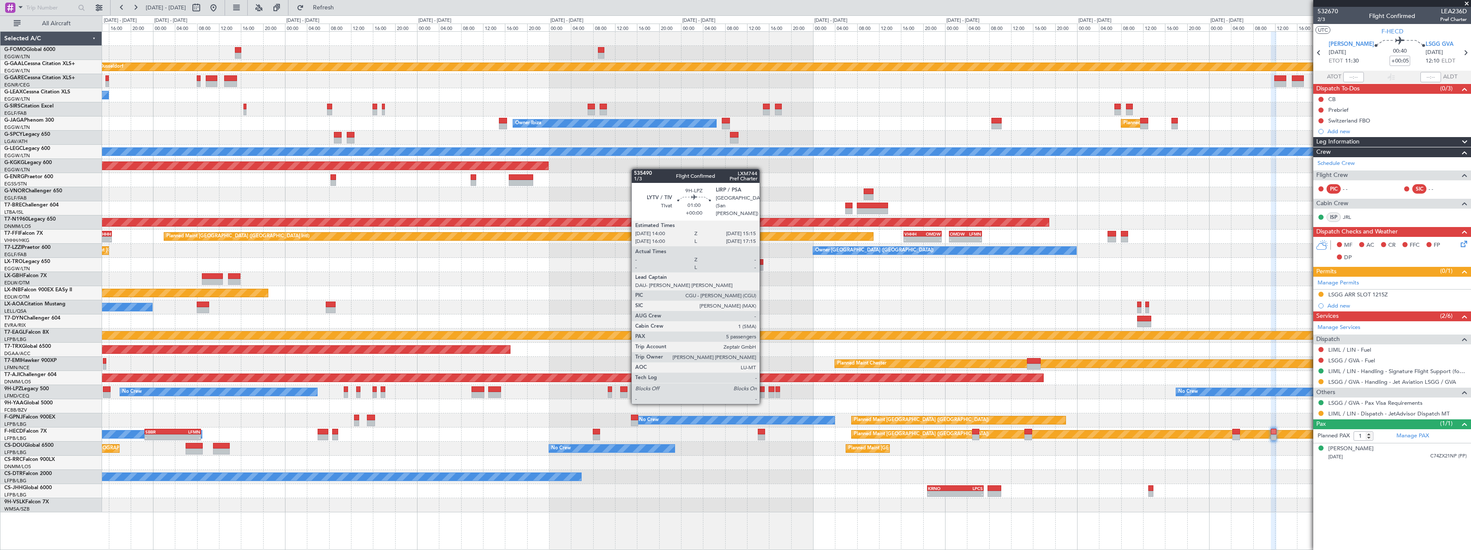
click at [763, 395] on div at bounding box center [761, 395] width 7 height 6
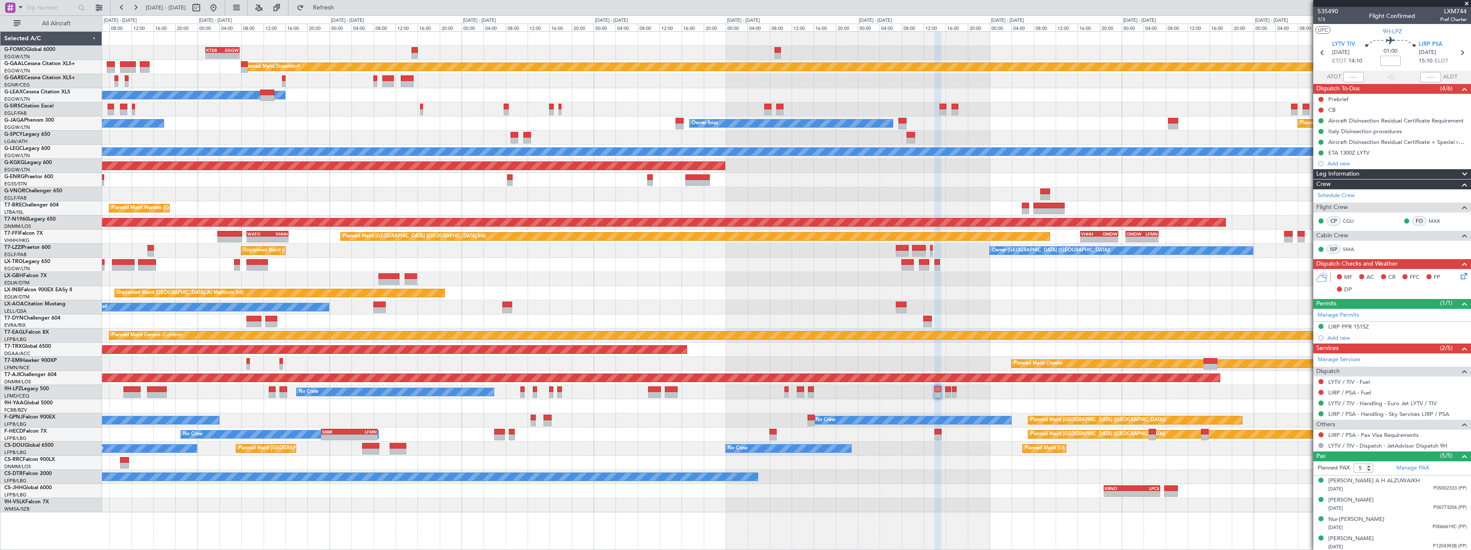
click at [582, 438] on div "KTEB 01:30 Z EGGW 07:40 Z - - EGGW 20:00 Z KTEB 03:25 Z - - KACK 00:35 Z EGGW 0…" at bounding box center [786, 272] width 1369 height 481
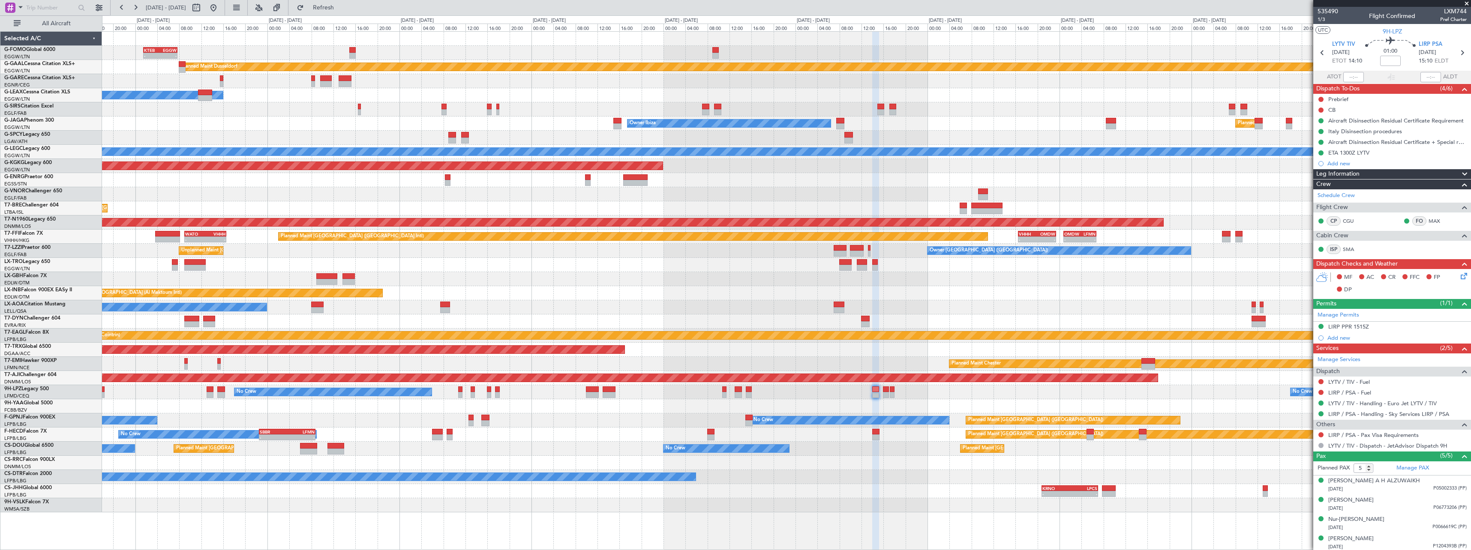
click at [1038, 392] on div "No Crew No Crew" at bounding box center [786, 392] width 1369 height 14
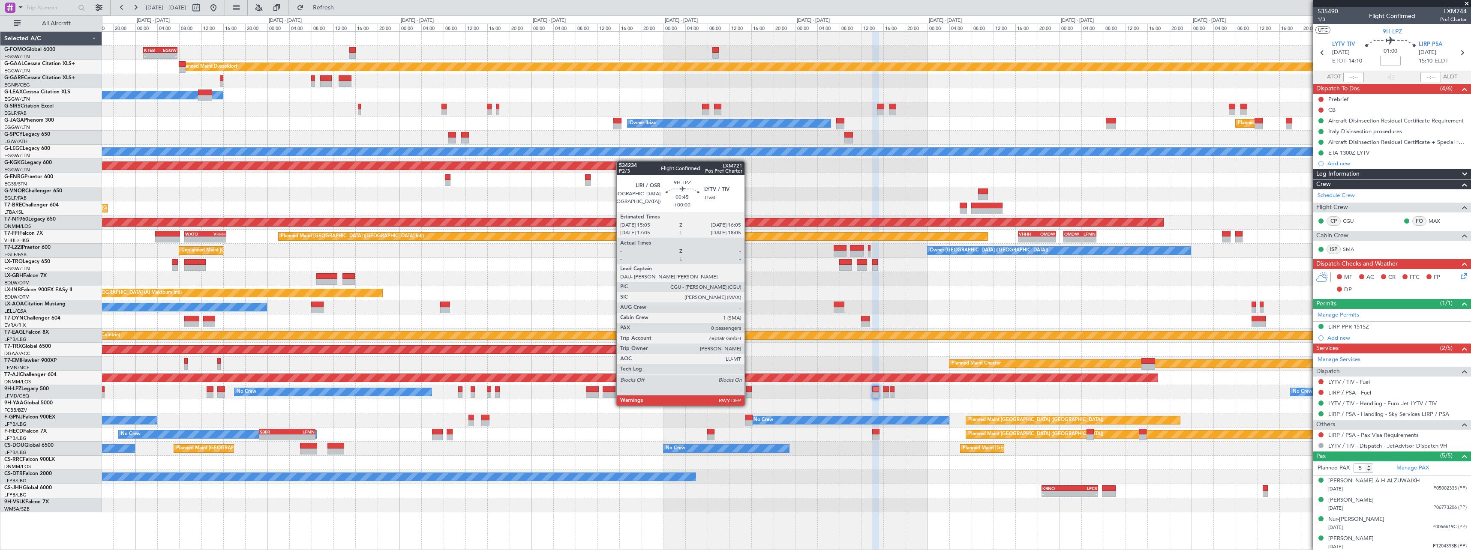
click at [748, 397] on div at bounding box center [749, 395] width 6 height 6
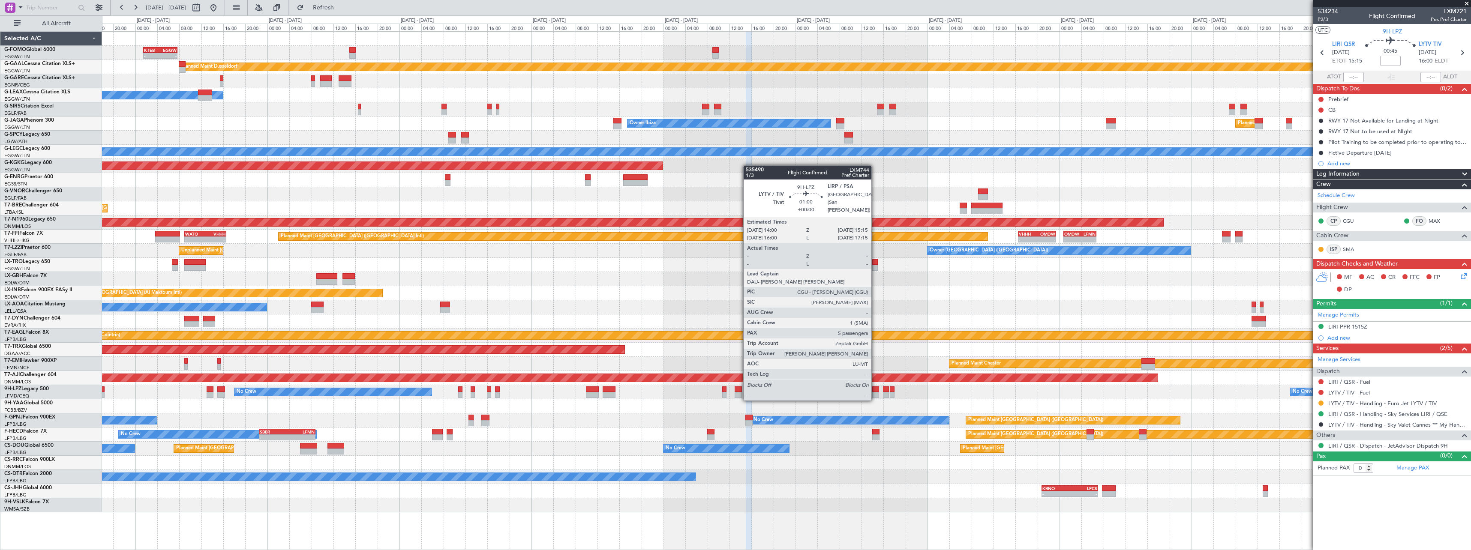
click at [875, 391] on div at bounding box center [875, 390] width 7 height 6
type input "5"
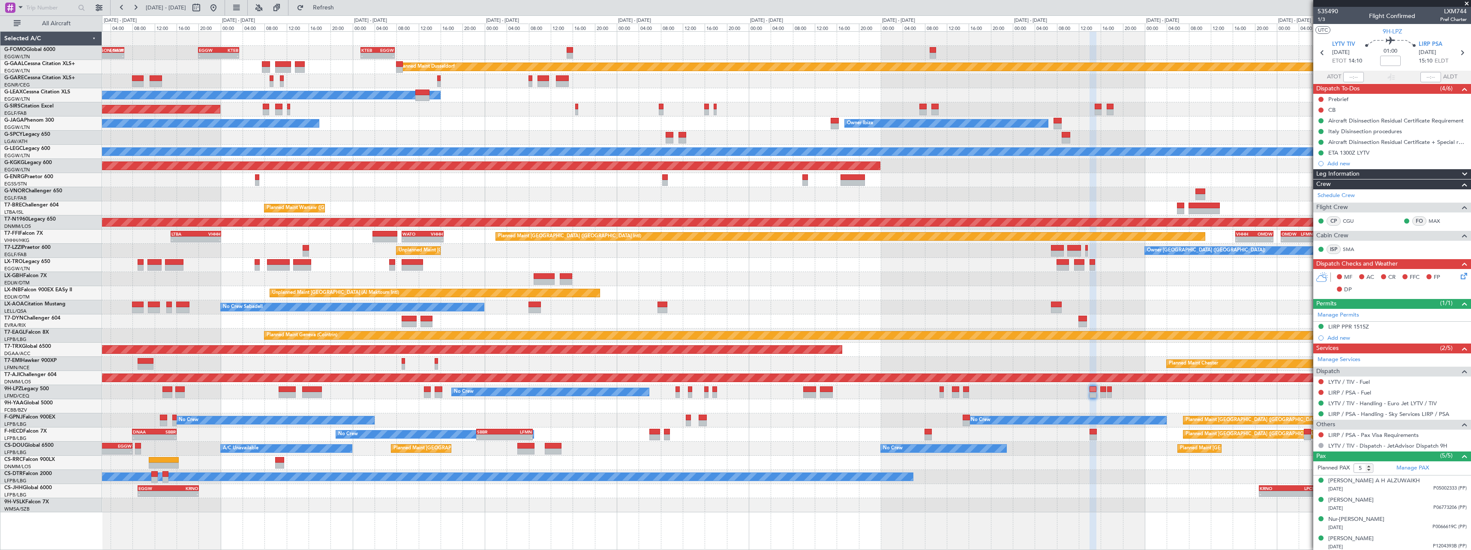
click at [751, 267] on div "- - KTEB 01:30 Z EGGW 07:40 Z EGGW 20:00 Z KTEB 03:25 Z - - KACK 00:35 Z EGGW 0…" at bounding box center [786, 272] width 1369 height 481
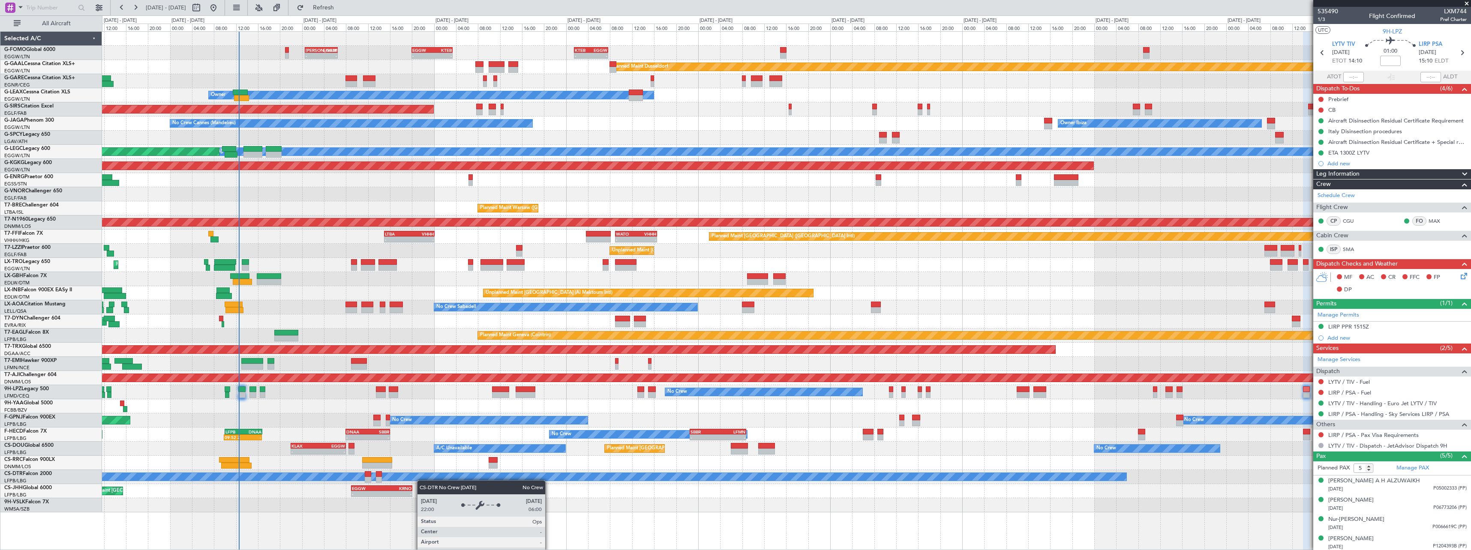
click at [423, 479] on div "- - KACK 00:35 Z EGGW 06:30 Z - - EGGW 20:00 Z KTEB 03:25 Z - - KTEB 01:30 Z EG…" at bounding box center [786, 272] width 1369 height 481
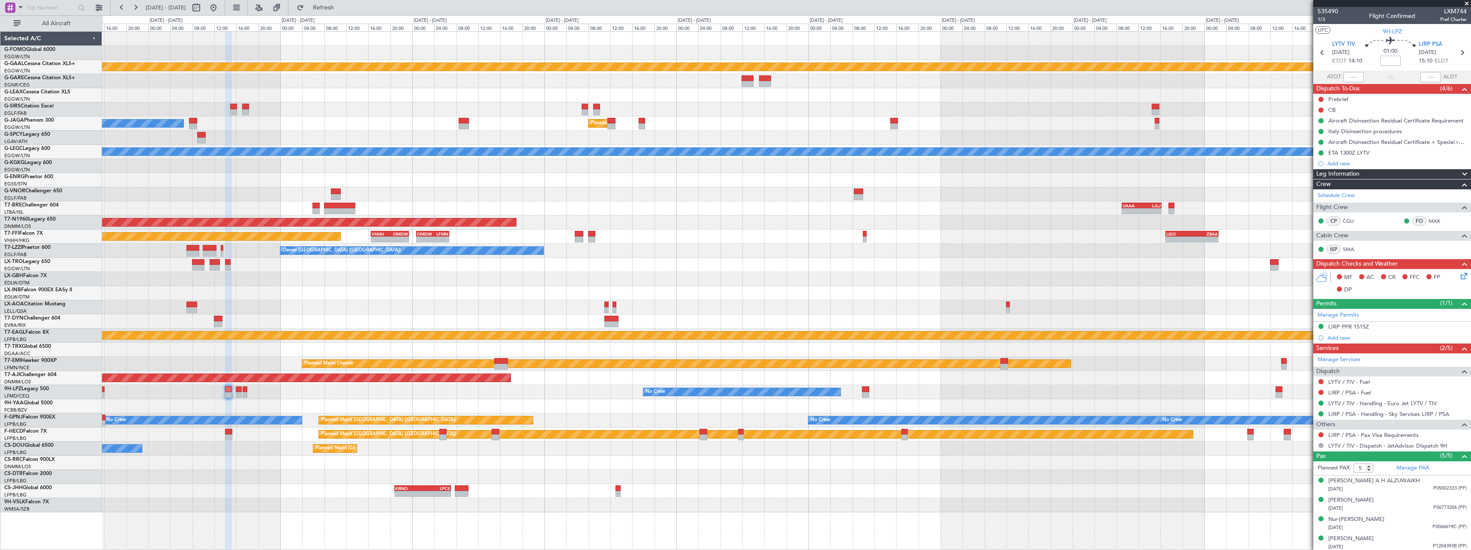
click at [62, 209] on div "Planned Maint Dusseldorf Owner Ibiza Planned Maint London (Luton) A/C Unavailab…" at bounding box center [735, 282] width 1471 height 535
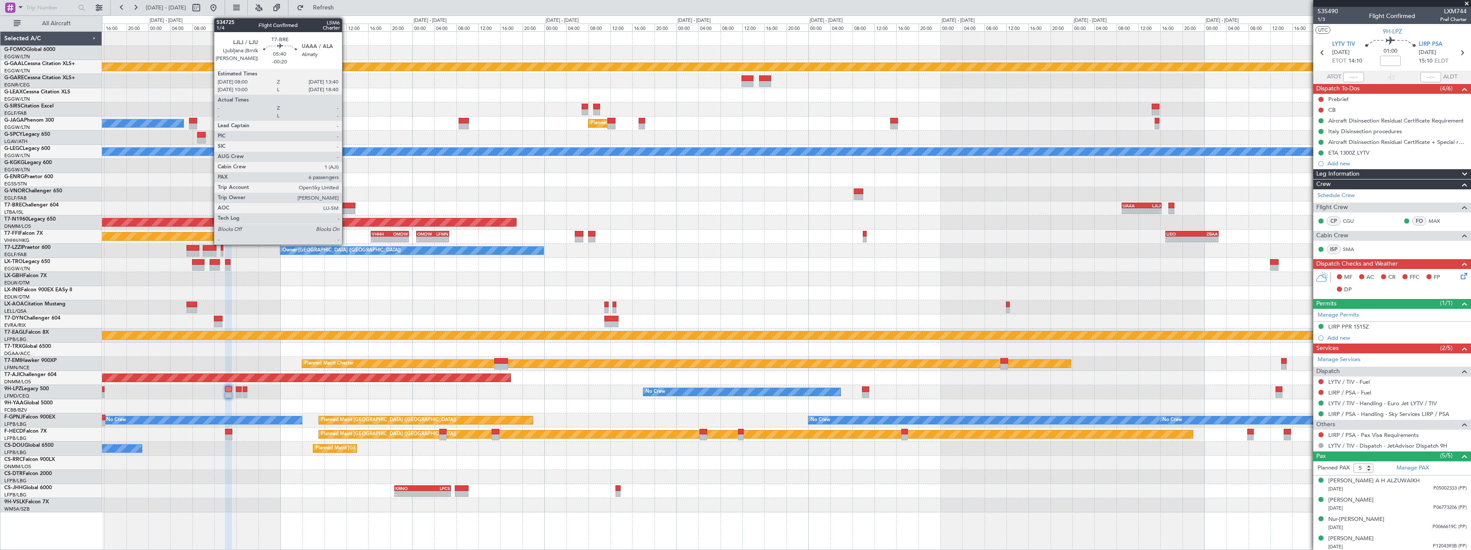
click at [346, 207] on div at bounding box center [339, 206] width 31 height 6
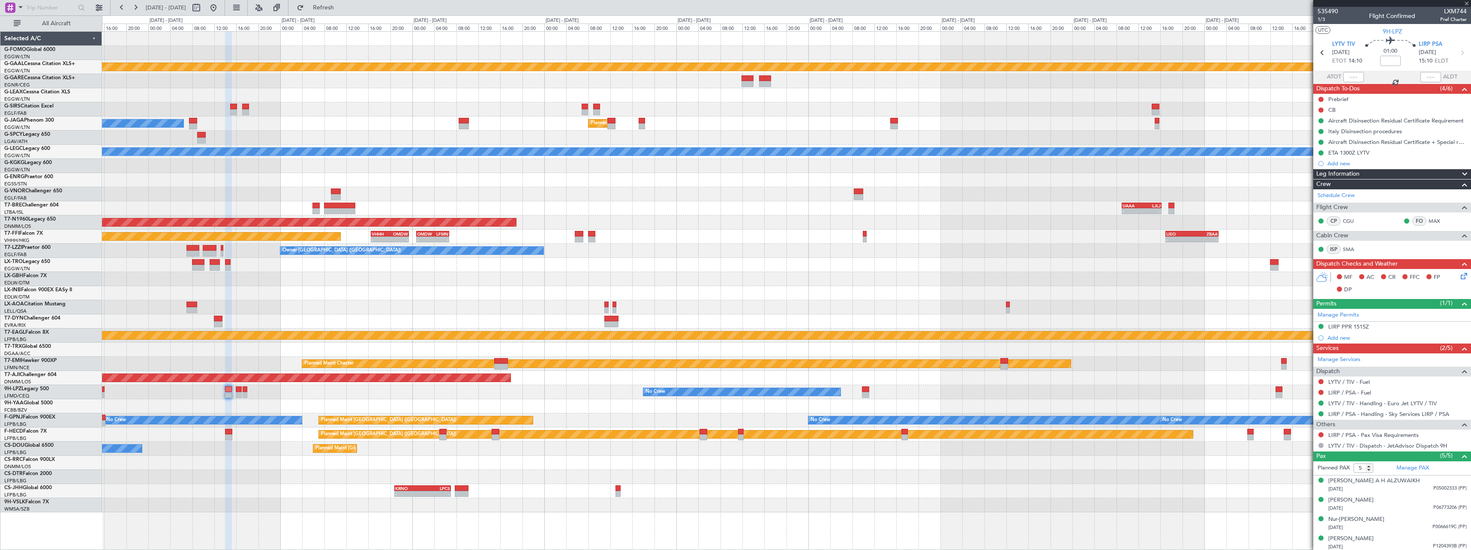
type input "-00:20"
type input "6"
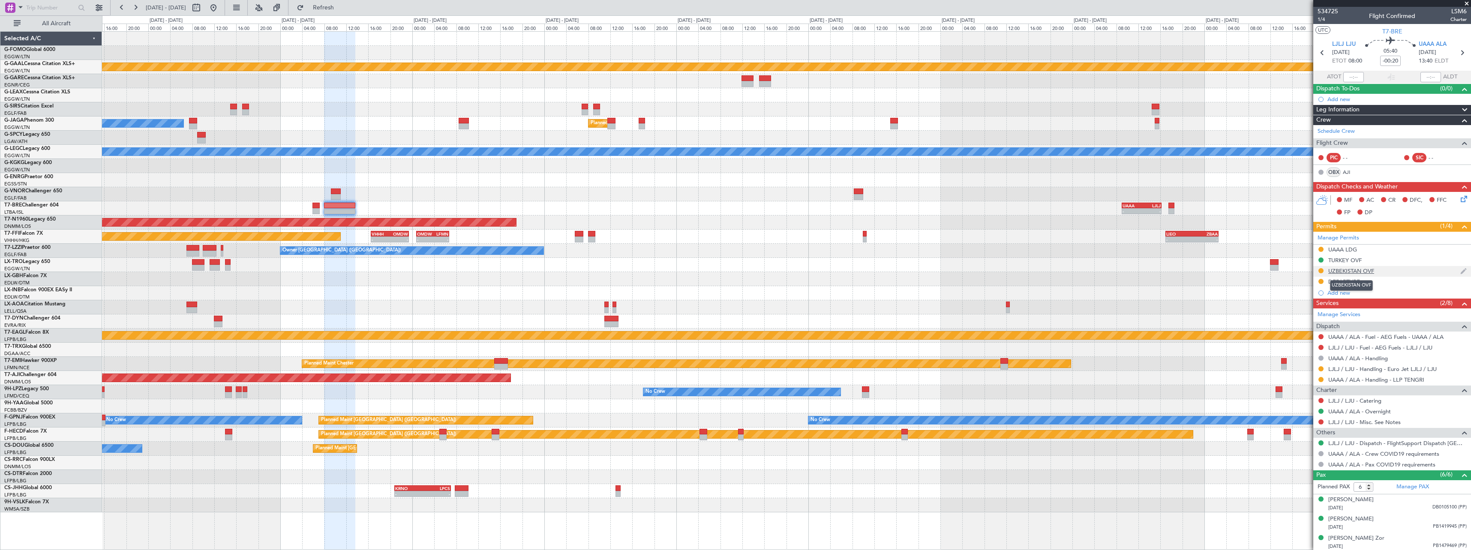
click at [1352, 273] on div "UZBEKISTAN OVF" at bounding box center [1351, 270] width 46 height 7
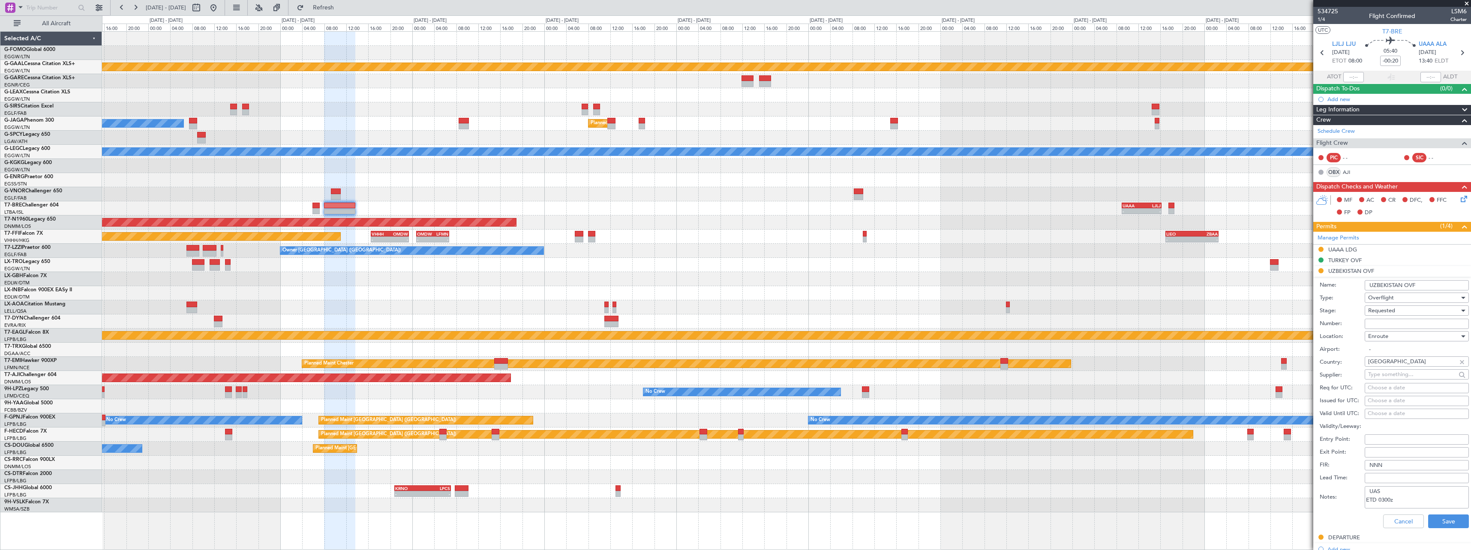
click at [1396, 325] on input "Number:" at bounding box center [1417, 324] width 104 height 10
paste input "08/25/433"
type input "08/25/433"
click at [1410, 309] on div "Requested" at bounding box center [1413, 310] width 91 height 13
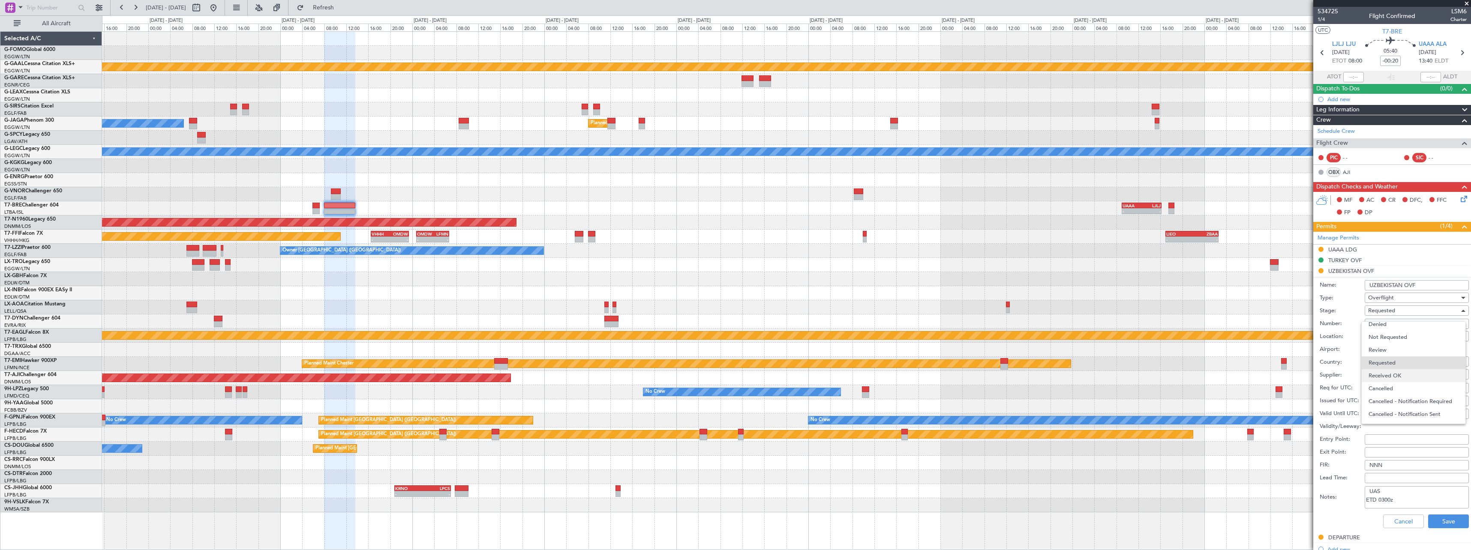
click at [1398, 377] on span "Received OK" at bounding box center [1414, 375] width 90 height 13
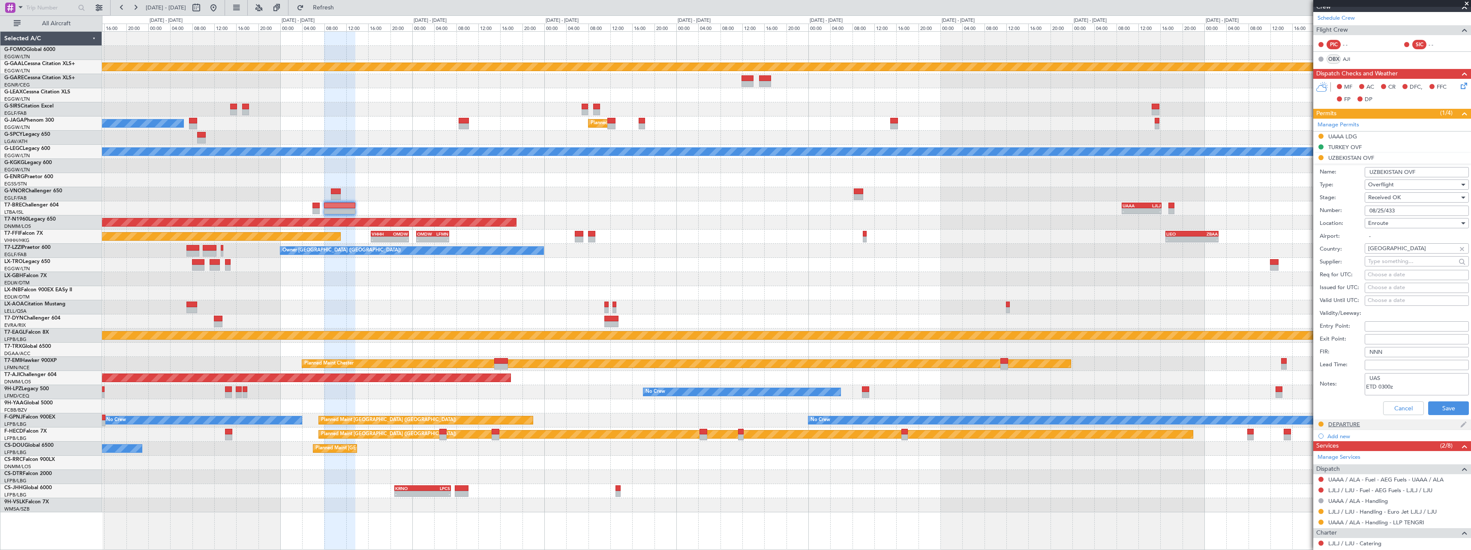
scroll to position [129, 0]
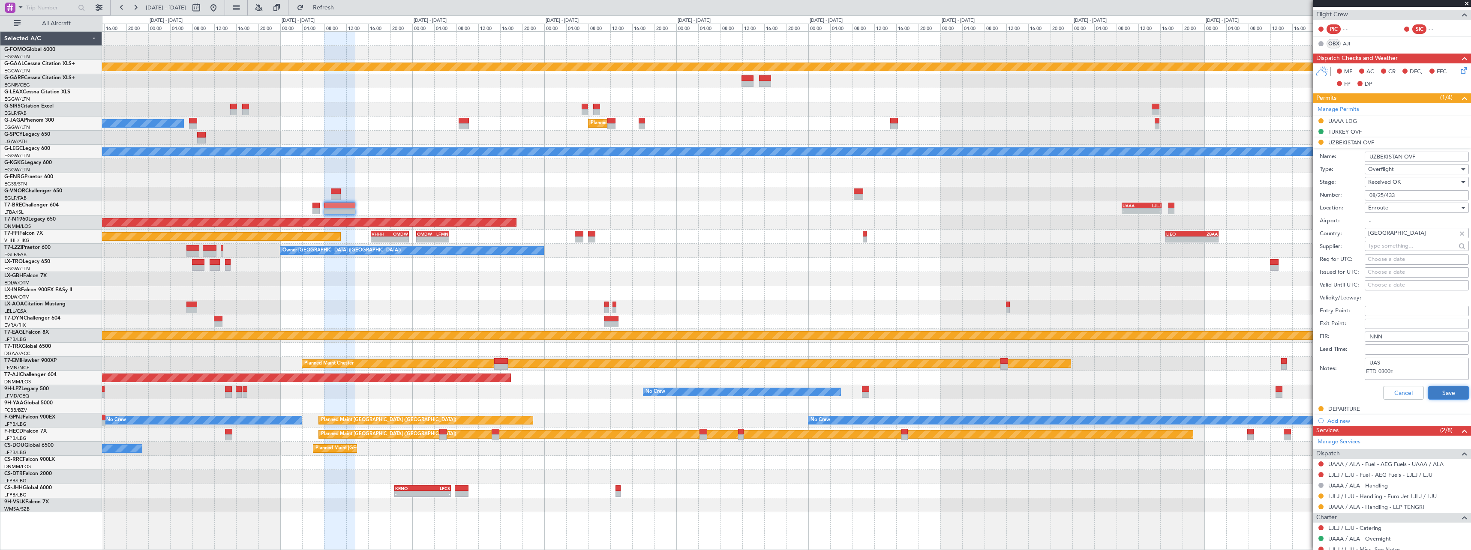
click at [1445, 396] on button "Save" at bounding box center [1448, 393] width 41 height 14
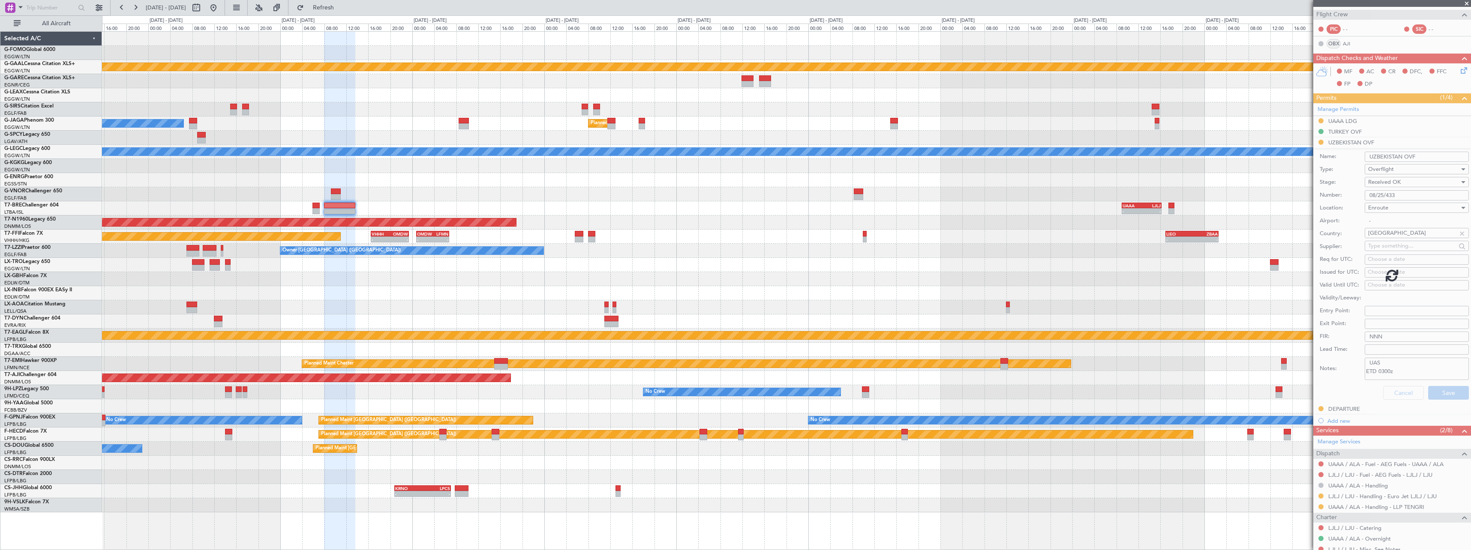
scroll to position [60, 0]
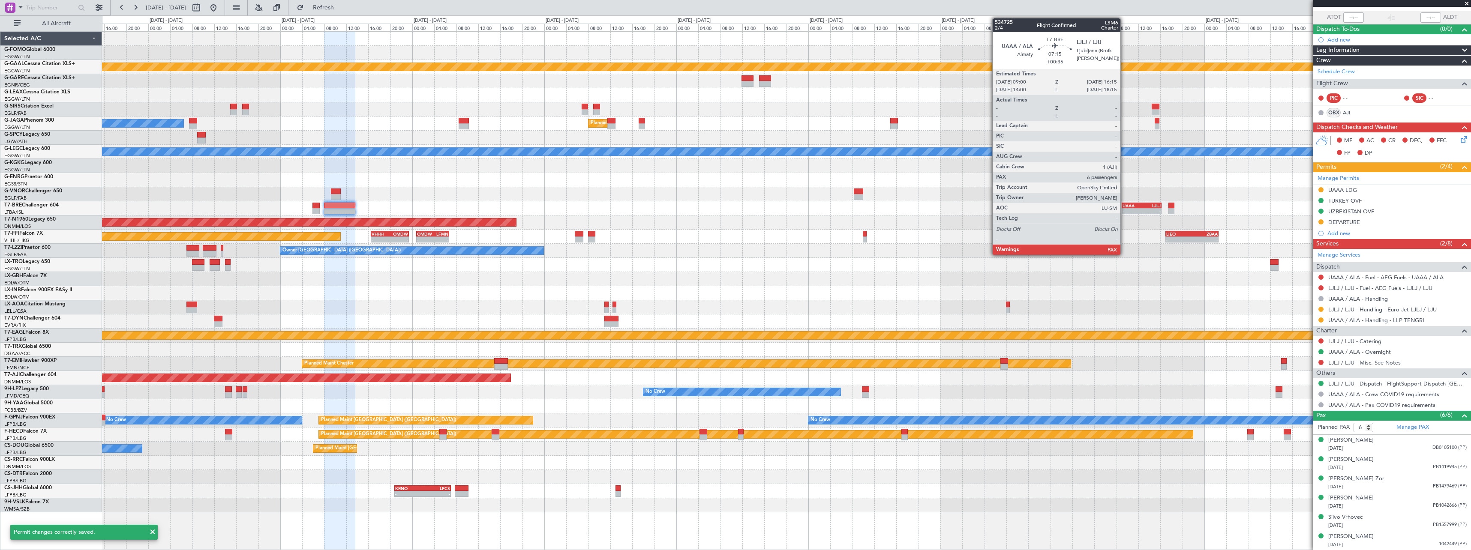
click at [1124, 209] on div "-" at bounding box center [1132, 211] width 19 height 5
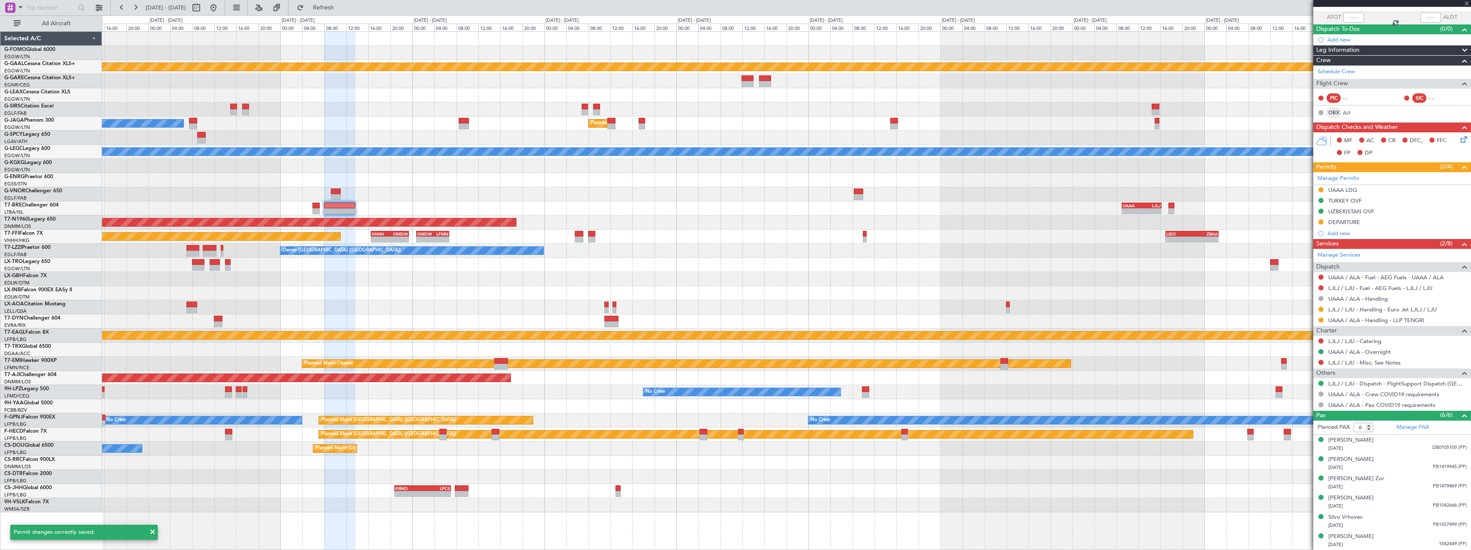
type input "+00:35"
type input "7"
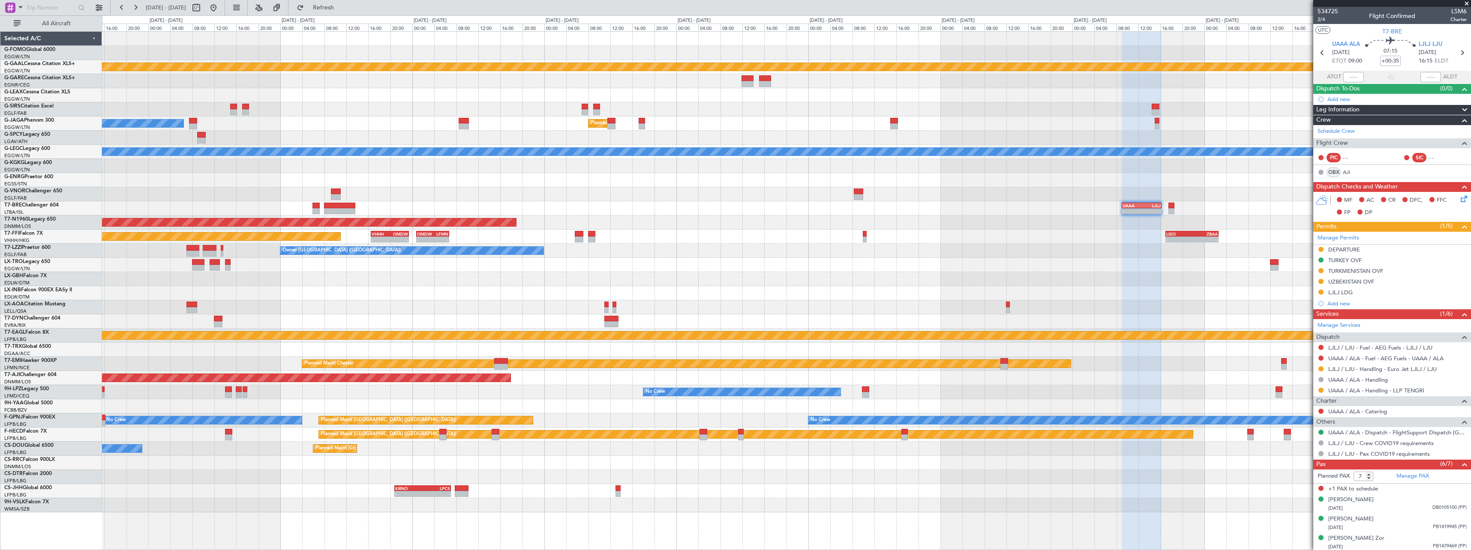
click at [1366, 283] on div "UZBEKISTAN OVF" at bounding box center [1351, 281] width 46 height 7
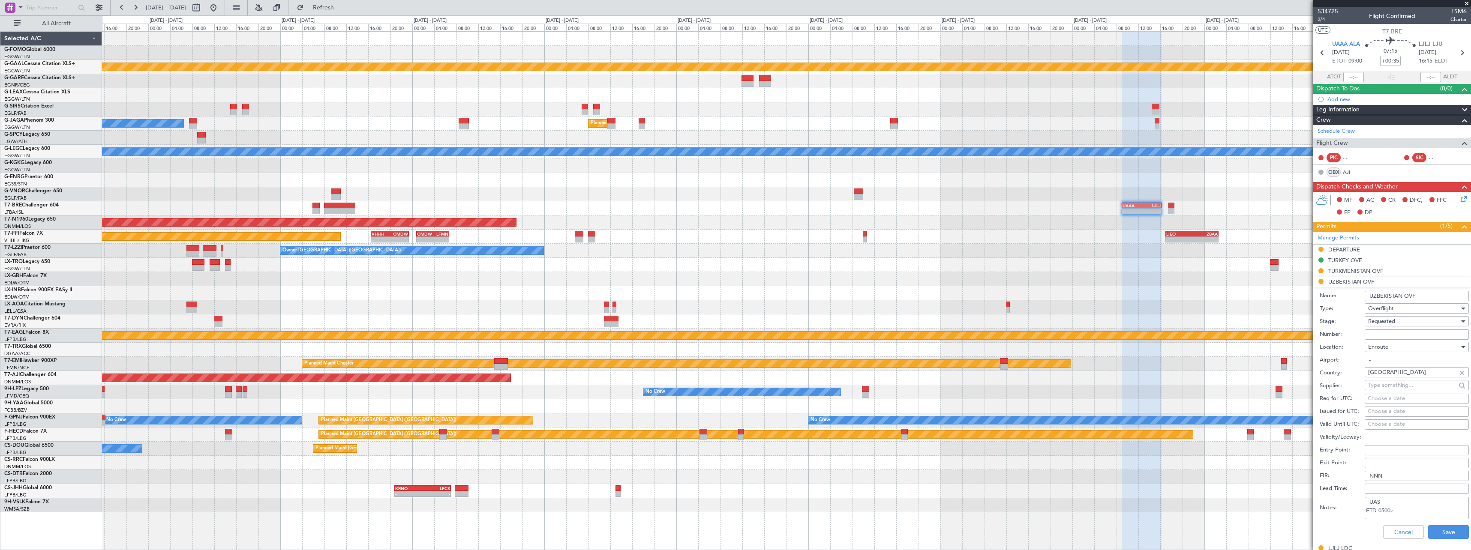
click at [1409, 331] on input "Number:" at bounding box center [1417, 335] width 104 height 10
paste input "08/25/433"
type input "08/25/433"
click at [1398, 320] on div "Requested" at bounding box center [1413, 321] width 91 height 13
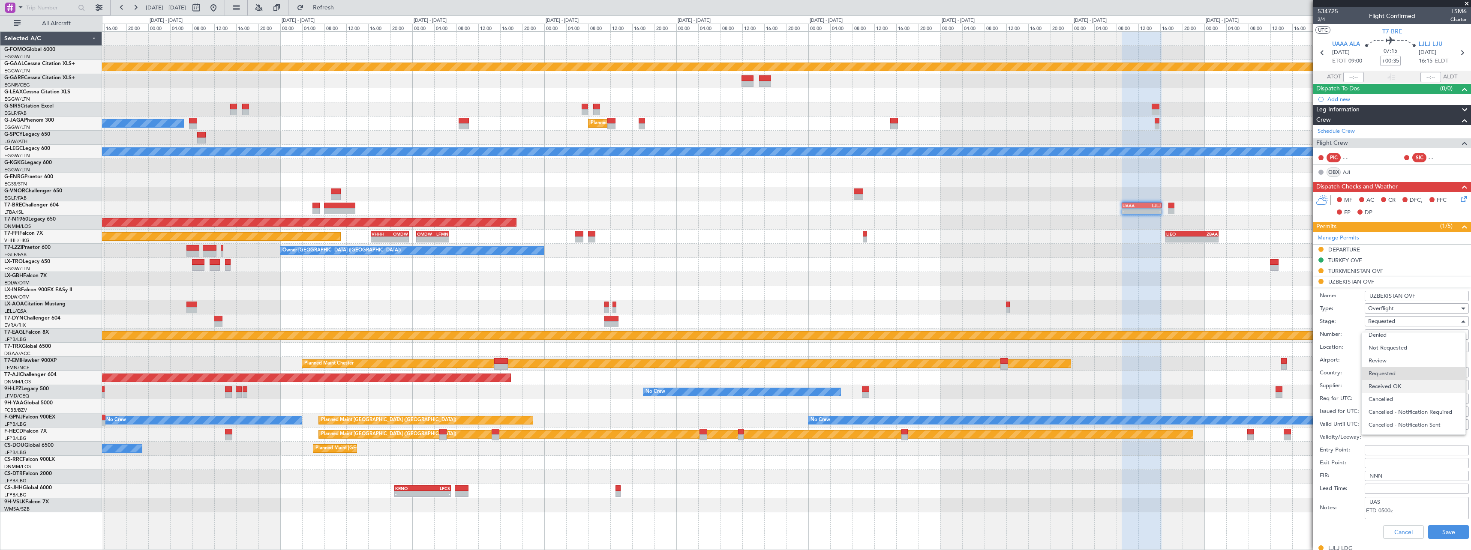
click at [1400, 387] on span "Received OK" at bounding box center [1414, 386] width 90 height 13
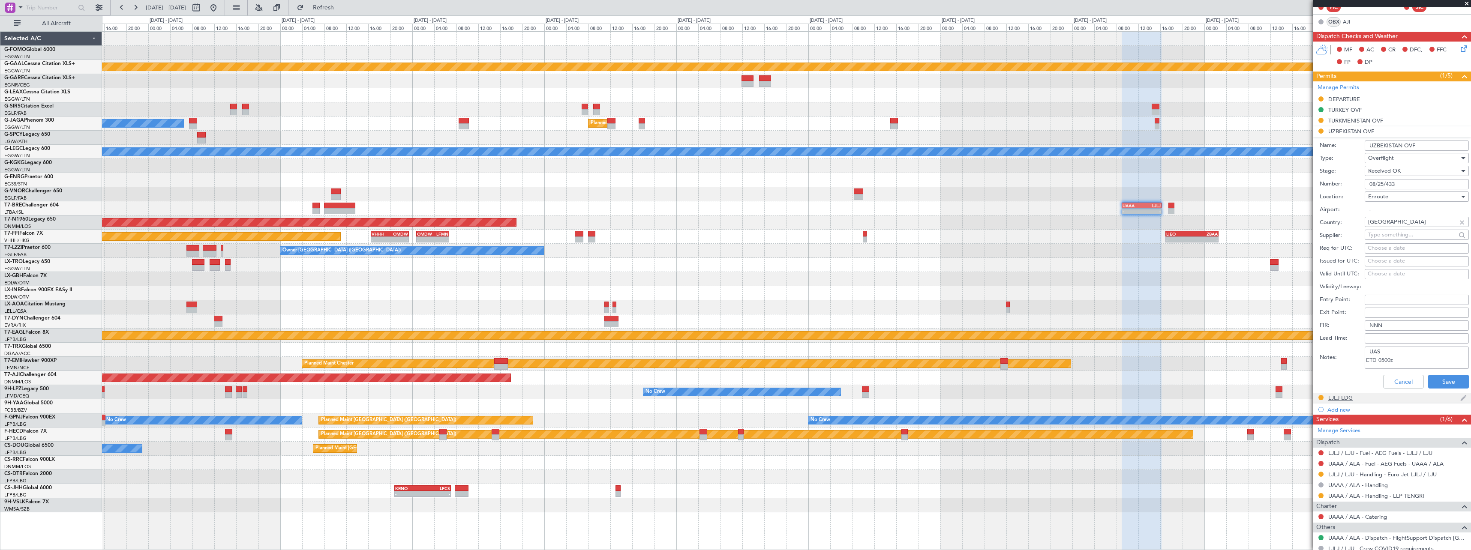
scroll to position [171, 0]
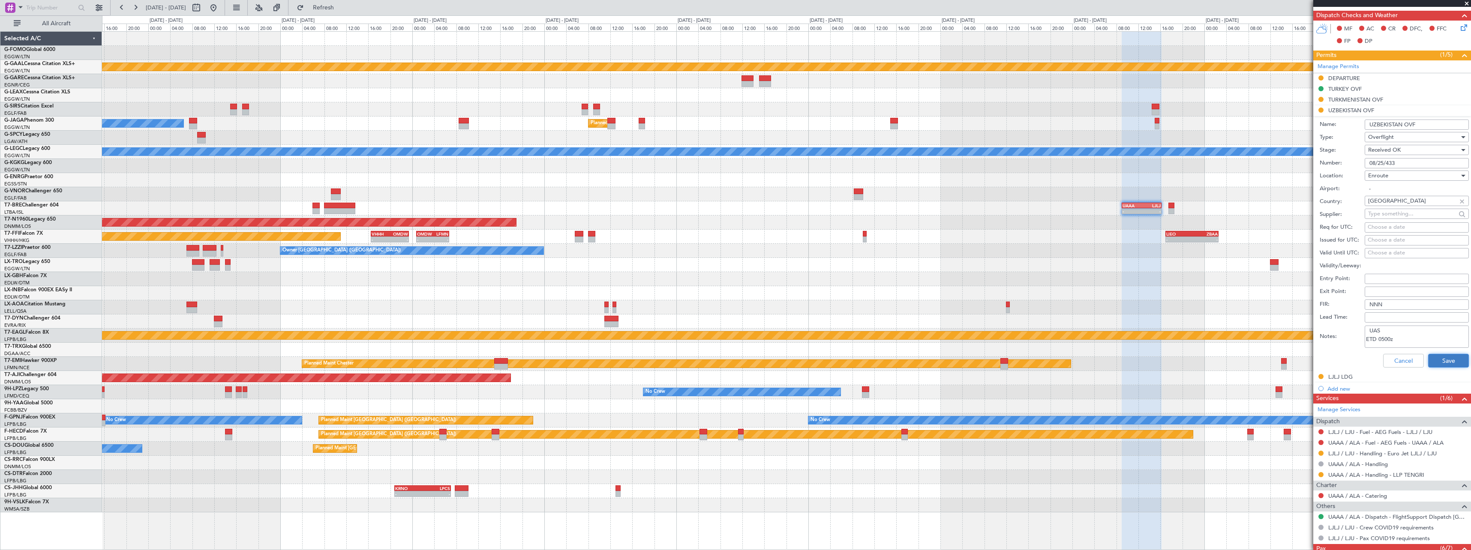
click at [1445, 364] on button "Save" at bounding box center [1448, 361] width 41 height 14
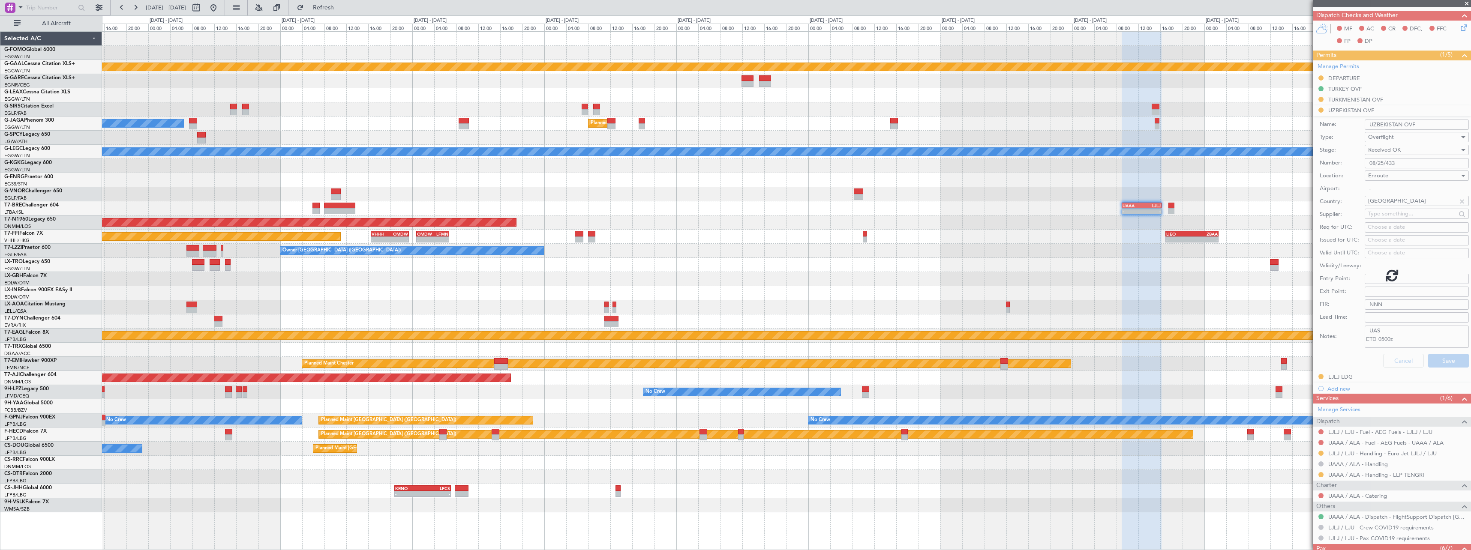
scroll to position [60, 0]
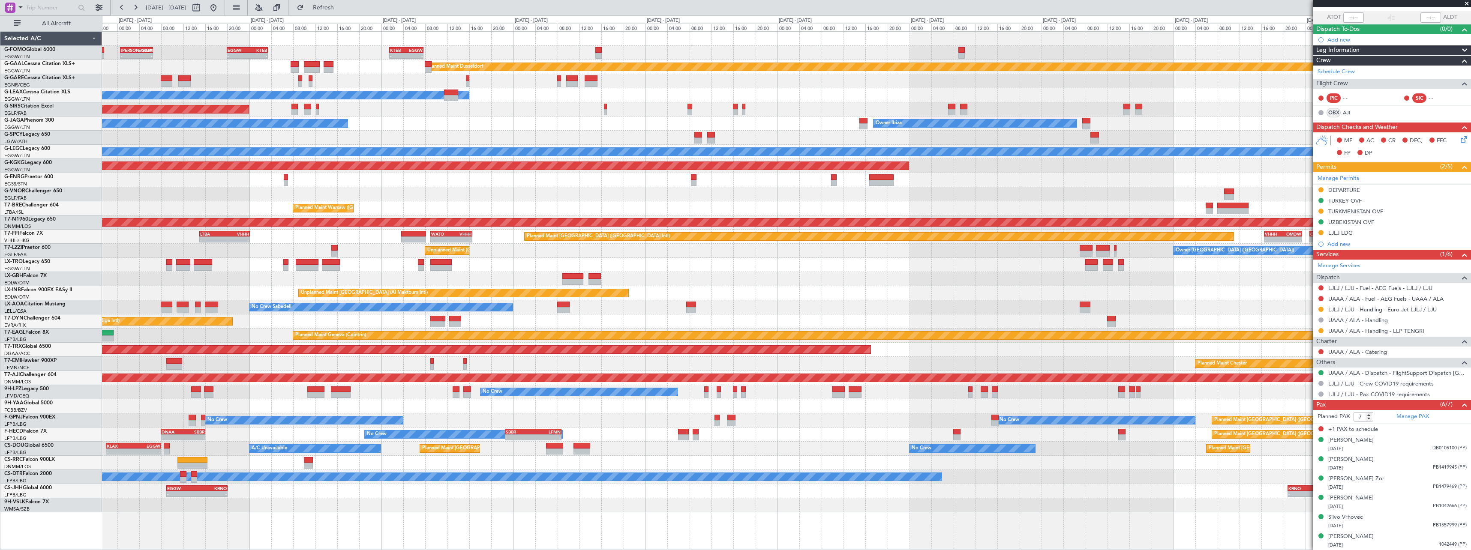
click at [1083, 273] on div "KTEB 01:30 Z EGGW 07:40 Z - - EGGW 20:00 Z KTEB 03:25 Z - - KACK 00:35 Z EGGW 0…" at bounding box center [786, 272] width 1369 height 481
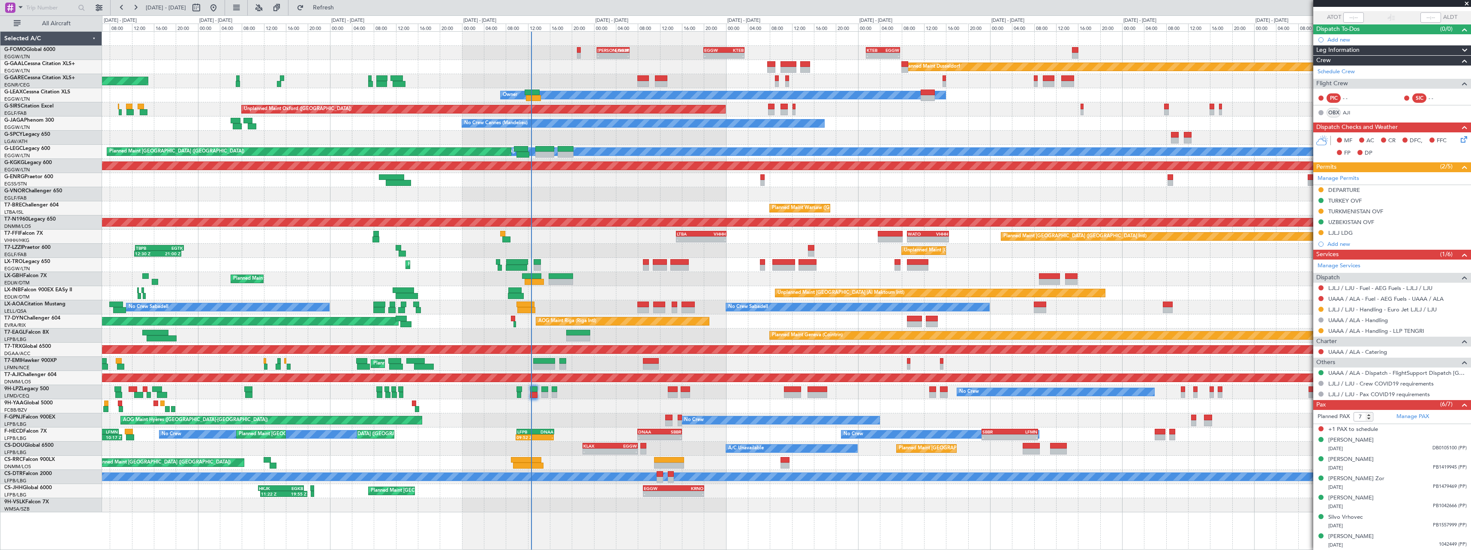
click at [1204, 263] on div "KTEB 01:30 Z EGGW 07:40 Z - - EGGW 20:00 Z KTEB 03:25 Z - - KACK 00:35 Z EGGW 0…" at bounding box center [786, 272] width 1369 height 481
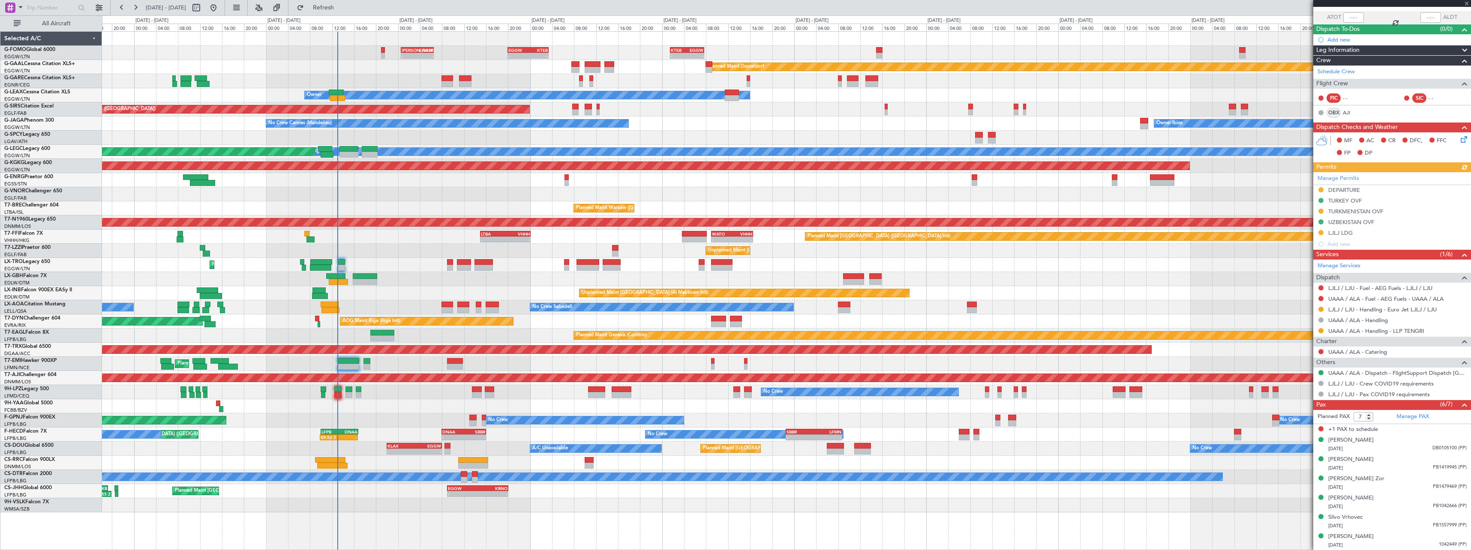
click at [590, 457] on div "Planned Maint [GEOGRAPHIC_DATA] ([GEOGRAPHIC_DATA])" at bounding box center [786, 463] width 1369 height 14
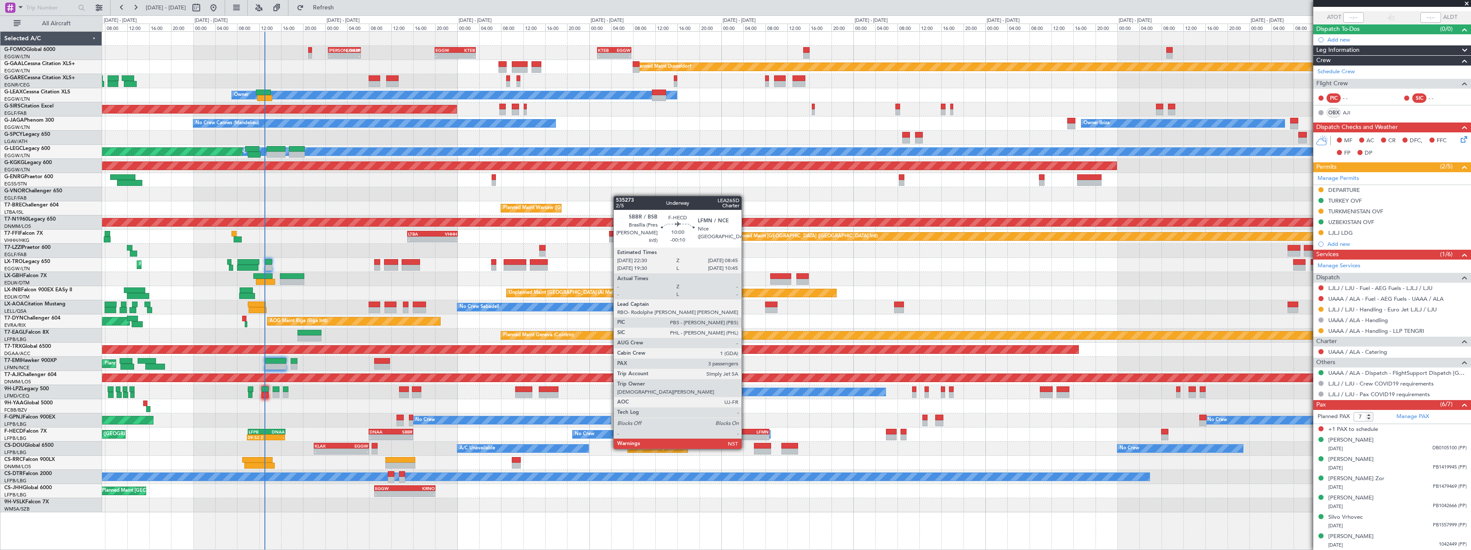
click at [745, 433] on div "LFMN" at bounding box center [754, 431] width 27 height 5
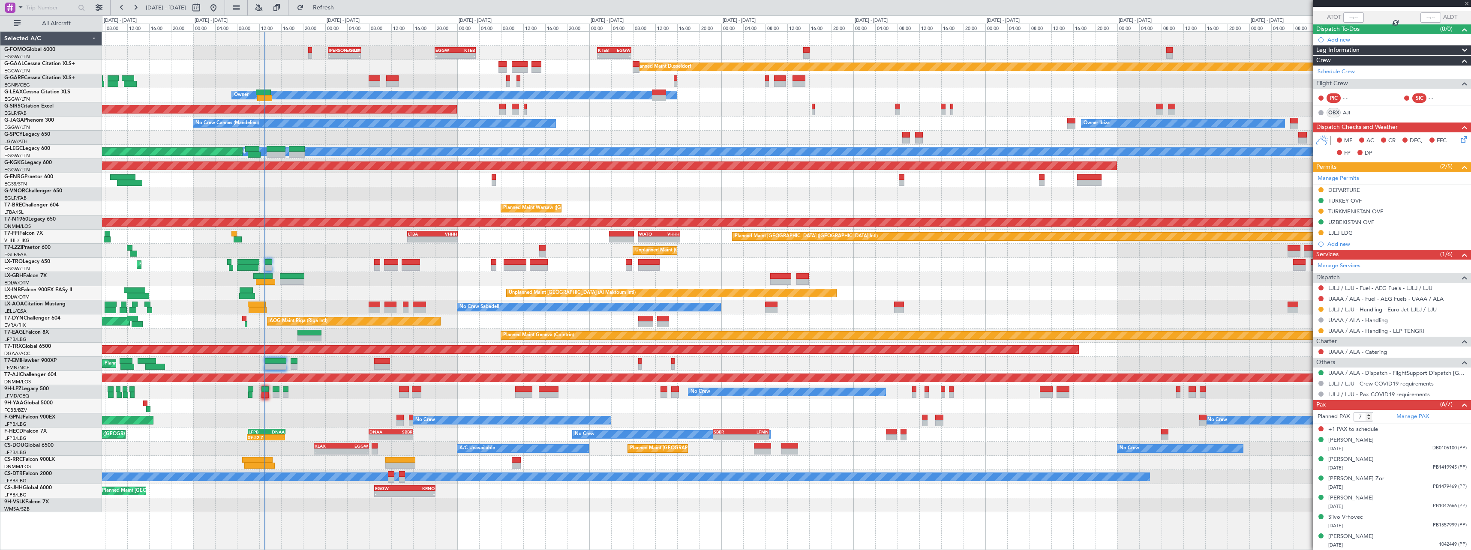
type input "-00:10"
type input "3"
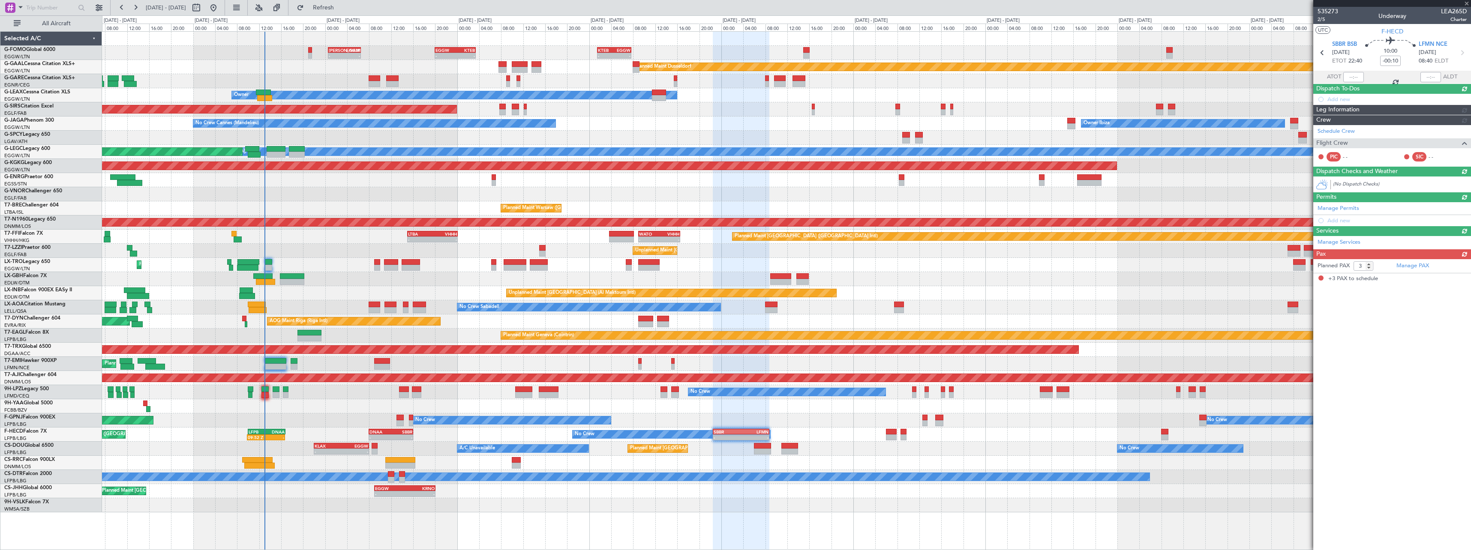
scroll to position [0, 0]
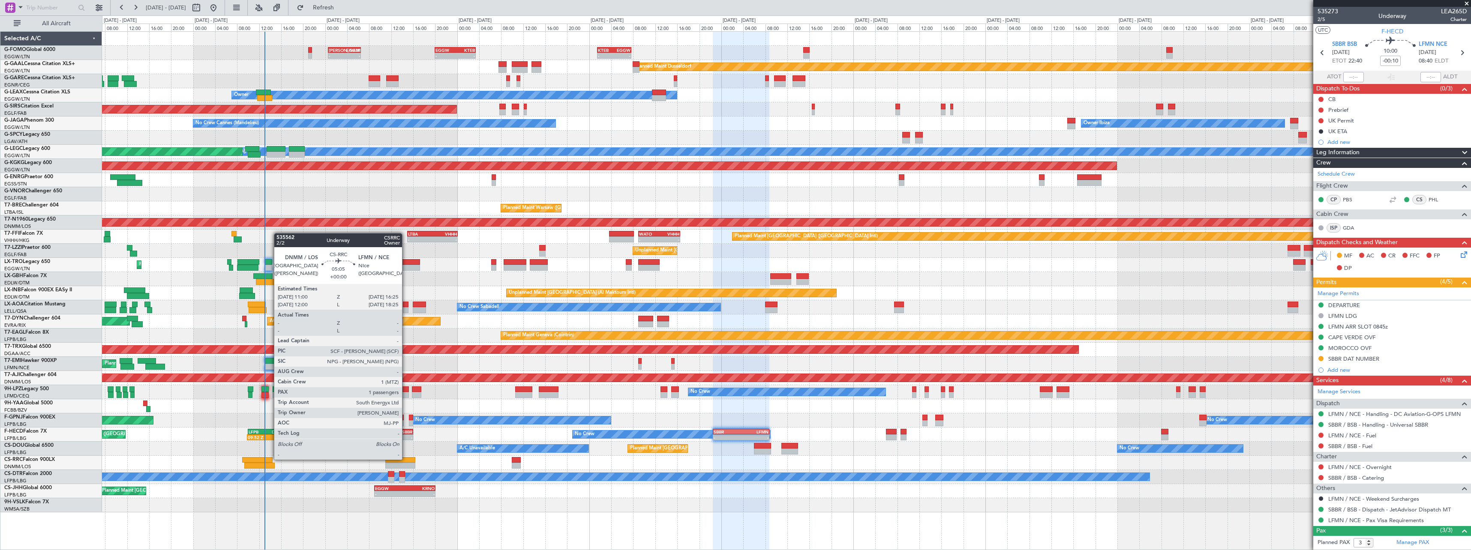
click at [406, 459] on div at bounding box center [400, 460] width 30 height 6
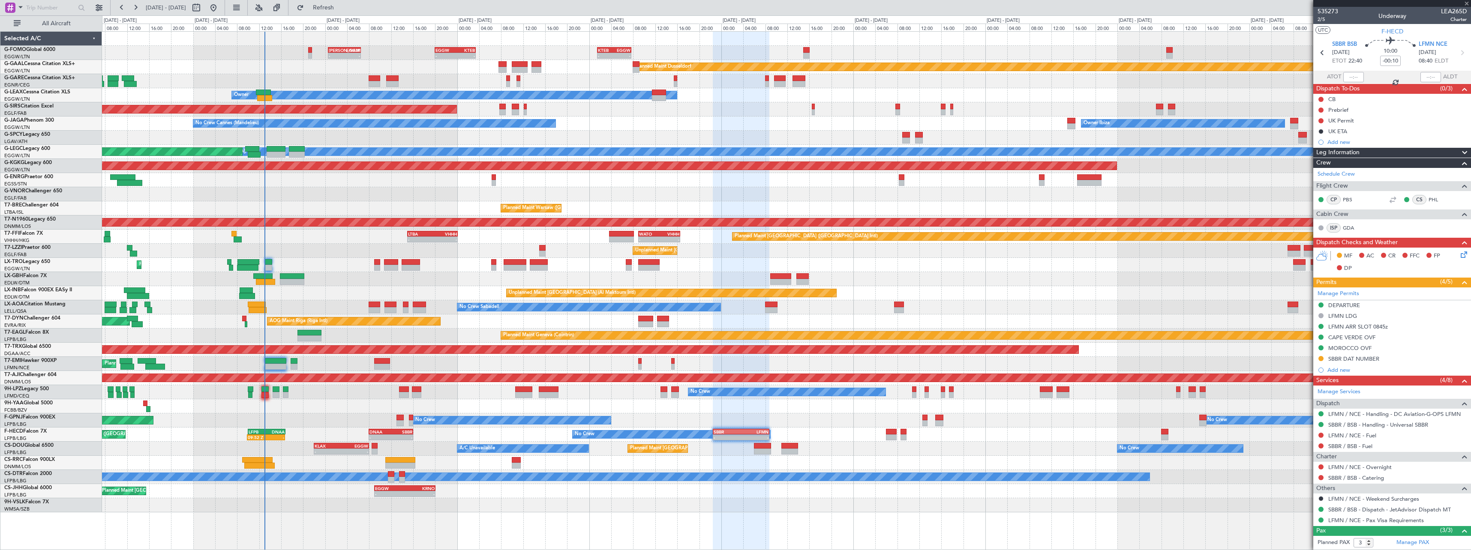
type input "1"
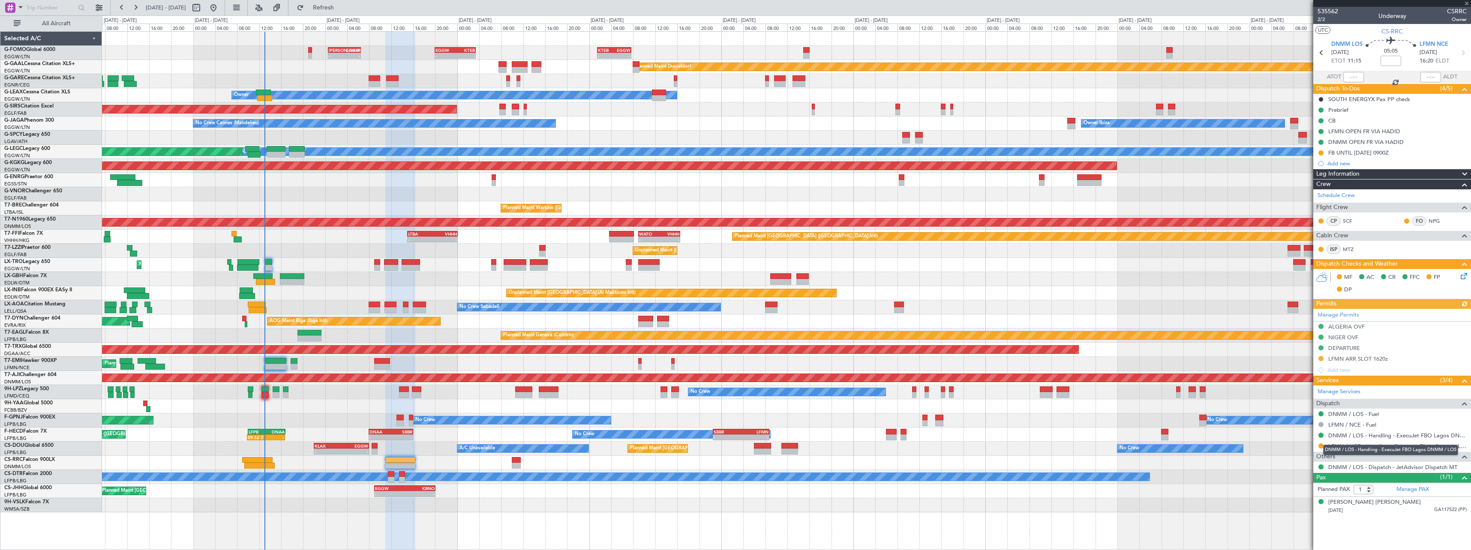
drag, startPoint x: 1321, startPoint y: 445, endPoint x: 1312, endPoint y: 450, distance: 9.8
click at [1321, 445] on mat-tooltip-component "DNMM / LOS - Handling - ExecuJet FBO Lagos DNMM / LOS" at bounding box center [1390, 450] width 147 height 23
click at [1321, 446] on button at bounding box center [1320, 446] width 5 height 5
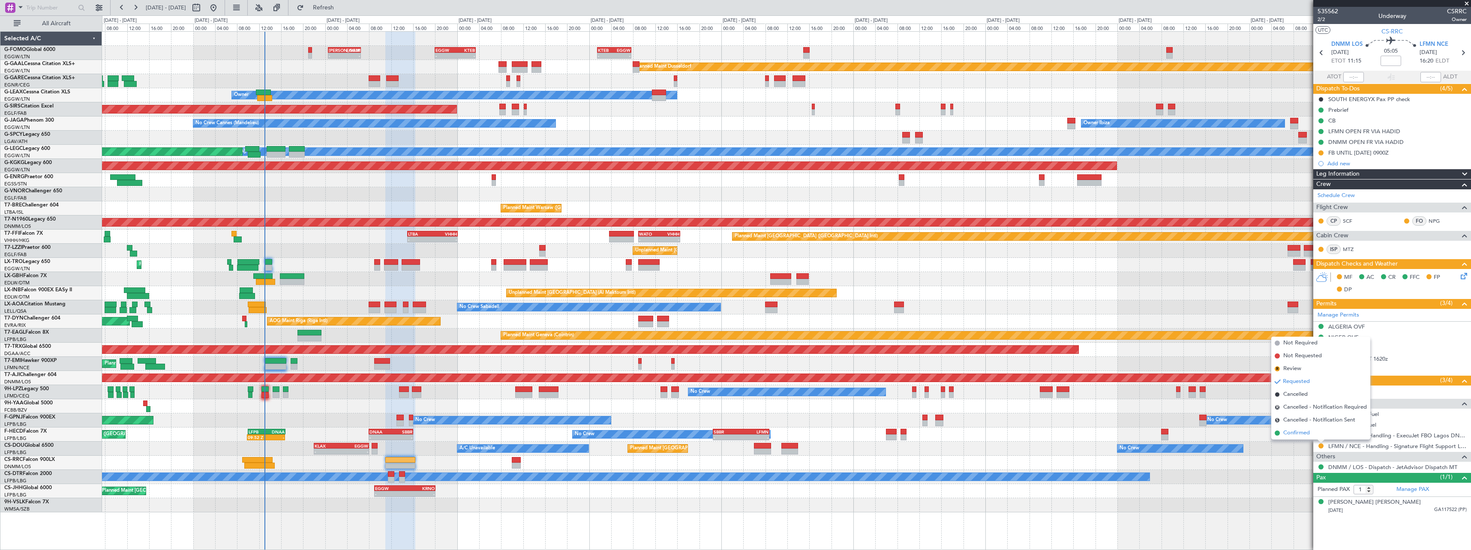
click at [1294, 432] on span "Confirmed" at bounding box center [1296, 433] width 27 height 9
click at [1350, 360] on div "LFMN ARR SLOT 1620z" at bounding box center [1358, 358] width 60 height 7
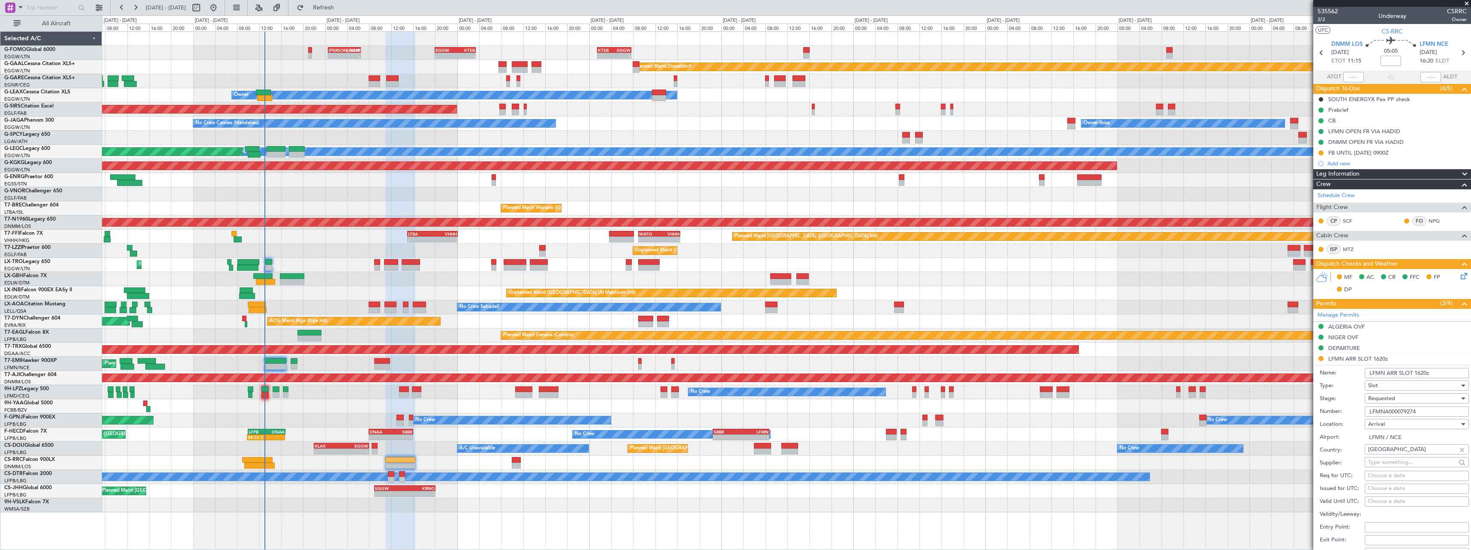
drag, startPoint x: 1411, startPoint y: 411, endPoint x: 1372, endPoint y: 409, distance: 38.2
click at [1256, 411] on fb-app "22 Aug 2025 - 01 Sep 2025 Refresh Quick Links All Aircraft - - KACK 00:35 Z EGG…" at bounding box center [735, 278] width 1471 height 544
paste input "V"
type input "LFMNA000079274"
click at [1385, 403] on div "Requested" at bounding box center [1413, 398] width 91 height 13
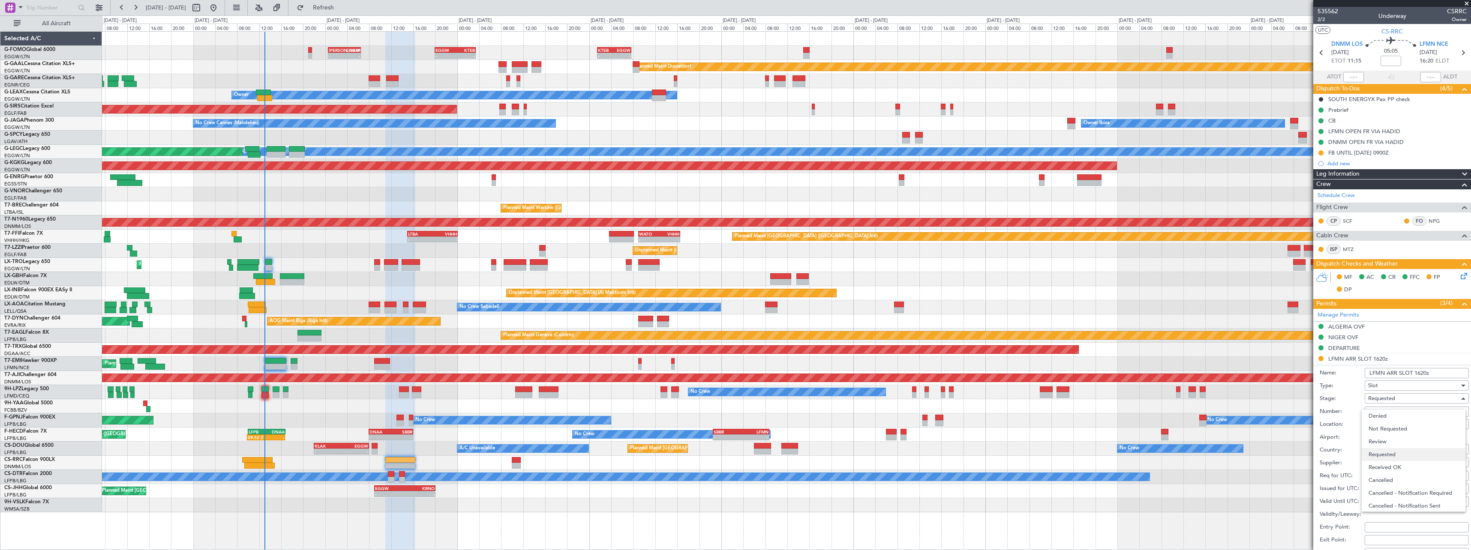
scroll to position [4, 0]
click at [1396, 465] on span "Received OK" at bounding box center [1414, 463] width 90 height 13
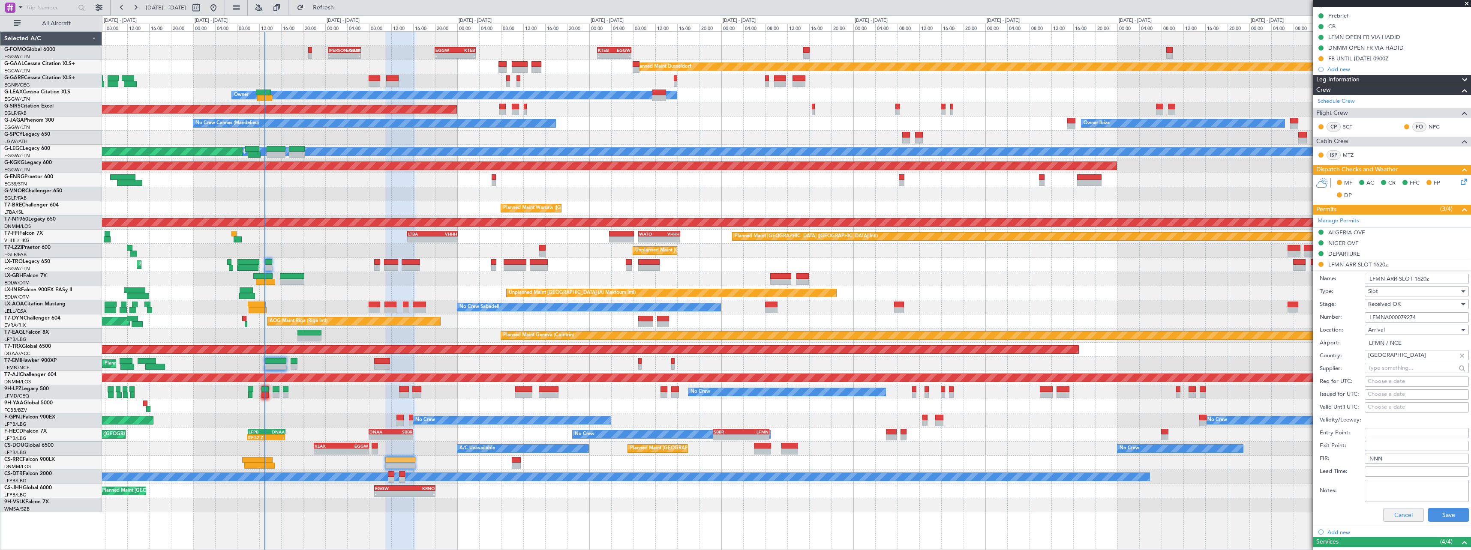
scroll to position [171, 0]
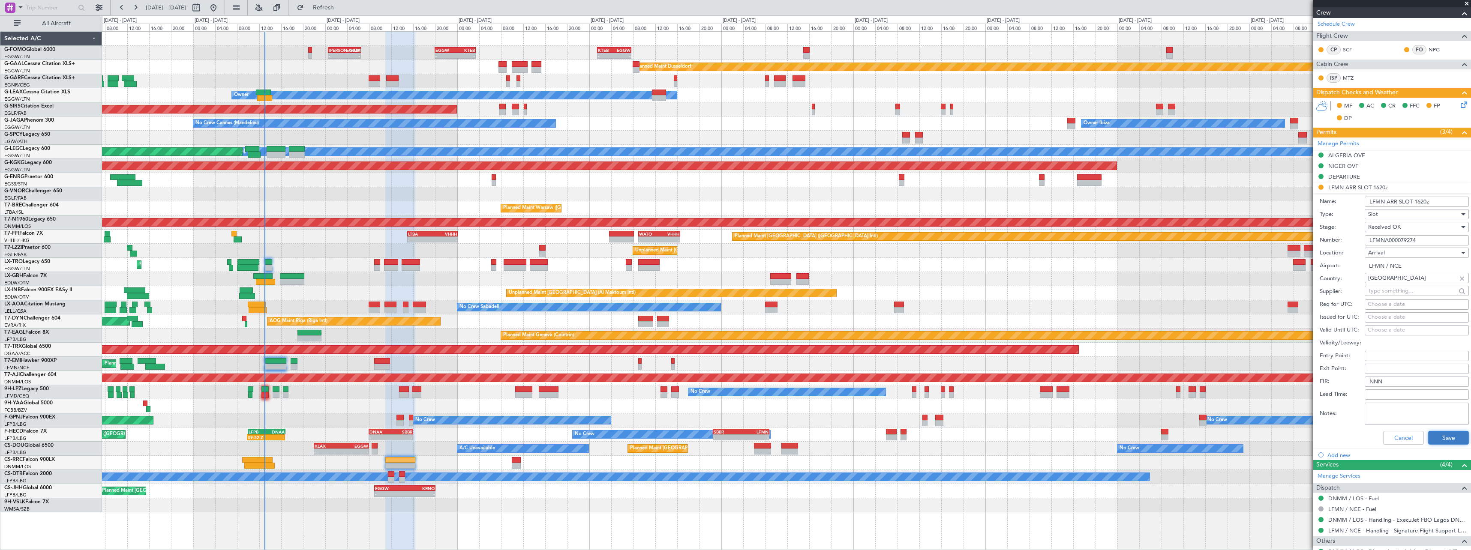
click at [1453, 443] on button "Save" at bounding box center [1448, 438] width 41 height 14
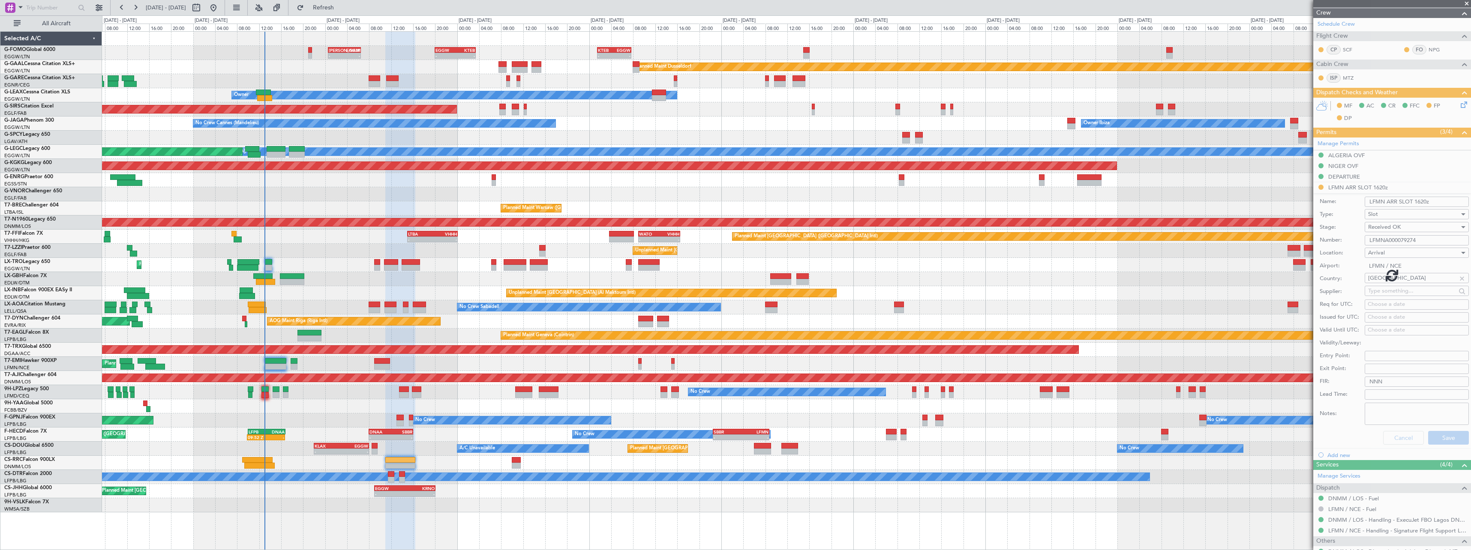
scroll to position [0, 0]
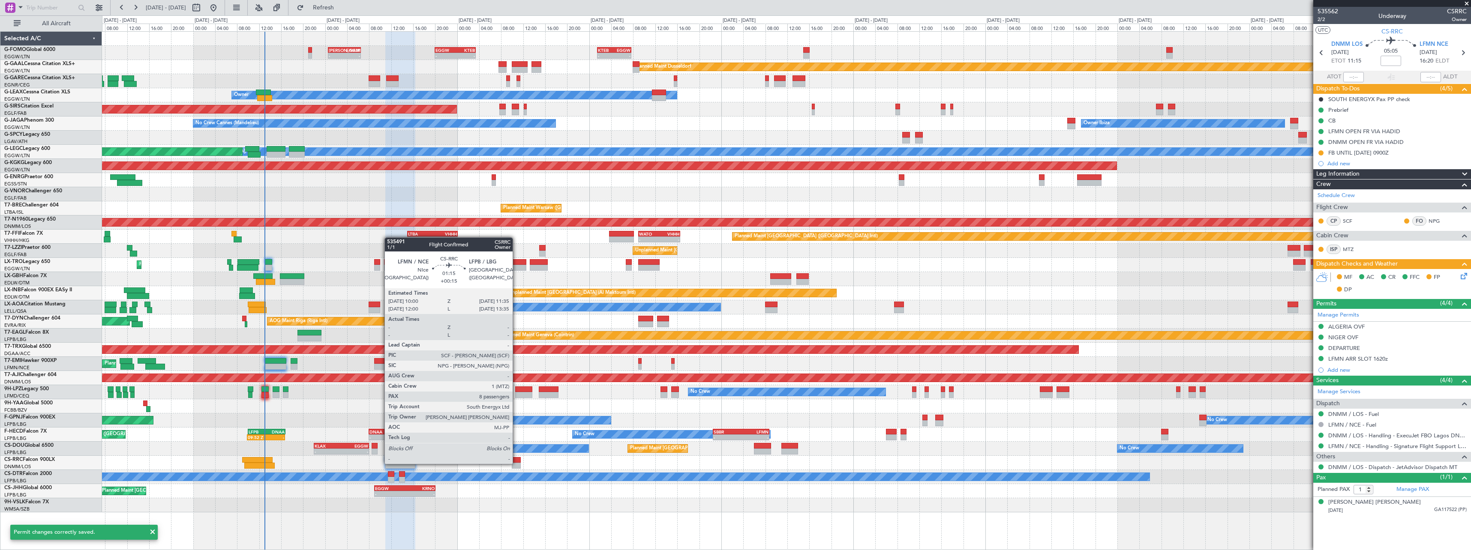
click at [516, 463] on div at bounding box center [516, 466] width 9 height 6
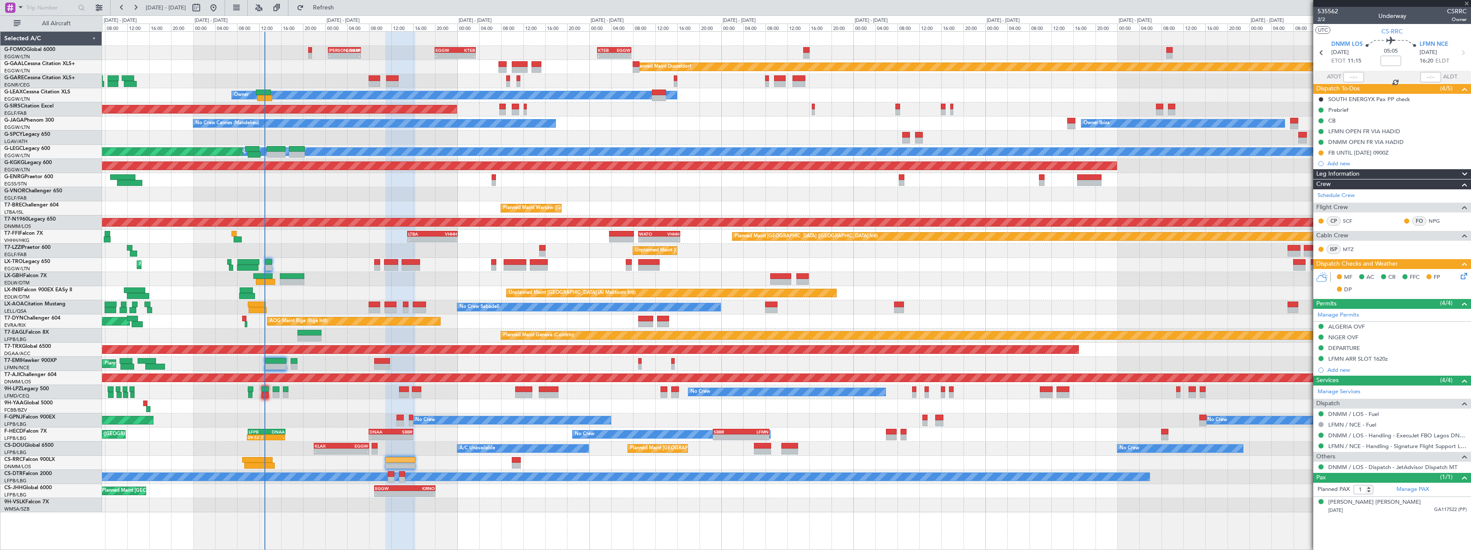
type input "+00:15"
type input "8"
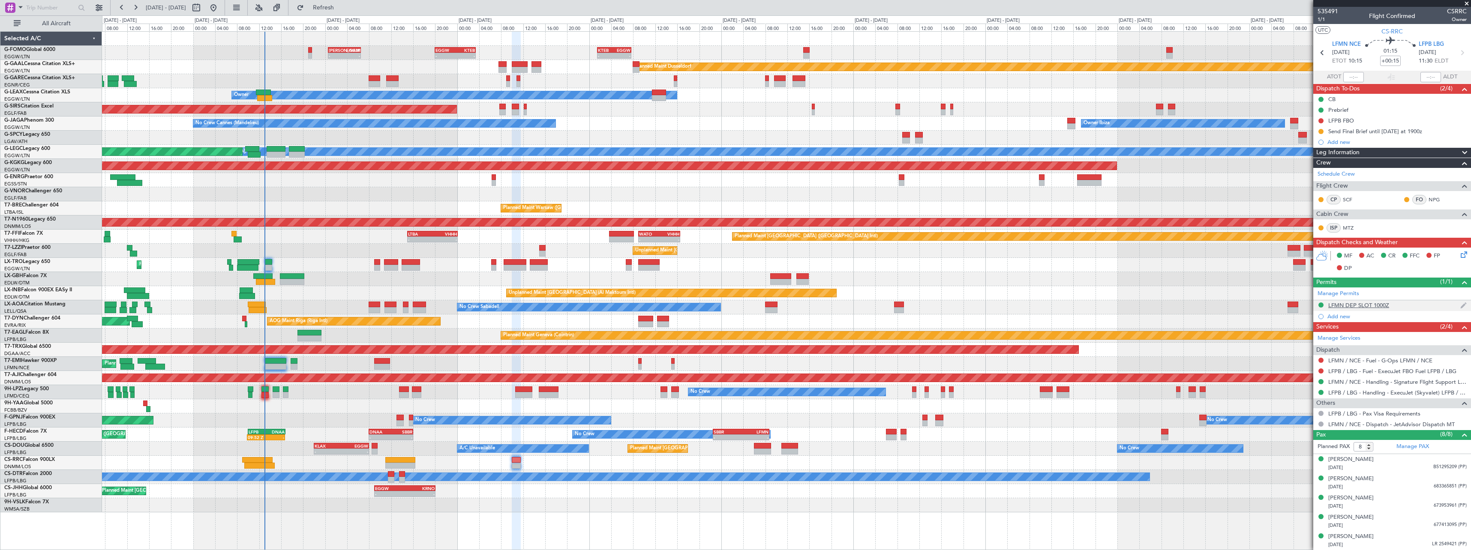
click at [1378, 307] on div "LFMN DEP SLOT 1000Z" at bounding box center [1358, 305] width 61 height 7
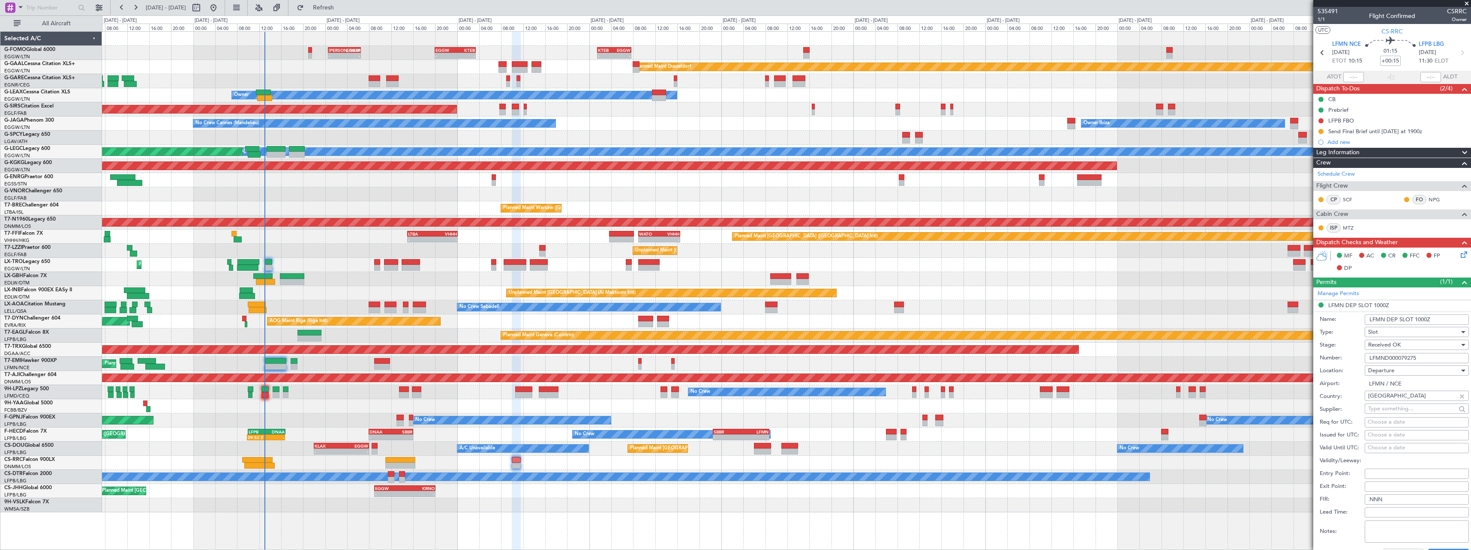
drag, startPoint x: 1420, startPoint y: 360, endPoint x: 1230, endPoint y: 357, distance: 189.9
click at [1229, 358] on fb-app "22 Aug 2025 - 01 Sep 2025 Refresh Quick Links All Aircraft - - KACK 00:35 Z EGG…" at bounding box center [735, 278] width 1471 height 544
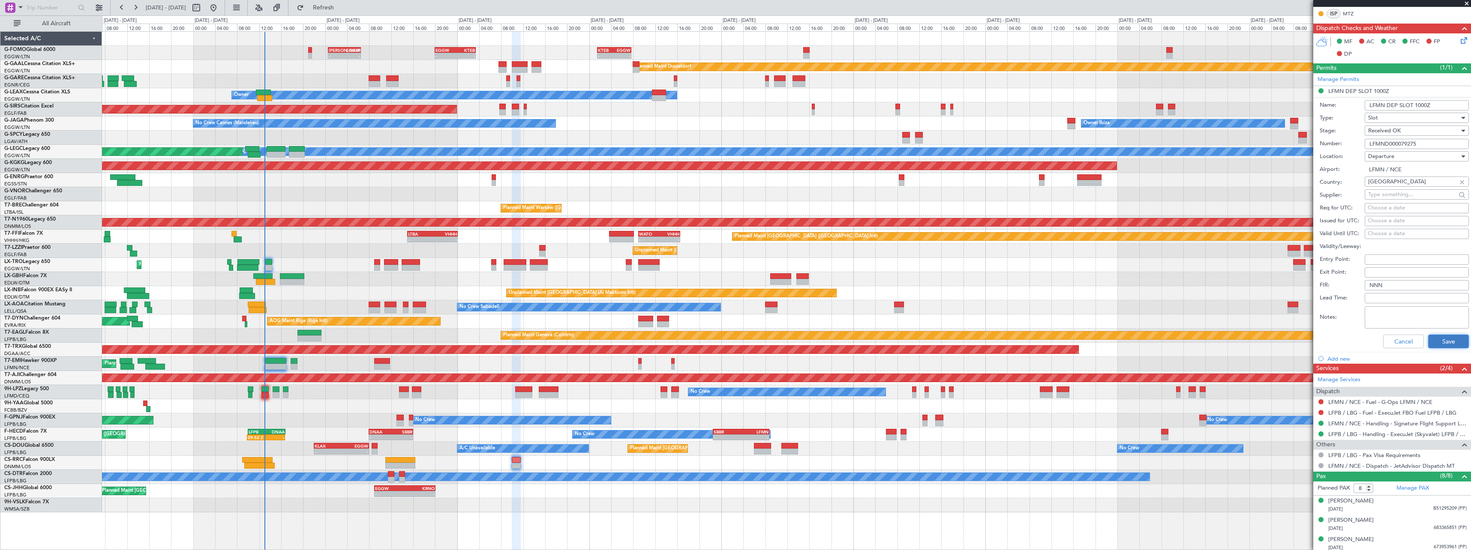
click at [1449, 344] on button "Save" at bounding box center [1448, 342] width 41 height 14
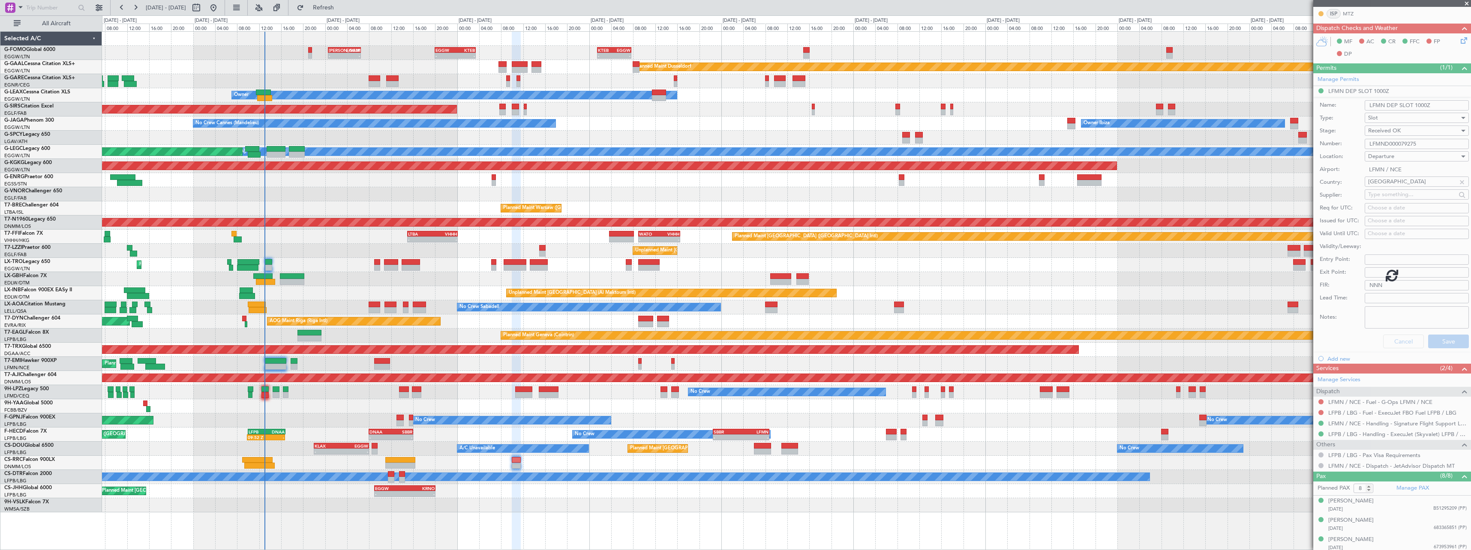
scroll to position [58, 0]
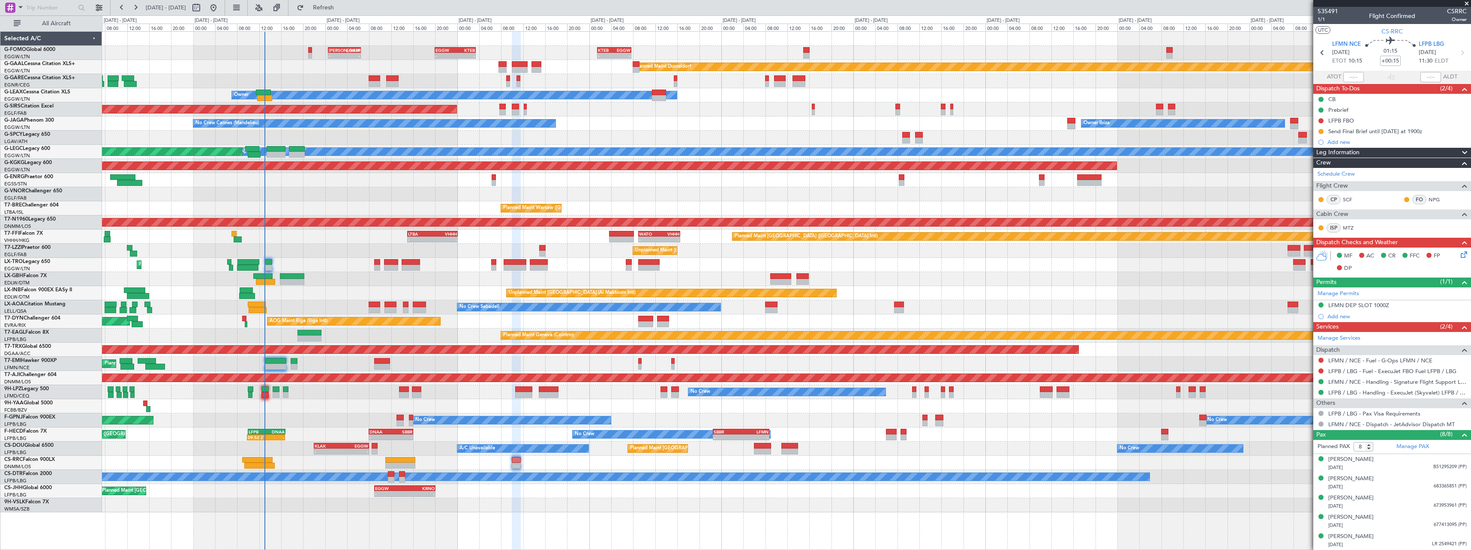
scroll to position [58, 0]
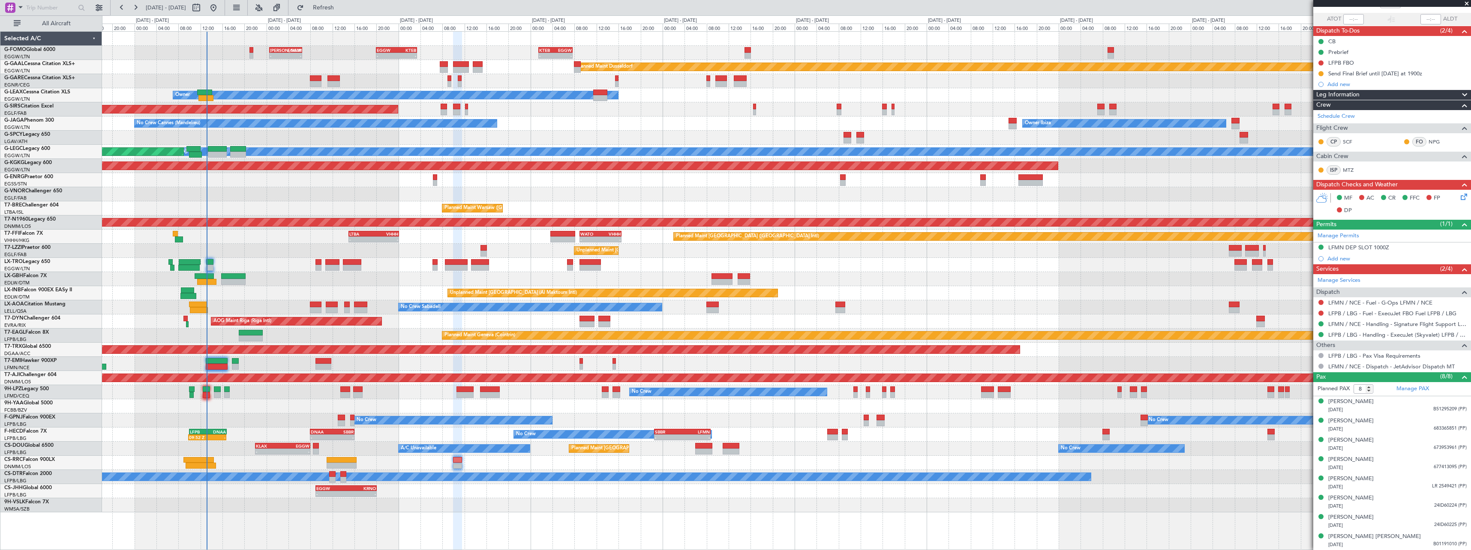
click at [242, 318] on div "- - [PERSON_NAME] 00:35 Z EGGW 06:30 Z - - EGGW 20:00 Z KTEB 03:25 Z - - KTEB 0…" at bounding box center [786, 272] width 1369 height 481
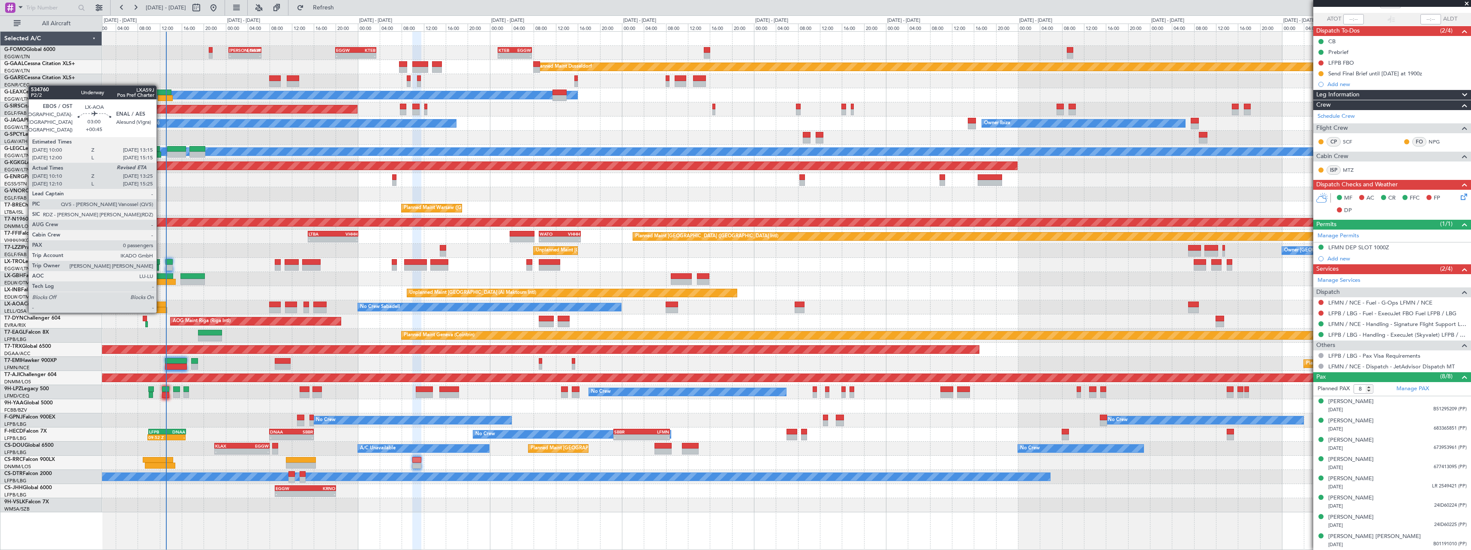
click at [160, 311] on div at bounding box center [158, 310] width 18 height 6
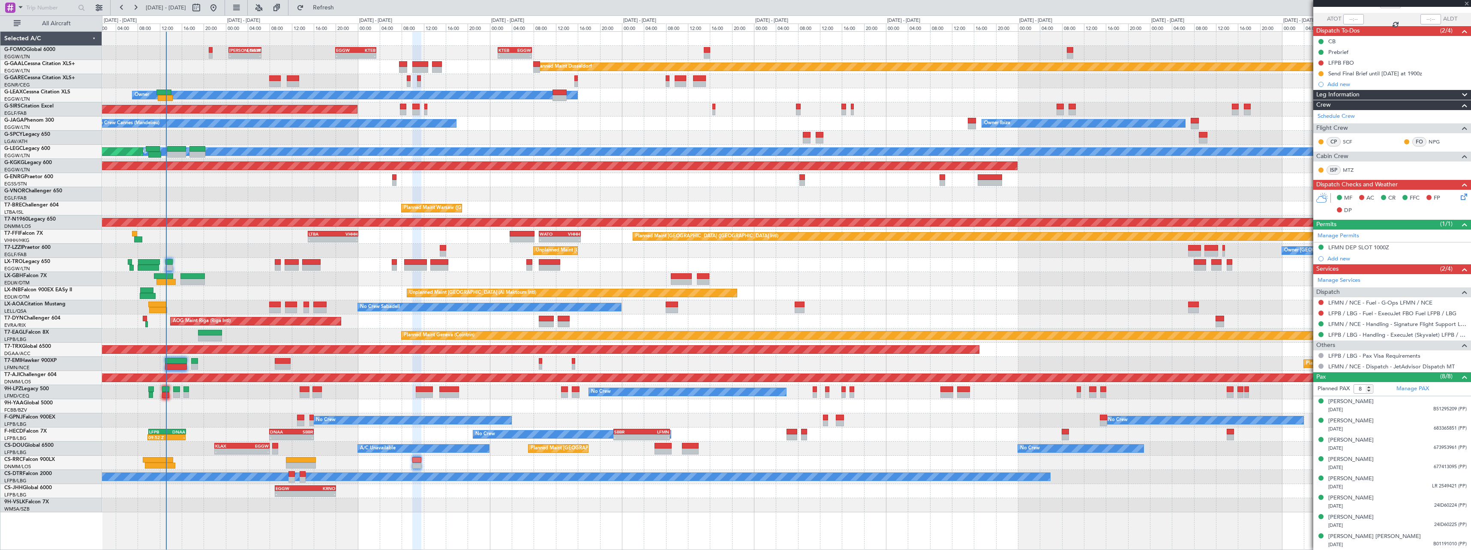
type input "+00:45"
type input "10:20"
type input "0"
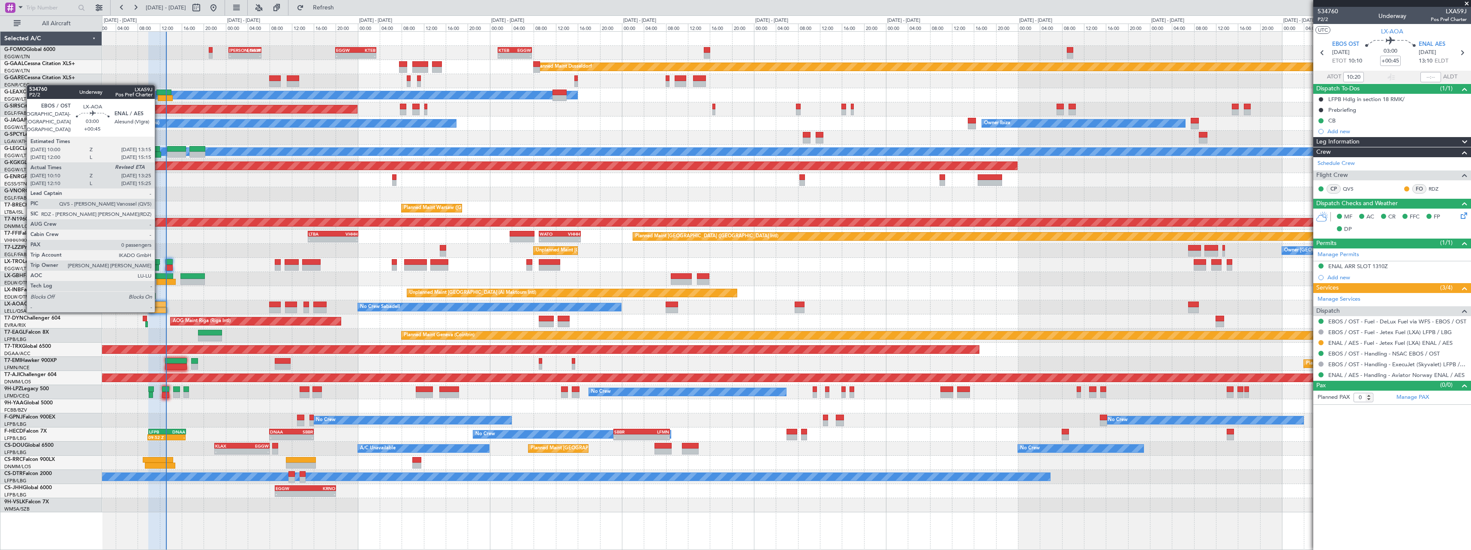
click at [159, 311] on div at bounding box center [158, 310] width 18 height 6
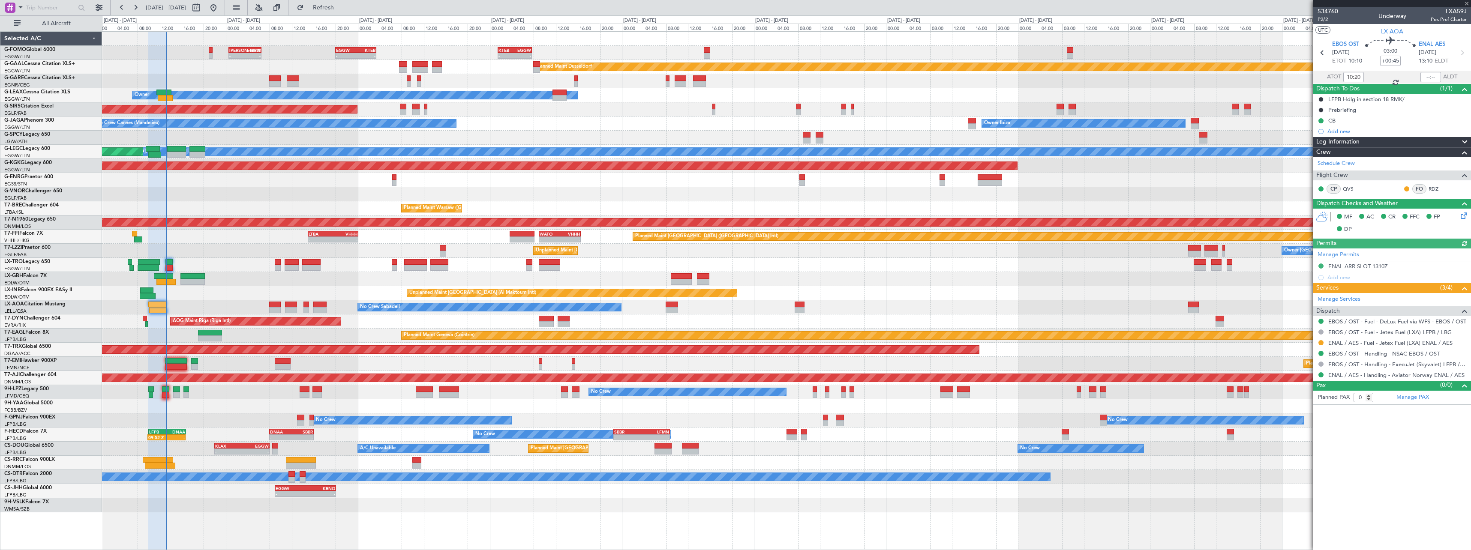
click at [1434, 80] on div at bounding box center [1430, 77] width 21 height 10
click at [1434, 78] on input "text" at bounding box center [1430, 77] width 21 height 10
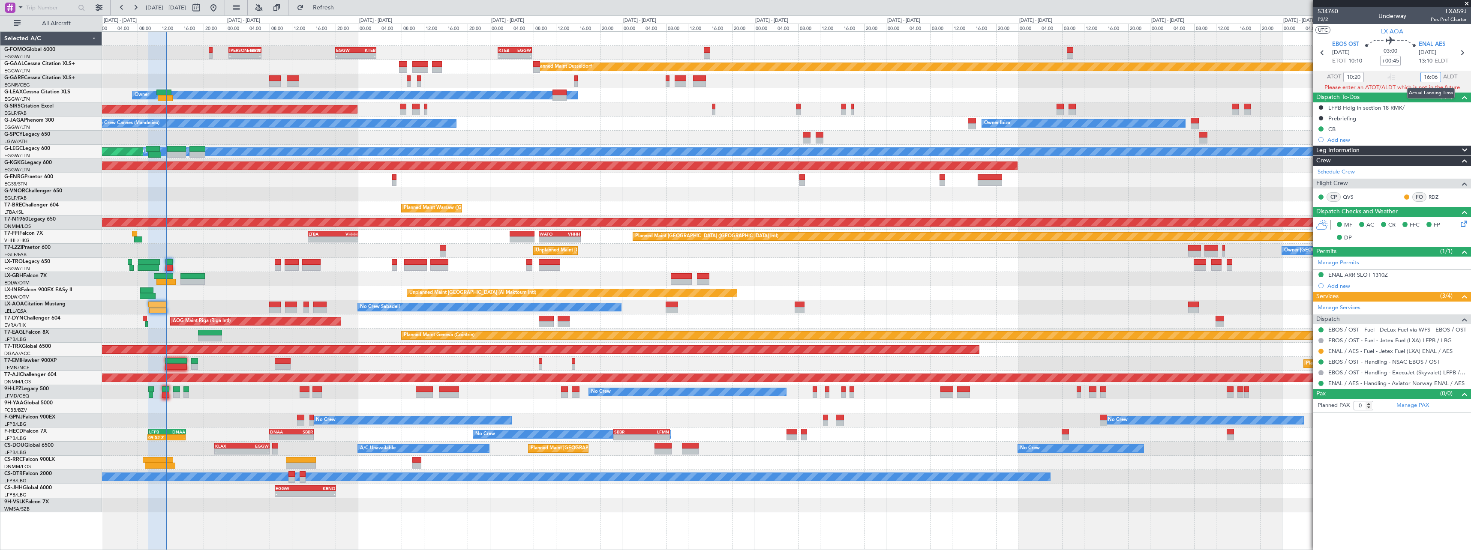
click at [1430, 76] on input "16:06" at bounding box center [1430, 77] width 21 height 10
type input "13:06"
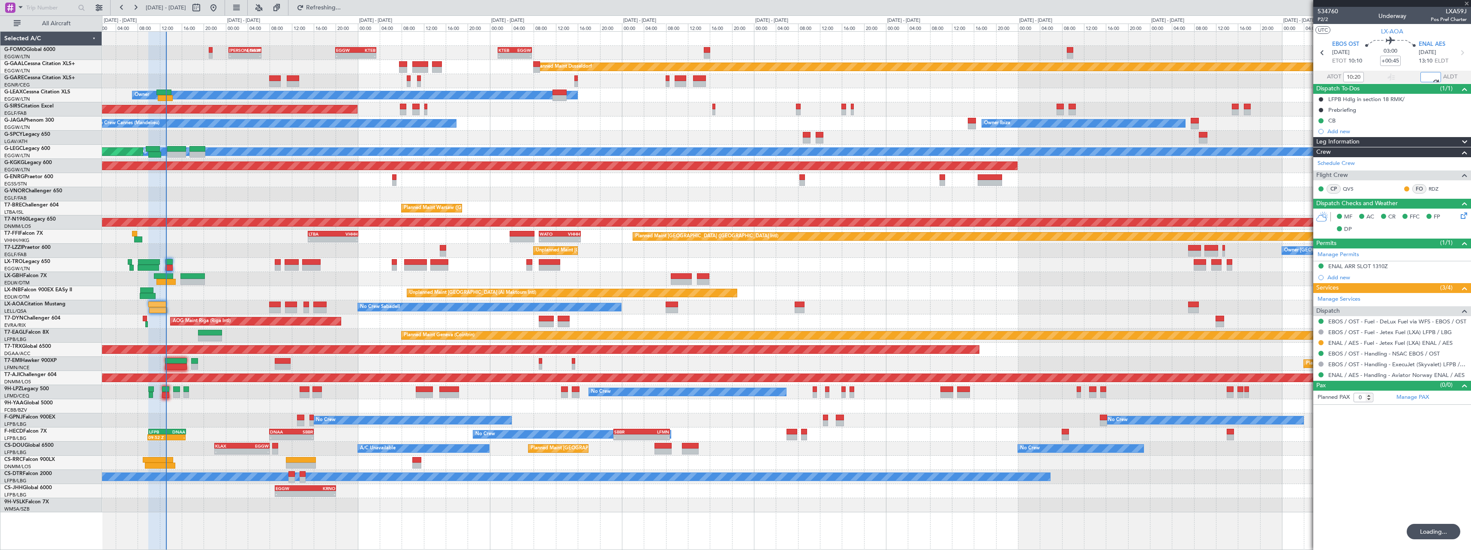
click at [229, 293] on div "Unplanned Maint [GEOGRAPHIC_DATA] (Al Maktoum Intl)" at bounding box center [786, 293] width 1369 height 14
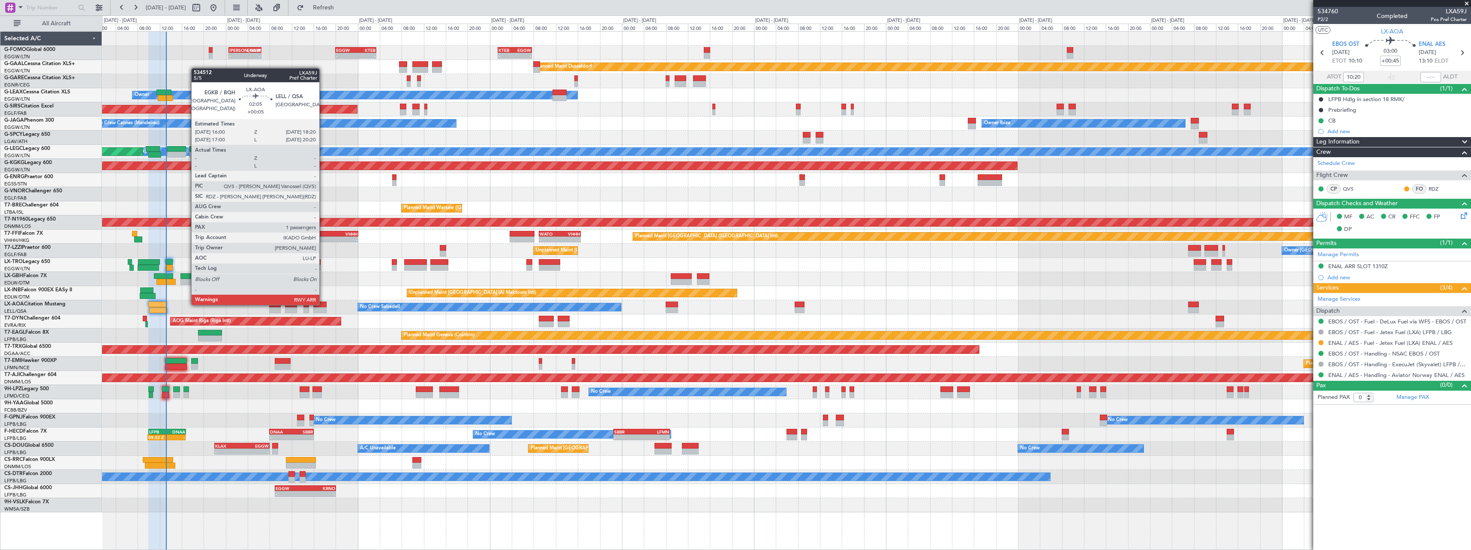
click at [323, 304] on div at bounding box center [319, 305] width 13 height 6
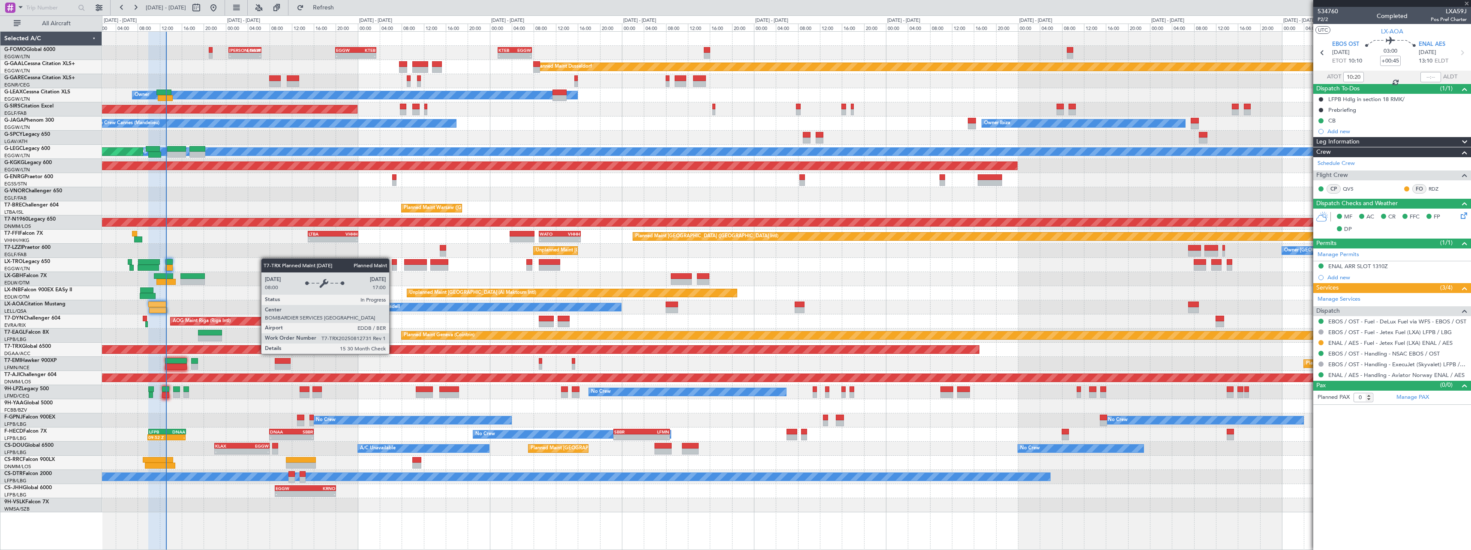
type input "+00:05"
type input "1"
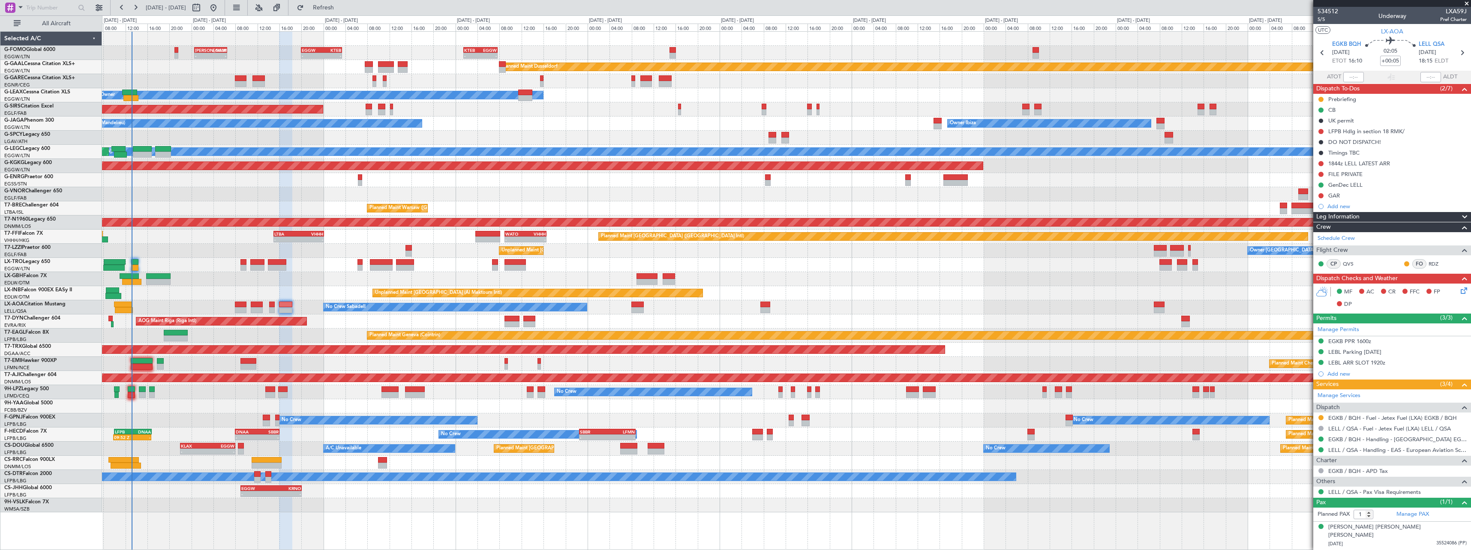
click at [234, 270] on div "- - [PERSON_NAME] 00:35 Z EGGW 06:30 Z - - EGGW 20:00 Z KTEB 03:25 Z - - KTEB 0…" at bounding box center [786, 272] width 1369 height 481
click at [1469, 217] on div "Leg Information" at bounding box center [1392, 217] width 158 height 10
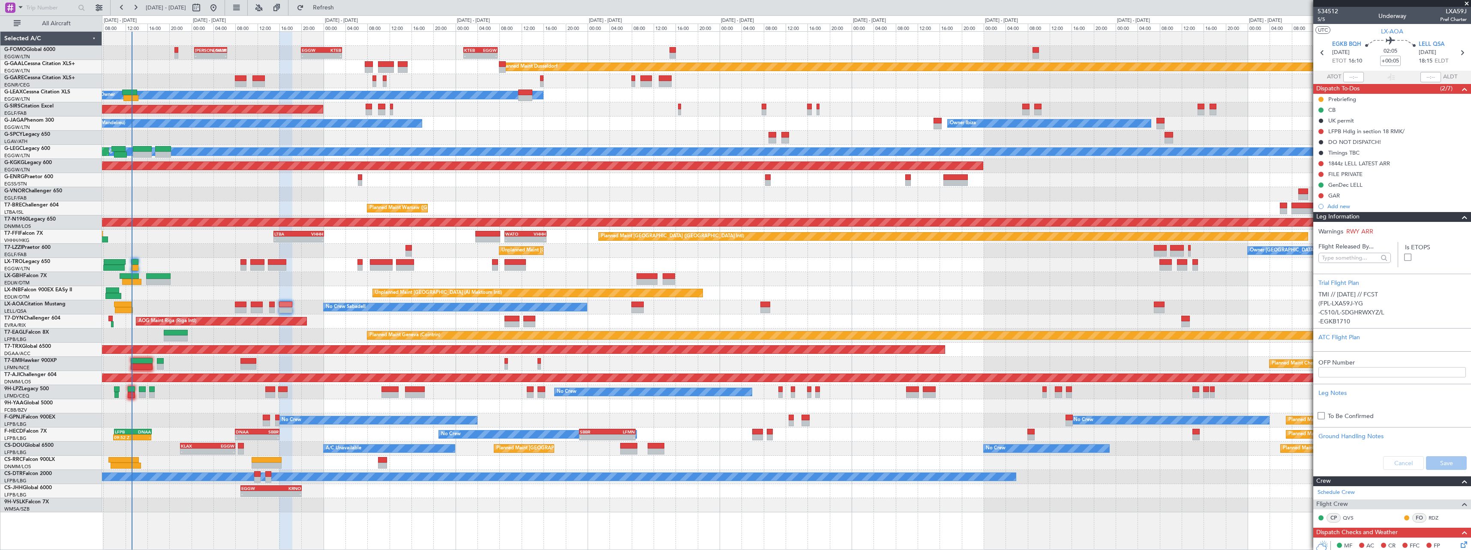
click at [1460, 220] on span at bounding box center [1464, 217] width 10 height 10
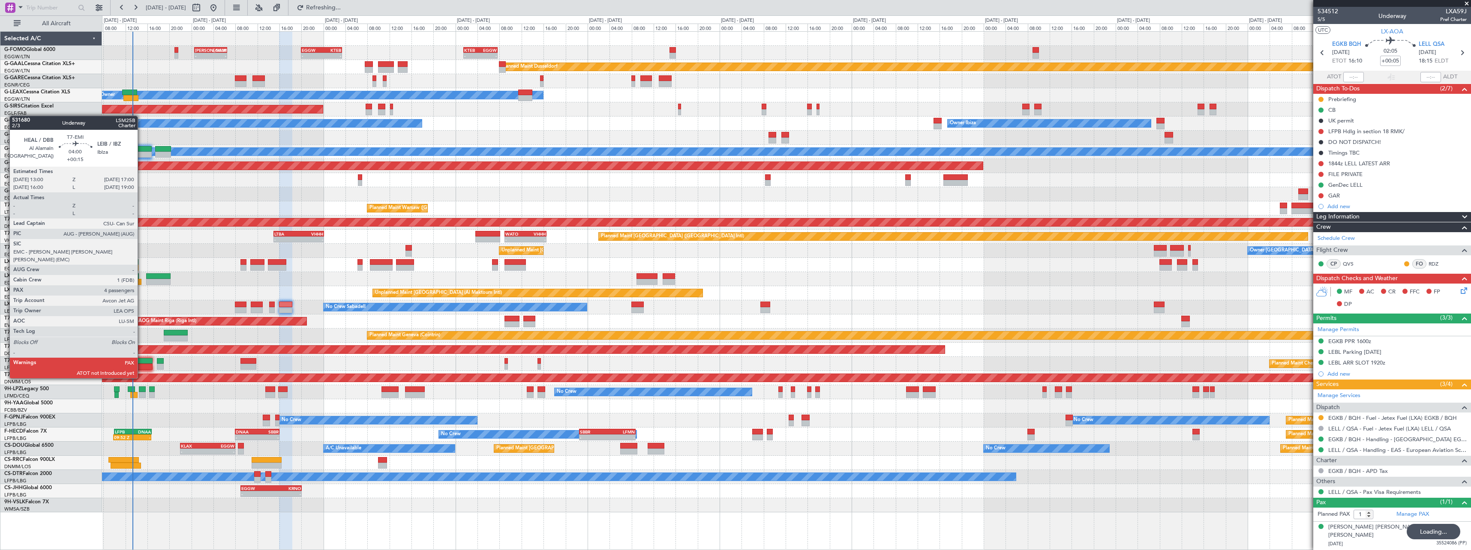
click at [141, 362] on div at bounding box center [142, 361] width 22 height 6
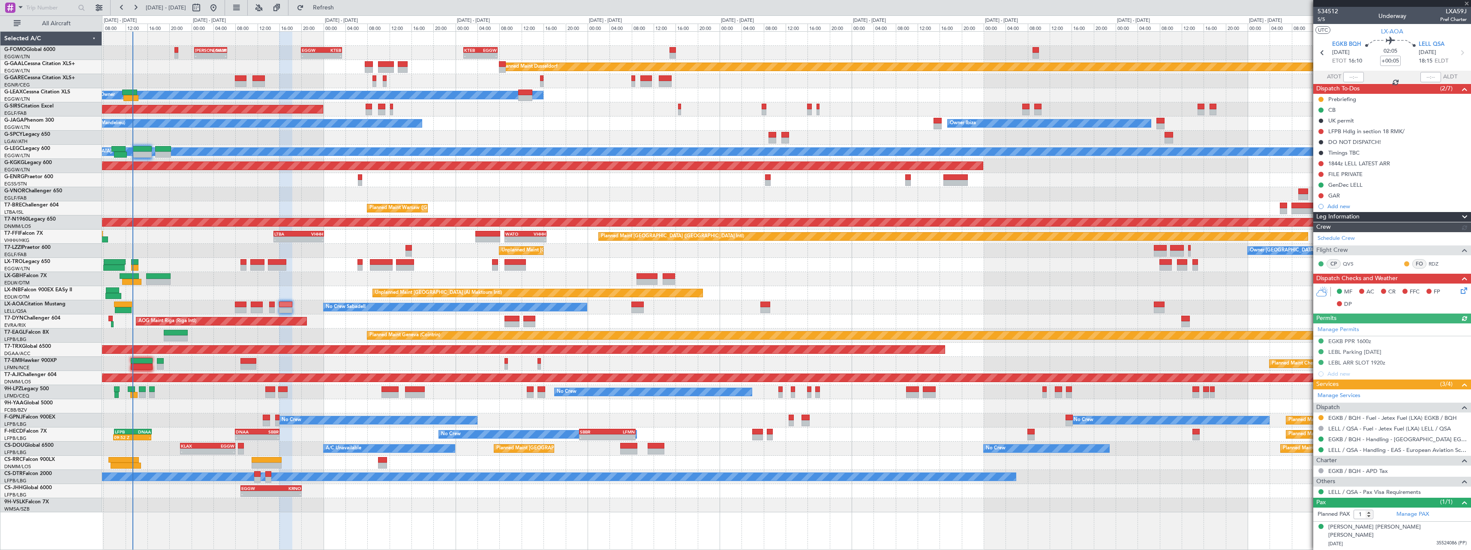
type input "+00:15"
type input "4"
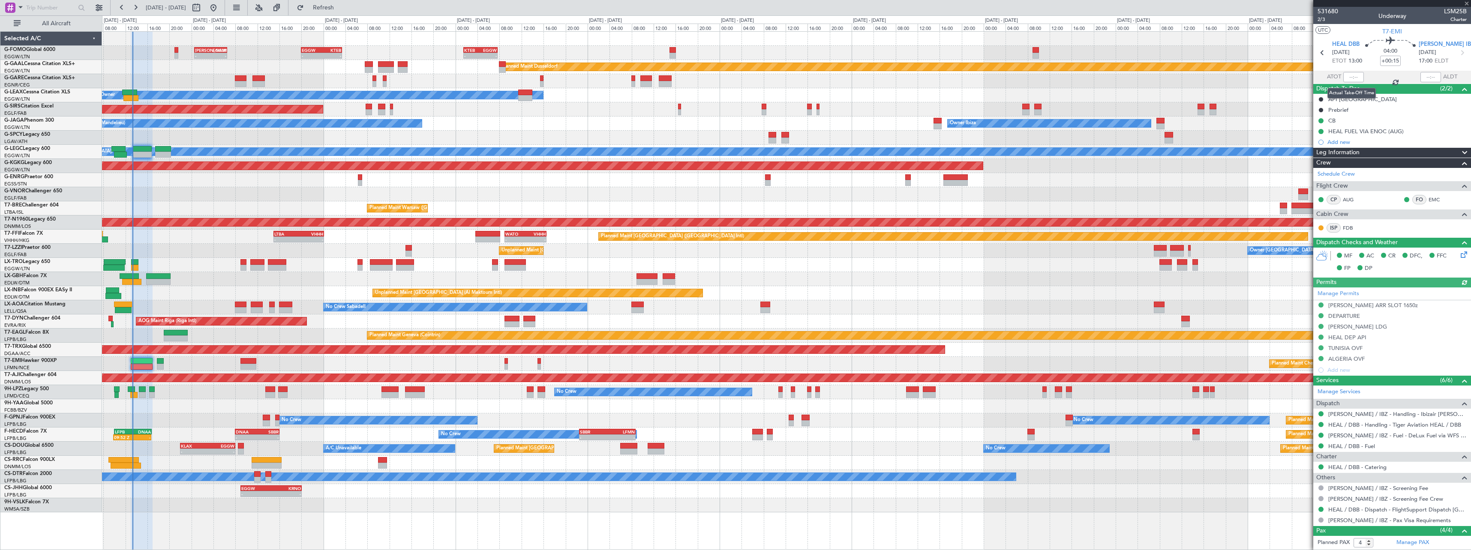
click at [1351, 76] on div at bounding box center [1353, 77] width 21 height 10
click at [1353, 76] on div at bounding box center [1353, 77] width 21 height 10
click at [1351, 79] on input "text" at bounding box center [1353, 77] width 21 height 10
type input "13:18"
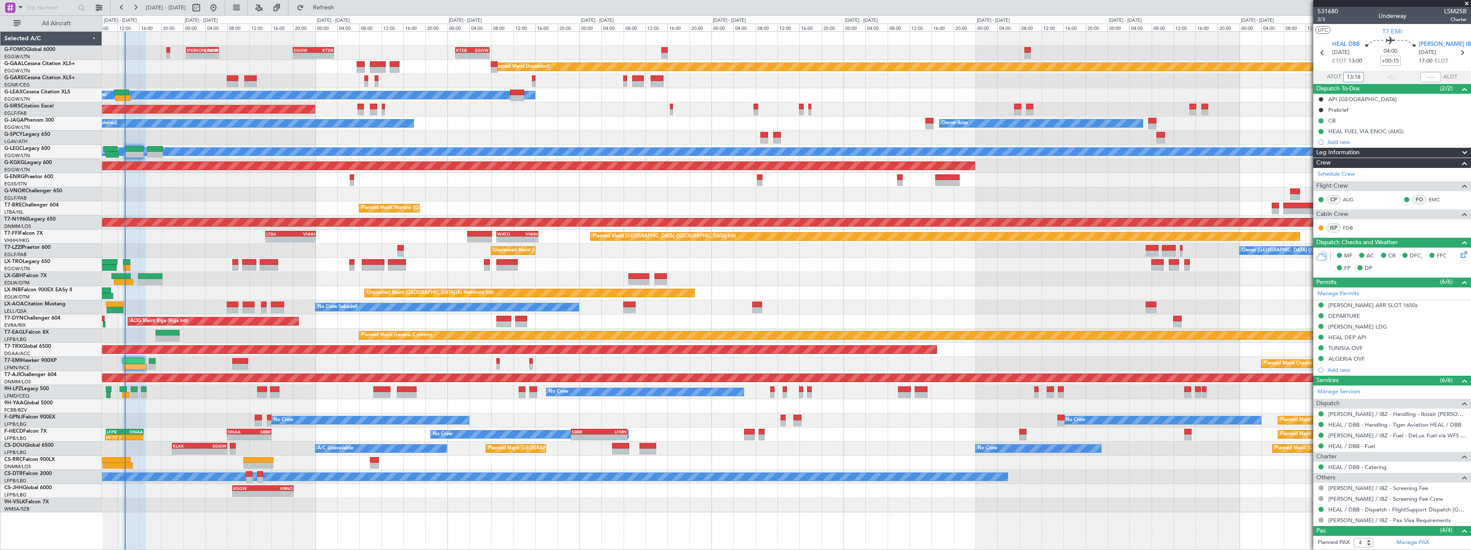
click at [189, 403] on div at bounding box center [786, 406] width 1369 height 14
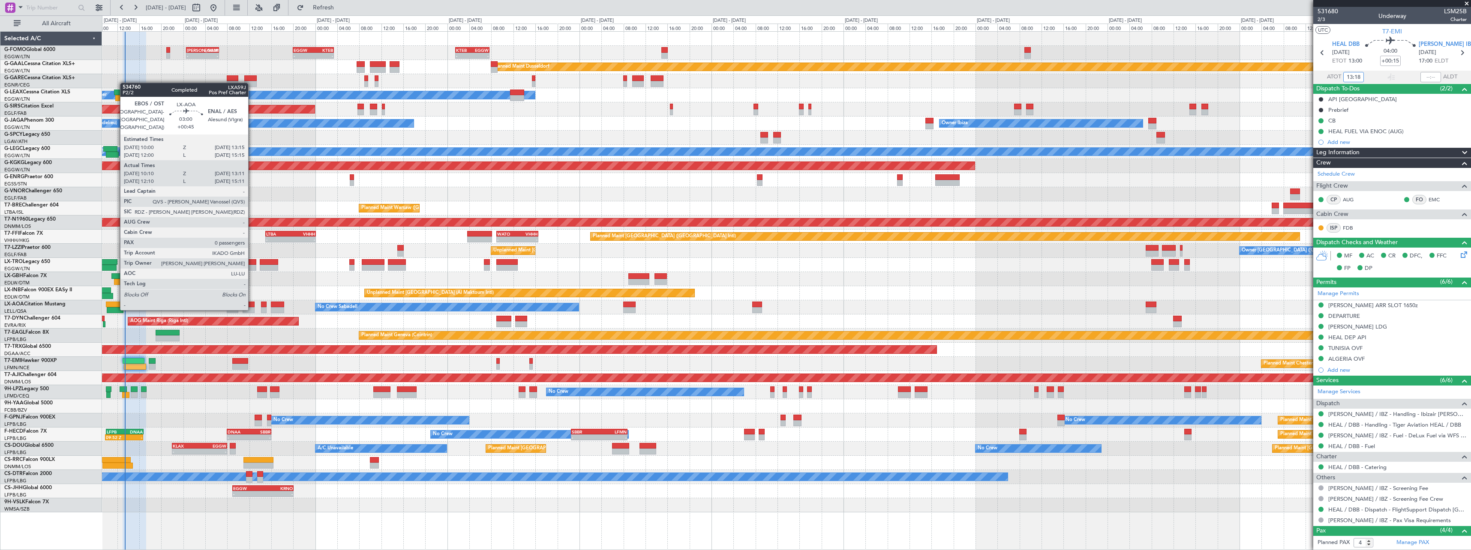
click at [116, 309] on div at bounding box center [115, 310] width 17 height 6
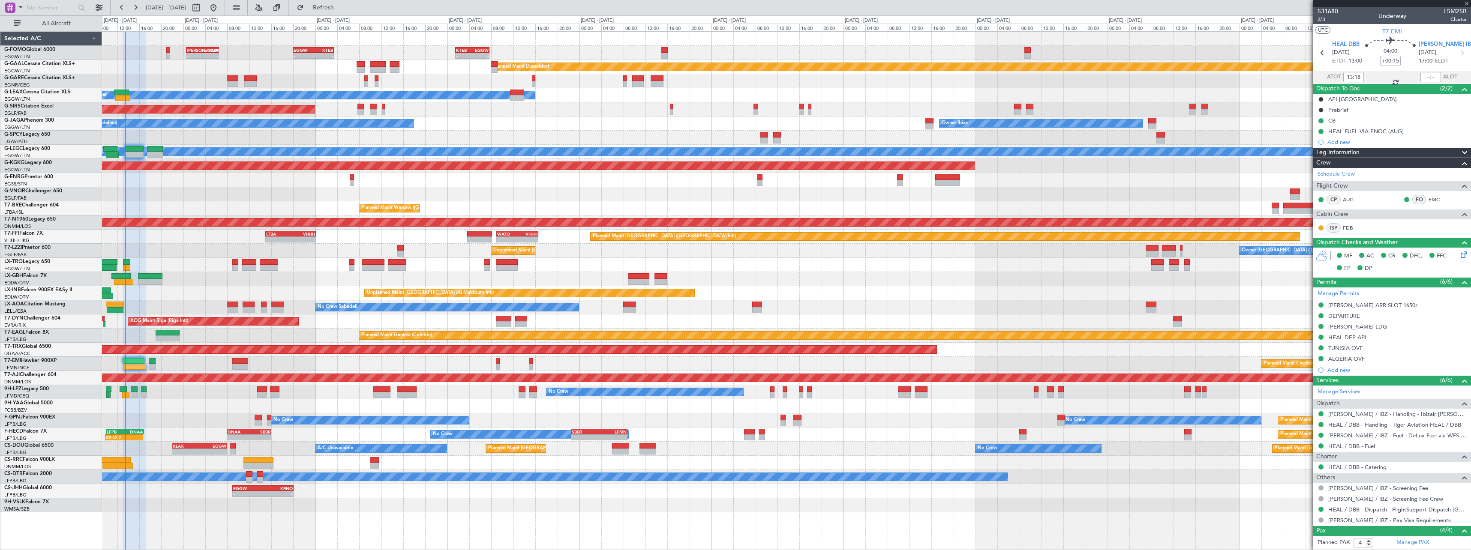
type input "+00:45"
type input "10:20"
type input "13:06"
type input "0"
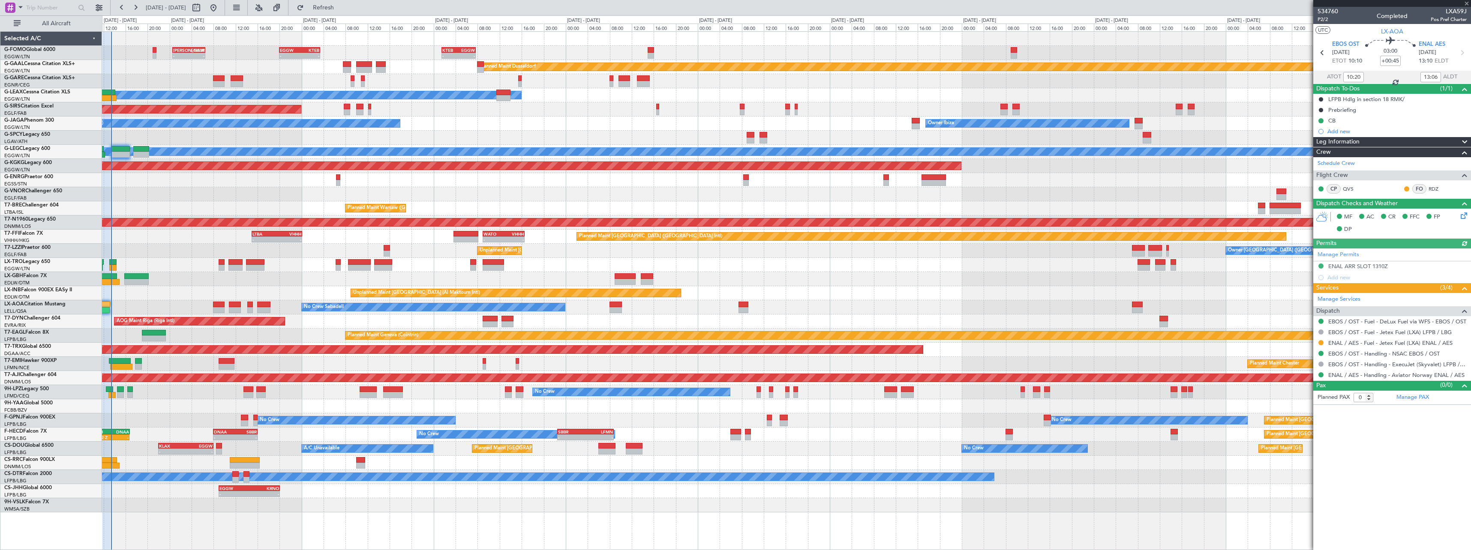
click at [340, 271] on div "- - [PERSON_NAME] 00:35 Z EGGW 06:30 Z - - EGGW 20:00 Z KTEB 03:25 Z - - KTEB 0…" at bounding box center [786, 272] width 1369 height 481
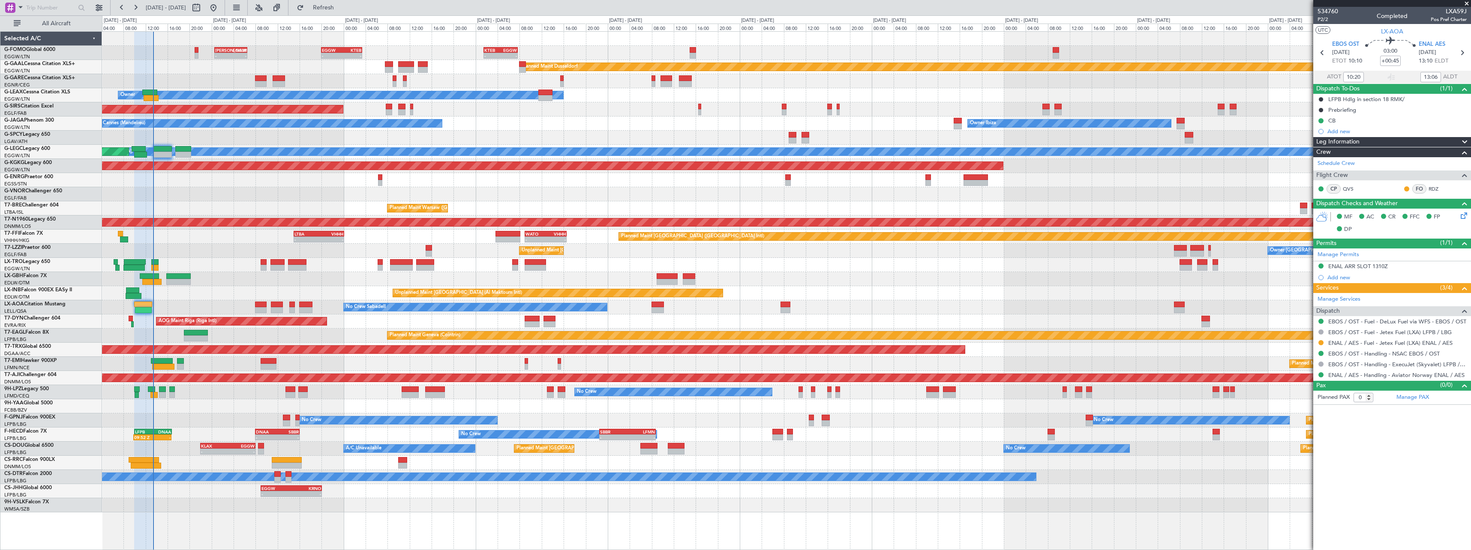
click at [231, 251] on div "Unplanned Maint [GEOGRAPHIC_DATA] ([GEOGRAPHIC_DATA]) Owner London ([GEOGRAPHIC…" at bounding box center [786, 251] width 1369 height 14
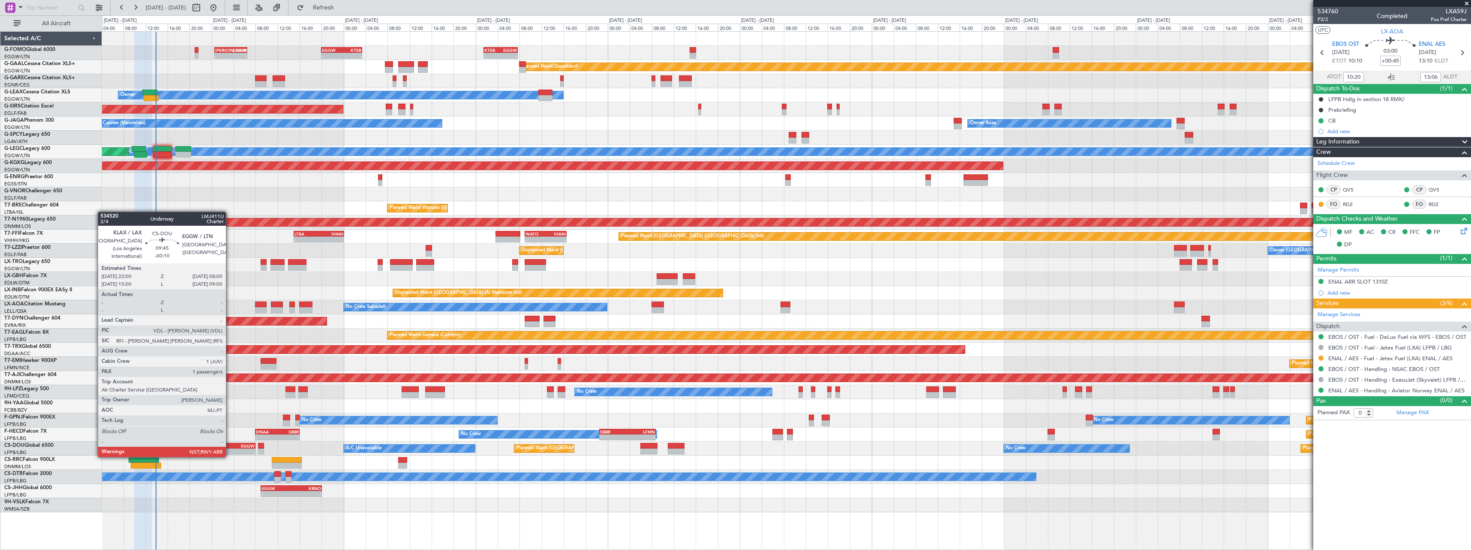
click at [229, 449] on div "-" at bounding box center [241, 451] width 27 height 5
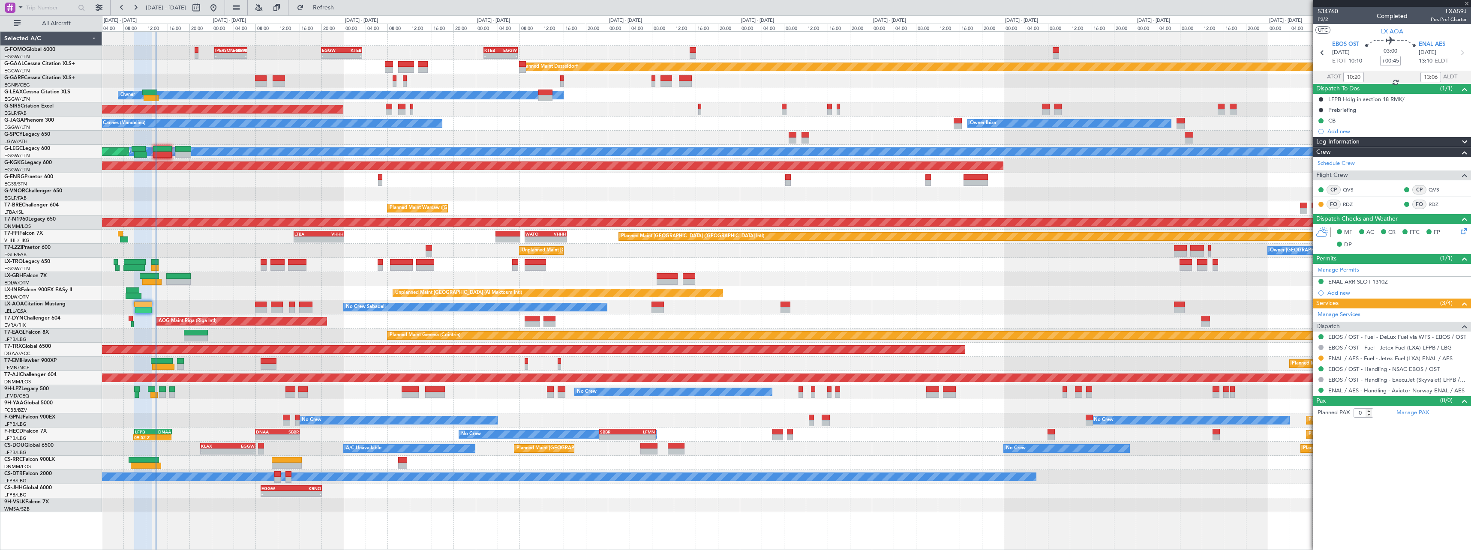
type input "-00:10"
type input "1"
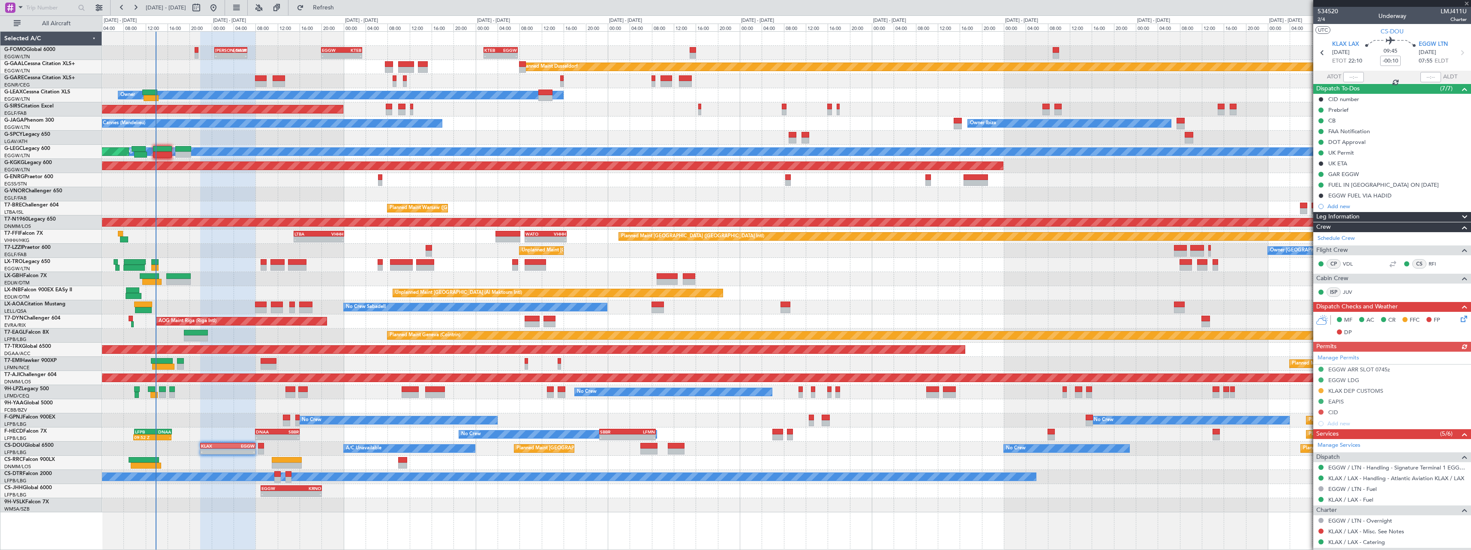
click at [1461, 217] on span at bounding box center [1464, 217] width 10 height 10
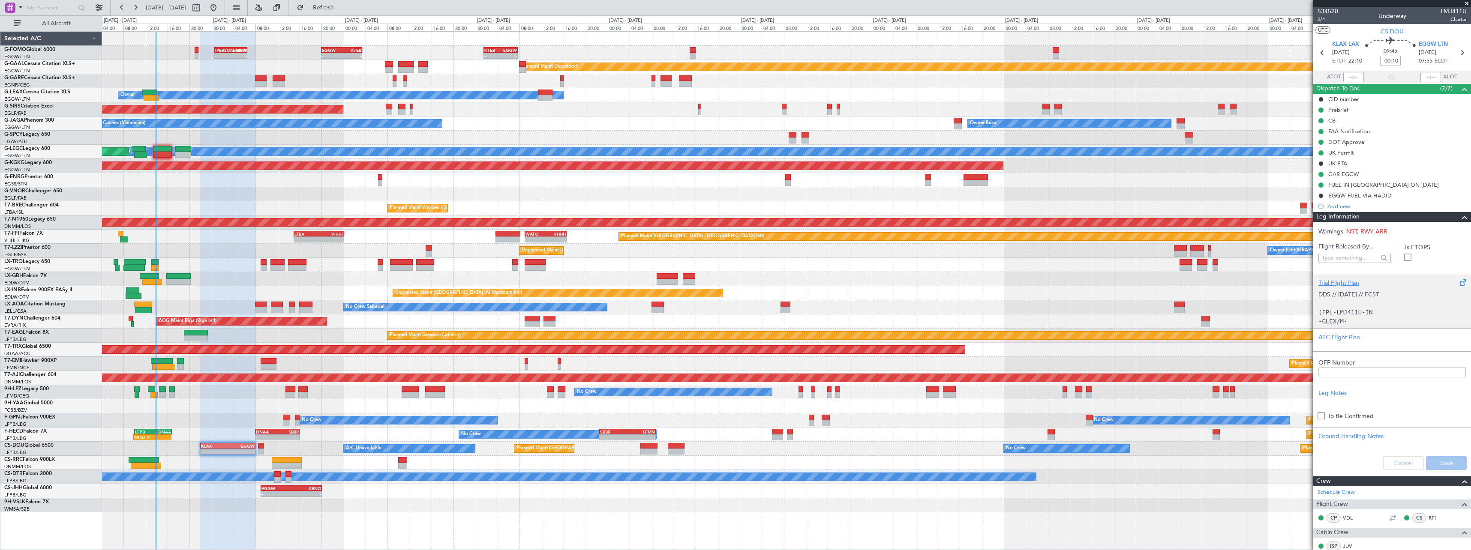
click at [1340, 284] on div "Trial Flight Plan" at bounding box center [1391, 283] width 147 height 9
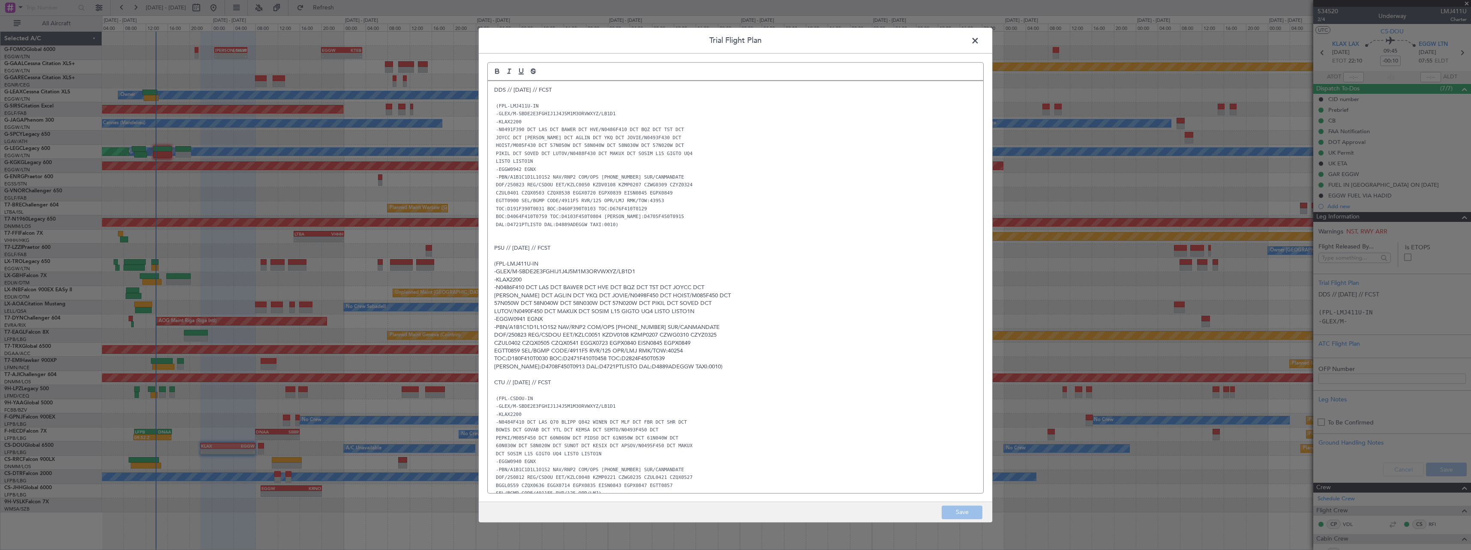
click at [979, 41] on span at bounding box center [979, 42] width 0 height 17
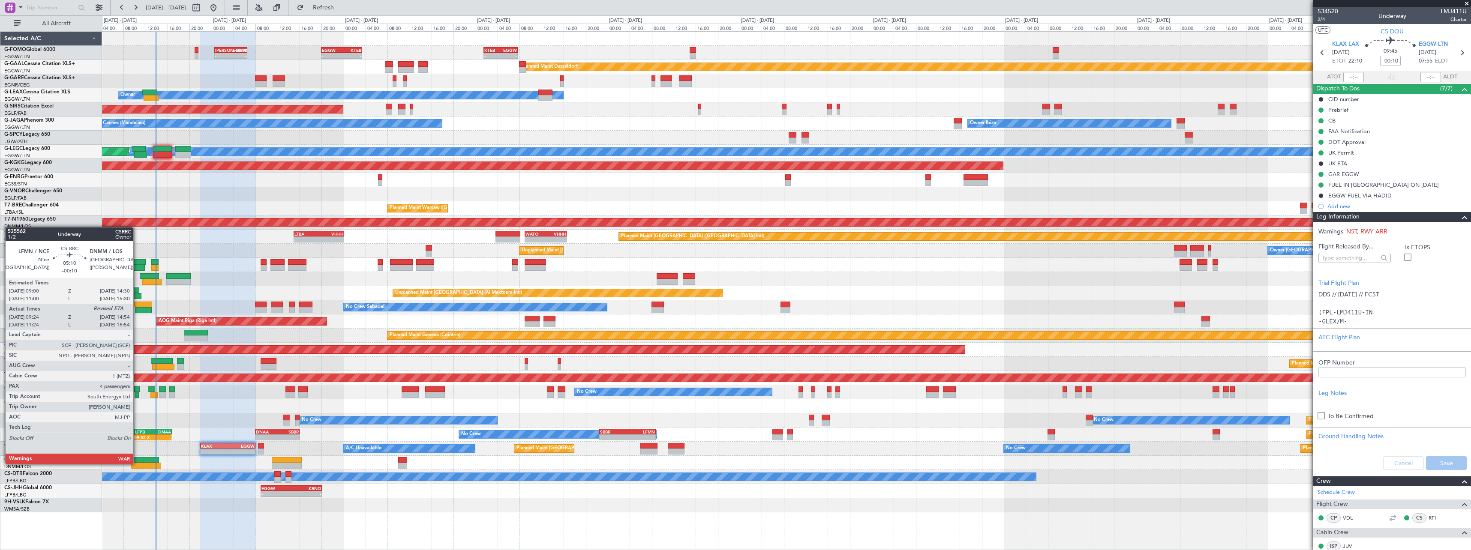
click at [137, 463] on div at bounding box center [146, 466] width 30 height 6
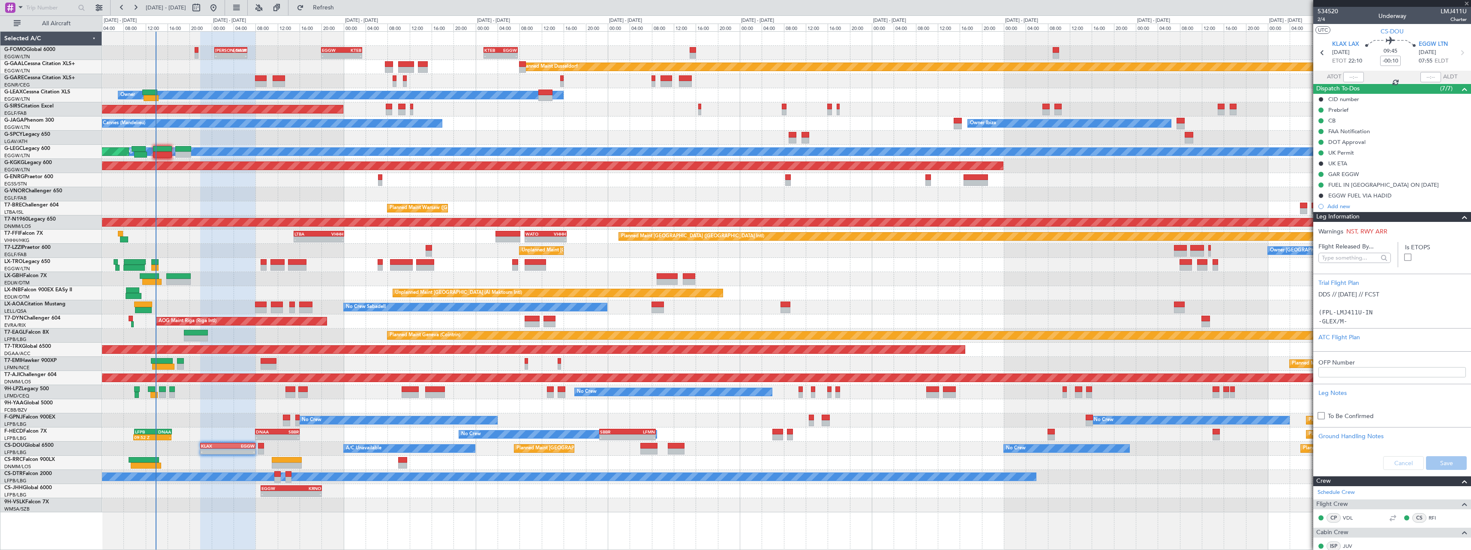
type input "09:39"
type input "4"
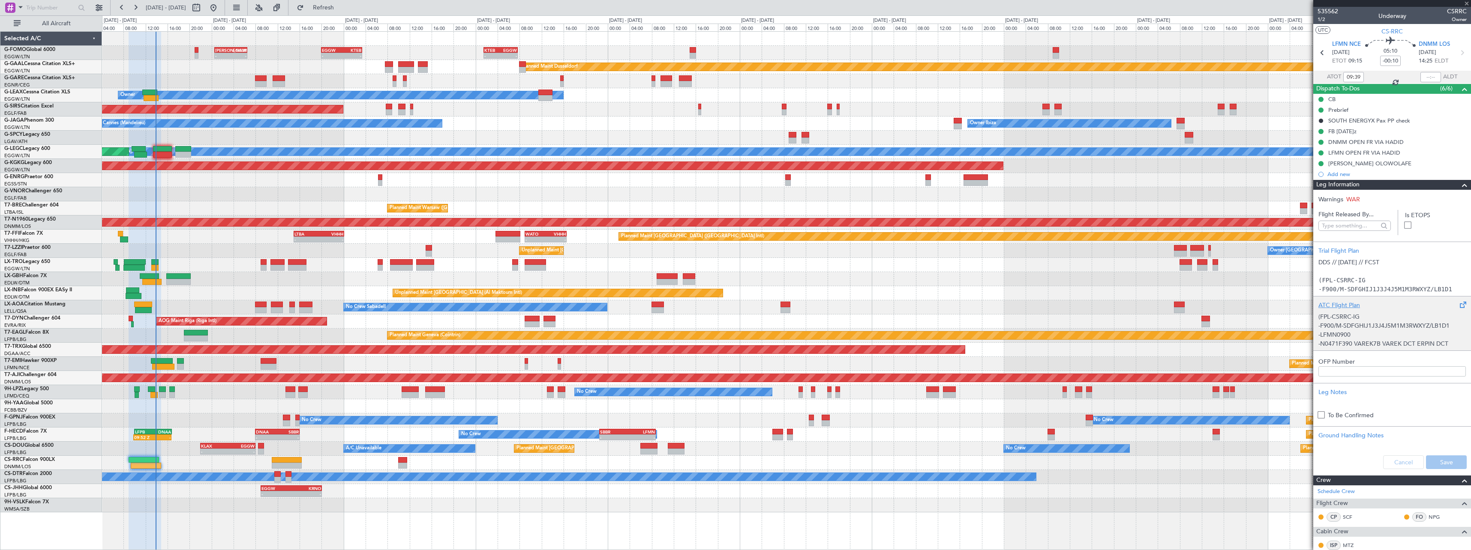
click at [1343, 304] on div "ATC Flight Plan" at bounding box center [1391, 305] width 147 height 9
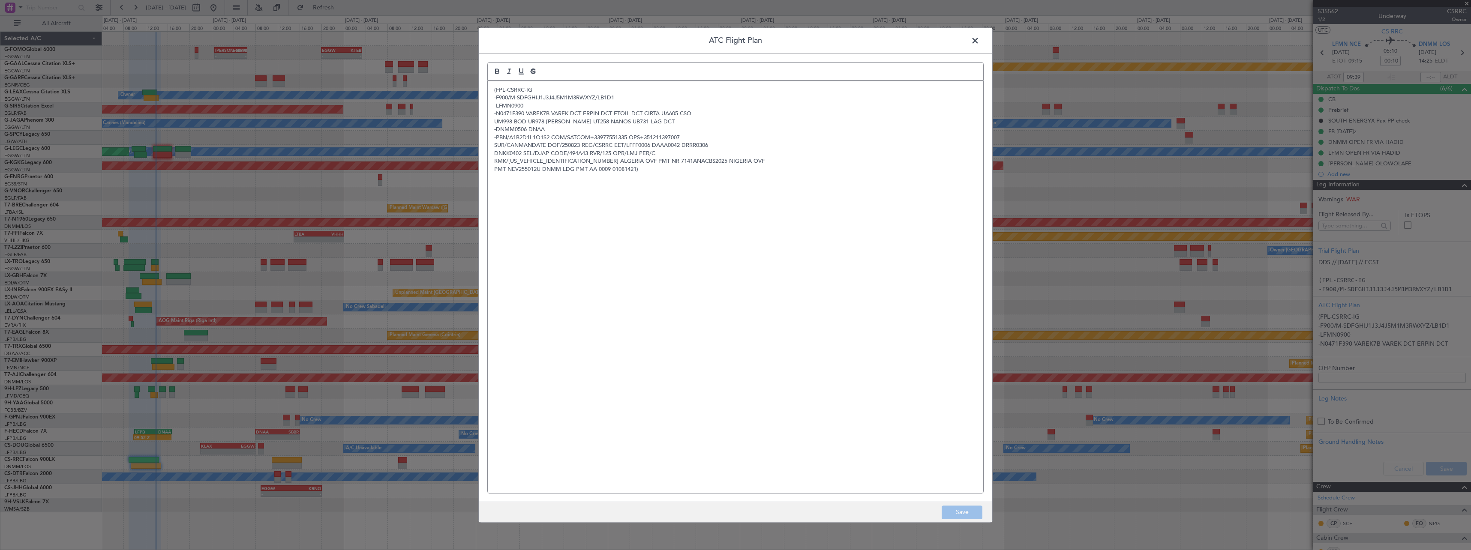
click at [979, 42] on span at bounding box center [979, 42] width 0 height 17
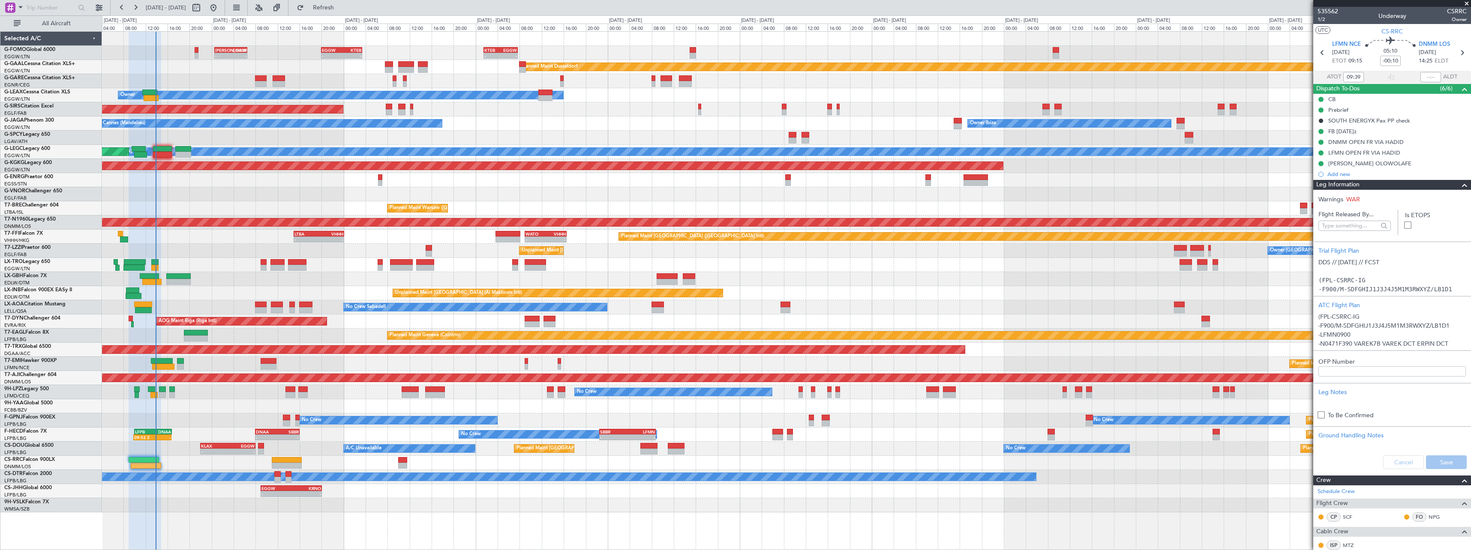
click at [1459, 188] on span at bounding box center [1464, 185] width 10 height 10
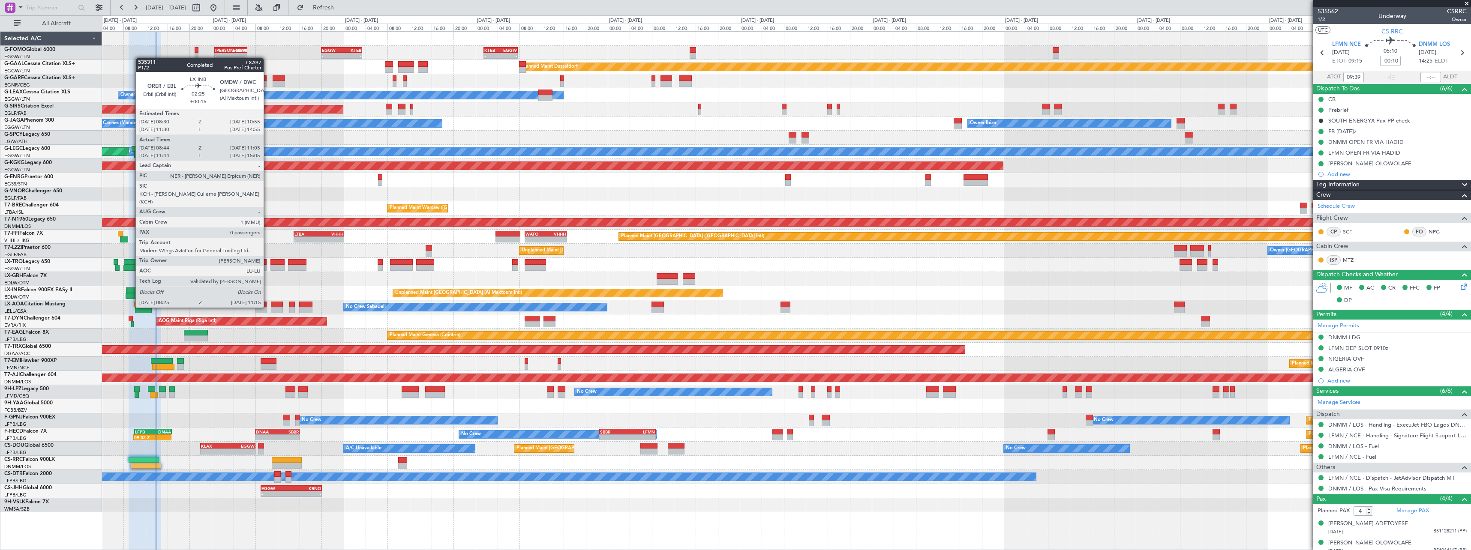
click at [131, 291] on div at bounding box center [133, 291] width 14 height 6
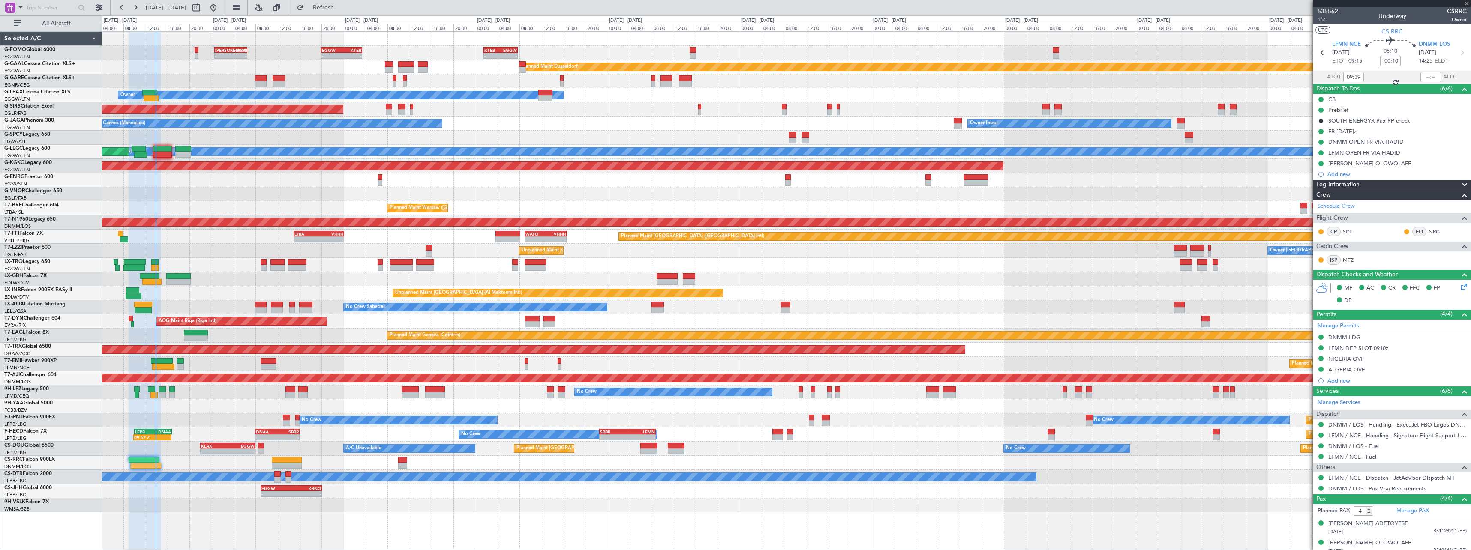
type input "+00:15"
type input "08:44"
type input "11:05"
type input "0"
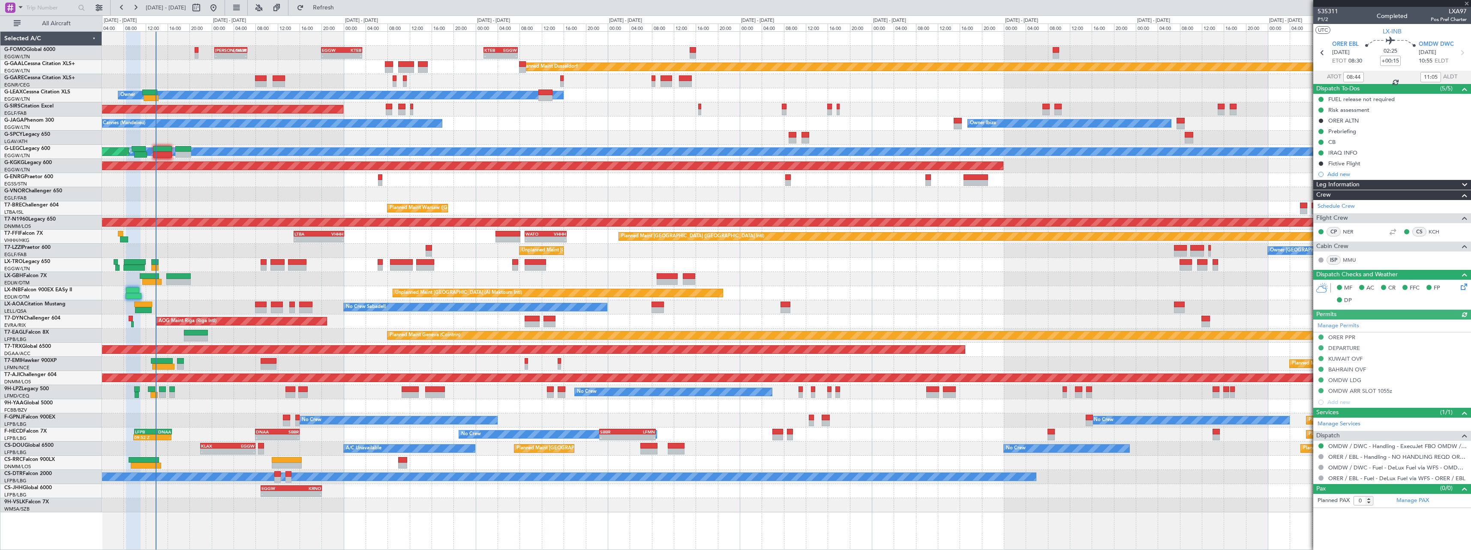
click at [1465, 184] on span at bounding box center [1464, 185] width 10 height 10
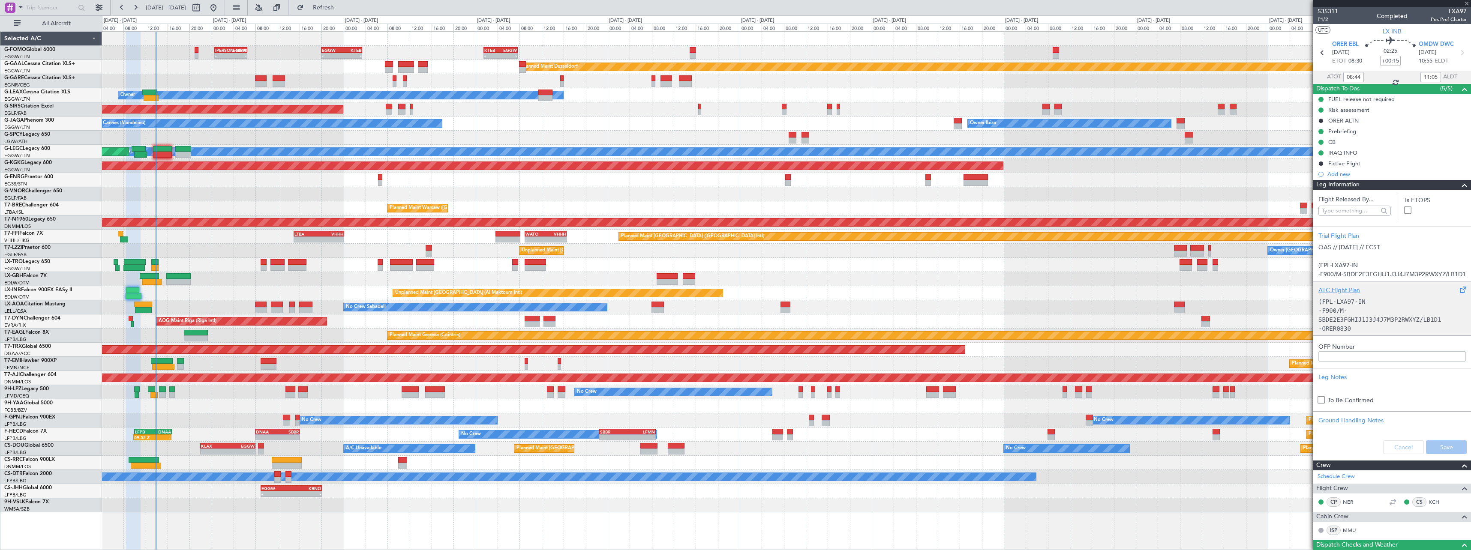
click at [1338, 290] on div "ATC Flight Plan" at bounding box center [1391, 290] width 147 height 9
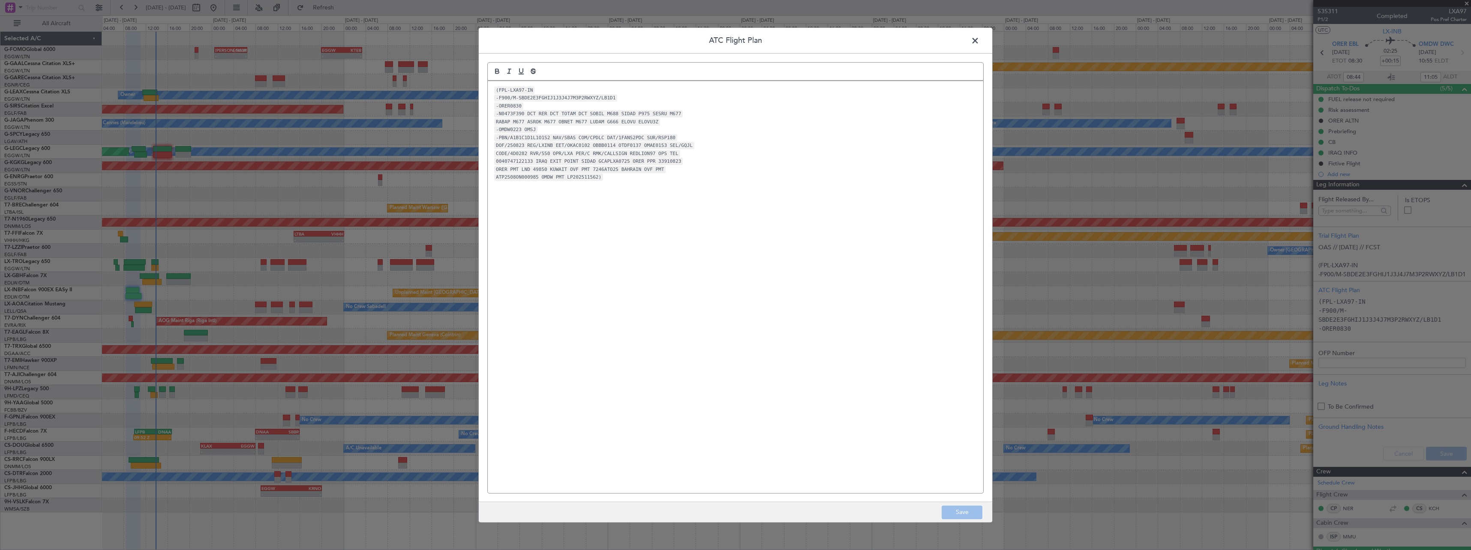
click at [979, 37] on span at bounding box center [979, 42] width 0 height 17
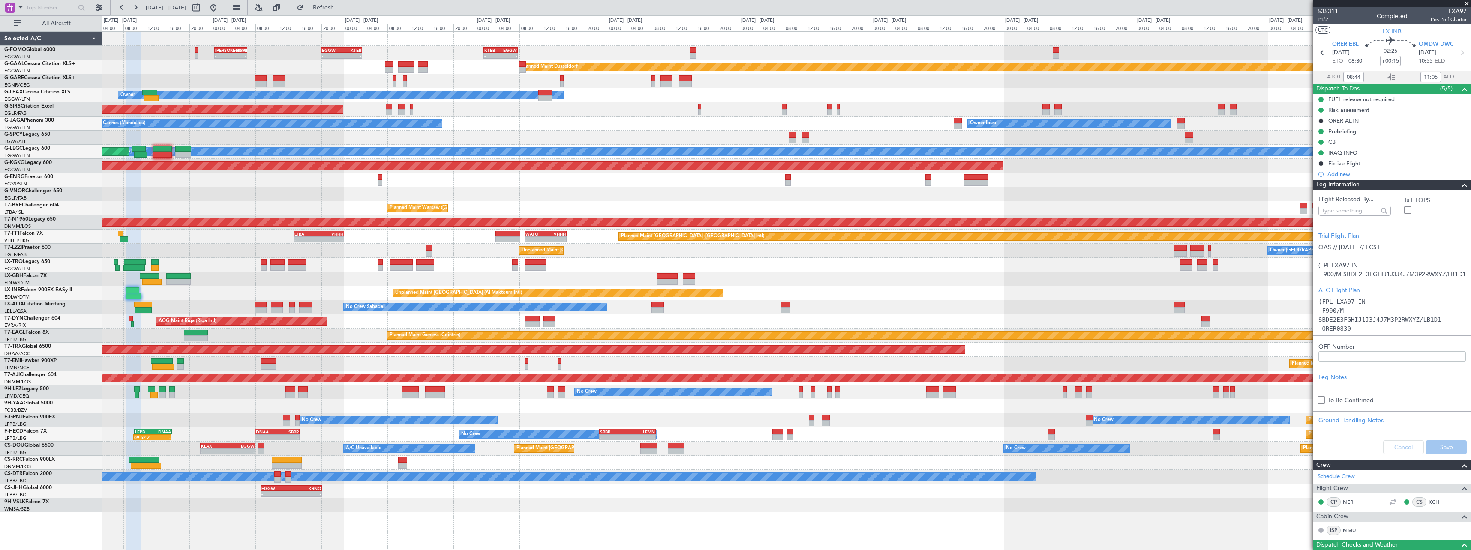
drag, startPoint x: 1461, startPoint y: 186, endPoint x: 1452, endPoint y: 186, distance: 9.0
click at [1460, 186] on span at bounding box center [1464, 185] width 10 height 10
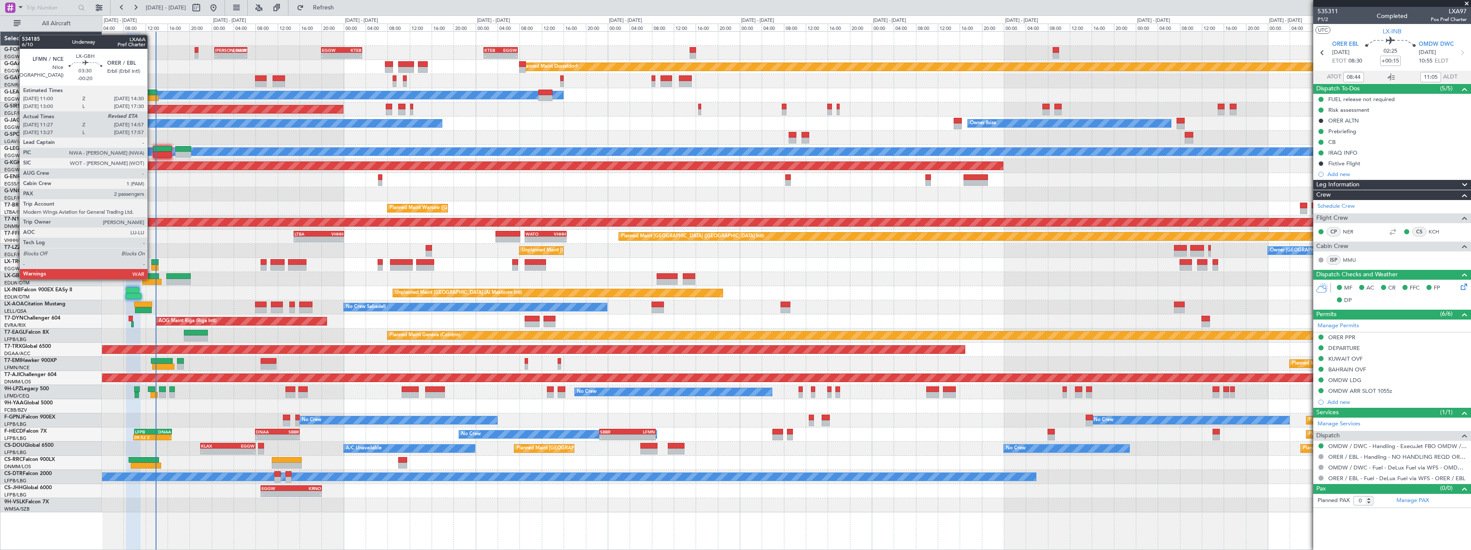
click at [151, 279] on div at bounding box center [149, 276] width 19 height 6
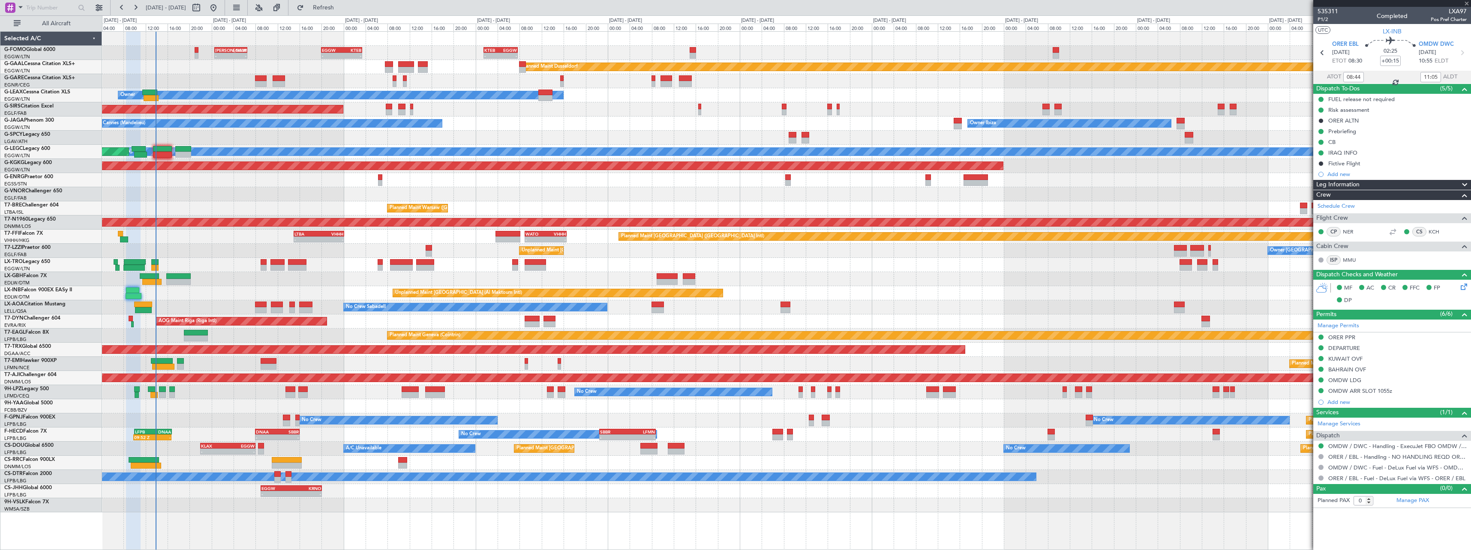
type input "-00:20"
type input "11:27"
type input "2"
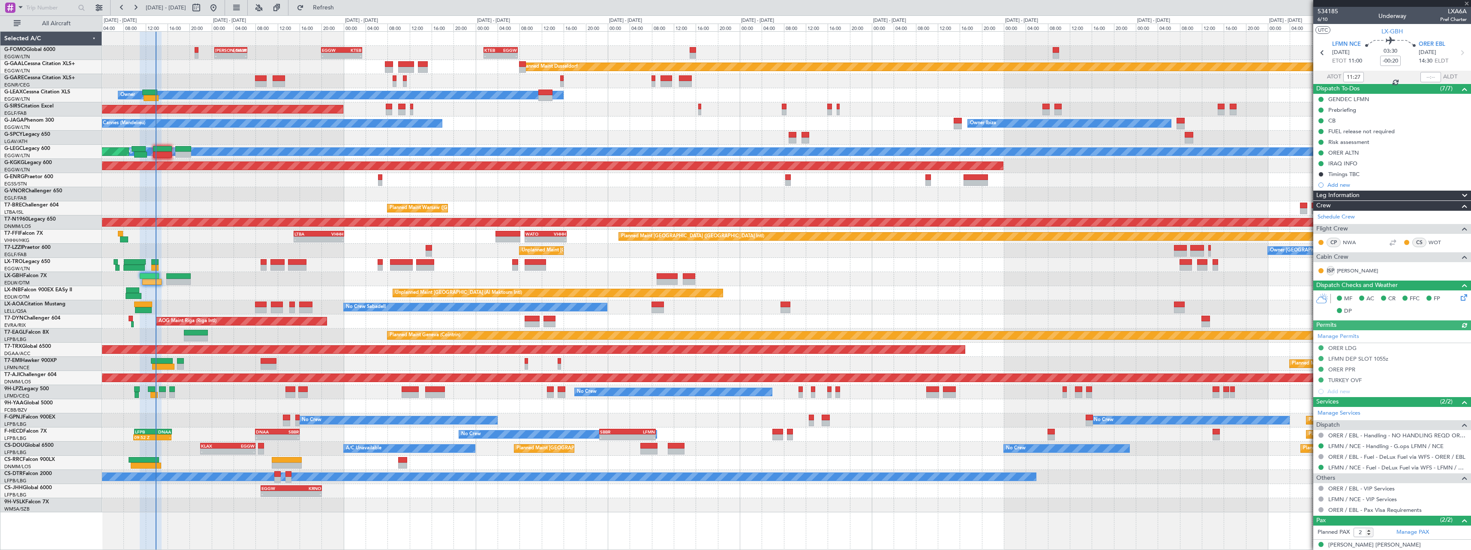
click at [1459, 191] on span at bounding box center [1464, 196] width 10 height 10
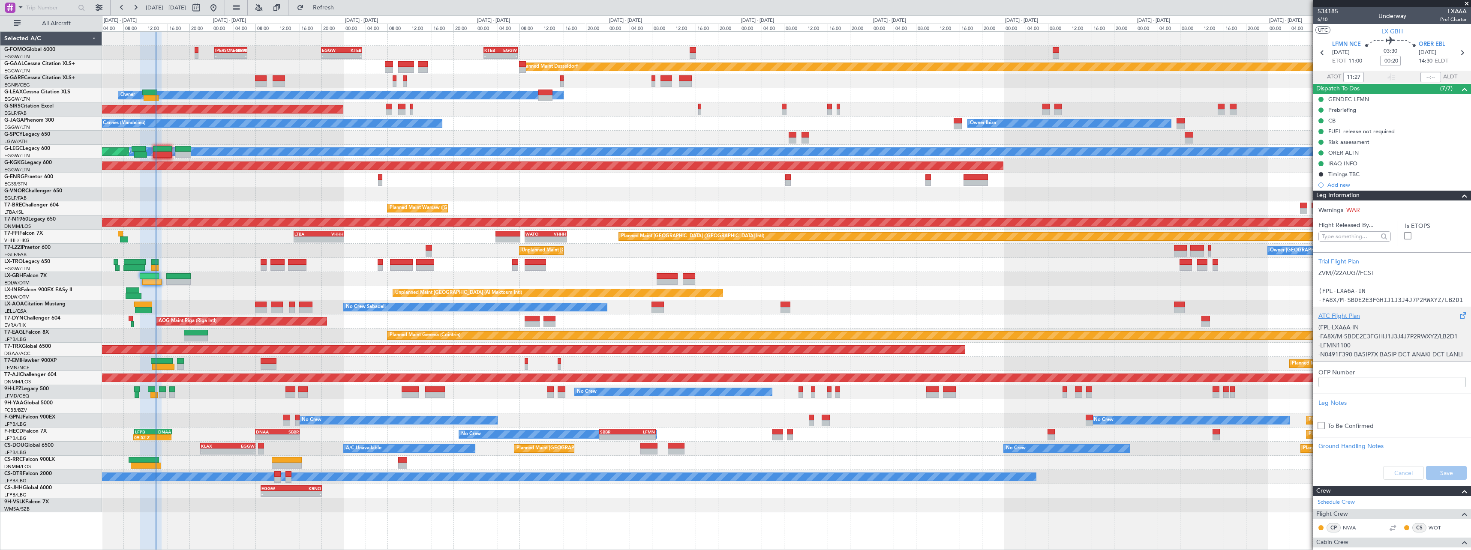
click at [1345, 312] on div "ATC Flight Plan" at bounding box center [1391, 316] width 147 height 9
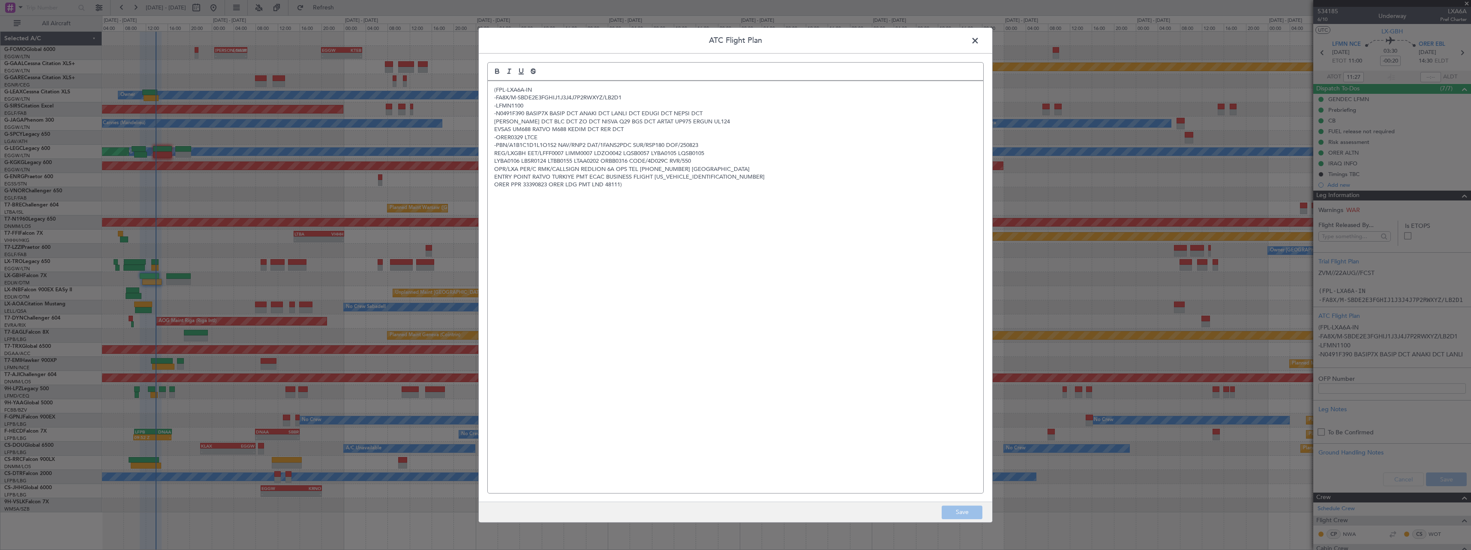
click at [979, 39] on span at bounding box center [979, 42] width 0 height 17
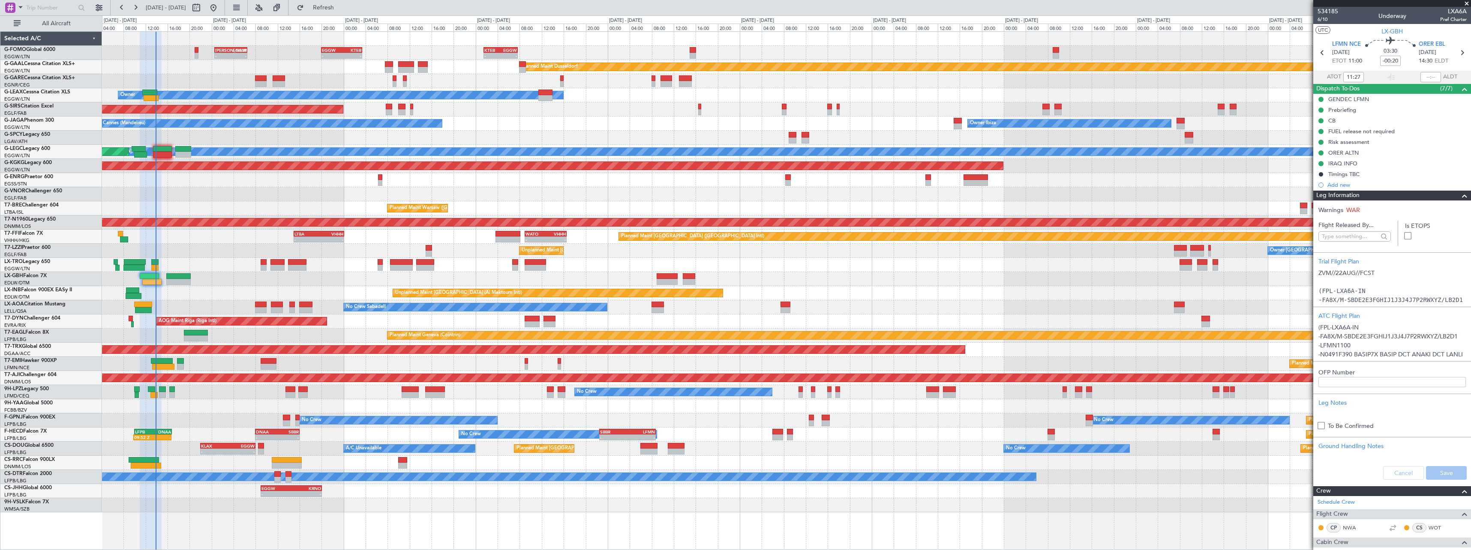
click at [1459, 200] on span at bounding box center [1464, 196] width 10 height 10
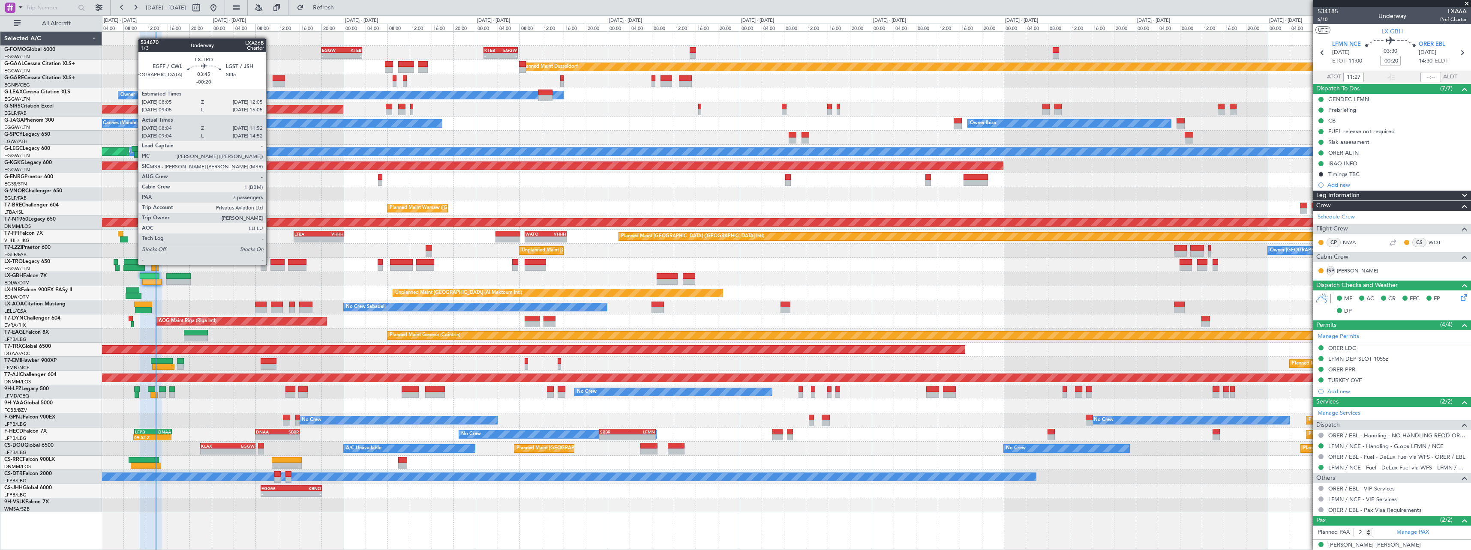
click at [133, 264] on div at bounding box center [135, 262] width 22 height 6
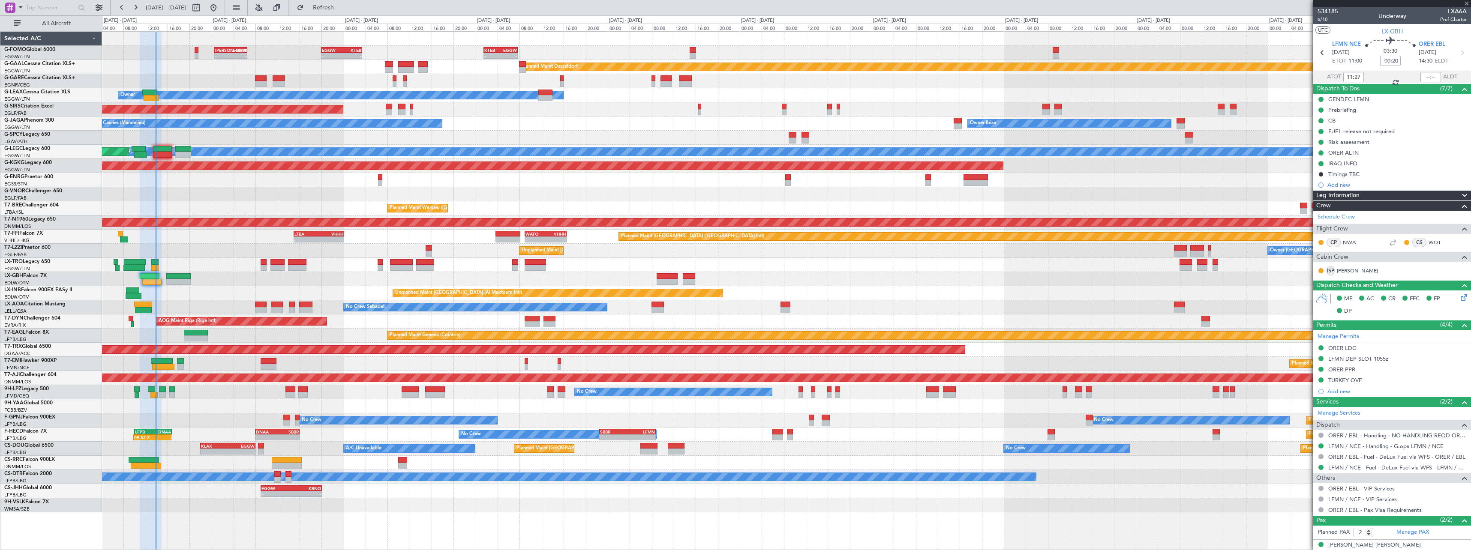
type input "08:04"
type input "11:37"
type input "7"
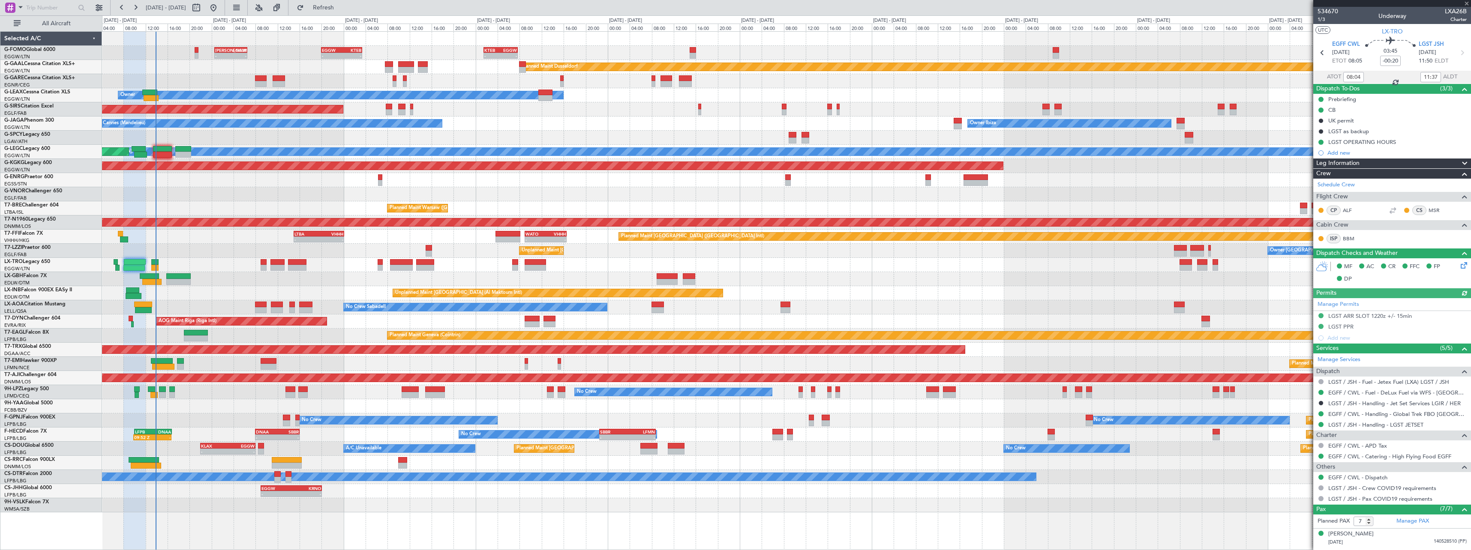
click at [1461, 159] on span at bounding box center [1464, 164] width 10 height 10
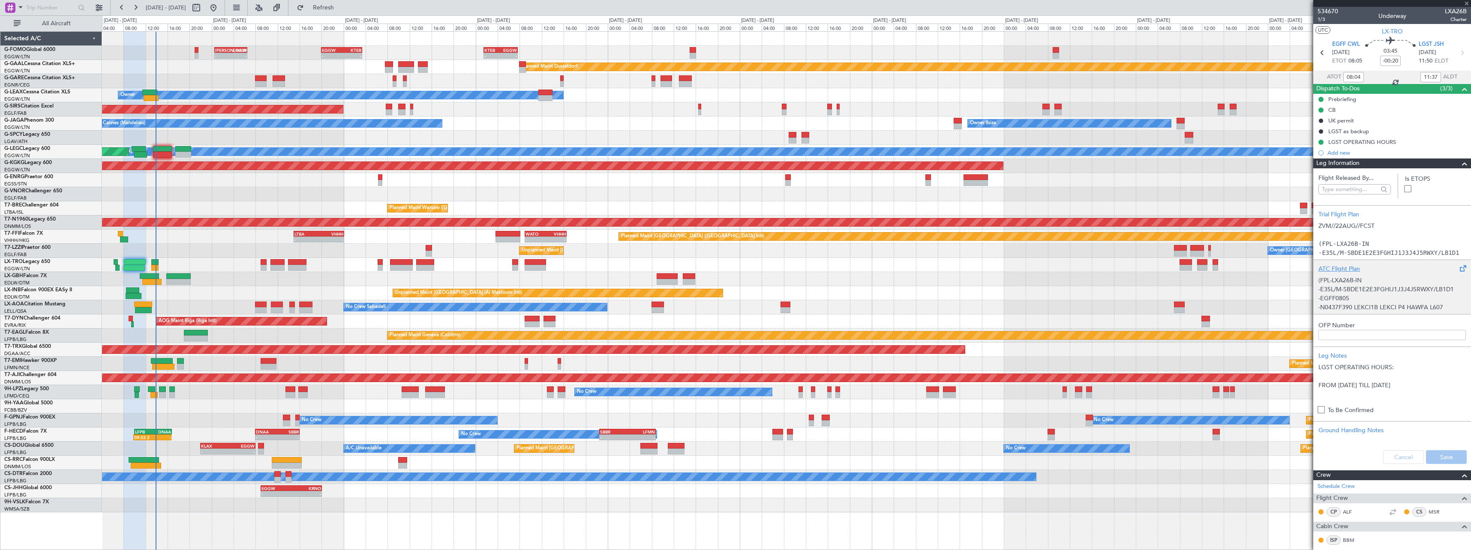
click at [1350, 267] on div "ATC Flight Plan" at bounding box center [1391, 268] width 147 height 9
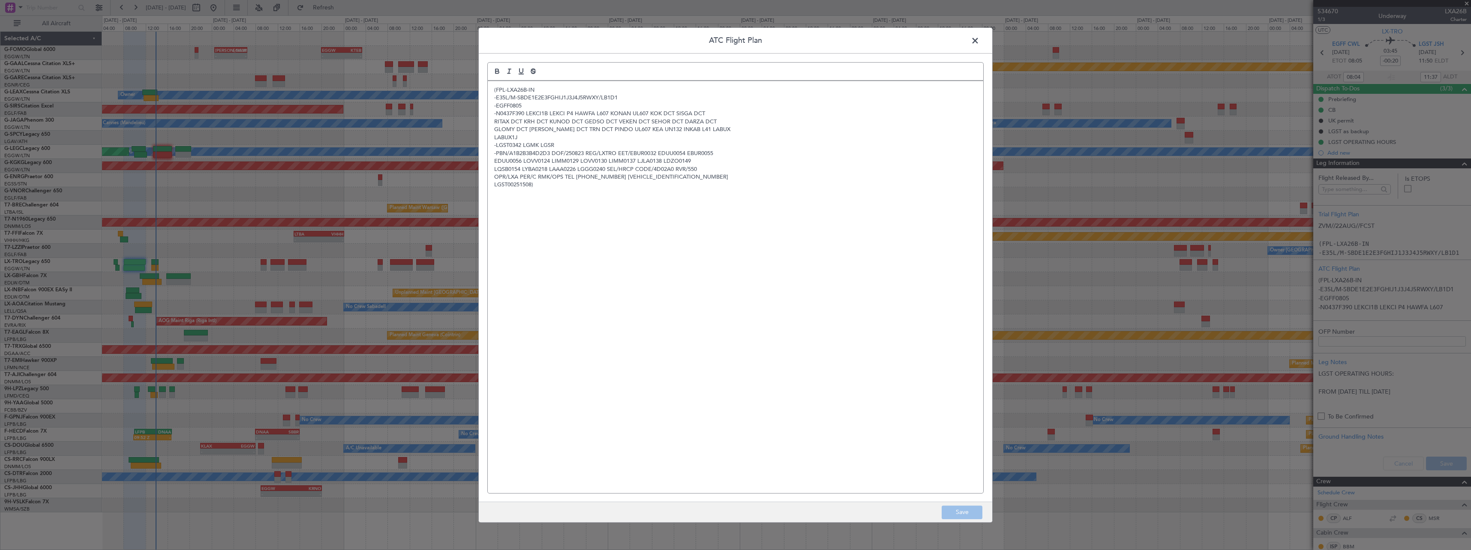
click at [979, 45] on span at bounding box center [979, 42] width 0 height 17
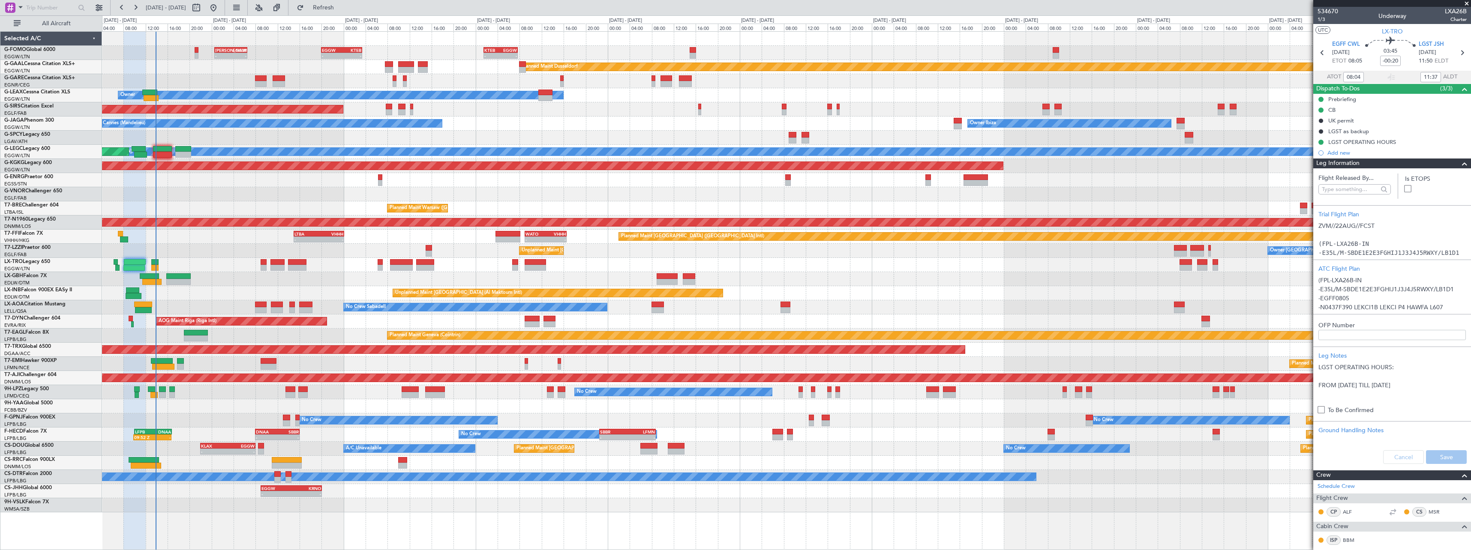
click at [1459, 165] on span at bounding box center [1464, 164] width 10 height 10
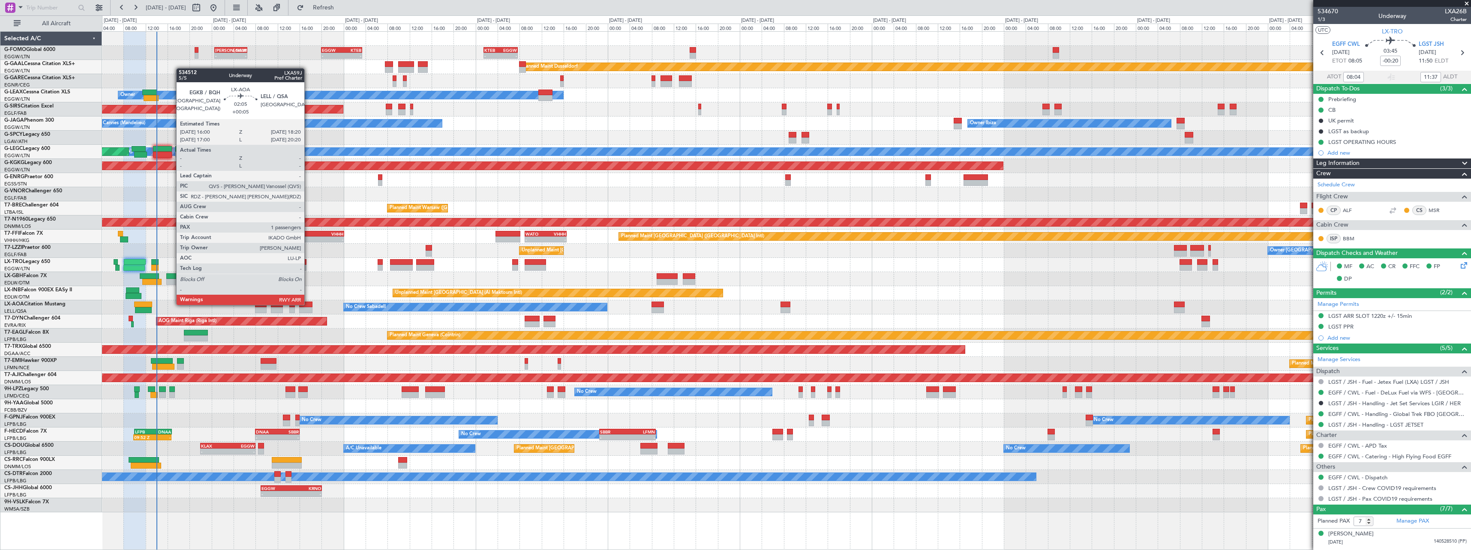
click at [309, 304] on div at bounding box center [305, 305] width 13 height 6
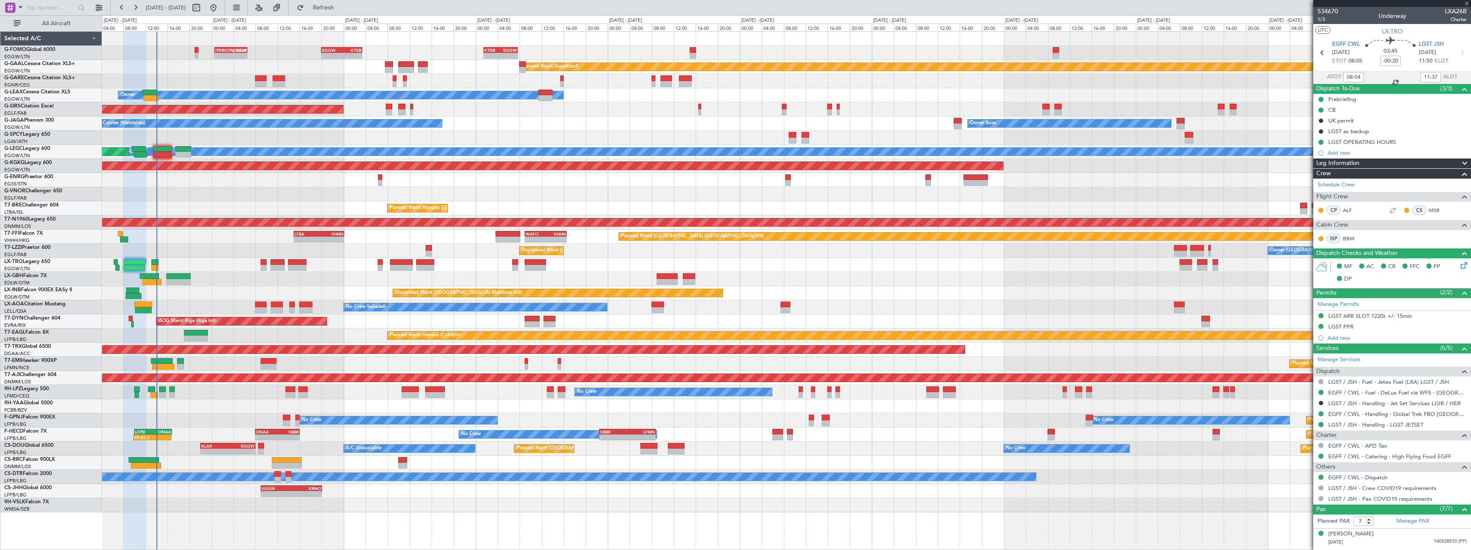
type input "+00:05"
type input "1"
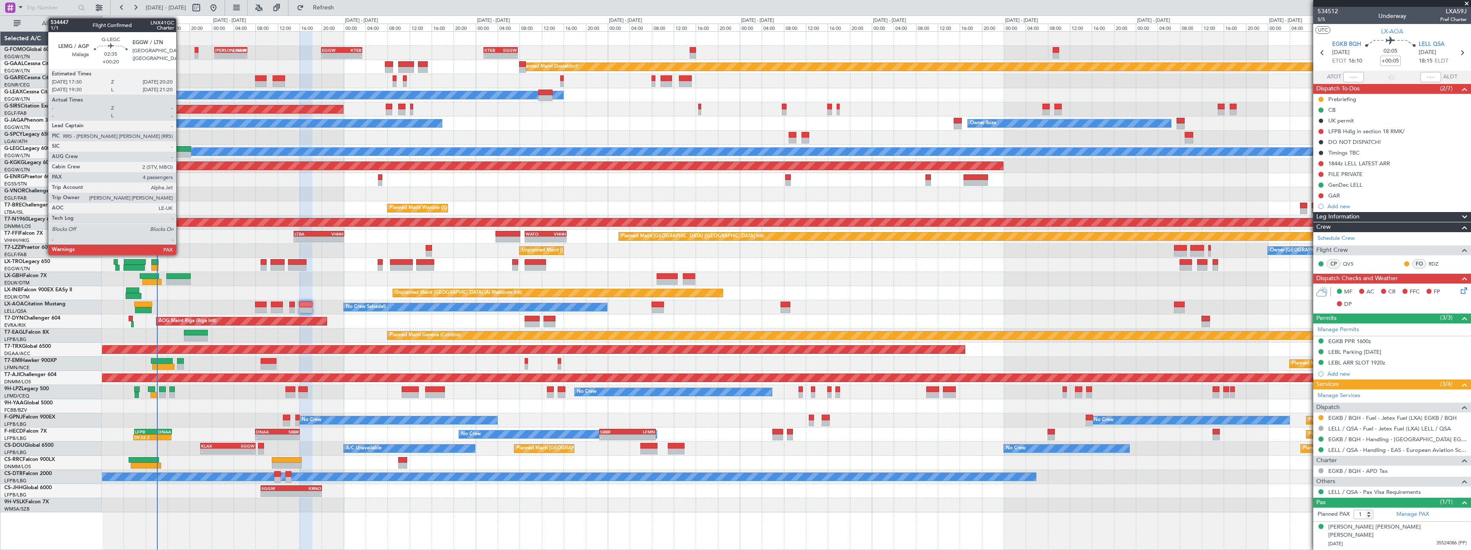
click at [180, 152] on div at bounding box center [183, 155] width 16 height 6
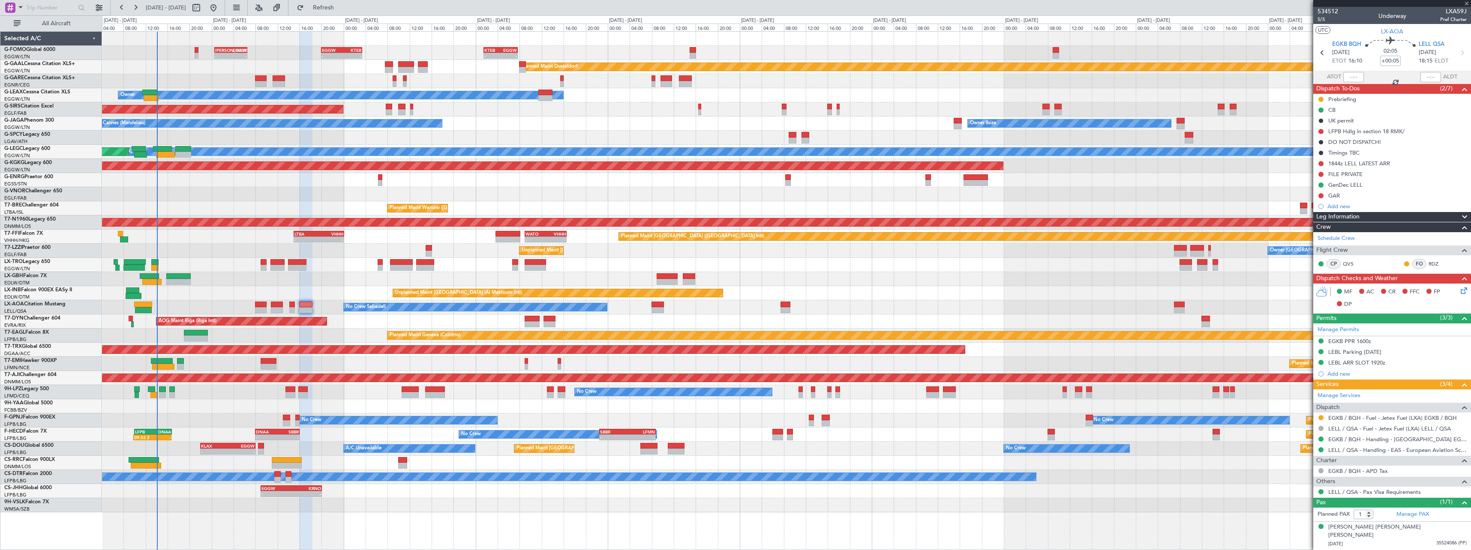
type input "+00:20"
type input "4"
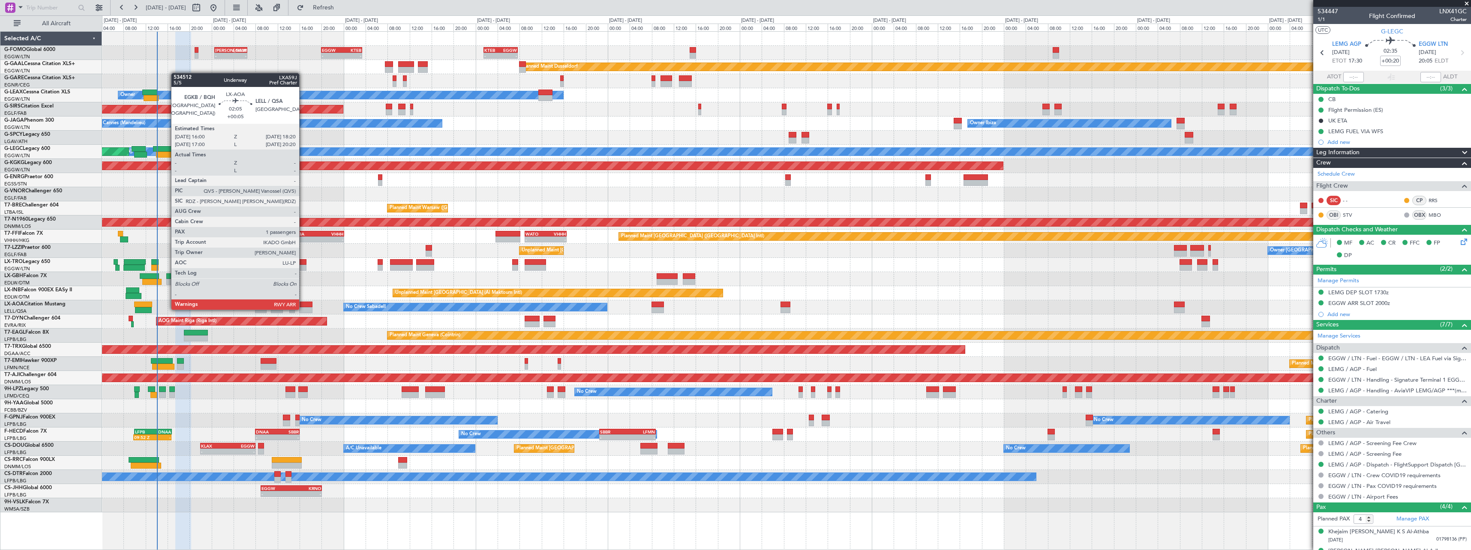
click at [303, 309] on div at bounding box center [305, 310] width 13 height 6
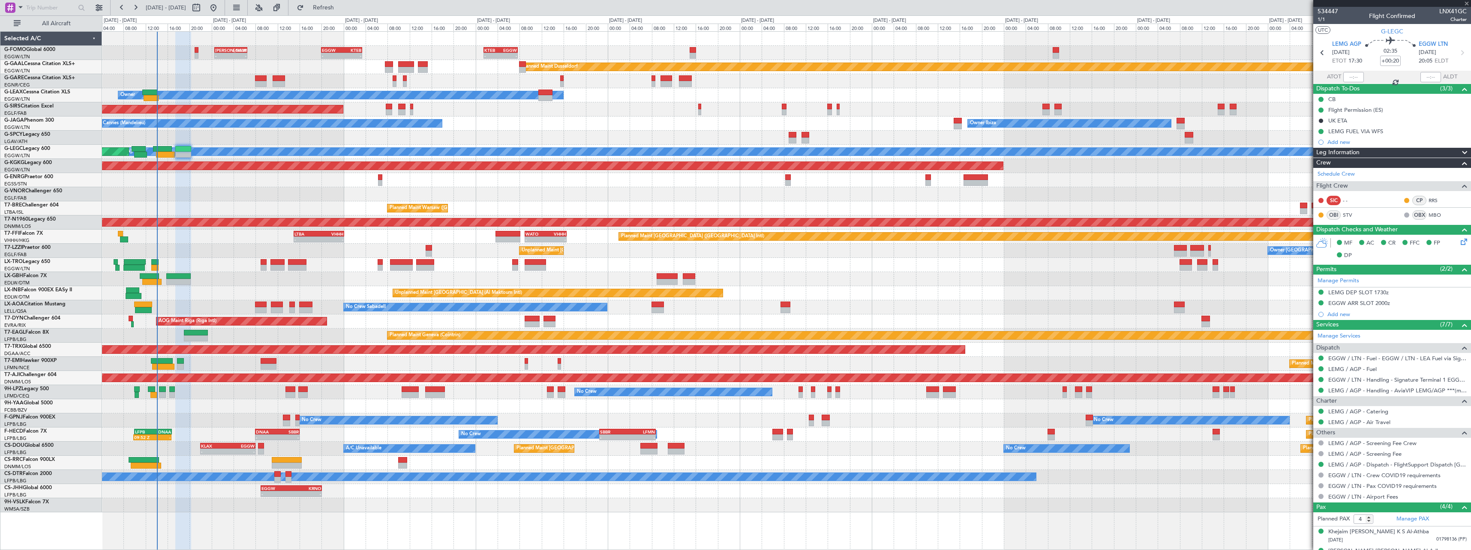
type input "+00:05"
type input "1"
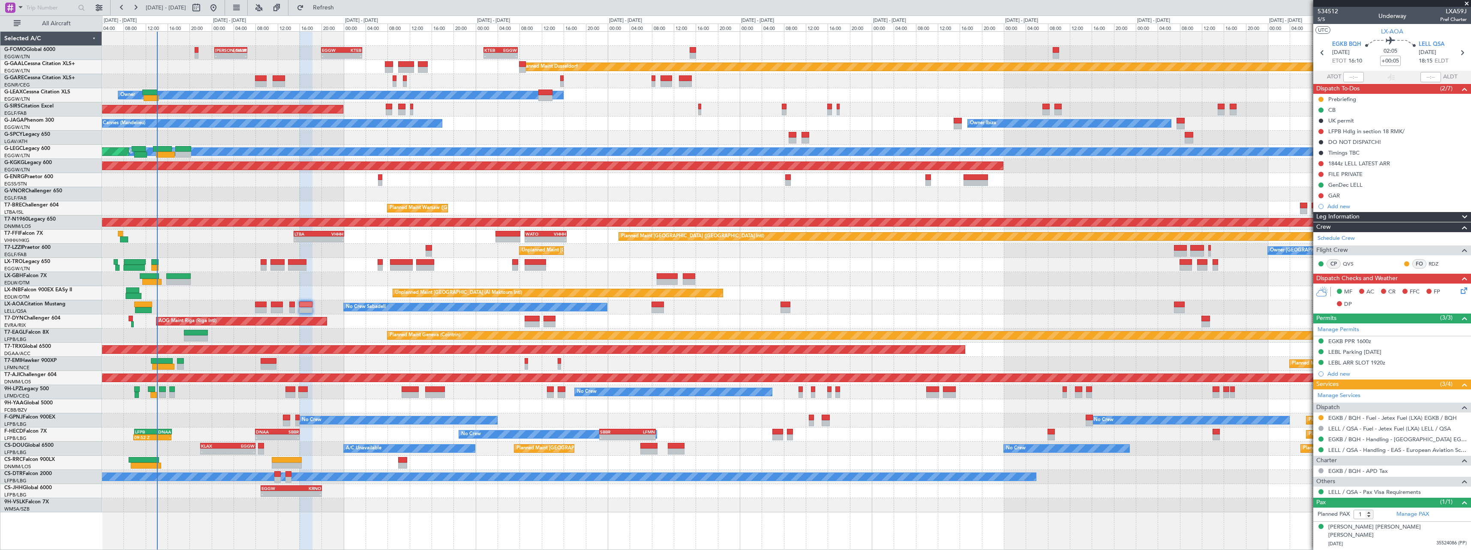
click at [279, 279] on div "Planned Maint Nice ([GEOGRAPHIC_DATA])" at bounding box center [786, 279] width 1369 height 14
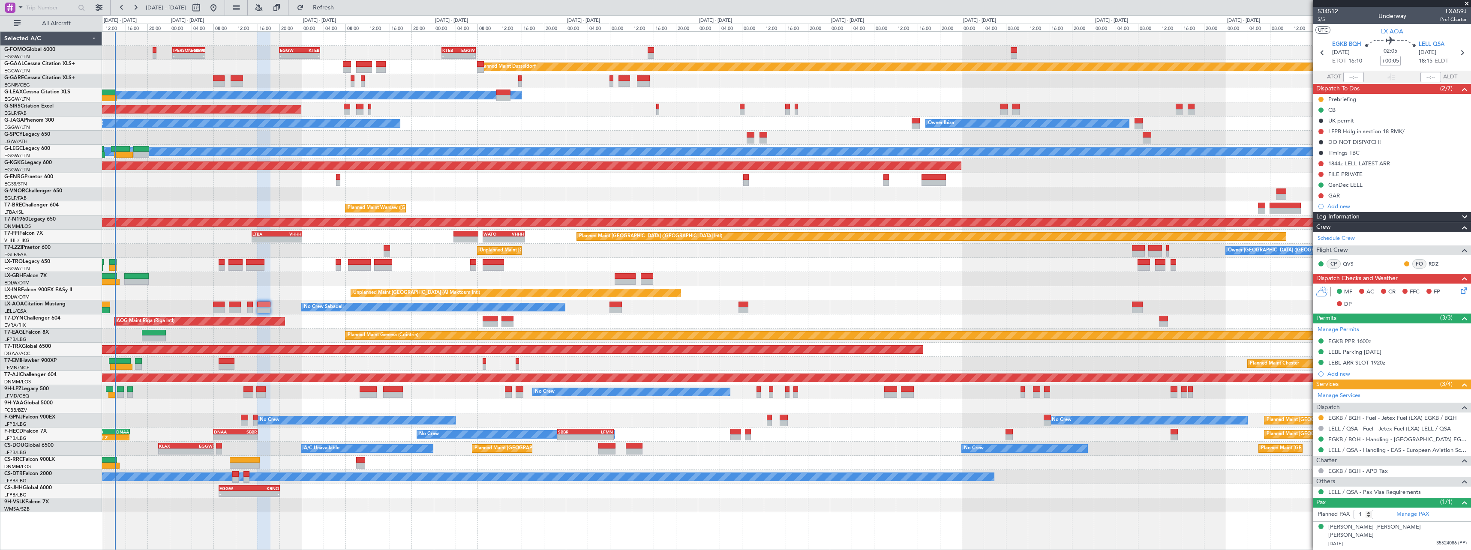
click at [864, 288] on div "Unplanned Maint [GEOGRAPHIC_DATA] (Al Maktoum Intl)" at bounding box center [786, 293] width 1369 height 14
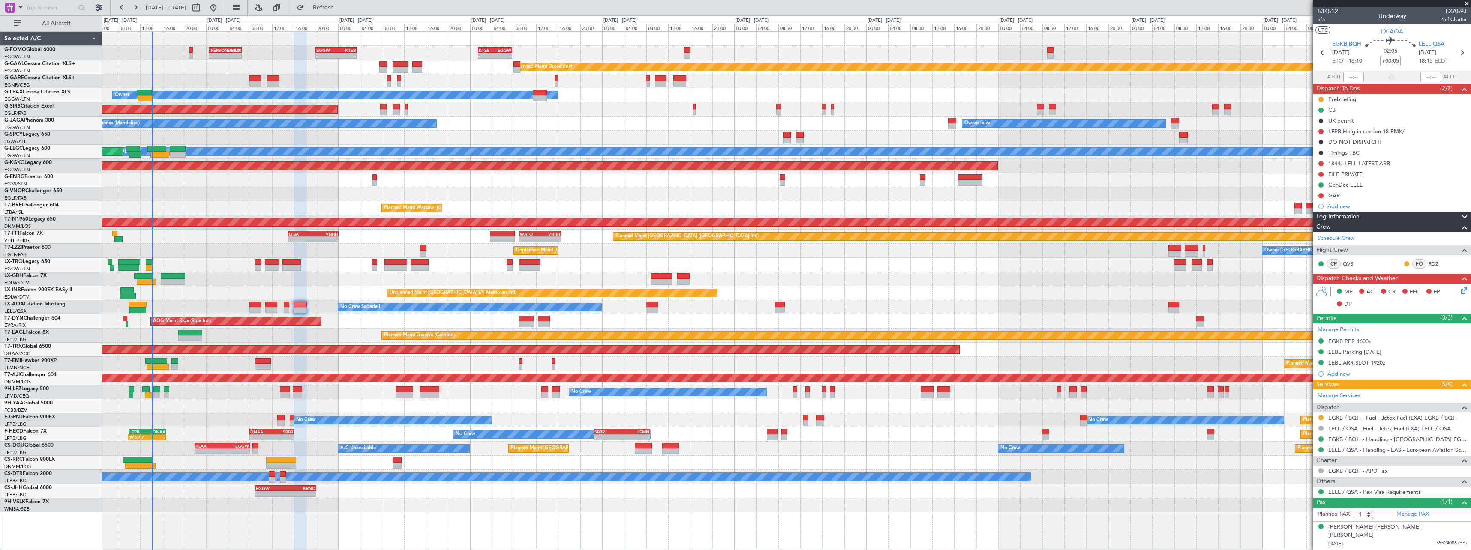
click at [194, 311] on div "No Crew Sabadell No Crew Sabadell" at bounding box center [786, 307] width 1369 height 14
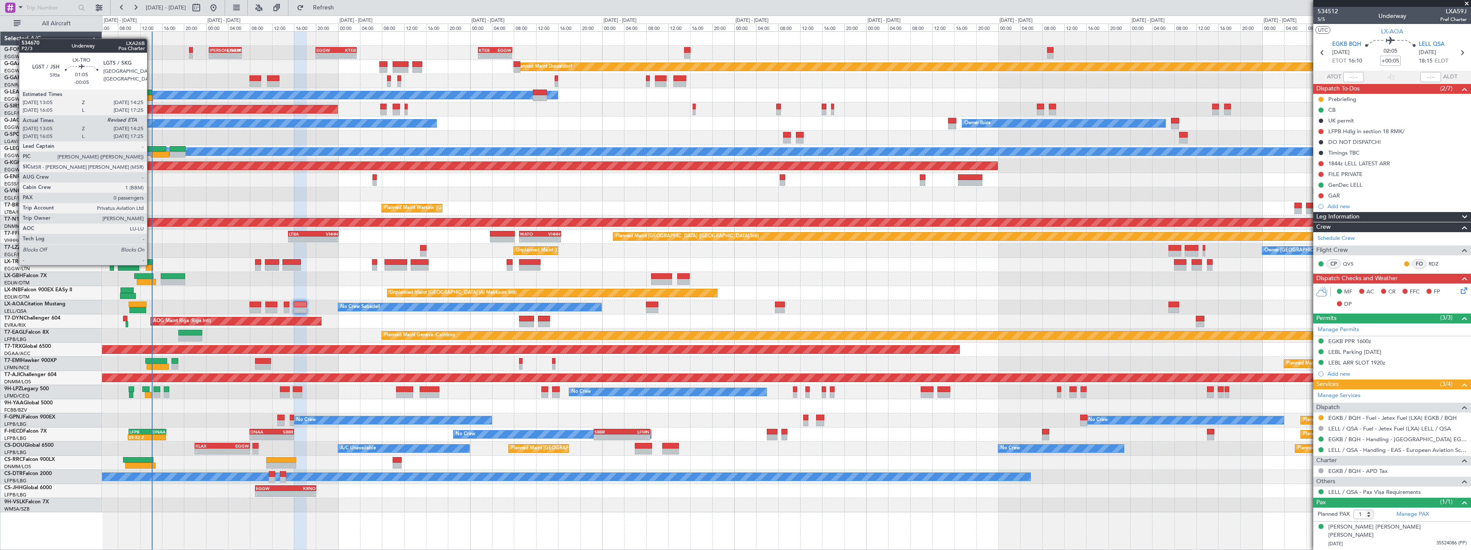
click at [151, 264] on div at bounding box center [150, 262] width 8 height 6
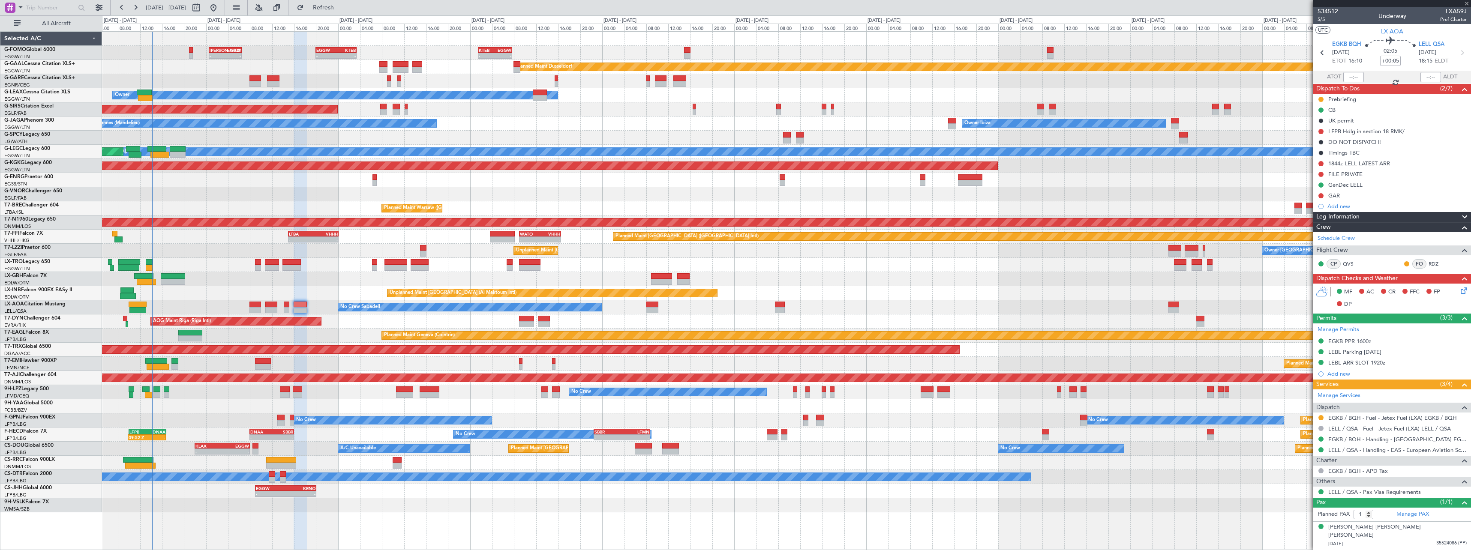
type input "-00:05"
type input "13:05"
type input "0"
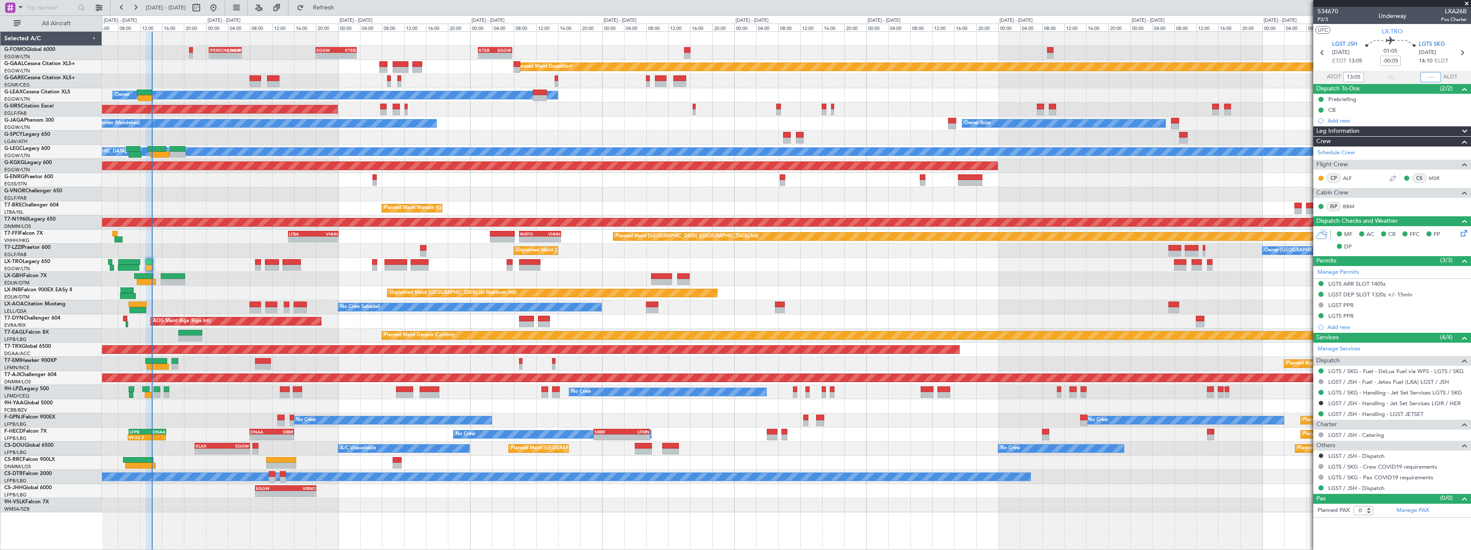
click at [1431, 75] on input "text" at bounding box center [1430, 77] width 21 height 10
type input "14:03"
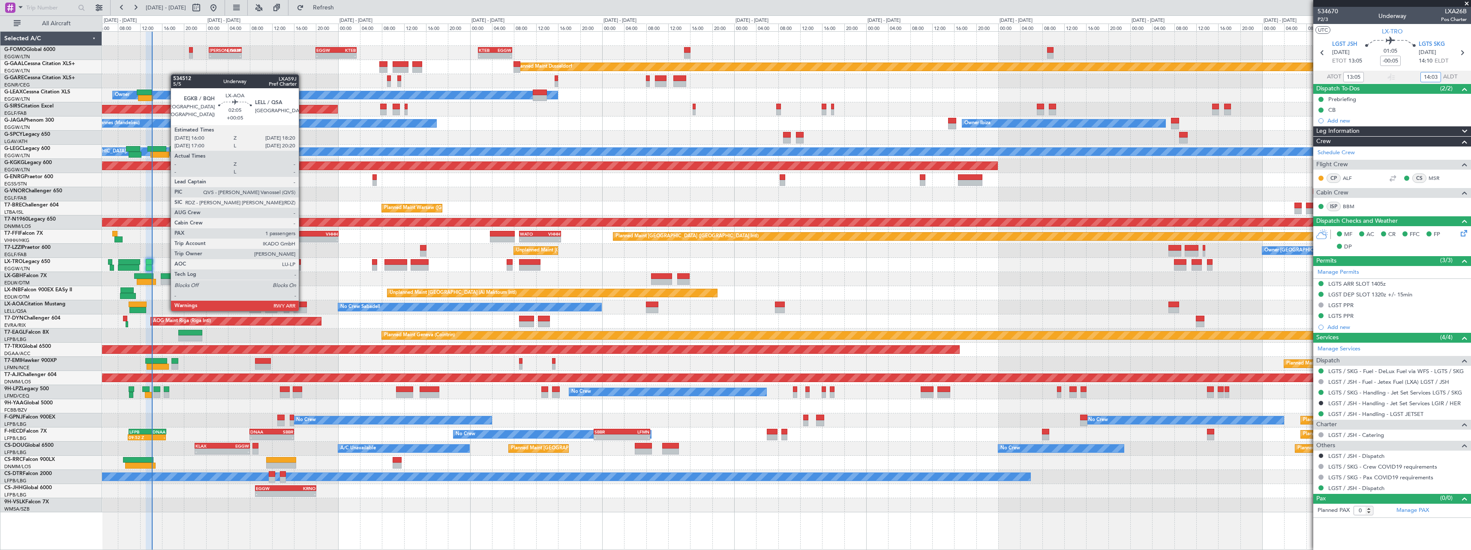
click at [303, 309] on div at bounding box center [300, 310] width 13 height 6
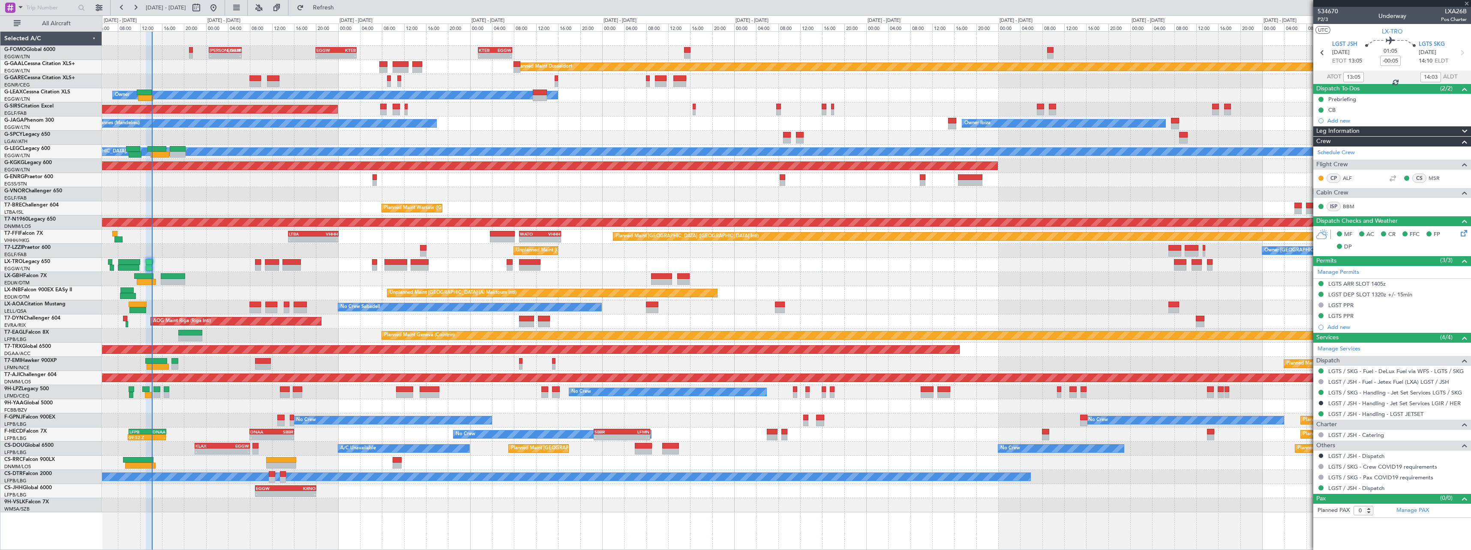
type input "+00:05"
type input "1"
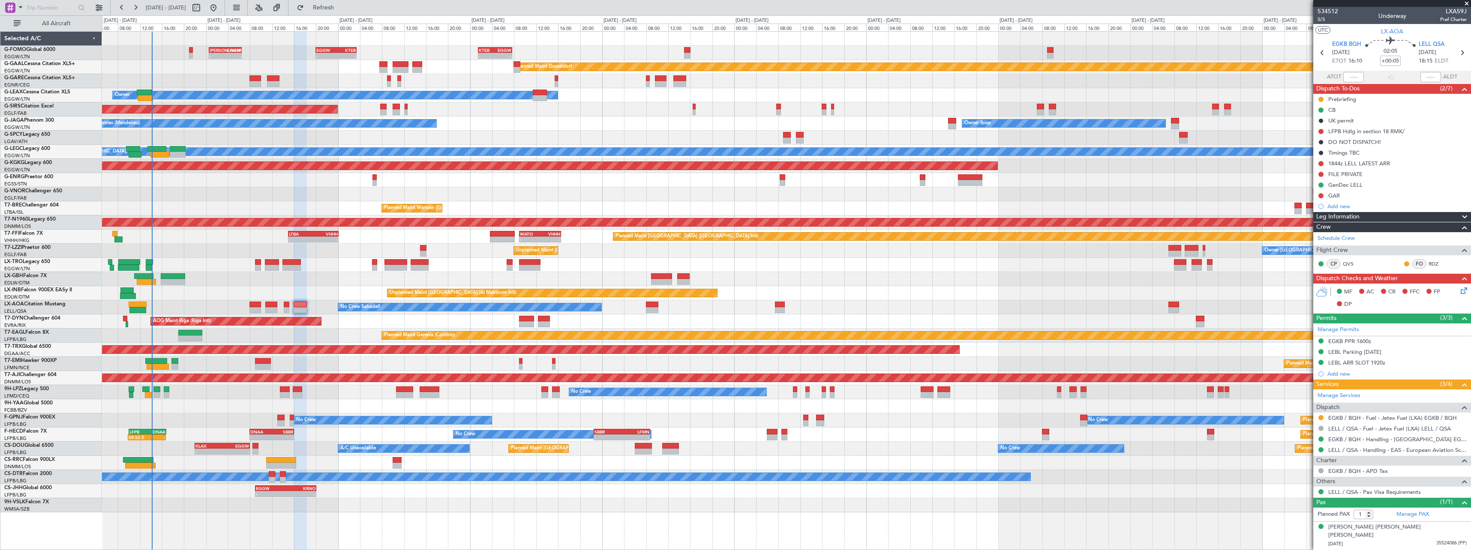
click at [1465, 216] on span at bounding box center [1464, 217] width 10 height 10
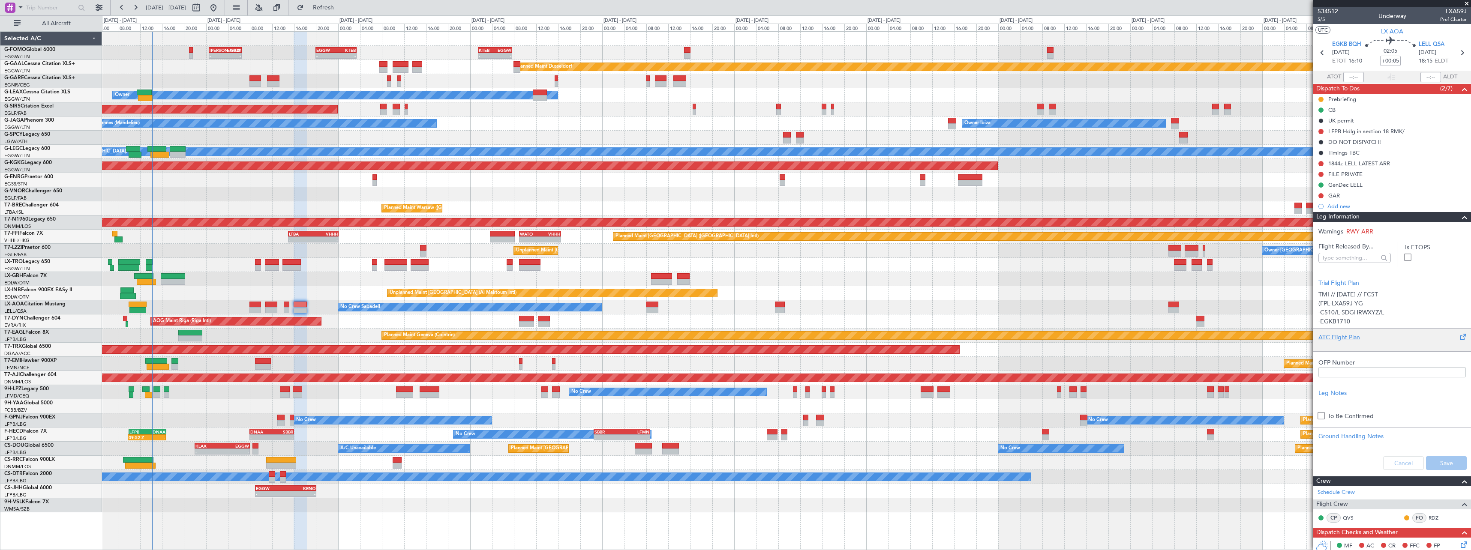
click at [1354, 335] on div "ATC Flight Plan" at bounding box center [1391, 337] width 147 height 9
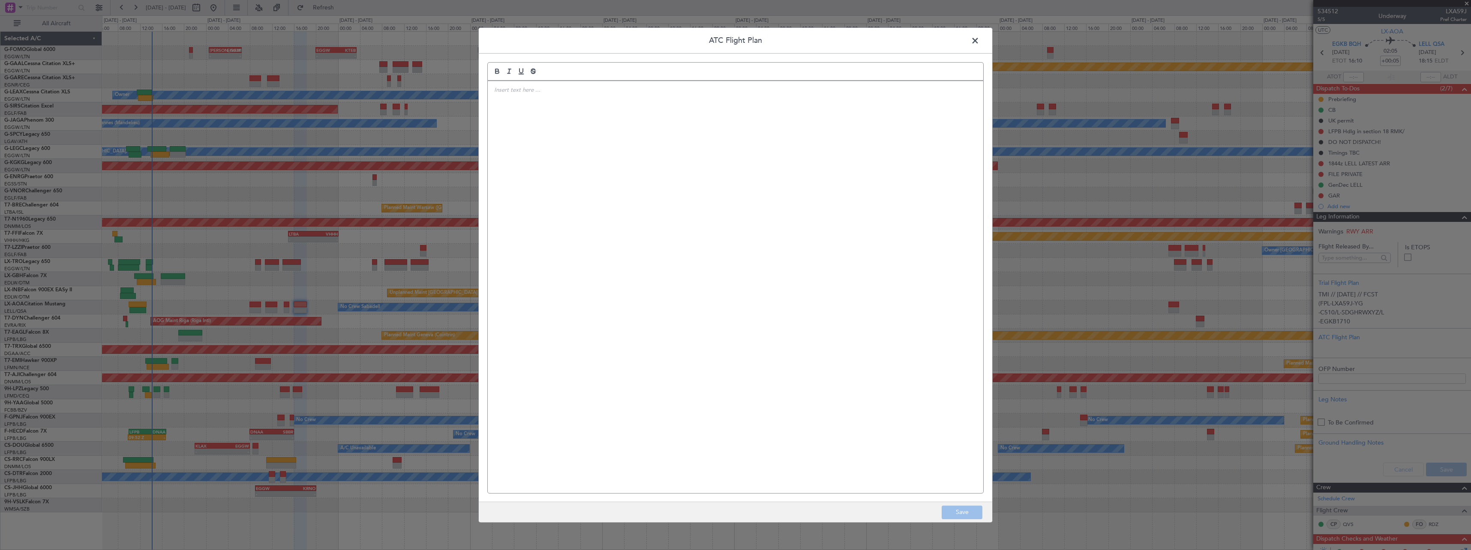
click at [679, 193] on div at bounding box center [735, 287] width 495 height 412
drag, startPoint x: 963, startPoint y: 512, endPoint x: 1250, endPoint y: 489, distance: 288.1
click at [964, 512] on button "Save" at bounding box center [962, 513] width 41 height 14
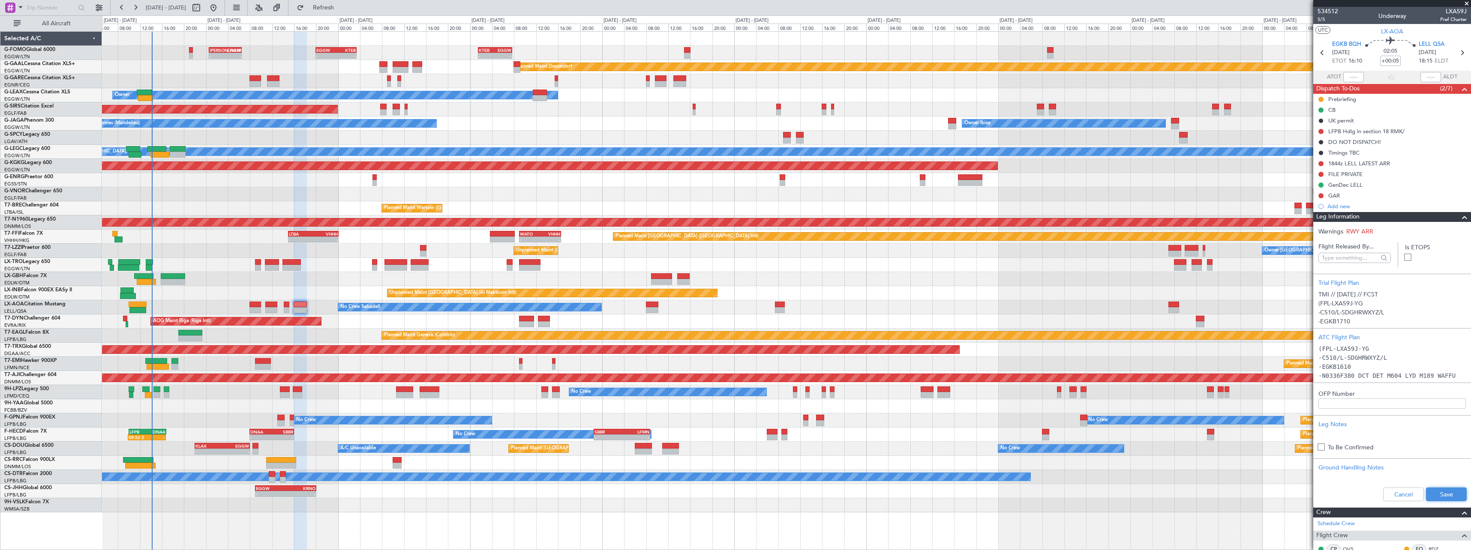
click at [1457, 492] on button "Save" at bounding box center [1446, 495] width 41 height 14
click at [1459, 219] on span at bounding box center [1464, 217] width 10 height 10
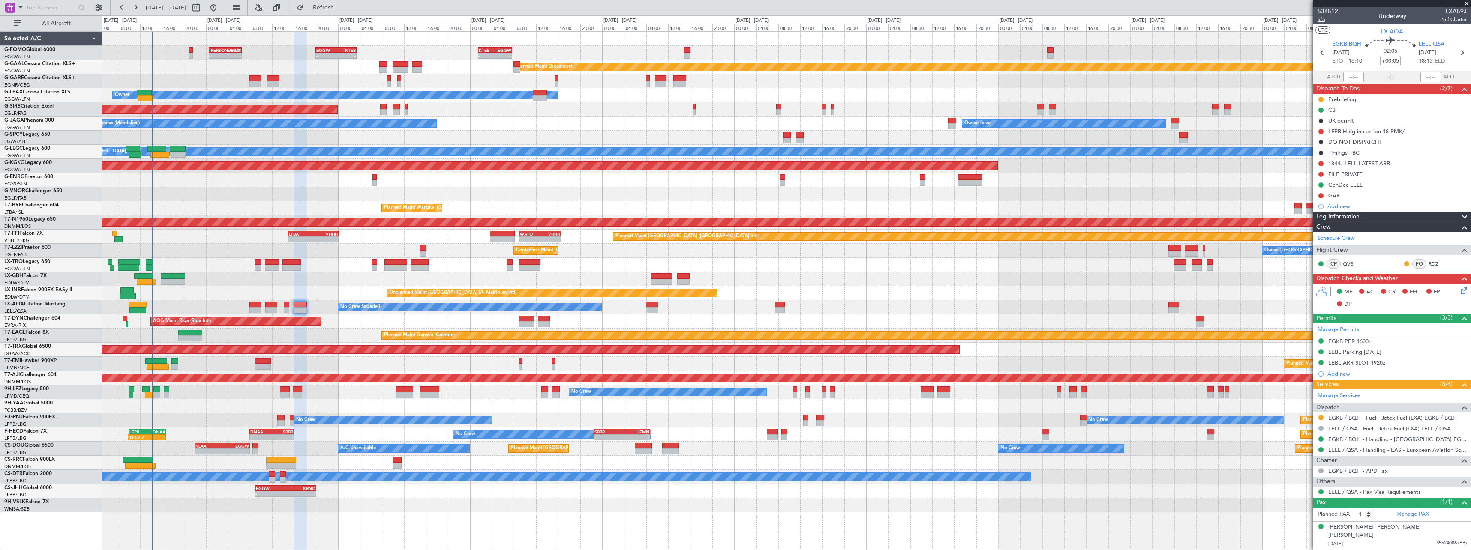
click at [1323, 17] on span "5/5" at bounding box center [1328, 19] width 21 height 7
click at [379, 515] on div "- - [PERSON_NAME] 00:35 Z EGGW 06:30 Z - - EGGW 20:00 Z KTEB 03:25 Z - - KTEB 0…" at bounding box center [786, 290] width 1369 height 519
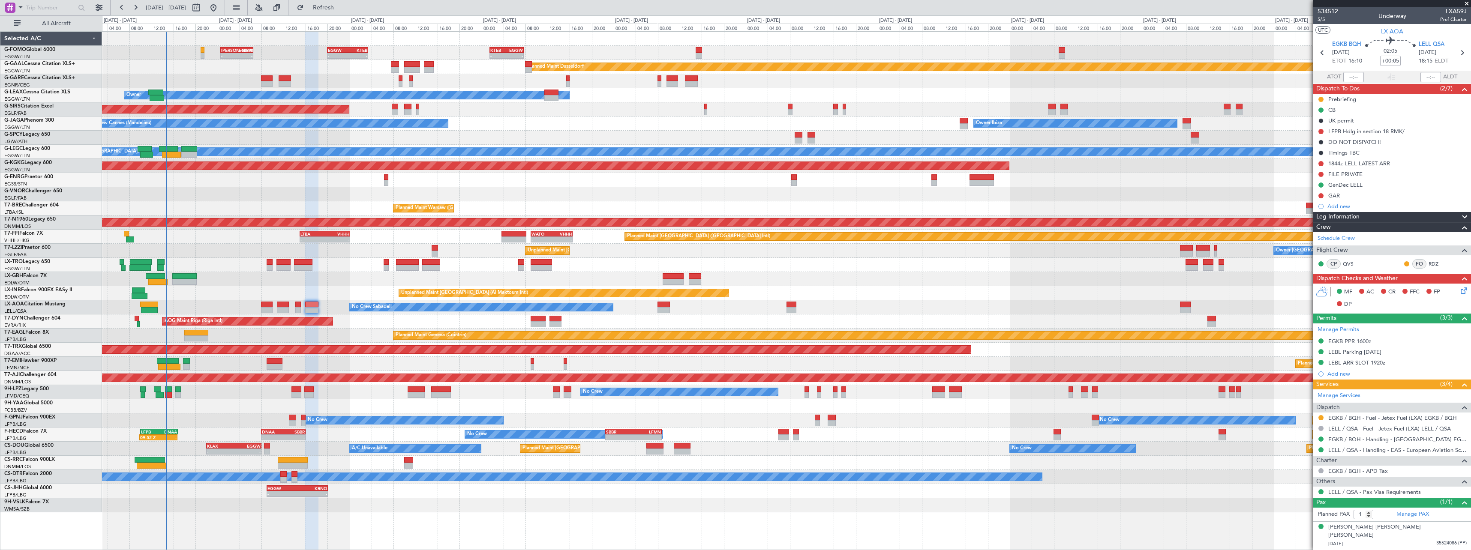
click at [331, 344] on div "- - [PERSON_NAME] 00:35 Z EGGW 06:30 Z - - EGGW 20:00 Z KTEB 03:25 Z - - KTEB 0…" at bounding box center [786, 272] width 1369 height 481
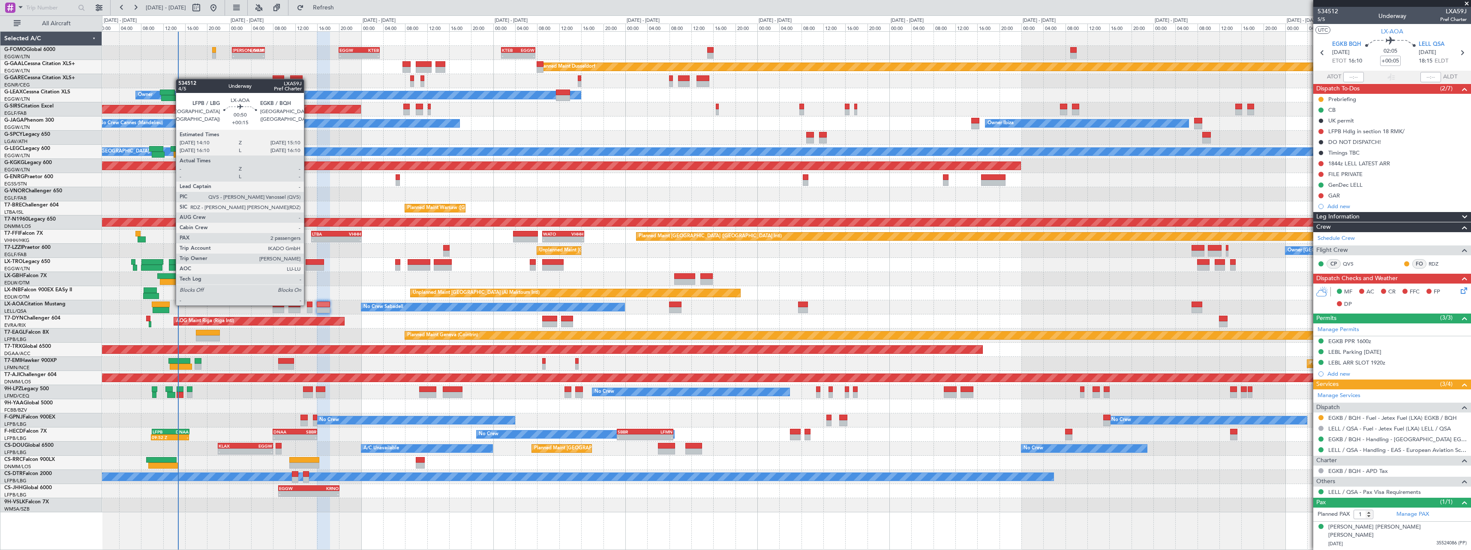
click at [308, 305] on div at bounding box center [310, 305] width 6 height 6
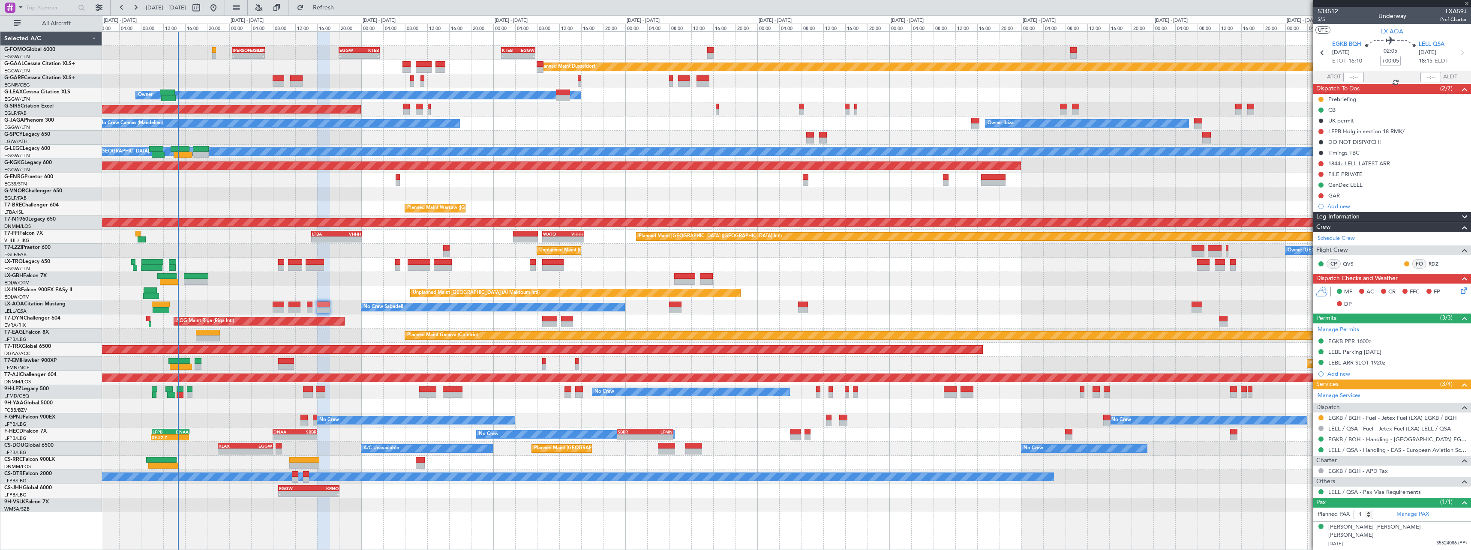
type input "+00:15"
type input "2"
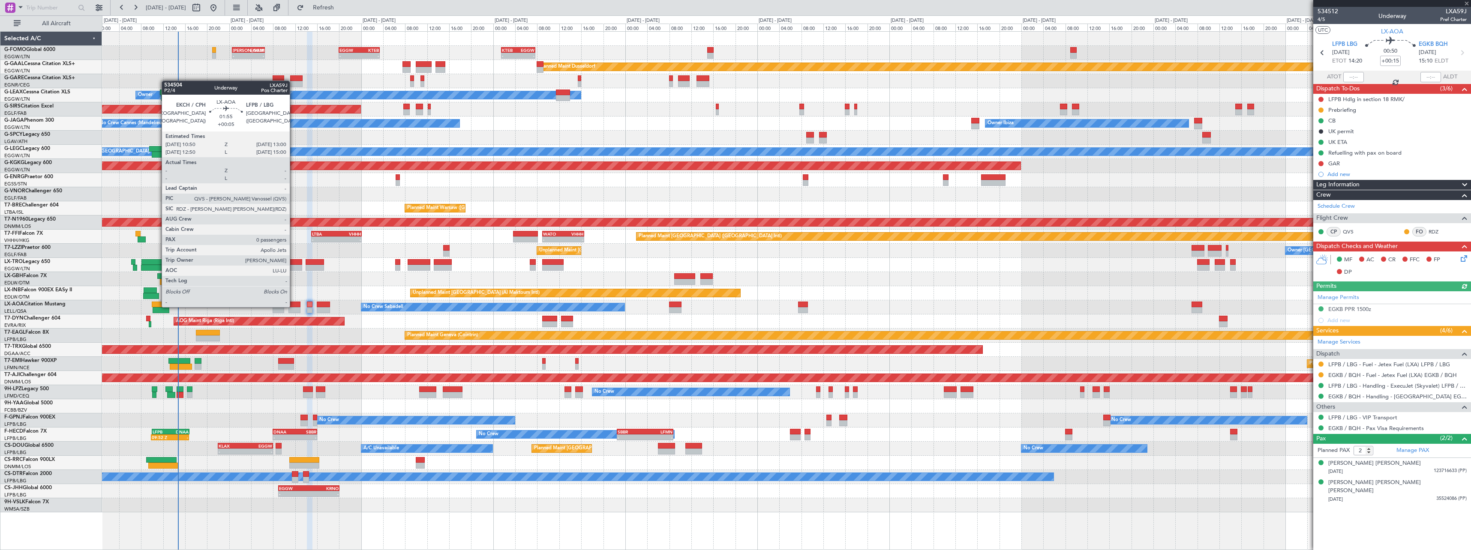
click at [294, 306] on div at bounding box center [294, 305] width 12 height 6
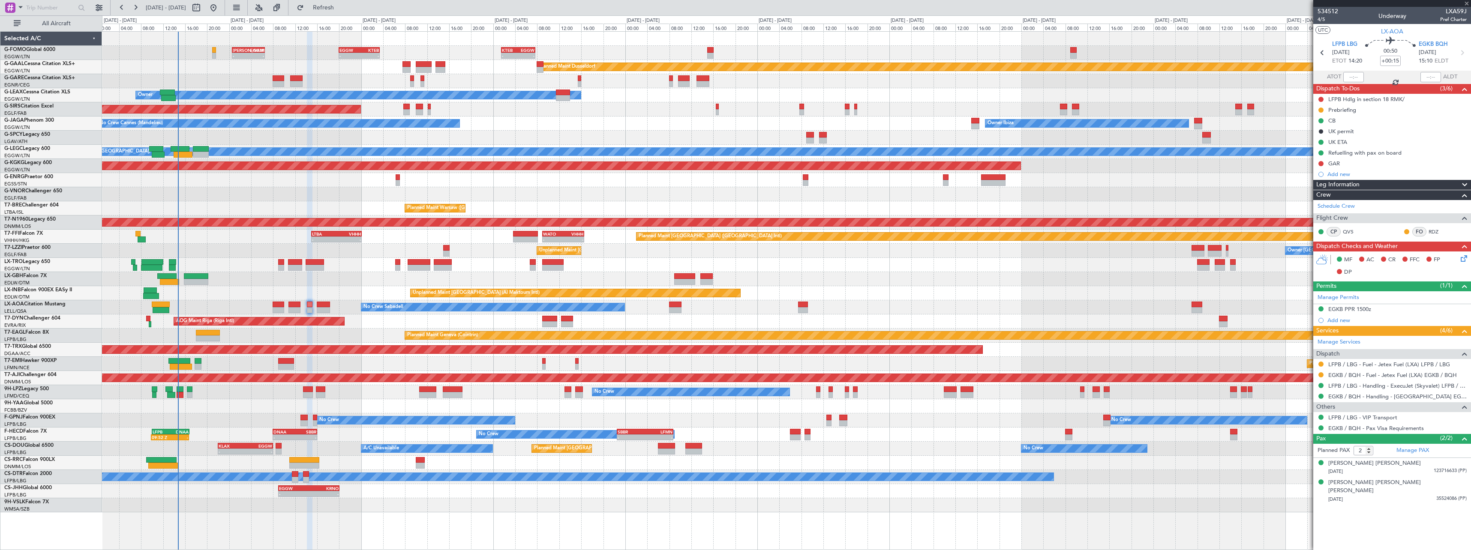
type input "+00:05"
type input "0"
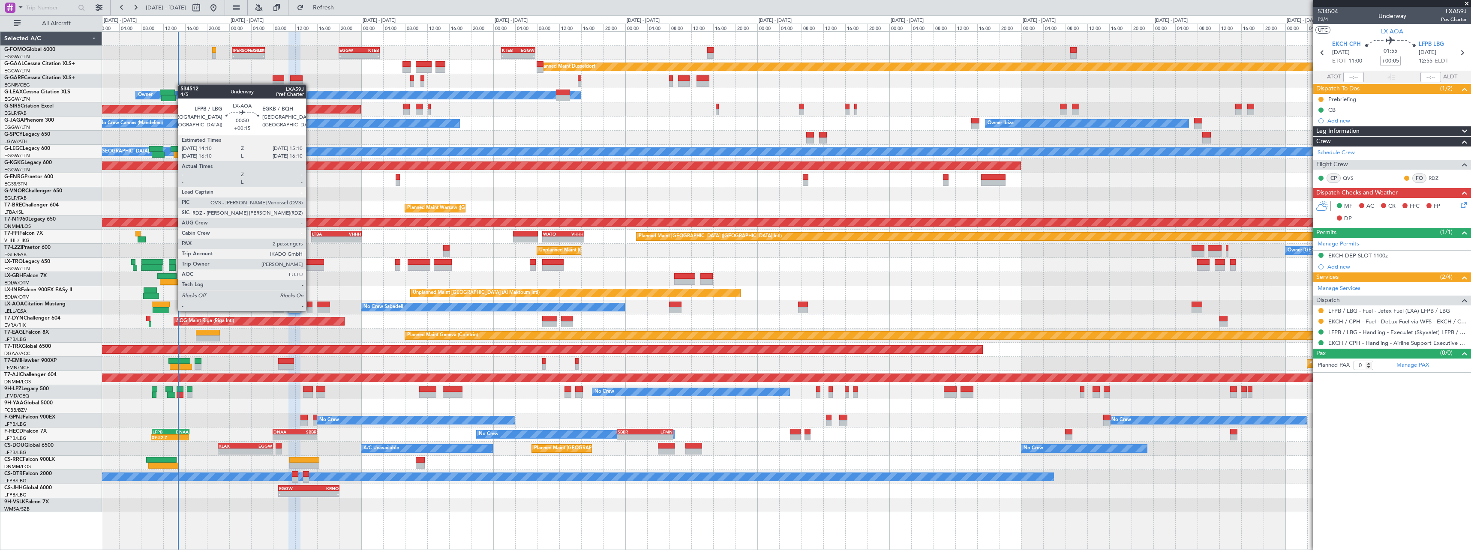
click at [310, 310] on div at bounding box center [310, 310] width 6 height 6
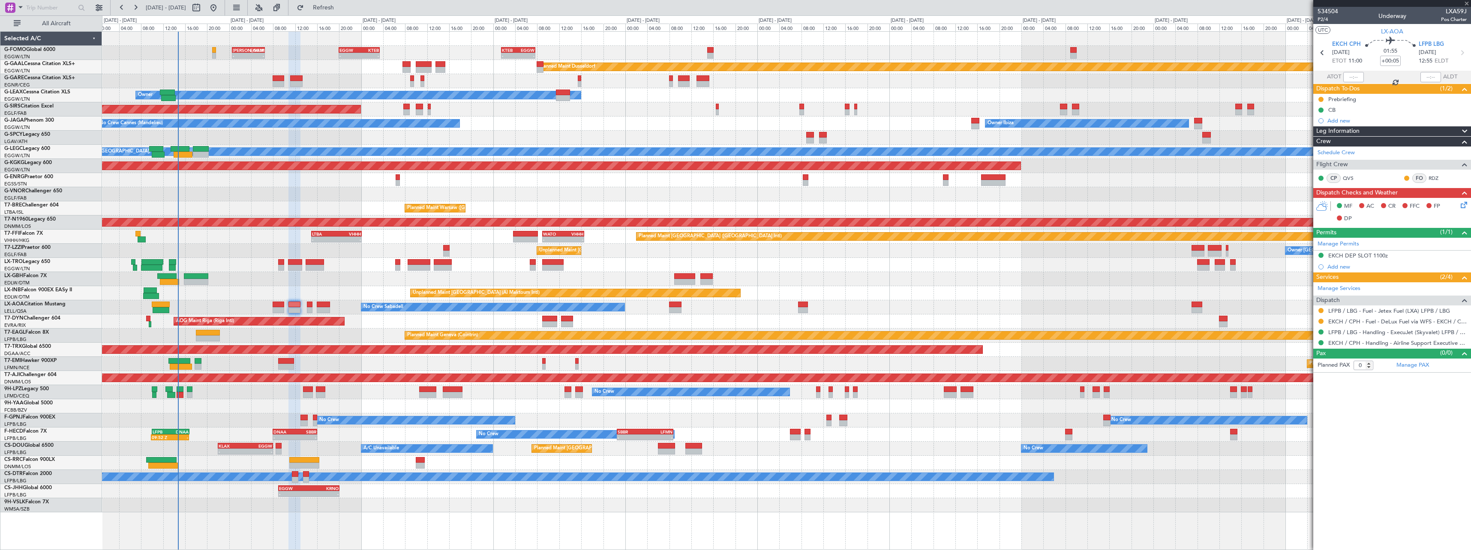
type input "+00:15"
type input "2"
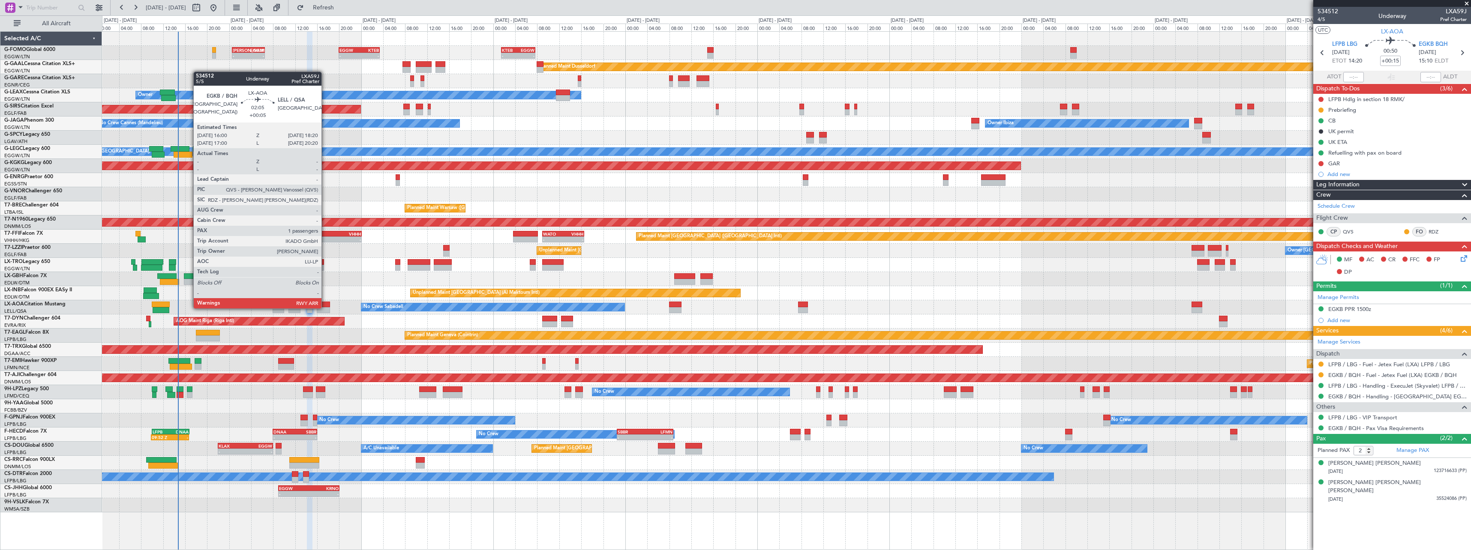
click at [325, 308] on div at bounding box center [323, 310] width 13 height 6
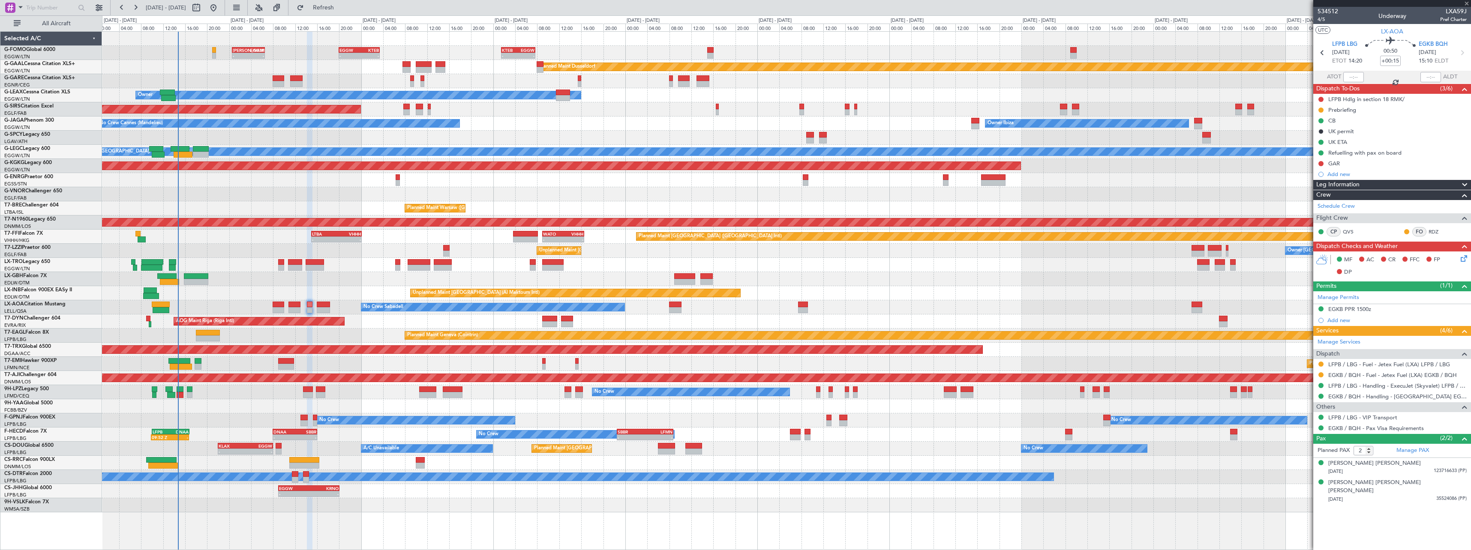
type input "+00:05"
type input "1"
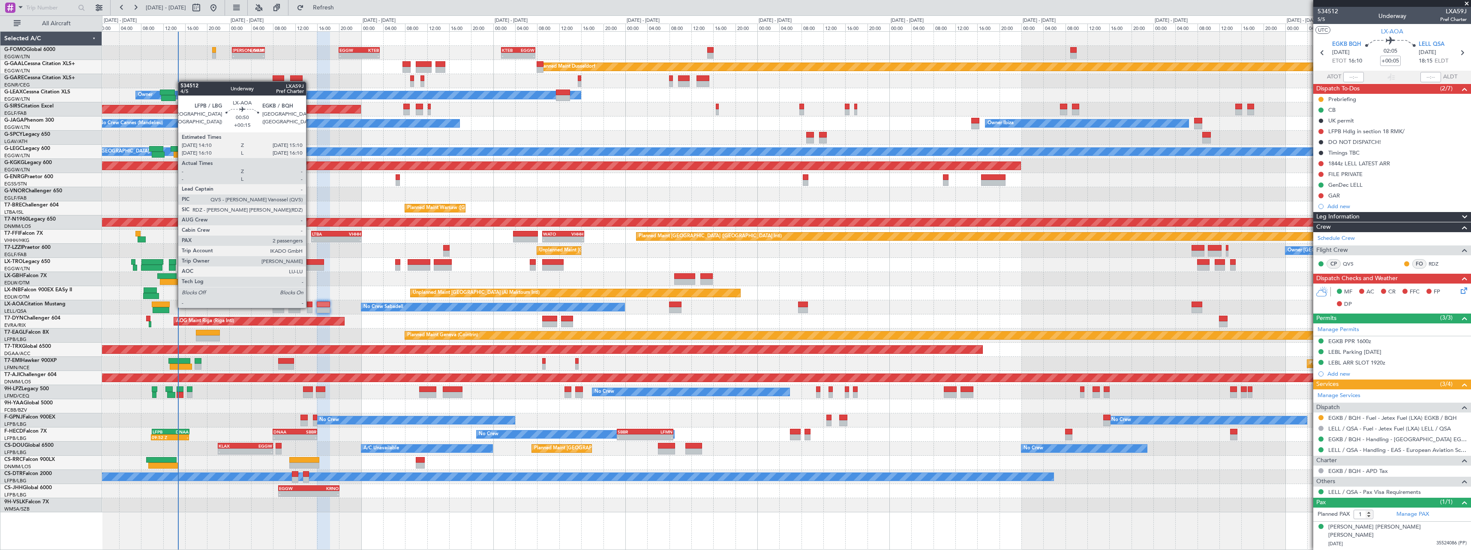
click at [310, 307] on div at bounding box center [310, 310] width 6 height 6
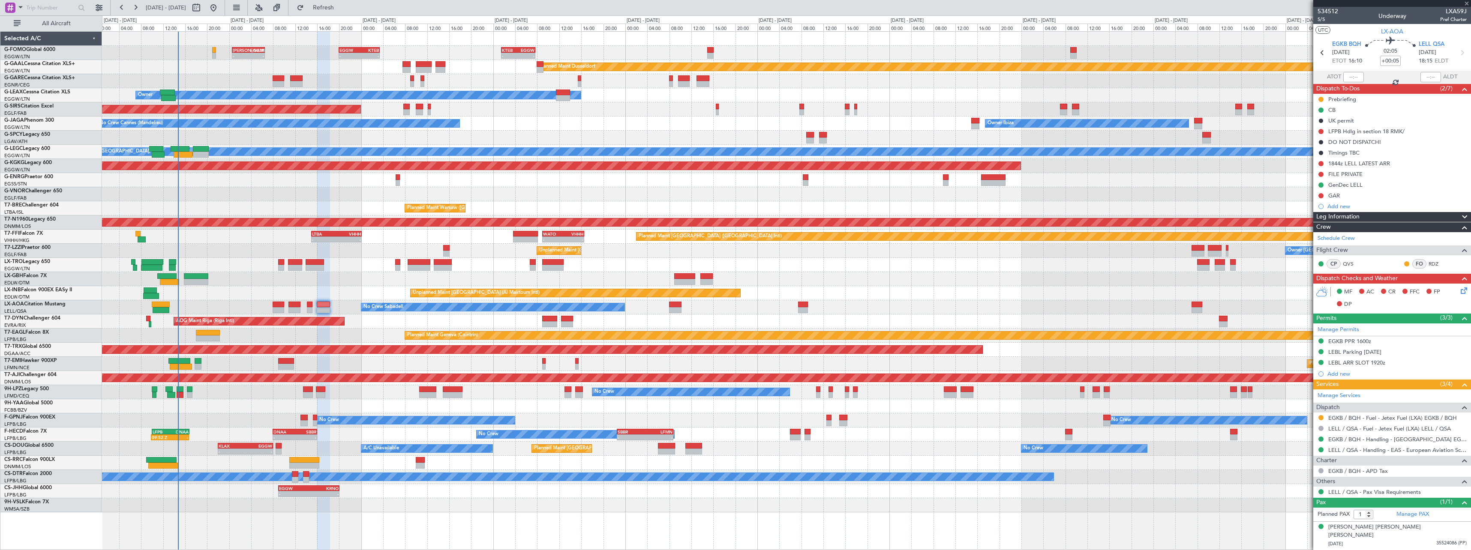
type input "+00:15"
type input "2"
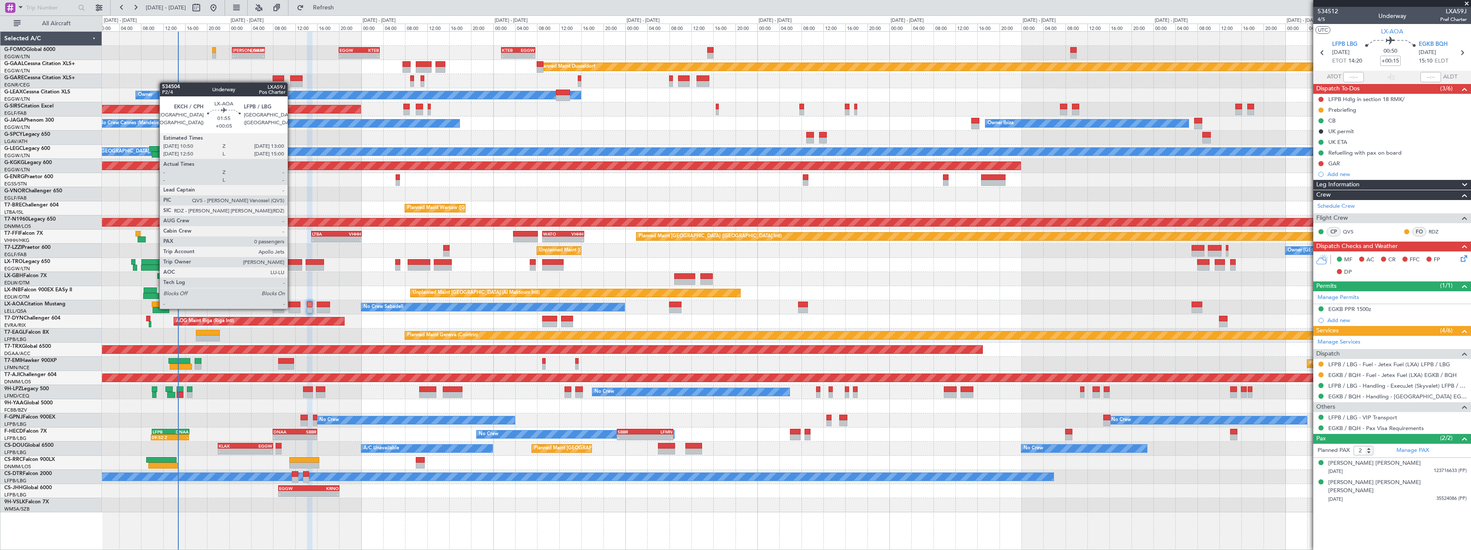
click at [291, 308] on div at bounding box center [294, 310] width 12 height 6
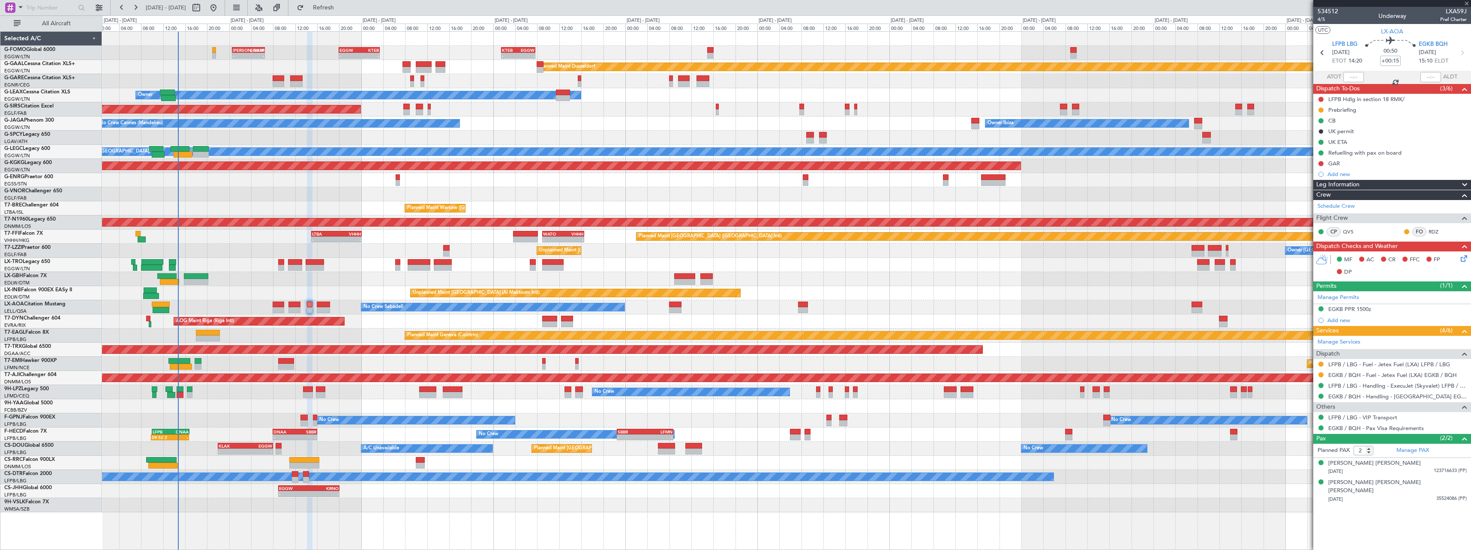
type input "+00:05"
type input "0"
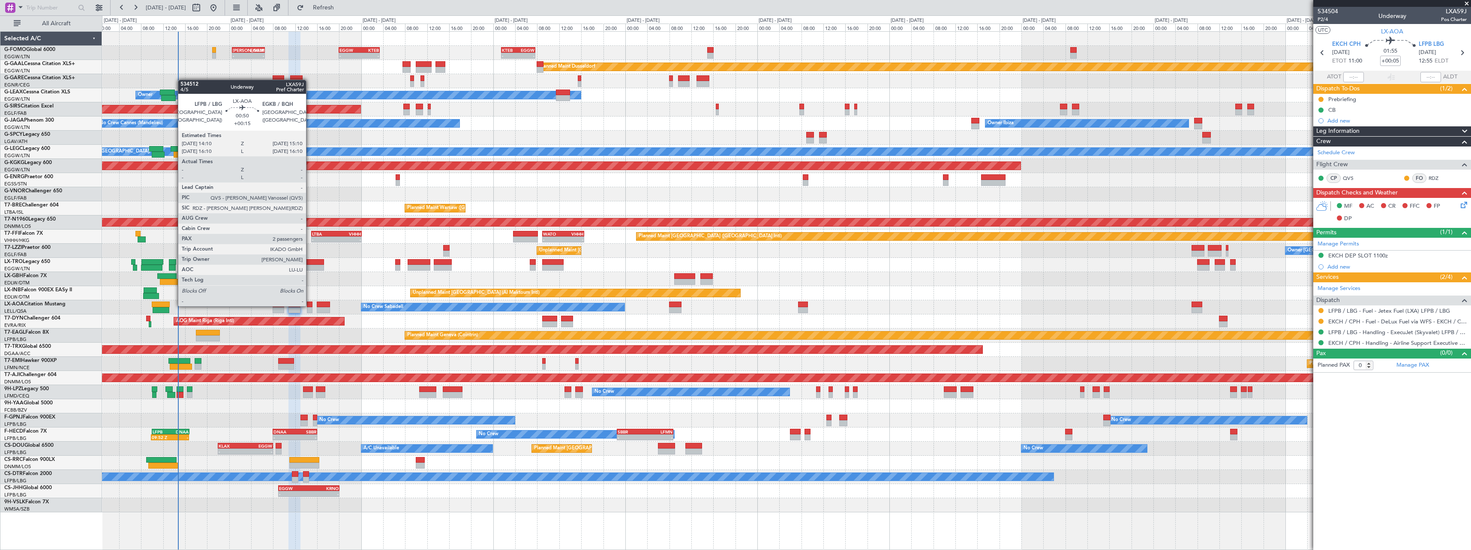
click at [310, 306] on div at bounding box center [310, 305] width 6 height 6
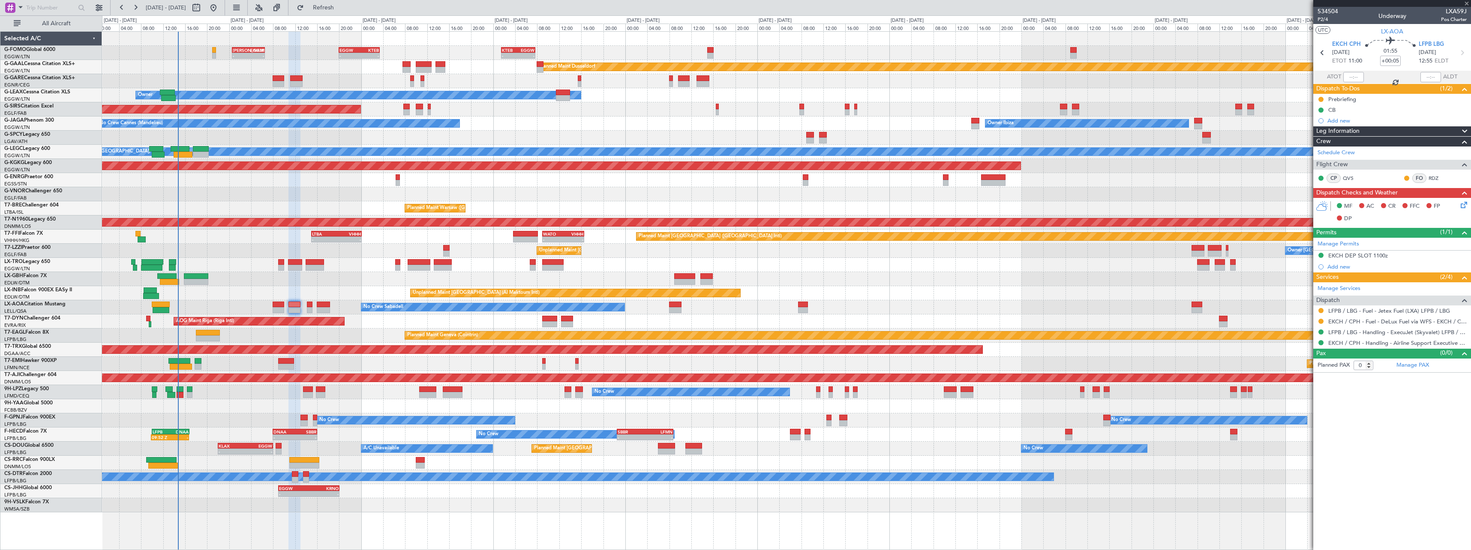
type input "+00:15"
type input "2"
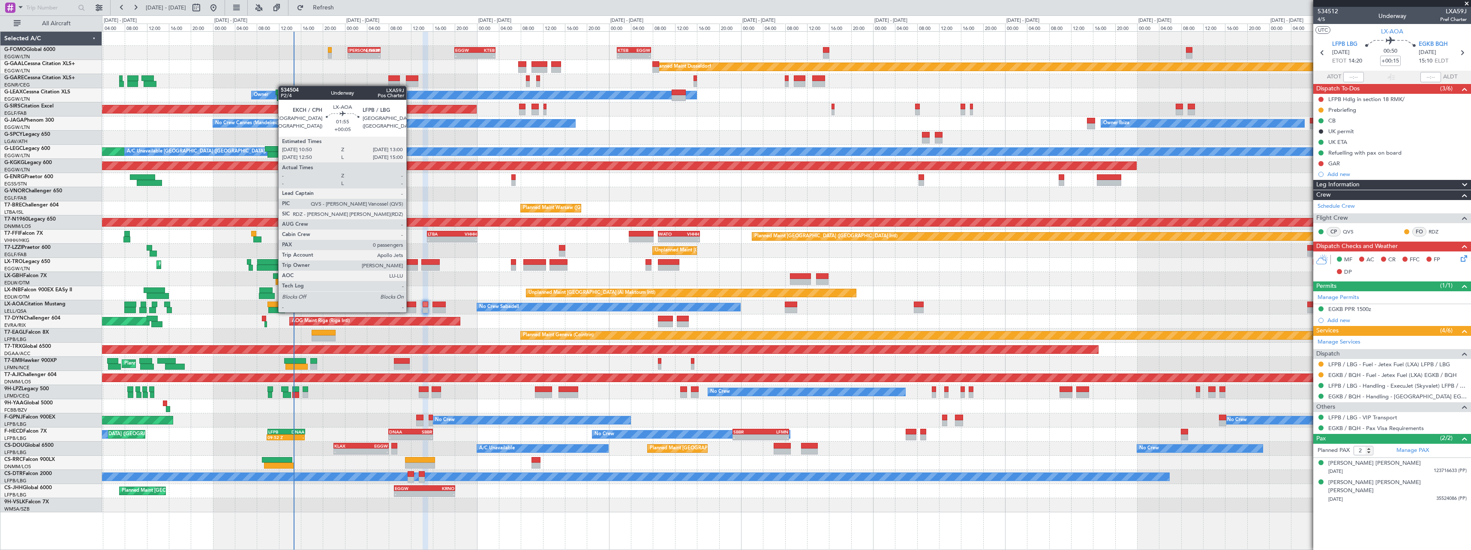
click at [410, 312] on div at bounding box center [410, 310] width 12 height 6
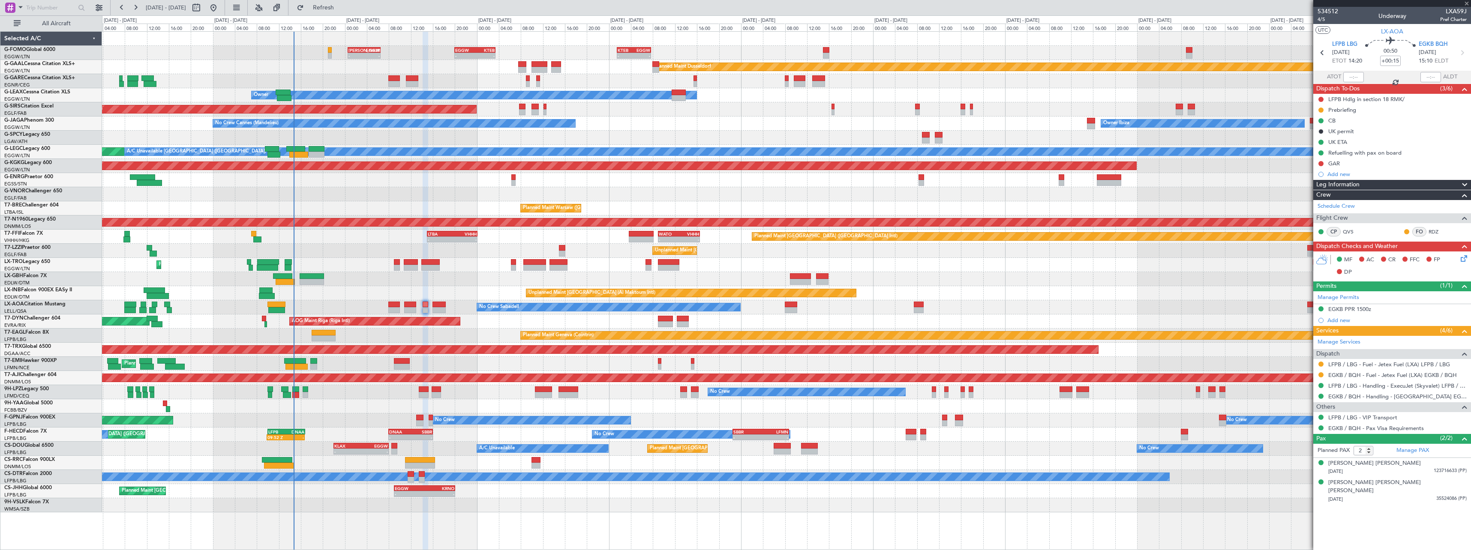
type input "+00:05"
type input "0"
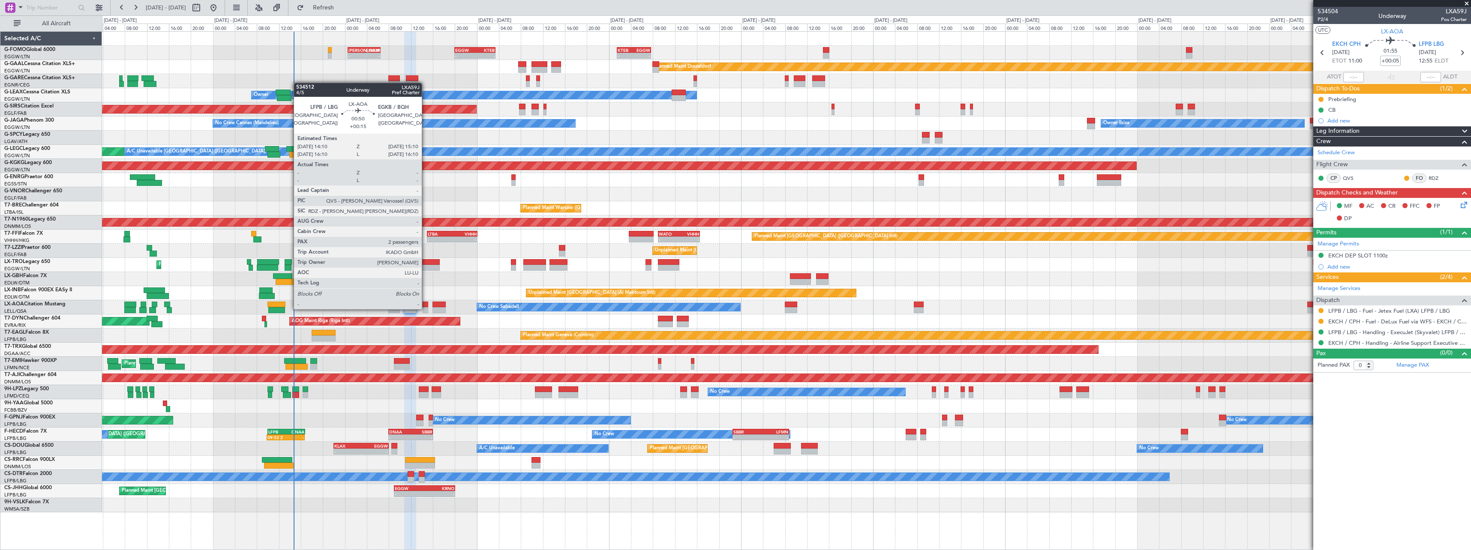
click at [426, 309] on div at bounding box center [426, 310] width 6 height 6
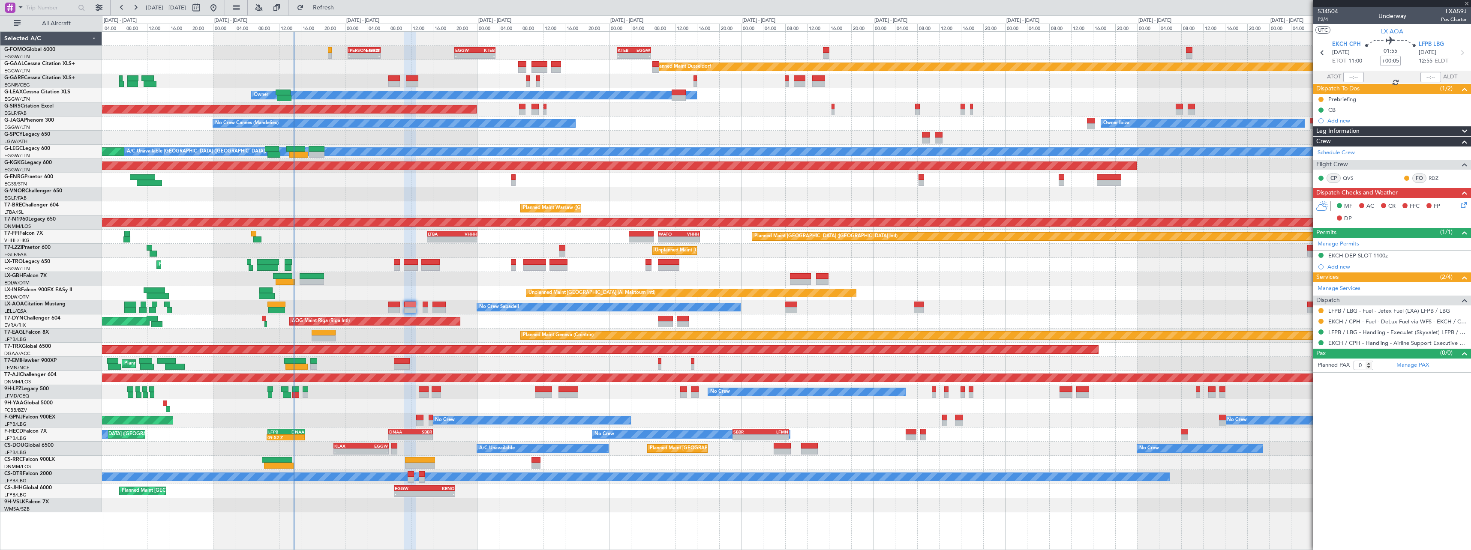
type input "+00:15"
type input "2"
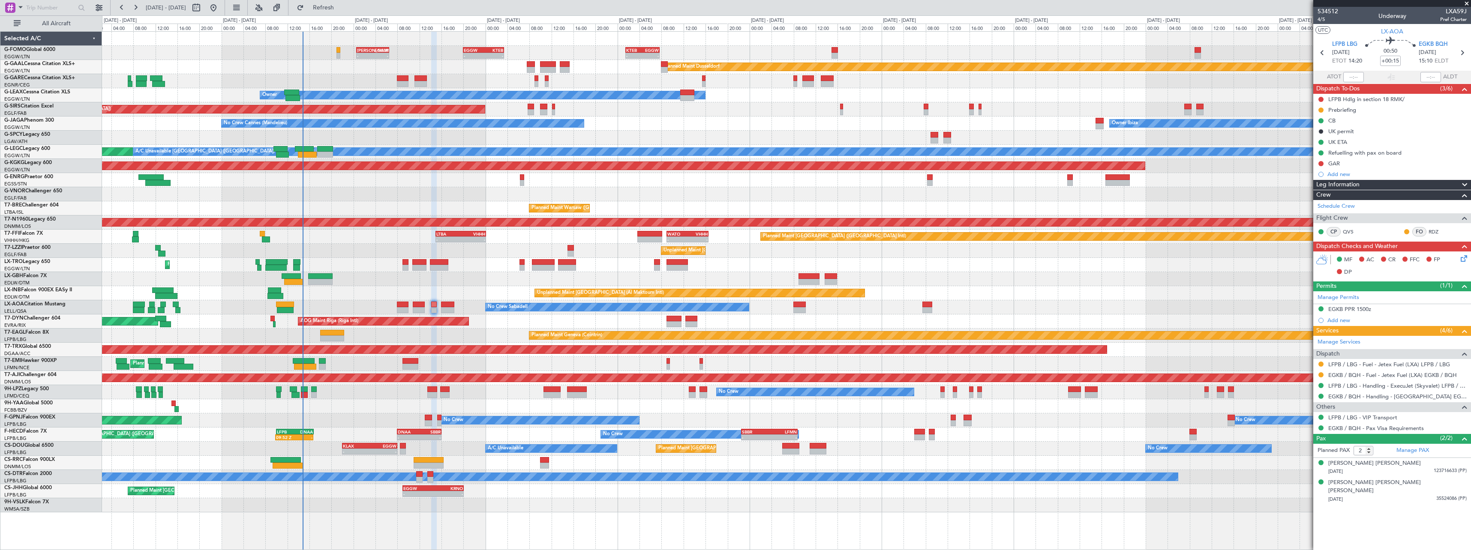
click at [309, 309] on div "No Crew Sabadell No Crew Sabadell" at bounding box center [786, 307] width 1369 height 14
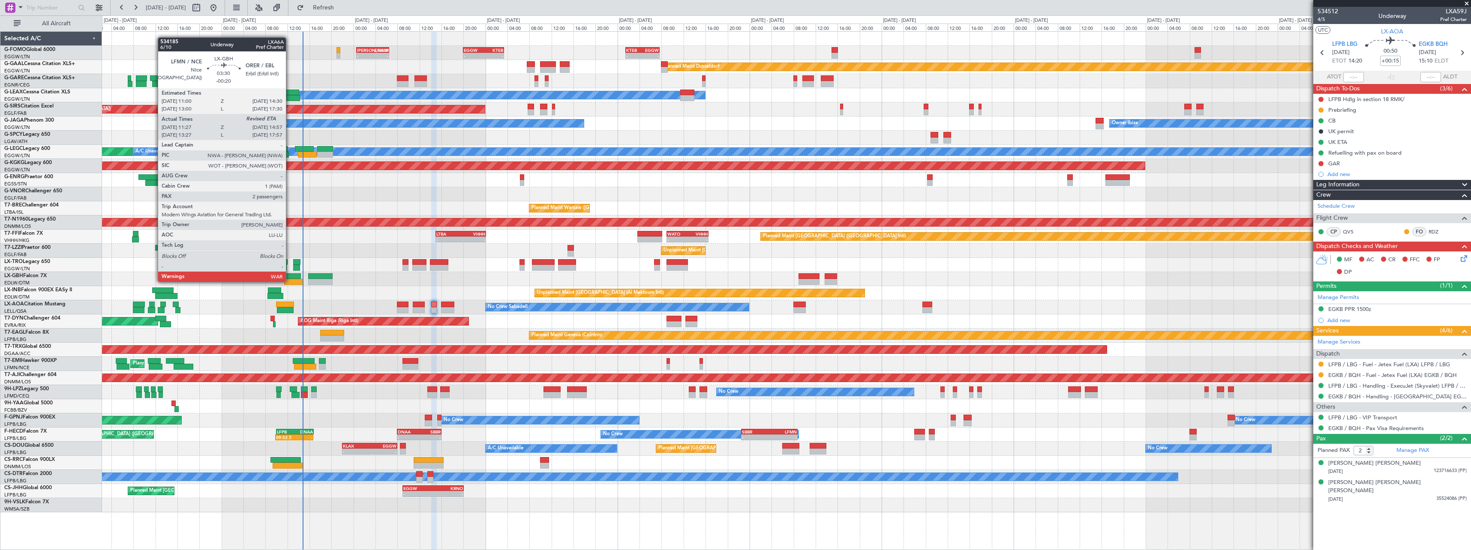
click at [290, 281] on div at bounding box center [293, 282] width 19 height 6
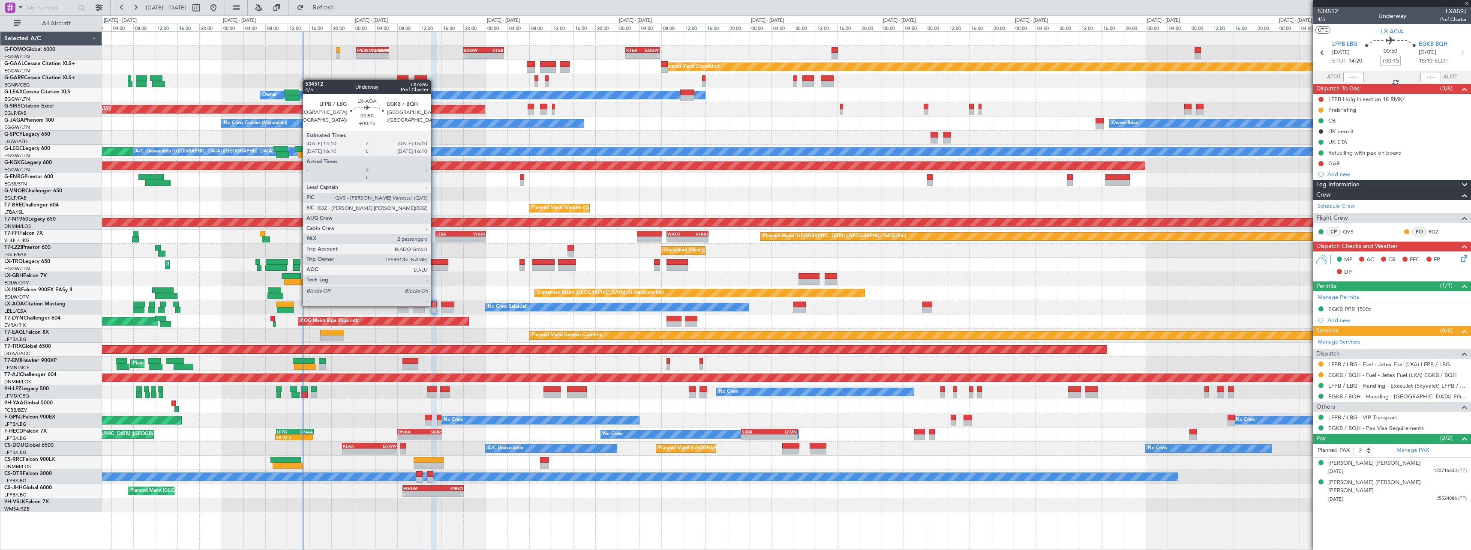
type input "-00:20"
type input "11:27"
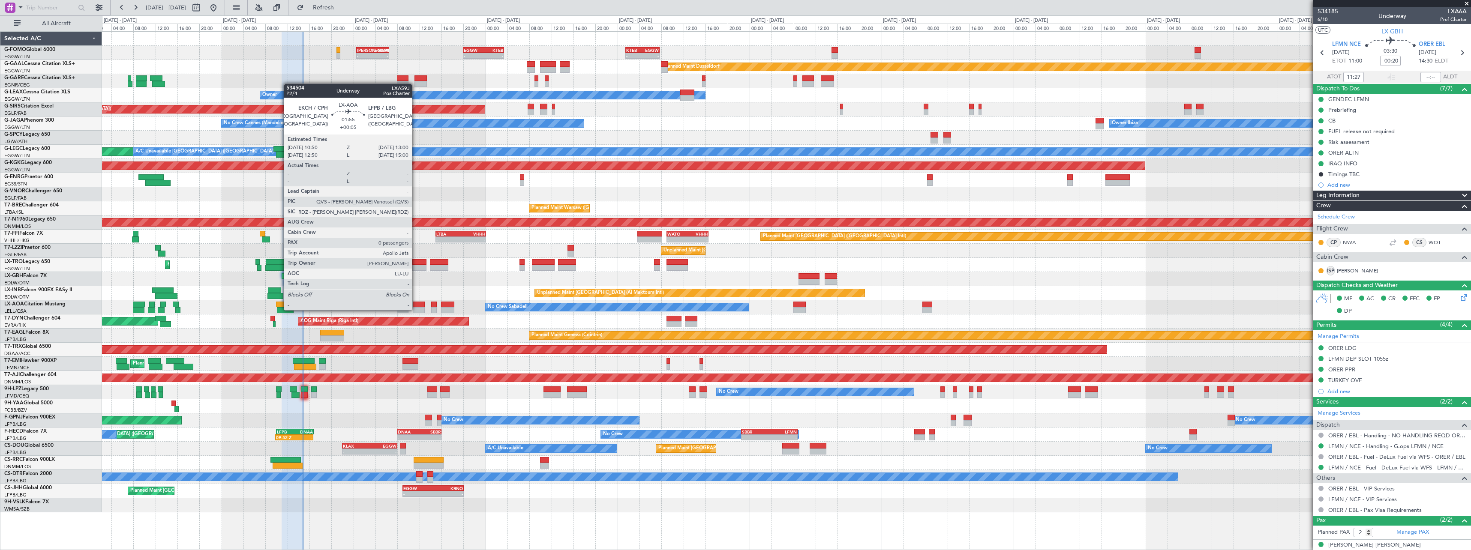
click at [416, 309] on div at bounding box center [419, 310] width 12 height 6
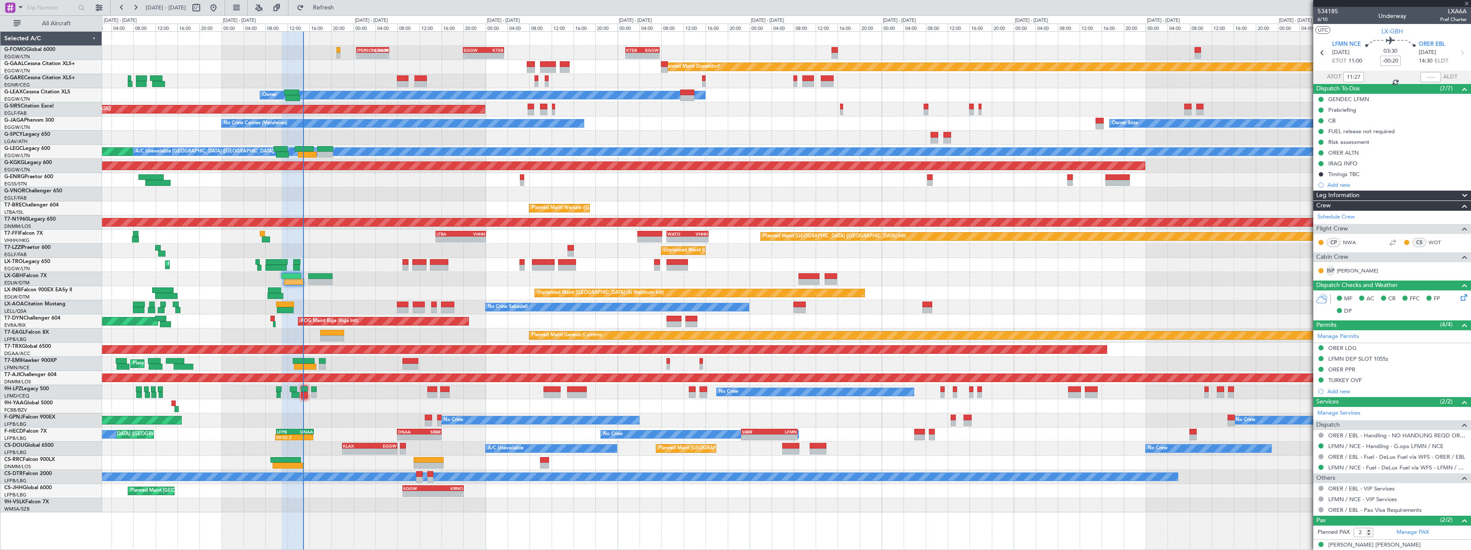
type input "+00:05"
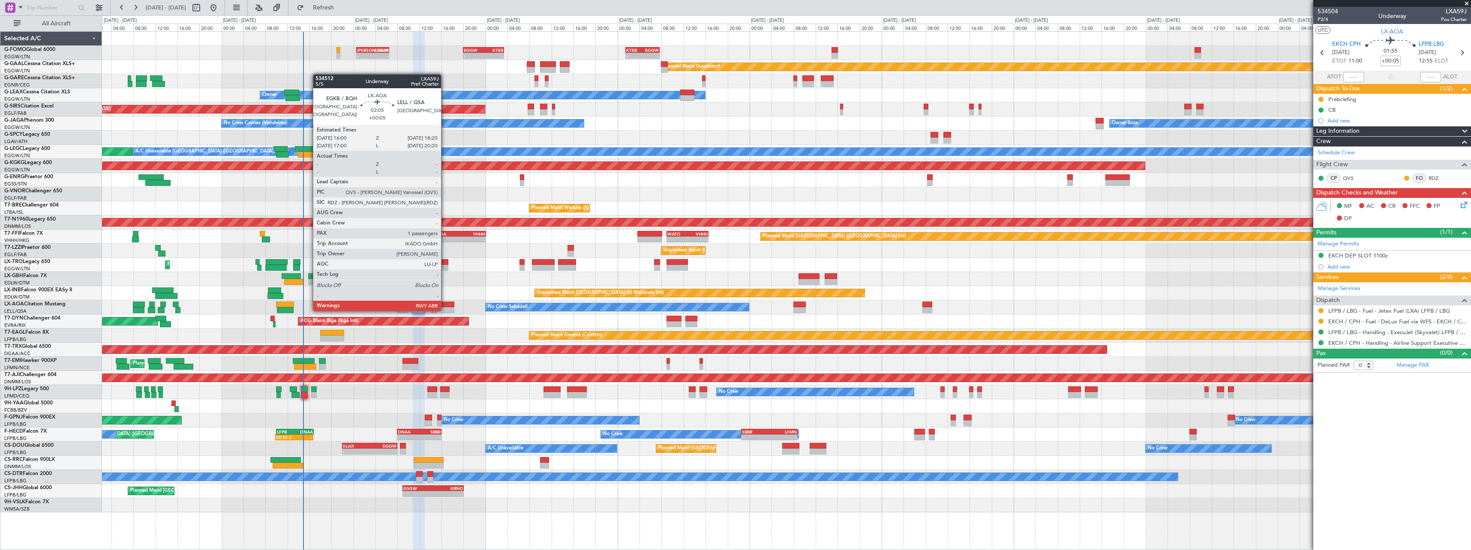
click at [445, 310] on div at bounding box center [447, 310] width 13 height 6
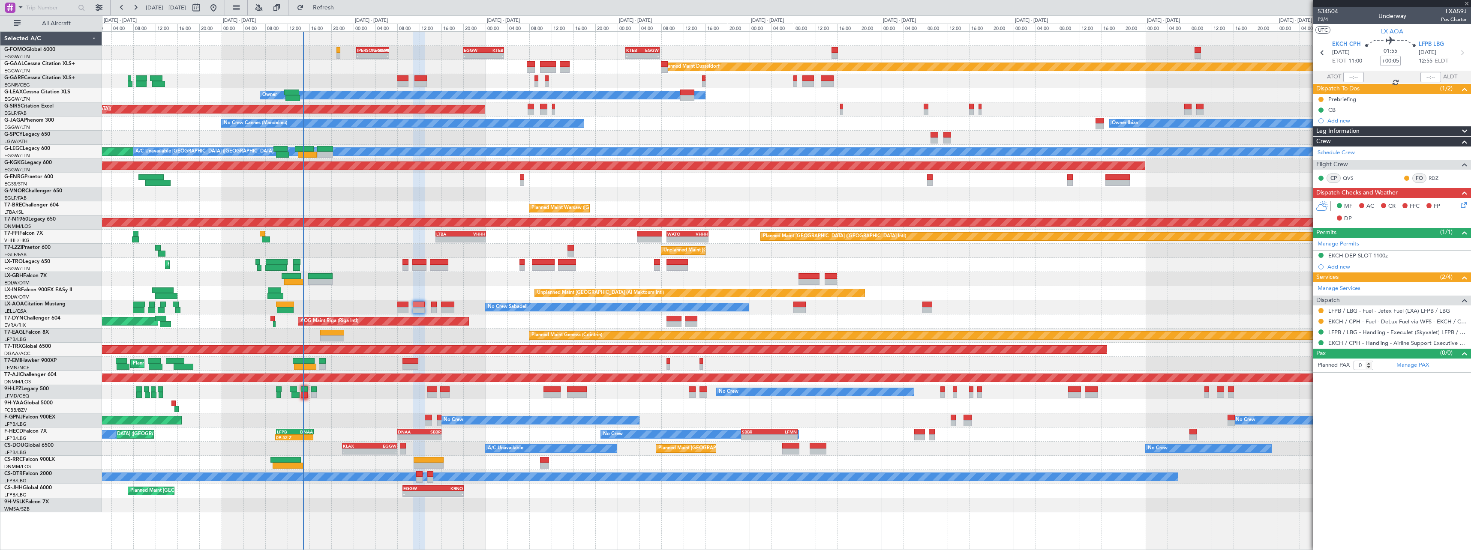
type input "1"
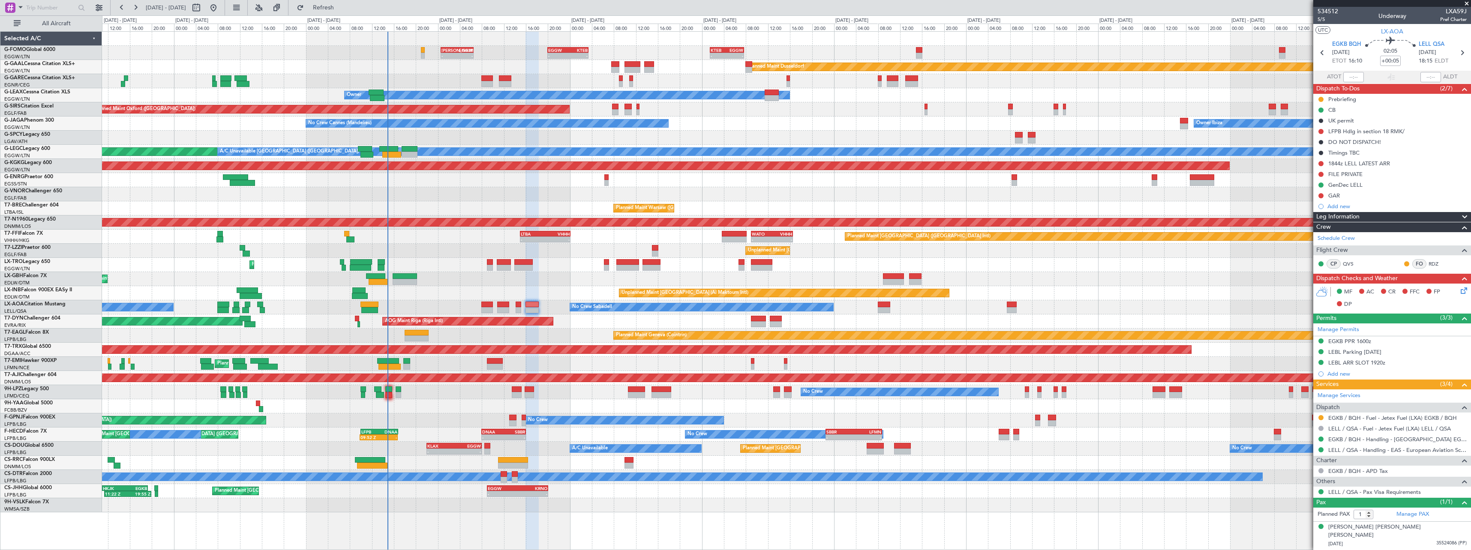
click at [587, 282] on div "Planned Maint Nice ([GEOGRAPHIC_DATA]) Unplanned Maint [GEOGRAPHIC_DATA] ([GEOG…" at bounding box center [786, 279] width 1369 height 14
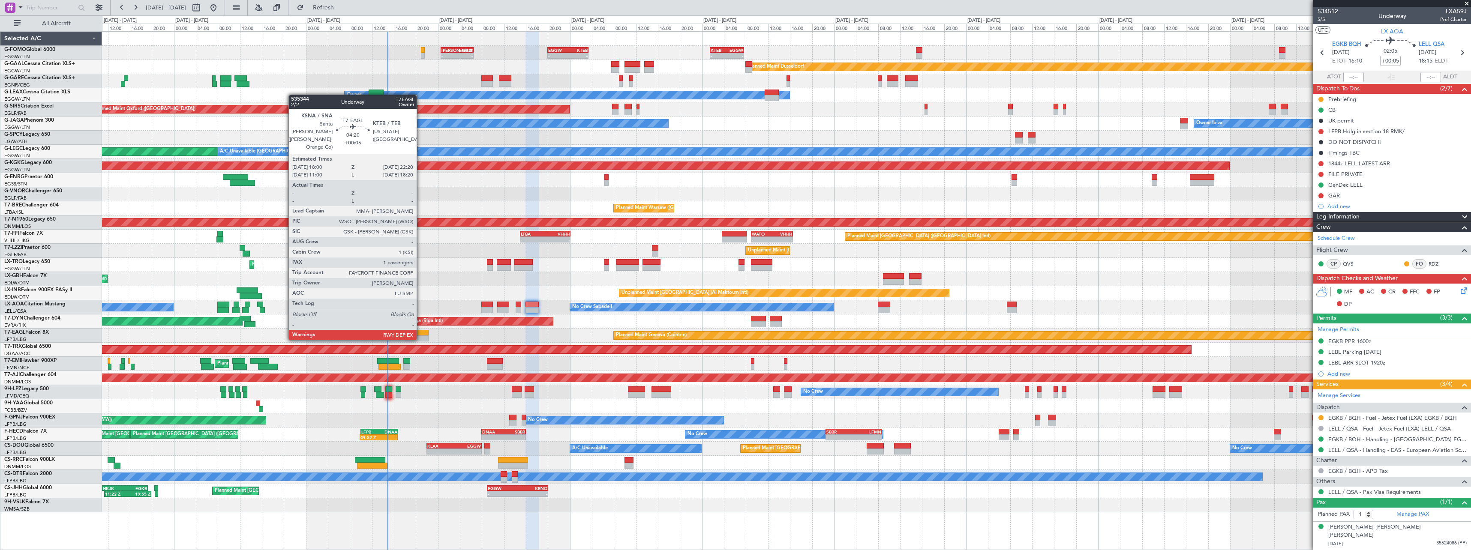
click at [420, 332] on div at bounding box center [417, 333] width 24 height 6
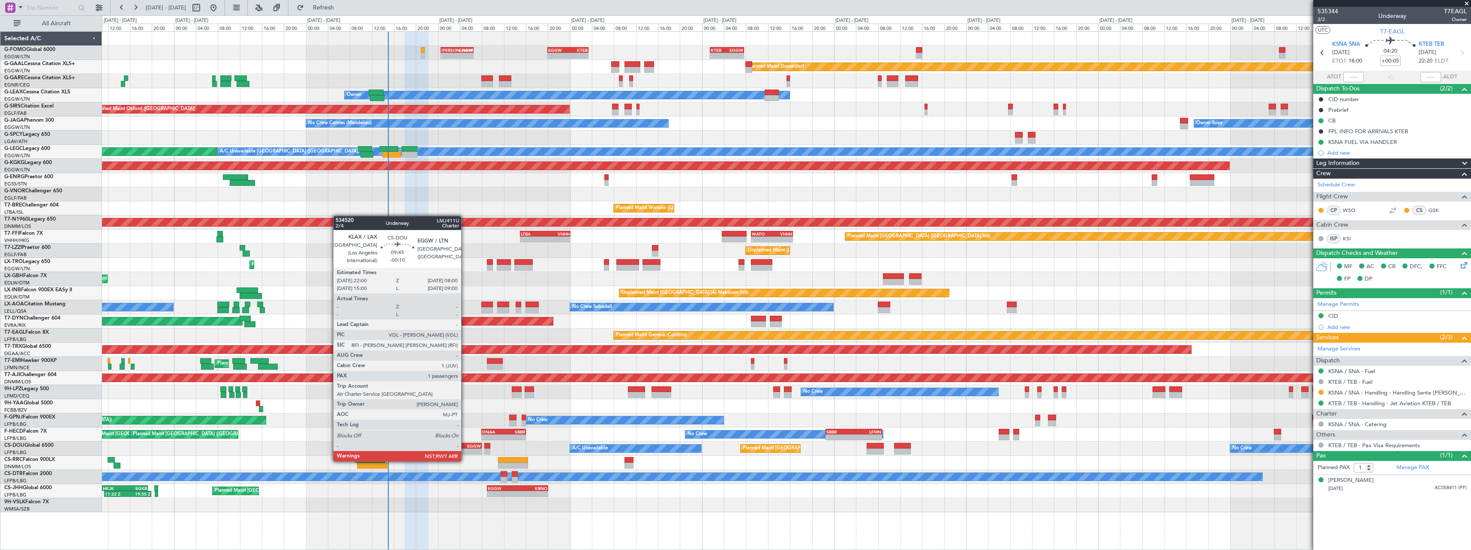
click at [465, 453] on div "-" at bounding box center [467, 451] width 27 height 5
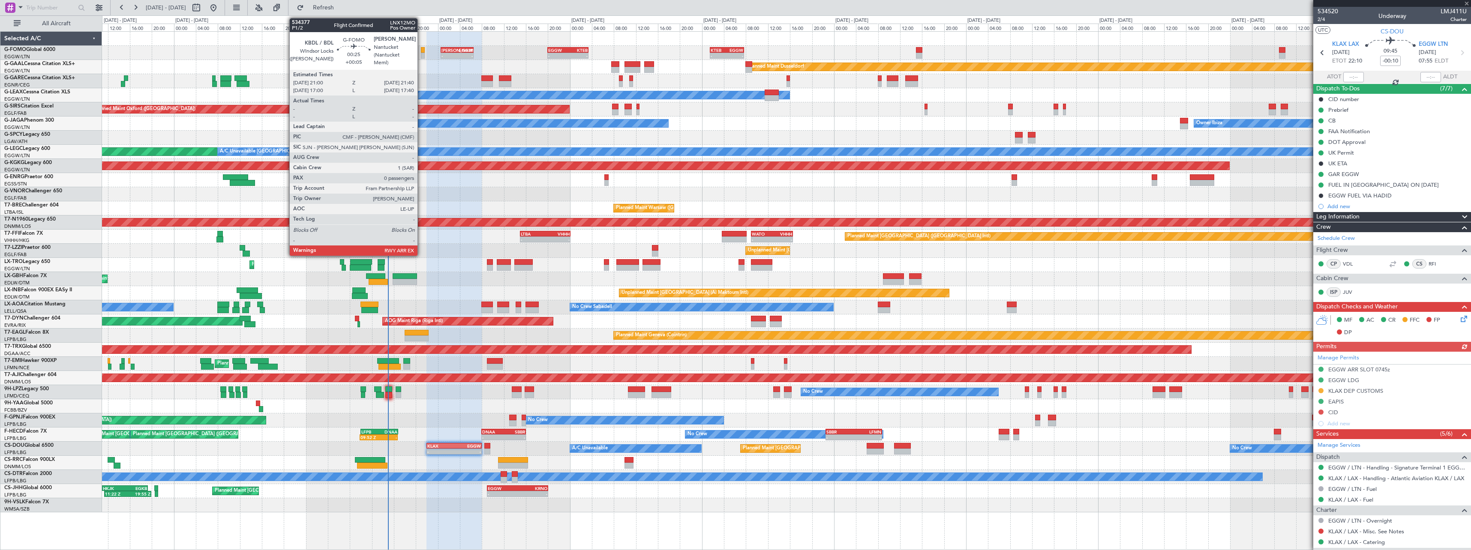
click at [422, 50] on div at bounding box center [423, 50] width 4 height 6
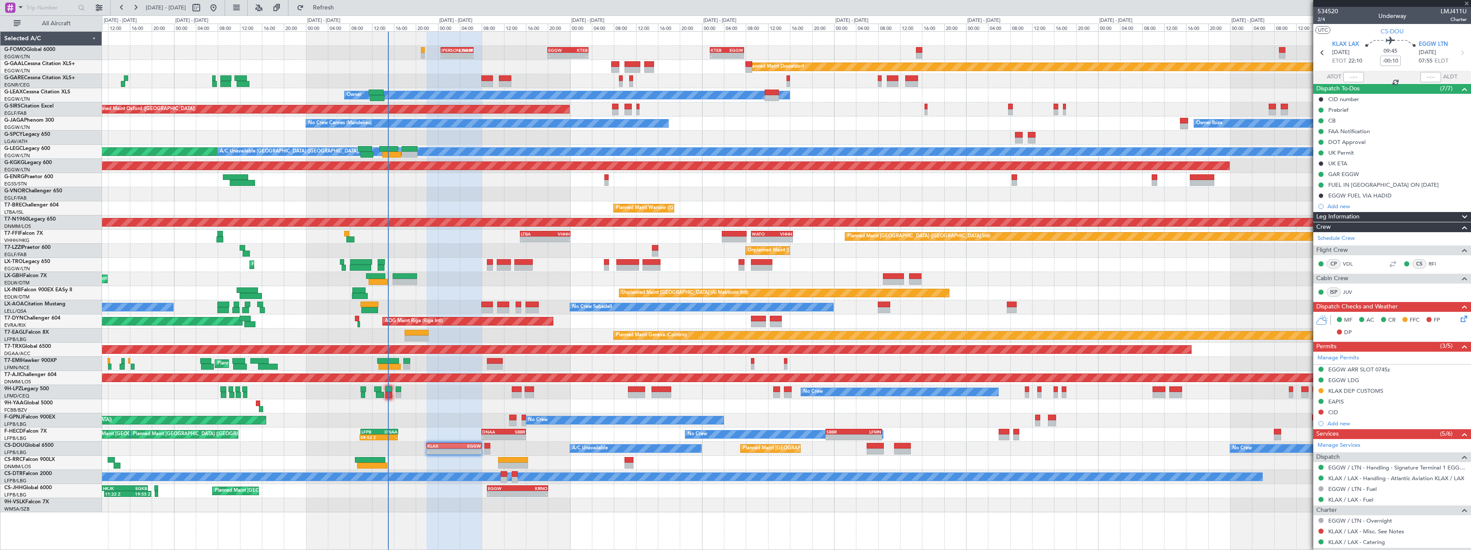
type input "+00:05"
type input "0"
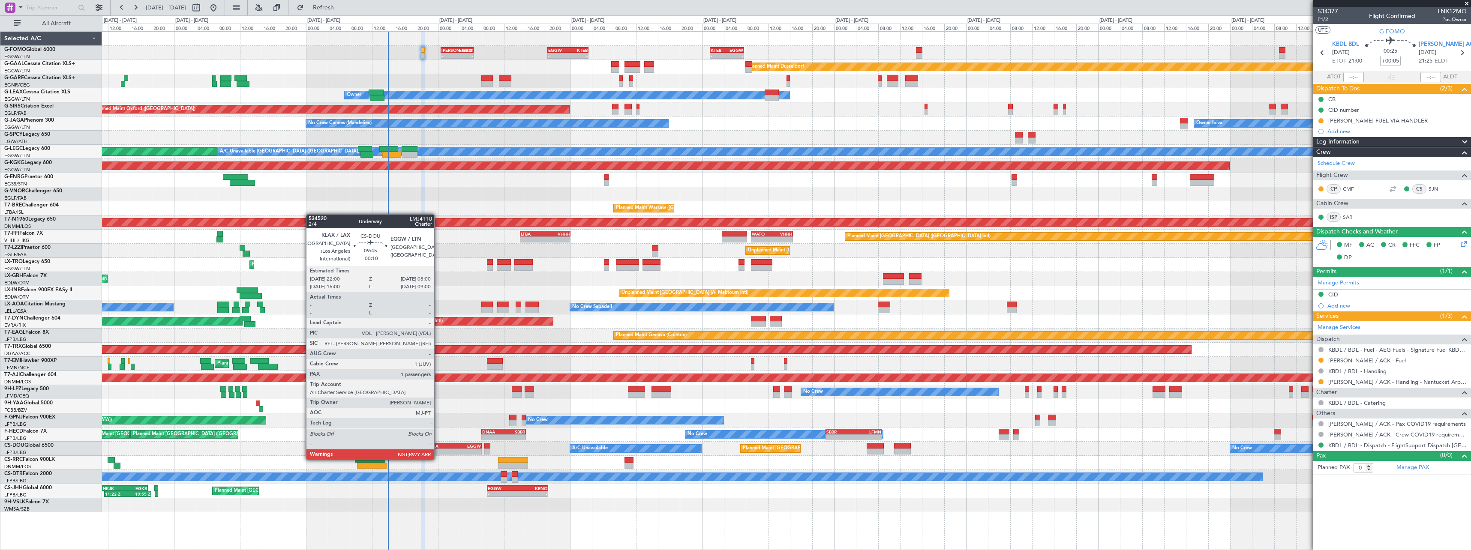
click at [438, 451] on div "-" at bounding box center [440, 451] width 27 height 5
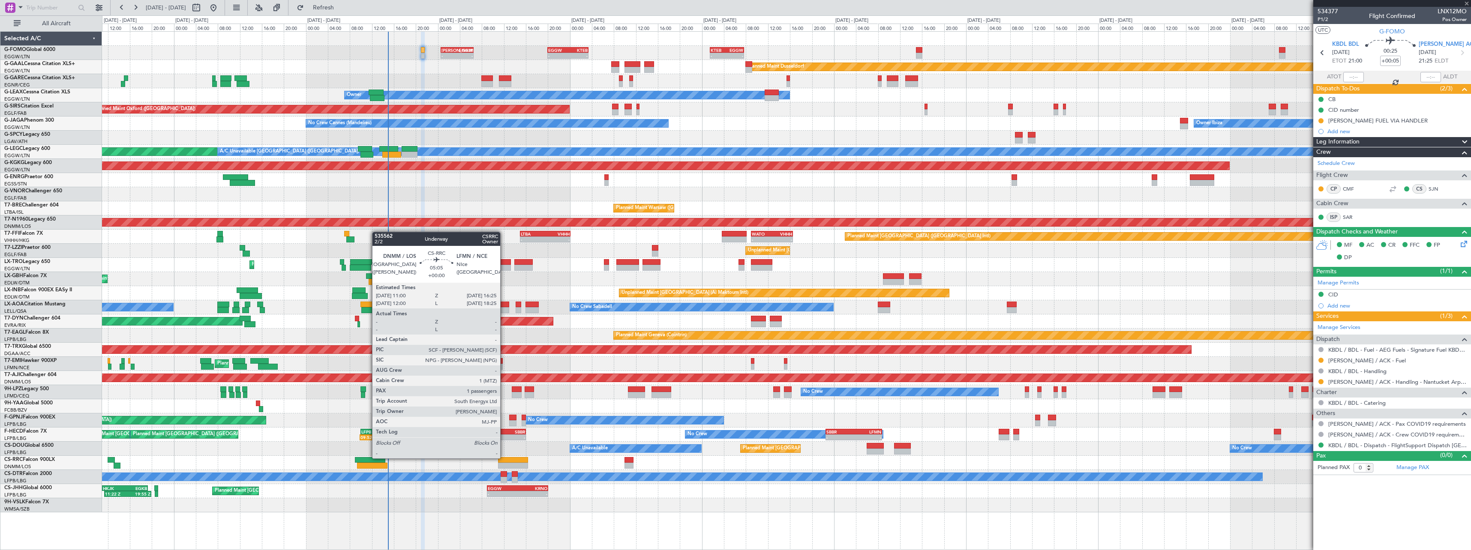
type input "-00:10"
type input "1"
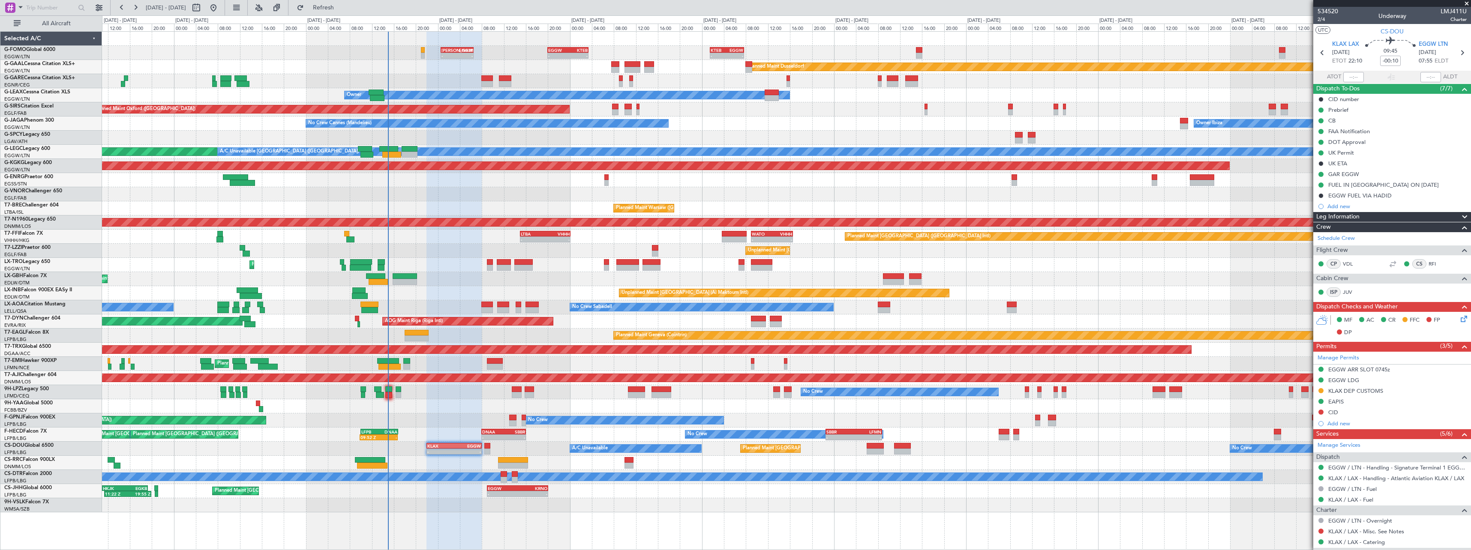
click at [1459, 319] on icon at bounding box center [1462, 317] width 7 height 7
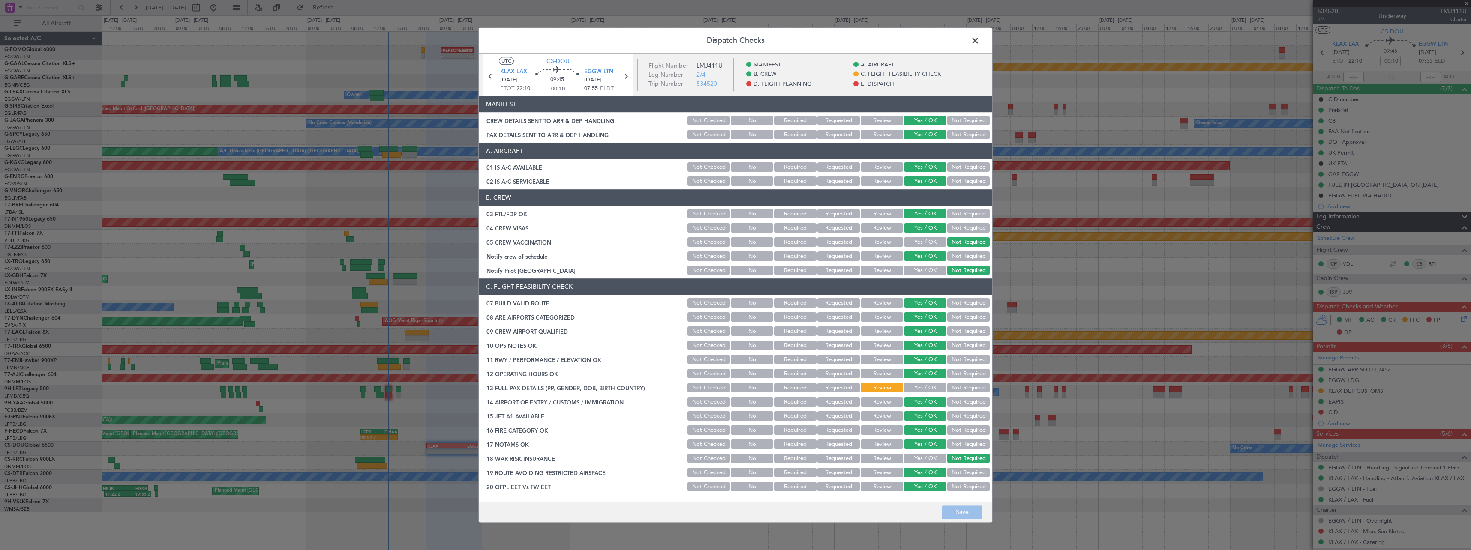
click at [979, 44] on span at bounding box center [979, 42] width 0 height 17
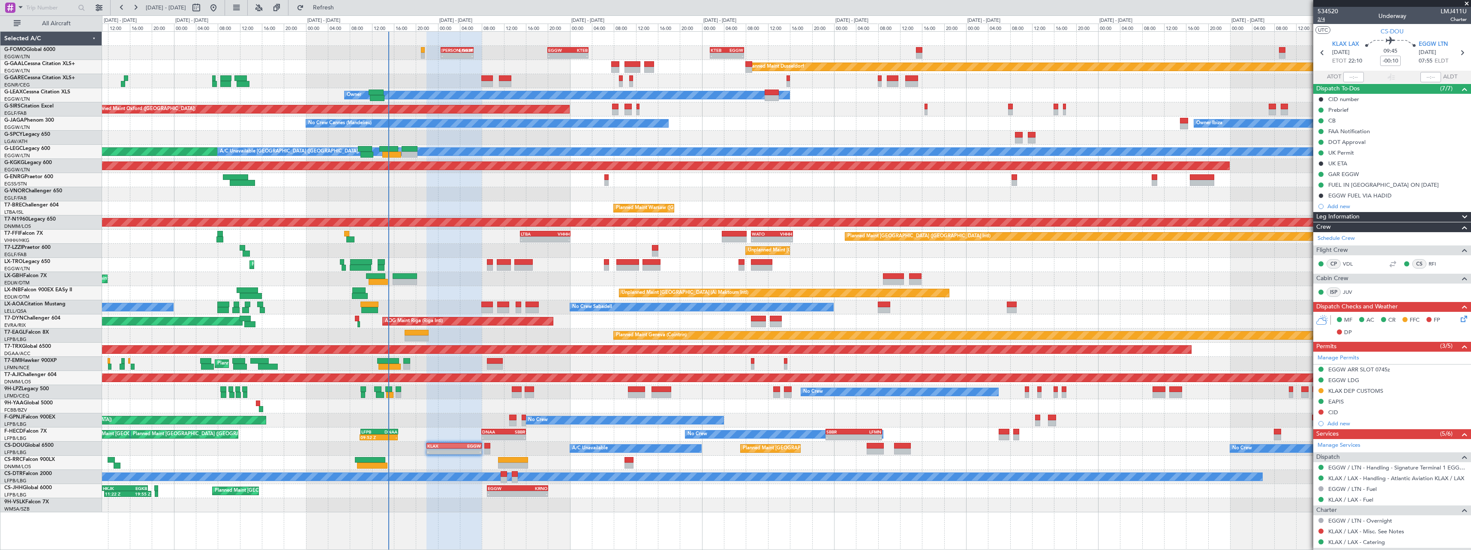
click at [1318, 21] on span "2/4" at bounding box center [1328, 19] width 21 height 7
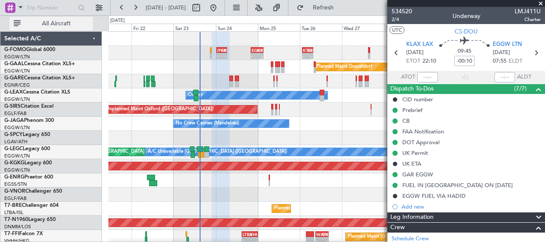
click at [61, 21] on span "All Aircraft" at bounding box center [56, 24] width 68 height 6
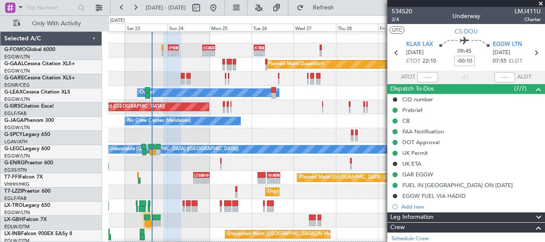
scroll to position [3, 0]
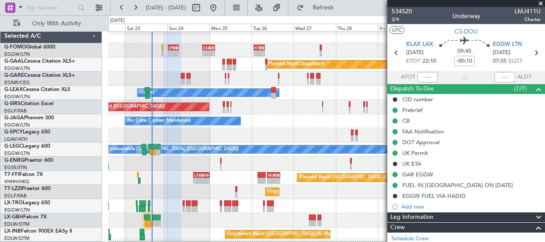
click at [157, 59] on div "Planned Maint Dusseldorf" at bounding box center [326, 64] width 436 height 14
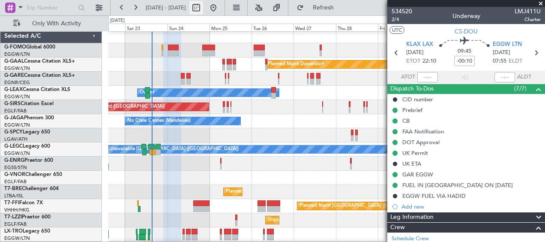
click at [203, 10] on button at bounding box center [196, 8] width 14 height 14
select select "8"
select select "2025"
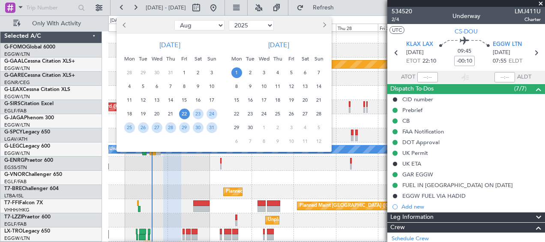
click at [185, 113] on span "22" at bounding box center [184, 113] width 11 height 11
click at [200, 111] on span "23" at bounding box center [198, 113] width 11 height 11
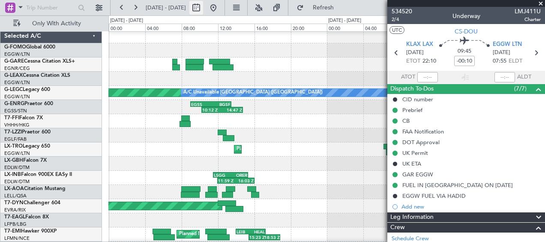
click at [203, 6] on button at bounding box center [196, 8] width 14 height 14
select select "8"
select select "2025"
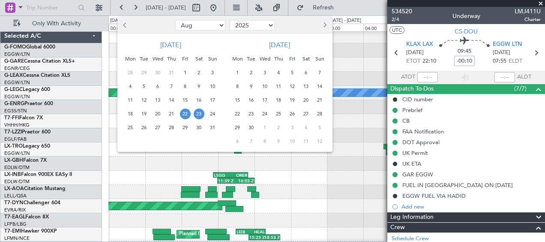
click at [196, 114] on span "23" at bounding box center [199, 113] width 11 height 11
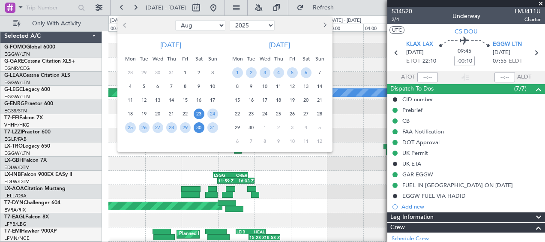
click at [197, 129] on span "30" at bounding box center [199, 127] width 11 height 11
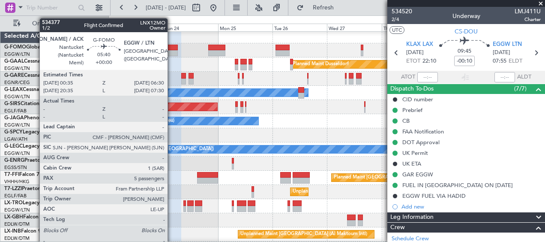
click at [171, 49] on div at bounding box center [171, 48] width 14 height 6
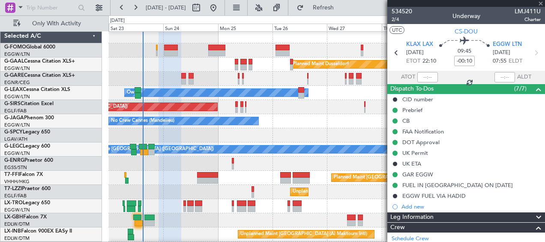
type input "5"
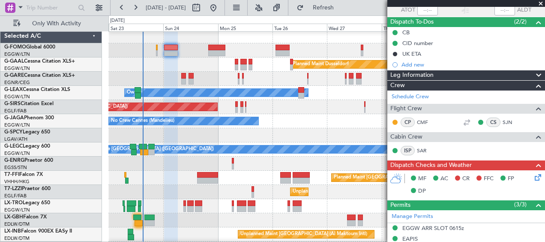
scroll to position [43, 0]
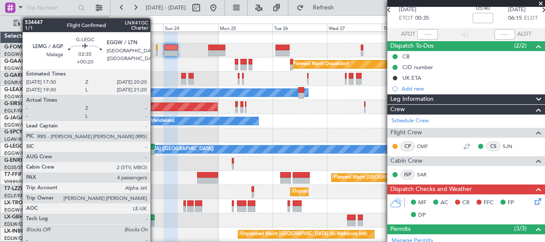
click at [154, 150] on div at bounding box center [151, 152] width 7 height 6
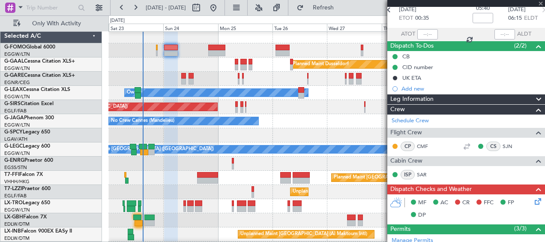
type input "+00:20"
type input "4"
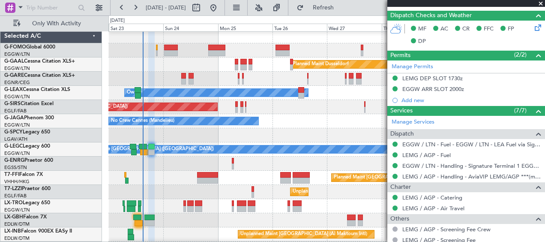
scroll to position [45, 0]
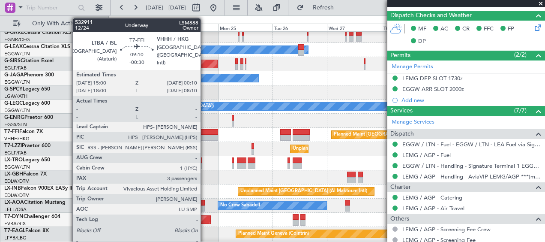
click at [204, 131] on div at bounding box center [207, 132] width 21 height 6
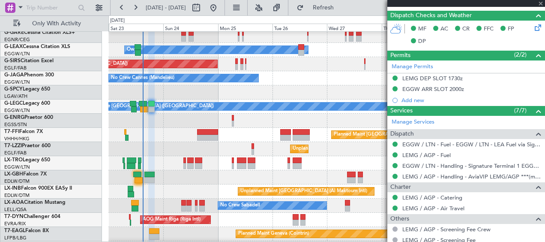
type input "-00:30"
type input "3"
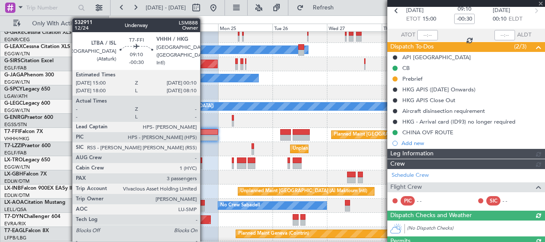
scroll to position [256, 0]
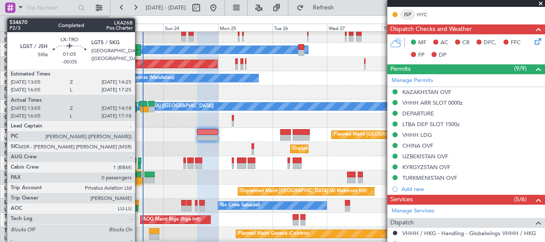
click at [139, 165] on div at bounding box center [139, 166] width 3 height 6
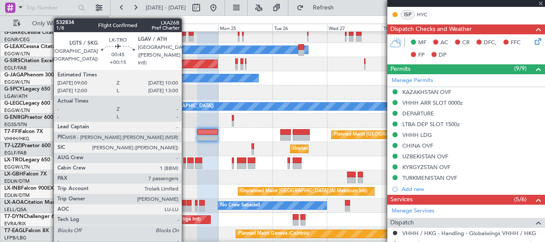
type input "-00:05"
type input "13:05"
type input "14:03"
type input "0"
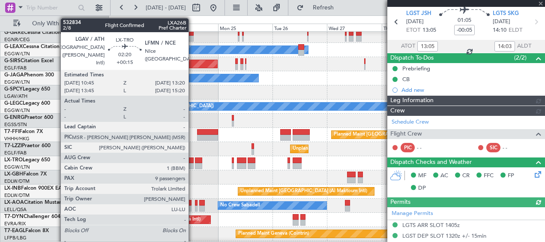
scroll to position [192, 0]
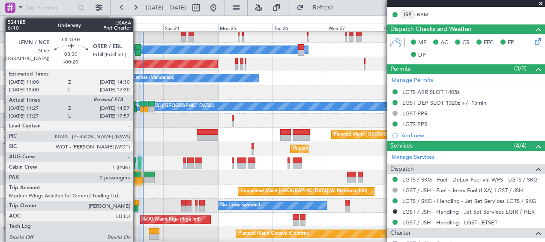
click at [137, 177] on div at bounding box center [139, 180] width 8 height 6
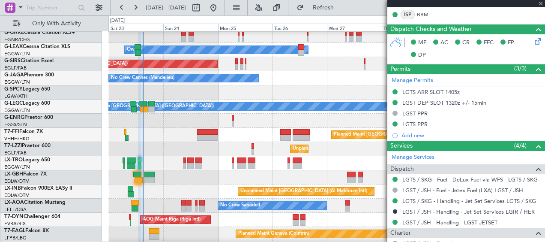
type input "-00:20"
type input "11:27"
type input "2"
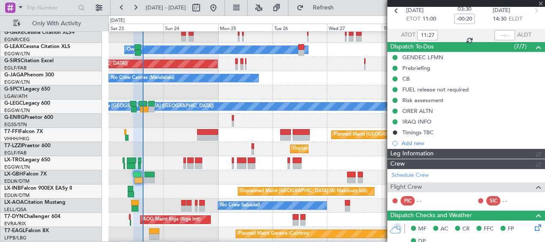
scroll to position [256, 0]
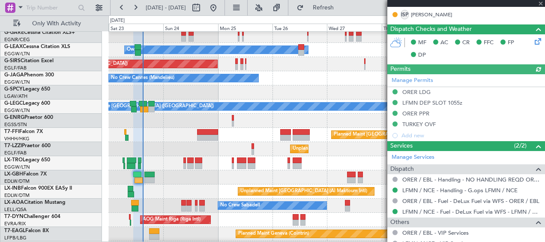
click at [335, 16] on div "0 0 Sat 23 Sun 24 Mon 25 Tue 26 [DATE] Thu 28 Fri 29 Sat 30" at bounding box center [327, 23] width 436 height 15
click at [334, 9] on button "Refresh" at bounding box center [318, 8] width 51 height 14
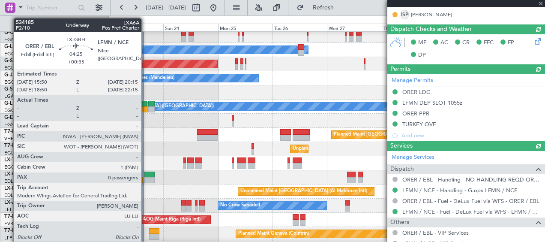
type input "15:00"
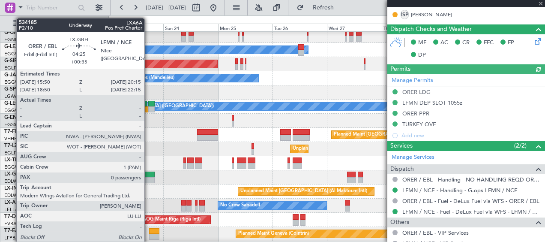
click at [148, 176] on div at bounding box center [149, 174] width 10 height 6
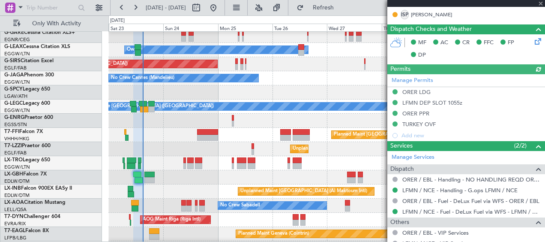
type input "+00:35"
type input "0"
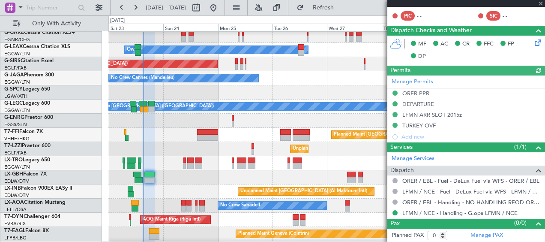
scroll to position [255, 0]
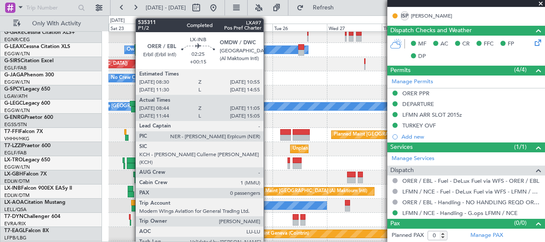
click at [131, 191] on div at bounding box center [131, 189] width 6 height 6
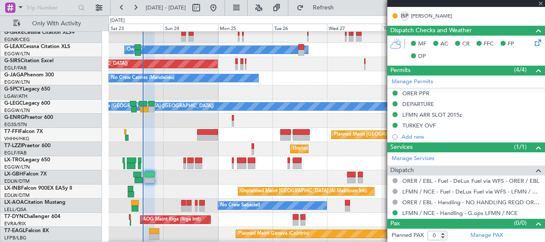
type input "+00:15"
type input "08:44"
type input "11:05"
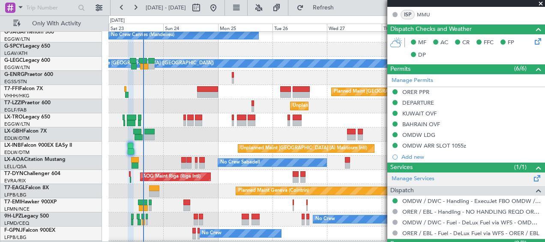
scroll to position [266, 0]
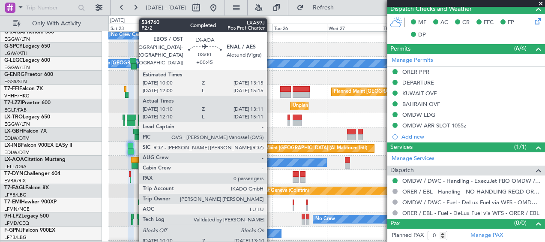
click at [135, 164] on div at bounding box center [135, 165] width 7 height 6
type input "+00:45"
type input "10:20"
type input "13:06"
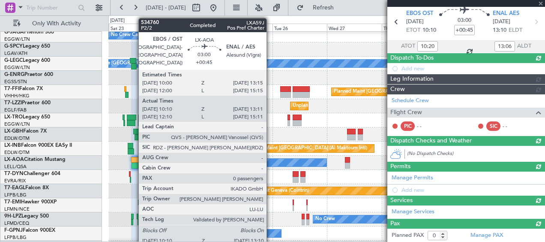
scroll to position [162, 0]
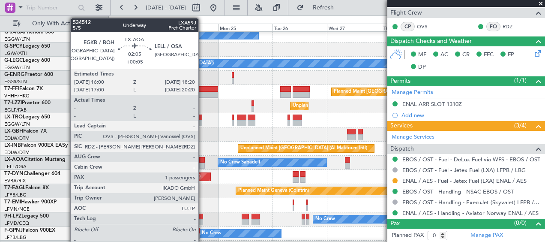
click at [202, 162] on div at bounding box center [202, 165] width 6 height 6
type input "+00:05"
type input "1"
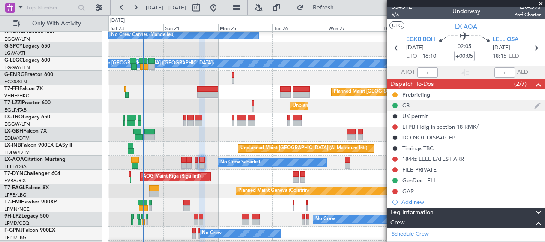
scroll to position [0, 0]
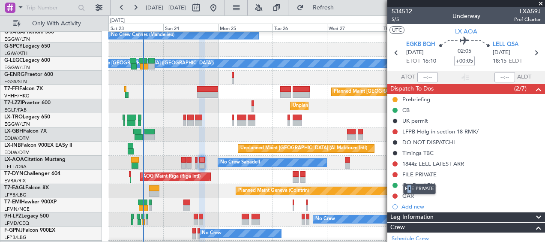
click at [411, 186] on div "FILE PRIVATE" at bounding box center [419, 188] width 33 height 11
click at [415, 189] on div "FILE PRIVATE" at bounding box center [419, 188] width 33 height 11
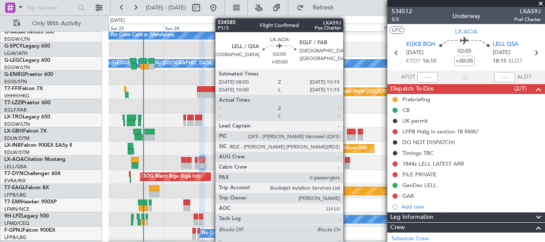
click at [347, 163] on div at bounding box center [347, 165] width 5 height 6
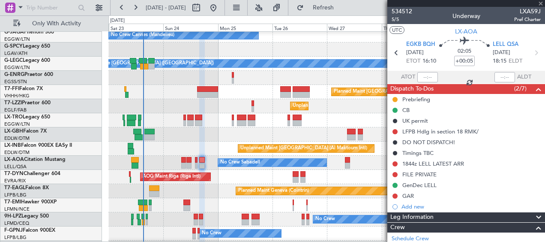
type input "0"
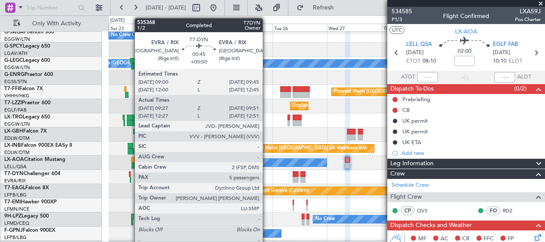
click at [130, 175] on div at bounding box center [130, 174] width 2 height 6
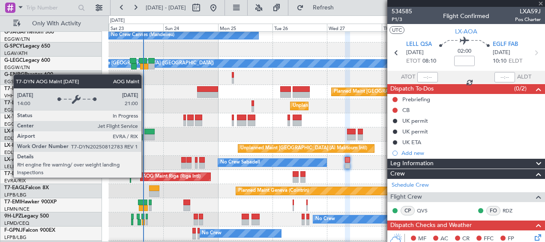
type input "09:27"
type input "09:51"
type input "5"
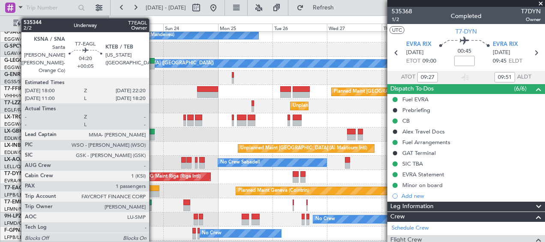
click at [153, 189] on div at bounding box center [154, 188] width 10 height 6
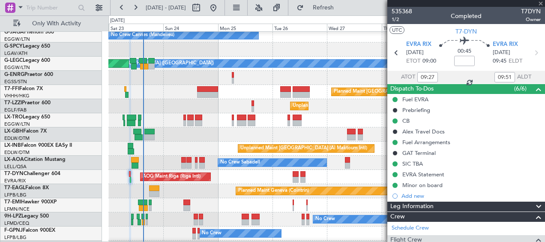
type input "+00:05"
type input "1"
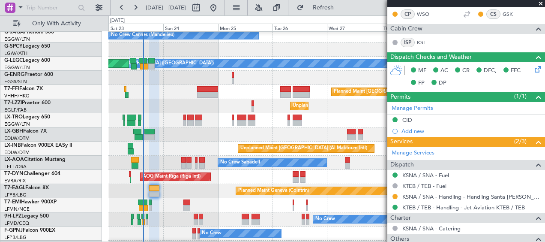
scroll to position [252, 0]
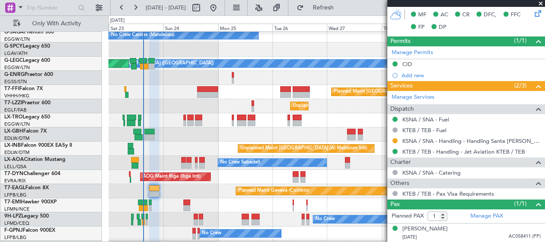
click at [392, 140] on div at bounding box center [395, 140] width 7 height 7
click at [396, 141] on button at bounding box center [395, 140] width 5 height 5
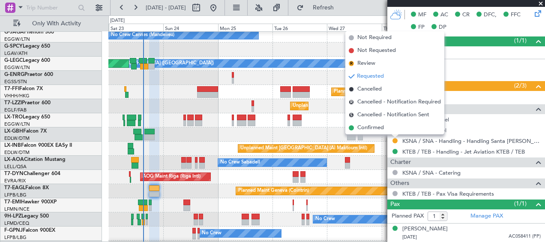
click at [386, 123] on li "Confirmed" at bounding box center [394, 127] width 99 height 13
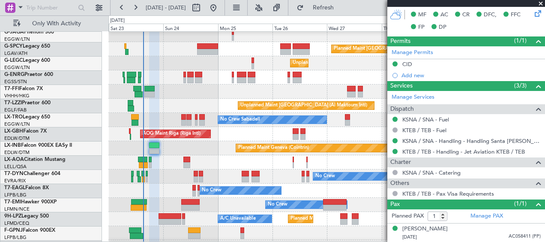
scroll to position [157, 0]
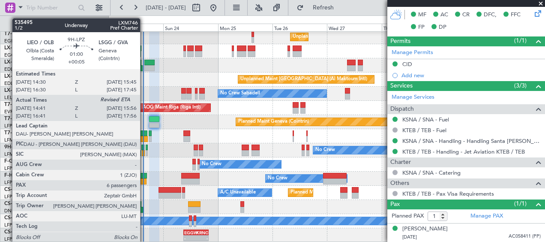
click at [144, 150] on div at bounding box center [143, 153] width 3 height 6
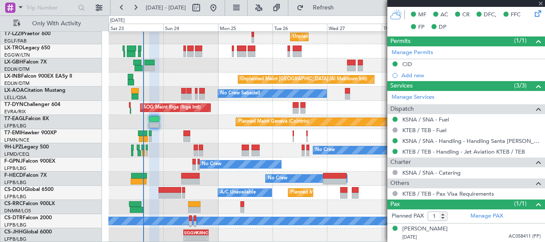
type input "14:51"
type input "6"
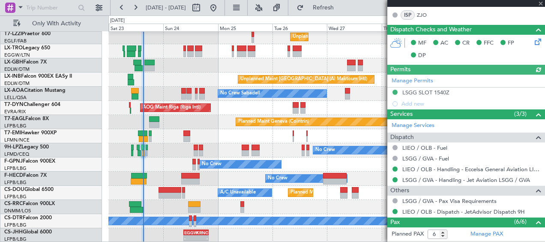
scroll to position [252, 0]
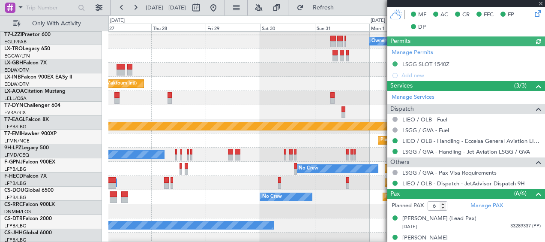
click at [129, 164] on div "No Crew Planned Maint [GEOGRAPHIC_DATA] ([GEOGRAPHIC_DATA]) No Crew No Crew" at bounding box center [326, 169] width 436 height 14
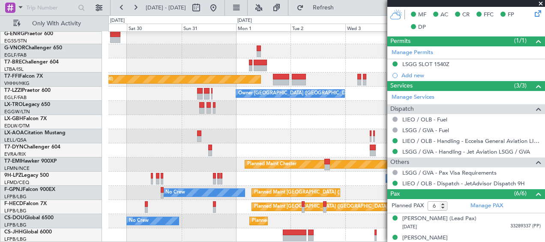
scroll to position [58, 0]
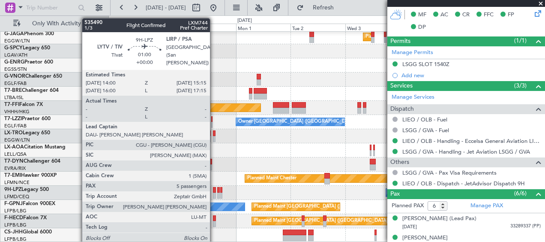
click at [214, 190] on div at bounding box center [214, 190] width 3 height 6
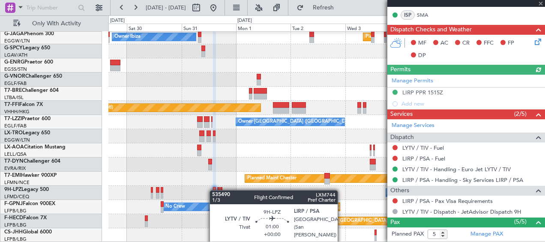
scroll to position [263, 0]
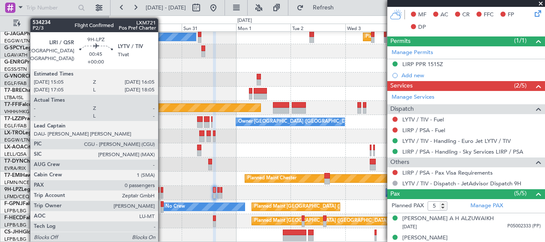
click at [162, 190] on div at bounding box center [162, 190] width 3 height 6
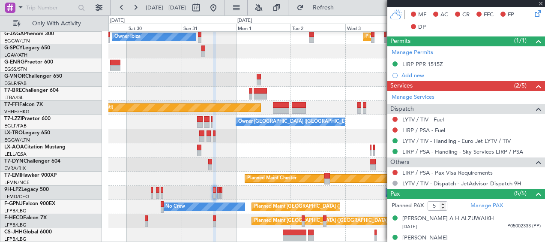
type input "0"
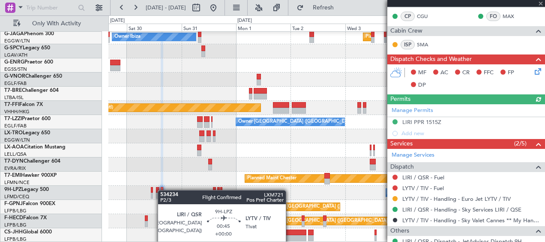
scroll to position [233, 0]
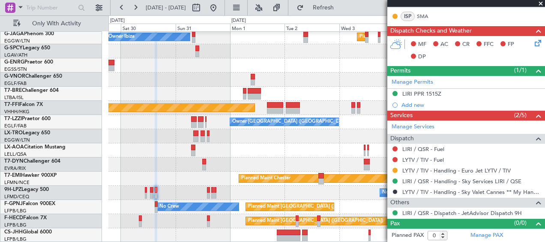
click at [174, 116] on div "Owner Ibiza Planned Maint [GEOGRAPHIC_DATA] ([GEOGRAPHIC_DATA]) Planned Maint […" at bounding box center [326, 107] width 436 height 269
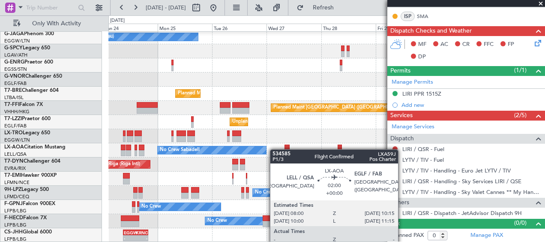
click at [339, 142] on div "Unplanned Maint Oxford ([GEOGRAPHIC_DATA]) Owner Ibiza No Crew Cannes ([GEOGRAP…" at bounding box center [326, 107] width 436 height 269
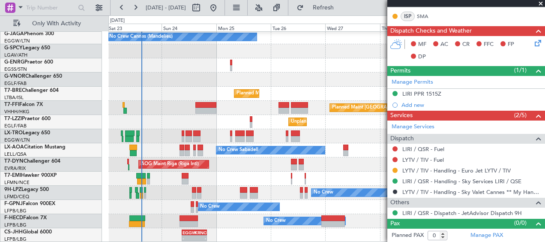
click at [206, 178] on div "Planned Maint [PERSON_NAME] Planned Maint [PERSON_NAME]" at bounding box center [326, 178] width 436 height 14
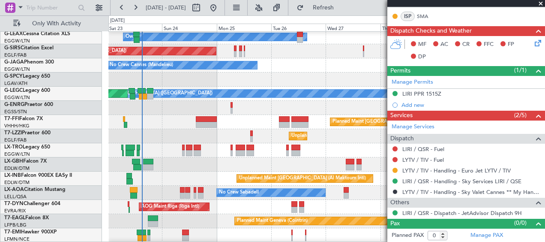
scroll to position [157, 0]
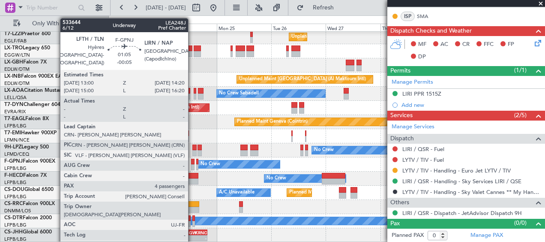
click at [192, 163] on div at bounding box center [192, 162] width 3 height 6
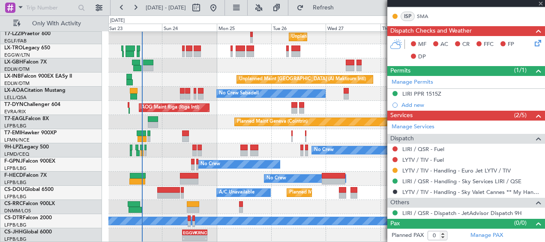
type input "-00:05"
type input "4"
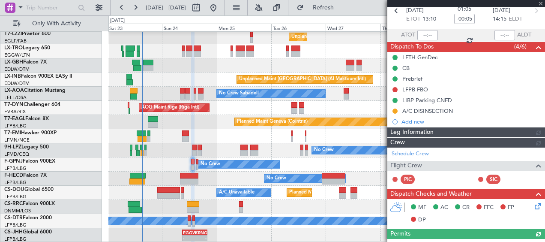
scroll to position [234, 0]
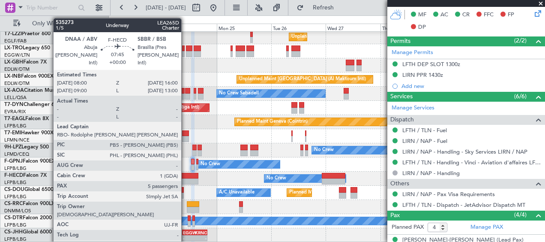
click at [185, 180] on div at bounding box center [189, 181] width 18 height 6
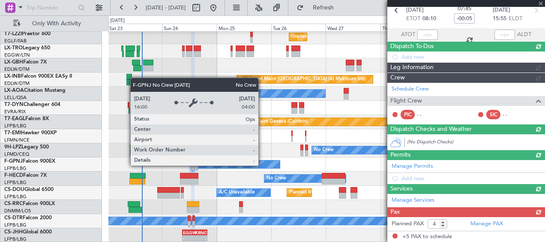
type input "5"
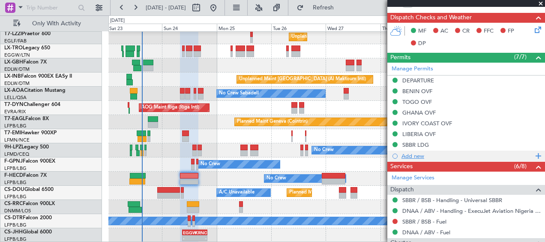
scroll to position [171, 0]
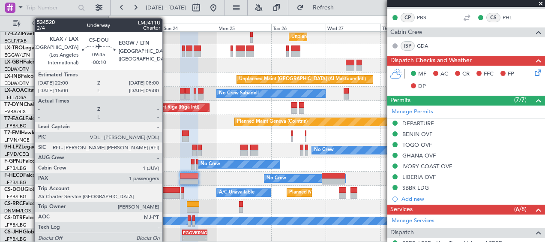
click at [166, 192] on div at bounding box center [168, 190] width 23 height 6
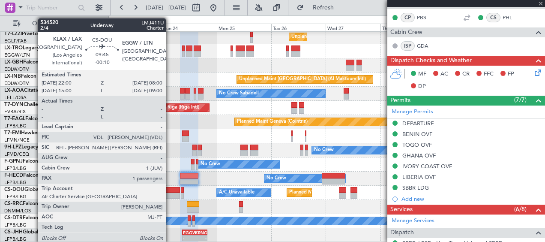
type input "-00:10"
type input "1"
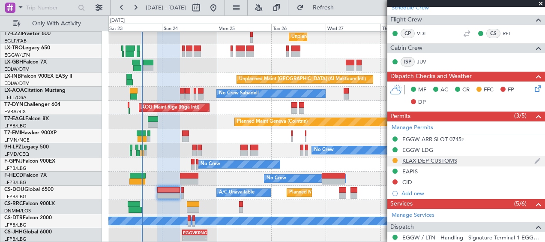
scroll to position [300, 0]
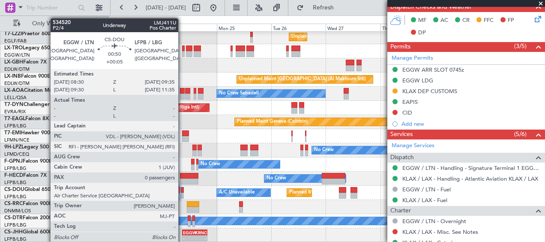
click at [182, 194] on div at bounding box center [182, 195] width 3 height 6
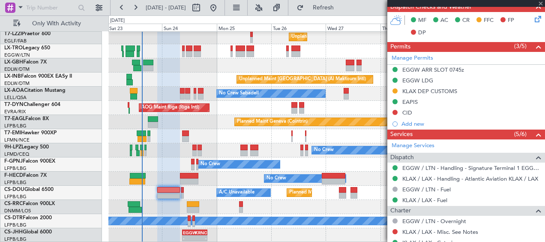
type input "+00:05"
type input "0"
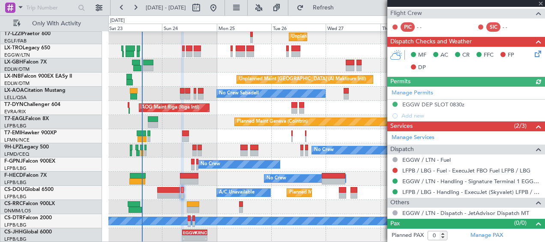
scroll to position [201, 0]
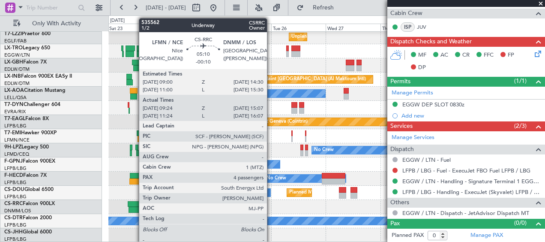
click at [135, 205] on div at bounding box center [134, 204] width 13 height 6
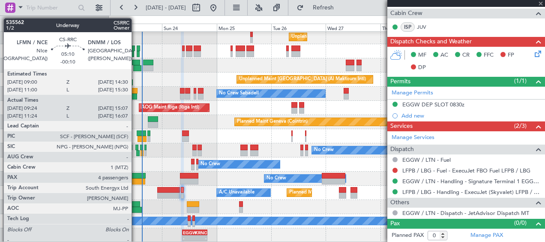
type input "-00:10"
type input "09:39"
type input "15:02"
type input "4"
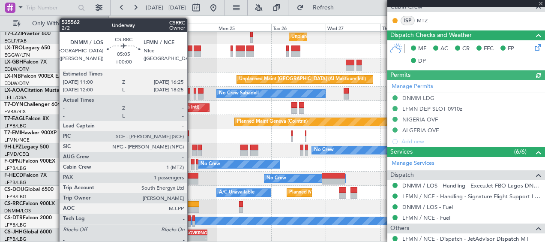
scroll to position [268, 0]
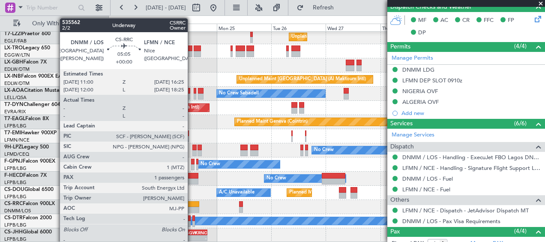
click at [192, 207] on div at bounding box center [193, 210] width 12 height 6
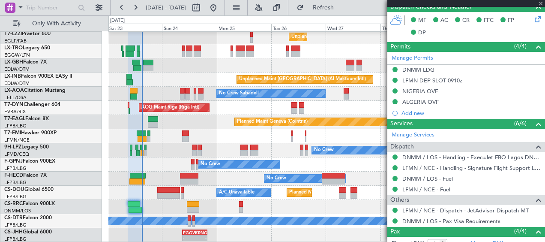
type input "1"
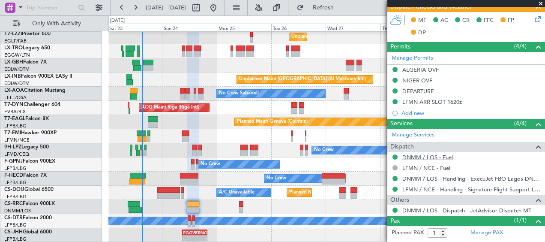
scroll to position [274, 0]
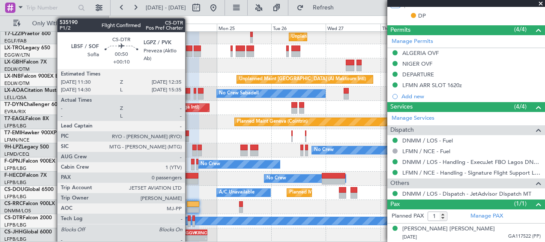
click at [189, 222] on div at bounding box center [189, 224] width 3 height 6
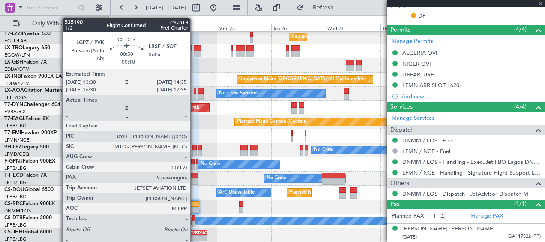
click at [194, 222] on div at bounding box center [193, 224] width 3 height 6
type input "+00:10"
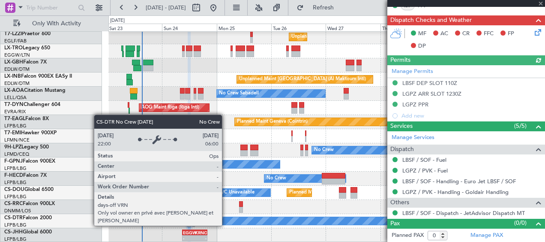
type input "9"
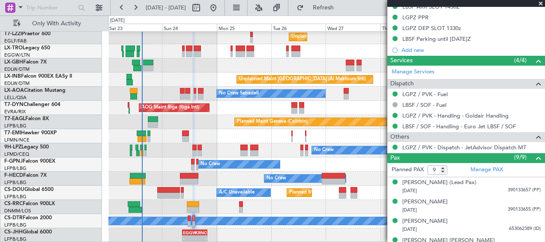
scroll to position [310, 0]
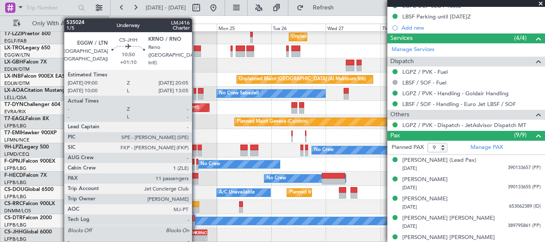
click at [196, 230] on div "KRNO" at bounding box center [201, 232] width 12 height 5
type input "+01:10"
type input "11"
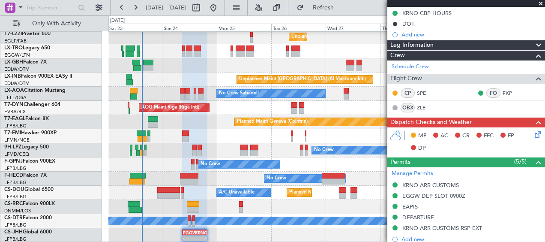
scroll to position [51, 0]
